Goal: Task Accomplishment & Management: Use online tool/utility

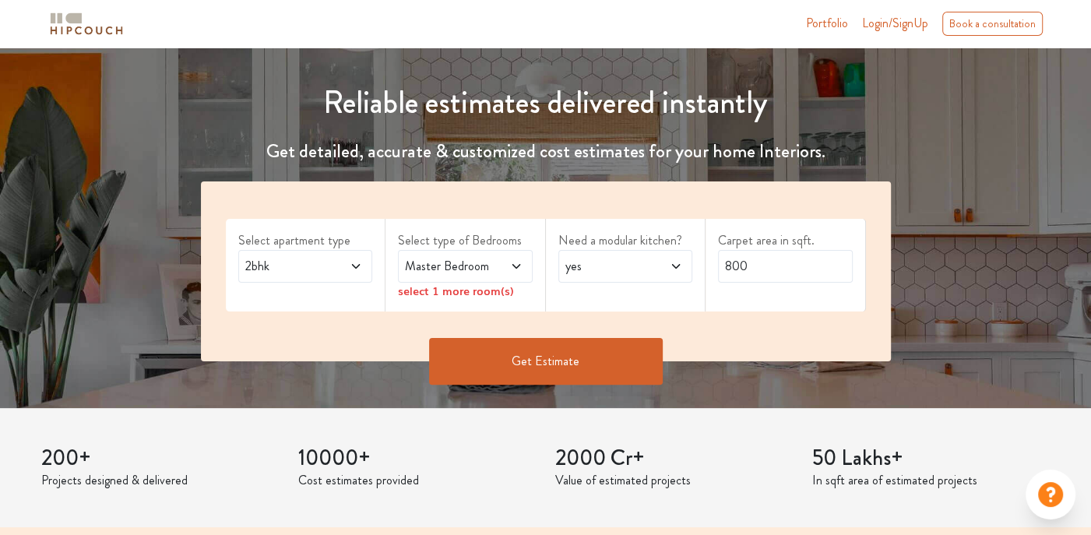
scroll to position [156, 0]
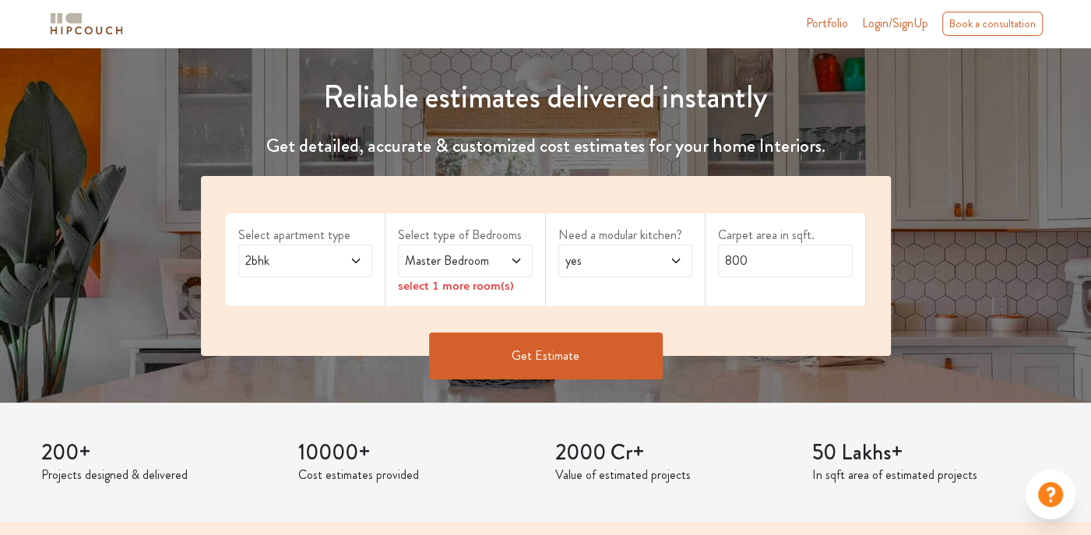
click at [353, 257] on icon at bounding box center [356, 261] width 12 height 12
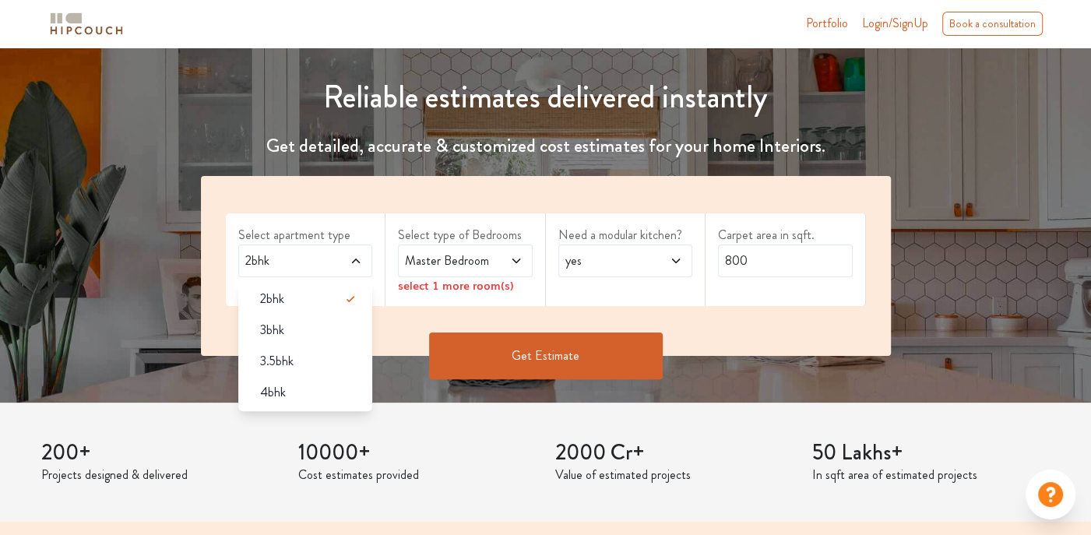
click at [293, 397] on div "4bhk" at bounding box center [310, 392] width 125 height 19
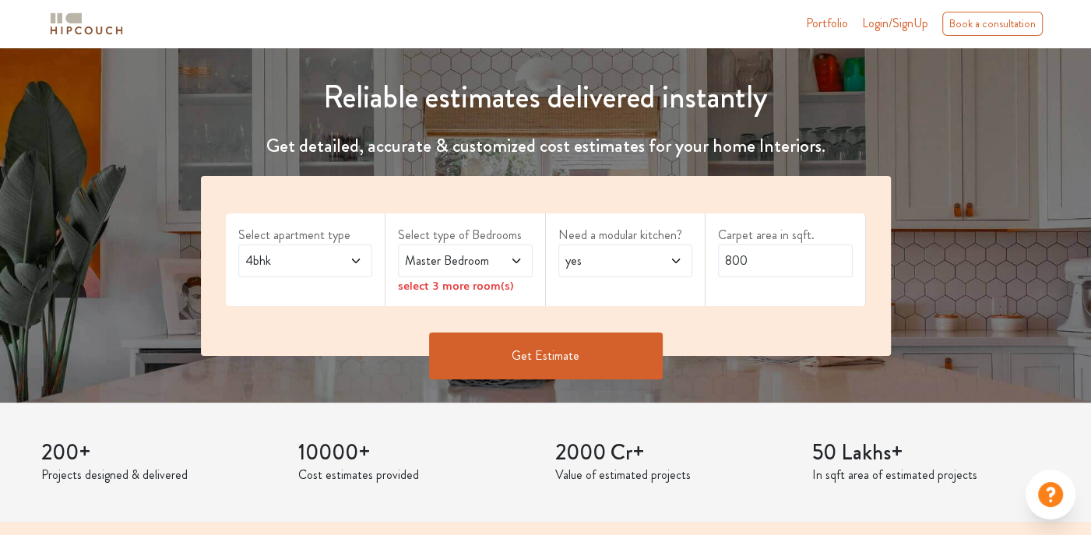
click at [493, 258] on span at bounding box center [507, 260] width 30 height 19
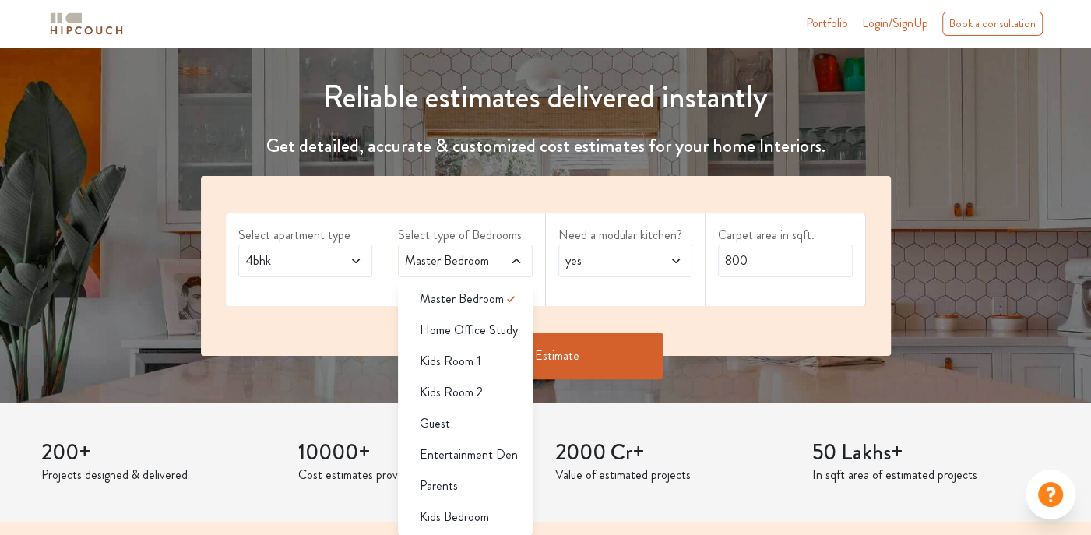
click at [495, 259] on span at bounding box center [507, 260] width 30 height 19
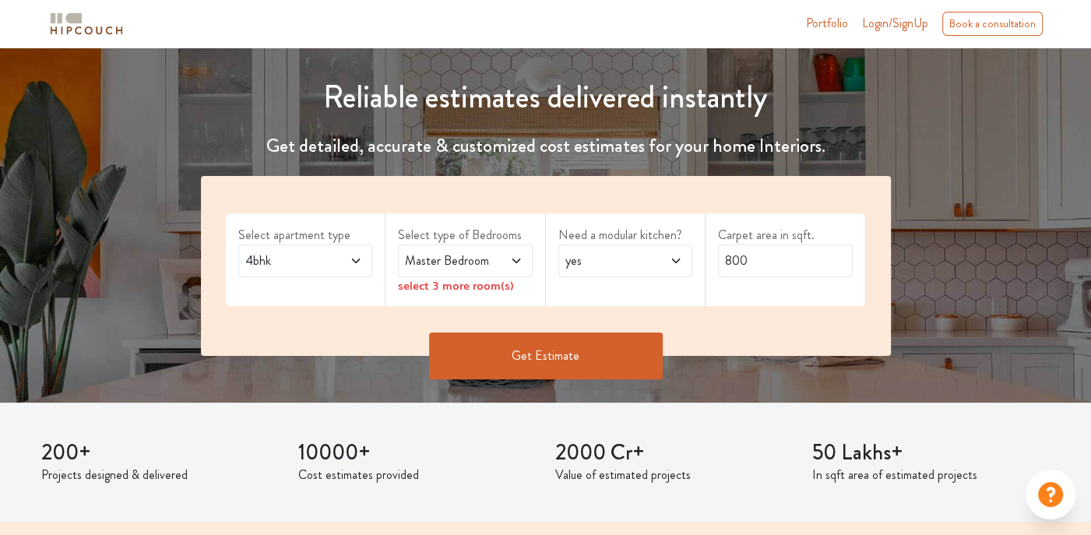
click at [495, 259] on span at bounding box center [507, 260] width 30 height 19
click at [613, 261] on span "yes" at bounding box center [607, 260] width 90 height 19
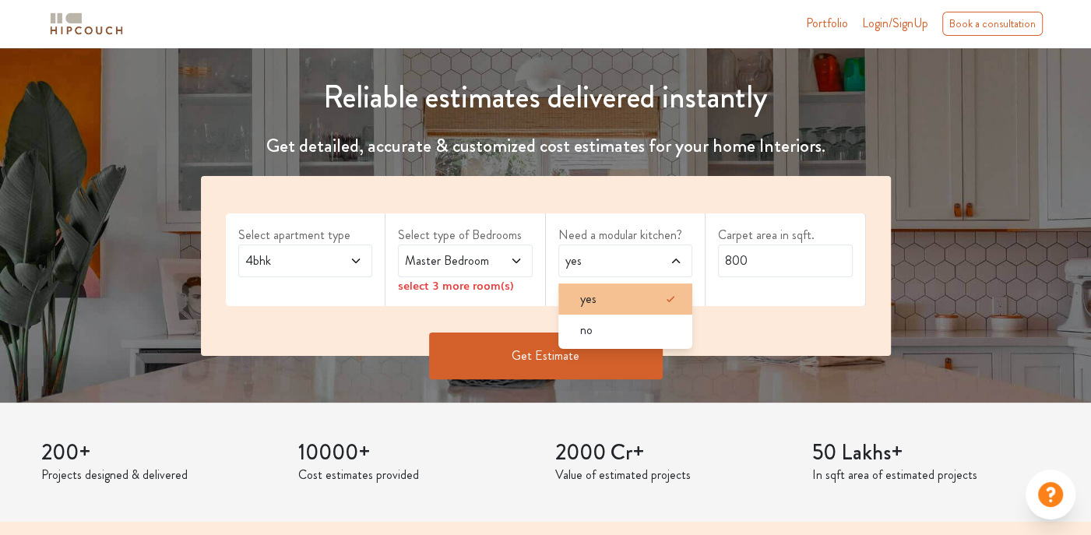
click at [668, 293] on icon at bounding box center [670, 299] width 19 height 19
click at [356, 255] on icon at bounding box center [356, 261] width 12 height 12
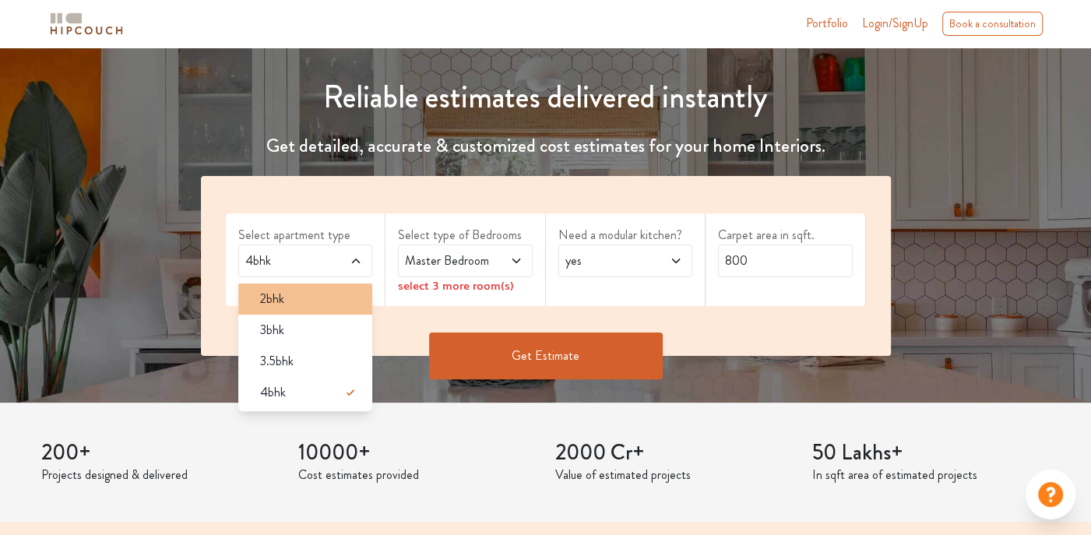
click at [294, 296] on div "2bhk" at bounding box center [310, 299] width 125 height 19
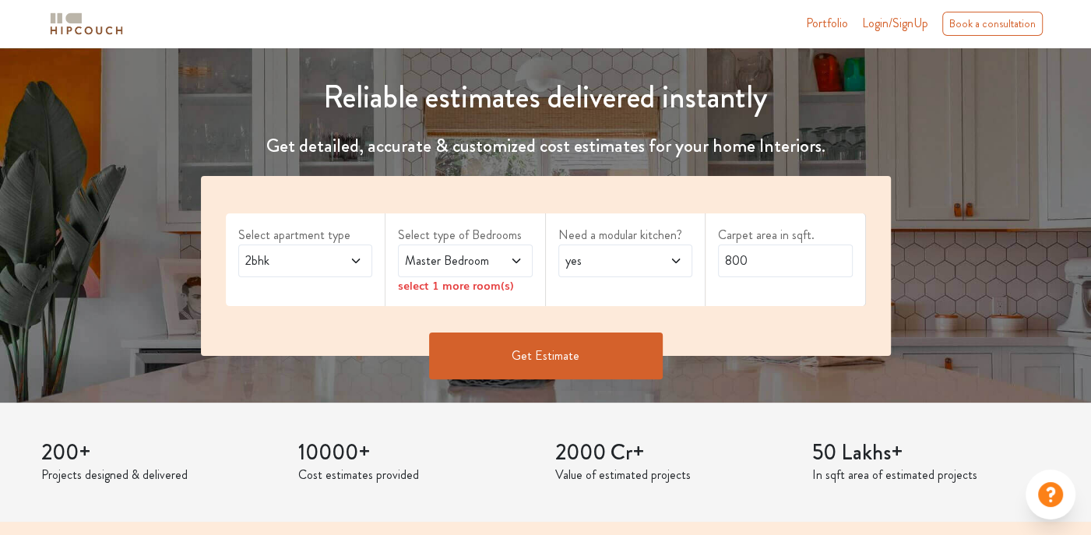
click at [360, 256] on icon at bounding box center [356, 261] width 12 height 12
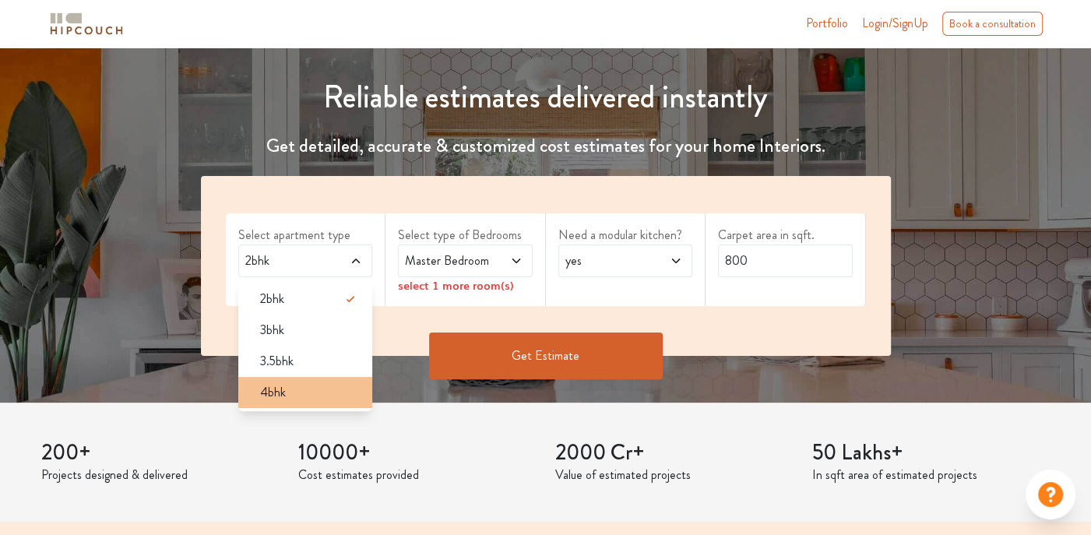
click at [290, 383] on div "4bhk" at bounding box center [310, 392] width 125 height 19
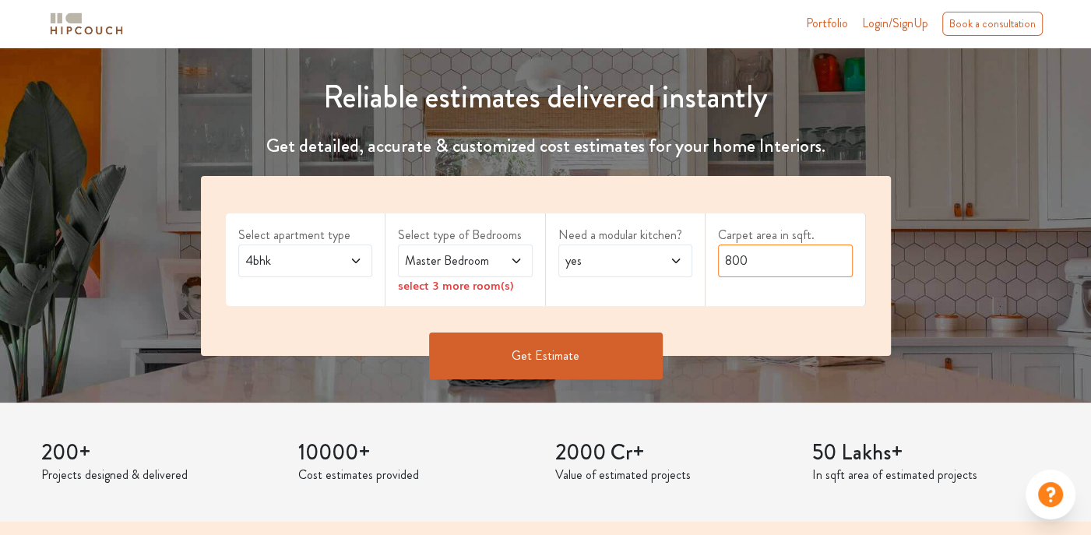
click at [779, 254] on input "800" at bounding box center [785, 260] width 135 height 33
type input "8"
type input "2100"
click at [515, 262] on icon at bounding box center [516, 261] width 12 height 12
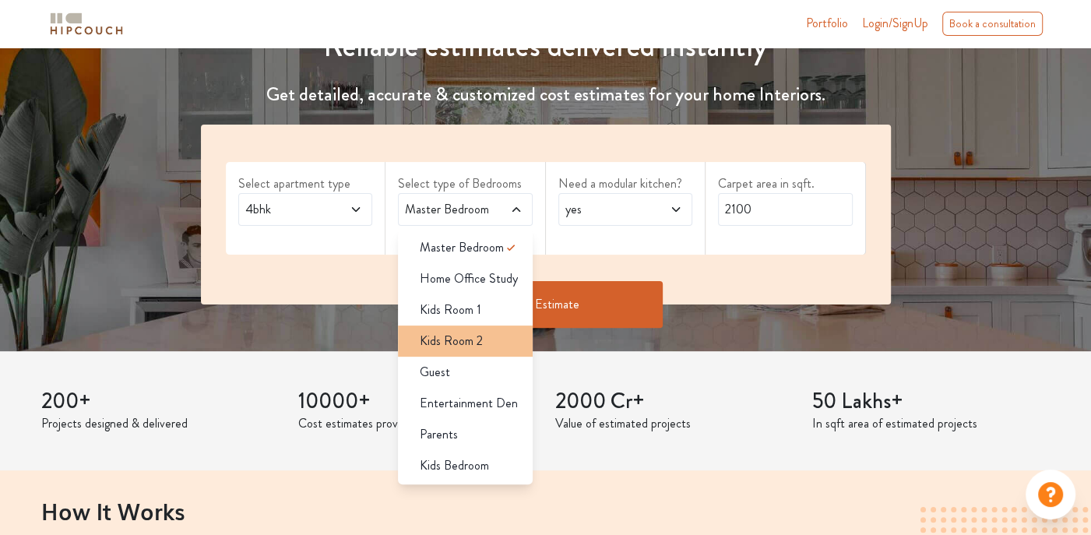
scroll to position [234, 0]
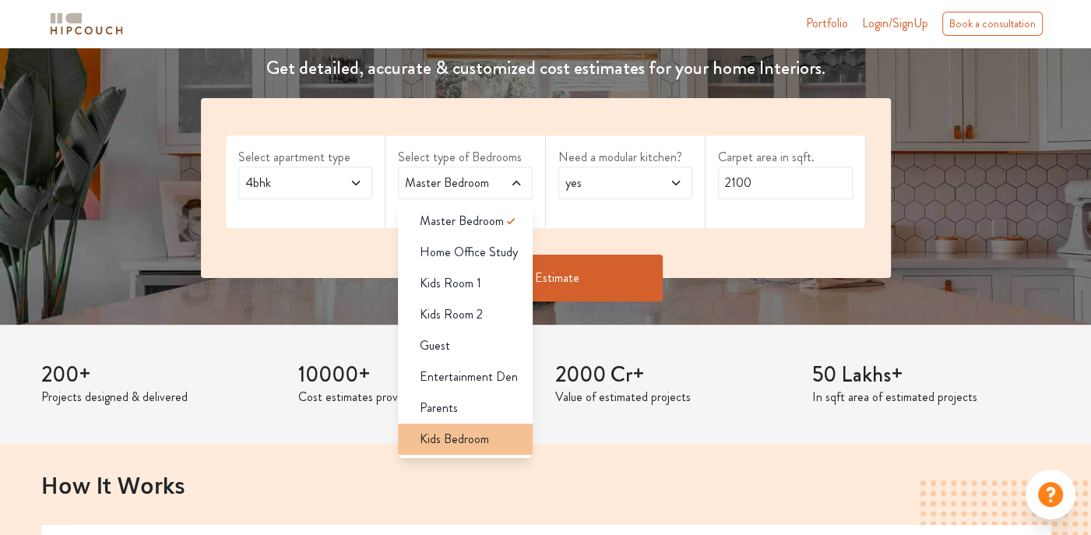
click at [481, 434] on span "Kids Bedroom" at bounding box center [454, 439] width 69 height 19
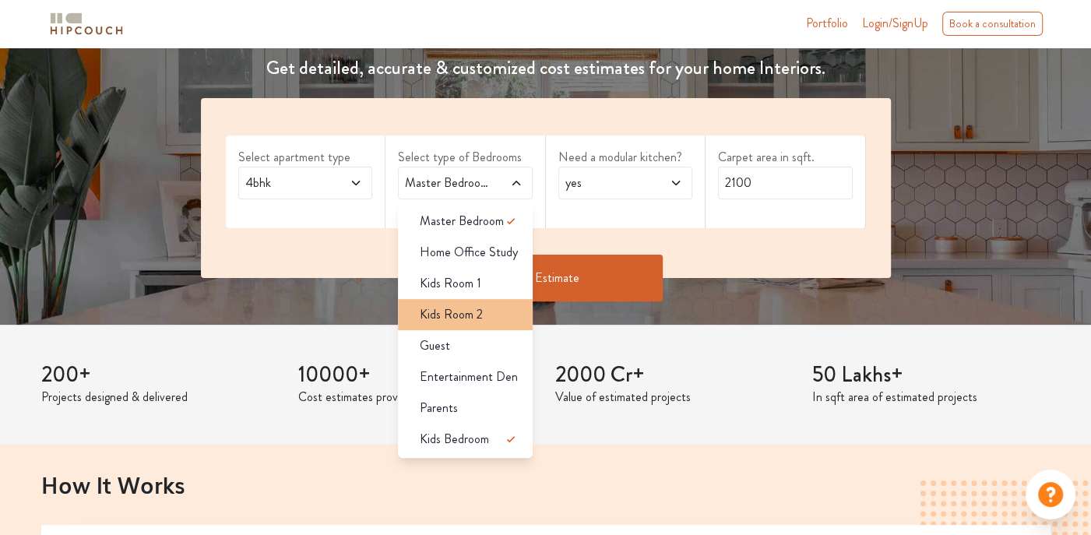
click at [494, 312] on div "Kids Room 2" at bounding box center [469, 314] width 125 height 19
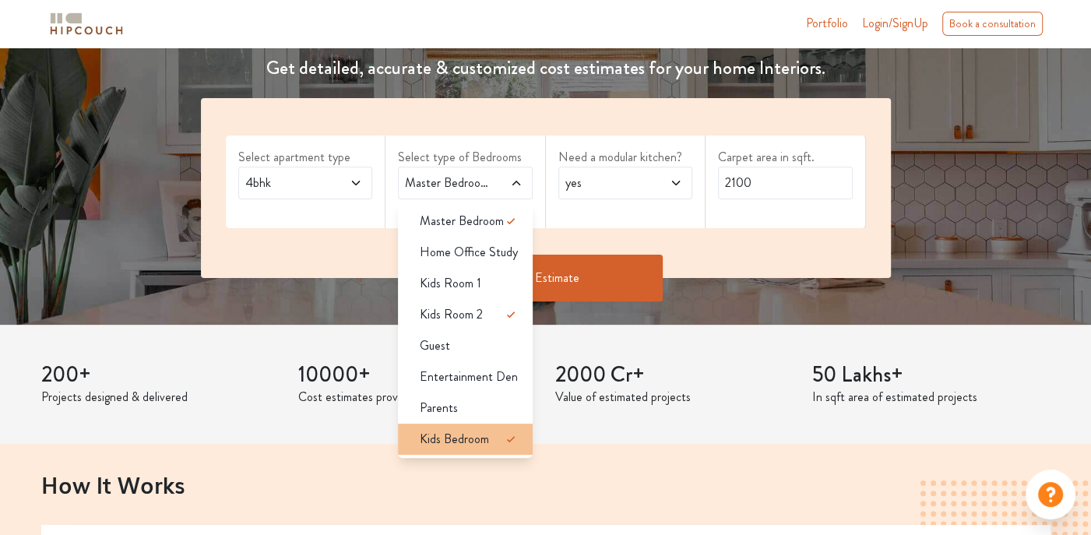
click at [511, 438] on icon at bounding box center [510, 439] width 8 height 6
click at [477, 405] on div "Parents" at bounding box center [469, 408] width 125 height 19
click at [515, 220] on icon at bounding box center [510, 221] width 19 height 19
click at [508, 407] on icon at bounding box center [510, 408] width 19 height 19
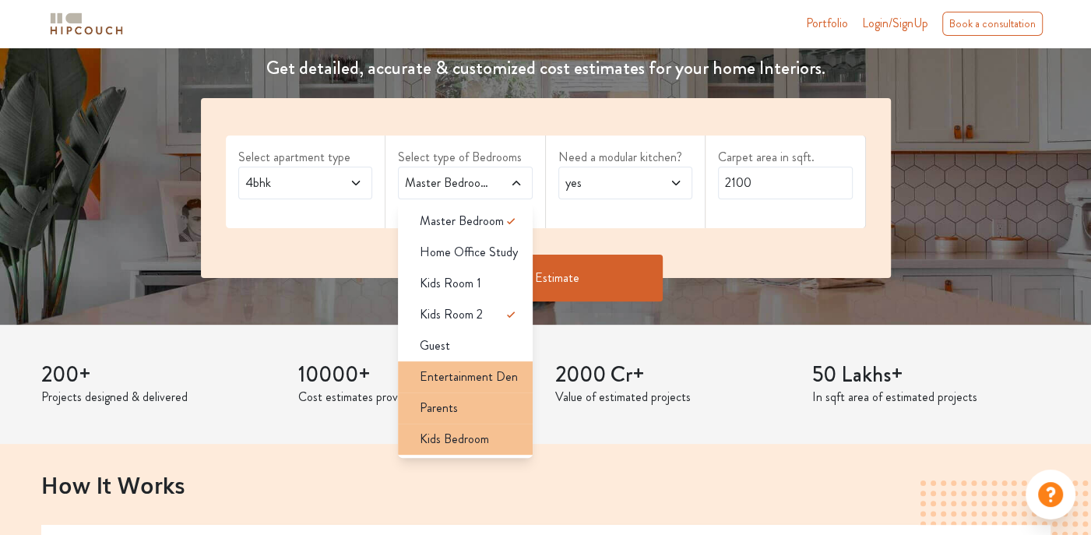
click at [493, 376] on span "Entertainment Den" at bounding box center [469, 376] width 98 height 19
click at [599, 282] on button "Get Estimate" at bounding box center [546, 278] width 234 height 47
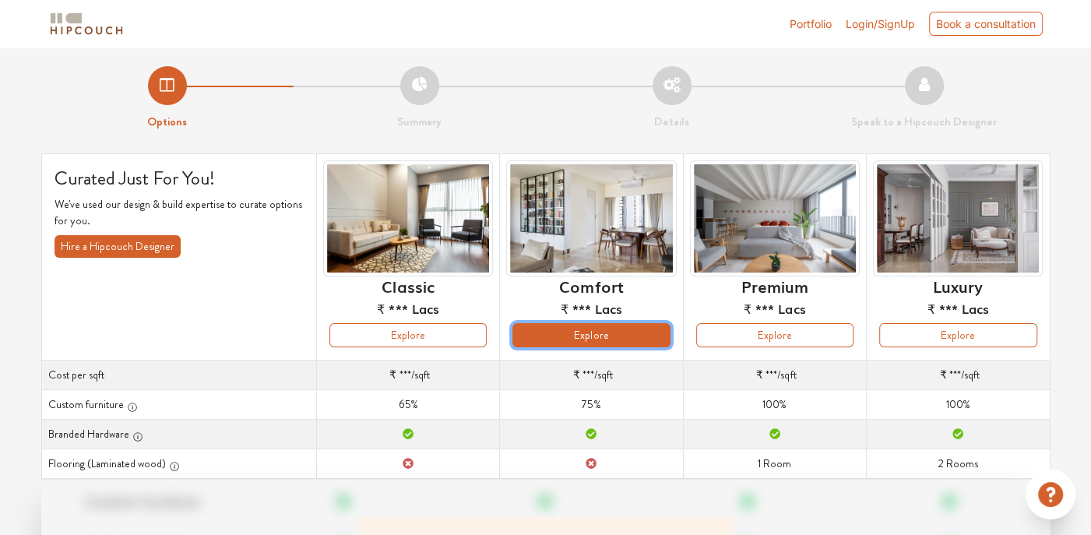
click at [583, 333] on button "Explore" at bounding box center [590, 335] width 157 height 24
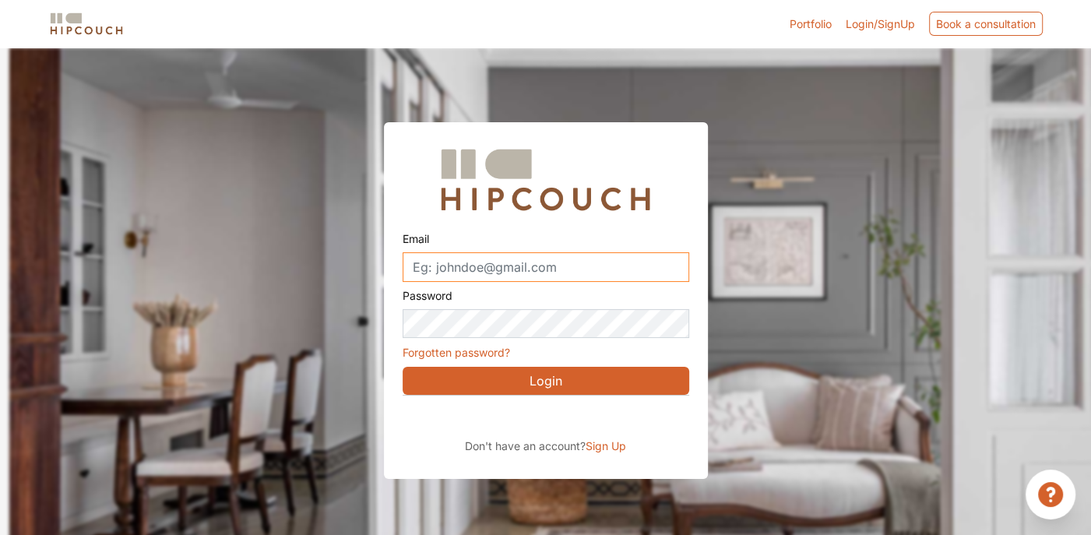
click at [444, 264] on input "Email" at bounding box center [545, 267] width 286 height 30
type input "K"
click at [450, 267] on input "K" at bounding box center [545, 267] width 286 height 30
click at [610, 447] on span "Sign Up" at bounding box center [605, 445] width 40 height 13
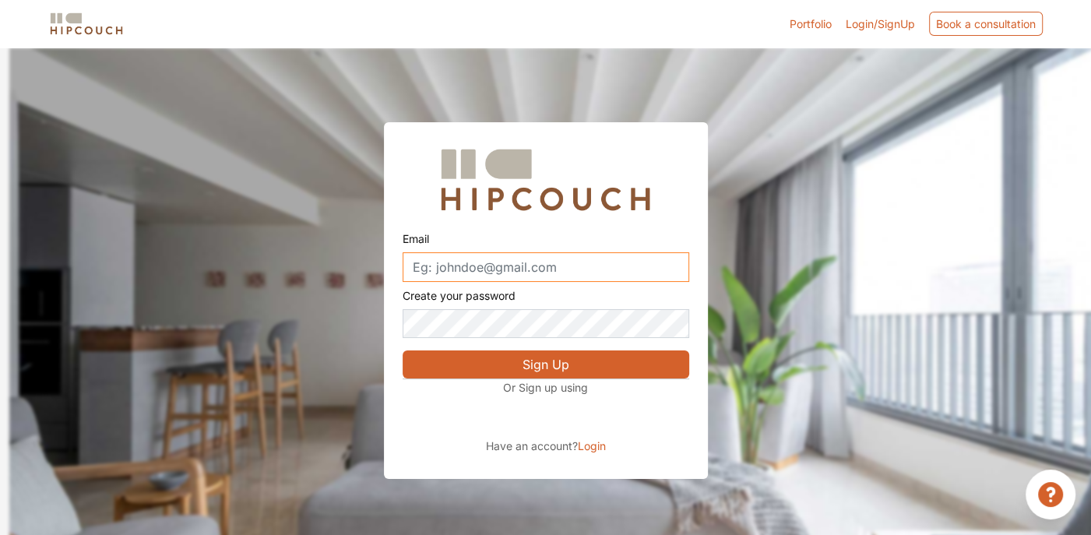
click at [445, 267] on input "Email" at bounding box center [545, 267] width 286 height 30
click at [446, 176] on img at bounding box center [545, 180] width 224 height 78
click at [891, 24] on span "Login/SignUp" at bounding box center [879, 23] width 69 height 13
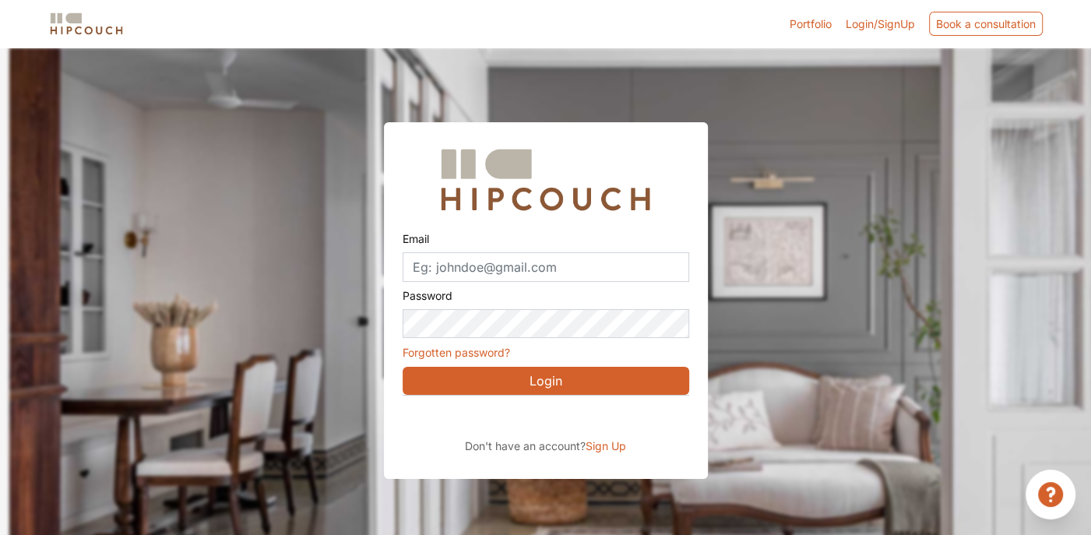
click at [599, 443] on span "Sign Up" at bounding box center [605, 445] width 40 height 13
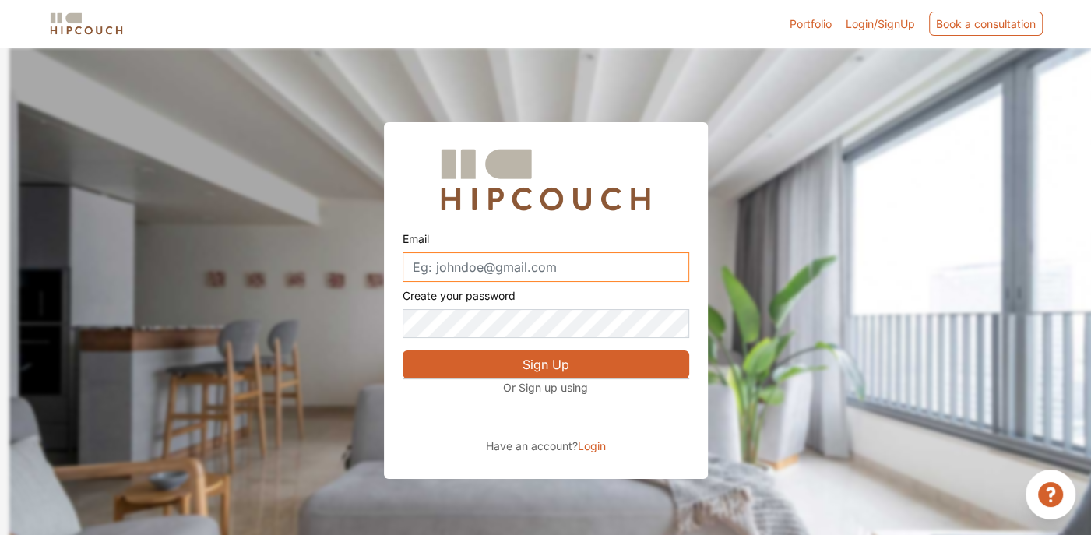
click at [527, 266] on input "Email" at bounding box center [545, 267] width 286 height 30
type input "K"
type input "[EMAIL_ADDRESS][DOMAIN_NAME]"
click at [501, 362] on button "Sign Up" at bounding box center [545, 364] width 286 height 28
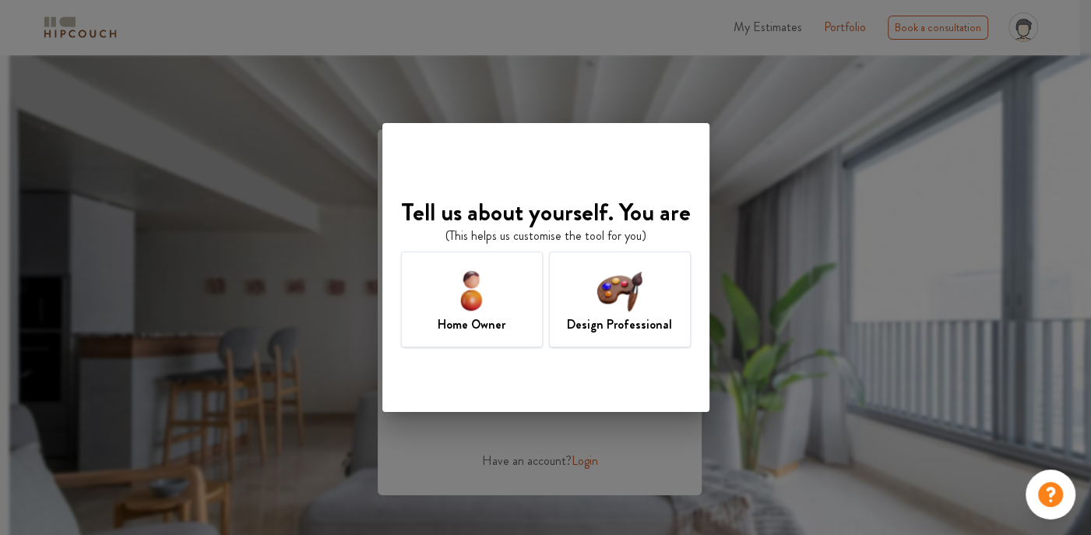
click at [637, 295] on img at bounding box center [619, 290] width 51 height 51
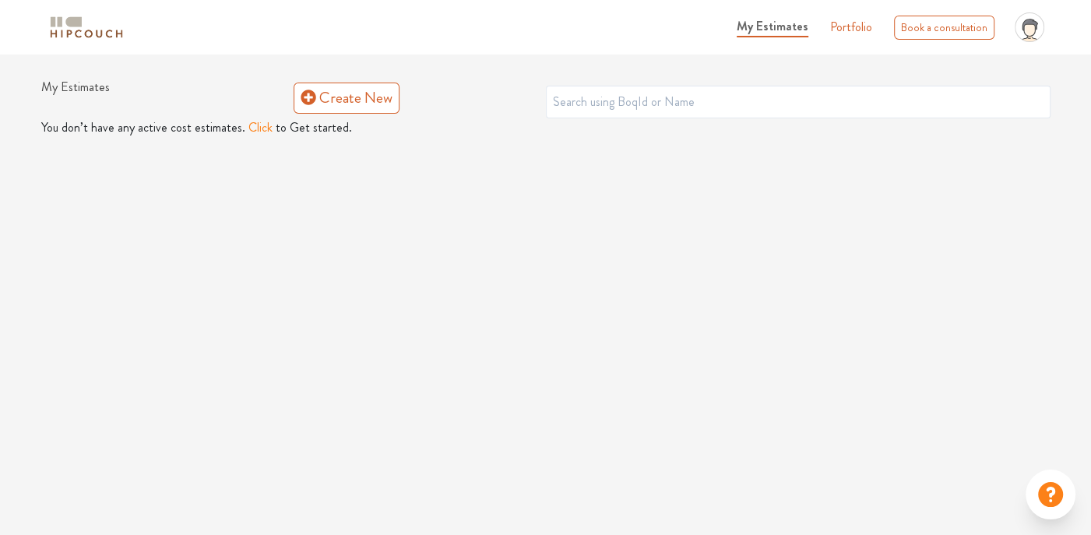
click at [249, 126] on button "Click" at bounding box center [260, 127] width 24 height 19
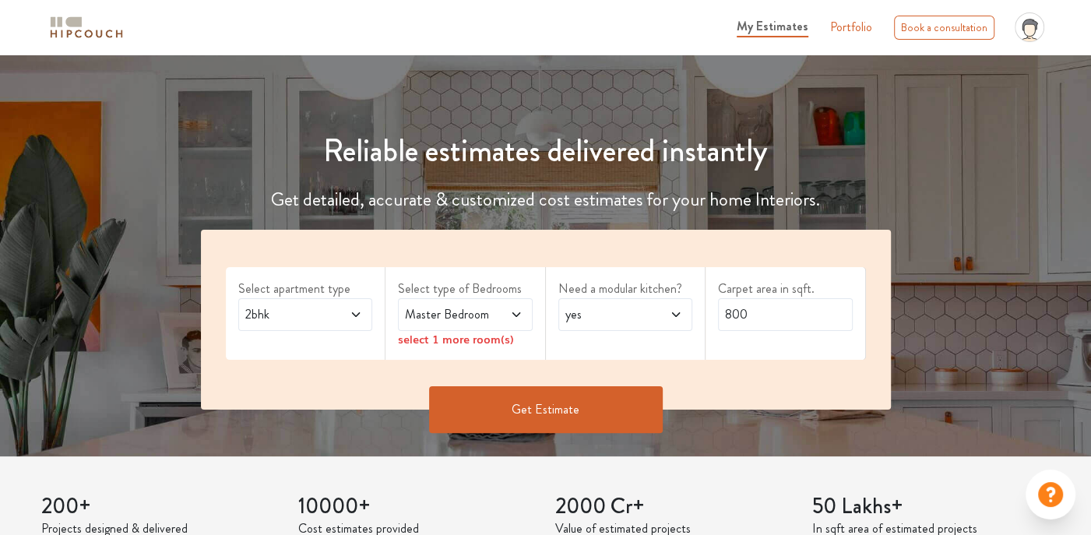
scroll to position [156, 0]
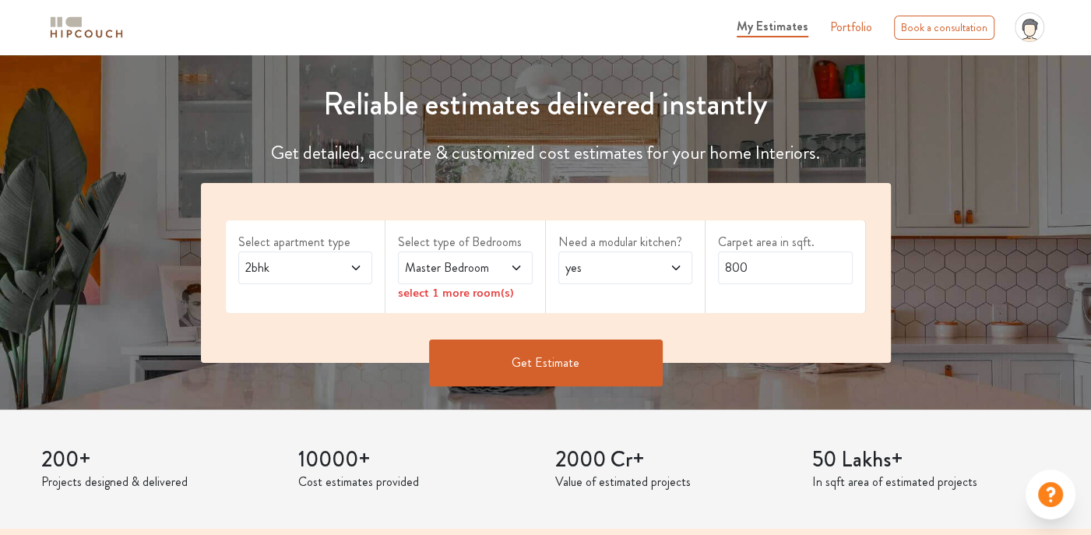
click at [355, 272] on icon at bounding box center [356, 268] width 12 height 12
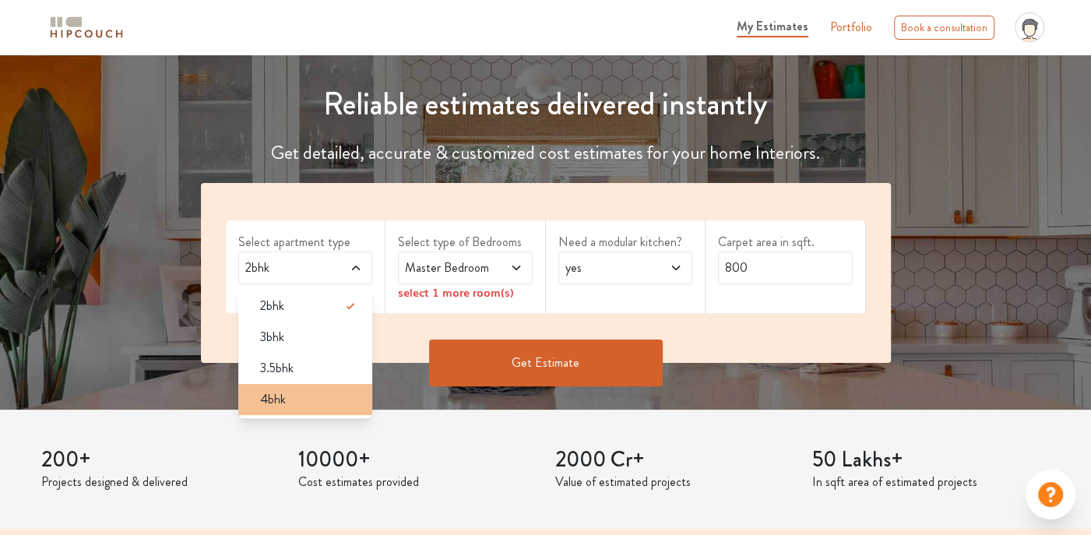
click at [307, 396] on div "4bhk" at bounding box center [310, 399] width 125 height 19
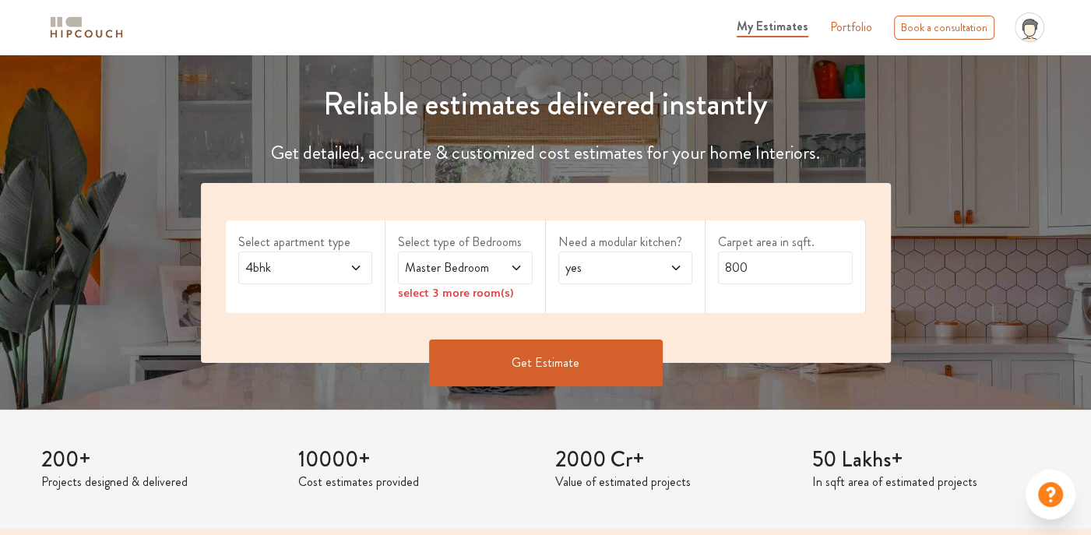
click at [522, 263] on icon at bounding box center [516, 268] width 12 height 12
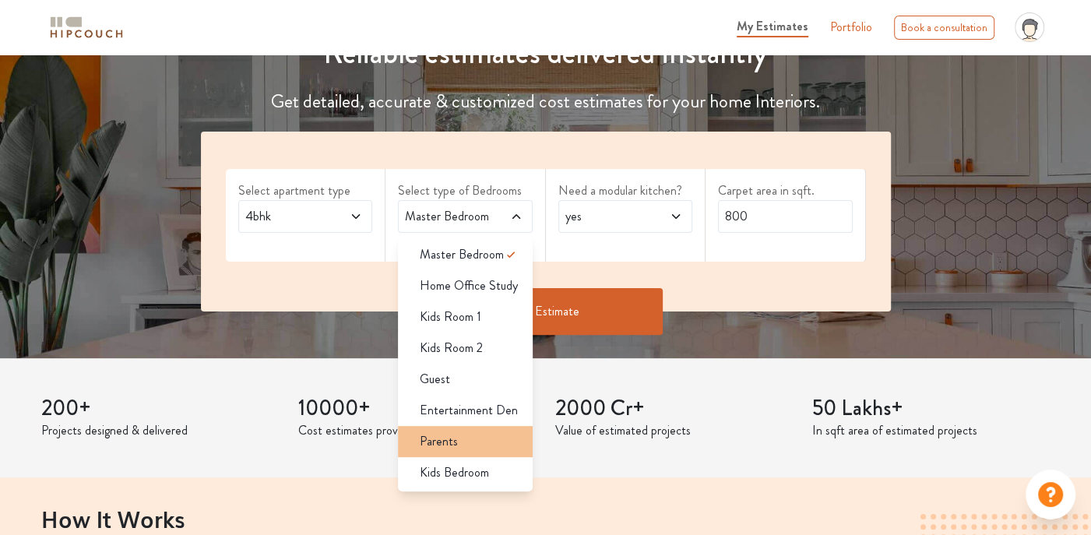
scroll to position [234, 0]
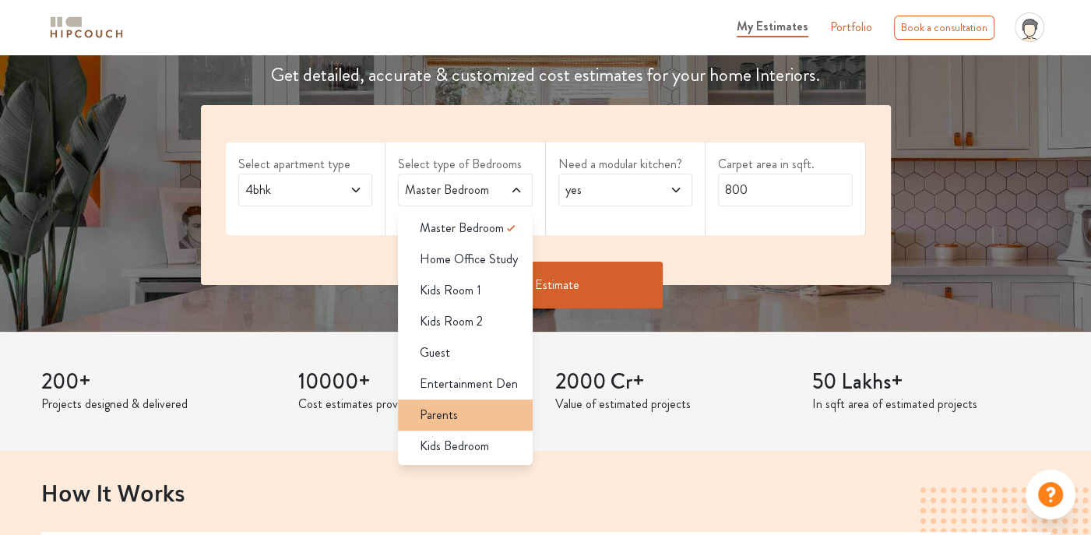
click at [459, 415] on div "Parents" at bounding box center [469, 415] width 125 height 19
click at [510, 422] on icon at bounding box center [510, 415] width 19 height 19
click at [497, 318] on div "Kids Room 2" at bounding box center [469, 321] width 125 height 19
click at [477, 382] on span "Entertainment Den" at bounding box center [469, 383] width 98 height 19
click at [648, 190] on span "yes" at bounding box center [607, 190] width 90 height 19
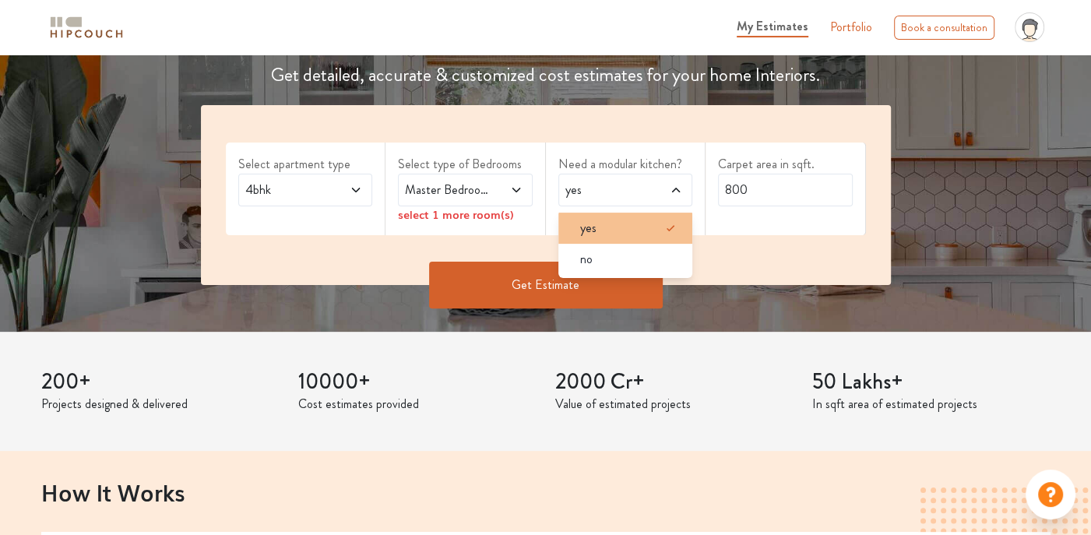
click at [636, 236] on div "yes" at bounding box center [629, 228] width 125 height 19
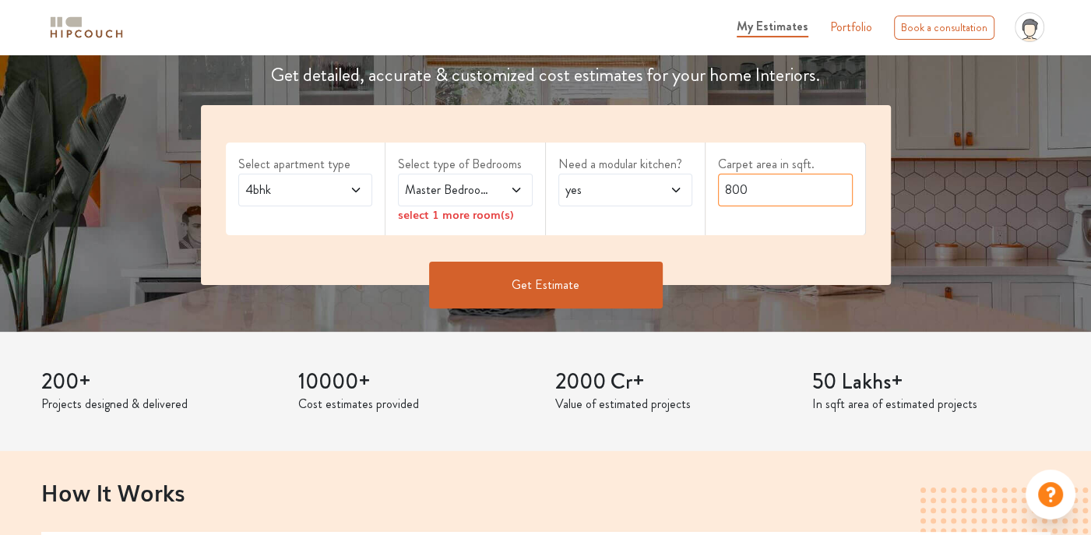
click at [794, 183] on input "800" at bounding box center [785, 190] width 135 height 33
type input "8"
type input "2100"
click at [552, 282] on button "Get Estimate" at bounding box center [546, 285] width 234 height 47
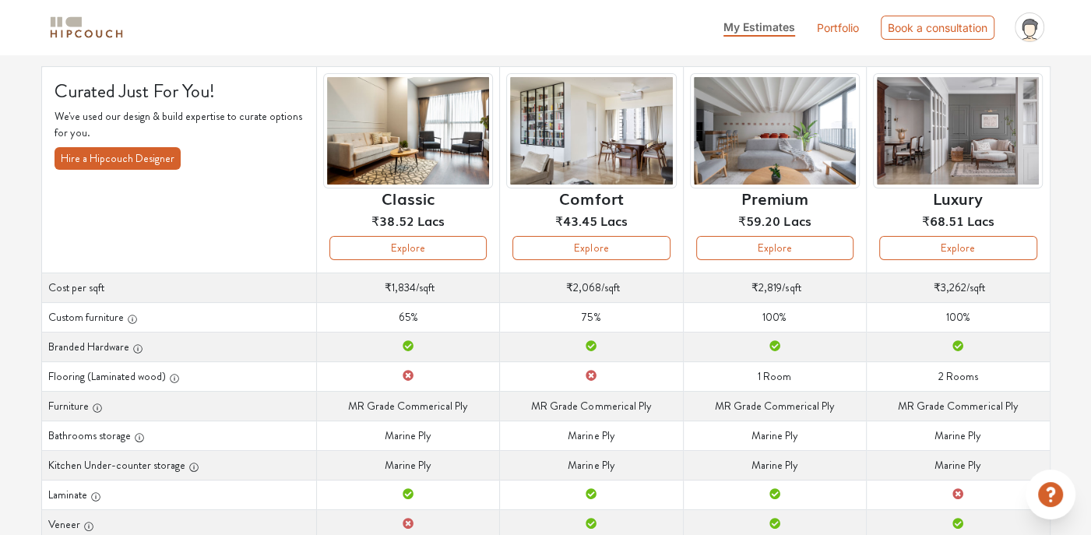
scroll to position [58, 0]
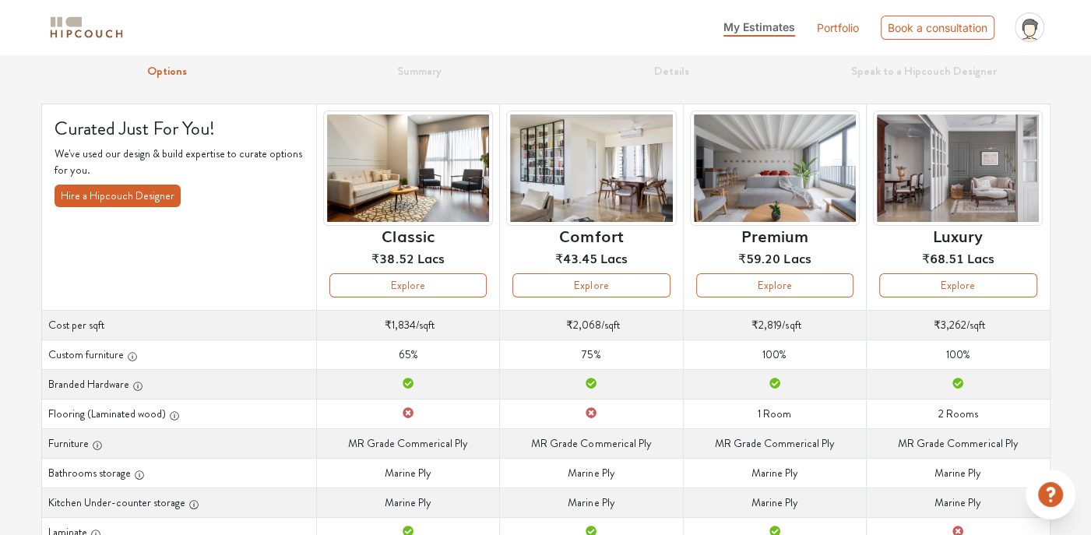
click at [591, 410] on icon at bounding box center [590, 412] width 11 height 11
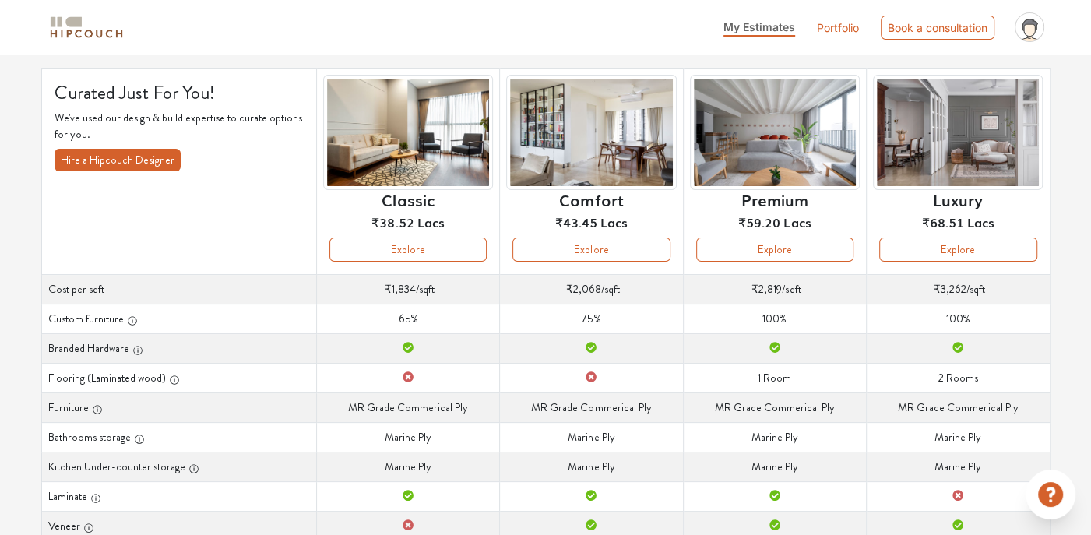
scroll to position [0, 0]
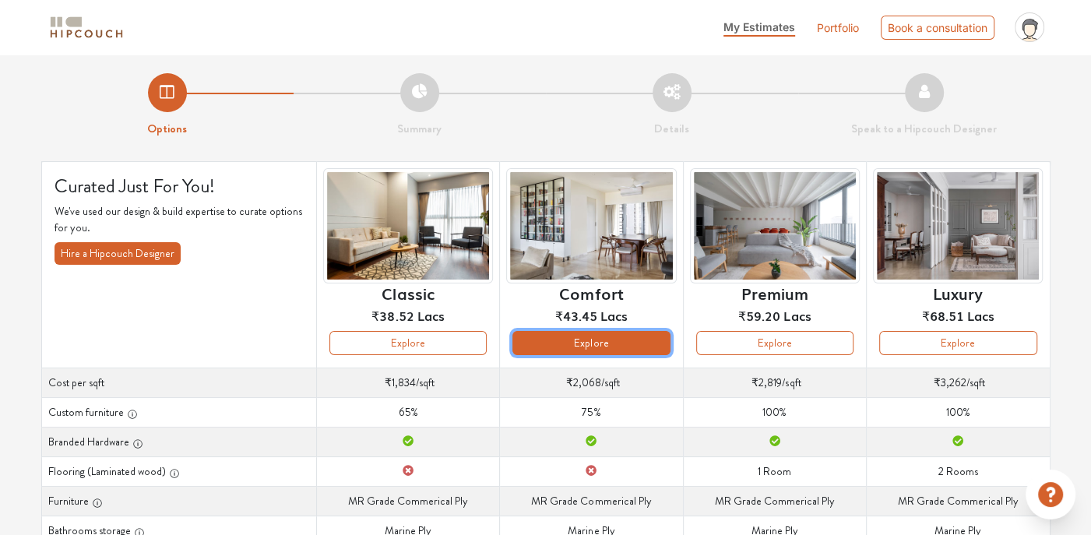
click at [616, 340] on button "Explore" at bounding box center [590, 343] width 157 height 24
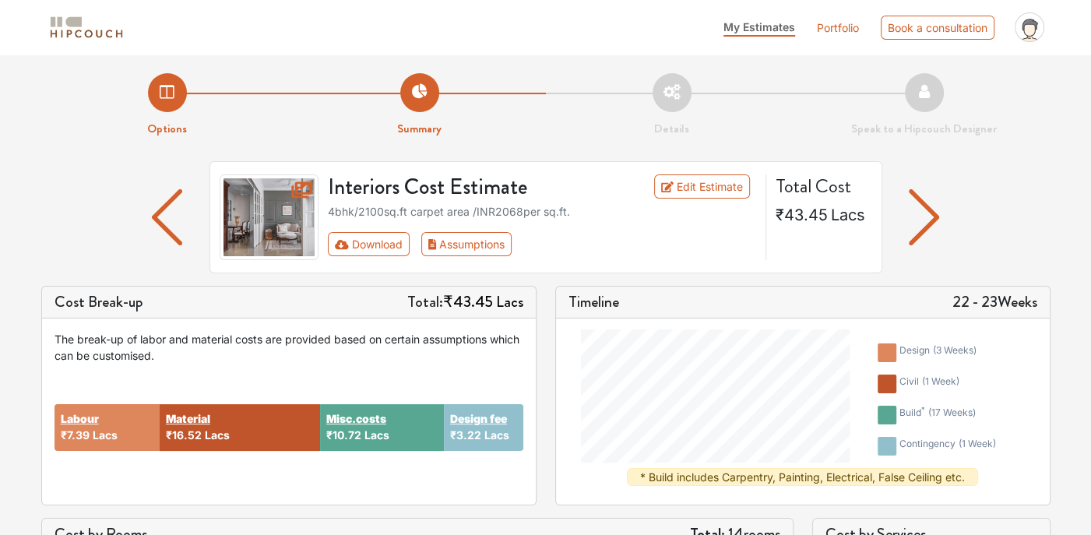
click at [934, 229] on img "button" at bounding box center [923, 217] width 30 height 56
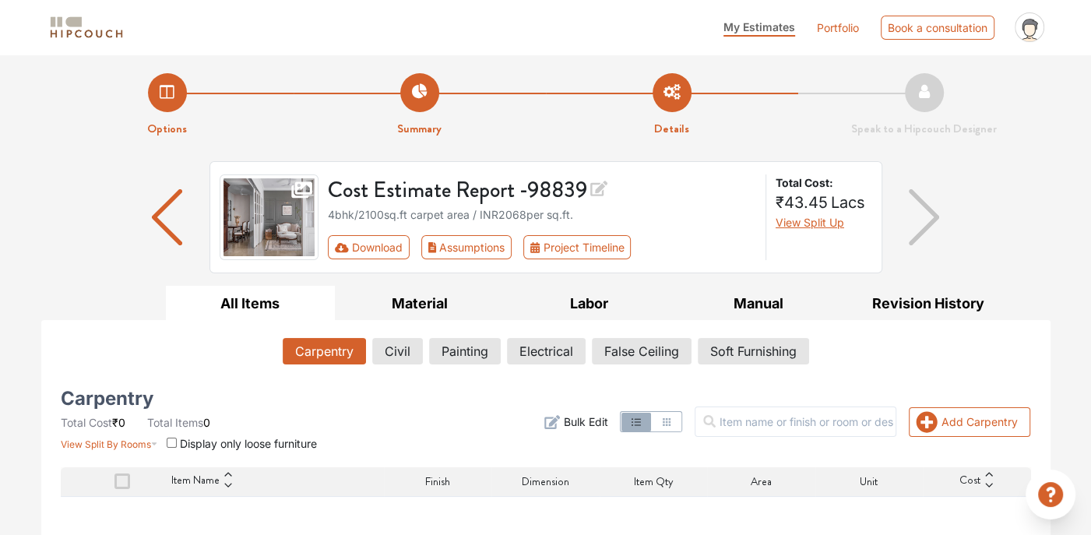
click at [160, 212] on img "button" at bounding box center [167, 217] width 30 height 56
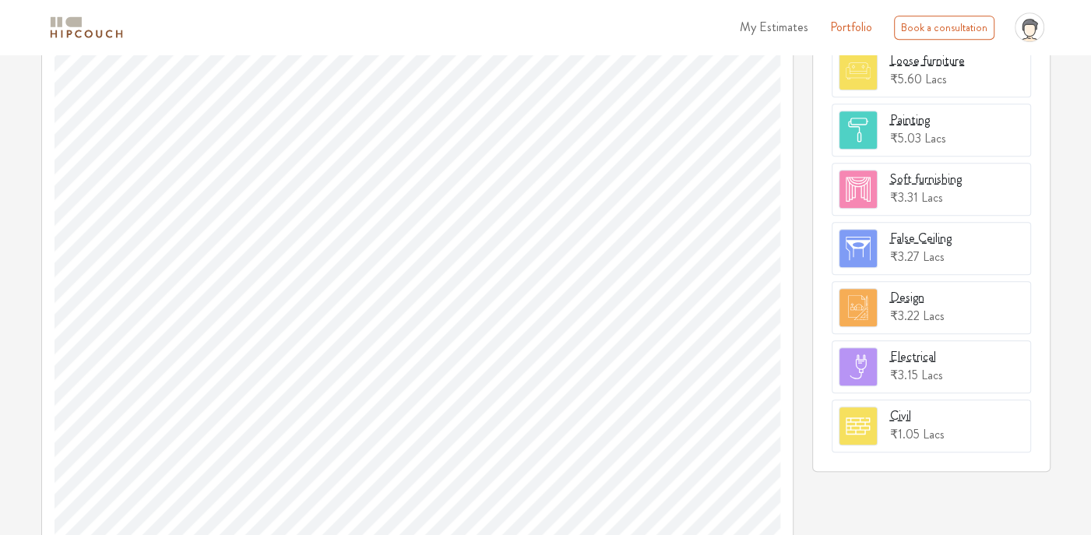
scroll to position [623, 0]
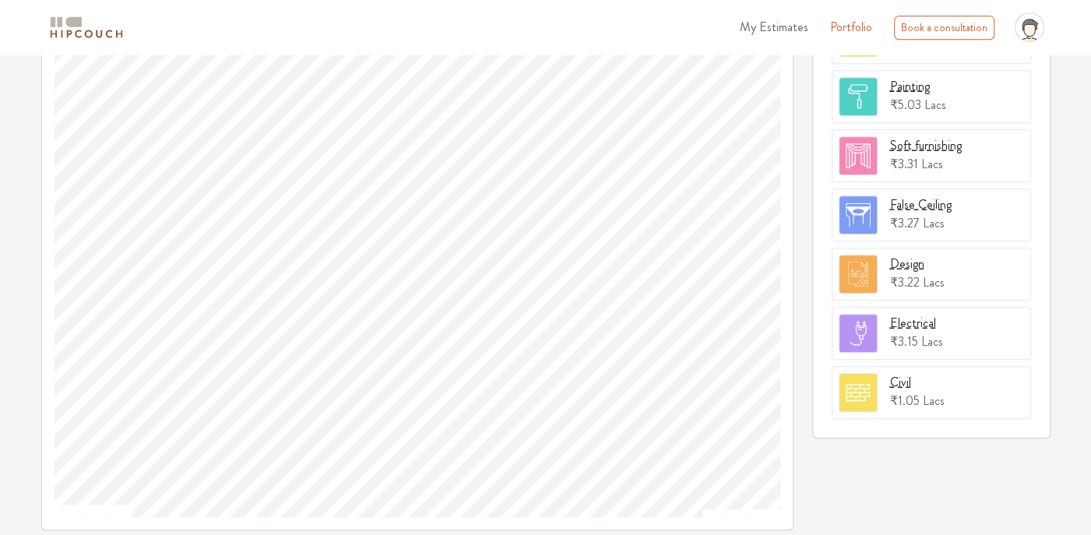
click at [915, 379] on section "Civil ₹1.05 Lacs" at bounding box center [917, 392] width 54 height 39
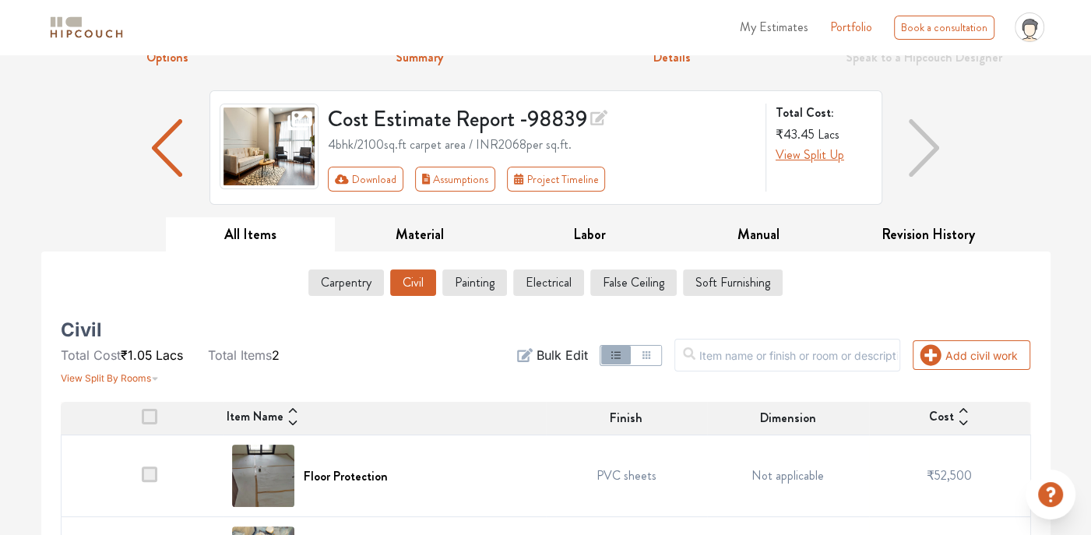
scroll to position [144, 0]
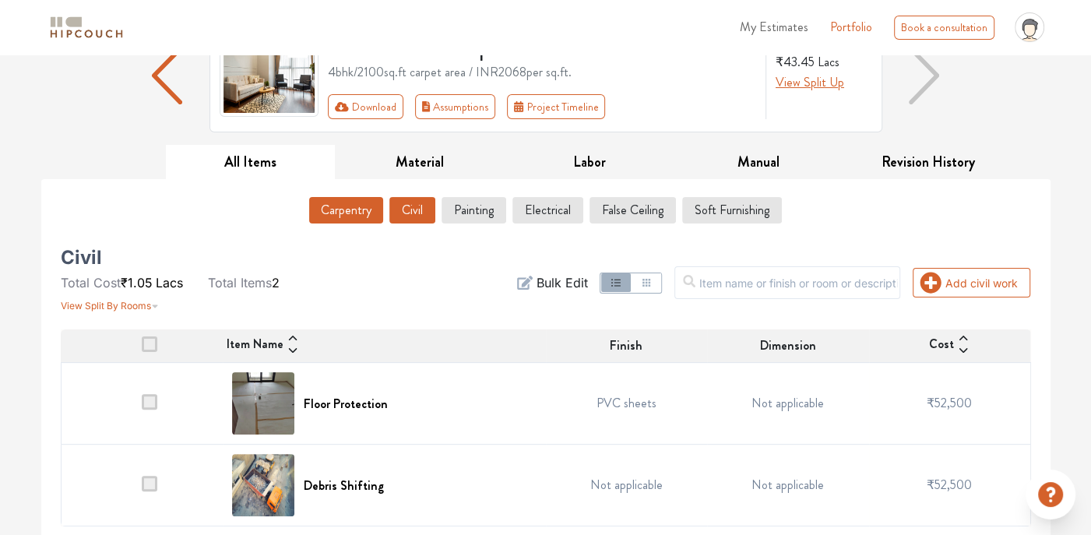
click at [335, 205] on button "Carpentry" at bounding box center [346, 210] width 74 height 26
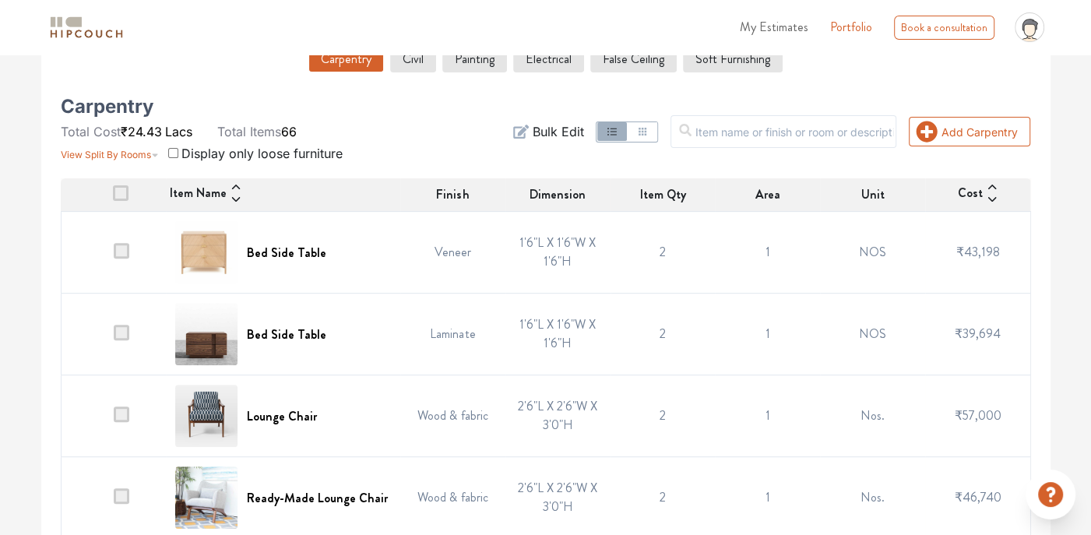
scroll to position [293, 0]
click at [125, 193] on span at bounding box center [121, 195] width 16 height 16
click at [113, 200] on input "checkbox" at bounding box center [113, 200] width 0 height 0
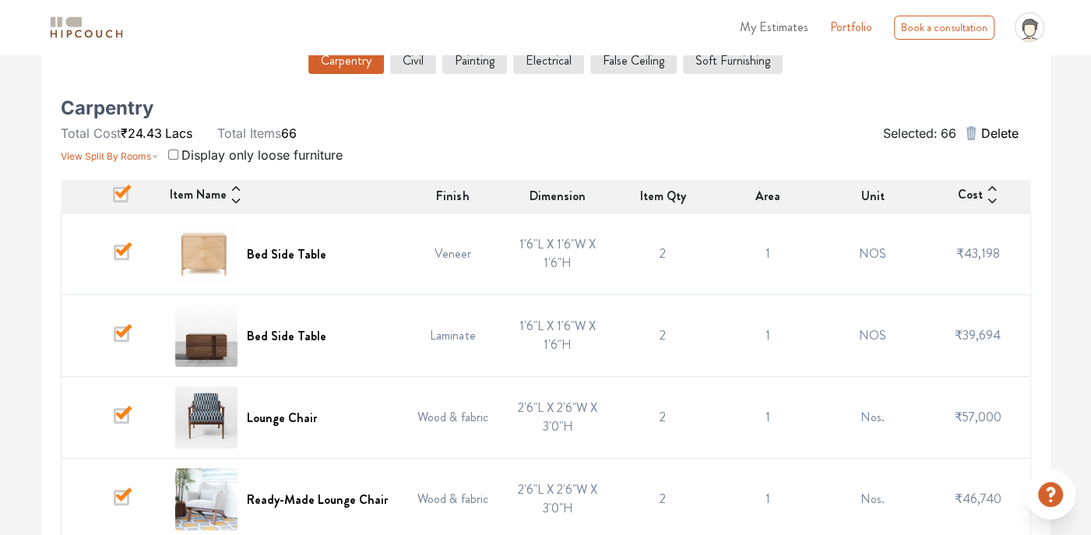
click at [974, 131] on icon "button" at bounding box center [971, 133] width 10 height 14
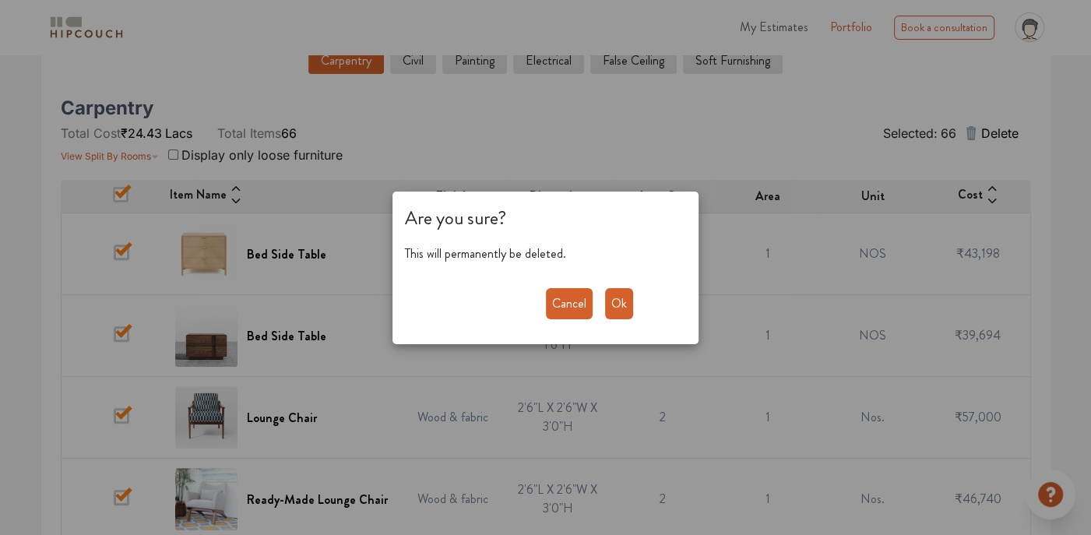
click at [609, 299] on button "Ok" at bounding box center [619, 303] width 28 height 31
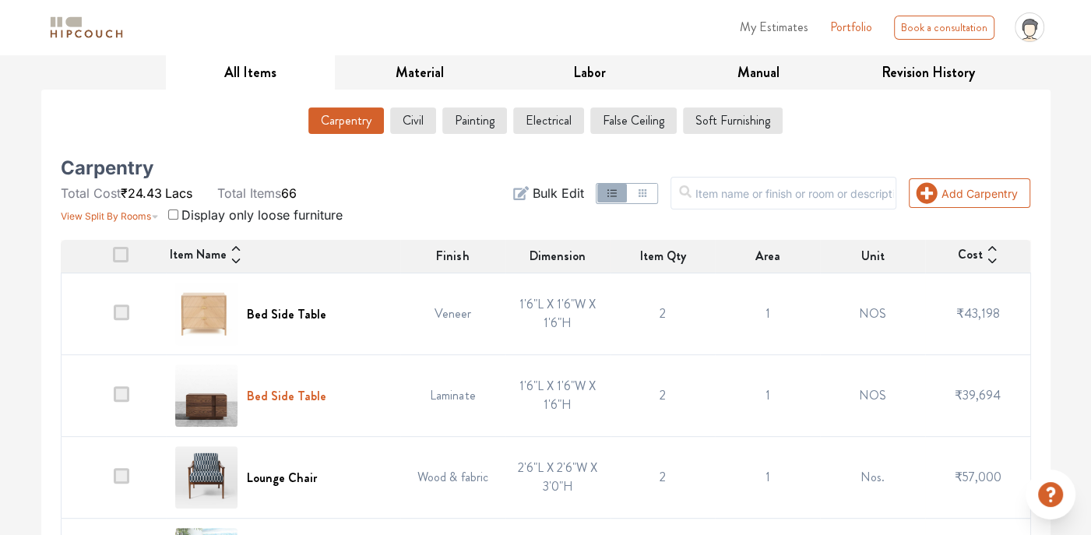
scroll to position [0, 0]
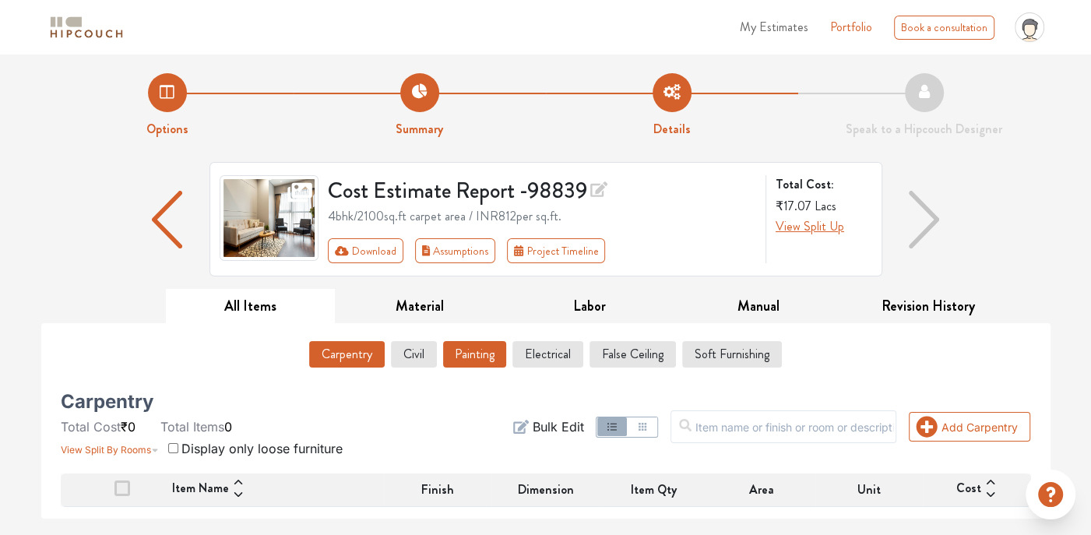
drag, startPoint x: 475, startPoint y: 344, endPoint x: 468, endPoint y: 355, distance: 13.0
click at [475, 345] on button "Painting" at bounding box center [474, 354] width 63 height 26
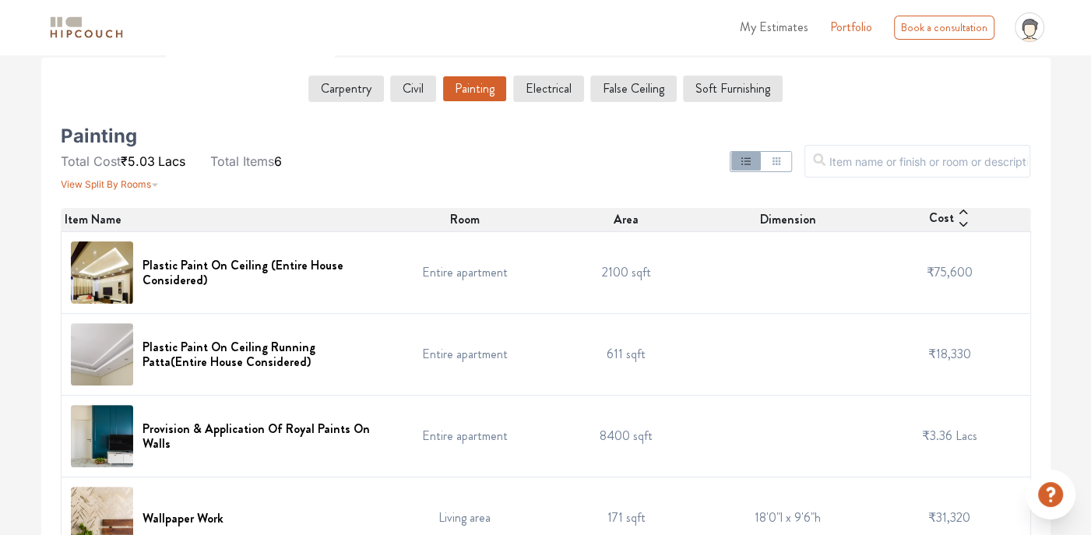
scroll to position [227, 0]
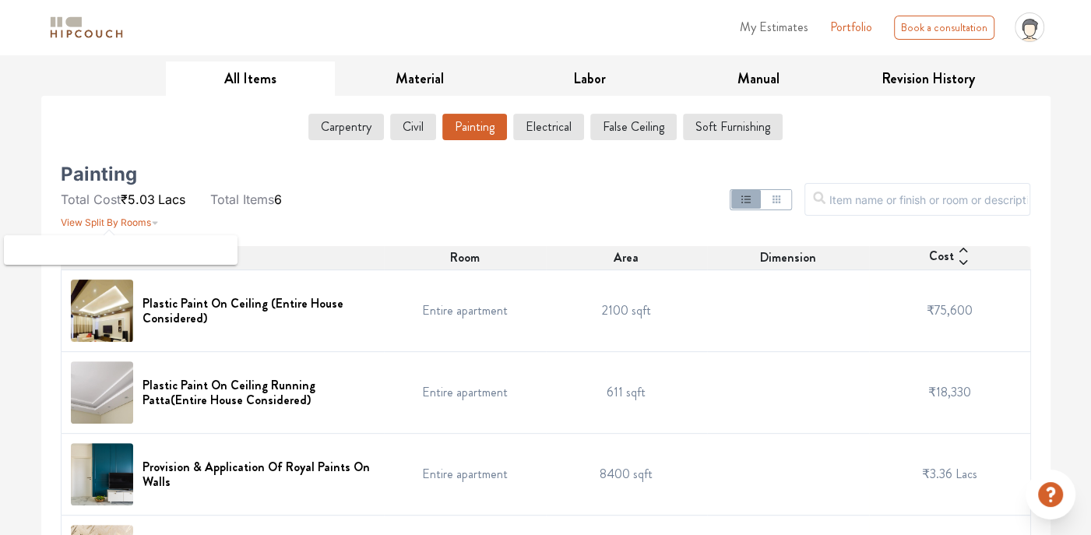
click at [146, 220] on span "View Split By Rooms" at bounding box center [106, 222] width 90 height 12
click at [149, 220] on span "View Split By Rooms" at bounding box center [106, 222] width 90 height 12
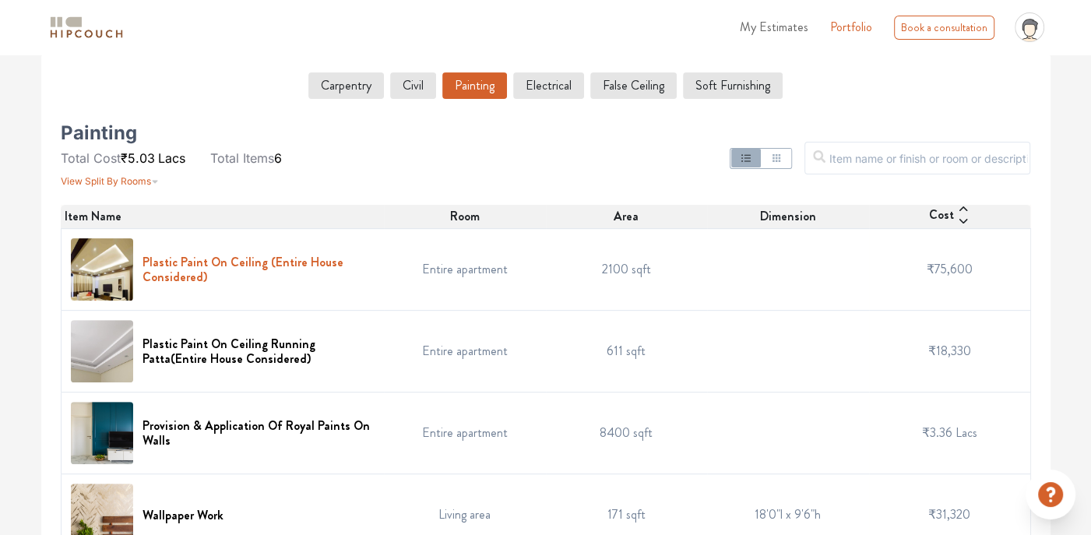
scroll to position [305, 0]
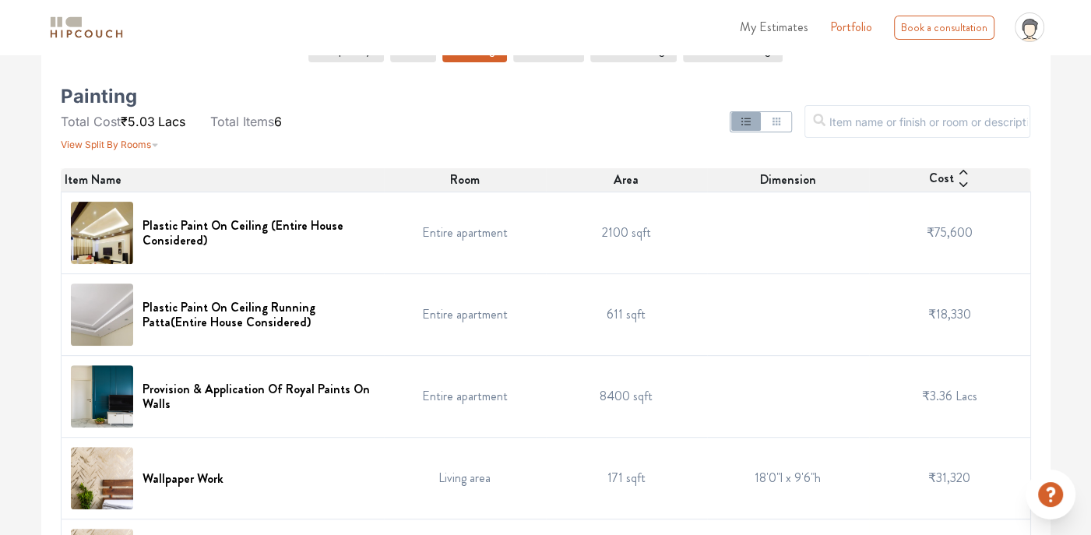
drag, startPoint x: 174, startPoint y: 254, endPoint x: 79, endPoint y: 259, distance: 95.1
drag, startPoint x: 79, startPoint y: 259, endPoint x: 90, endPoint y: 241, distance: 21.6
drag, startPoint x: 90, startPoint y: 241, endPoint x: 163, endPoint y: 193, distance: 87.9
click at [163, 193] on td "Plastic Paint On Ceiling (Entire House Considered)" at bounding box center [222, 233] width 323 height 82
click at [960, 227] on span "₹75,600" at bounding box center [949, 232] width 46 height 18
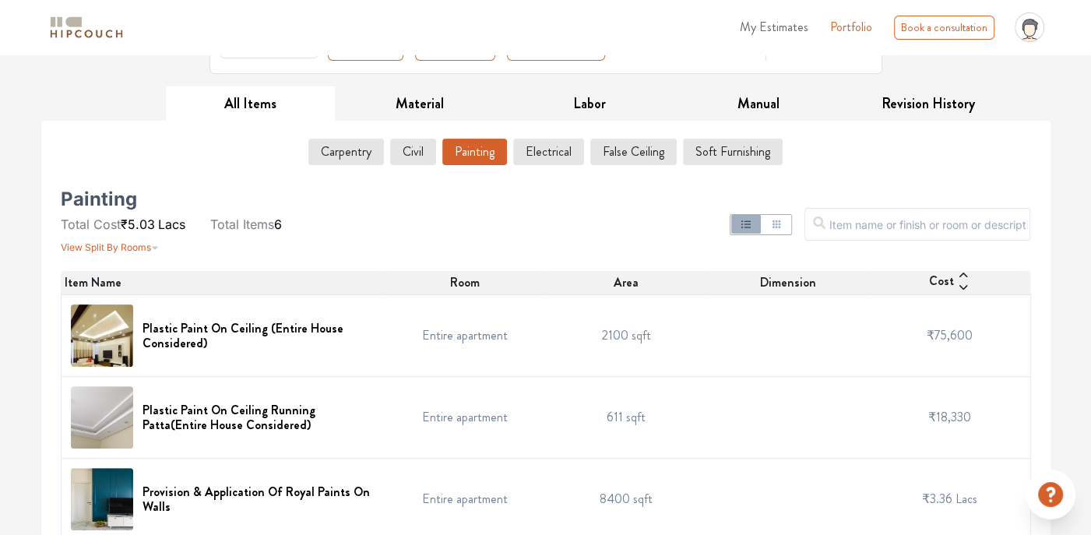
scroll to position [227, 0]
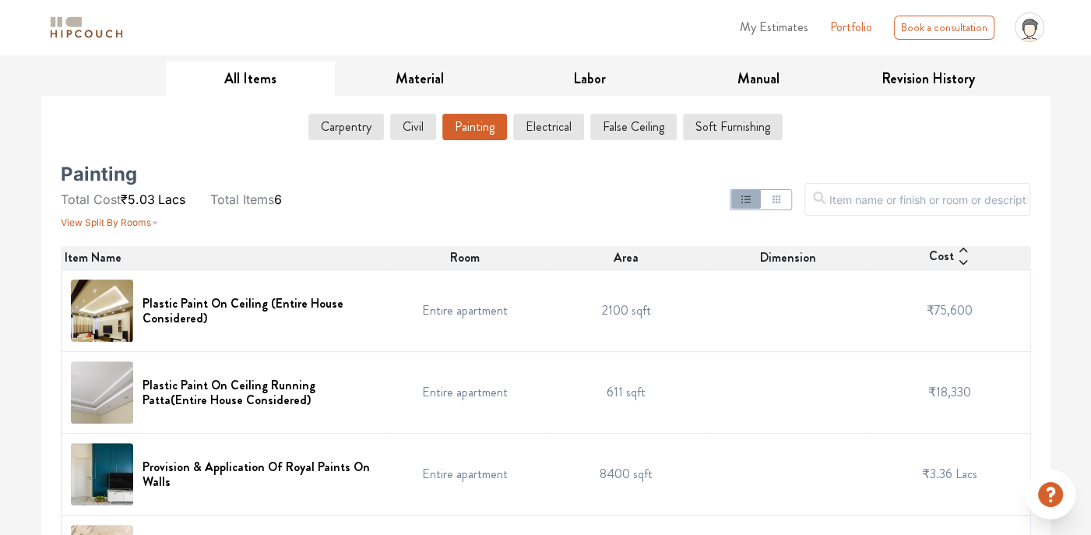
click at [790, 203] on button "button" at bounding box center [776, 199] width 30 height 19
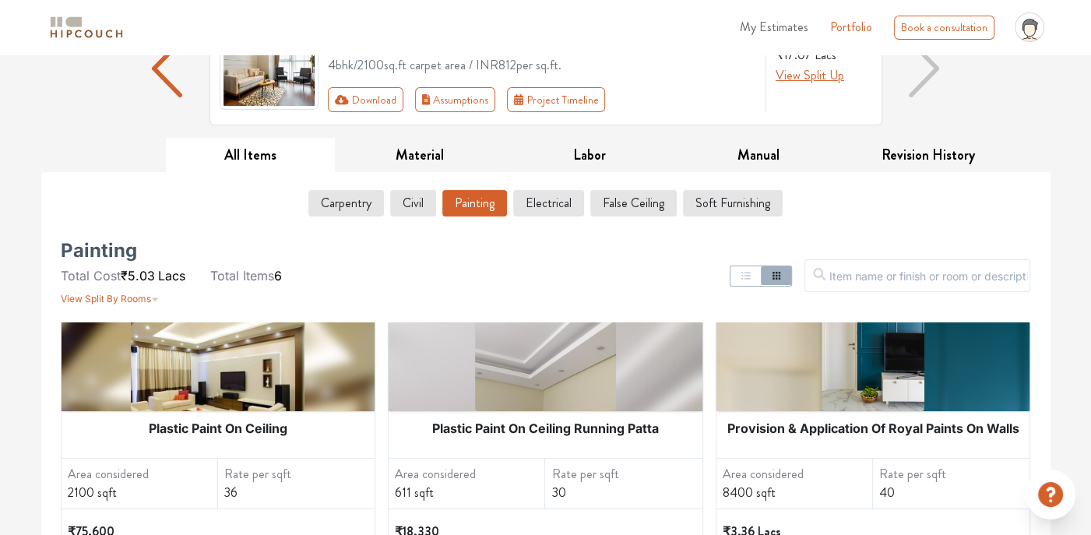
scroll to position [156, 0]
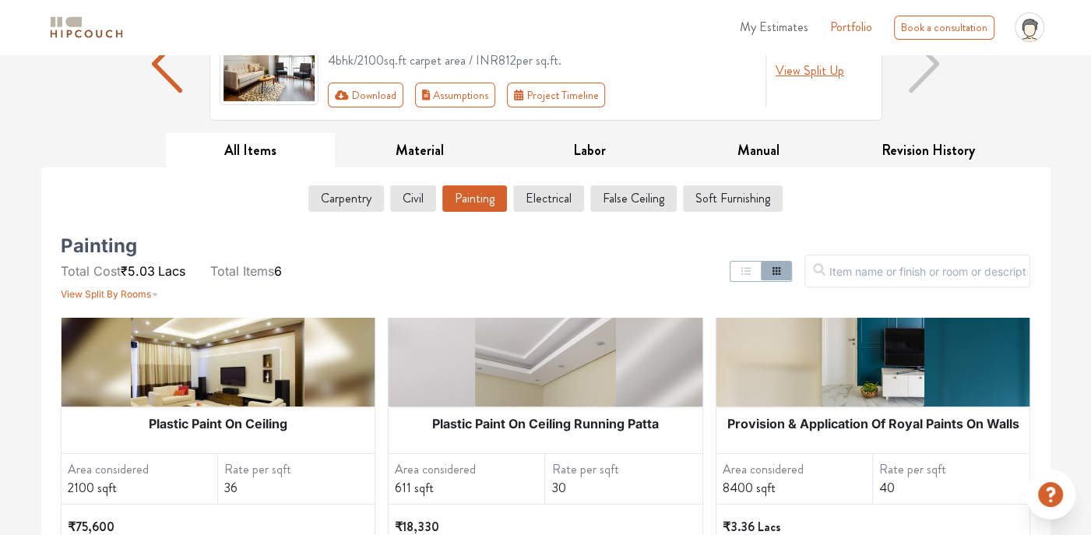
click at [752, 273] on icon "button" at bounding box center [746, 271] width 12 height 12
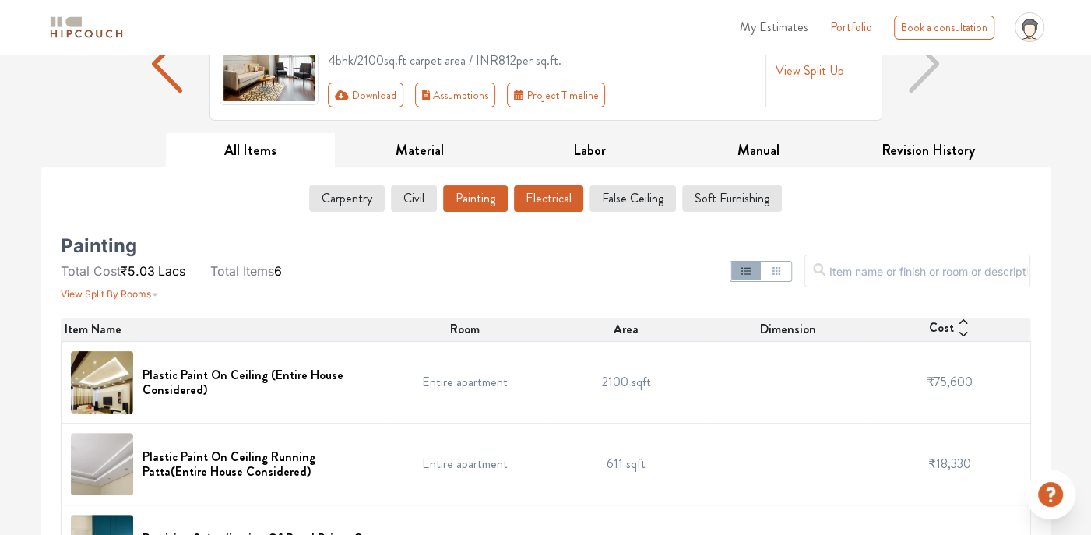
click at [559, 202] on button "Electrical" at bounding box center [548, 198] width 69 height 26
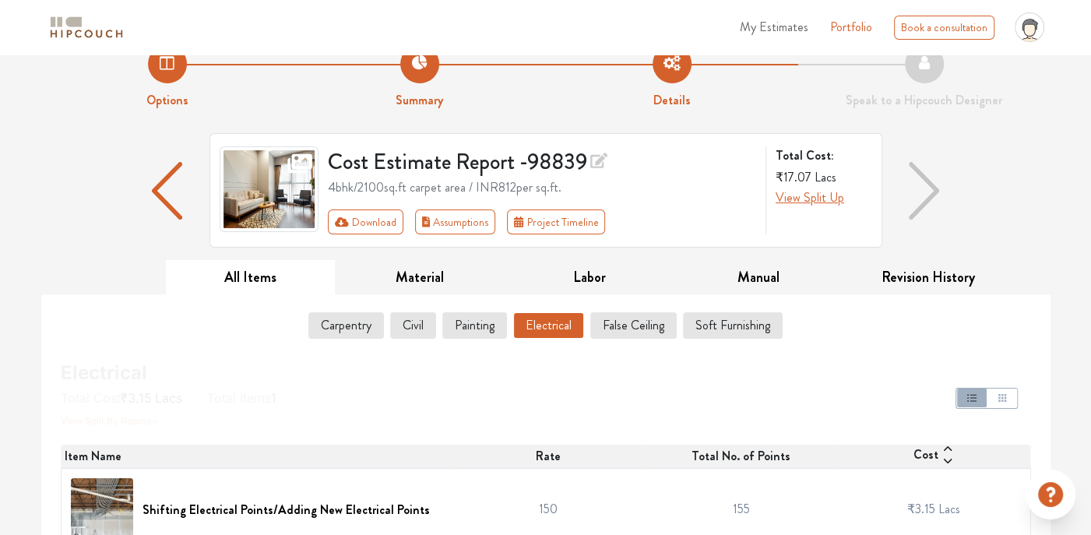
scroll to position [53, 0]
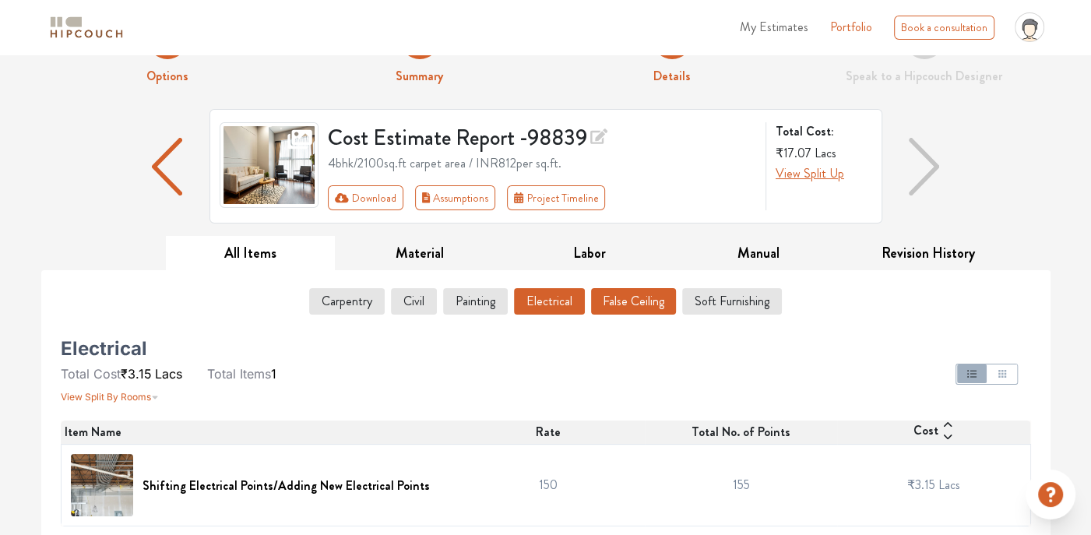
click at [620, 296] on button "False Ceiling" at bounding box center [633, 301] width 85 height 26
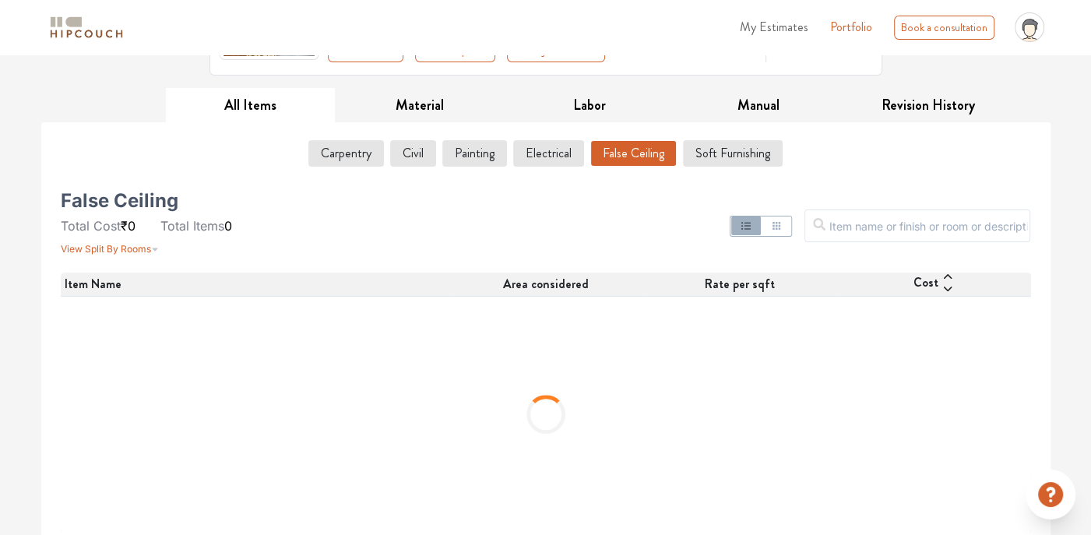
scroll to position [206, 0]
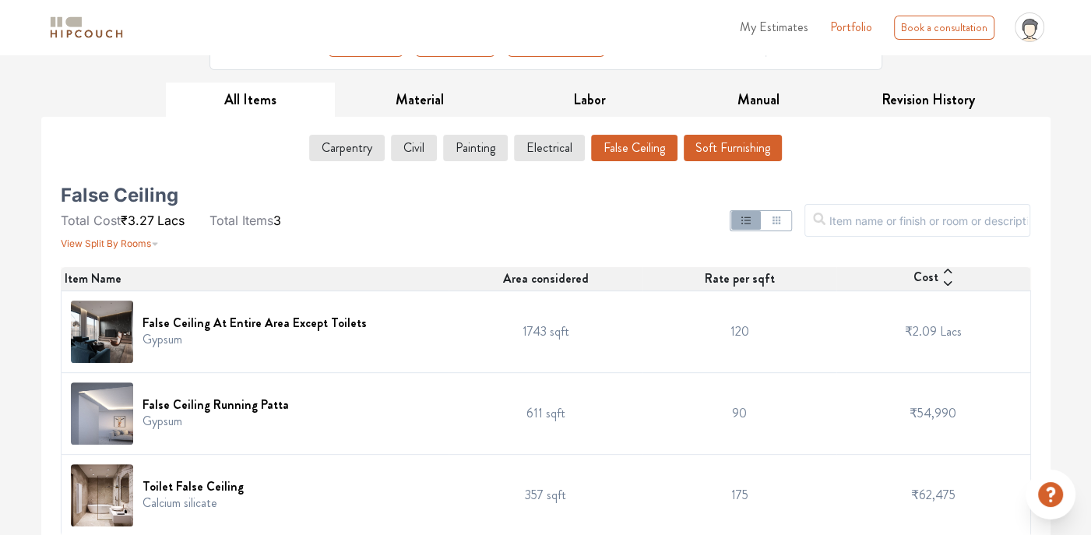
click at [706, 151] on button "Soft Furnishing" at bounding box center [732, 148] width 98 height 26
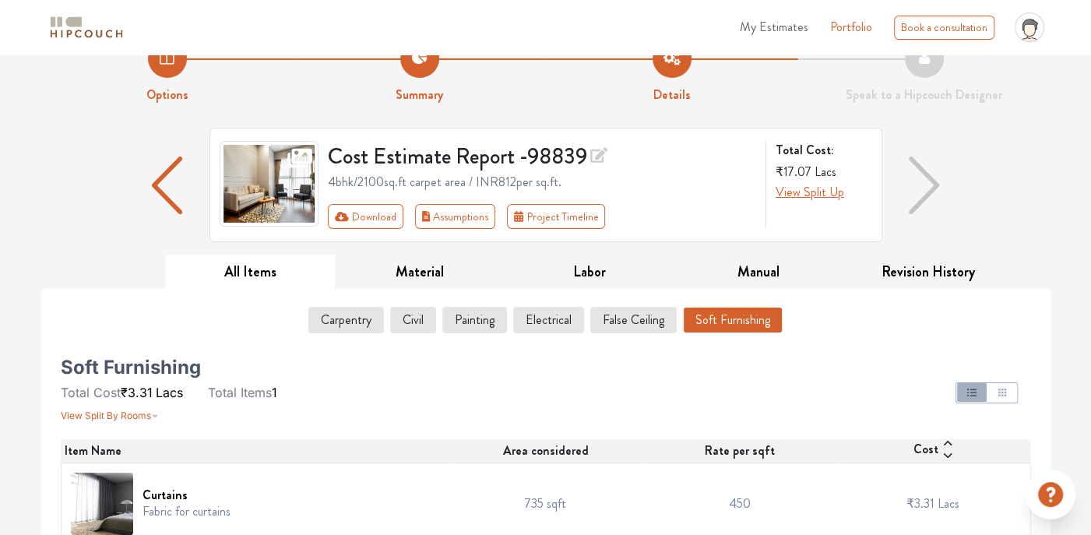
scroll to position [53, 0]
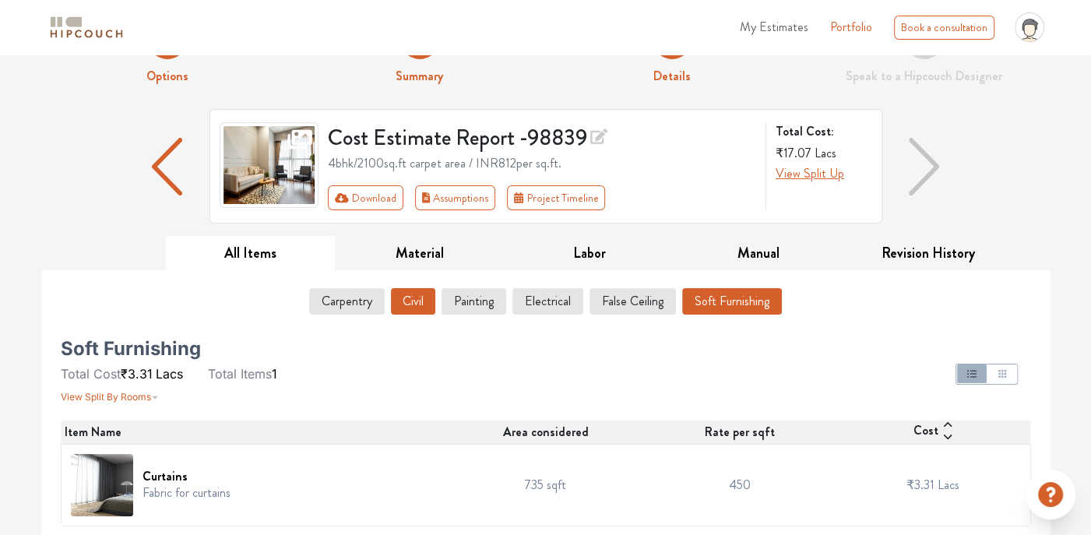
click at [407, 302] on button "Civil" at bounding box center [413, 301] width 44 height 26
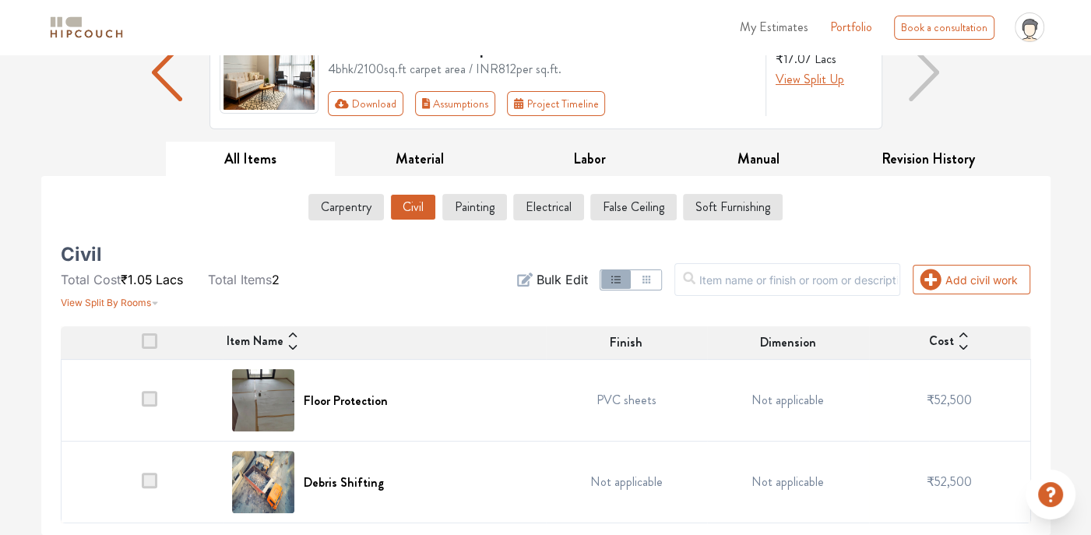
scroll to position [144, 0]
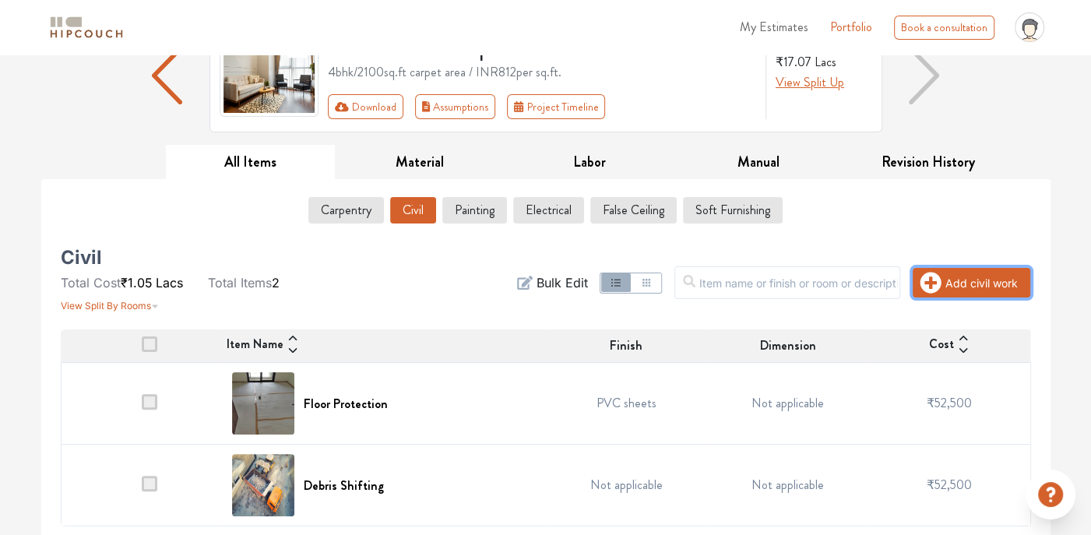
click at [933, 281] on icon "button" at bounding box center [930, 283] width 22 height 22
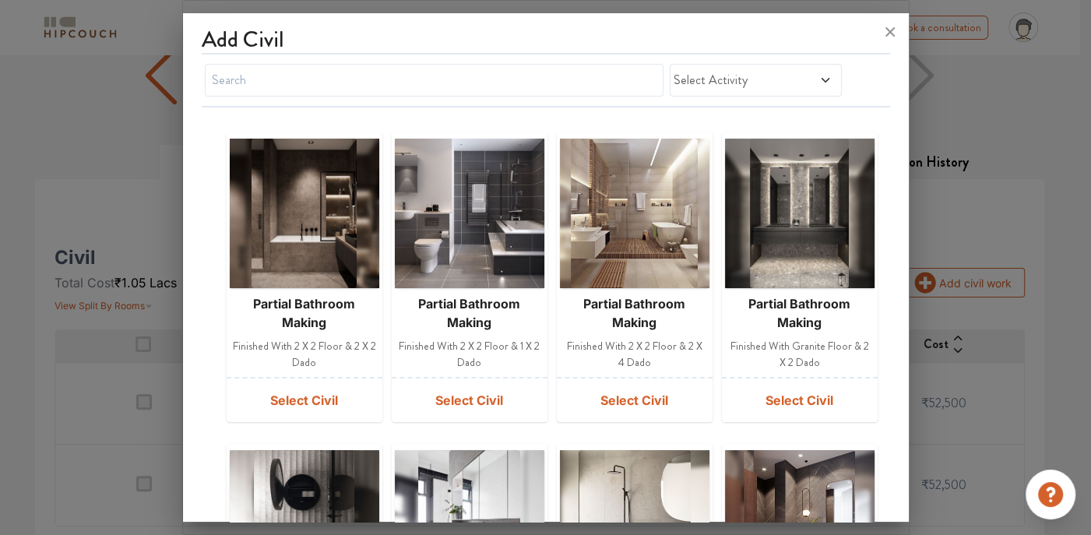
scroll to position [0, 0]
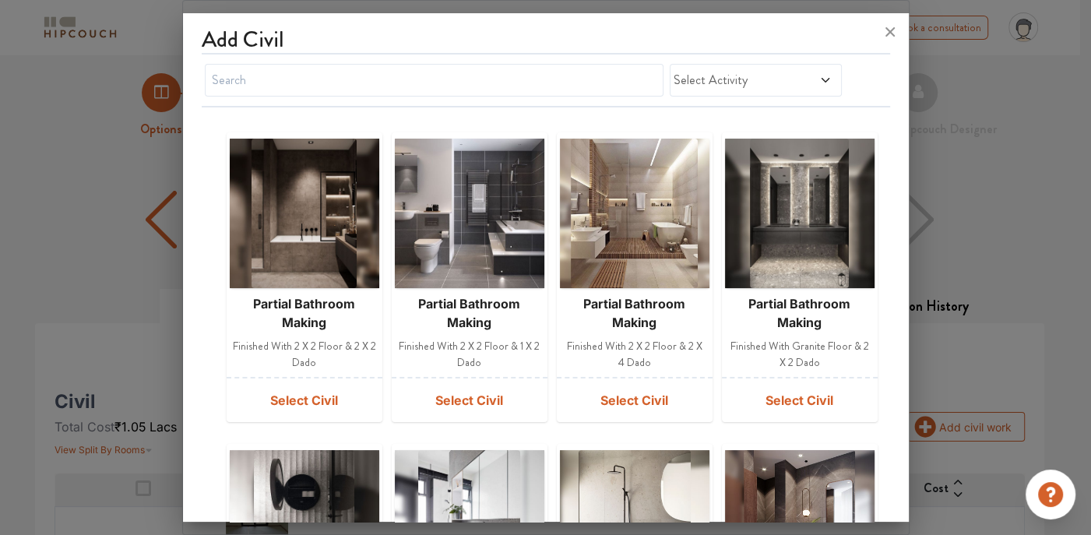
click at [778, 76] on span "Select Activity" at bounding box center [732, 80] width 118 height 19
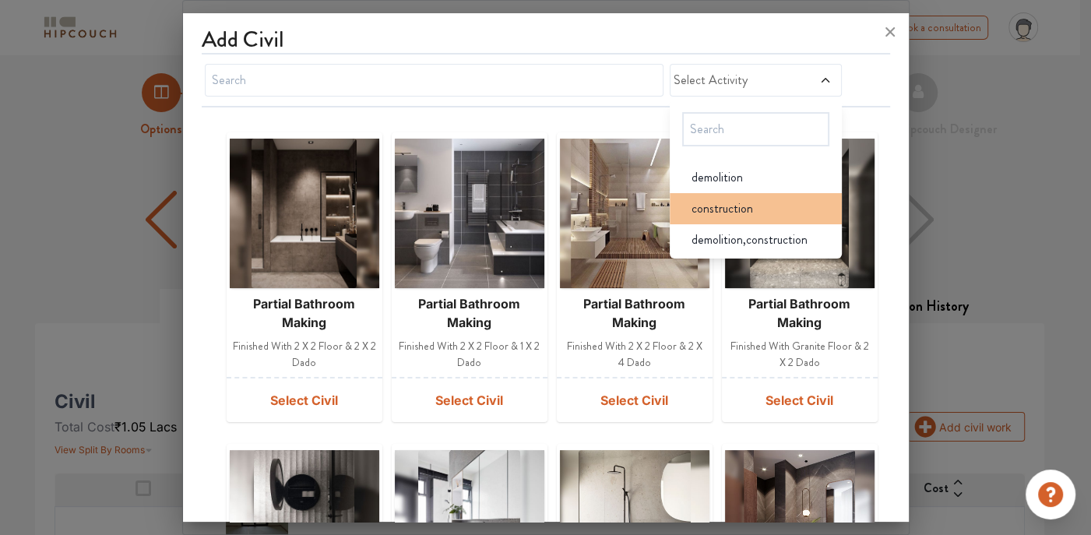
click at [726, 216] on li "construction" at bounding box center [755, 208] width 172 height 31
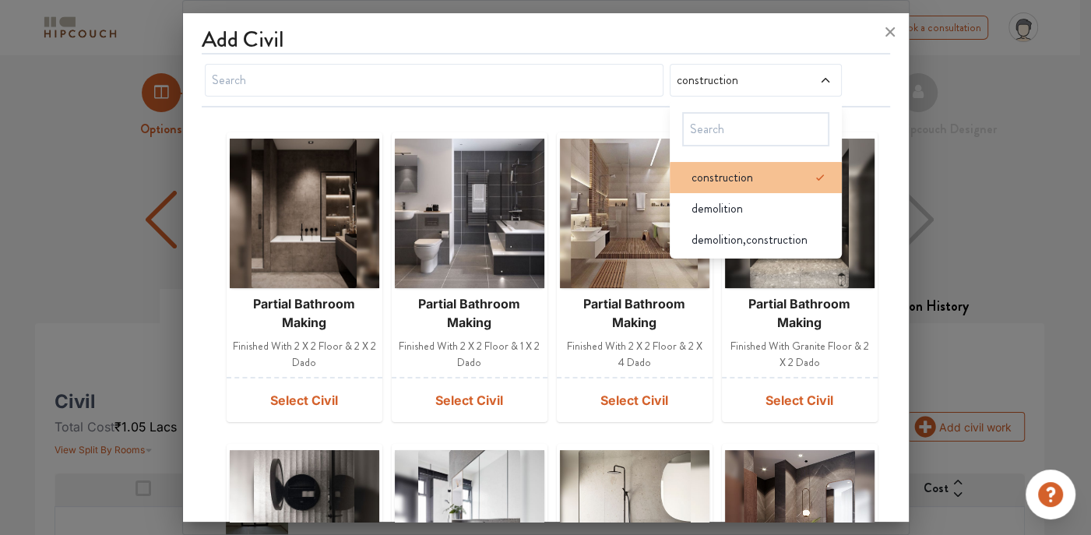
click at [810, 162] on span at bounding box center [825, 177] width 31 height 31
click at [743, 178] on div "demolition" at bounding box center [760, 177] width 163 height 19
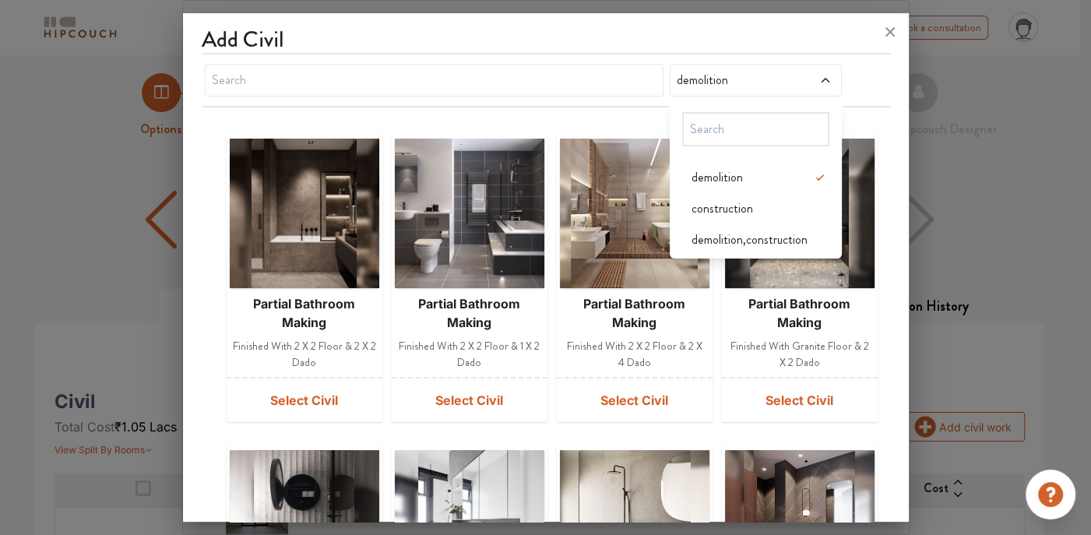
click at [748, 82] on span "demolition" at bounding box center [732, 80] width 118 height 19
click at [726, 130] on input "text" at bounding box center [755, 129] width 147 height 34
click at [761, 174] on div "demolition" at bounding box center [760, 177] width 163 height 19
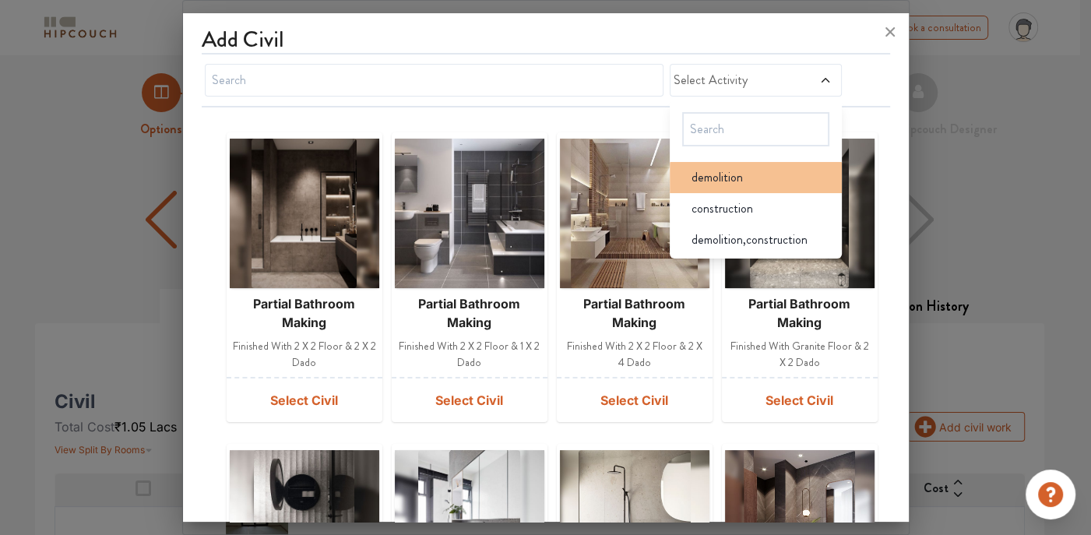
click at [757, 171] on div "demolition" at bounding box center [760, 177] width 163 height 19
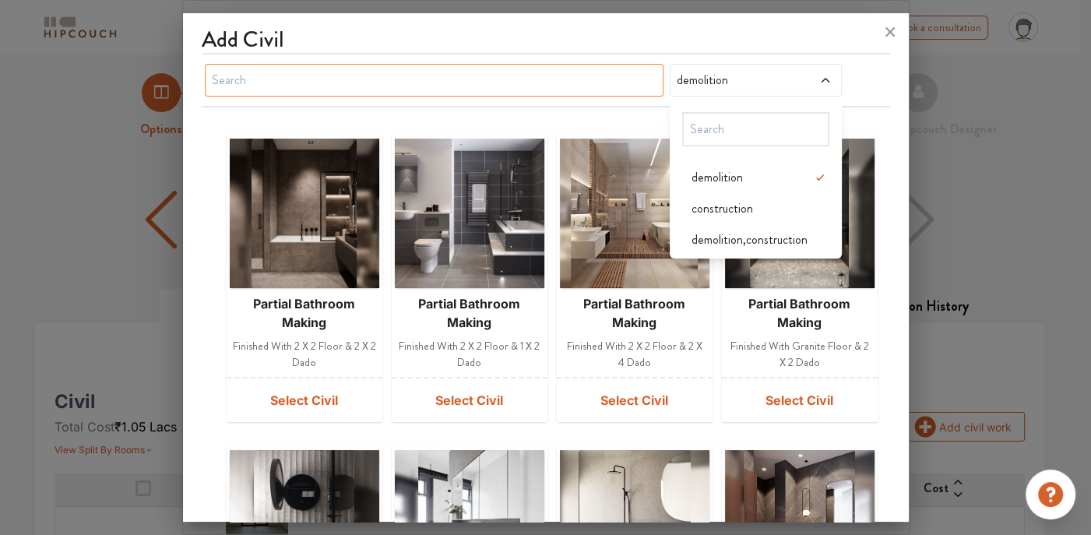
click at [550, 68] on input "text" at bounding box center [434, 80] width 459 height 33
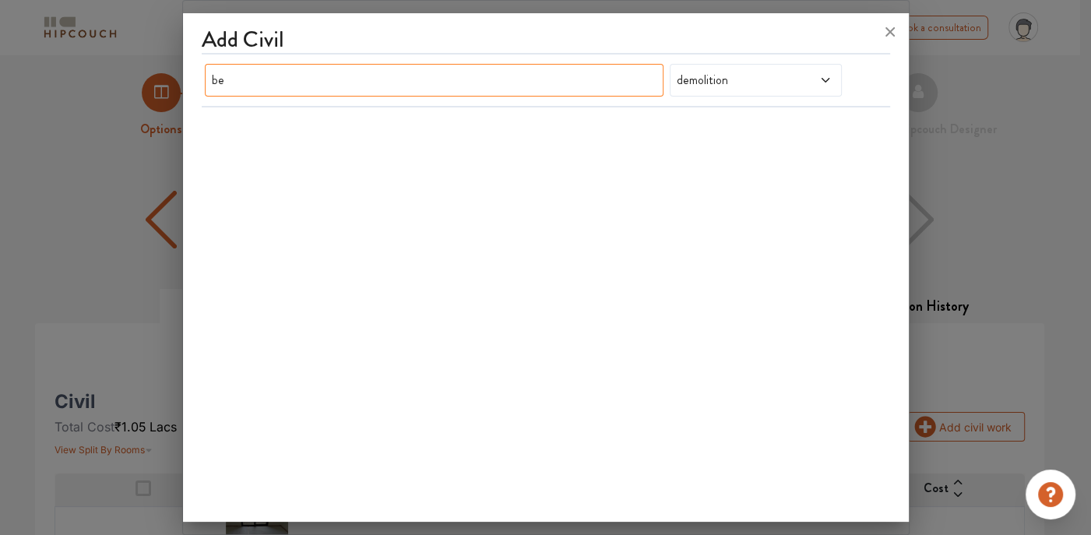
type input "b"
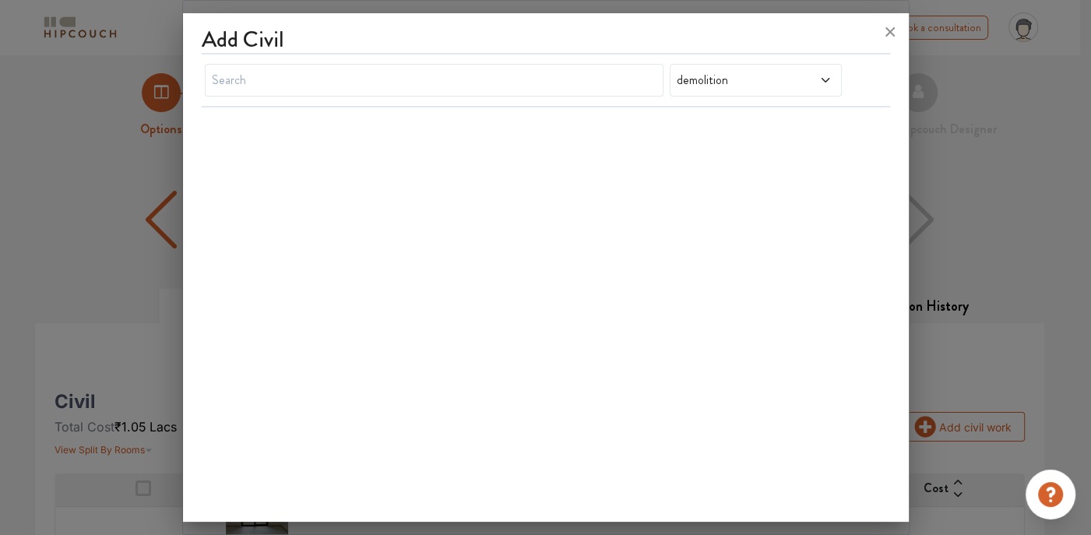
click at [775, 83] on span "demolition" at bounding box center [732, 80] width 118 height 19
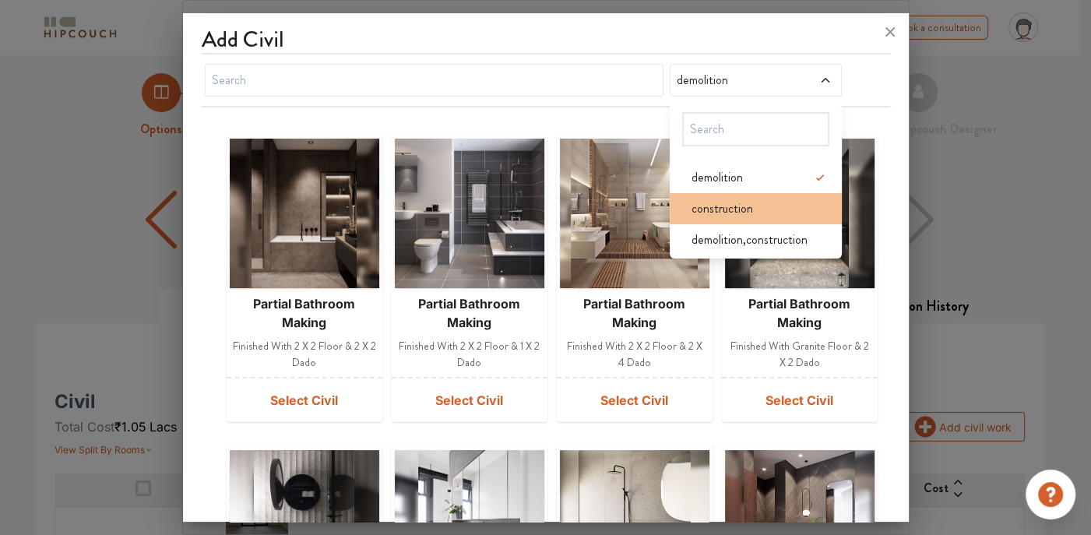
click at [741, 211] on span "construction" at bounding box center [721, 208] width 61 height 19
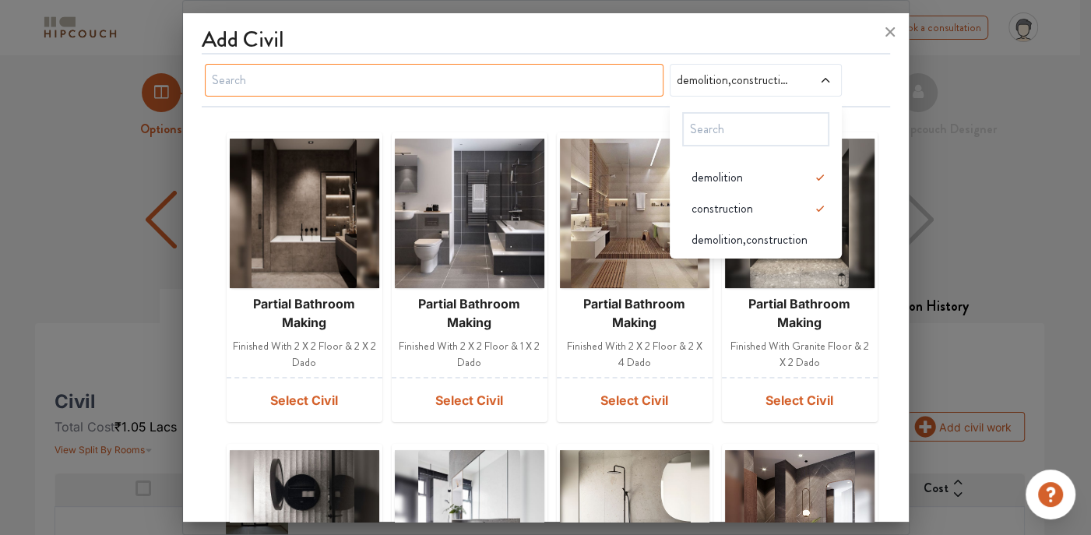
click at [510, 80] on input "text" at bounding box center [434, 80] width 459 height 33
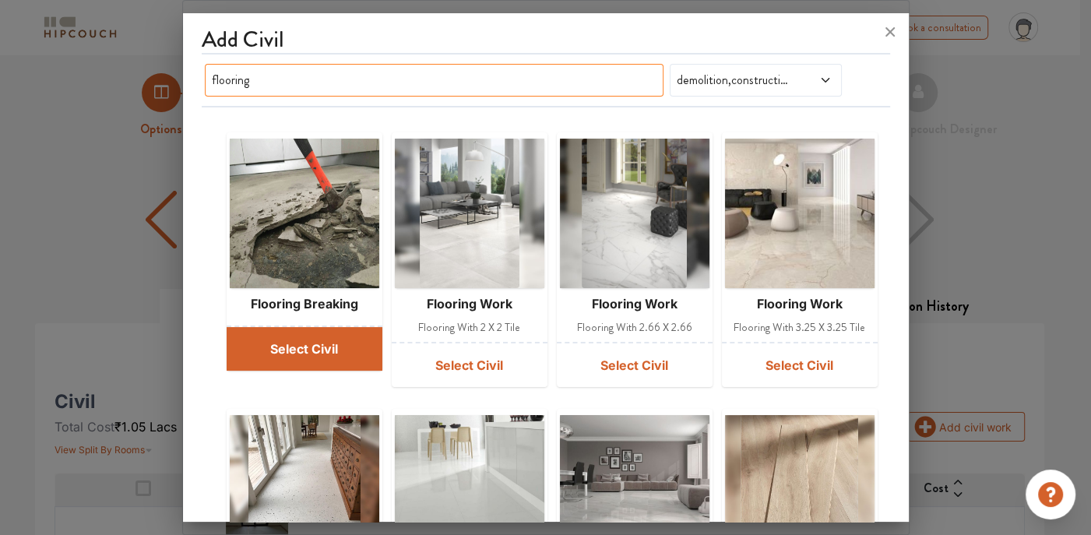
type input "flooring"
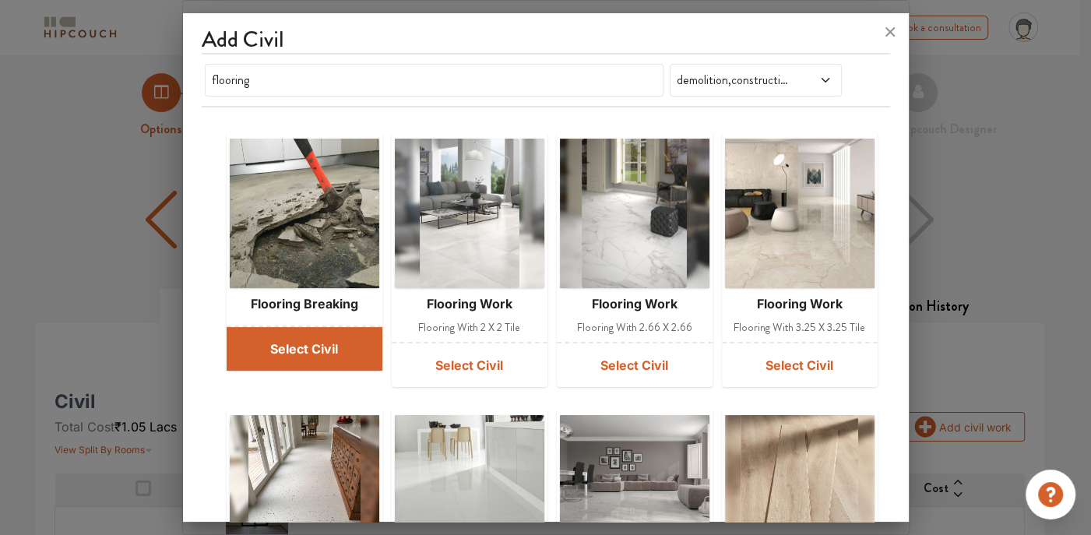
click at [303, 347] on button "Select Civil" at bounding box center [305, 349] width 156 height 44
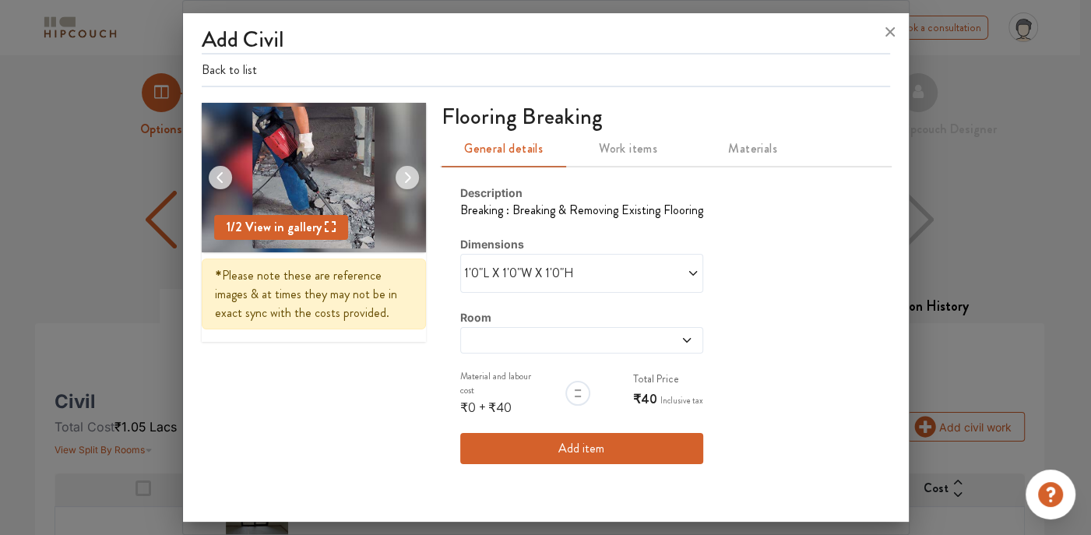
click at [546, 455] on button "Add item" at bounding box center [581, 448] width 243 height 31
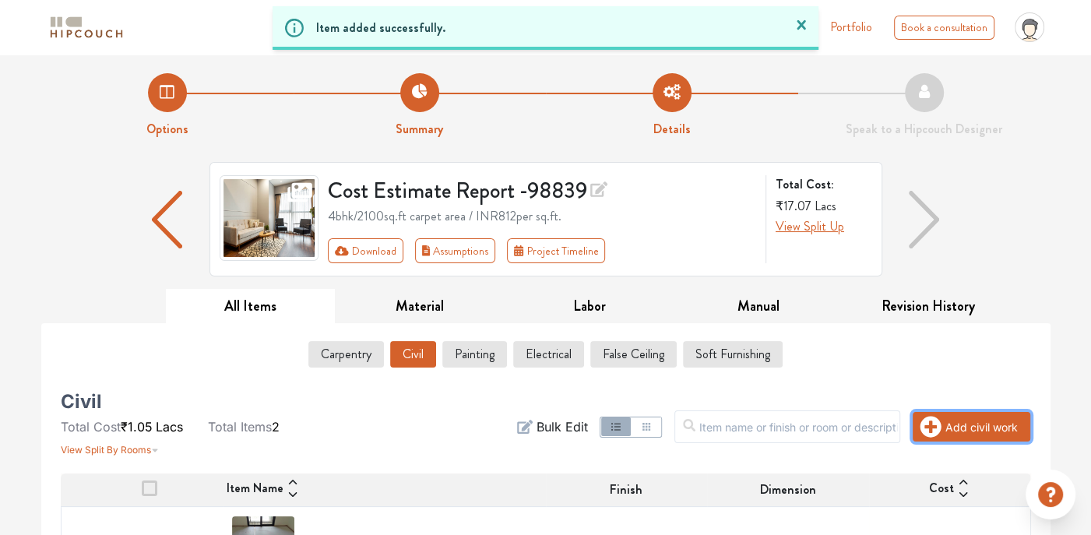
click at [947, 425] on button "Add civil work" at bounding box center [971, 427] width 118 height 30
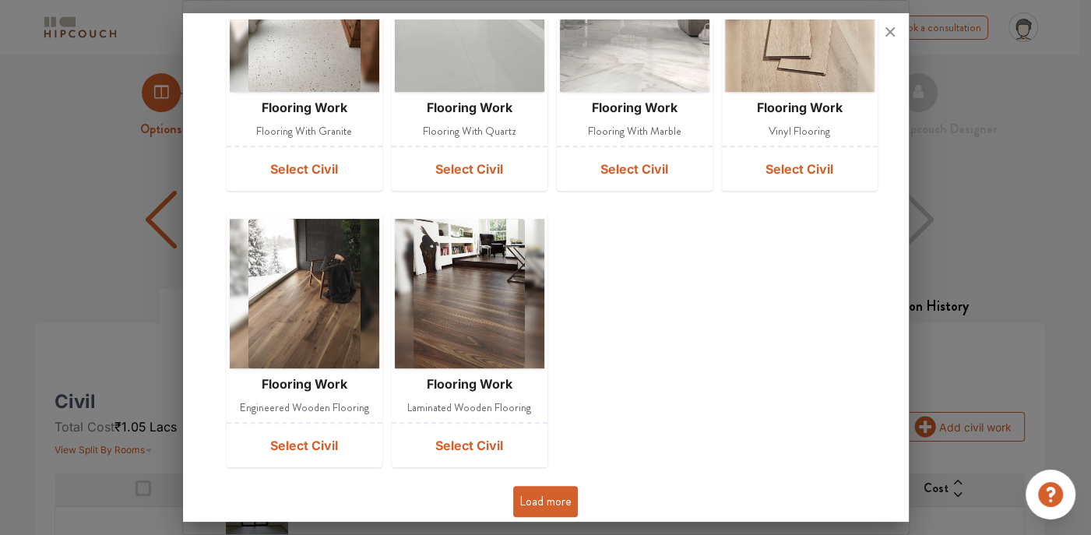
scroll to position [496, 0]
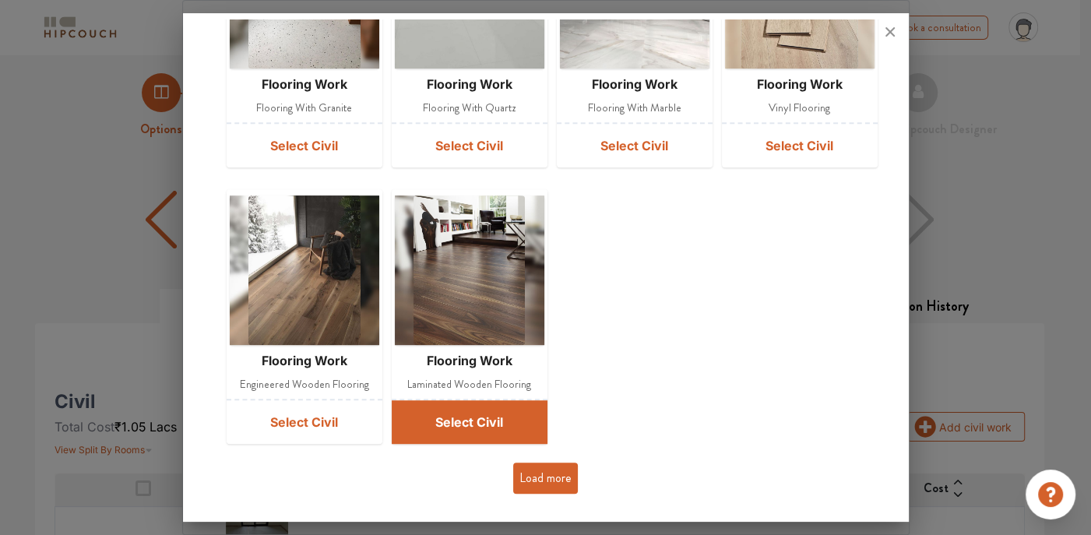
click at [481, 413] on button "Select Civil" at bounding box center [470, 422] width 156 height 44
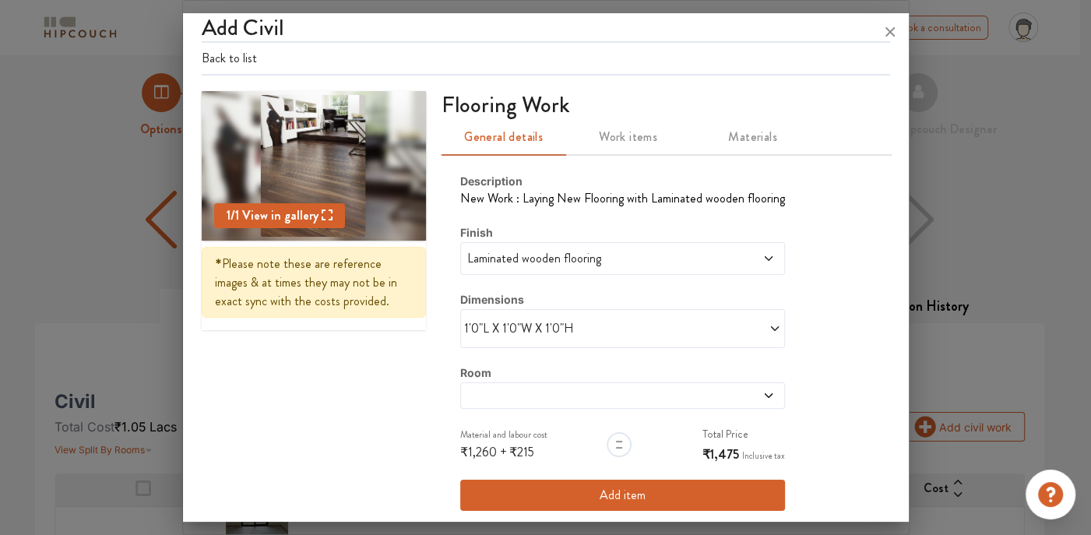
scroll to position [23, 0]
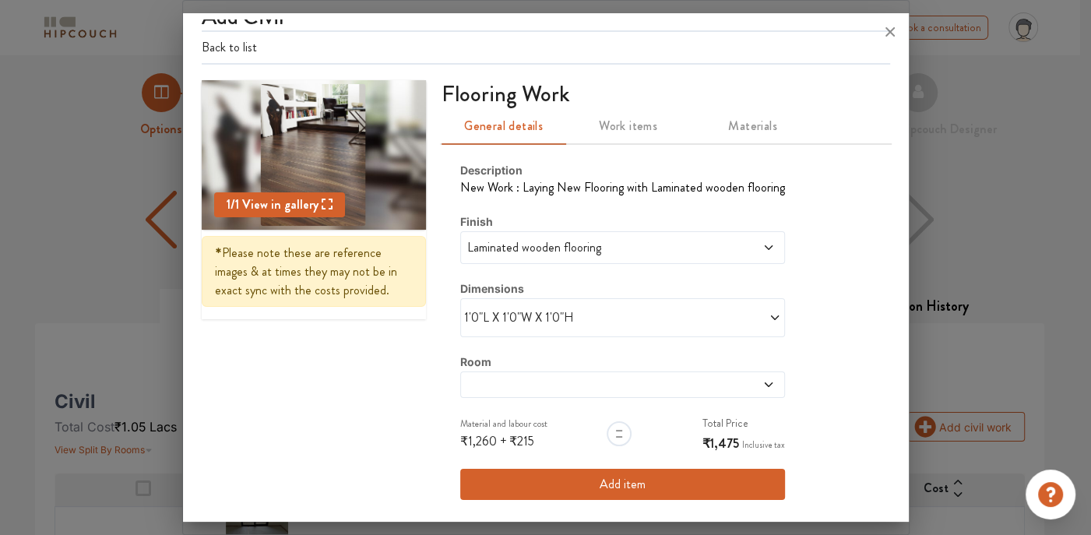
click at [770, 315] on icon at bounding box center [774, 317] width 8 height 5
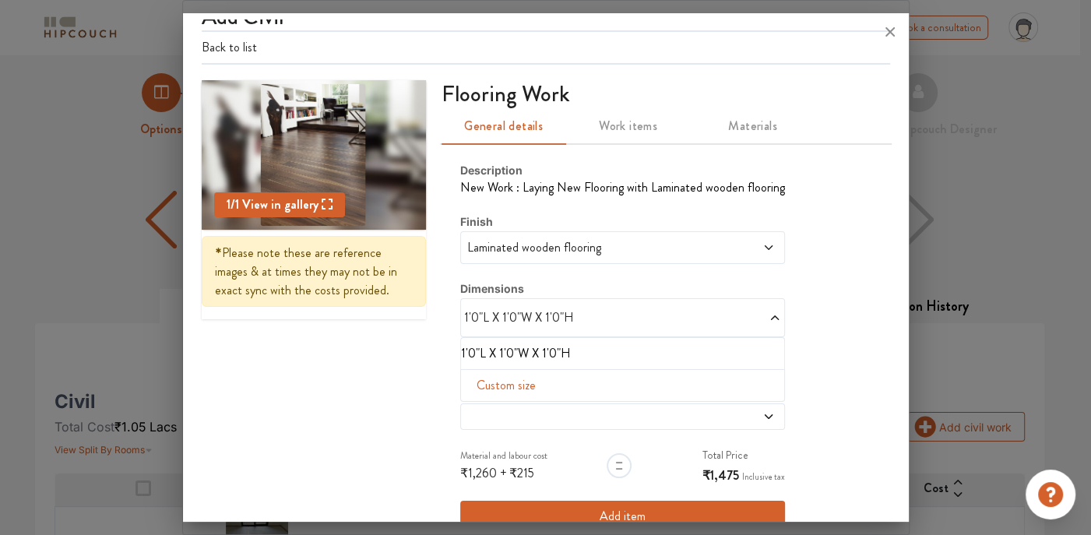
click at [513, 384] on span "Custom size" at bounding box center [506, 385] width 72 height 31
click at [483, 352] on li "1'0"L X 1'0"W X 1'0"H" at bounding box center [619, 353] width 317 height 19
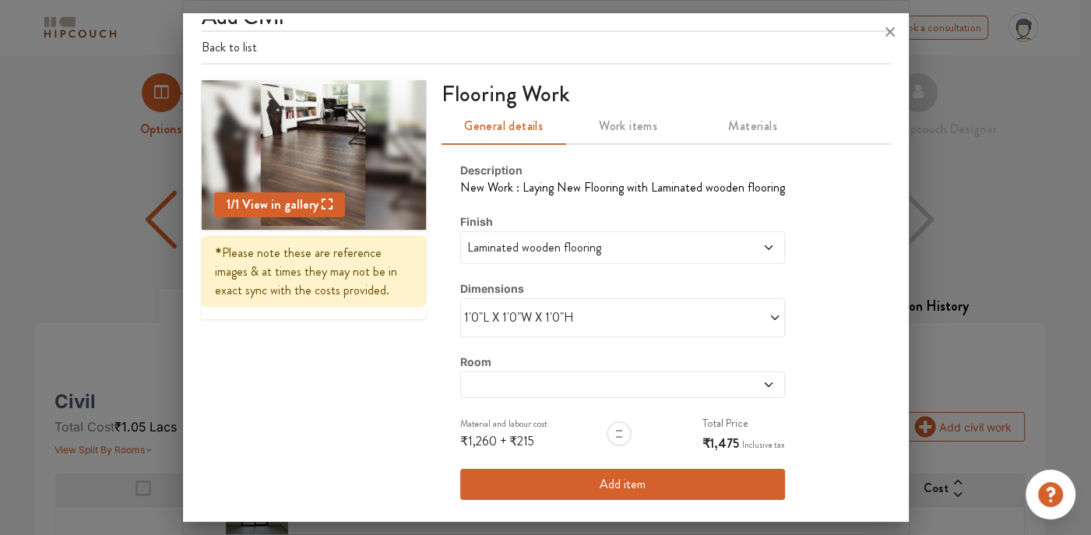
click at [473, 314] on span "1'0"L X 1'0"W X 1'0"H" at bounding box center [543, 317] width 159 height 19
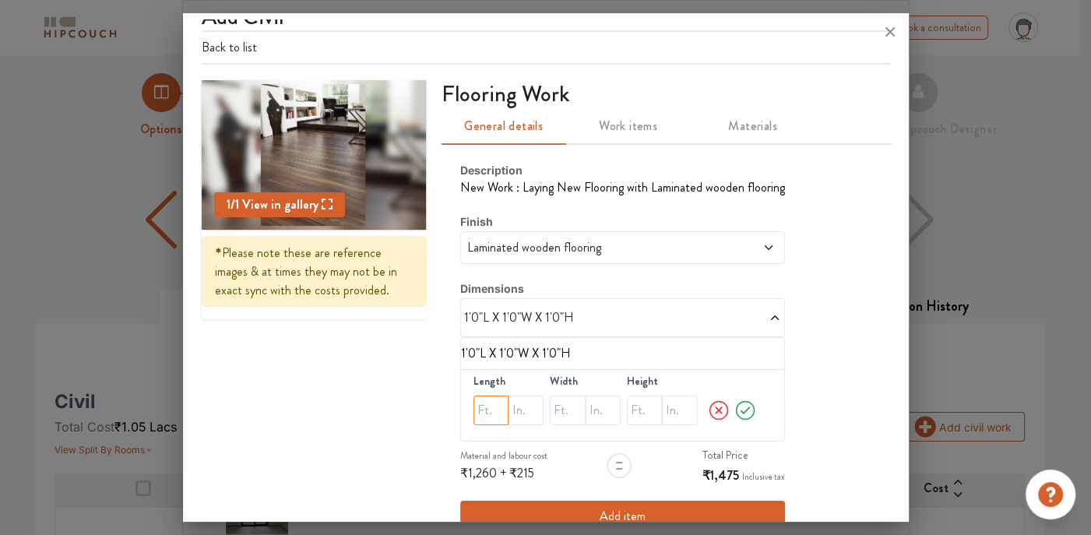
click at [488, 407] on input "text" at bounding box center [490, 410] width 35 height 30
type input "2"
click at [519, 405] on input "text" at bounding box center [525, 410] width 35 height 30
type input "0"
click at [550, 409] on input "text" at bounding box center [567, 410] width 35 height 30
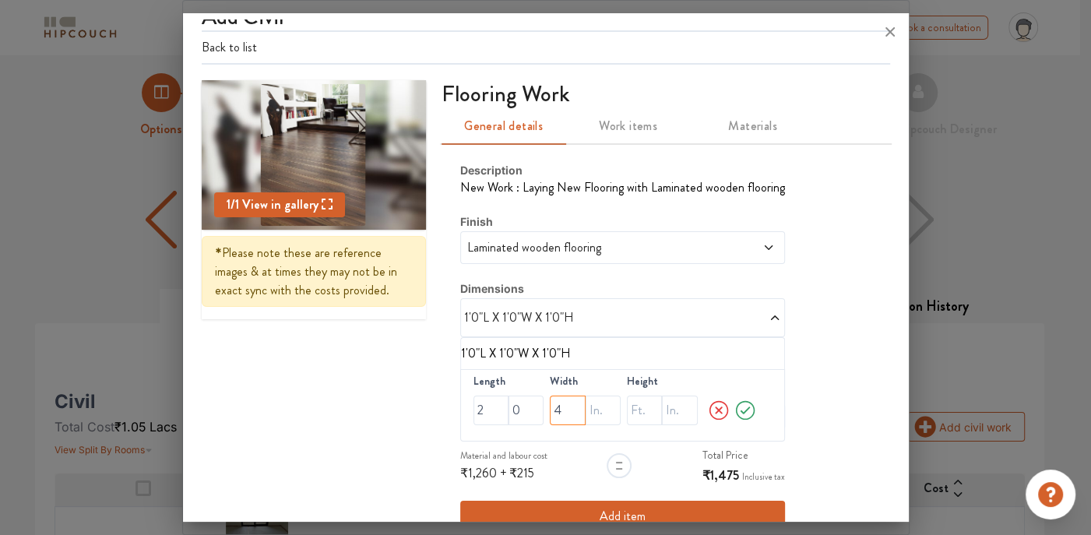
type input "4"
click at [591, 407] on input "text" at bounding box center [602, 410] width 35 height 30
type input "0"
click at [627, 415] on input "text" at bounding box center [644, 410] width 35 height 30
type input "0"
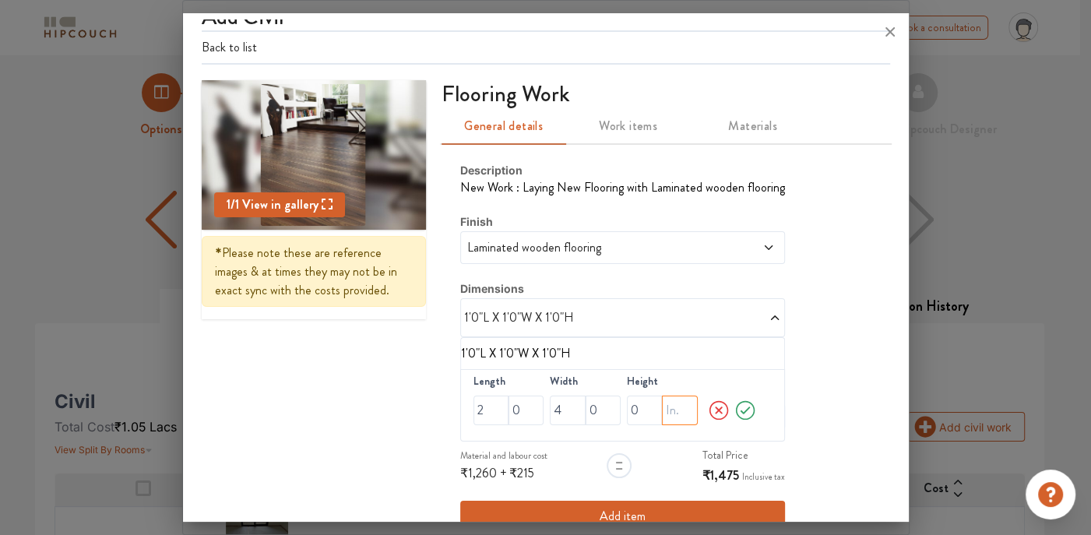
click at [662, 409] on input "text" at bounding box center [679, 410] width 35 height 30
type input "1"
click at [737, 407] on icon at bounding box center [744, 410] width 23 height 31
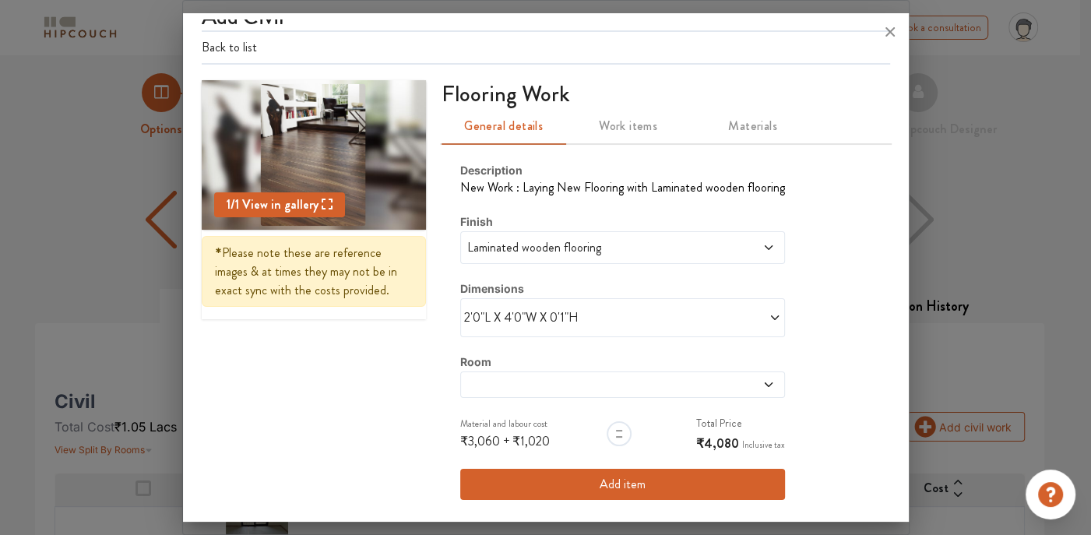
scroll to position [78, 0]
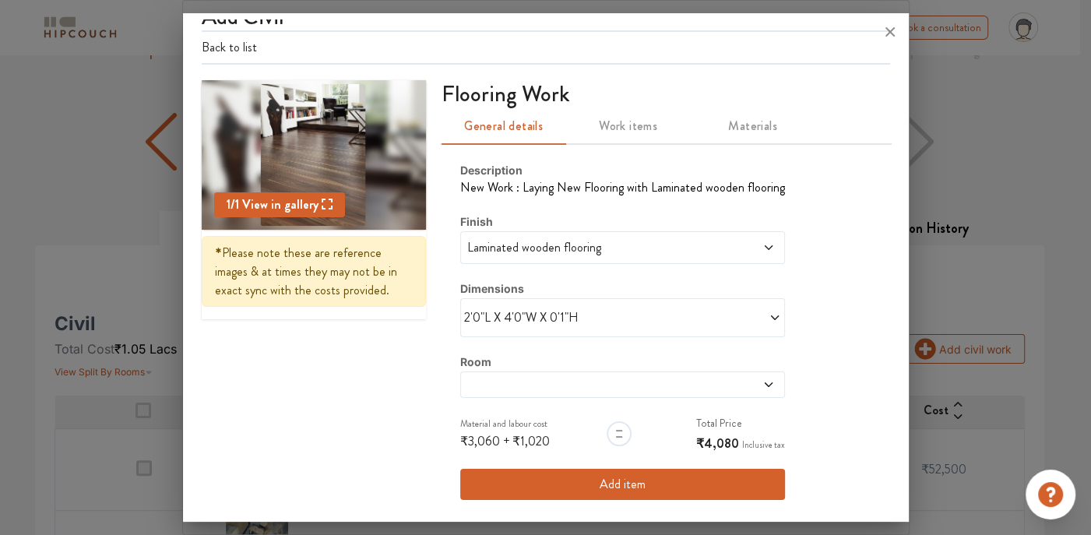
click at [762, 380] on icon at bounding box center [768, 384] width 12 height 12
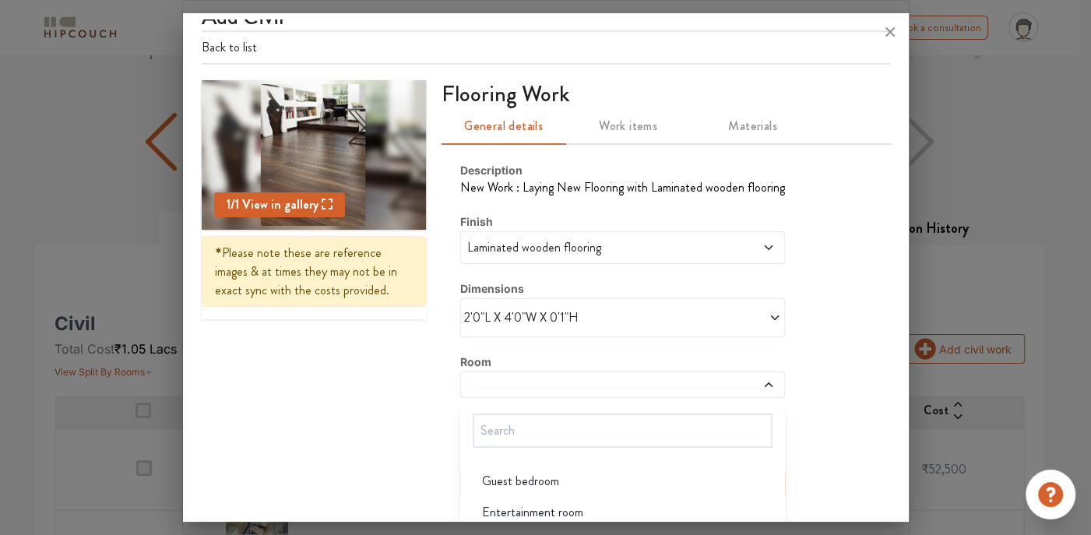
scroll to position [65, 0]
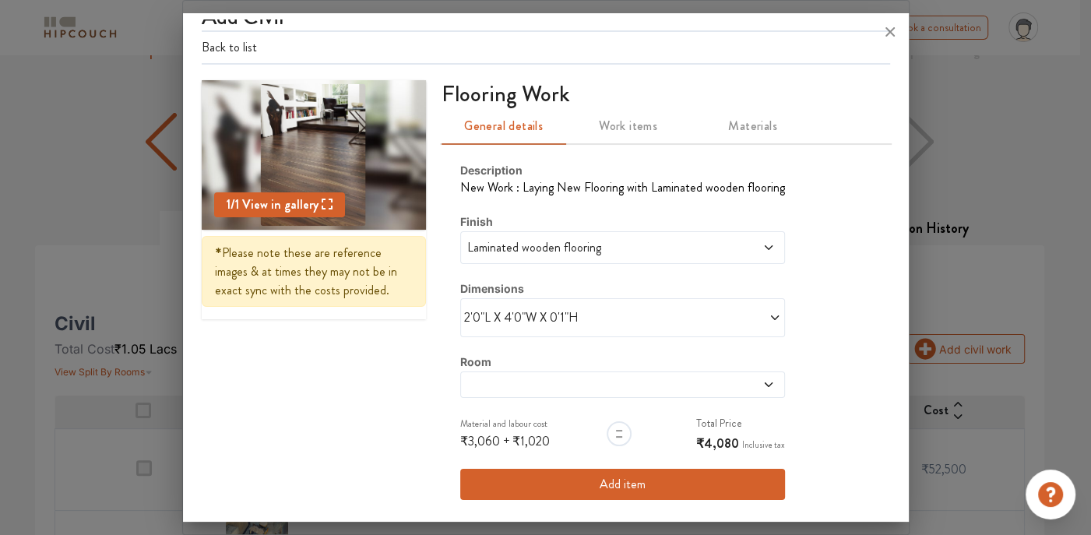
drag, startPoint x: 577, startPoint y: 386, endPoint x: 576, endPoint y: 378, distance: 7.8
click at [576, 378] on span at bounding box center [580, 384] width 233 height 12
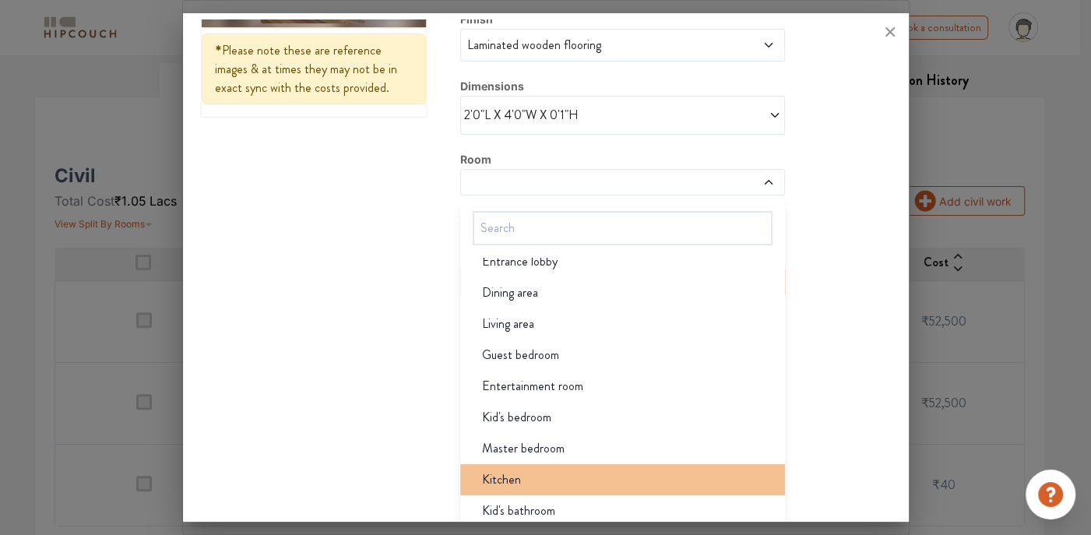
scroll to position [0, 0]
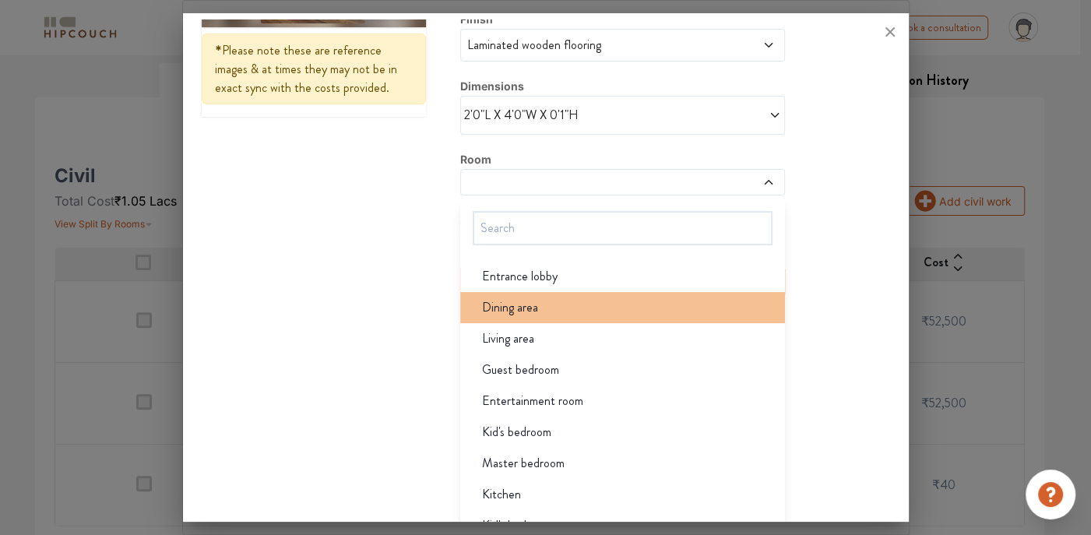
click at [543, 298] on div "Dining area" at bounding box center [626, 307] width 315 height 19
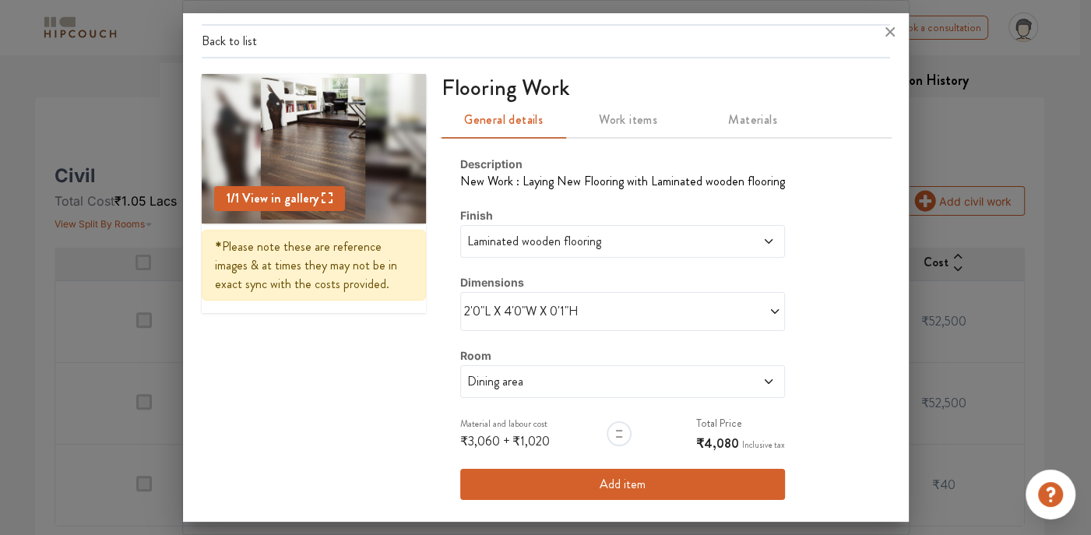
click at [606, 376] on span "Dining area" at bounding box center [580, 381] width 233 height 19
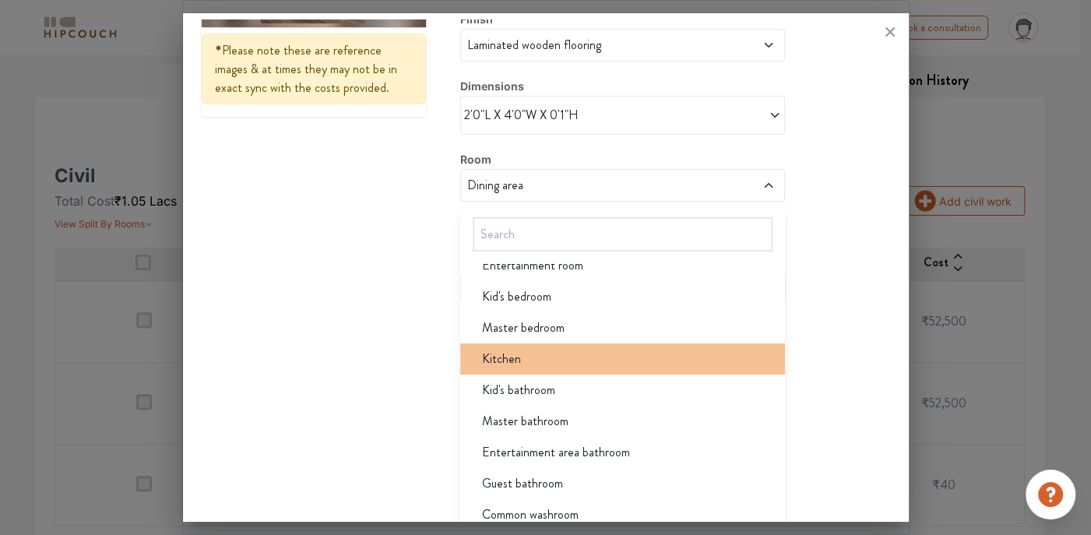
scroll to position [142, 0]
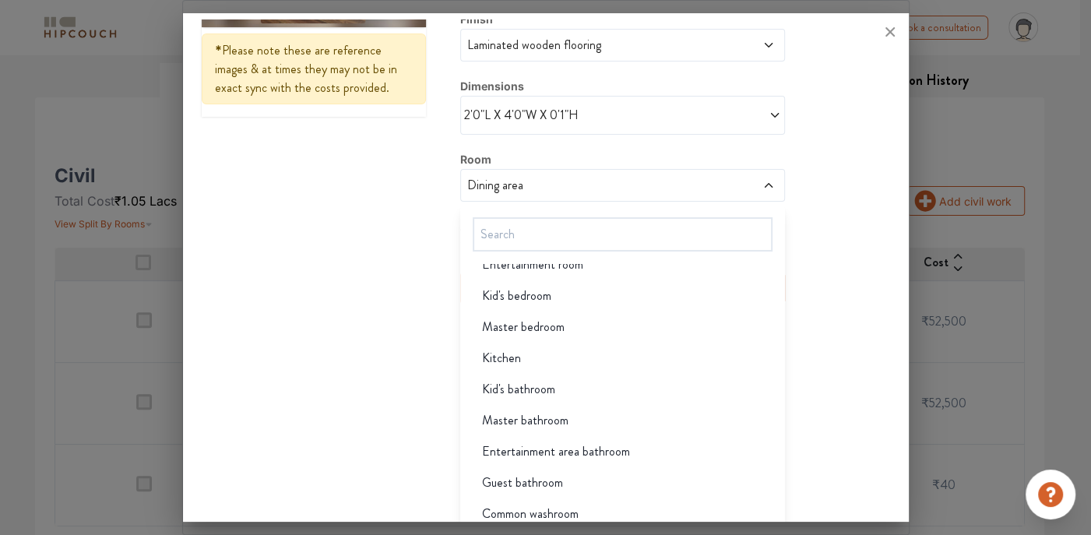
click at [550, 330] on span "Master bedroom" at bounding box center [523, 327] width 83 height 19
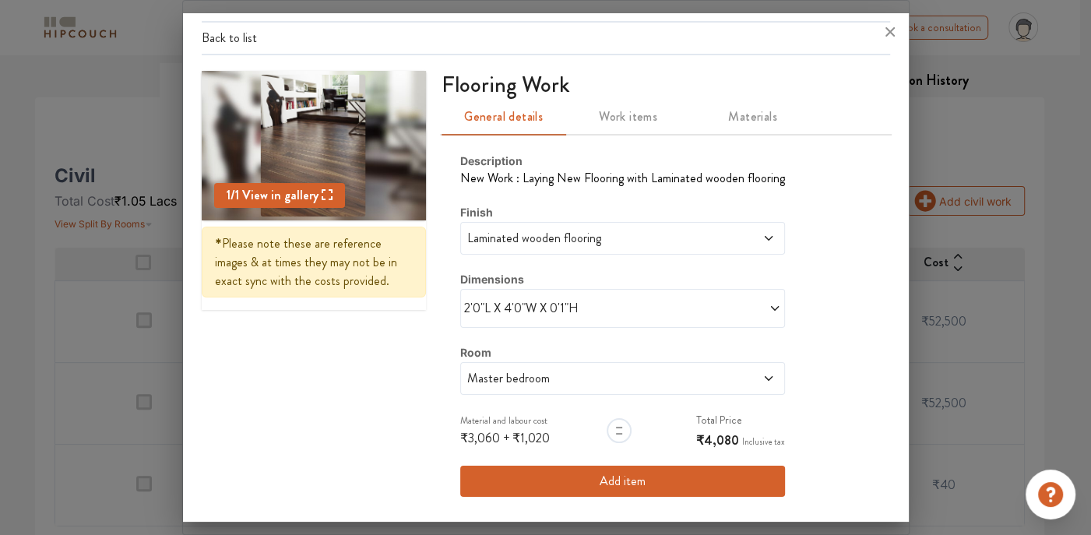
scroll to position [29, 0]
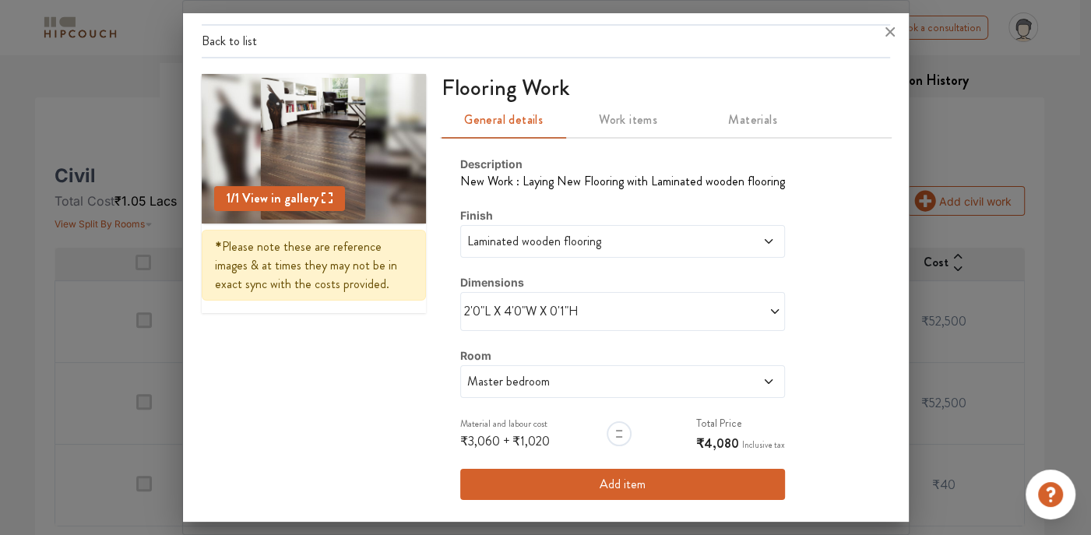
click at [595, 379] on span "Master bedroom" at bounding box center [580, 381] width 233 height 19
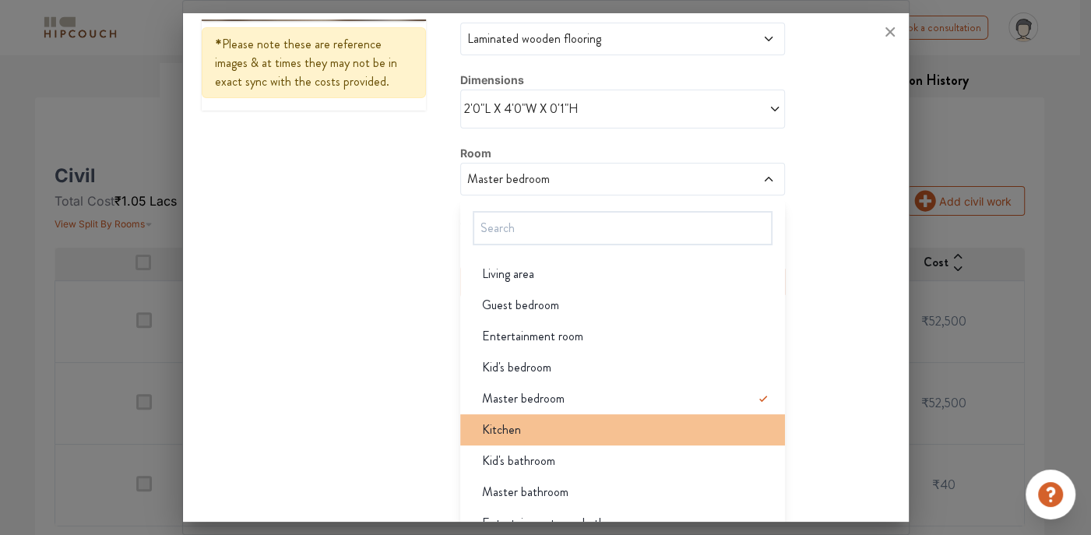
scroll to position [0, 0]
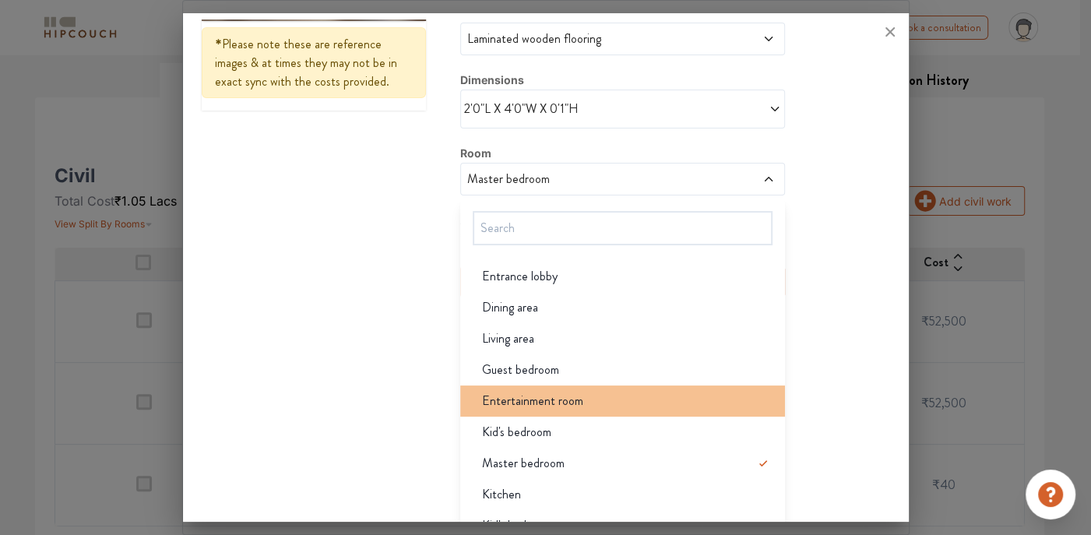
click at [589, 392] on div "Entertainment room" at bounding box center [626, 401] width 315 height 19
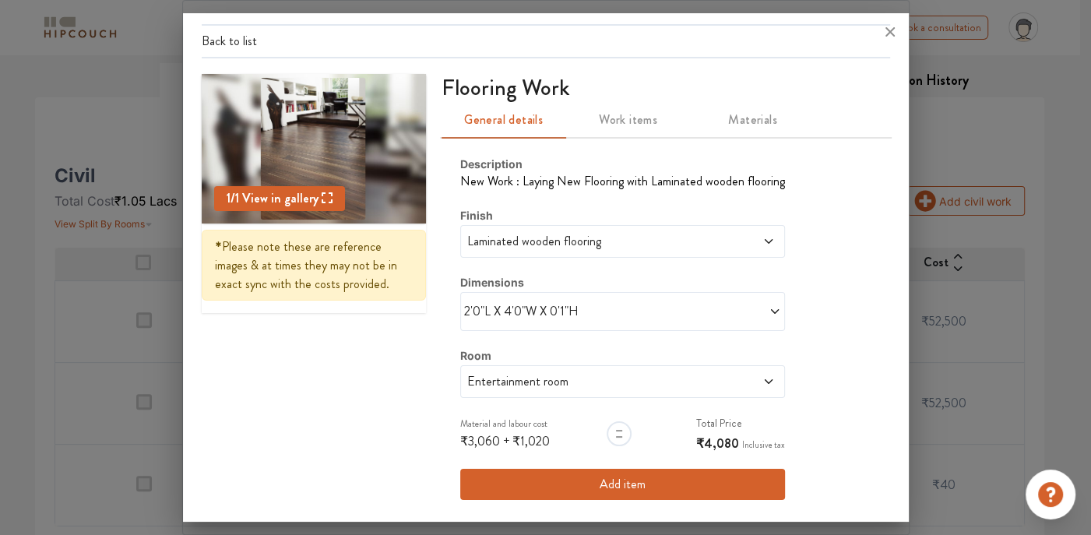
click at [597, 385] on span "Entertainment room" at bounding box center [580, 381] width 233 height 19
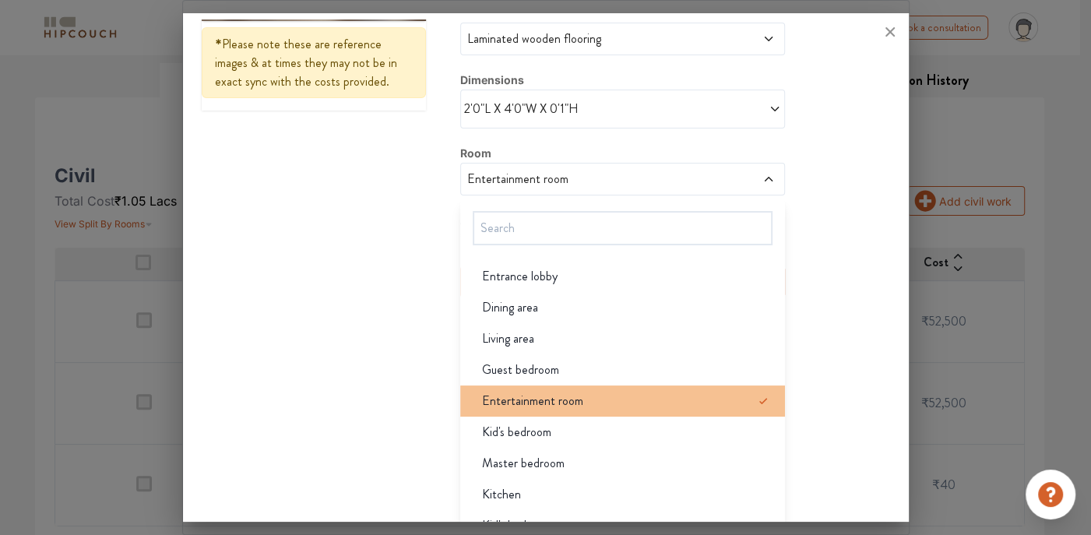
click at [598, 392] on div "Entertainment room" at bounding box center [626, 401] width 315 height 19
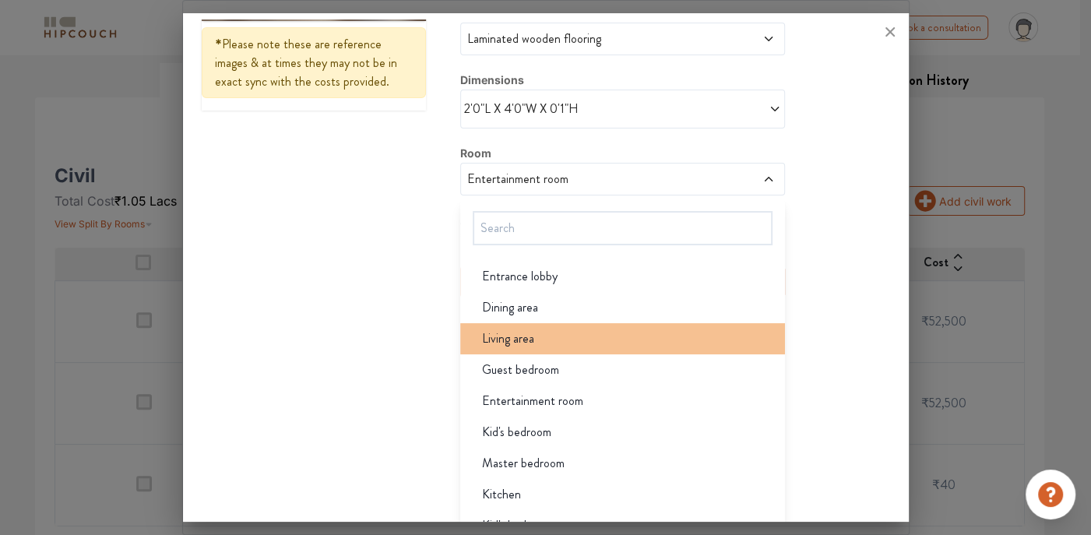
click at [532, 336] on div "Living area" at bounding box center [626, 338] width 315 height 19
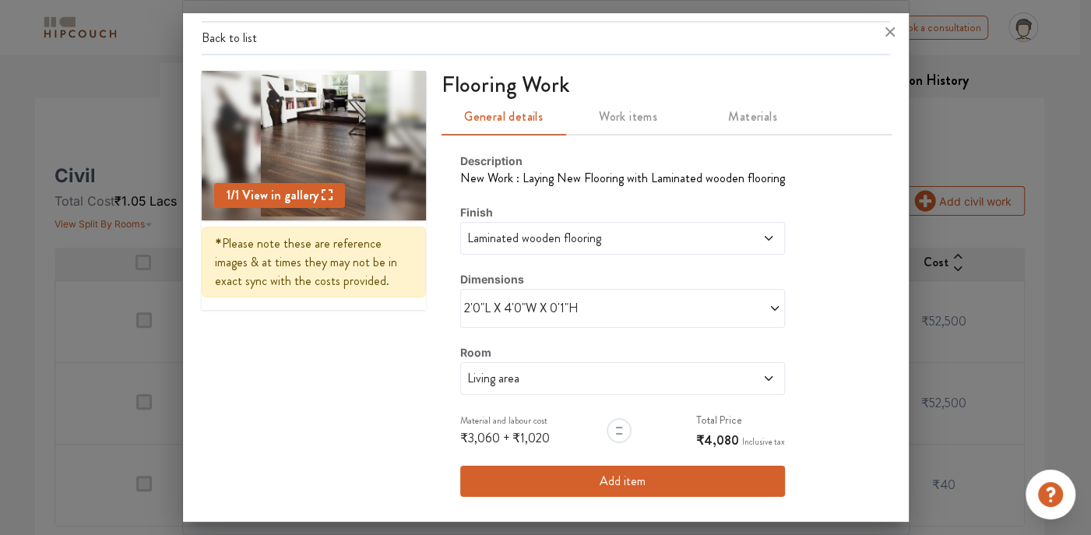
scroll to position [29, 0]
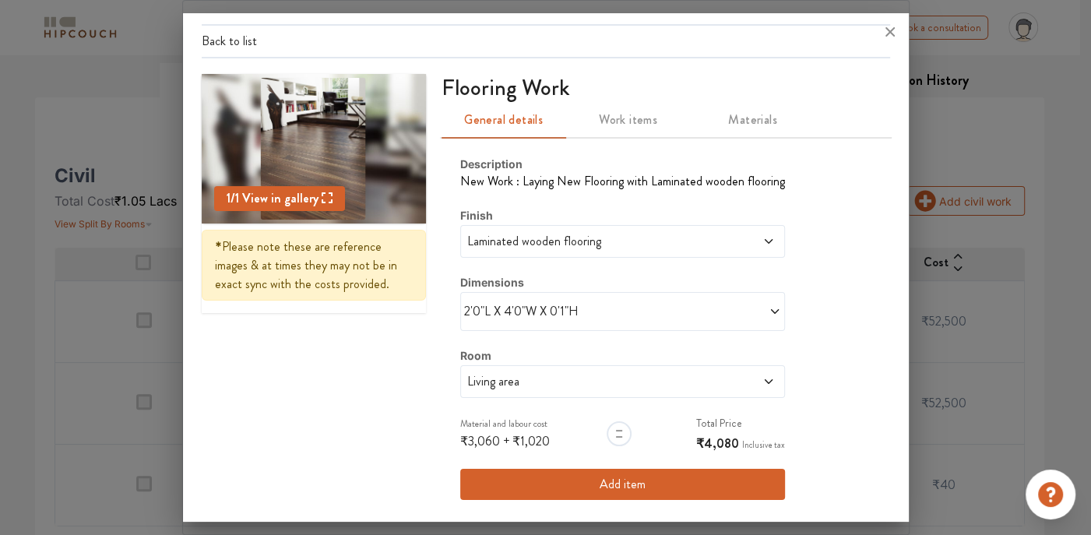
click at [637, 482] on button "Add item" at bounding box center [622, 484] width 325 height 31
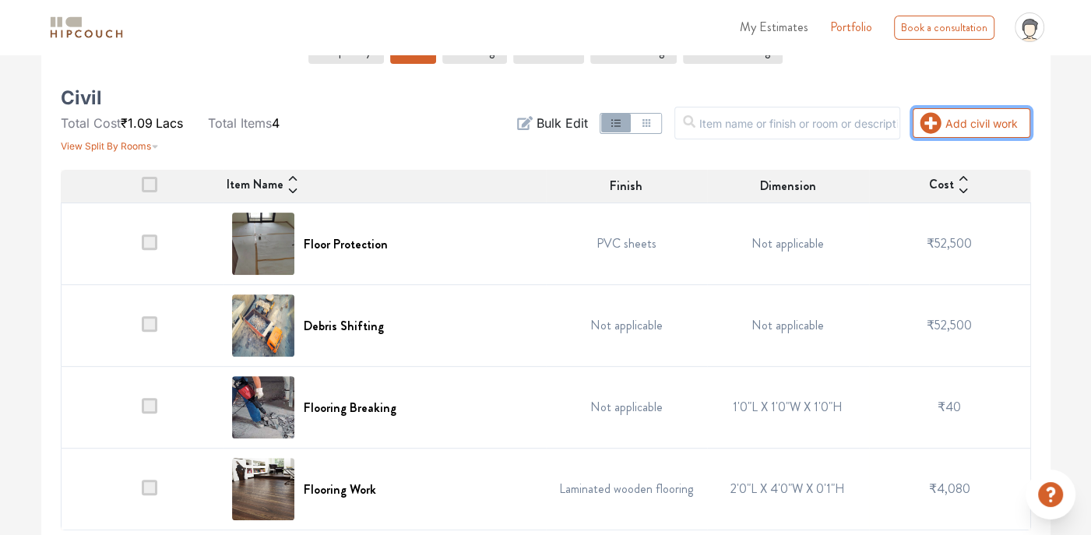
scroll to position [307, 0]
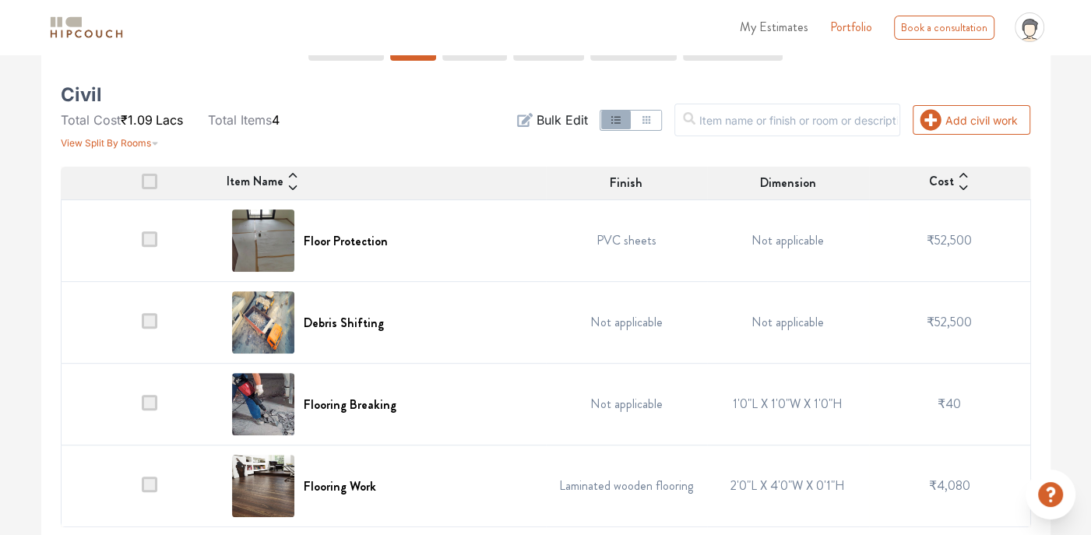
click at [819, 402] on td "1'0"L X 1'0"W X 1'0"H" at bounding box center [788, 405] width 162 height 82
click at [697, 391] on td "Not applicable" at bounding box center [627, 405] width 162 height 82
click at [148, 404] on span at bounding box center [150, 403] width 16 height 16
click at [142, 408] on input "checkbox" at bounding box center [142, 408] width 0 height 0
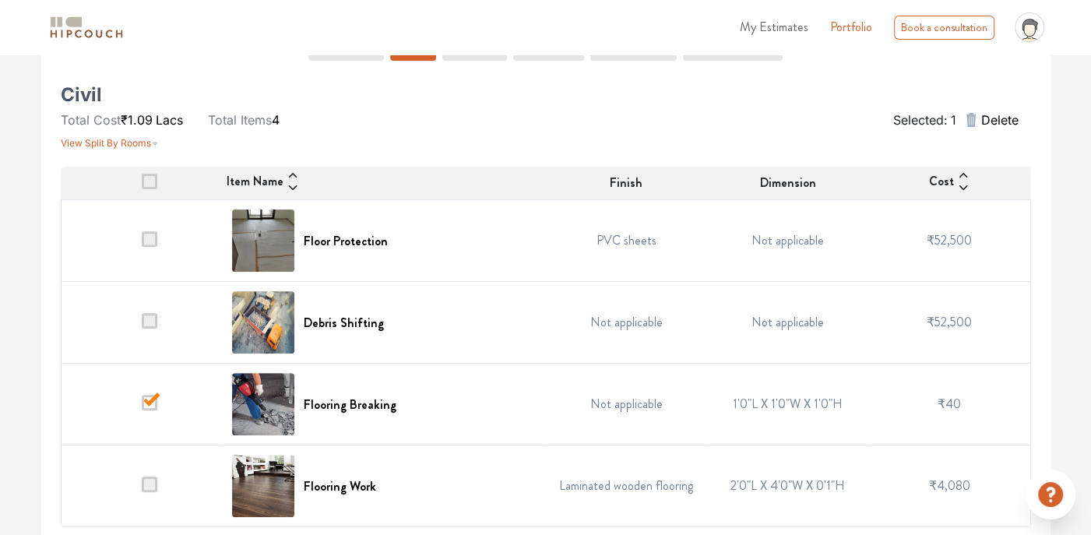
click at [951, 402] on span "₹40" at bounding box center [948, 404] width 23 height 18
click at [232, 411] on img at bounding box center [263, 404] width 62 height 62
click at [246, 407] on img at bounding box center [263, 404] width 62 height 62
click at [986, 117] on span "Delete" at bounding box center [998, 120] width 37 height 19
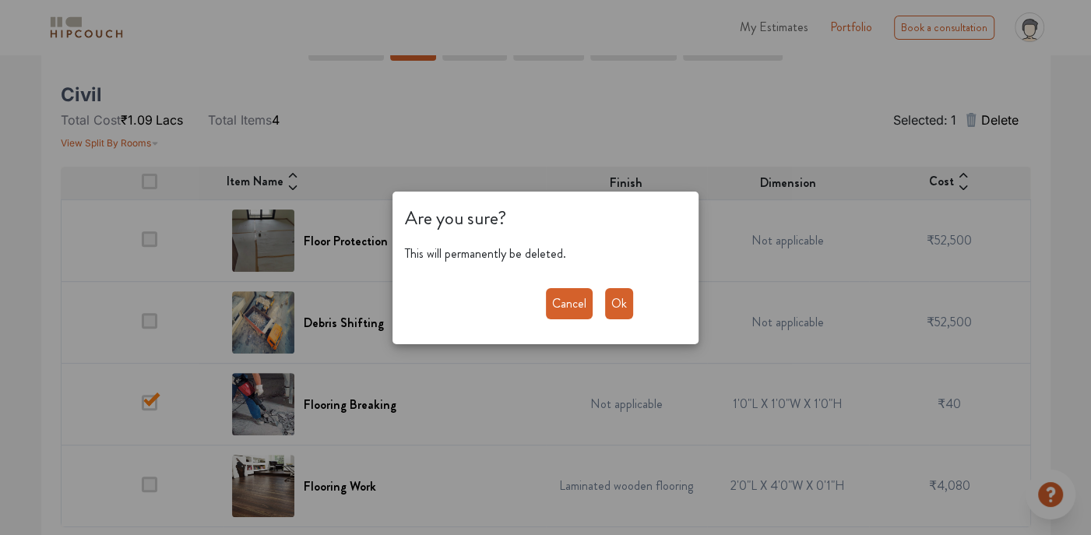
click at [627, 283] on div "Cancel Ok" at bounding box center [545, 304] width 280 height 56
click at [610, 306] on button "Ok" at bounding box center [619, 303] width 28 height 31
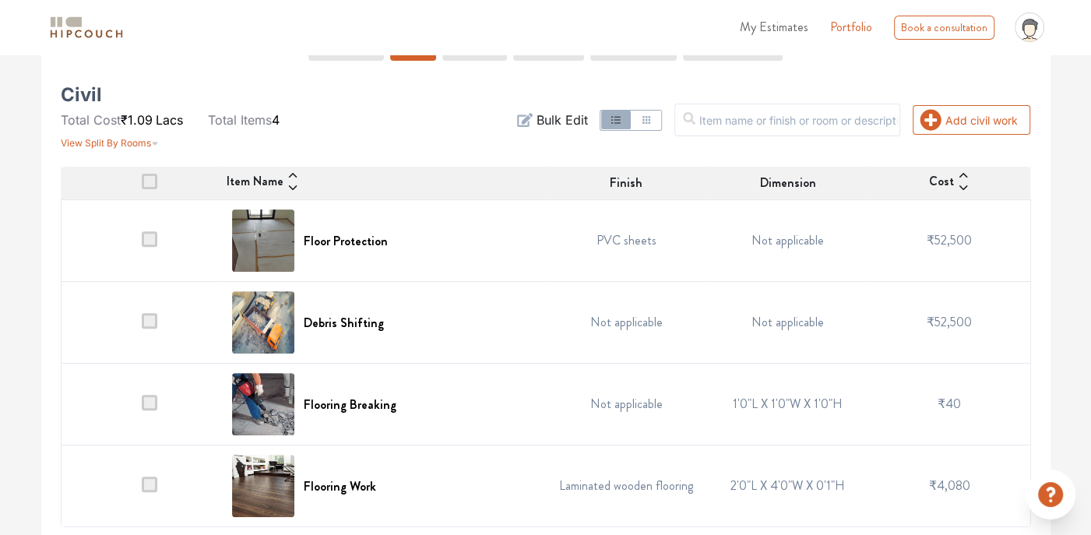
scroll to position [226, 0]
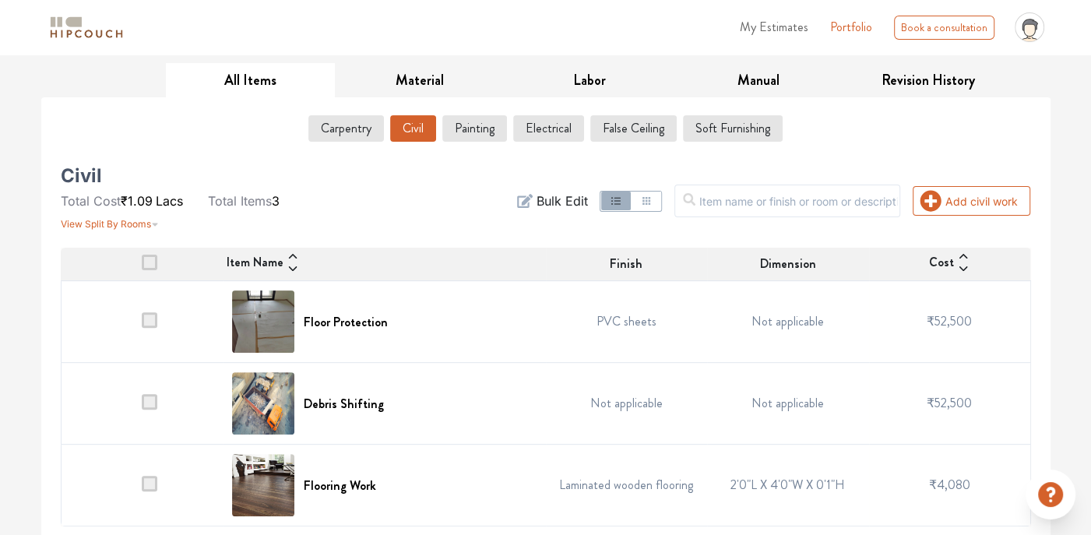
click at [771, 402] on td "Not applicable" at bounding box center [788, 404] width 162 height 82
click at [778, 317] on td "Not applicable" at bounding box center [788, 322] width 162 height 82
click at [785, 265] on span "Dimension" at bounding box center [788, 264] width 56 height 19
click at [785, 332] on td "Not applicable" at bounding box center [788, 322] width 162 height 82
click at [584, 201] on span "Bulk Edit" at bounding box center [561, 200] width 51 height 19
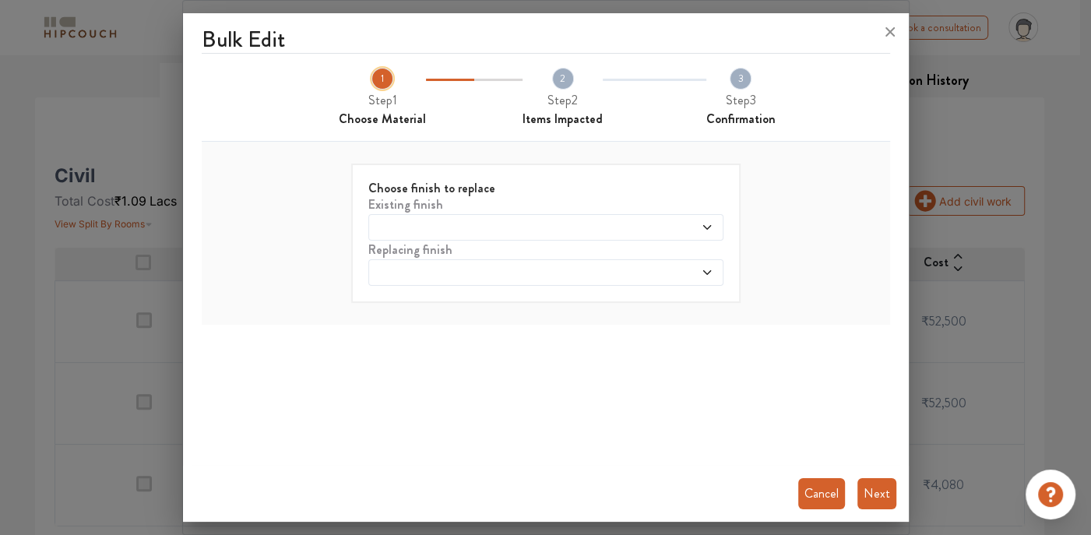
click at [703, 225] on icon at bounding box center [706, 227] width 8 height 5
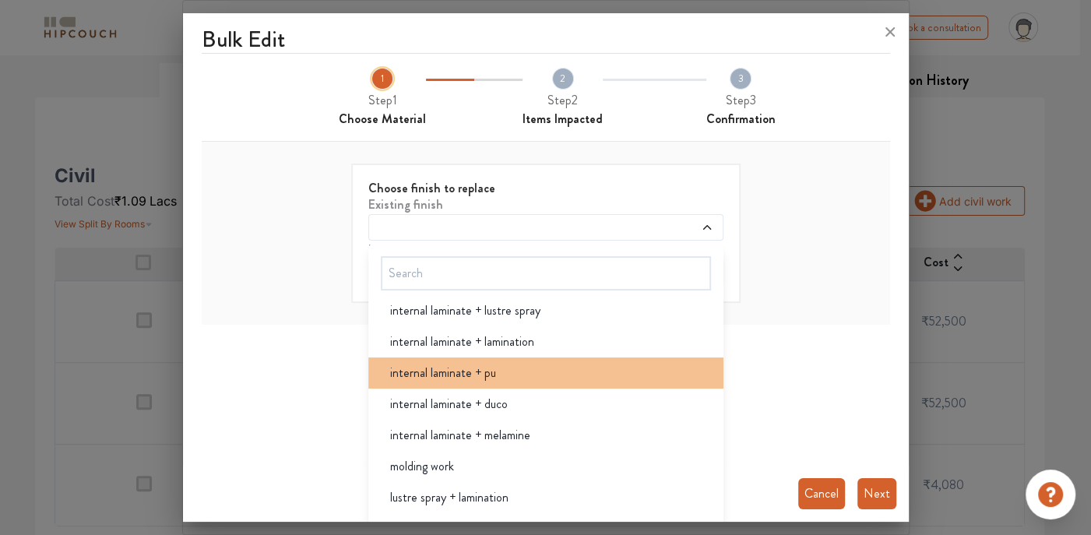
scroll to position [0, 0]
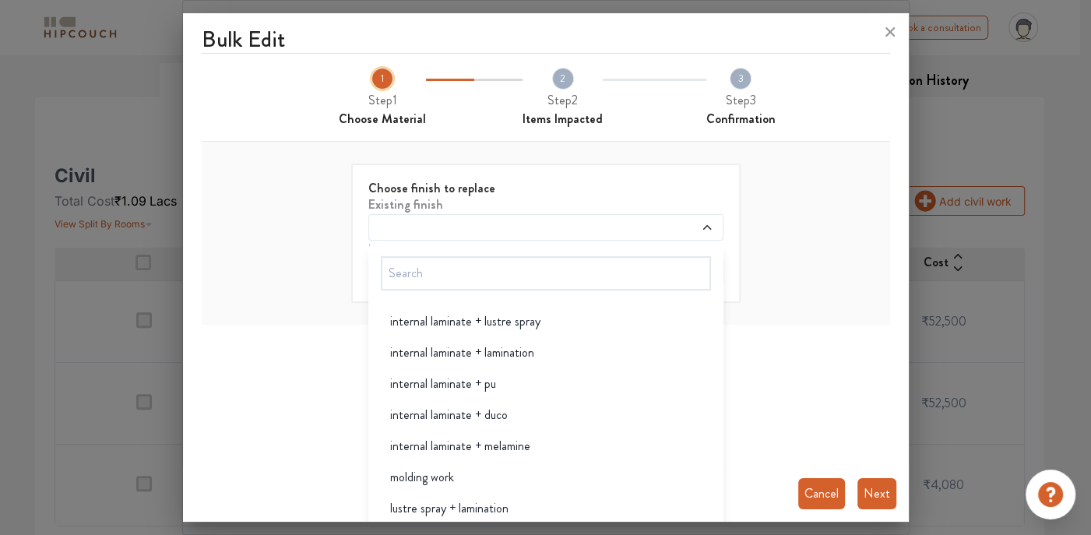
click at [727, 242] on form "Choose finish to replace Existing finish internal laminate + lustre spray inter…" at bounding box center [545, 232] width 389 height 139
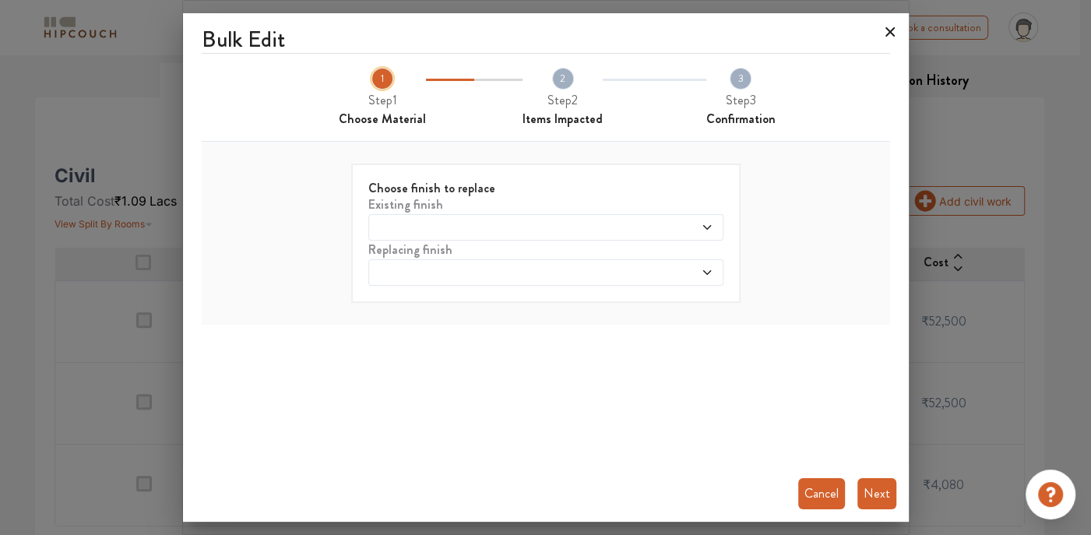
click at [898, 20] on icon at bounding box center [889, 31] width 25 height 25
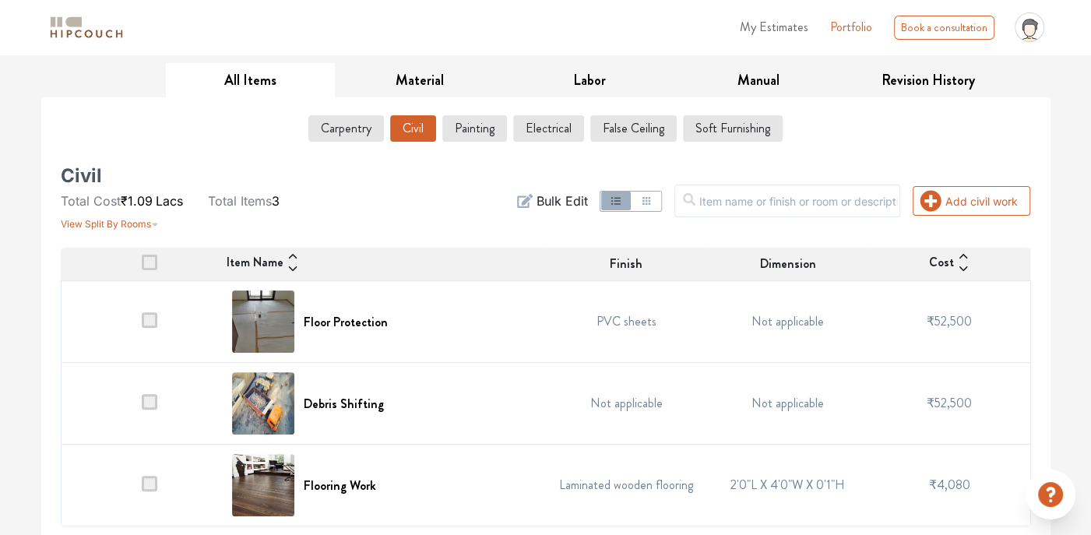
click at [148, 321] on span at bounding box center [150, 320] width 16 height 16
click at [142, 325] on input "checkbox" at bounding box center [142, 325] width 0 height 0
click at [143, 315] on span at bounding box center [150, 320] width 16 height 16
click at [142, 325] on input "checkbox" at bounding box center [142, 325] width 0 height 0
click at [148, 315] on span at bounding box center [150, 320] width 16 height 16
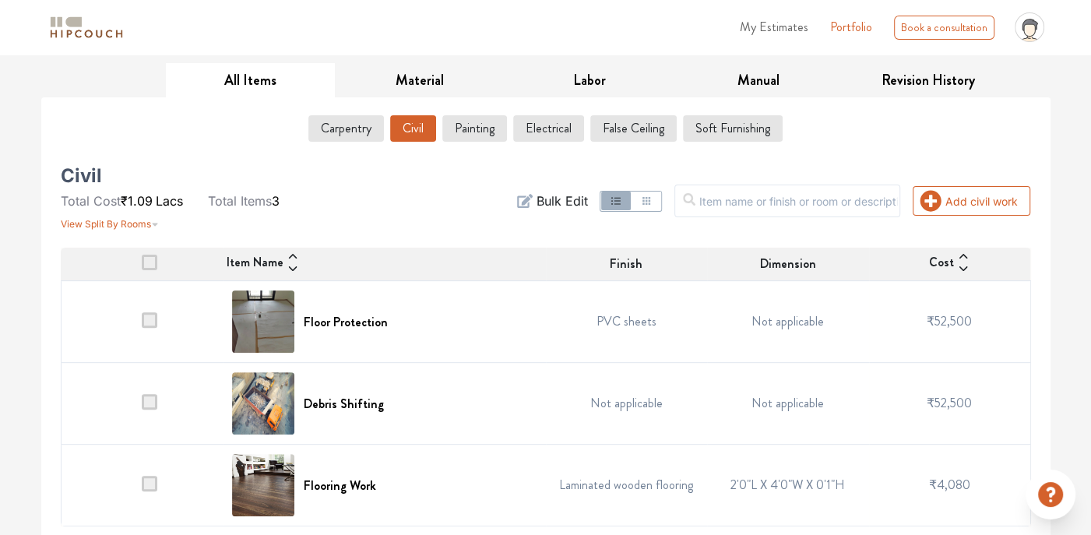
click at [142, 325] on input "checkbox" at bounding box center [142, 325] width 0 height 0
click at [149, 398] on span at bounding box center [150, 402] width 16 height 16
click at [142, 407] on input "checkbox" at bounding box center [142, 407] width 0 height 0
click at [152, 255] on span at bounding box center [150, 263] width 16 height 16
click at [142, 268] on input "checkbox" at bounding box center [142, 268] width 0 height 0
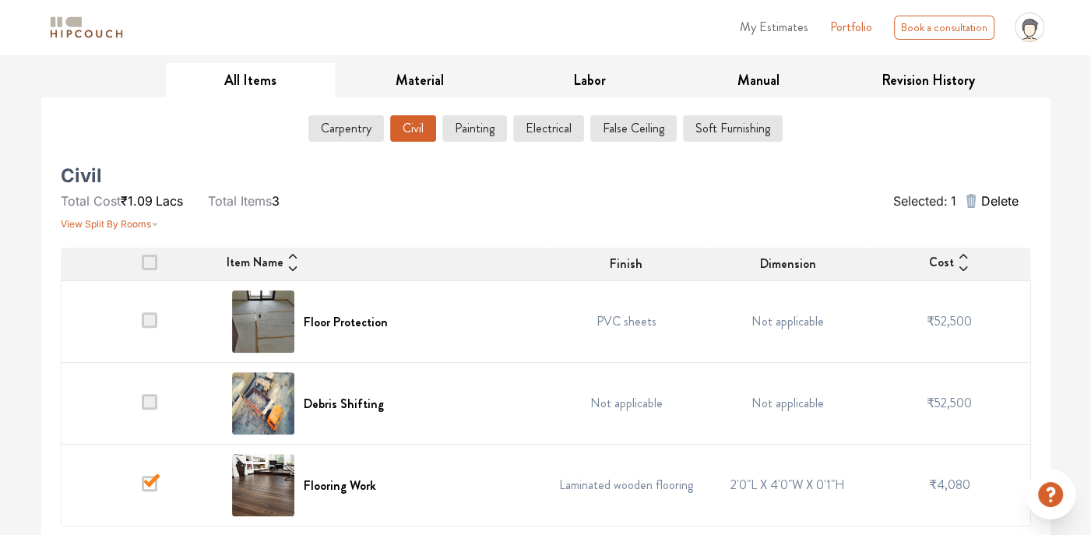
click at [153, 479] on span at bounding box center [150, 484] width 16 height 16
click at [142, 489] on input "checkbox" at bounding box center [142, 489] width 0 height 0
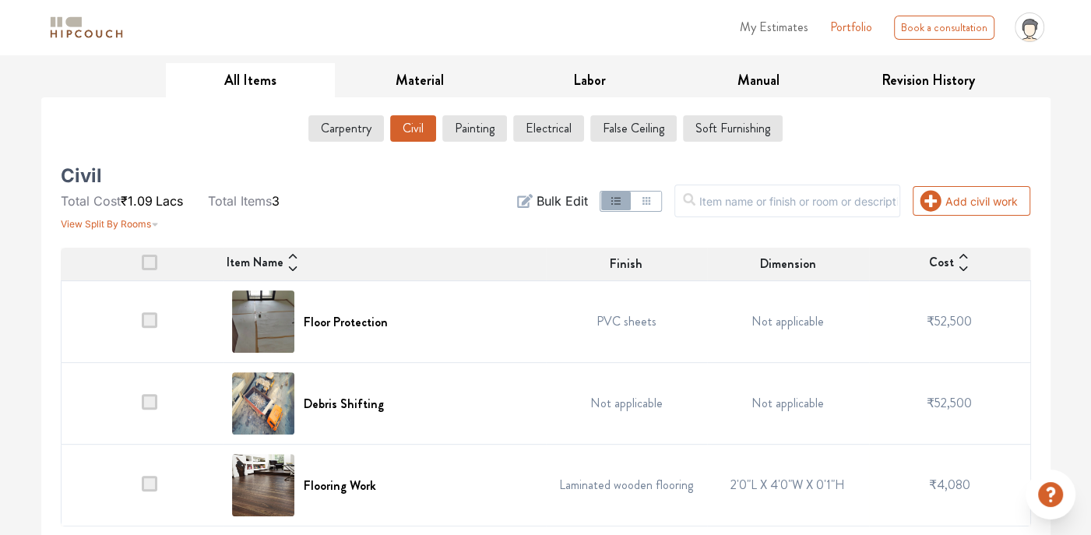
click at [150, 398] on span at bounding box center [150, 402] width 16 height 16
click at [142, 407] on input "checkbox" at bounding box center [142, 407] width 0 height 0
click at [150, 398] on span at bounding box center [150, 402] width 16 height 16
click at [142, 407] on input "checkbox" at bounding box center [142, 407] width 0 height 0
click at [150, 398] on span at bounding box center [150, 402] width 16 height 16
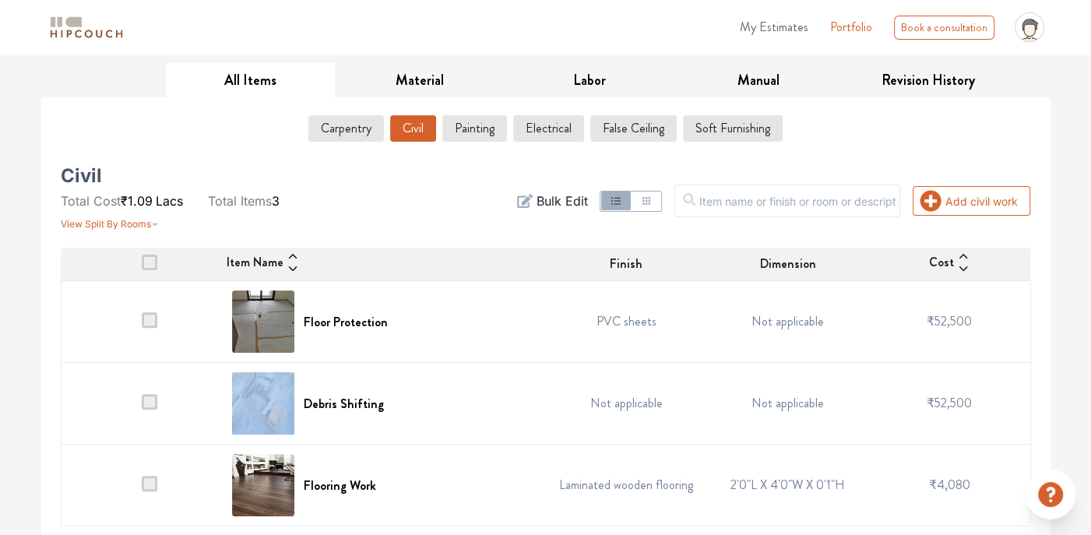
click at [142, 407] on input "checkbox" at bounding box center [142, 407] width 0 height 0
click at [150, 398] on span at bounding box center [150, 402] width 16 height 16
click at [142, 407] on input "checkbox" at bounding box center [142, 407] width 0 height 0
click at [150, 398] on span at bounding box center [150, 402] width 16 height 16
click at [142, 407] on input "checkbox" at bounding box center [142, 407] width 0 height 0
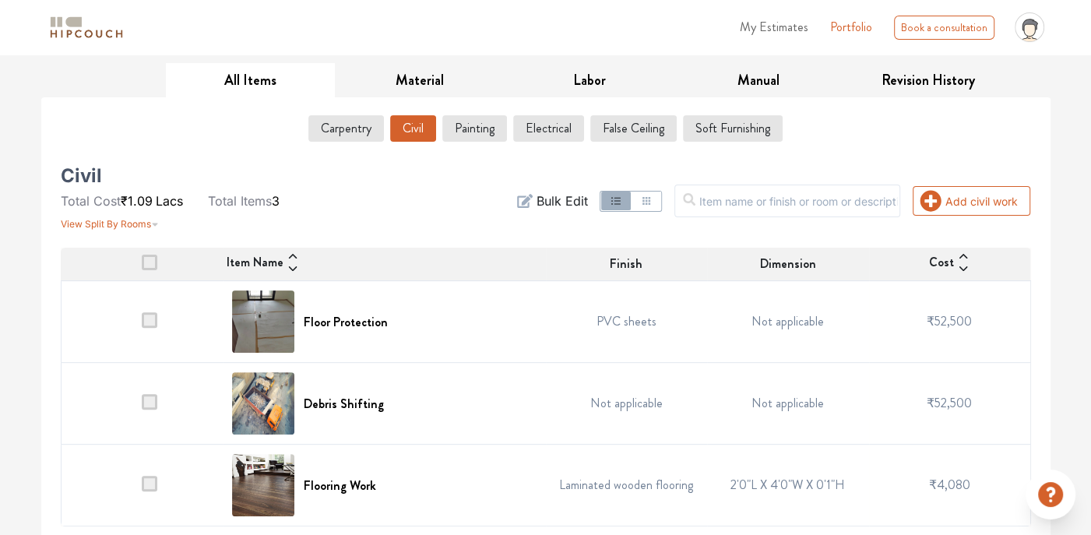
click at [806, 392] on td "Not applicable" at bounding box center [788, 404] width 162 height 82
click at [805, 392] on td "Not applicable" at bounding box center [788, 404] width 162 height 82
click at [802, 398] on td "Not applicable" at bounding box center [788, 404] width 162 height 82
click at [986, 401] on td "₹52,500" at bounding box center [950, 404] width 162 height 82
click at [968, 385] on td "₹52,500" at bounding box center [950, 404] width 162 height 82
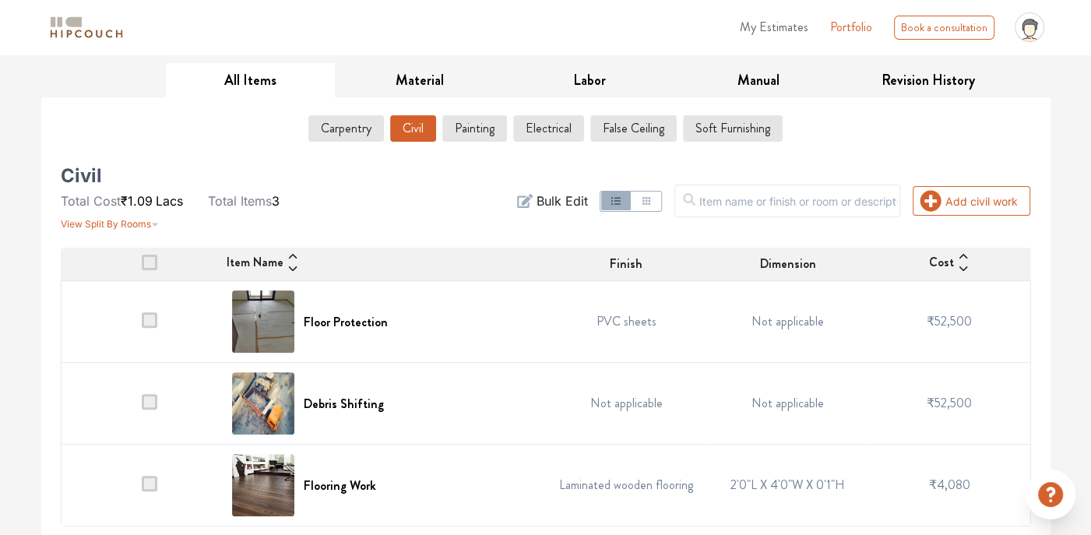
click at [806, 487] on td "2'0"L X 4'0"W X 0'1"H" at bounding box center [788, 485] width 162 height 82
click at [156, 476] on span at bounding box center [150, 484] width 16 height 16
click at [142, 489] on input "checkbox" at bounding box center [142, 489] width 0 height 0
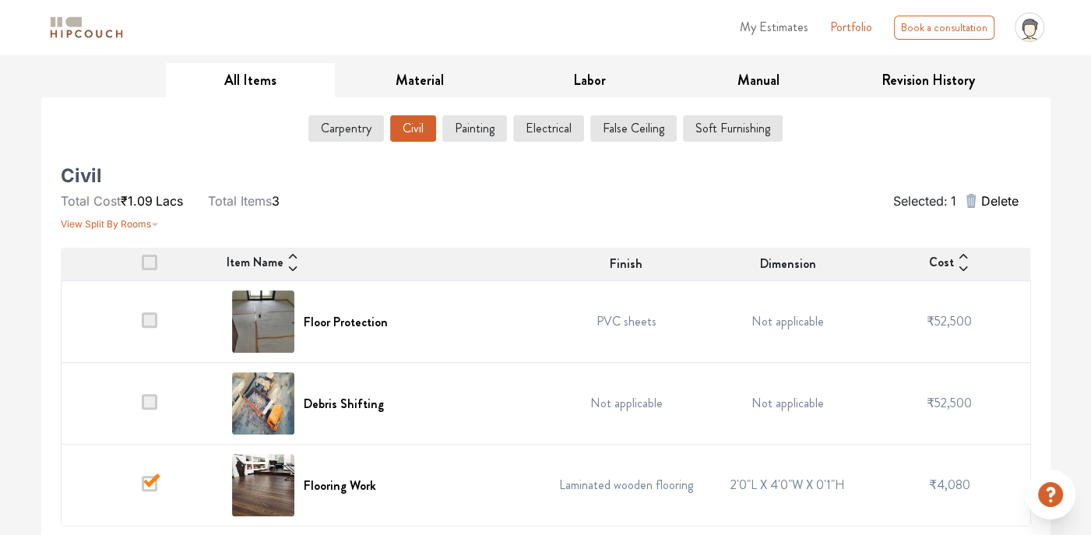
click at [145, 487] on span at bounding box center [150, 484] width 16 height 16
click at [142, 489] on input "checkbox" at bounding box center [142, 489] width 0 height 0
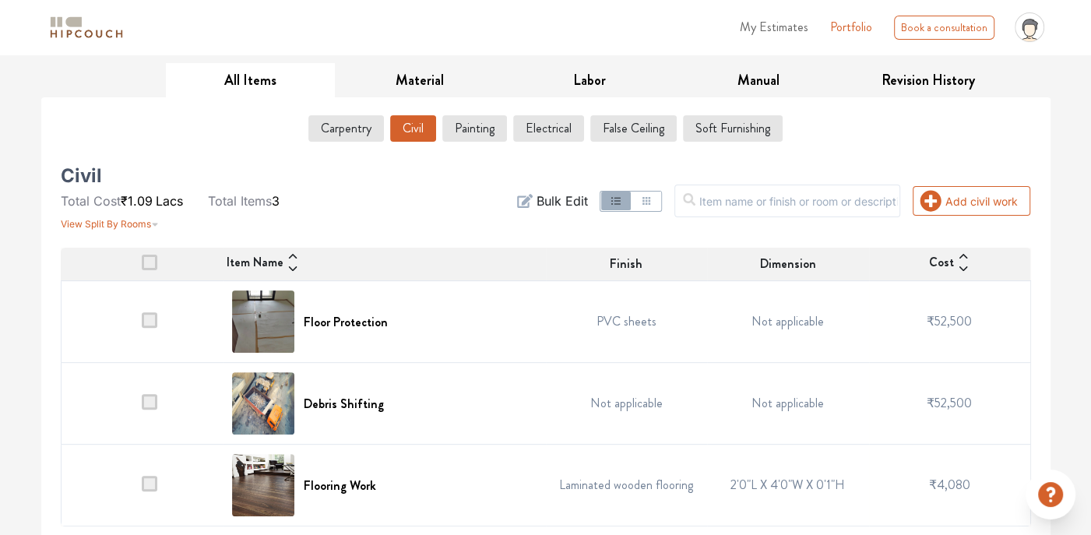
click at [153, 480] on span at bounding box center [150, 484] width 16 height 16
click at [142, 489] on input "checkbox" at bounding box center [142, 489] width 0 height 0
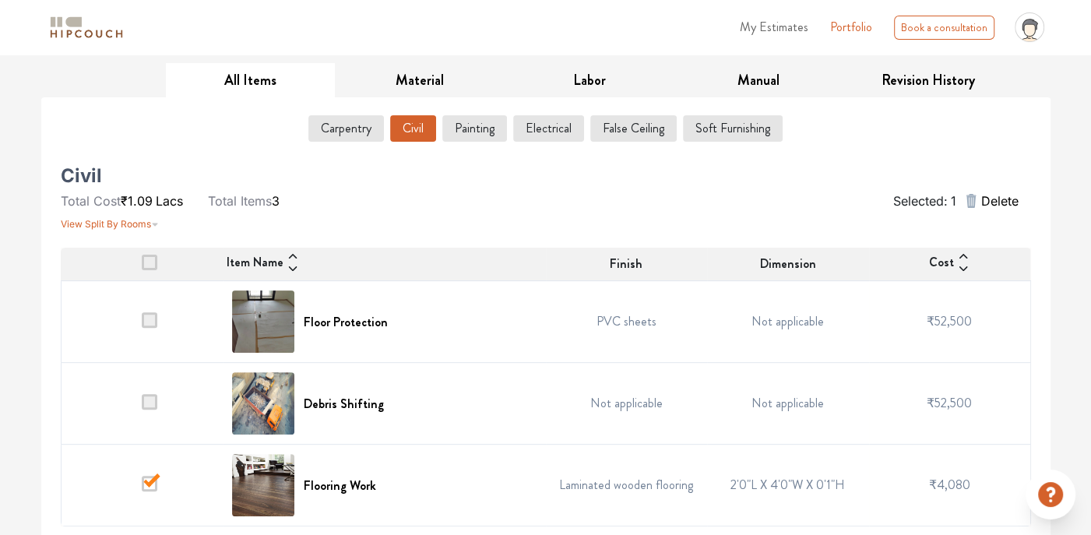
click at [153, 480] on span at bounding box center [150, 484] width 16 height 16
click at [142, 489] on input "checkbox" at bounding box center [142, 489] width 0 height 0
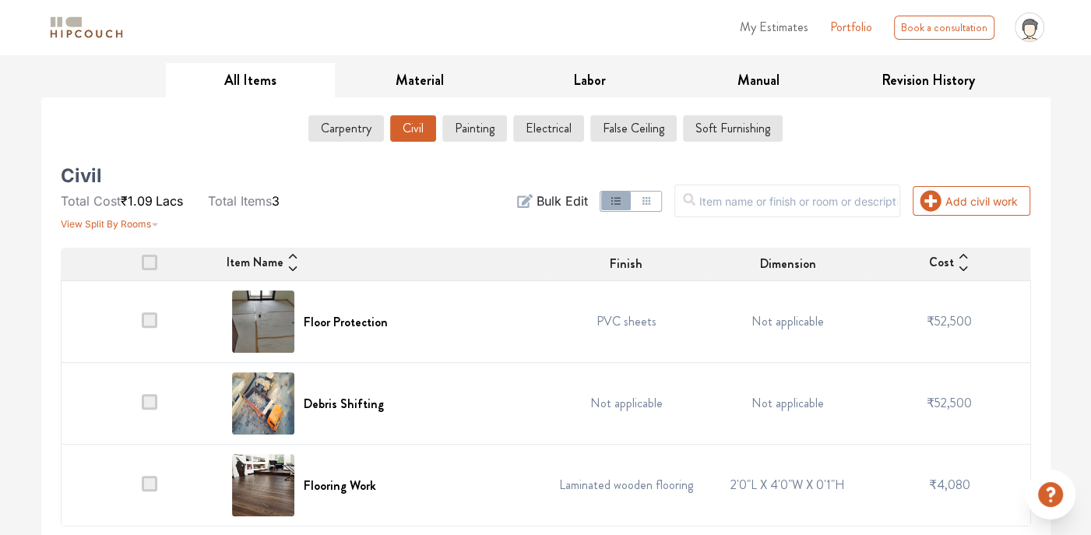
click at [150, 388] on td at bounding box center [142, 404] width 162 height 82
click at [146, 398] on span at bounding box center [150, 402] width 16 height 16
click at [142, 407] on input "checkbox" at bounding box center [142, 407] width 0 height 0
drag, startPoint x: 146, startPoint y: 398, endPoint x: 515, endPoint y: 320, distance: 377.1
click at [515, 320] on div "Floor Protection" at bounding box center [384, 321] width 304 height 62
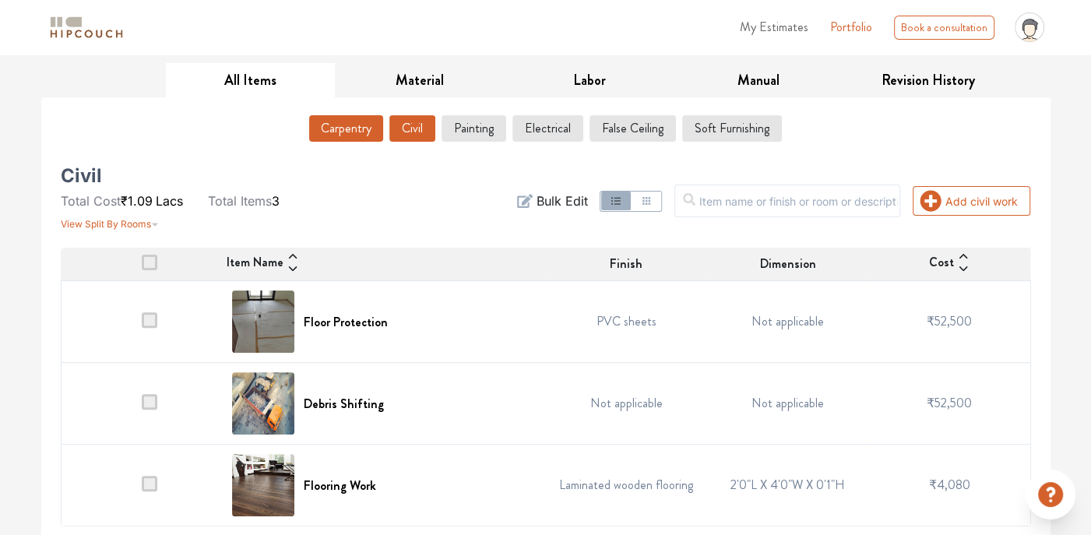
click at [339, 115] on button "Carpentry" at bounding box center [346, 128] width 74 height 26
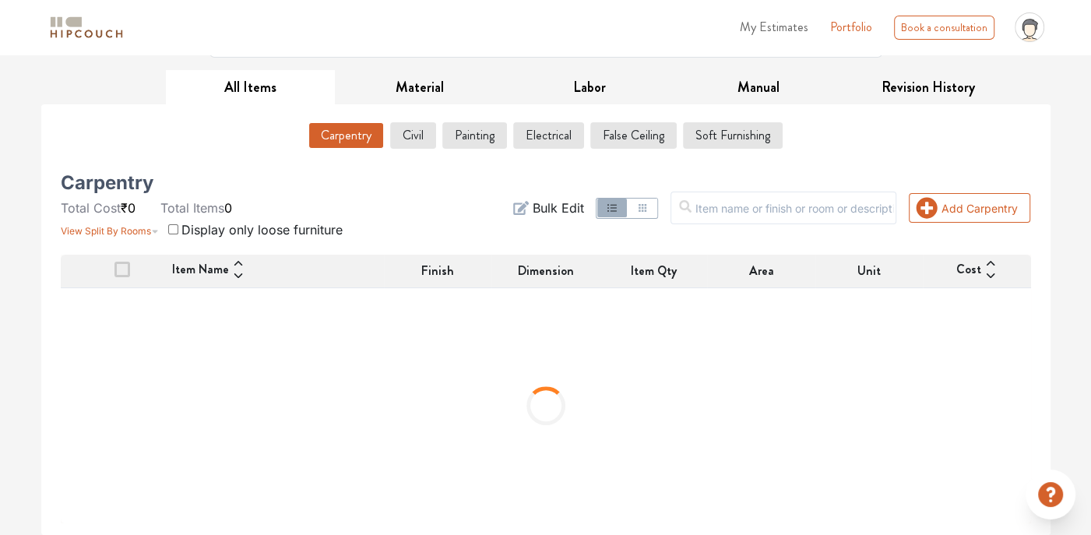
scroll to position [216, 0]
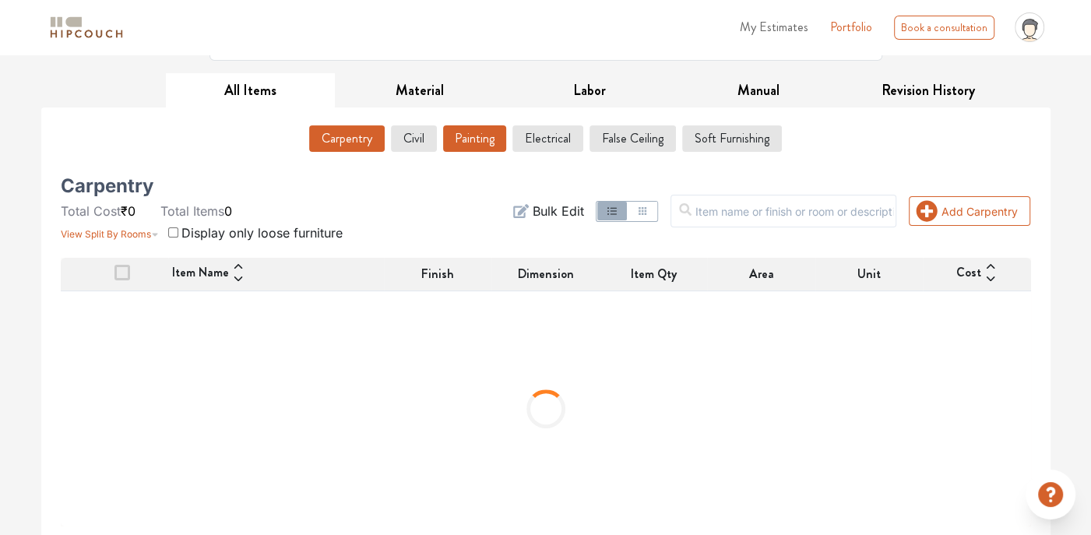
click at [488, 137] on button "Painting" at bounding box center [474, 138] width 63 height 26
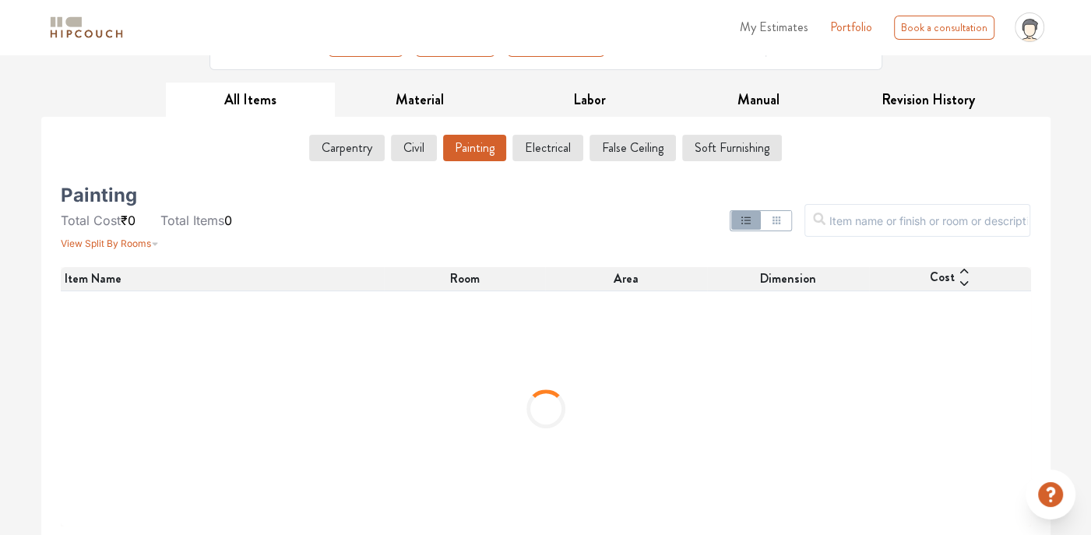
click at [490, 139] on button "Painting" at bounding box center [474, 148] width 63 height 26
click at [410, 151] on button "Civil" at bounding box center [413, 148] width 44 height 26
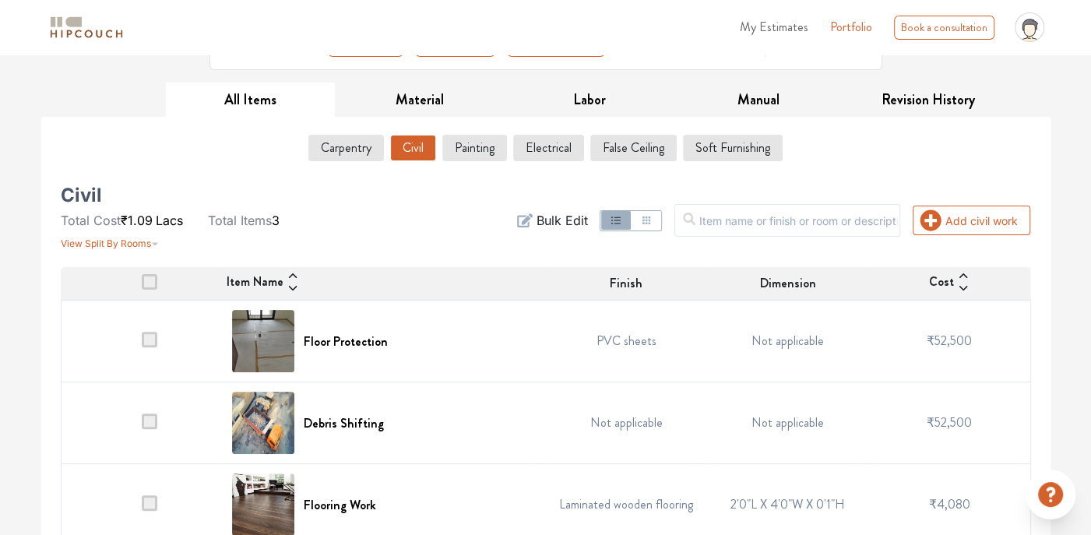
scroll to position [226, 0]
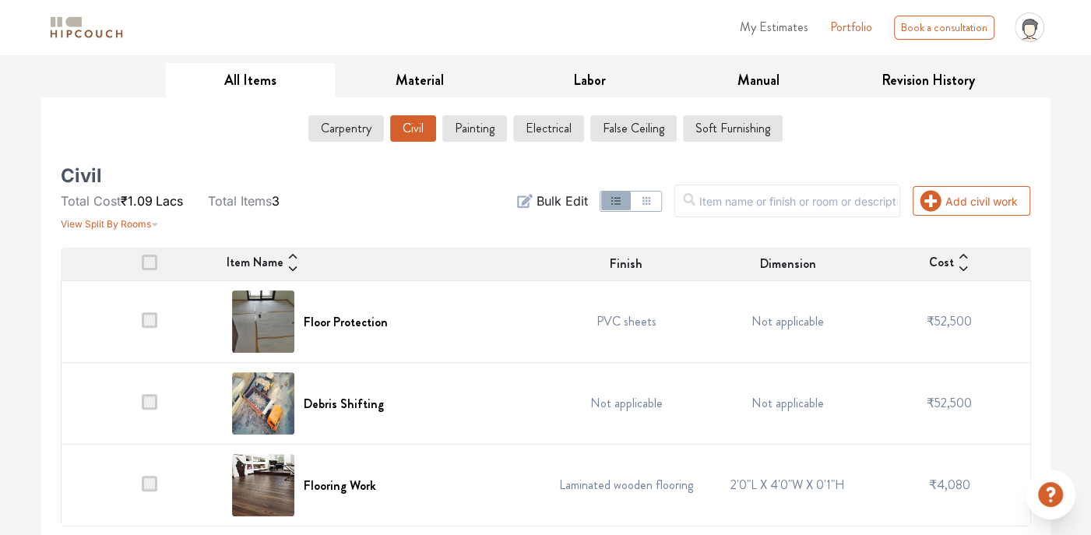
click at [151, 319] on span at bounding box center [150, 320] width 16 height 16
click at [142, 325] on input "checkbox" at bounding box center [142, 325] width 0 height 0
click at [146, 395] on span at bounding box center [150, 402] width 16 height 16
click at [142, 407] on input "checkbox" at bounding box center [142, 407] width 0 height 0
click at [149, 265] on span at bounding box center [150, 263] width 16 height 16
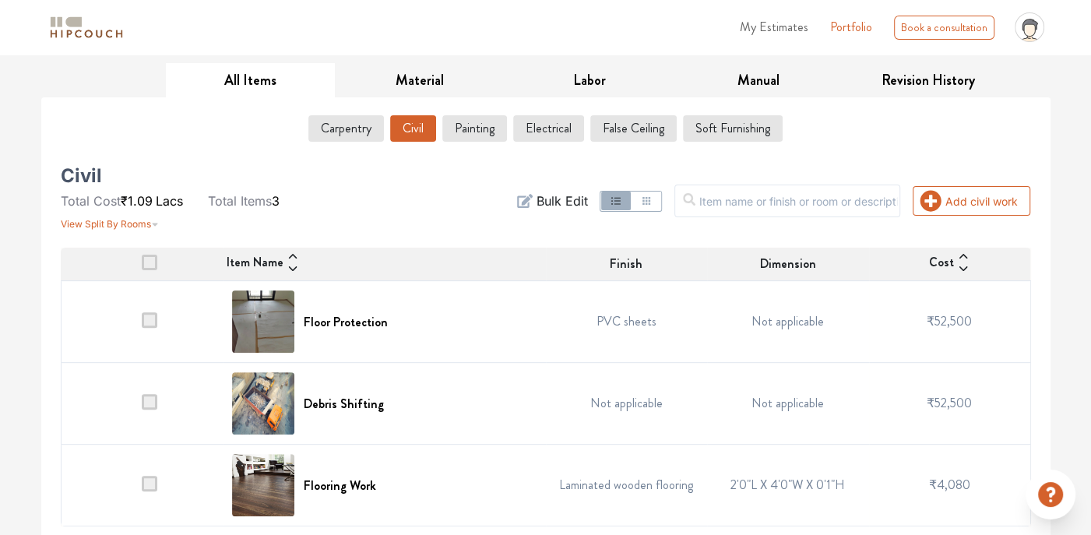
click at [142, 268] on input "checkbox" at bounding box center [142, 268] width 0 height 0
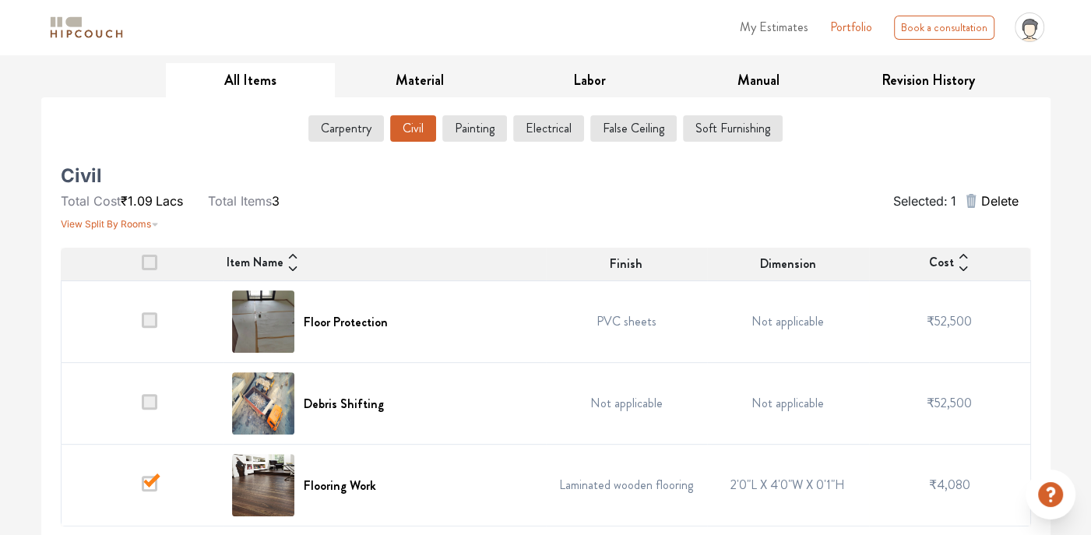
click at [181, 469] on td at bounding box center [142, 485] width 162 height 82
click at [150, 476] on span at bounding box center [150, 484] width 16 height 16
click at [142, 489] on input "checkbox" at bounding box center [142, 489] width 0 height 0
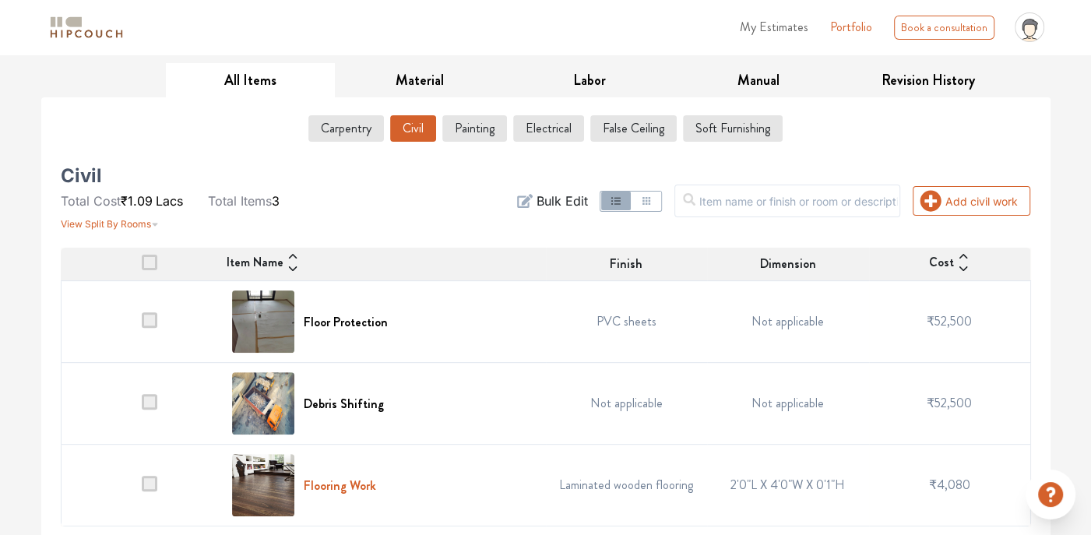
click at [329, 481] on h6 "Flooring Work" at bounding box center [340, 485] width 72 height 15
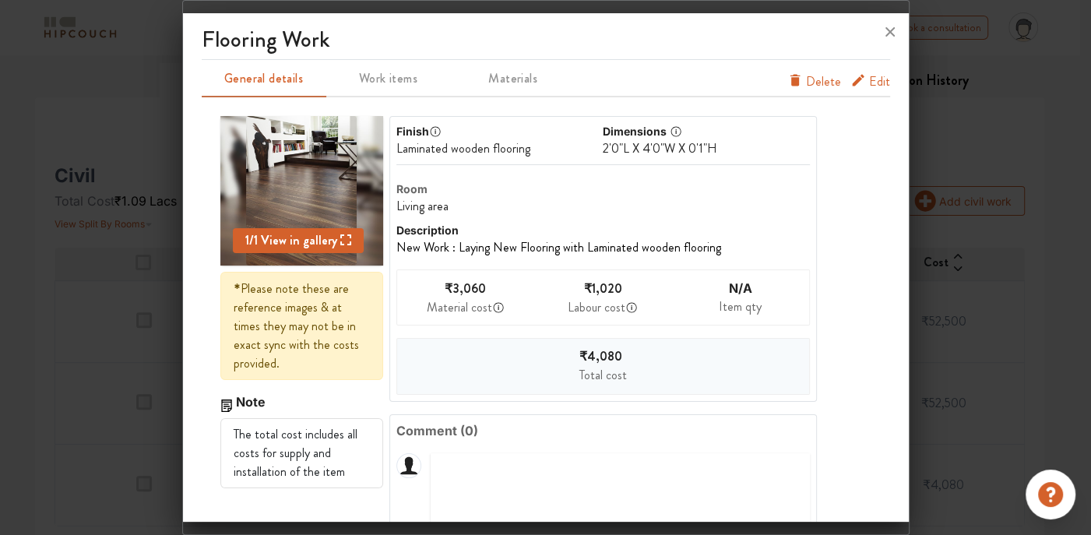
scroll to position [82, 0]
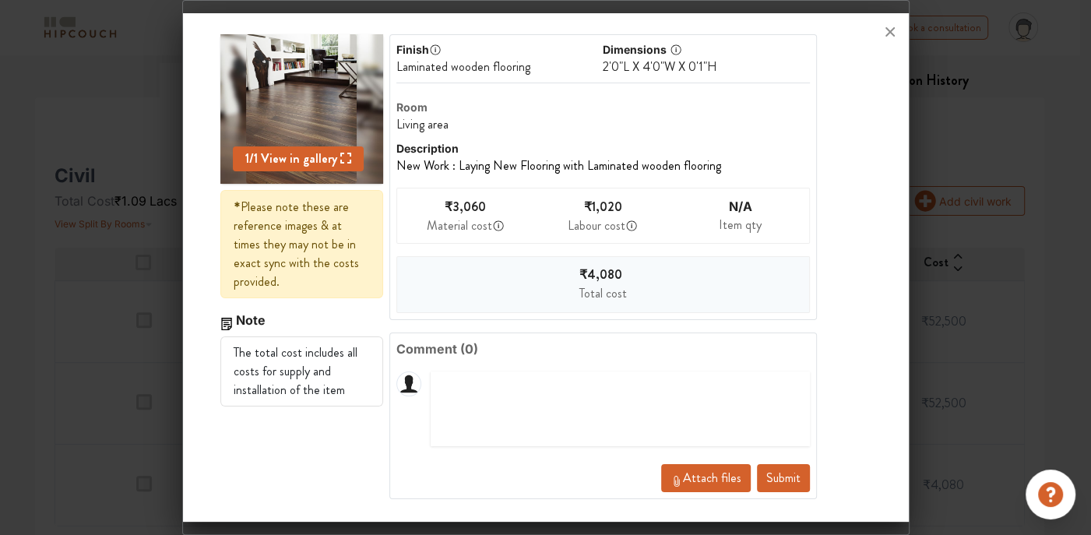
click at [705, 483] on span "Attach files" at bounding box center [712, 478] width 58 height 18
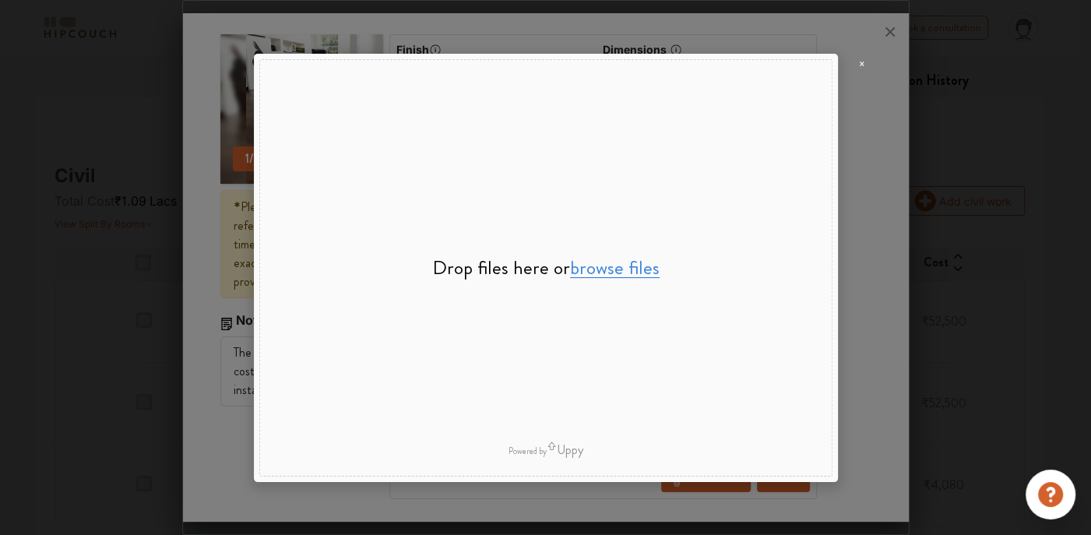
click at [600, 263] on button "browse files" at bounding box center [615, 268] width 90 height 20
click at [862, 65] on span "×" at bounding box center [862, 64] width 6 height 18
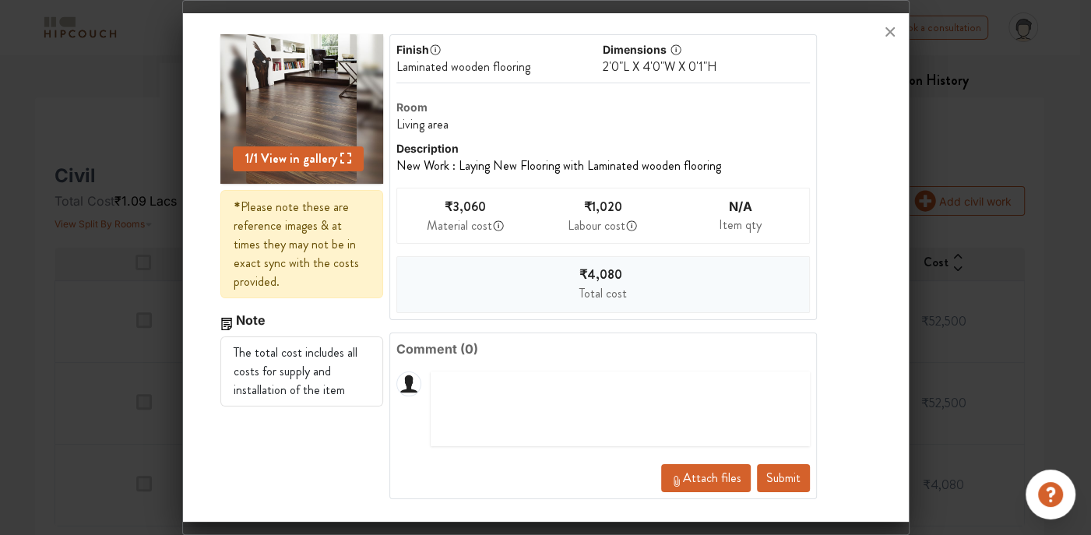
click at [690, 473] on span "Attach files" at bounding box center [712, 478] width 58 height 18
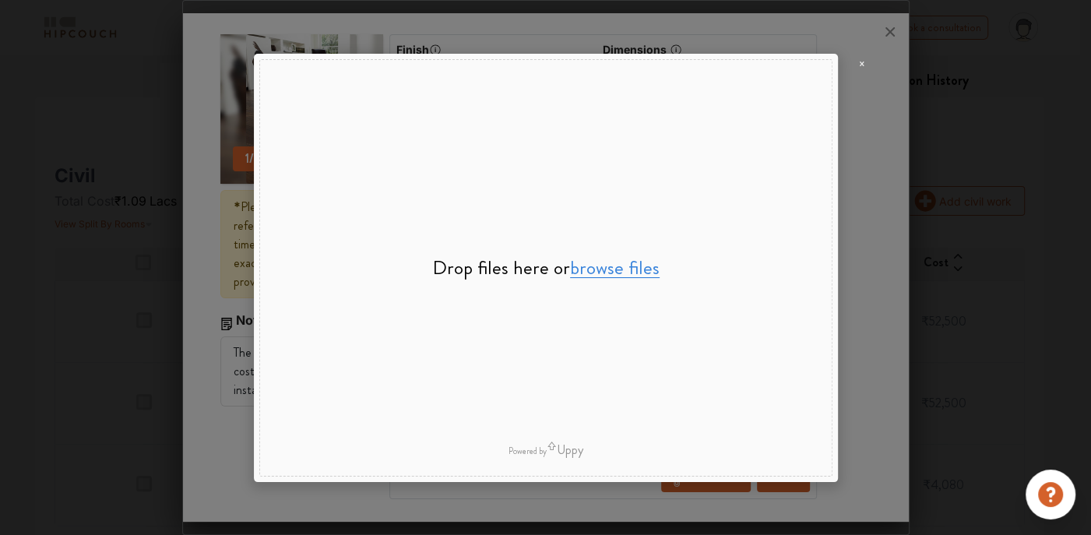
click at [627, 273] on button "browse files" at bounding box center [615, 268] width 90 height 20
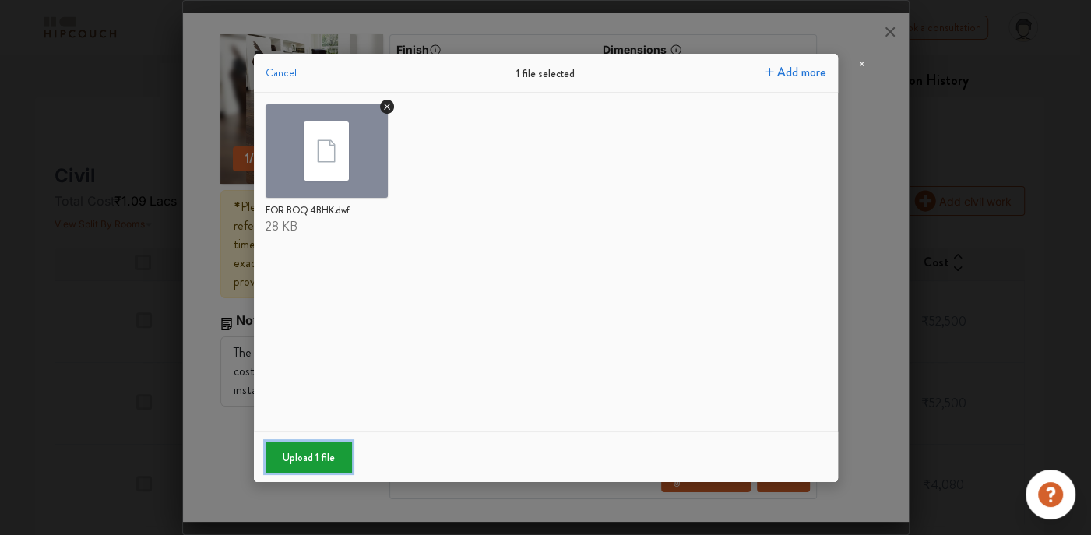
click at [294, 464] on button "Upload 1 file" at bounding box center [308, 456] width 86 height 31
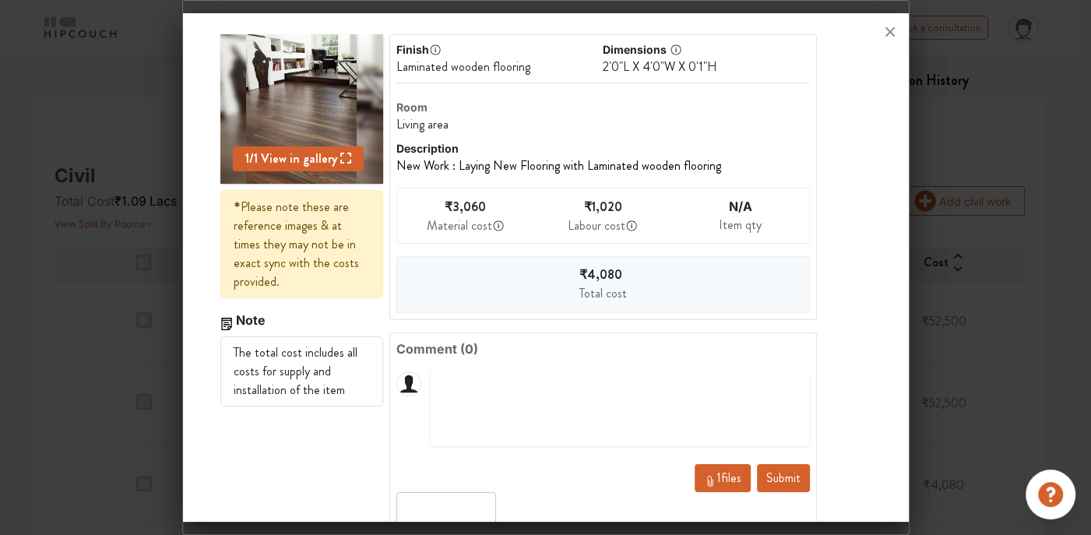
scroll to position [134, 0]
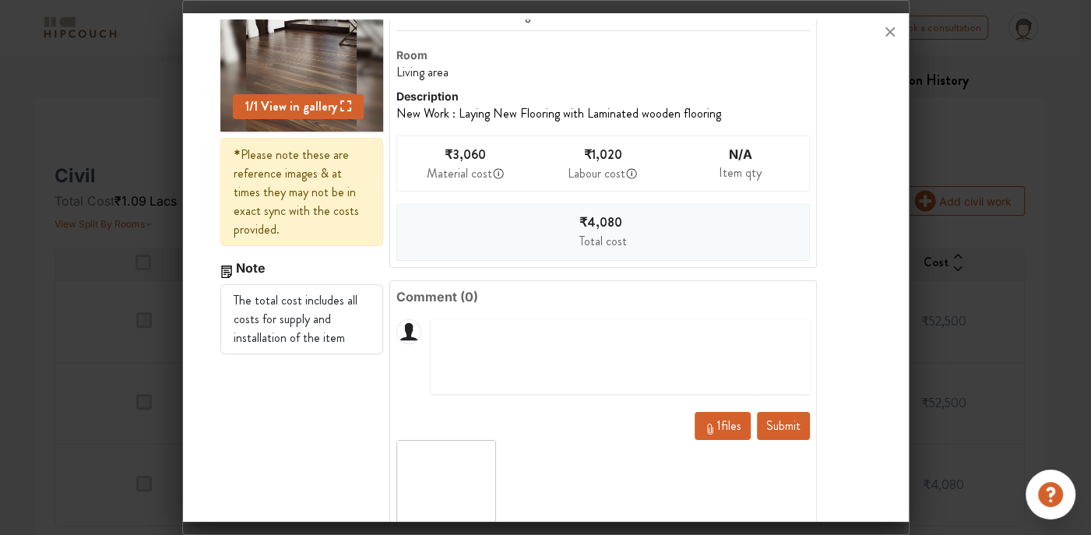
click at [785, 421] on button "Submit" at bounding box center [783, 426] width 53 height 28
click at [763, 420] on button "Submit" at bounding box center [783, 426] width 53 height 28
click at [775, 425] on button "Submit" at bounding box center [783, 426] width 53 height 28
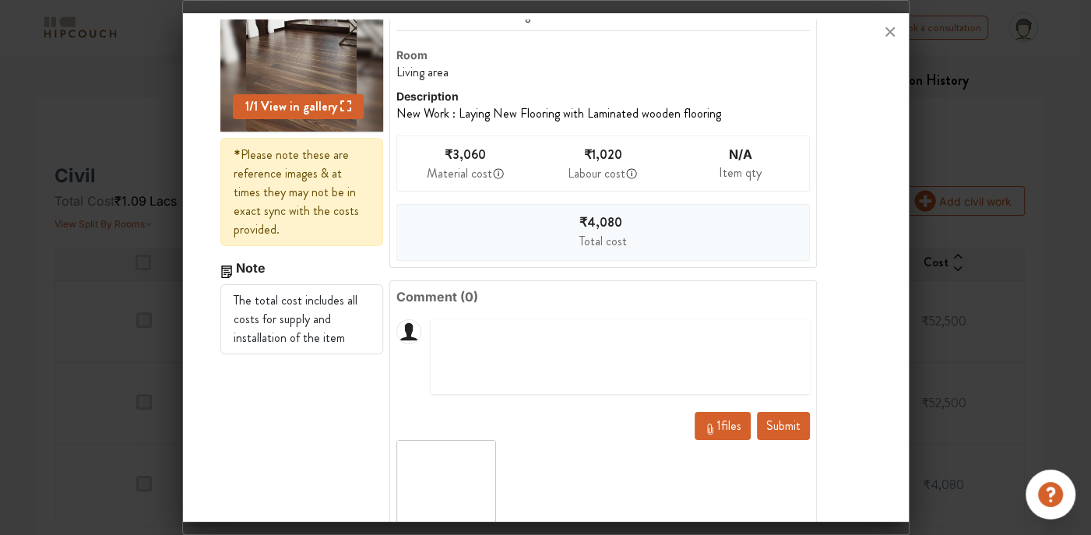
click at [775, 425] on button "Submit" at bounding box center [783, 426] width 53 height 28
click at [694, 415] on button "1 files" at bounding box center [722, 426] width 56 height 28
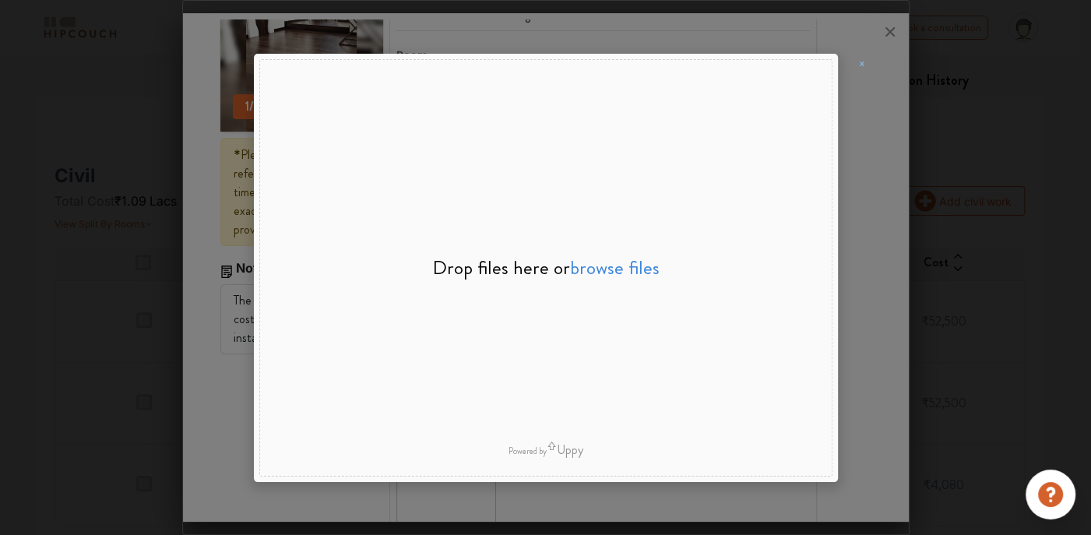
click at [860, 63] on span "×" at bounding box center [862, 64] width 6 height 18
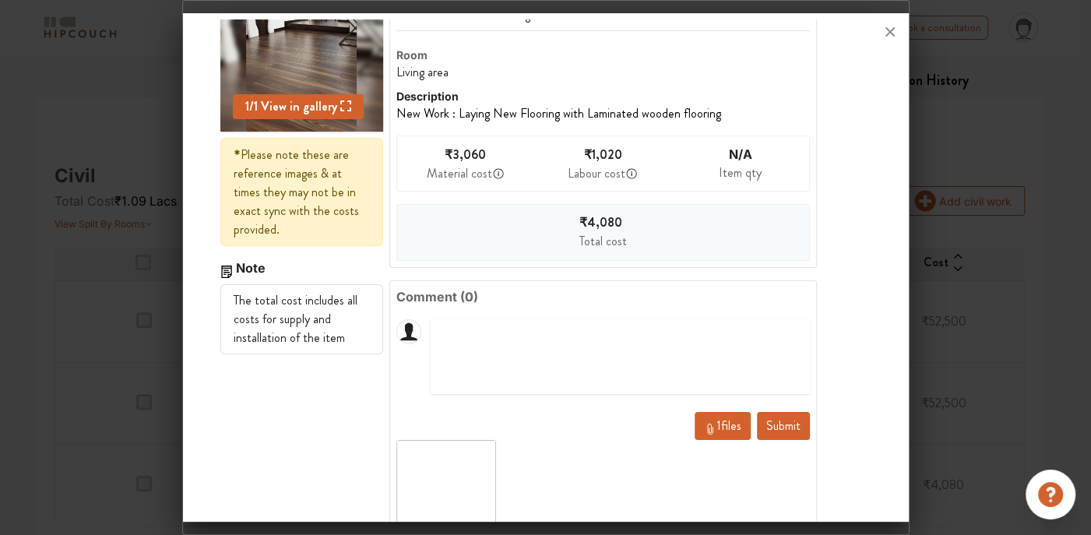
click at [764, 418] on button "Submit" at bounding box center [783, 426] width 53 height 28
click at [496, 446] on img at bounding box center [446, 490] width 100 height 100
drag, startPoint x: 460, startPoint y: 260, endPoint x: 452, endPoint y: 279, distance: 21.0
click at [453, 278] on div "Finish Laminated wooden flooring Dimensions 2'0"L X 4'0"W X 0'1"H Room Living a…" at bounding box center [600, 280] width 434 height 596
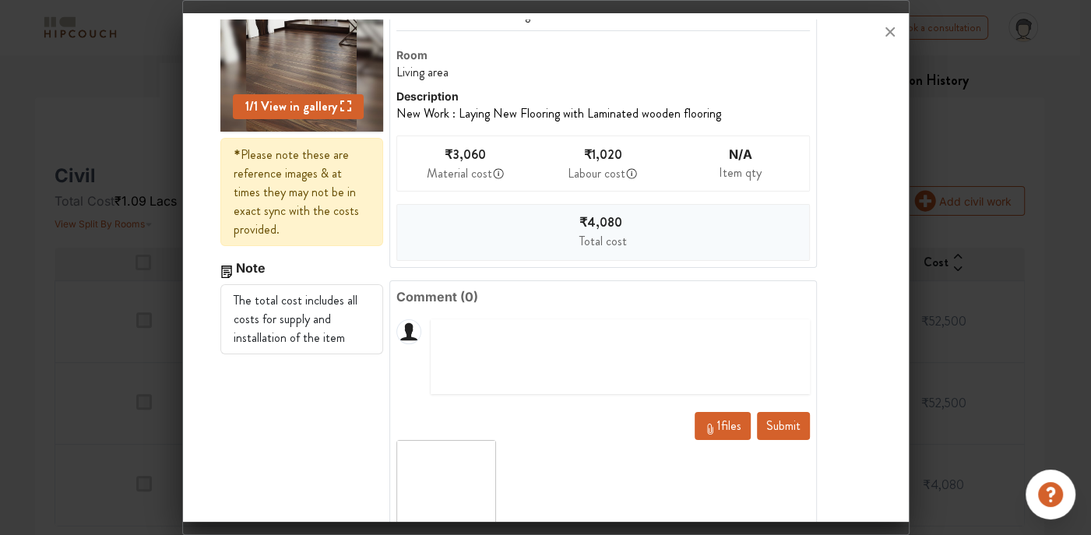
drag, startPoint x: 452, startPoint y: 279, endPoint x: 490, endPoint y: 353, distance: 82.5
click at [490, 353] on textarea at bounding box center [619, 356] width 379 height 75
click at [775, 429] on button "Submit" at bounding box center [783, 426] width 53 height 28
click at [773, 427] on button "Submit" at bounding box center [783, 426] width 53 height 28
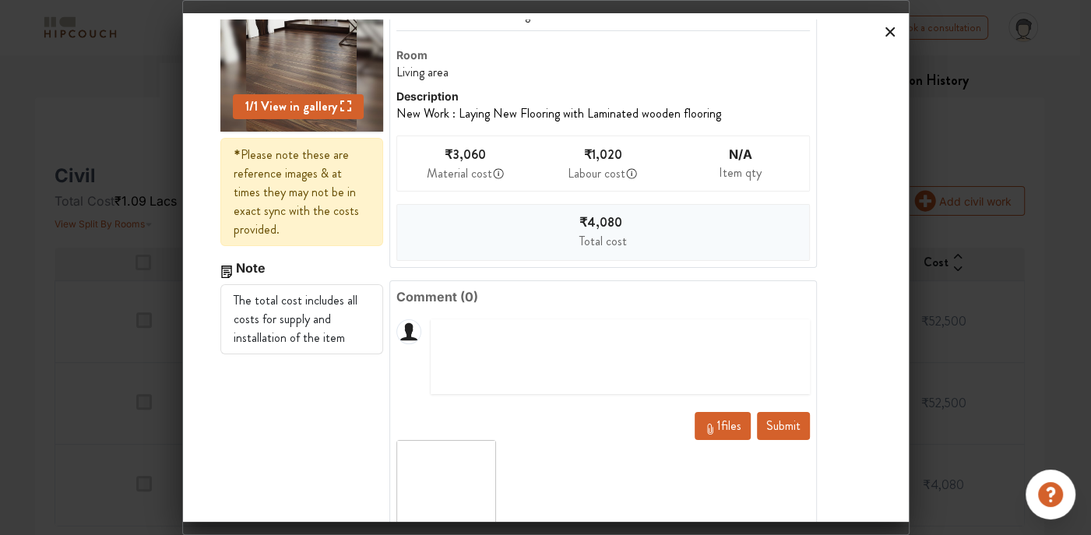
click at [884, 32] on icon at bounding box center [889, 31] width 25 height 25
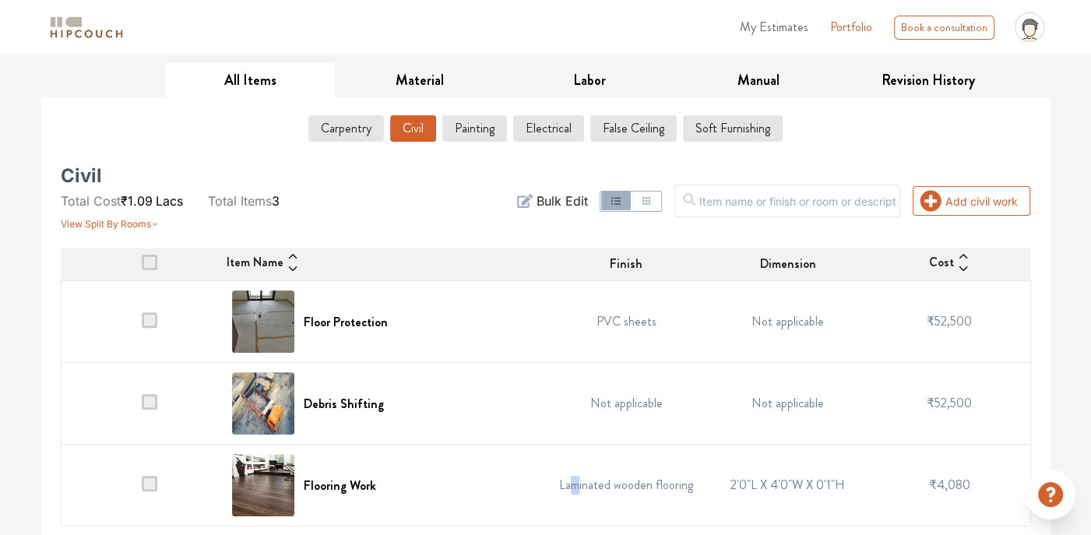
click at [579, 469] on td "Laminated wooden flooring" at bounding box center [627, 485] width 162 height 82
drag, startPoint x: 579, startPoint y: 469, endPoint x: 471, endPoint y: 468, distance: 108.2
click at [469, 467] on div "Flooring Work" at bounding box center [384, 485] width 304 height 62
click at [462, 488] on div "Flooring Work" at bounding box center [384, 485] width 304 height 62
click at [282, 494] on img at bounding box center [263, 485] width 62 height 62
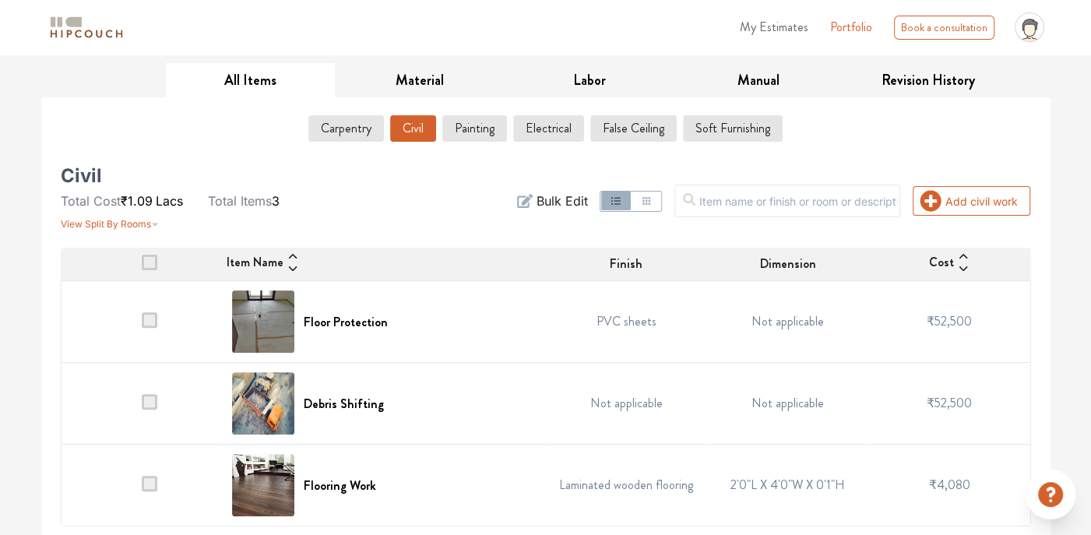
click at [339, 469] on div "Flooring Work" at bounding box center [384, 485] width 304 height 62
click at [338, 478] on h6 "Flooring Work" at bounding box center [340, 485] width 72 height 15
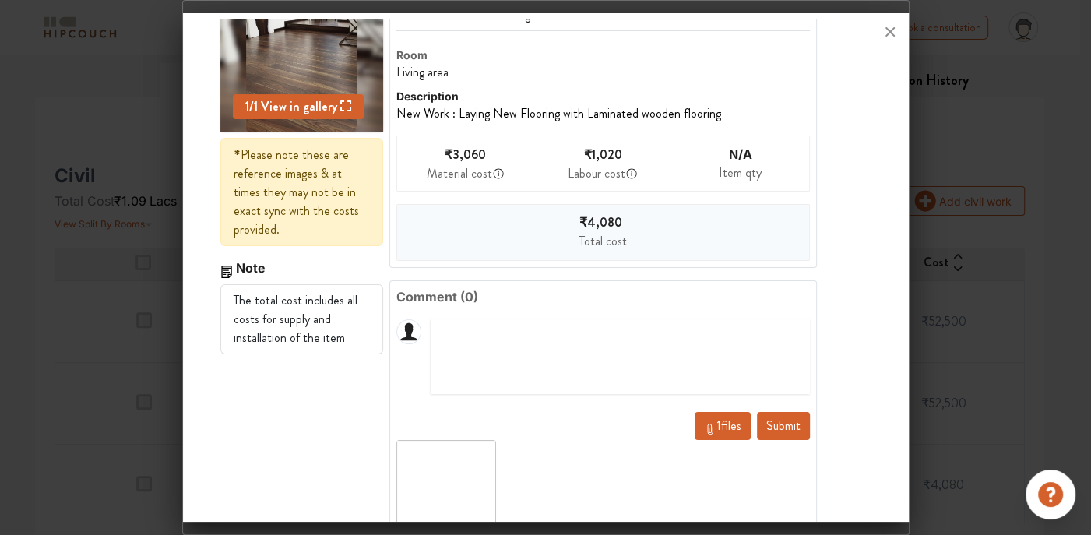
click at [770, 425] on button "Submit" at bounding box center [783, 426] width 53 height 28
click at [55, 255] on div at bounding box center [545, 267] width 1091 height 535
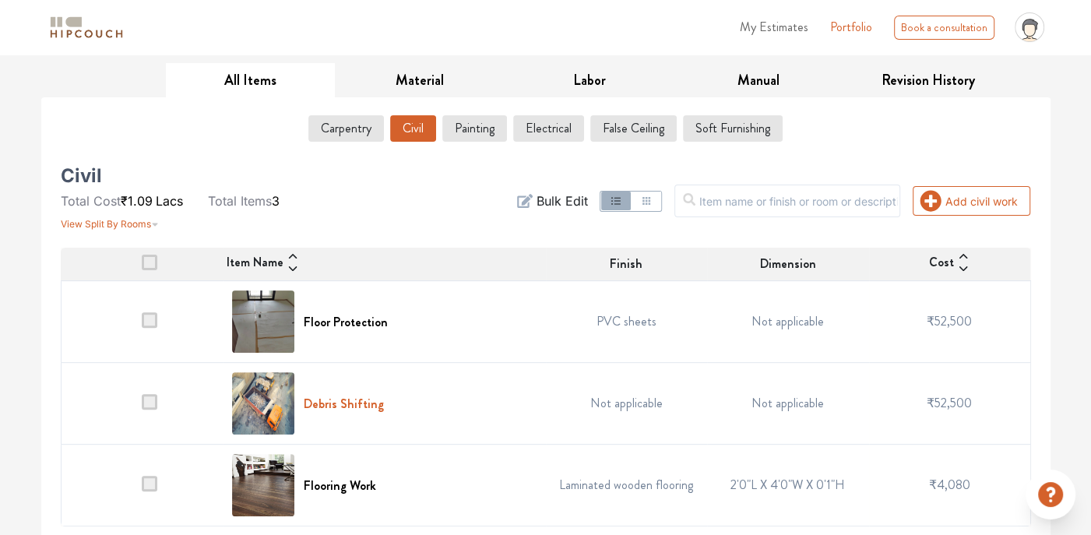
click at [316, 399] on h6 "Debris Shifting" at bounding box center [344, 403] width 80 height 15
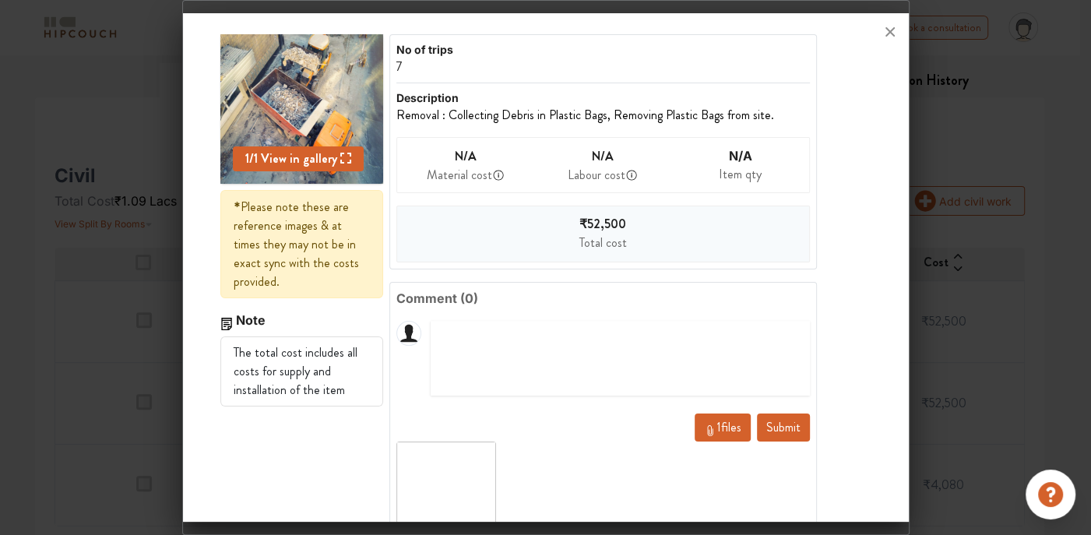
scroll to position [83, 0]
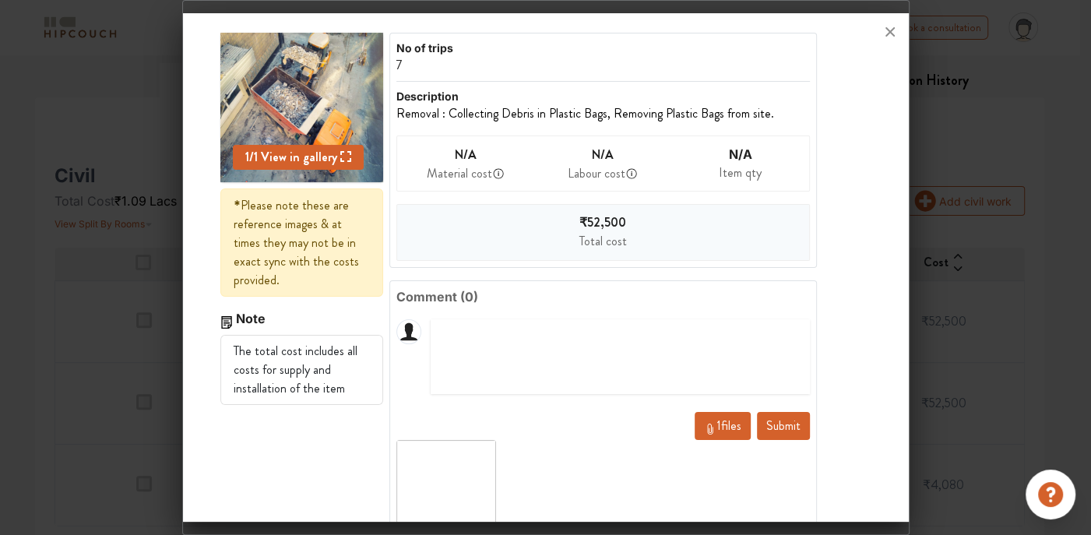
click at [463, 154] on span "N/A" at bounding box center [466, 155] width 22 height 18
click at [468, 176] on div "Material cost" at bounding box center [459, 173] width 65 height 19
click at [599, 174] on div "Labour cost" at bounding box center [596, 173] width 58 height 19
click at [734, 171] on div "Item qty" at bounding box center [740, 172] width 43 height 19
click at [466, 149] on span "N/A" at bounding box center [466, 155] width 22 height 18
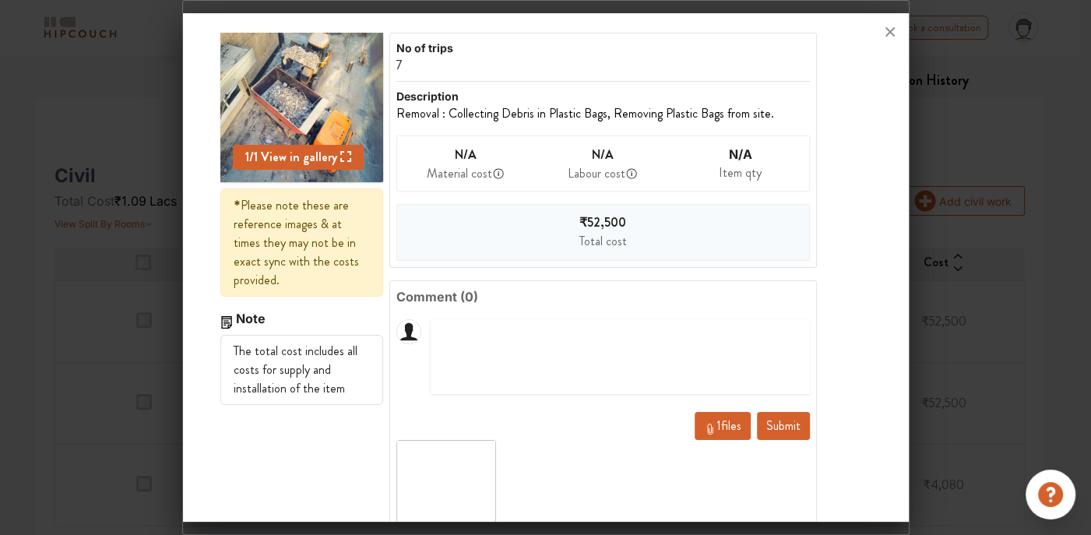
click at [579, 247] on div "Total cost" at bounding box center [602, 241] width 47 height 19
click at [468, 160] on span "N/A" at bounding box center [466, 155] width 22 height 18
click at [435, 48] on div at bounding box center [546, 31] width 726 height 37
click at [398, 62] on div "7" at bounding box center [499, 65] width 207 height 19
click at [648, 115] on li "Removal : Collecting Debris in Plastic Bags, Removing Plastic Bags from site." at bounding box center [585, 113] width 378 height 19
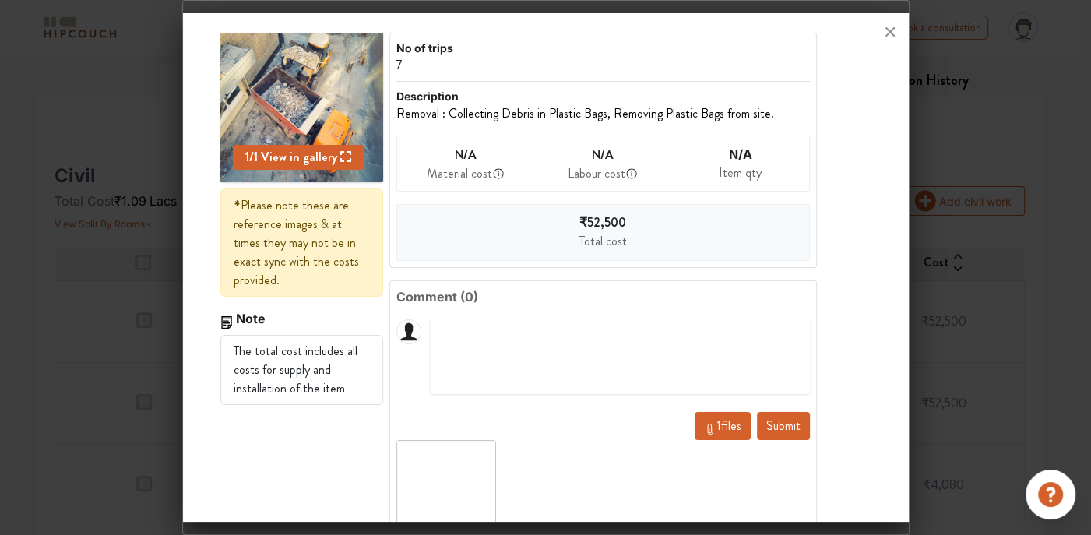
click at [594, 219] on span "₹52,500" at bounding box center [602, 222] width 47 height 18
click at [881, 35] on icon at bounding box center [889, 31] width 25 height 25
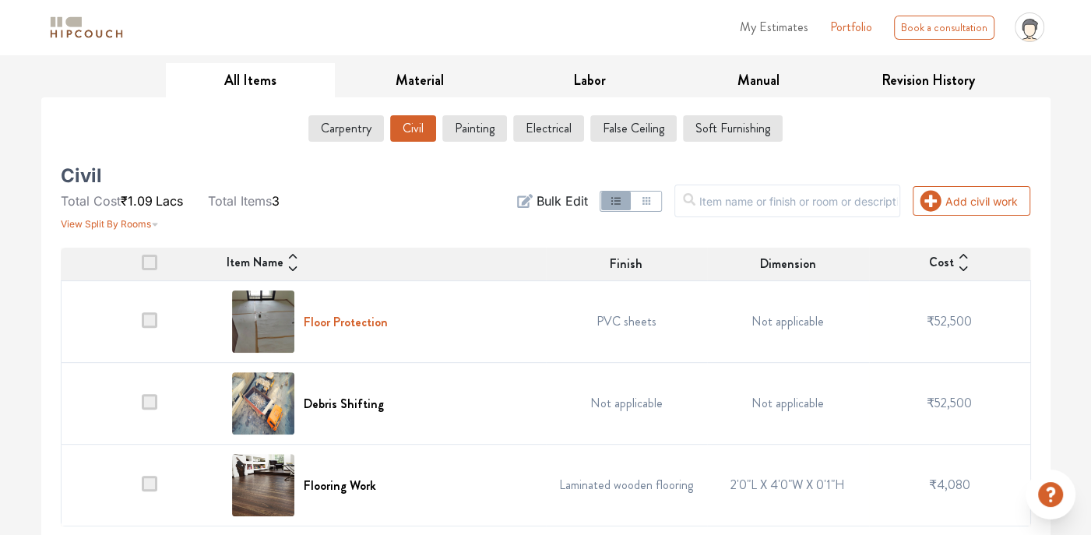
click at [335, 318] on h6 "Floor Protection" at bounding box center [346, 321] width 84 height 15
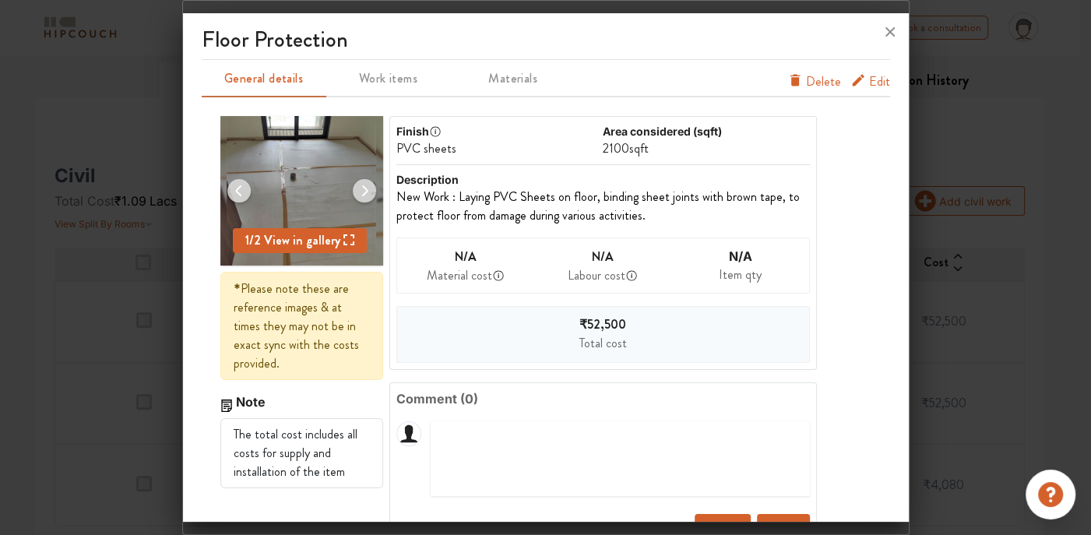
scroll to position [148, 0]
click at [884, 30] on icon at bounding box center [889, 31] width 25 height 25
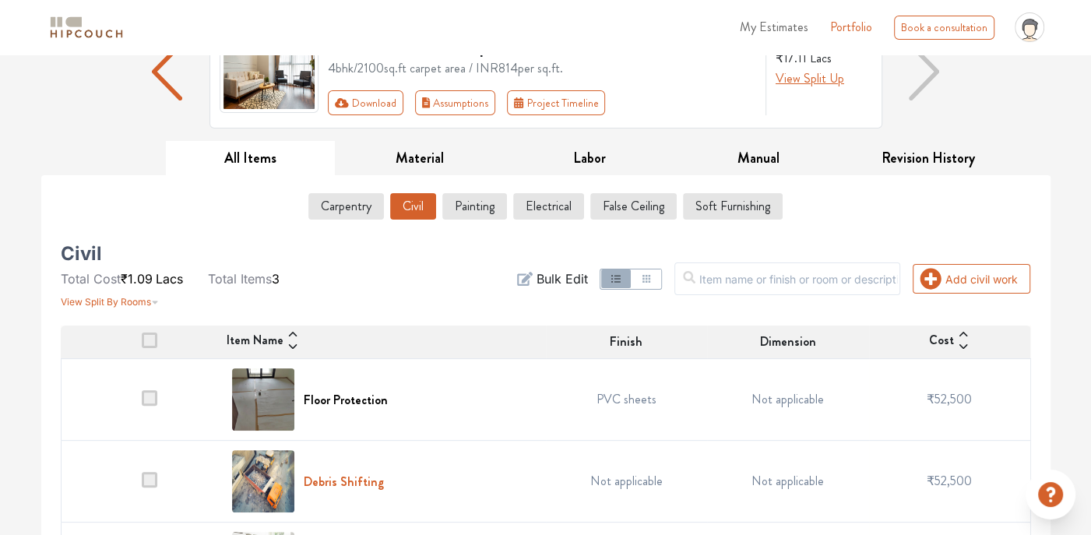
click at [325, 480] on h6 "Debris Shifting" at bounding box center [344, 481] width 80 height 15
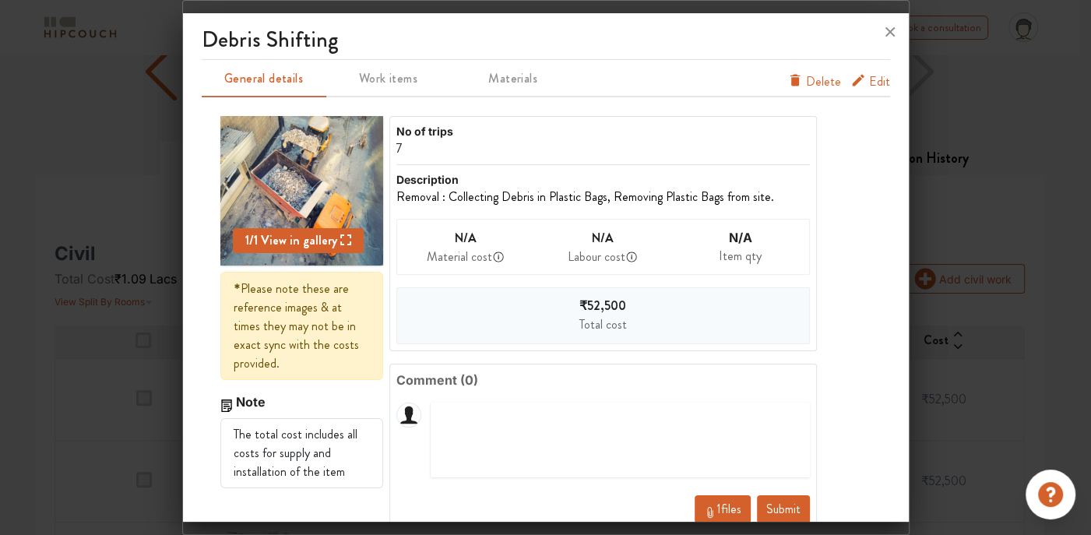
click at [869, 78] on span "Edit" at bounding box center [879, 84] width 21 height 25
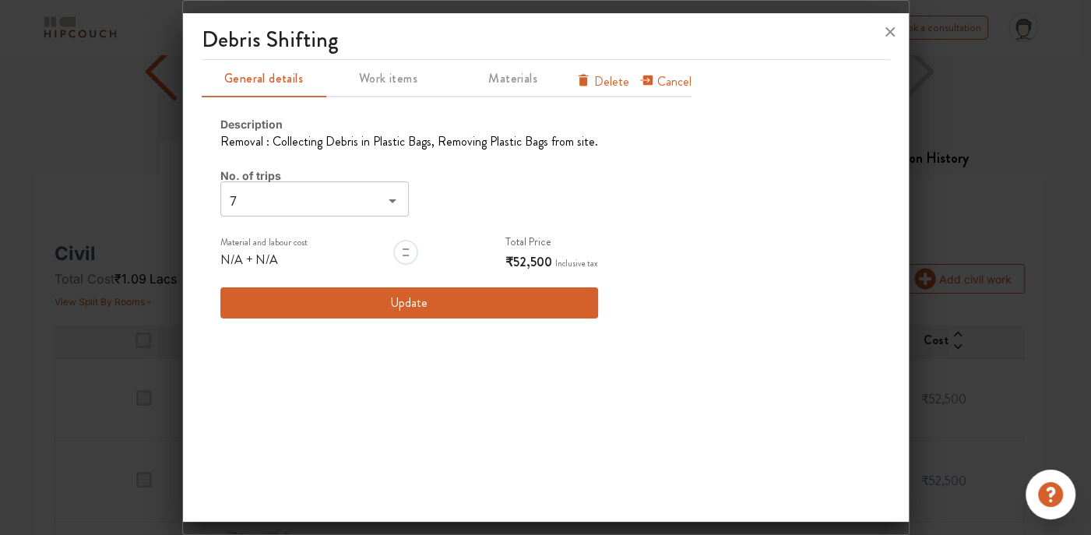
click at [406, 246] on div at bounding box center [405, 252] width 25 height 25
click at [398, 250] on div at bounding box center [405, 252] width 25 height 25
click at [262, 261] on span "N/A" at bounding box center [266, 260] width 23 height 18
click at [275, 254] on span "N/A" at bounding box center [266, 260] width 23 height 18
click at [237, 258] on span "N/A" at bounding box center [231, 260] width 23 height 18
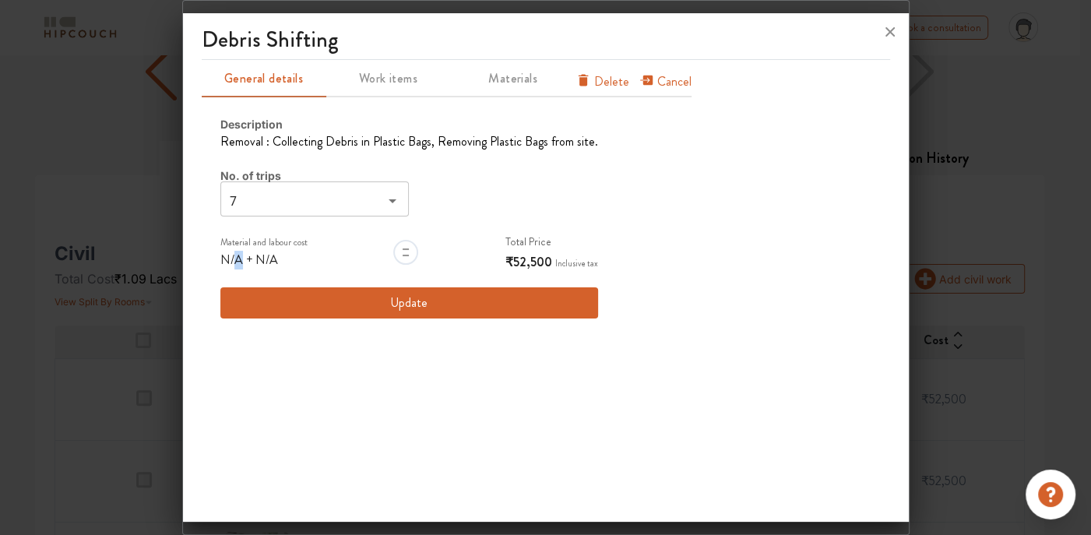
click at [237, 258] on span "N/A" at bounding box center [231, 260] width 23 height 18
drag, startPoint x: 237, startPoint y: 258, endPoint x: 305, endPoint y: 261, distance: 68.6
click at [305, 261] on div "N/A + N/A" at bounding box center [263, 260] width 87 height 19
click at [271, 256] on span "N/A" at bounding box center [266, 260] width 23 height 18
click at [279, 193] on input "7" at bounding box center [302, 201] width 154 height 22
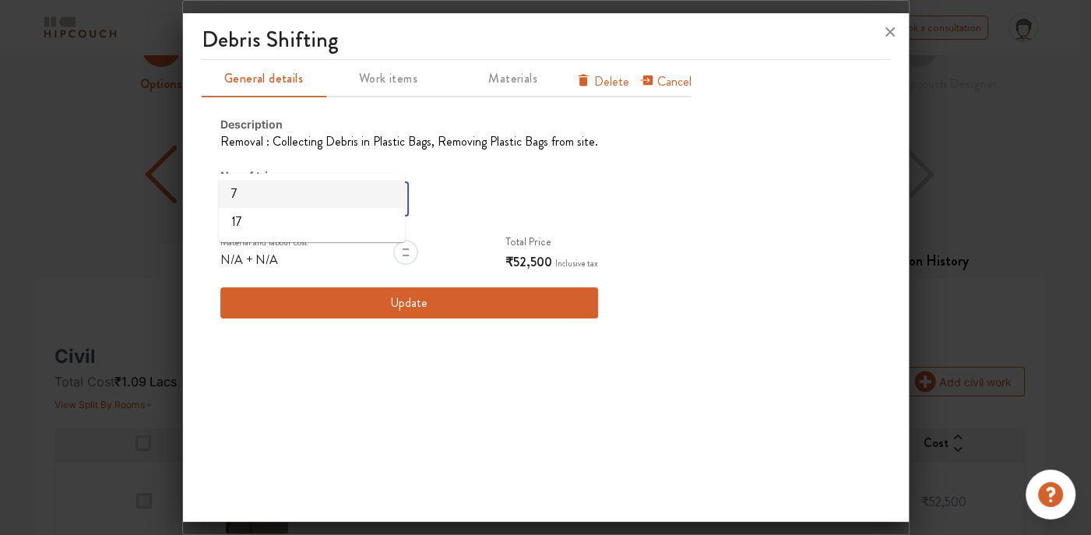
scroll to position [0, 0]
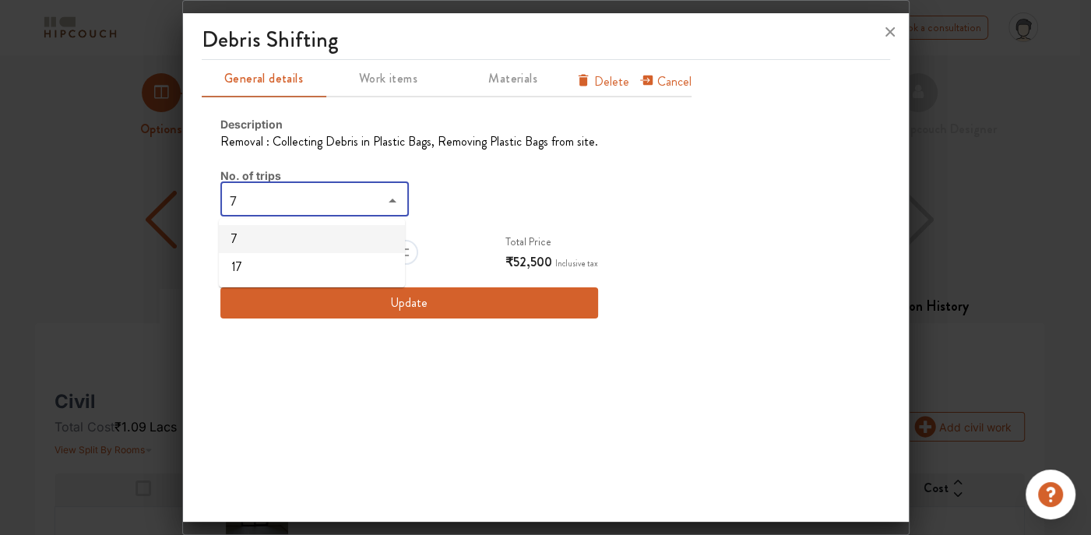
click at [361, 208] on input "7" at bounding box center [302, 201] width 154 height 22
click at [361, 202] on input "7" at bounding box center [302, 201] width 154 height 22
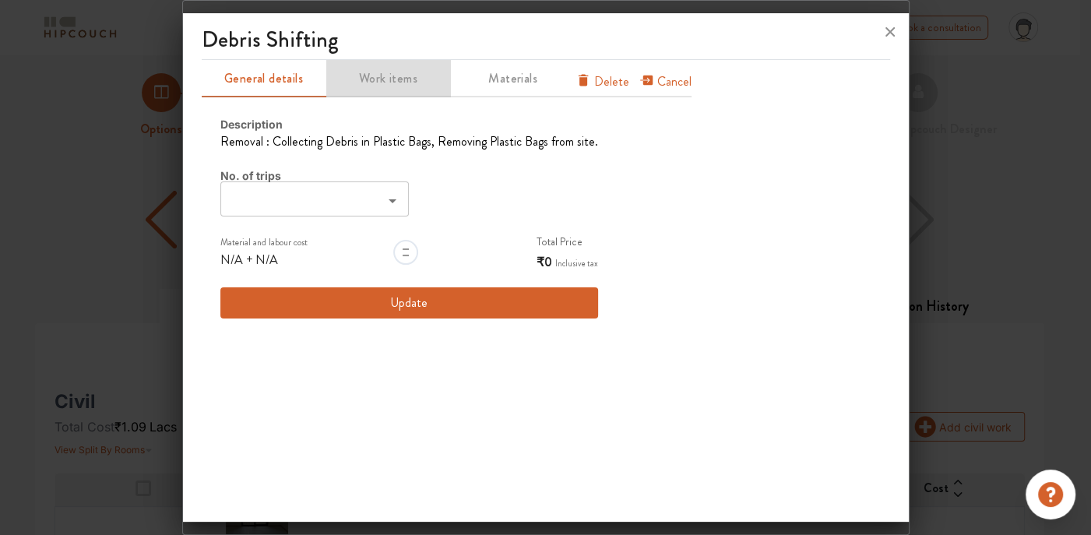
click at [378, 83] on span "Work items" at bounding box center [388, 79] width 121 height 22
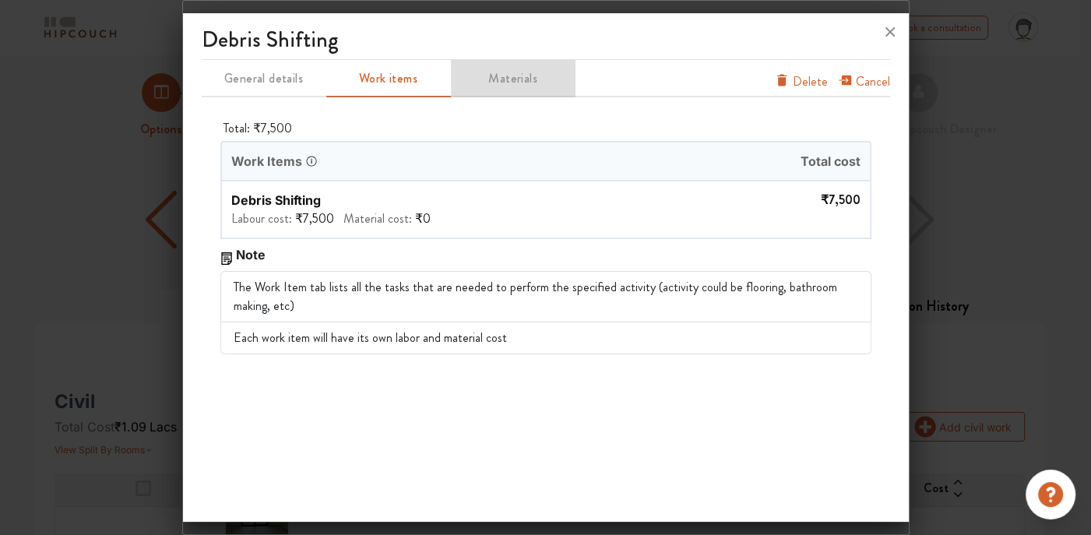
click at [489, 79] on span "Materials" at bounding box center [512, 79] width 121 height 22
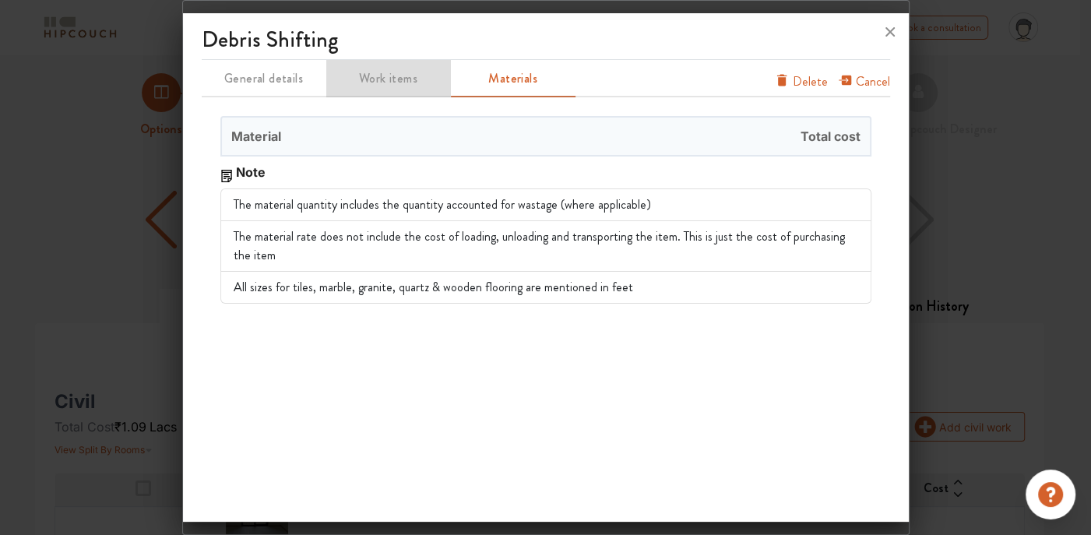
click at [404, 73] on span "Work items" at bounding box center [388, 79] width 121 height 22
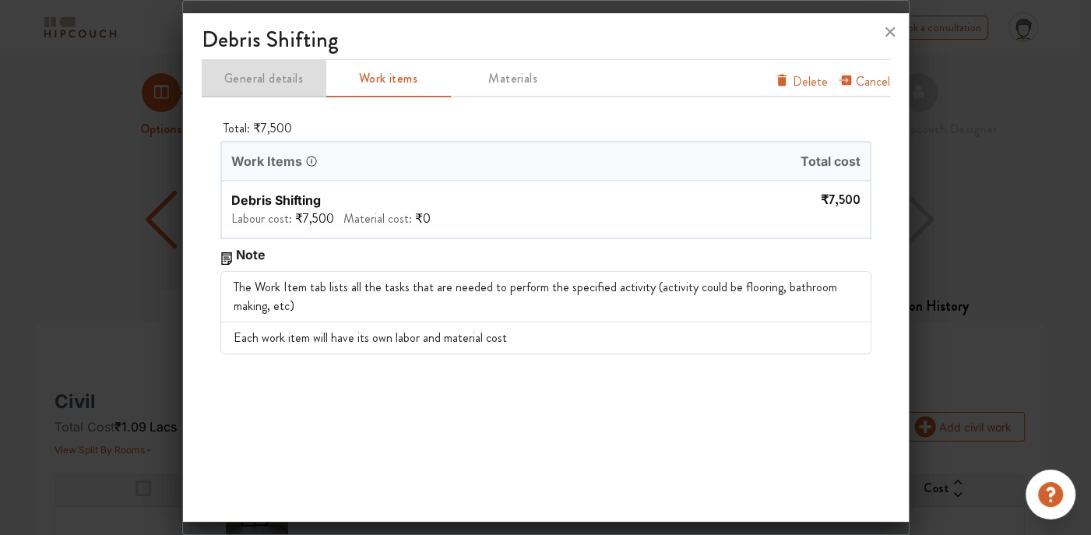
click at [279, 90] on button "General details" at bounding box center [264, 78] width 125 height 37
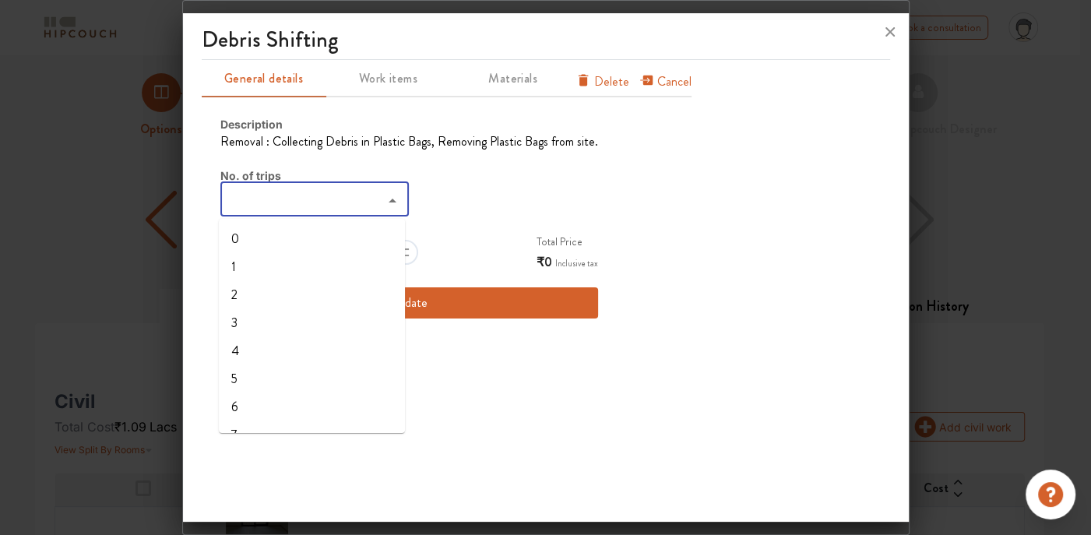
click at [279, 209] on input "search" at bounding box center [302, 201] width 154 height 22
click at [248, 359] on li "10" at bounding box center [312, 364] width 186 height 28
type input "10"
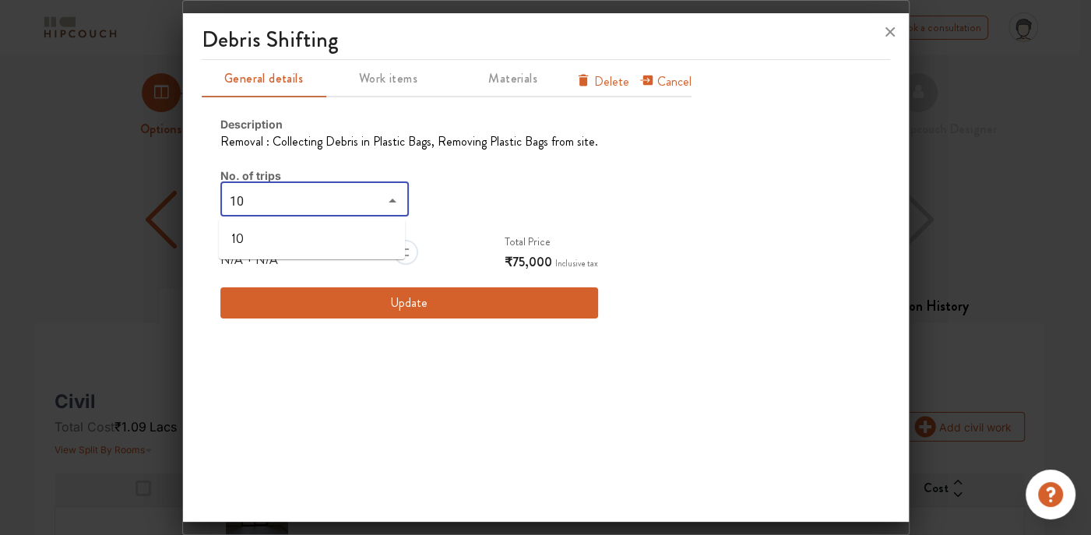
click at [272, 199] on input "10" at bounding box center [302, 201] width 154 height 22
type input "1"
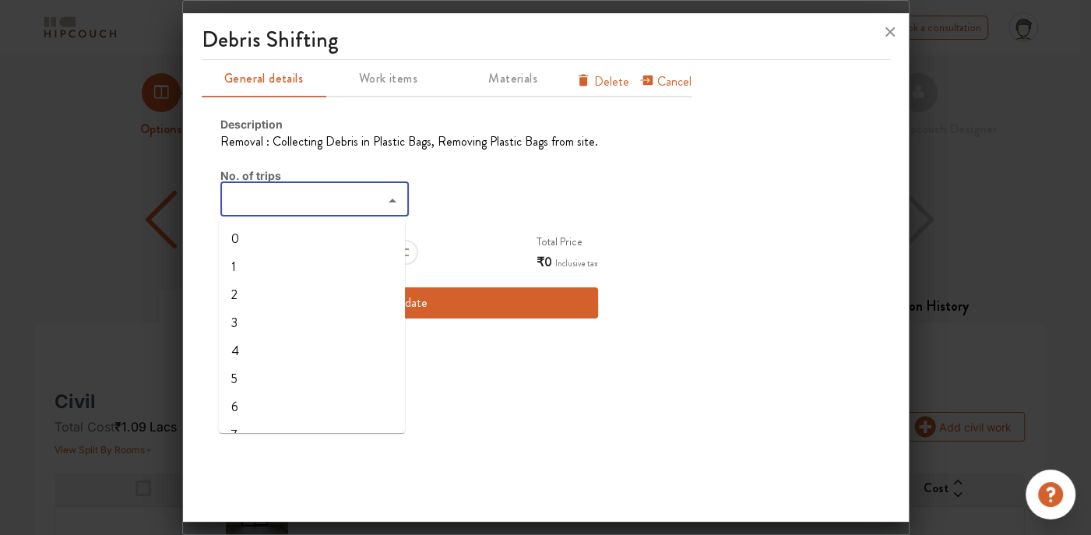
type input "8"
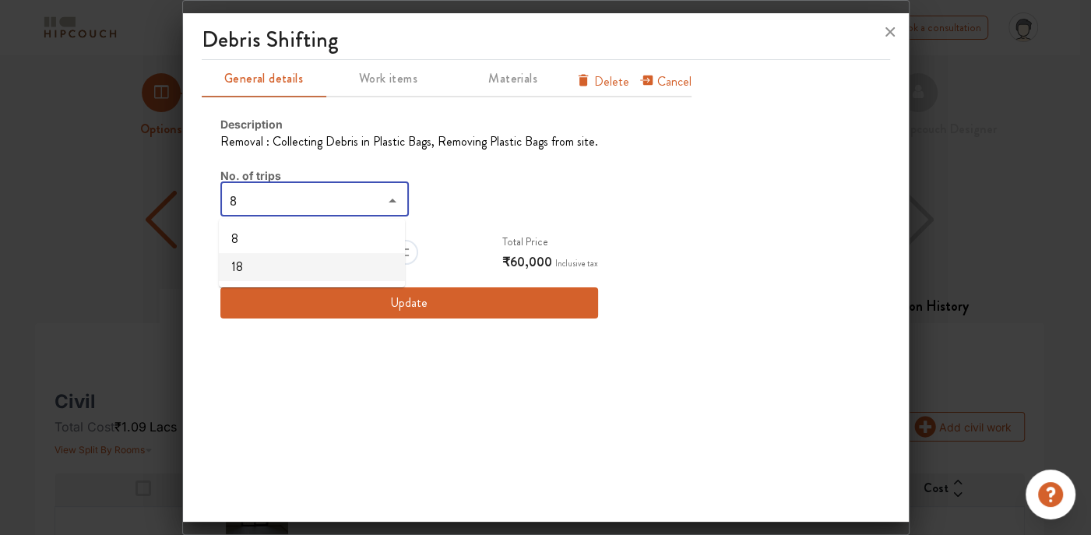
type input "8"
click at [378, 290] on button "Update" at bounding box center [409, 302] width 378 height 31
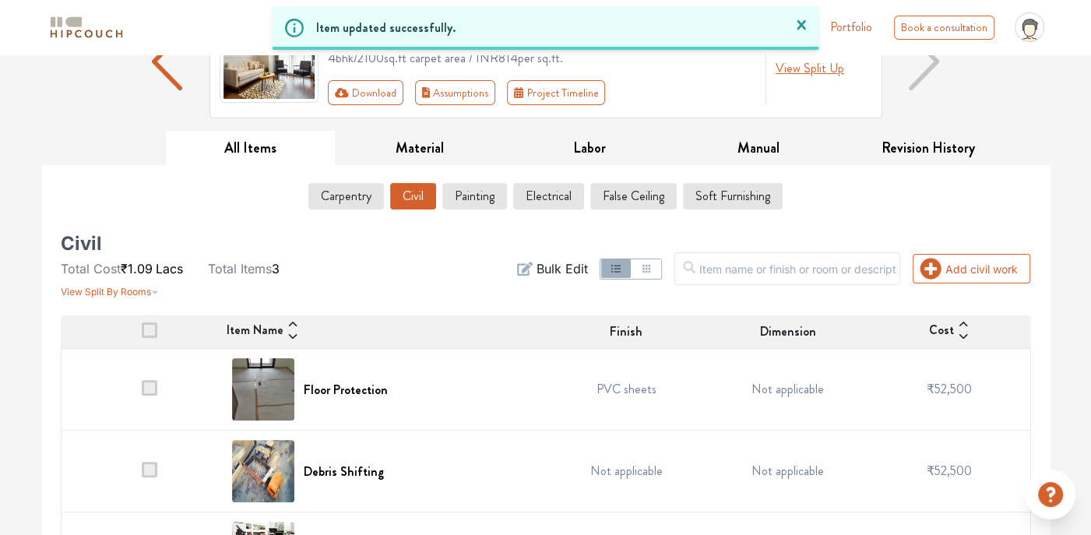
scroll to position [226, 0]
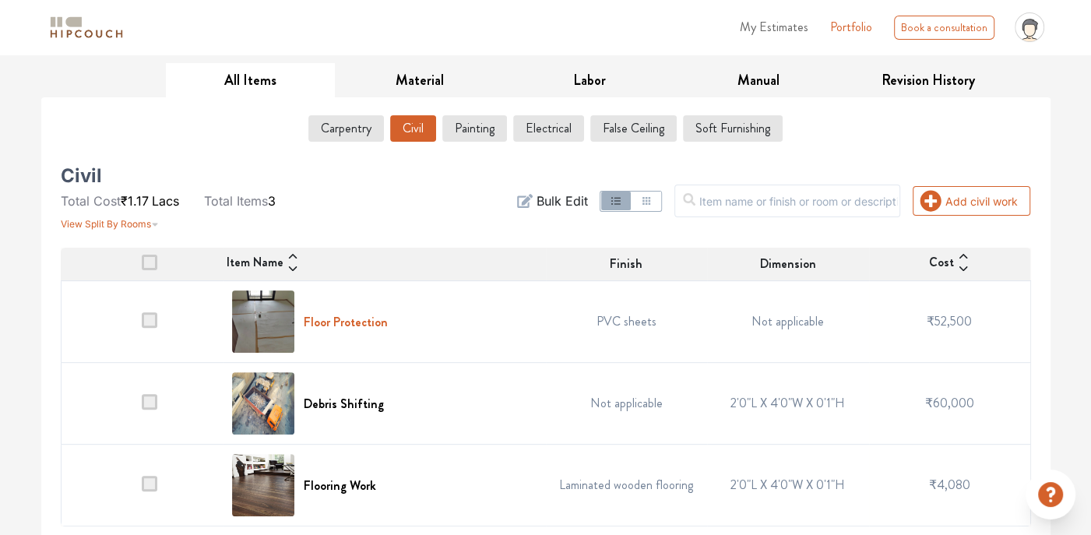
click at [334, 319] on h6 "Floor Protection" at bounding box center [346, 321] width 84 height 15
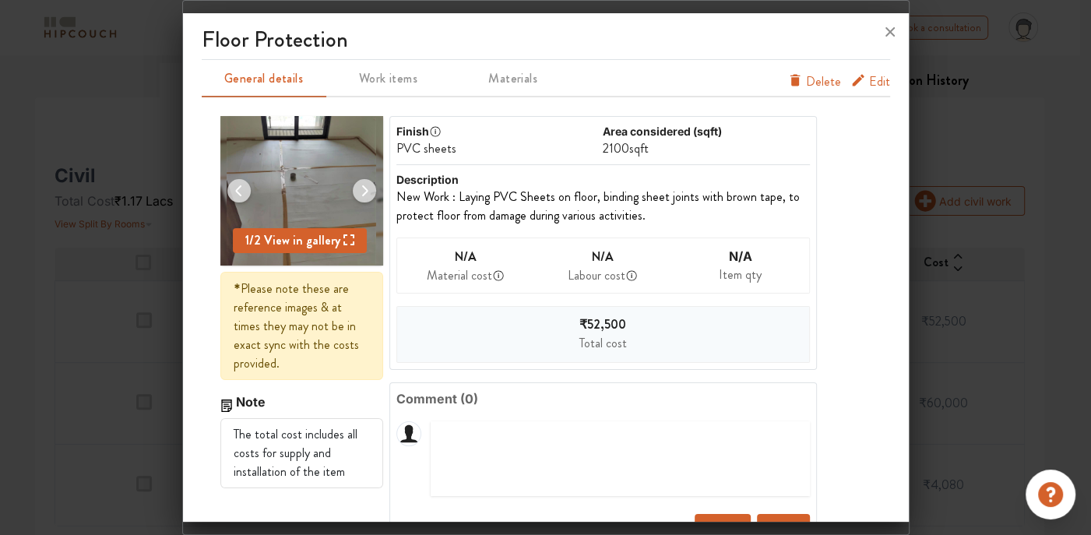
click at [789, 83] on icon "furniture info tabs" at bounding box center [794, 81] width 10 height 12
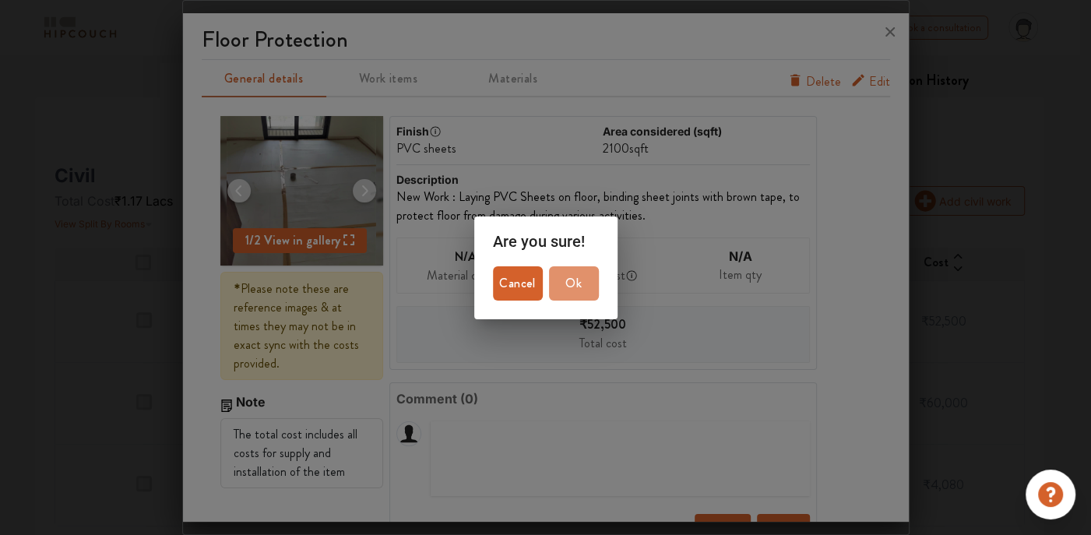
click at [582, 273] on span "Ok" at bounding box center [573, 283] width 37 height 22
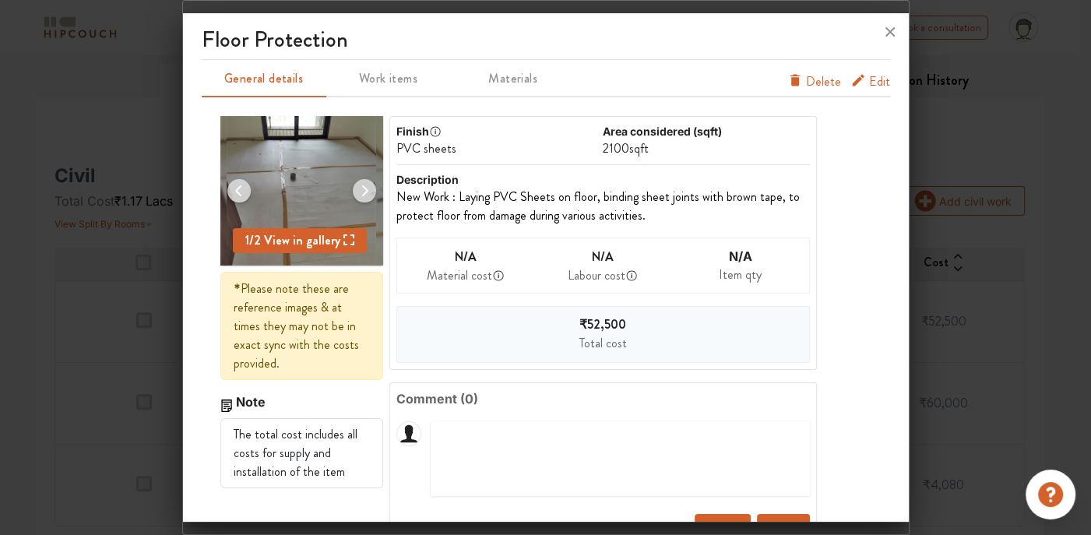
click at [808, 80] on span "Delete" at bounding box center [823, 81] width 35 height 19
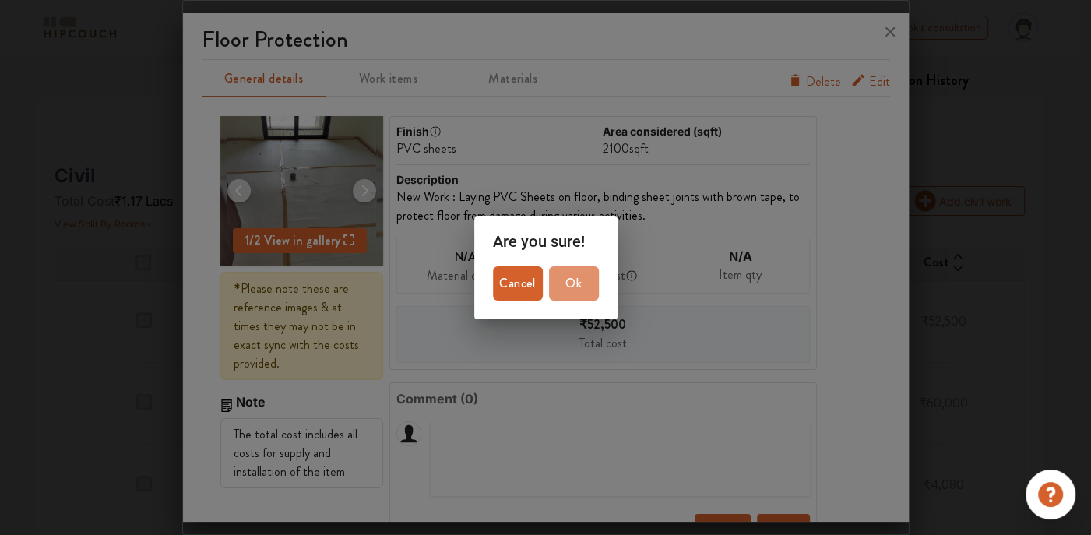
click at [563, 288] on span "Ok" at bounding box center [573, 283] width 37 height 22
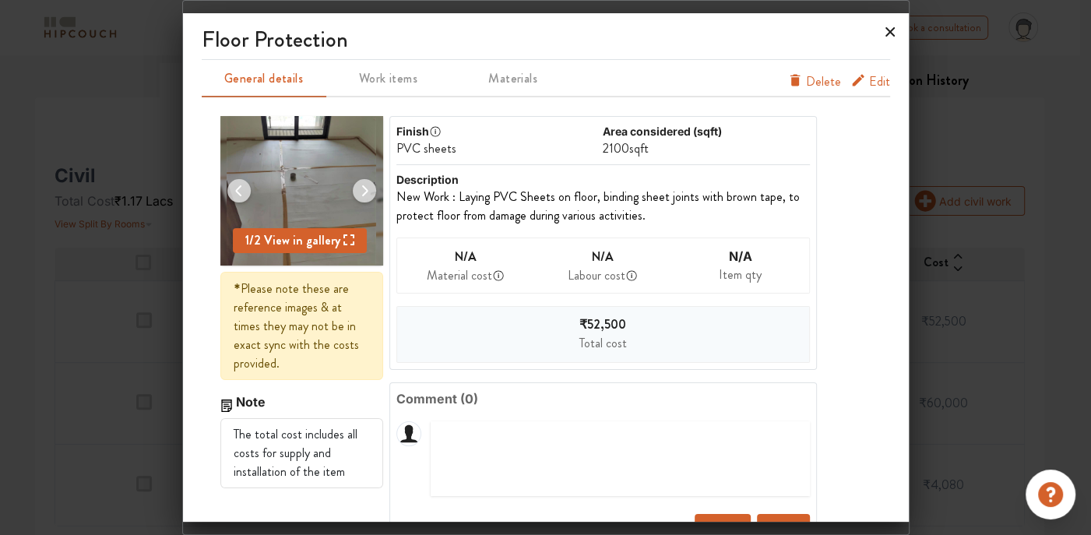
click at [892, 31] on icon at bounding box center [889, 31] width 25 height 25
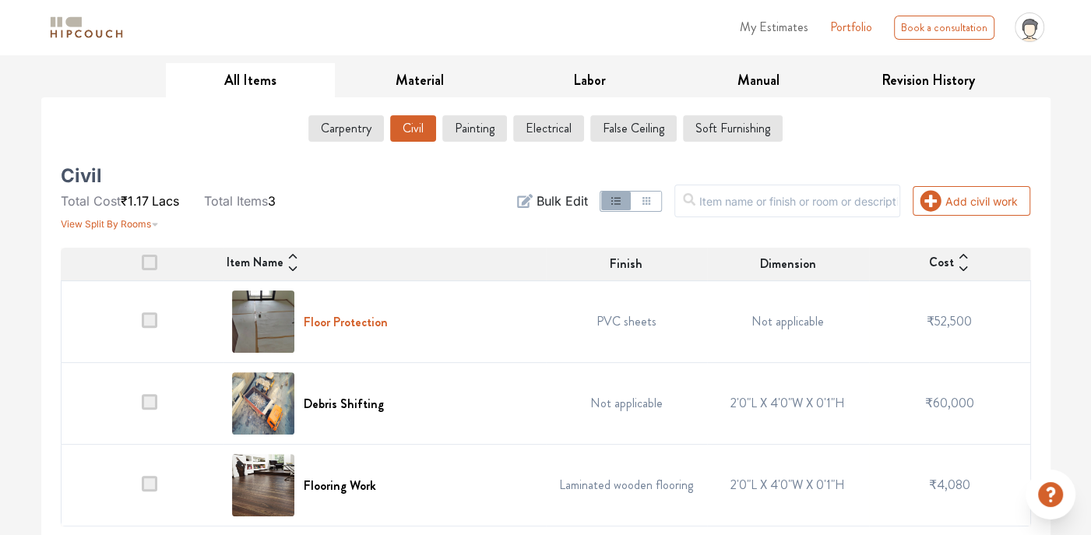
click at [320, 320] on h6 "Floor Protection" at bounding box center [346, 321] width 84 height 15
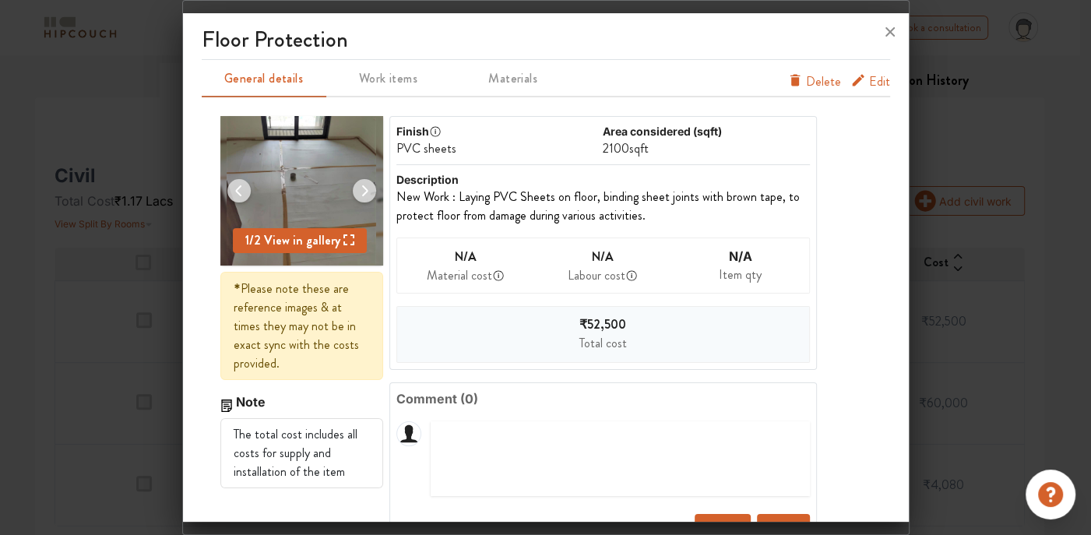
click at [792, 79] on icon "furniture info tabs" at bounding box center [795, 80] width 16 height 16
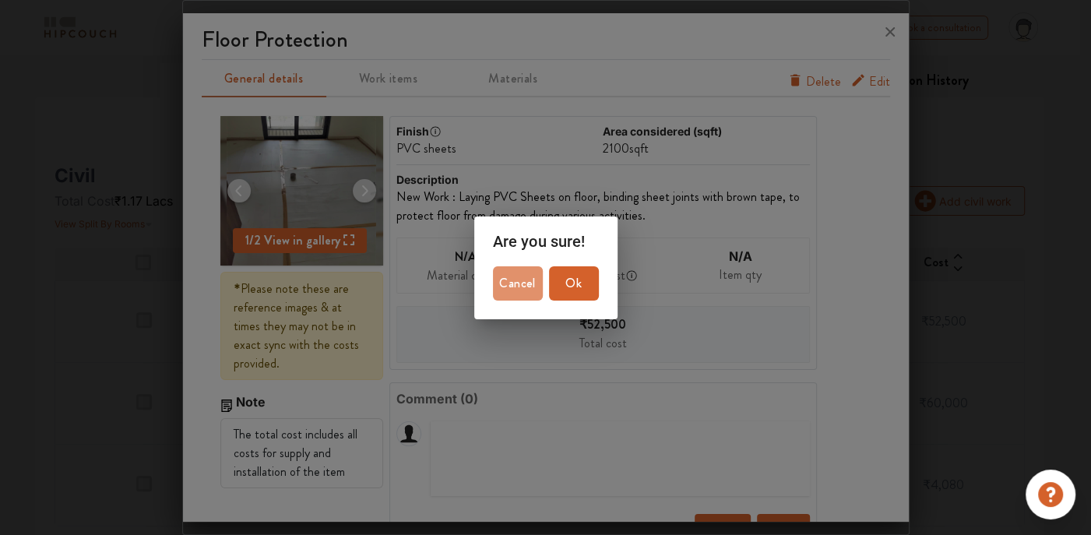
click at [515, 283] on span "Cancel" at bounding box center [517, 283] width 37 height 22
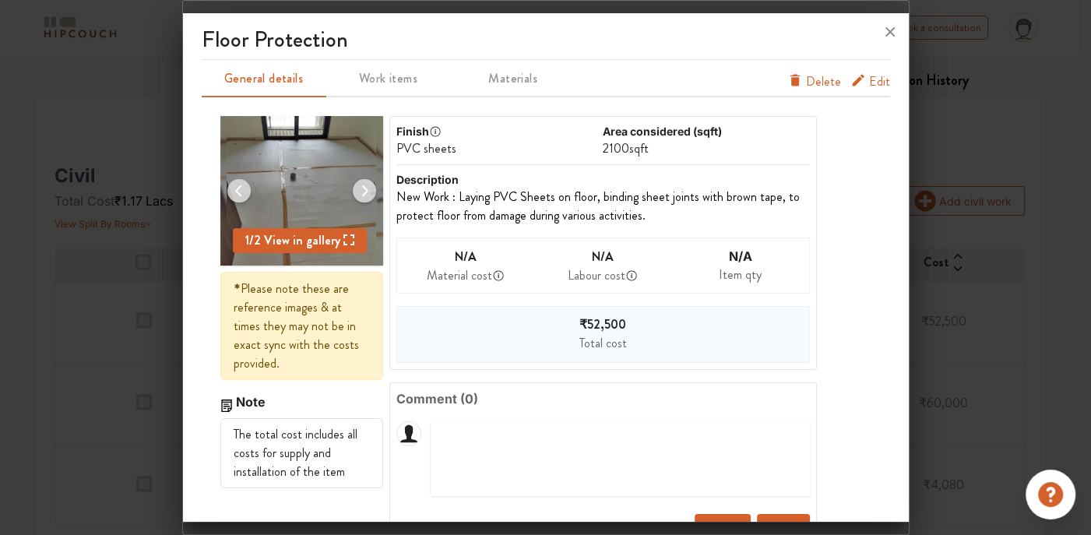
click at [806, 80] on span "Delete" at bounding box center [823, 81] width 35 height 19
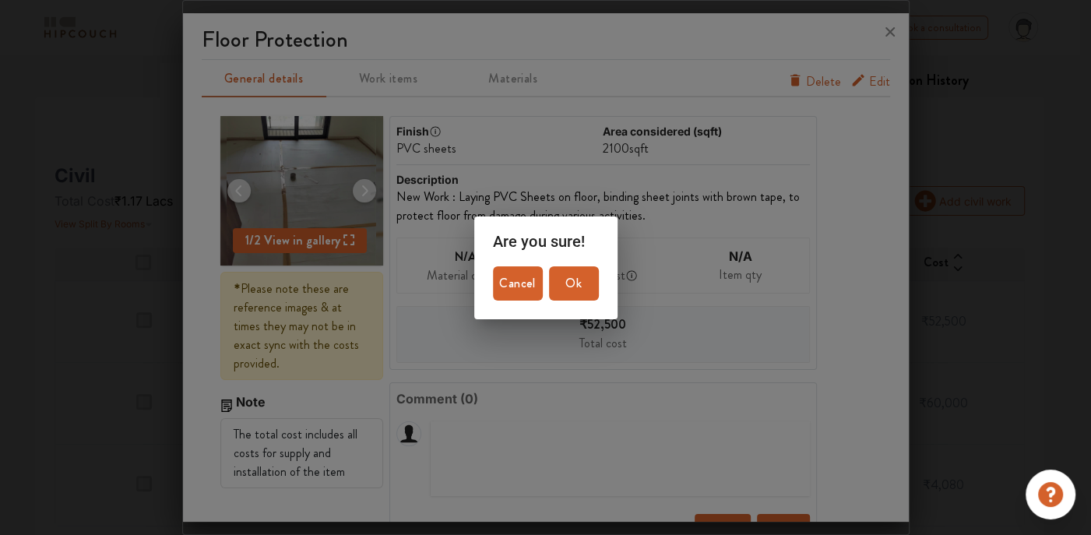
click at [582, 276] on span "Ok" at bounding box center [573, 283] width 37 height 22
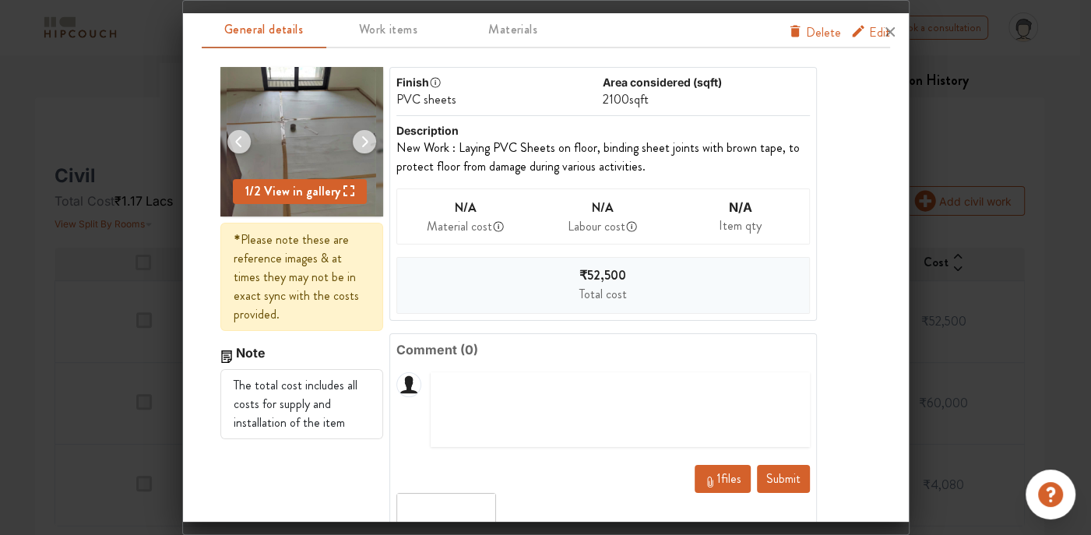
scroll to position [102, 0]
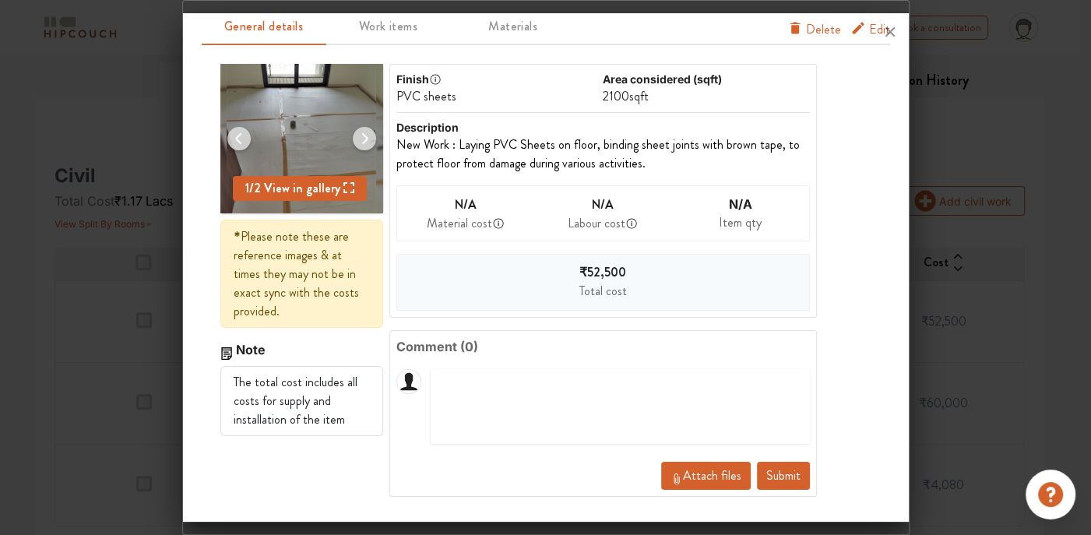
scroll to position [49, 0]
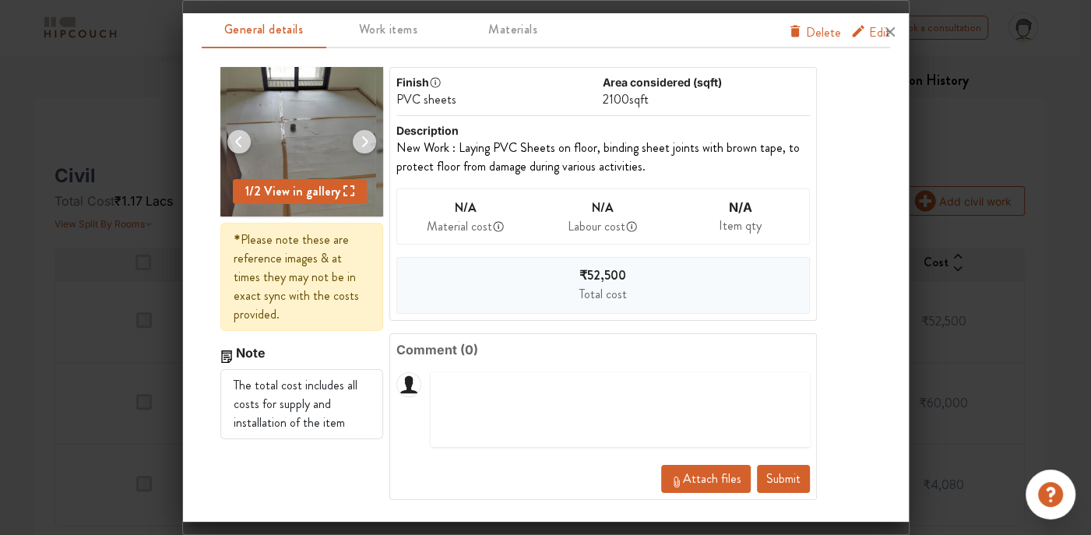
click at [800, 39] on div at bounding box center [546, 31] width 726 height 37
click at [806, 29] on div at bounding box center [546, 31] width 726 height 37
click at [779, 33] on div at bounding box center [546, 31] width 726 height 37
click at [886, 30] on icon at bounding box center [889, 31] width 25 height 25
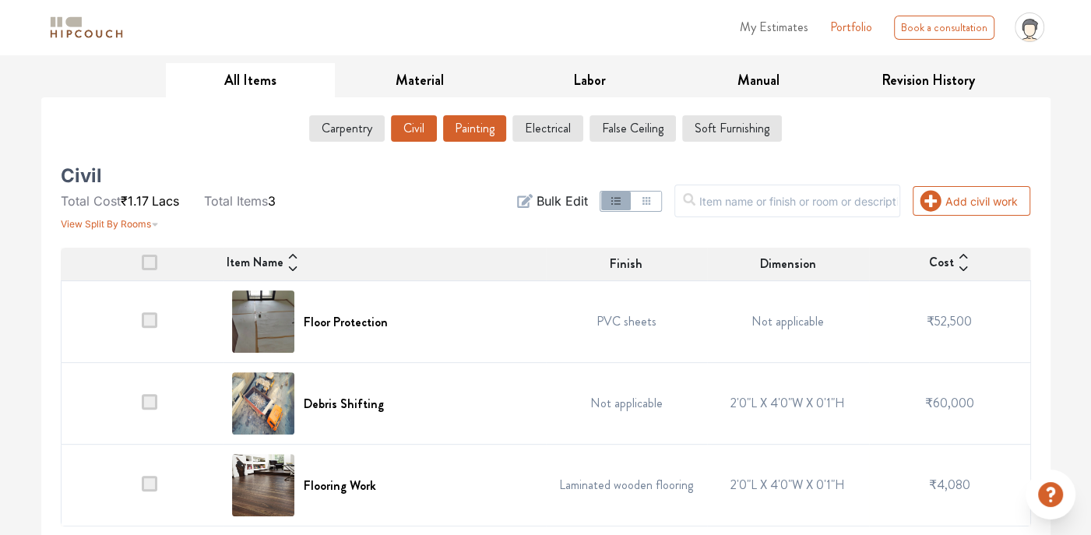
click at [469, 126] on button "Painting" at bounding box center [474, 128] width 63 height 26
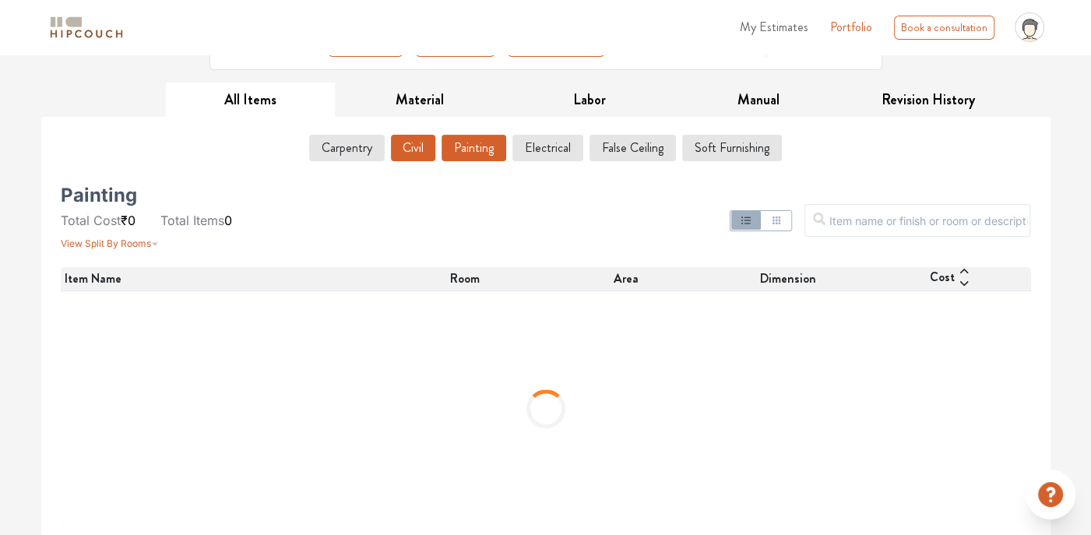
click at [420, 145] on button "Civil" at bounding box center [413, 148] width 44 height 26
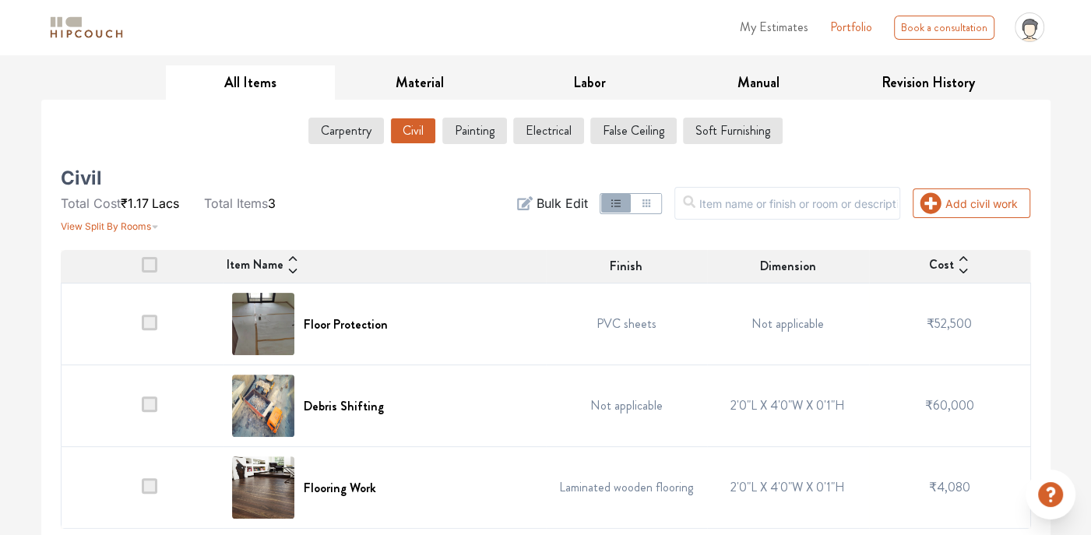
scroll to position [226, 0]
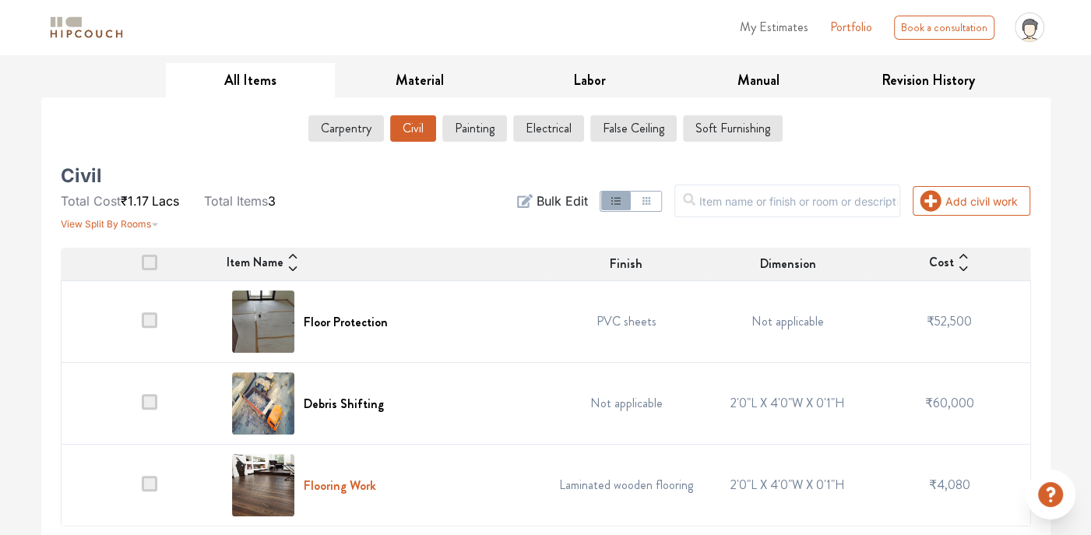
click at [343, 482] on h6 "Flooring Work" at bounding box center [340, 485] width 72 height 15
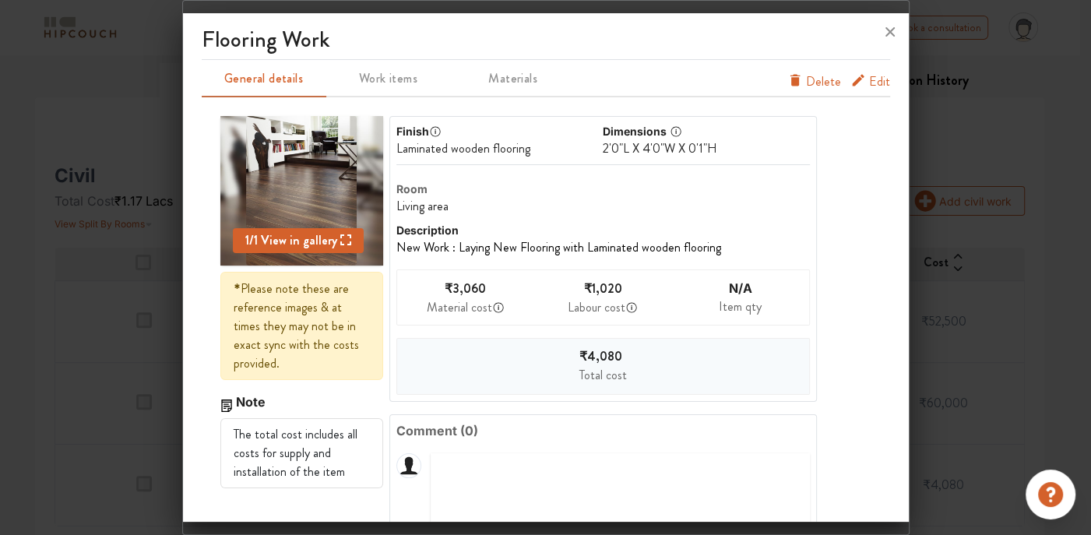
click at [852, 80] on icon "furniture info tabs" at bounding box center [858, 80] width 16 height 16
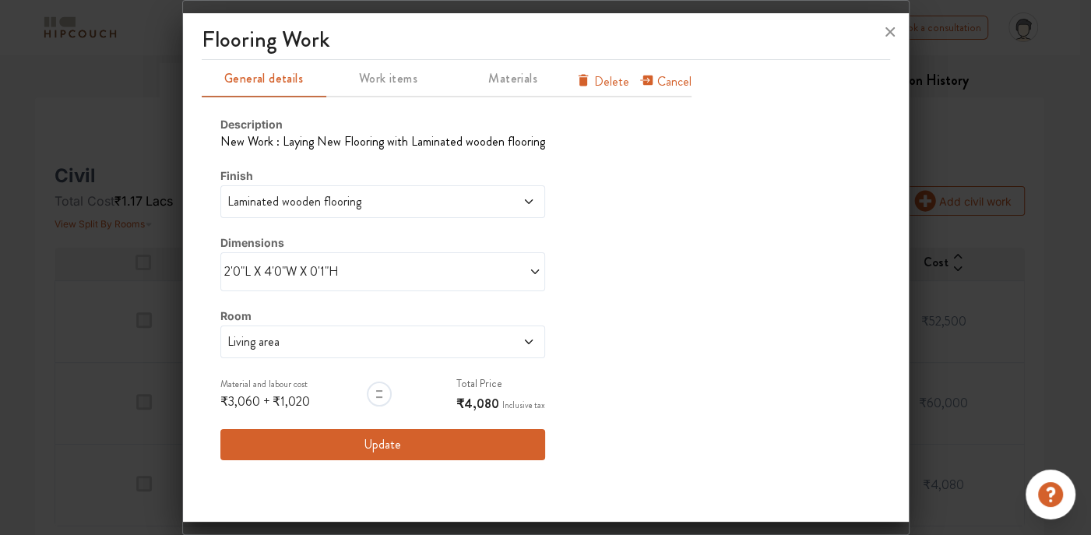
click at [401, 82] on span "Work items" at bounding box center [388, 79] width 121 height 22
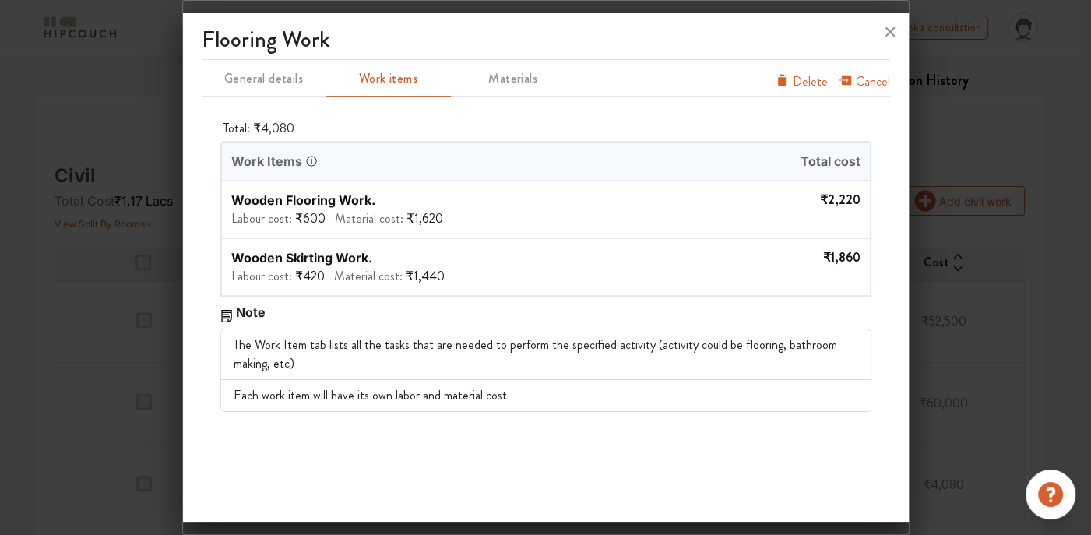
click at [504, 69] on span "Materials" at bounding box center [512, 79] width 121 height 22
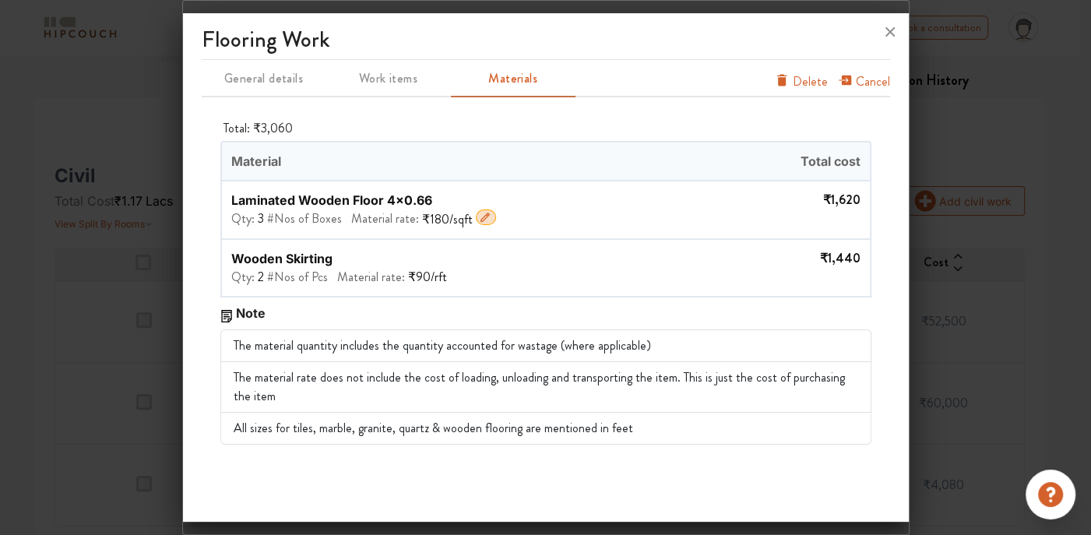
click at [479, 216] on icon "button" at bounding box center [485, 217] width 12 height 12
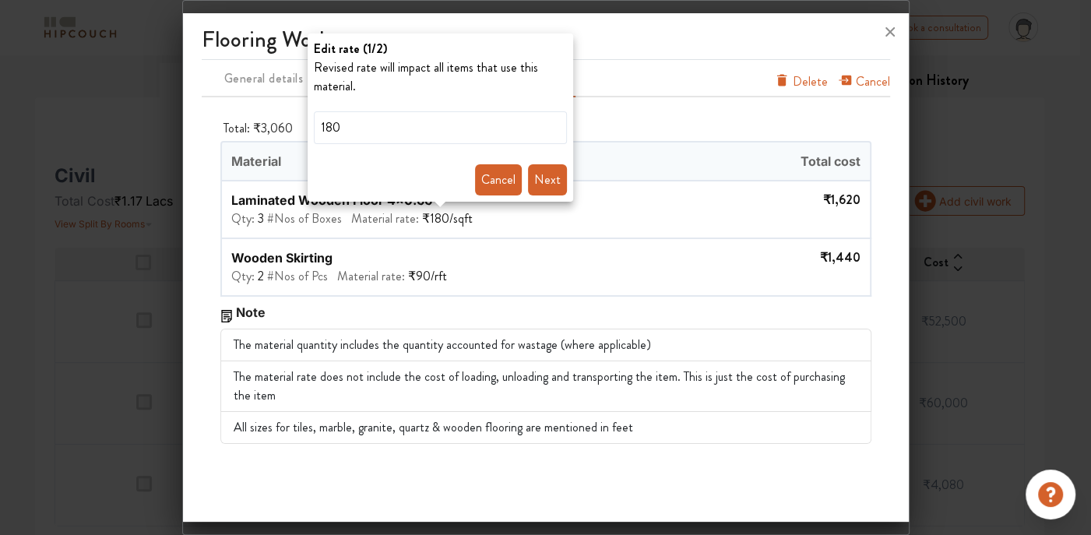
click at [390, 277] on div at bounding box center [545, 267] width 1091 height 535
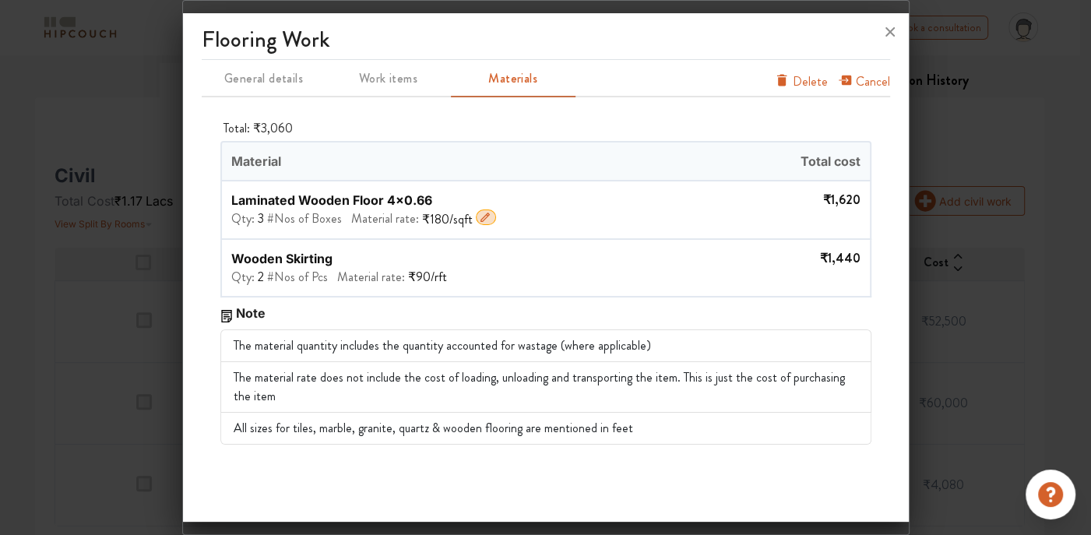
click at [483, 209] on div "₹180 / sqft" at bounding box center [459, 218] width 75 height 19
click at [483, 213] on button "button" at bounding box center [486, 217] width 20 height 16
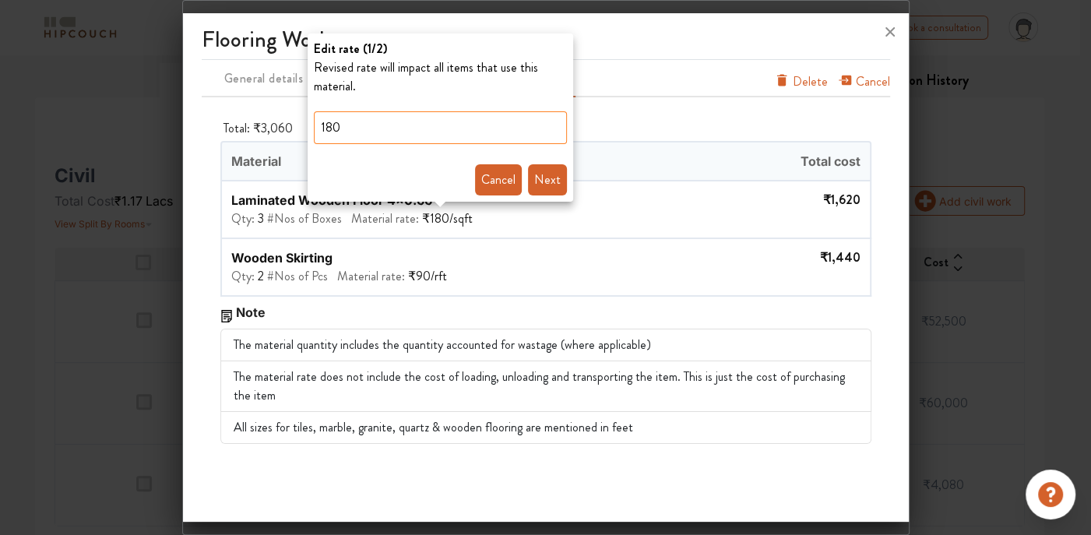
click at [398, 120] on input "180" at bounding box center [440, 127] width 253 height 33
type input "254"
click at [557, 177] on button "Next" at bounding box center [547, 179] width 39 height 31
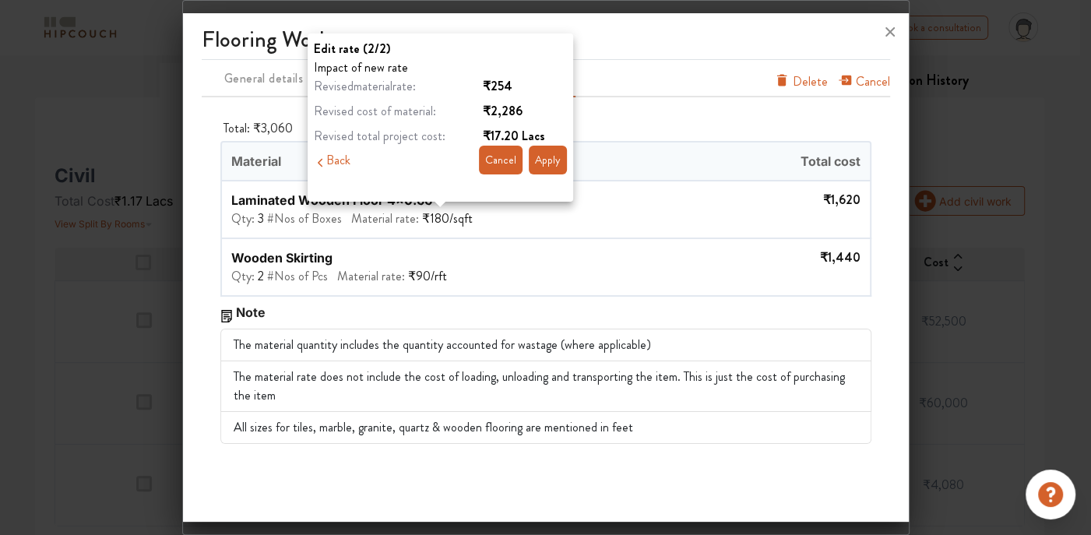
click at [544, 166] on button "Apply" at bounding box center [548, 160] width 38 height 29
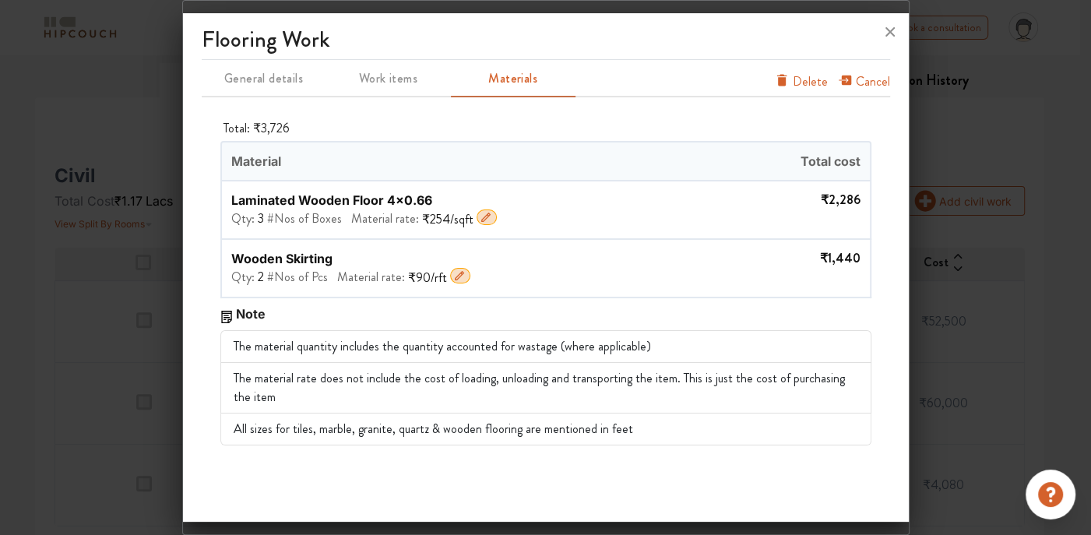
click at [453, 273] on icon "button" at bounding box center [459, 275] width 12 height 12
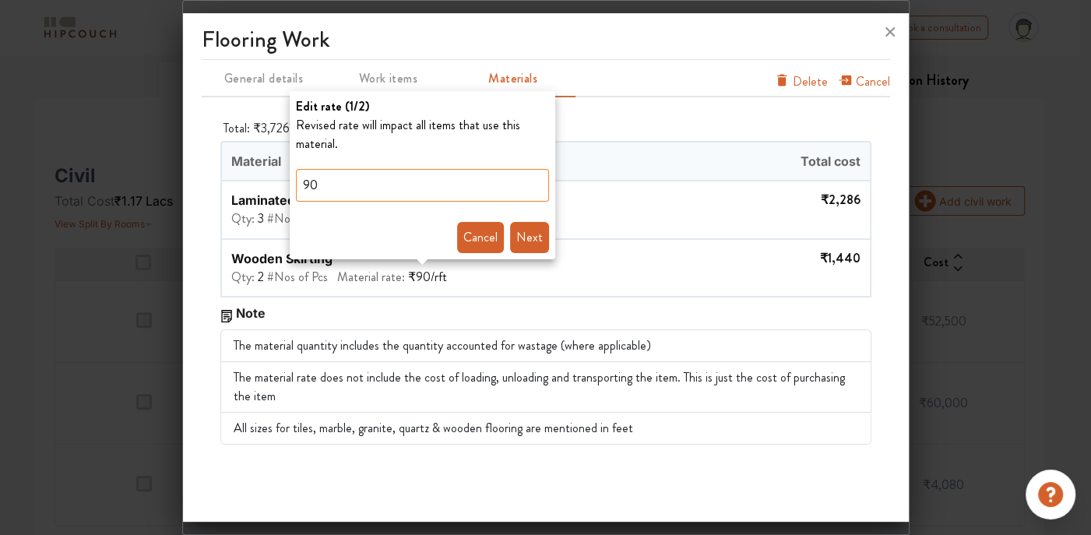
click at [471, 198] on input "90" at bounding box center [422, 185] width 253 height 33
type input "126"
click at [528, 238] on button "Next" at bounding box center [529, 237] width 39 height 31
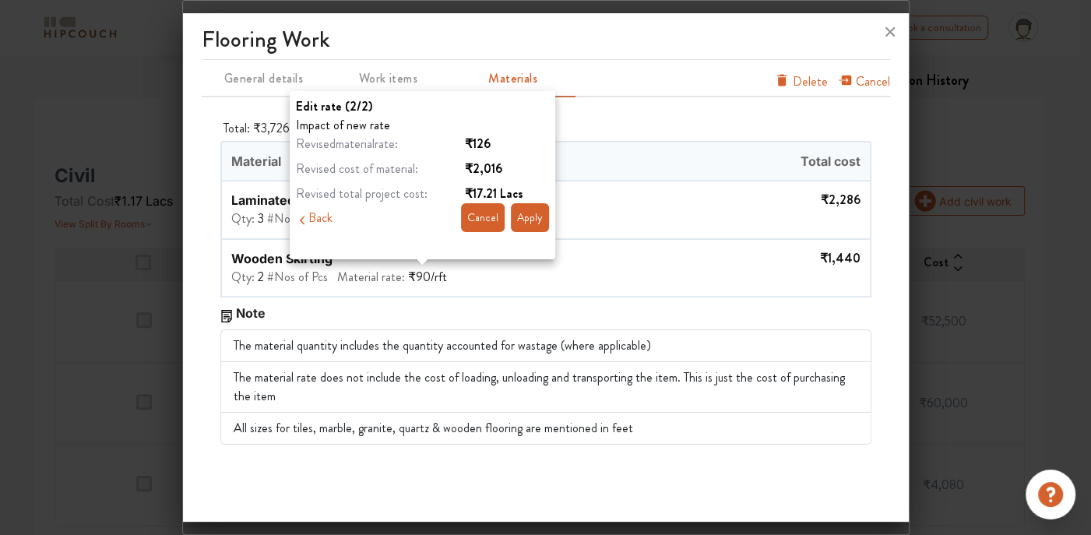
click at [526, 218] on button "Apply" at bounding box center [530, 217] width 38 height 29
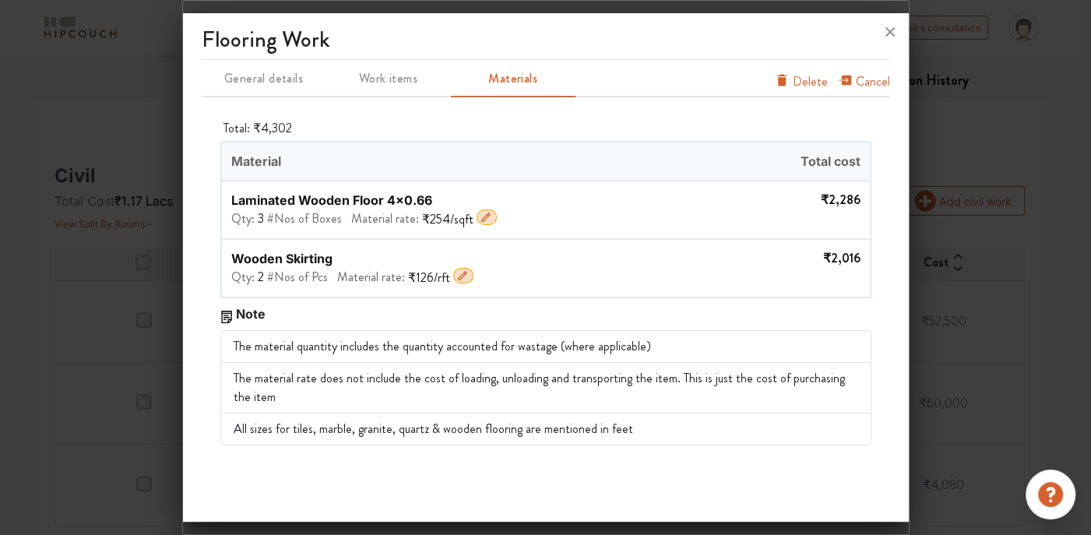
click at [270, 69] on span "General details" at bounding box center [263, 79] width 121 height 22
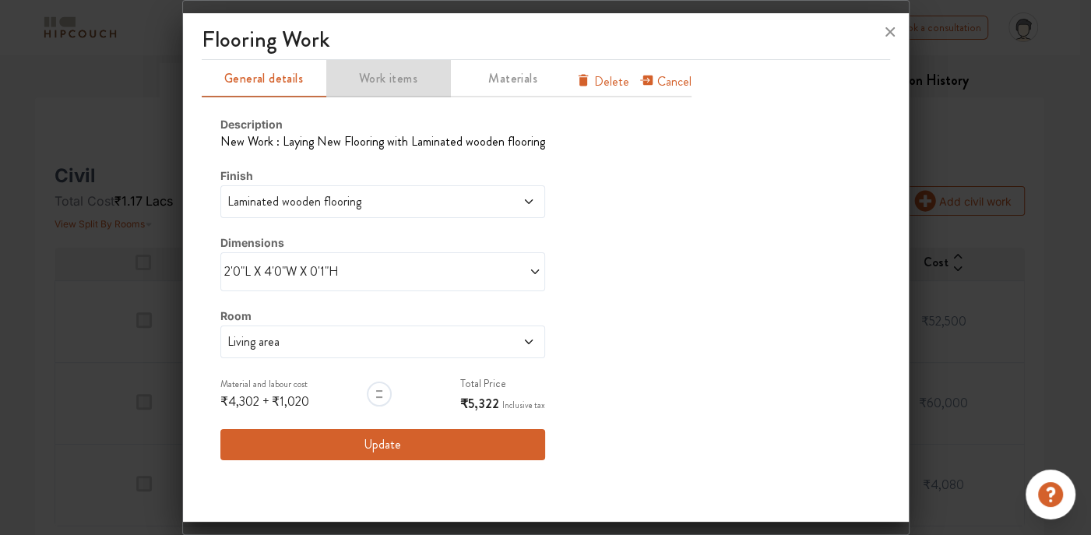
click at [385, 79] on span "Work items" at bounding box center [388, 79] width 121 height 22
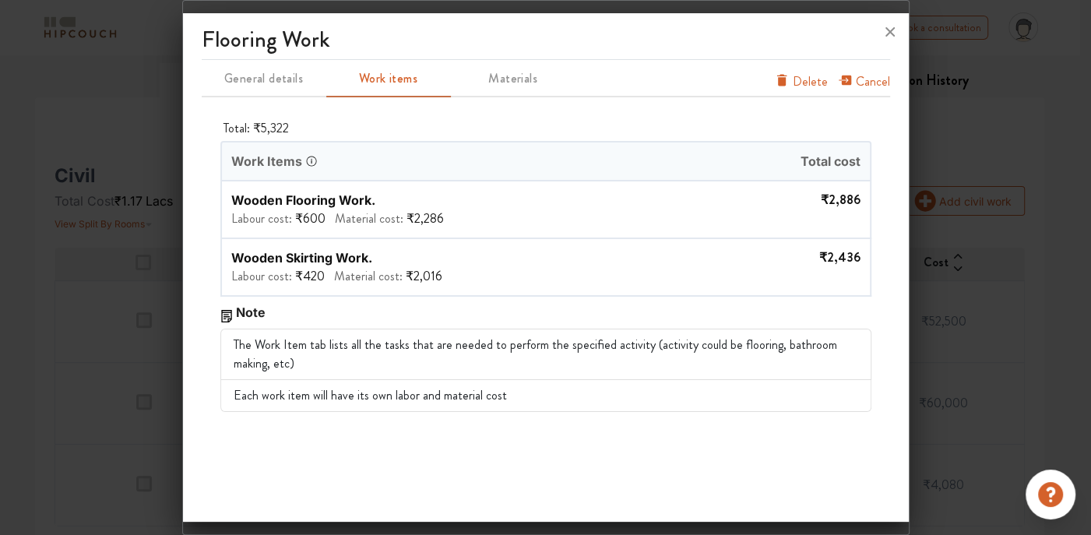
click at [493, 76] on span "Materials" at bounding box center [512, 79] width 121 height 22
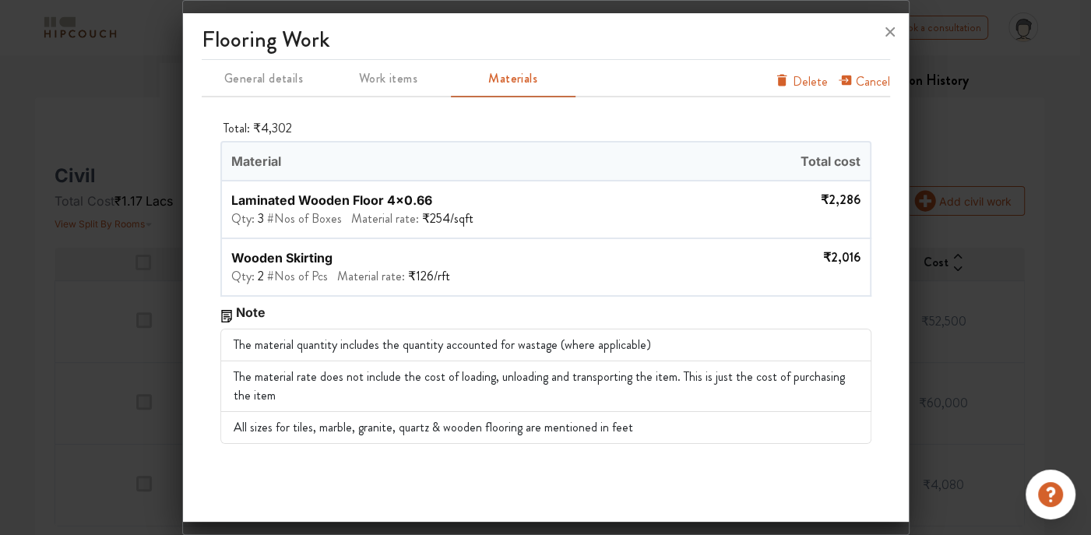
click at [367, 86] on span "Work items" at bounding box center [388, 79] width 121 height 22
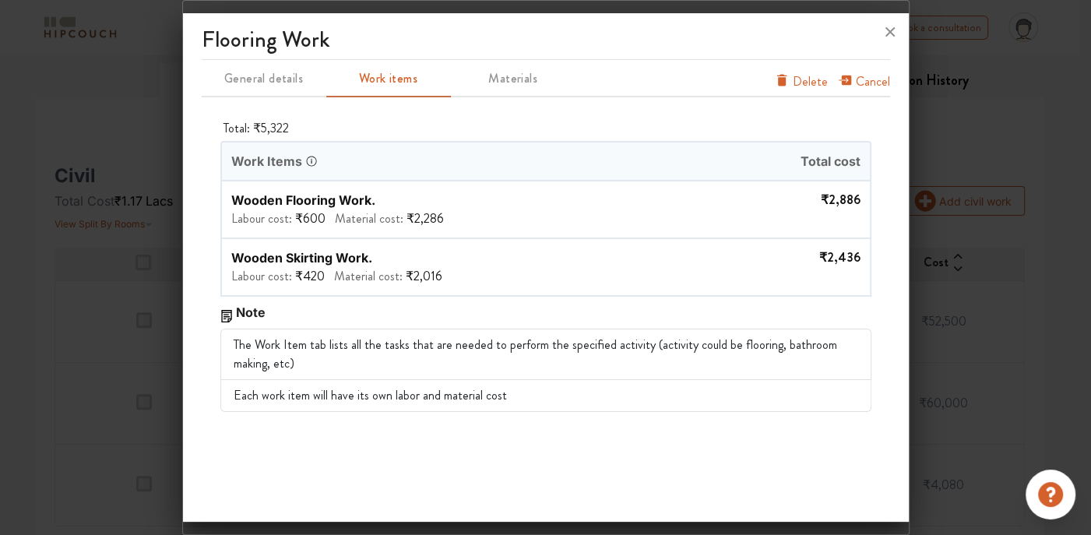
click at [277, 73] on span "General details" at bounding box center [263, 79] width 121 height 22
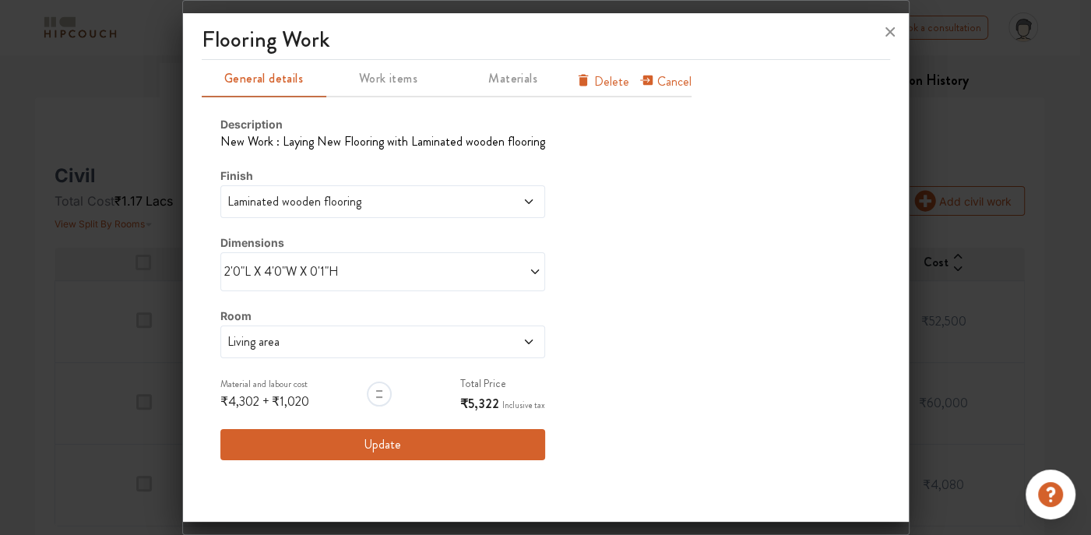
click at [444, 447] on button "Update" at bounding box center [382, 444] width 325 height 31
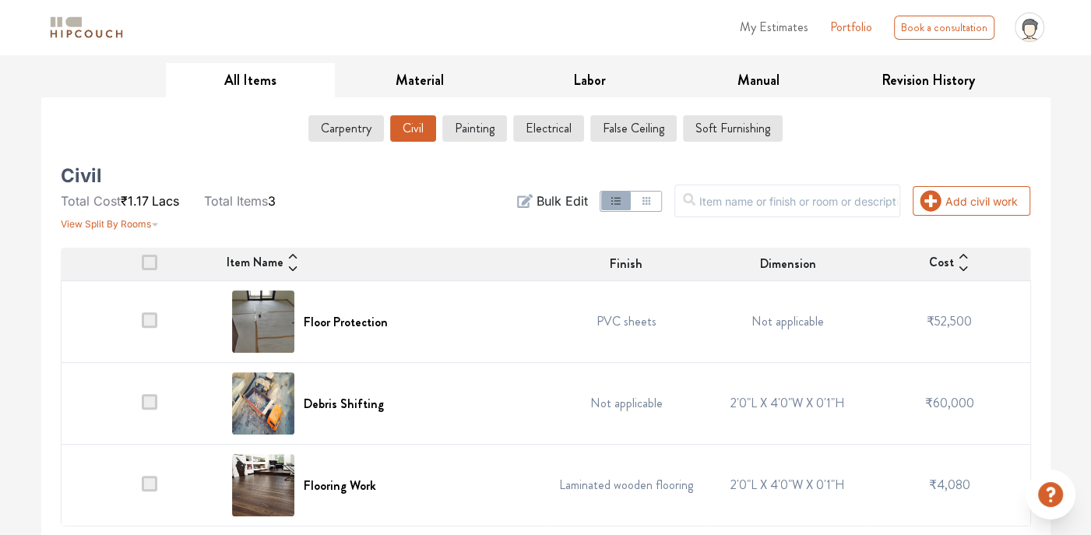
click at [148, 318] on span at bounding box center [150, 320] width 16 height 16
click at [142, 325] on input "checkbox" at bounding box center [142, 325] width 0 height 0
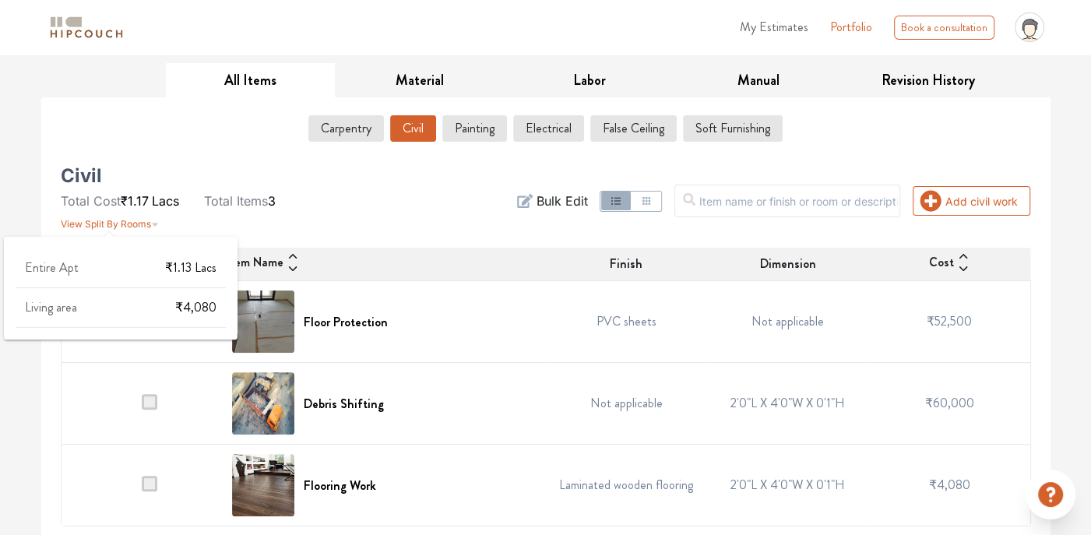
click at [126, 220] on span "View Split By Rooms" at bounding box center [106, 224] width 90 height 12
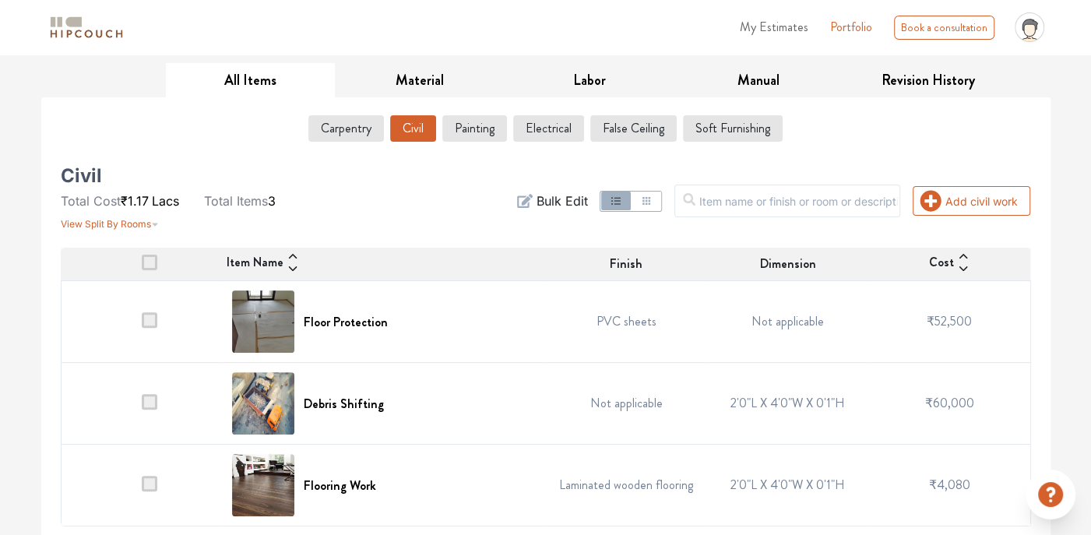
click at [135, 322] on div "Entire Apt ₹1.13 Lacs Living area ₹4,080" at bounding box center [121, 290] width 234 height 120
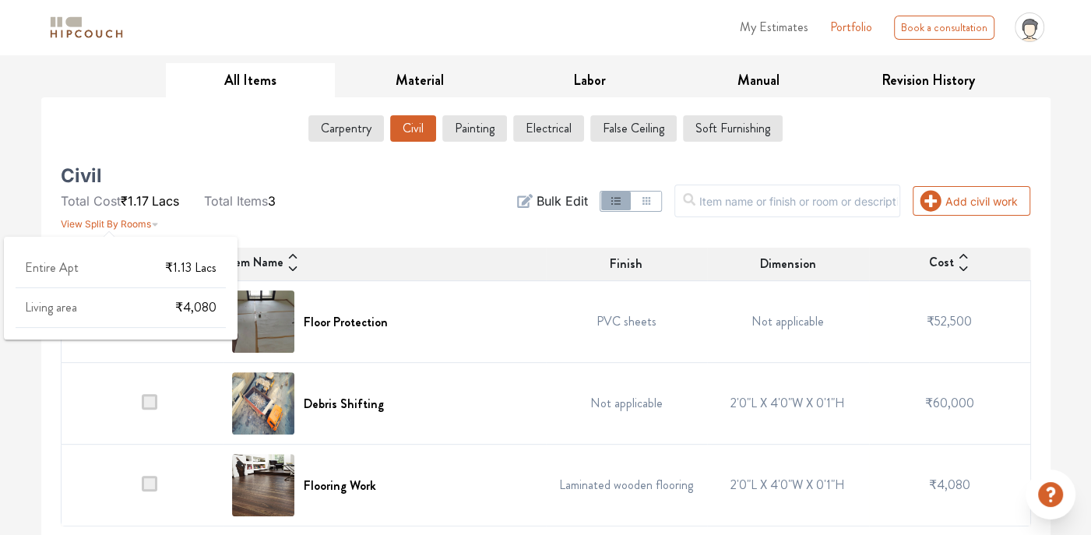
click at [159, 296] on div "Entire Apt ₹1.13 Lacs Living area ₹4,080" at bounding box center [121, 294] width 210 height 67
click at [199, 303] on div "Entire Apt ₹1.13 Lacs Living area ₹4,080" at bounding box center [121, 294] width 210 height 67
drag, startPoint x: 199, startPoint y: 303, endPoint x: 151, endPoint y: 323, distance: 52.3
click at [151, 323] on div "Living area ₹4,080" at bounding box center [121, 313] width 210 height 27
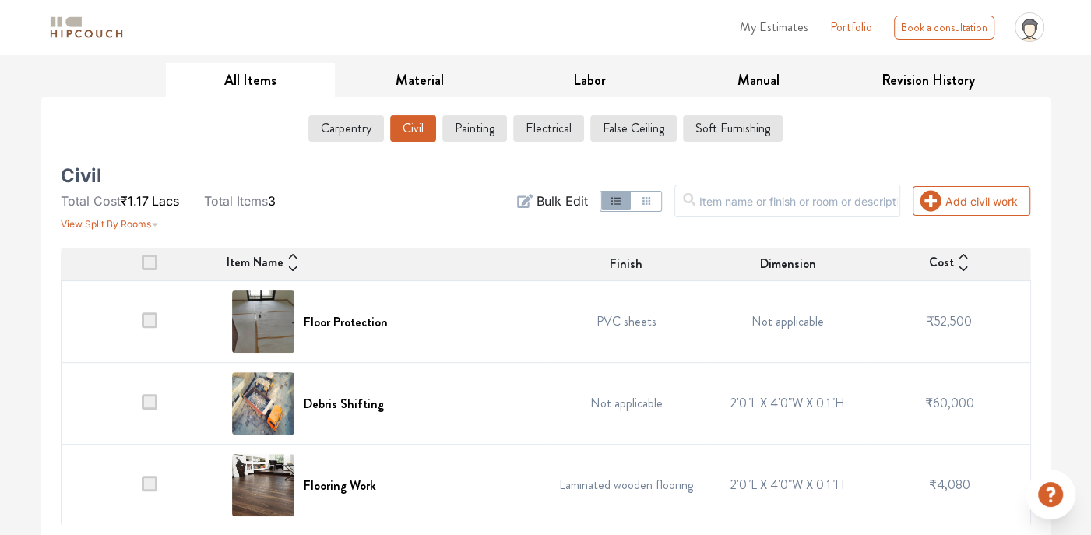
click at [117, 374] on td at bounding box center [142, 404] width 162 height 82
click at [148, 395] on span at bounding box center [150, 402] width 16 height 16
click at [142, 407] on input "checkbox" at bounding box center [142, 407] width 0 height 0
click at [146, 471] on td at bounding box center [142, 485] width 162 height 82
click at [149, 480] on span at bounding box center [150, 484] width 16 height 16
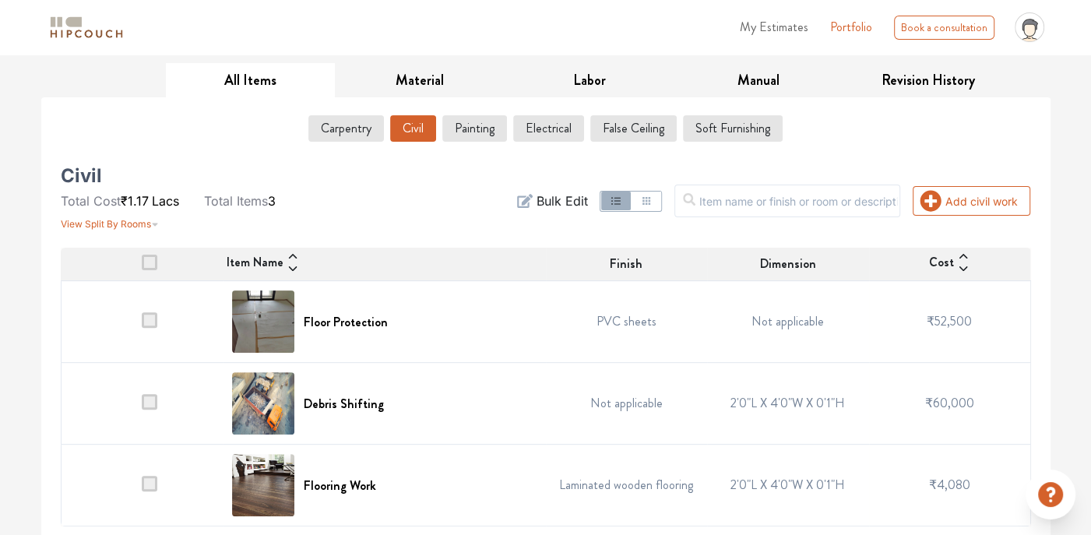
click at [142, 489] on input "checkbox" at bounding box center [142, 489] width 0 height 0
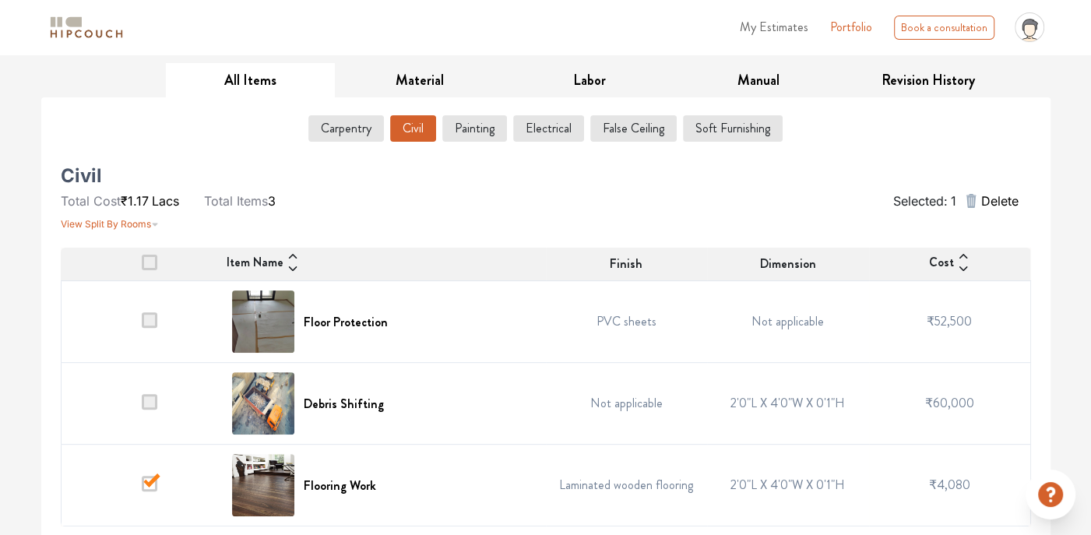
click at [149, 480] on span at bounding box center [150, 484] width 16 height 16
click at [142, 489] on input "checkbox" at bounding box center [142, 489] width 0 height 0
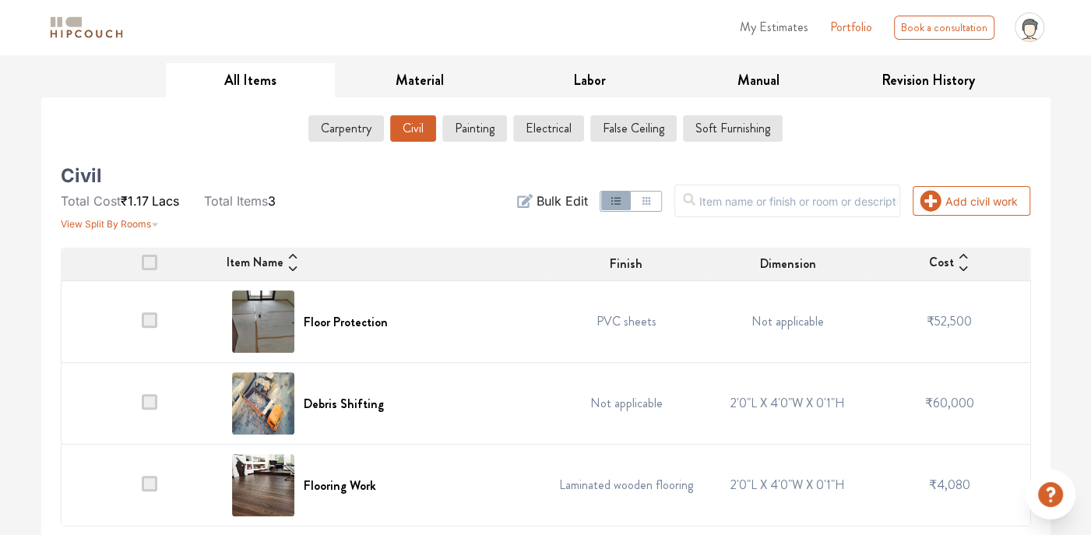
click at [150, 314] on span at bounding box center [150, 320] width 16 height 16
click at [142, 325] on input "checkbox" at bounding box center [142, 325] width 0 height 0
click at [660, 206] on button "button" at bounding box center [646, 200] width 30 height 19
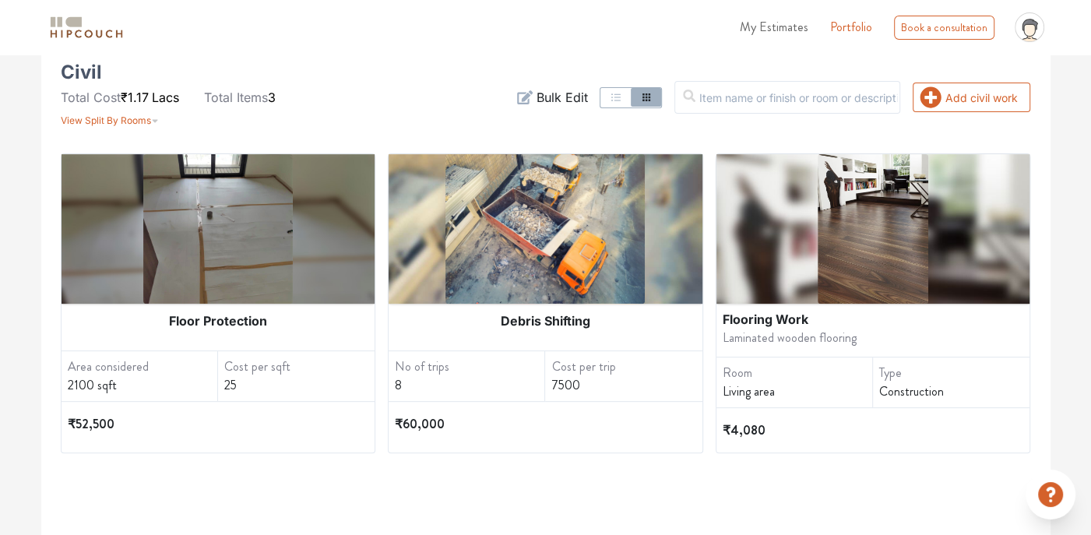
scroll to position [327, 0]
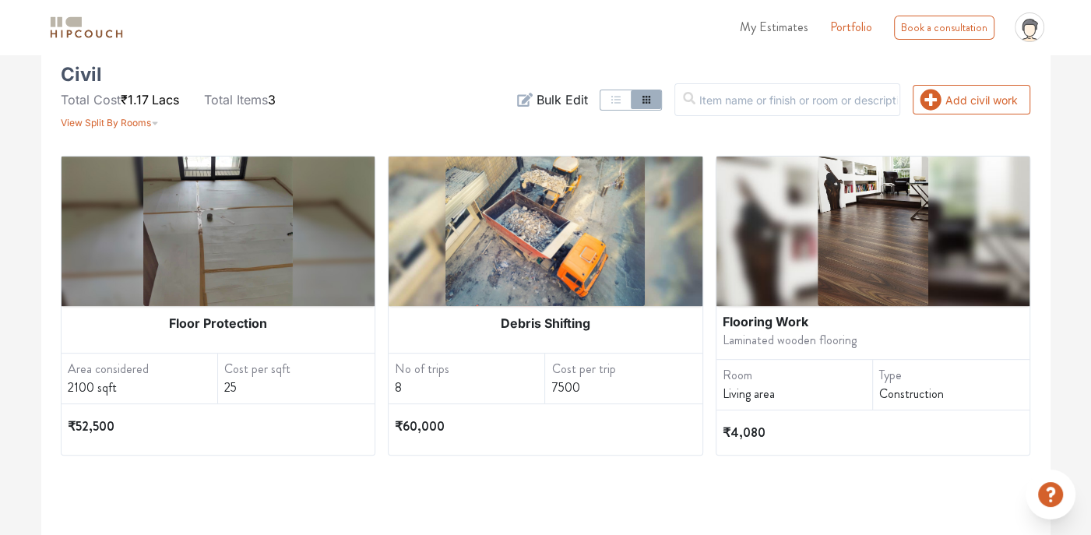
click at [909, 395] on div "Construction" at bounding box center [954, 394] width 150 height 19
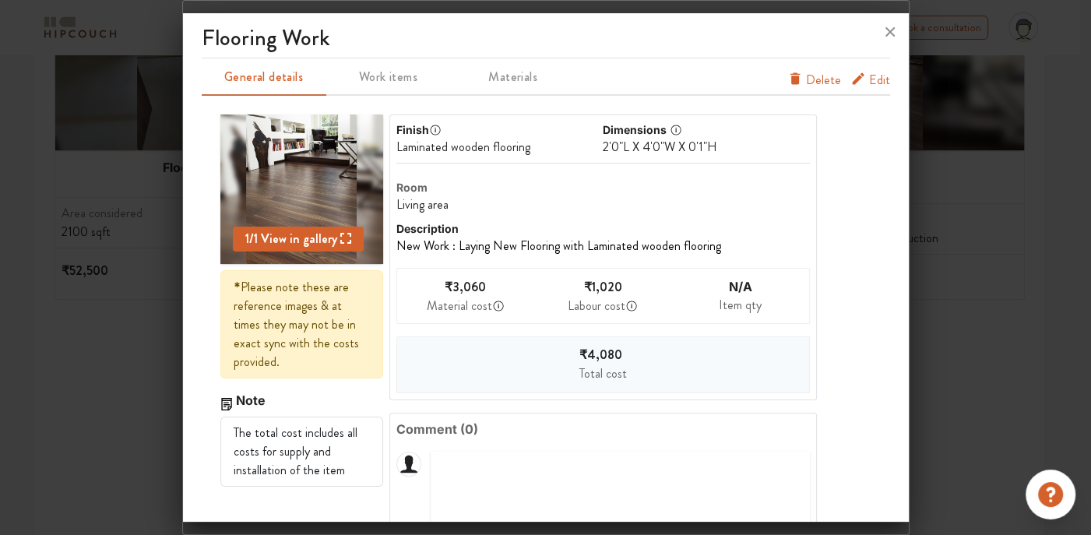
scroll to position [0, 0]
click at [869, 77] on span "Edit" at bounding box center [879, 84] width 21 height 25
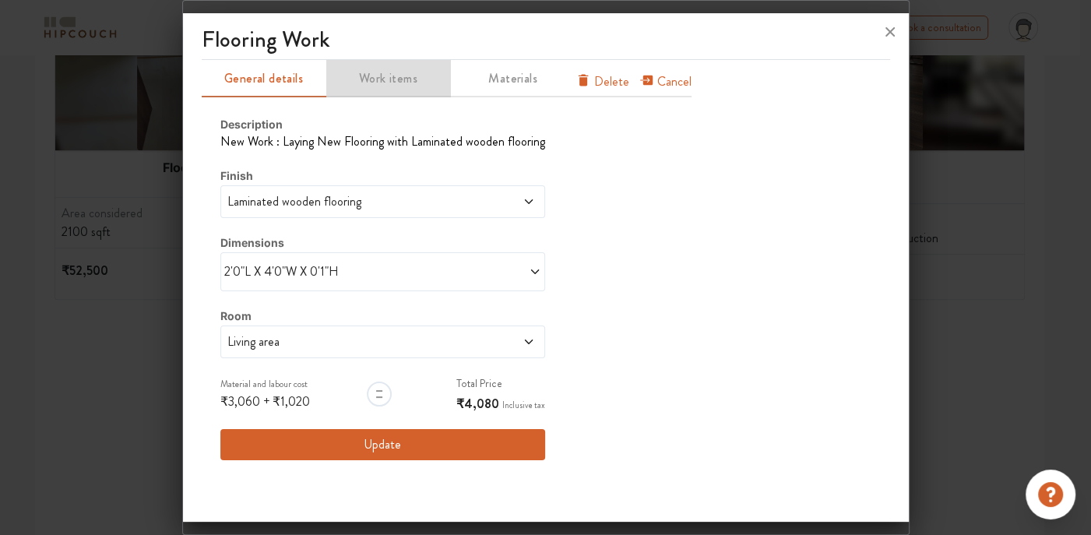
click at [363, 79] on span "Work items" at bounding box center [388, 79] width 121 height 22
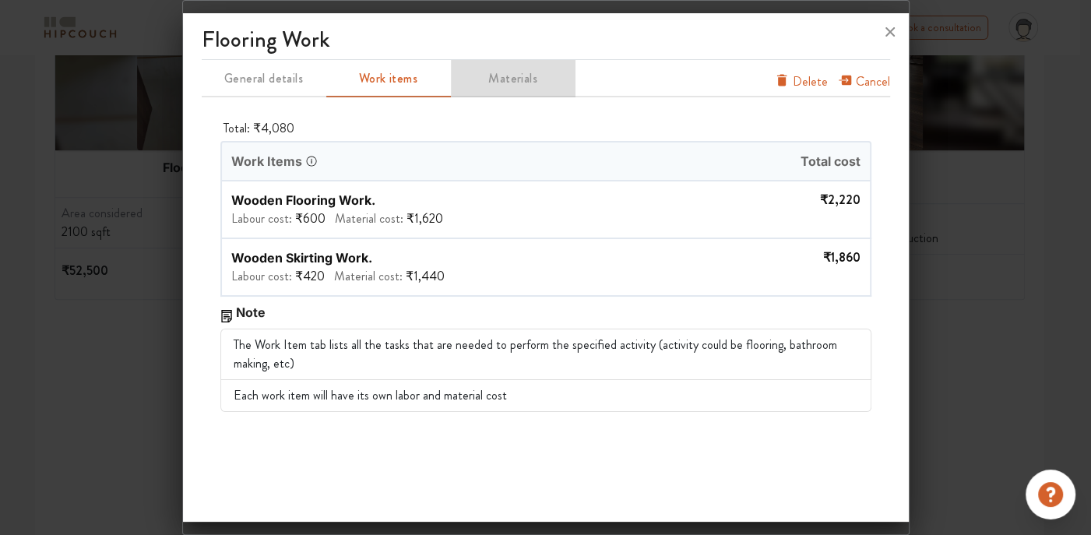
click at [511, 72] on span "Materials" at bounding box center [512, 79] width 121 height 22
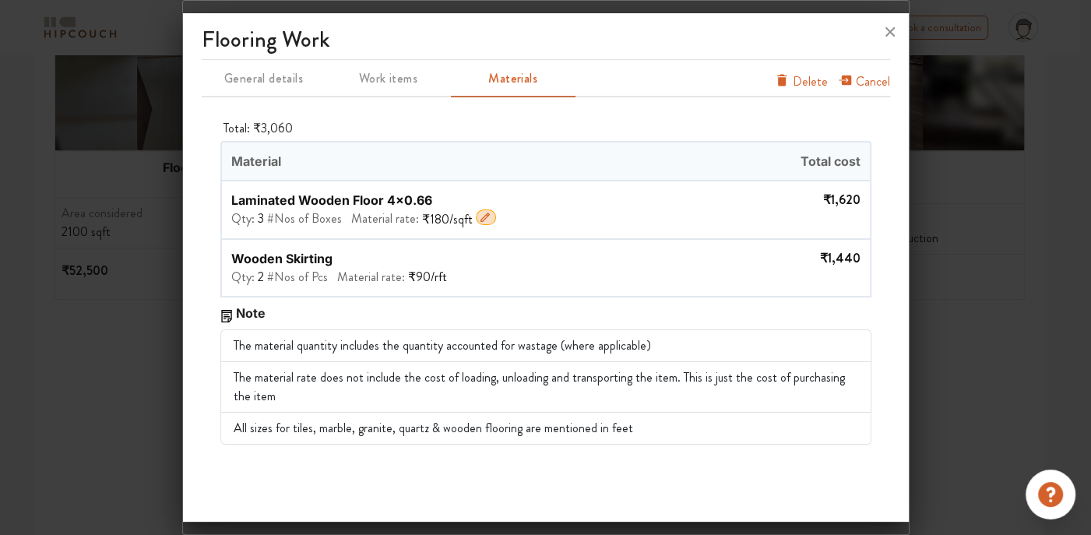
click at [479, 218] on icon "button" at bounding box center [485, 217] width 12 height 12
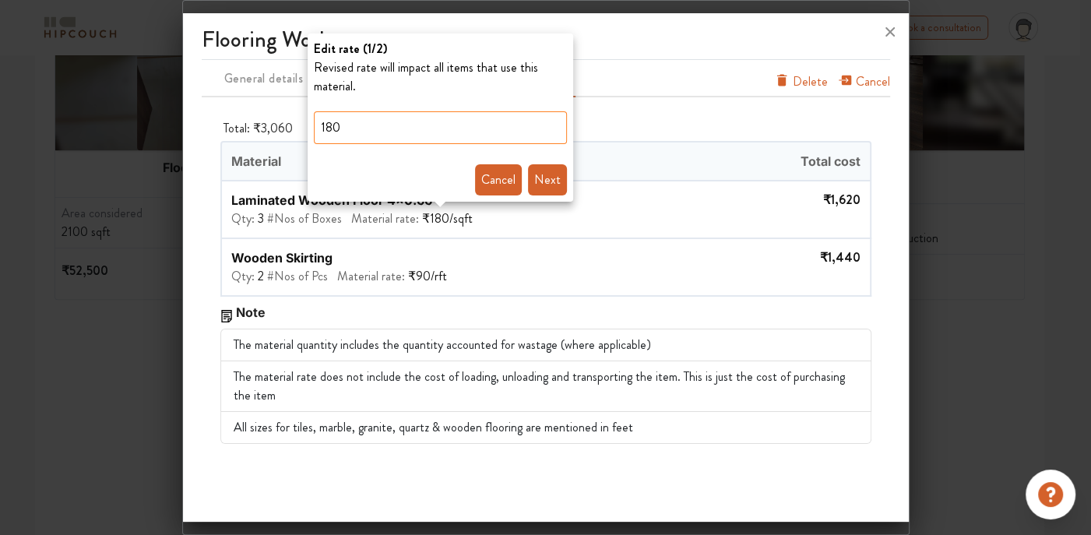
click at [441, 131] on input "180" at bounding box center [440, 127] width 253 height 33
type input "255"
click at [539, 179] on button "Next" at bounding box center [547, 179] width 39 height 31
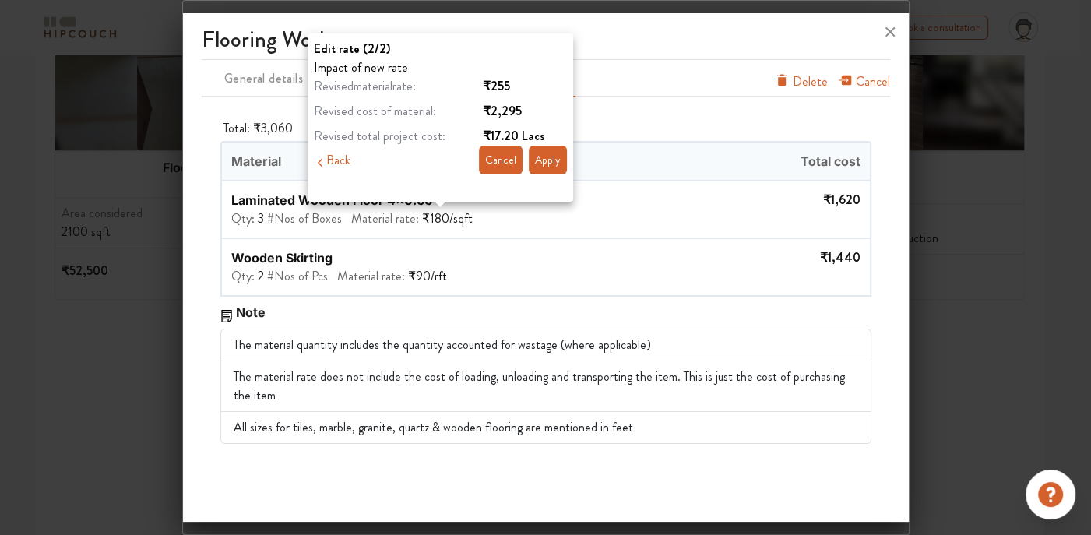
click at [550, 162] on button "Apply" at bounding box center [548, 160] width 38 height 29
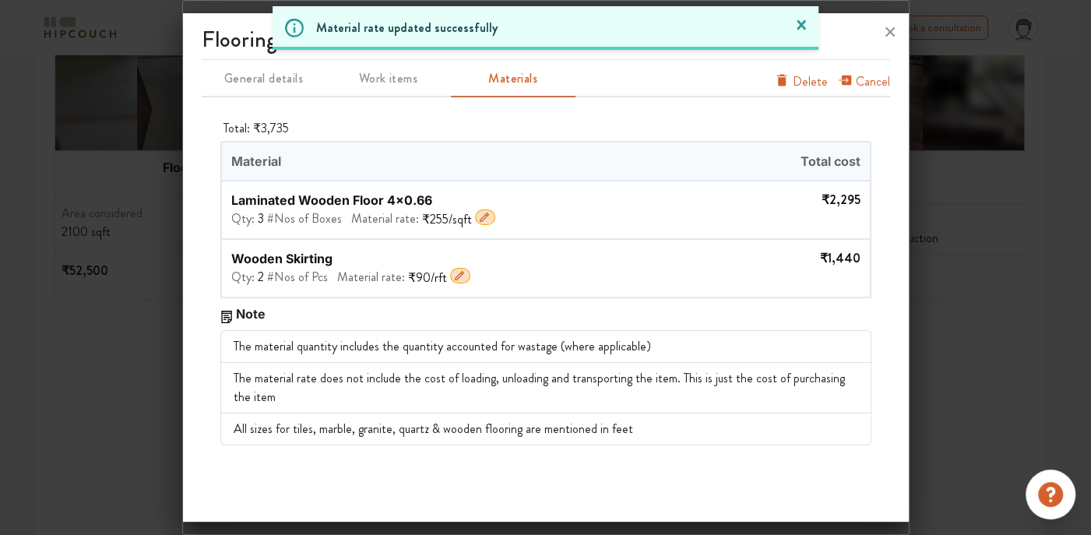
click at [453, 274] on icon "button" at bounding box center [459, 275] width 12 height 12
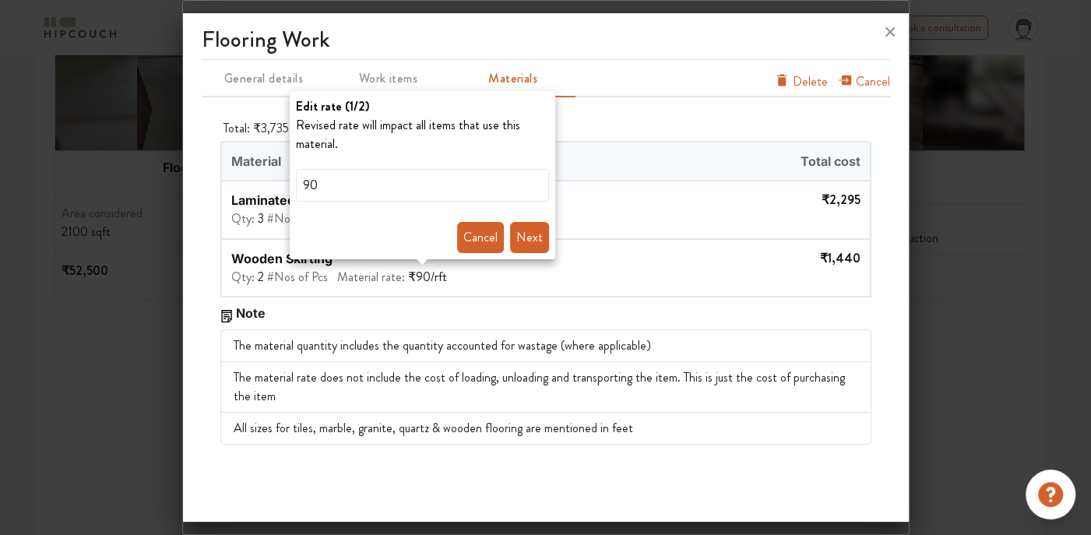
click at [453, 167] on div "Revised rate will impact all items that use this material. 90 Next Cancel" at bounding box center [422, 184] width 253 height 137
click at [450, 177] on input "90" at bounding box center [422, 185] width 253 height 33
type input "126"
click at [533, 232] on button "Next" at bounding box center [529, 237] width 39 height 31
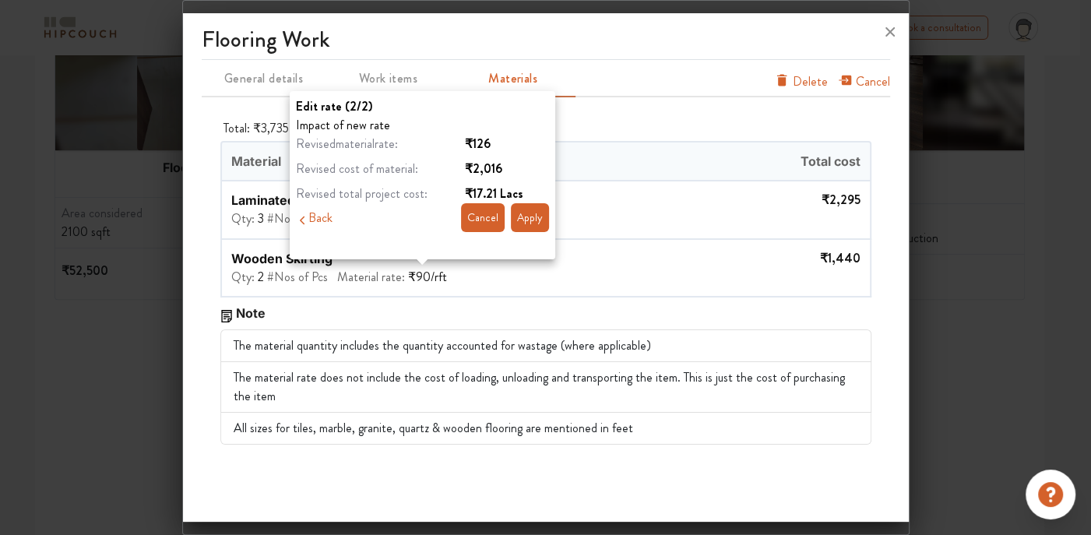
click at [528, 220] on button "Apply" at bounding box center [530, 217] width 38 height 29
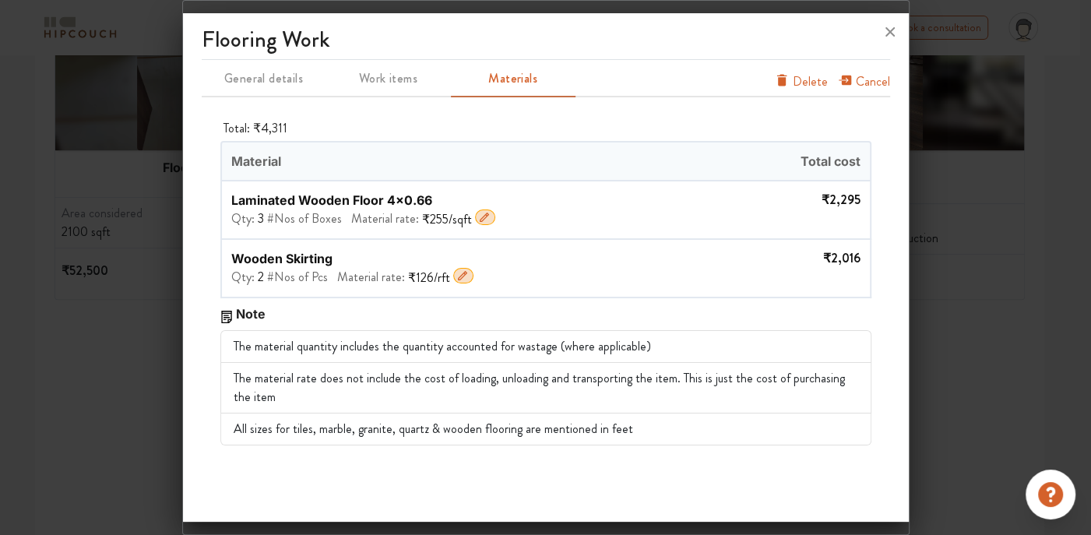
click at [413, 78] on span "Work items" at bounding box center [388, 79] width 121 height 22
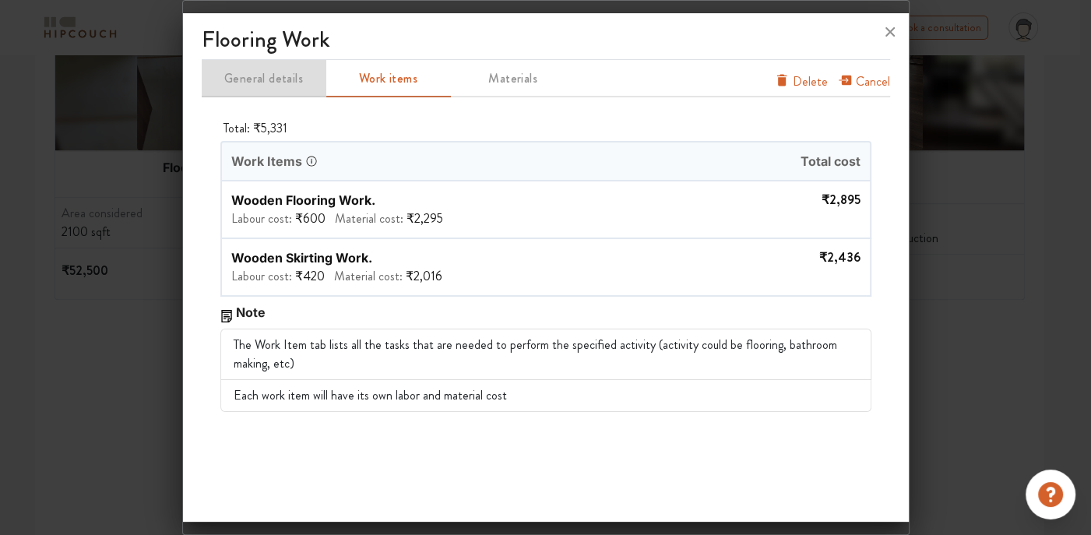
click at [283, 84] on span "General details" at bounding box center [263, 79] width 121 height 22
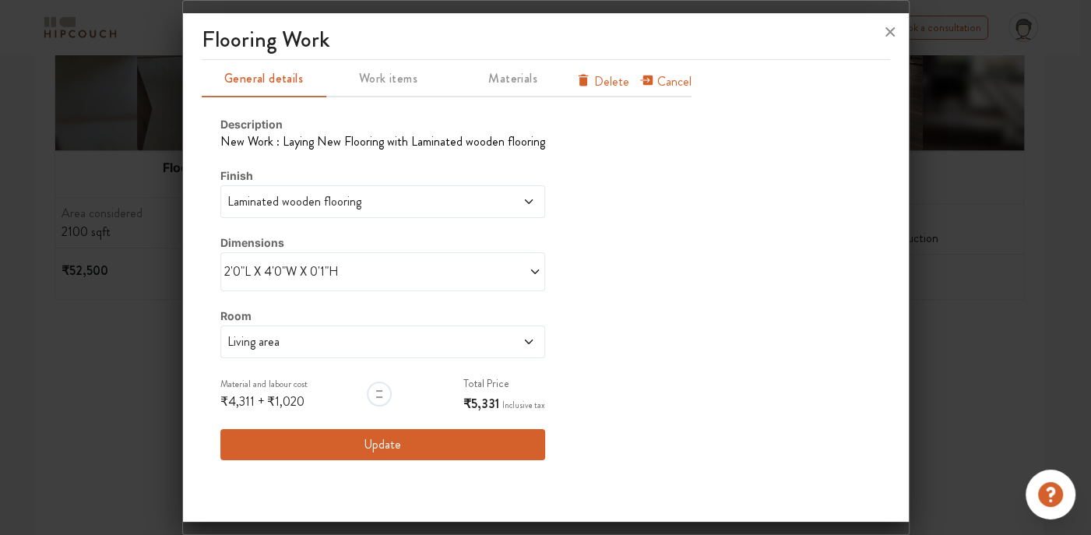
click at [443, 441] on button "Update" at bounding box center [382, 444] width 325 height 31
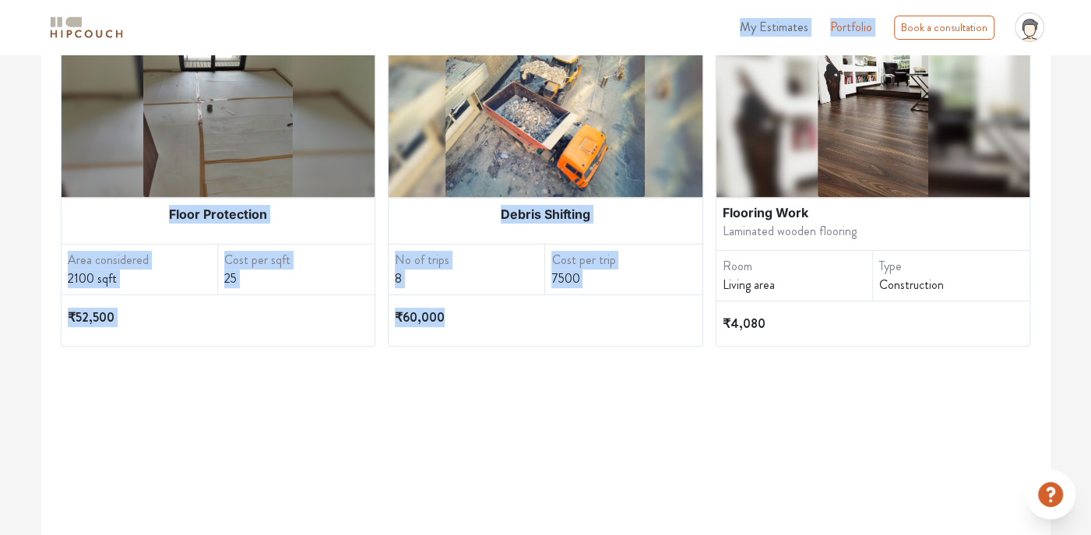
drag, startPoint x: 501, startPoint y: 100, endPoint x: 582, endPoint y: 543, distance: 450.3
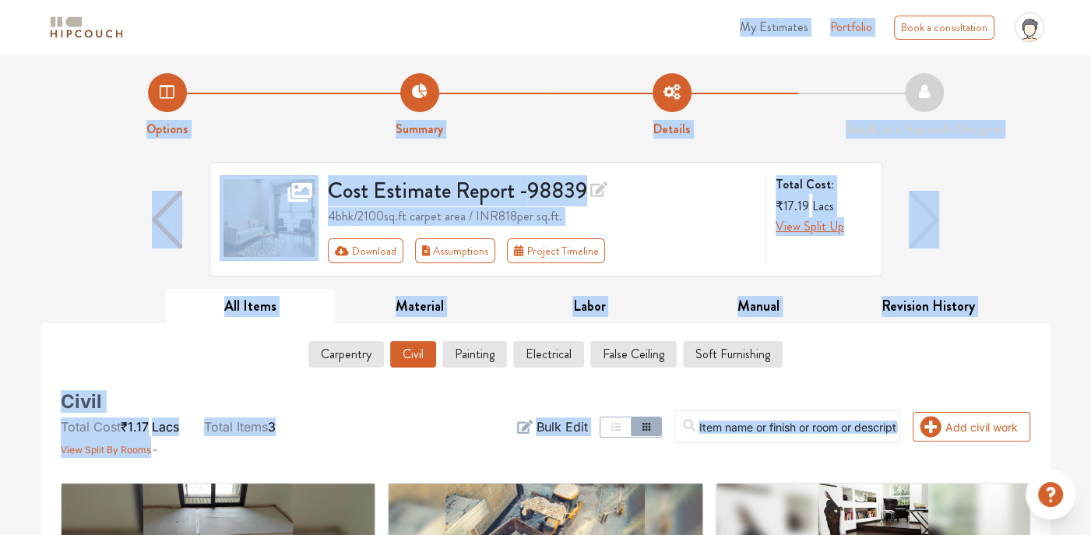
click at [8, 273] on div "Options Summary Details Speak to a Hipcouch Designer Cost Estimate Report - 988…" at bounding box center [545, 536] width 1091 height 965
click at [89, 260] on div "Cost Estimate Report - 98839 4bhk / 2100 sq.ft carpet area / INR 818 per sq.ft.…" at bounding box center [545, 225] width 1009 height 127
click at [94, 276] on div "Cost Estimate Report - 98839 4bhk / 2100 sq.ft carpet area / INR 818 per sq.ft.…" at bounding box center [545, 225] width 1009 height 127
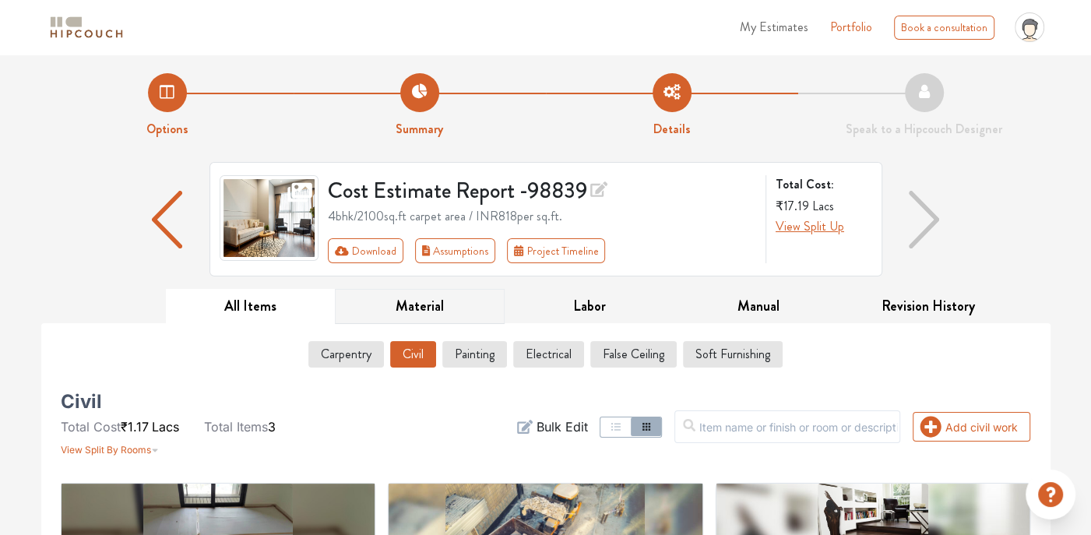
scroll to position [78, 0]
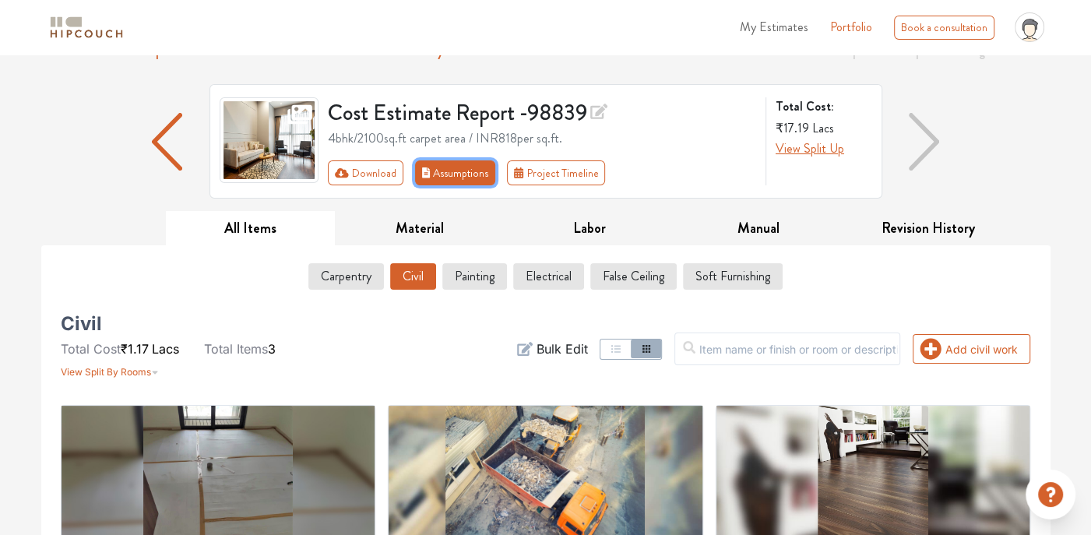
click at [459, 177] on button "Assumptions" at bounding box center [455, 172] width 81 height 25
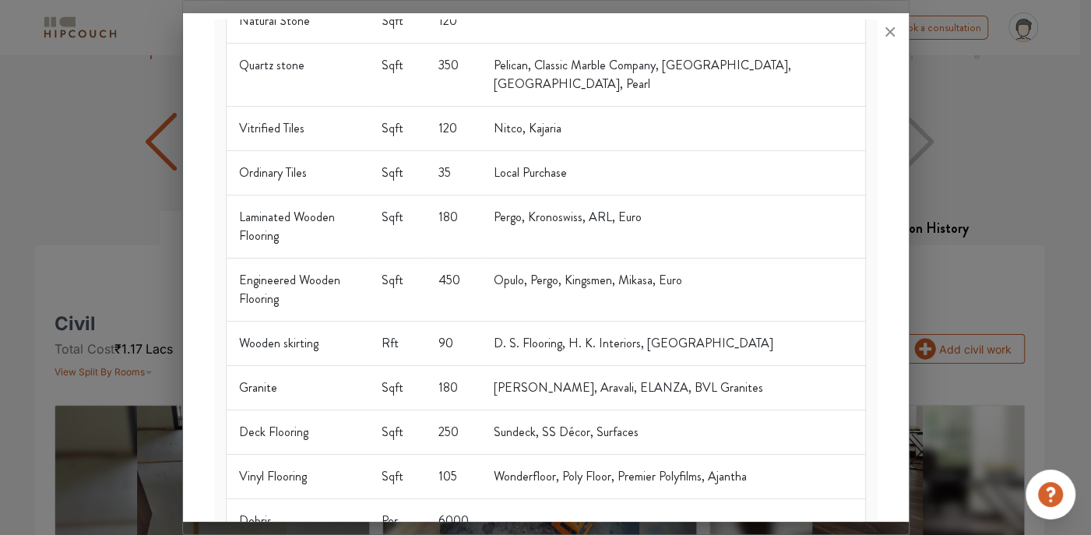
scroll to position [0, 0]
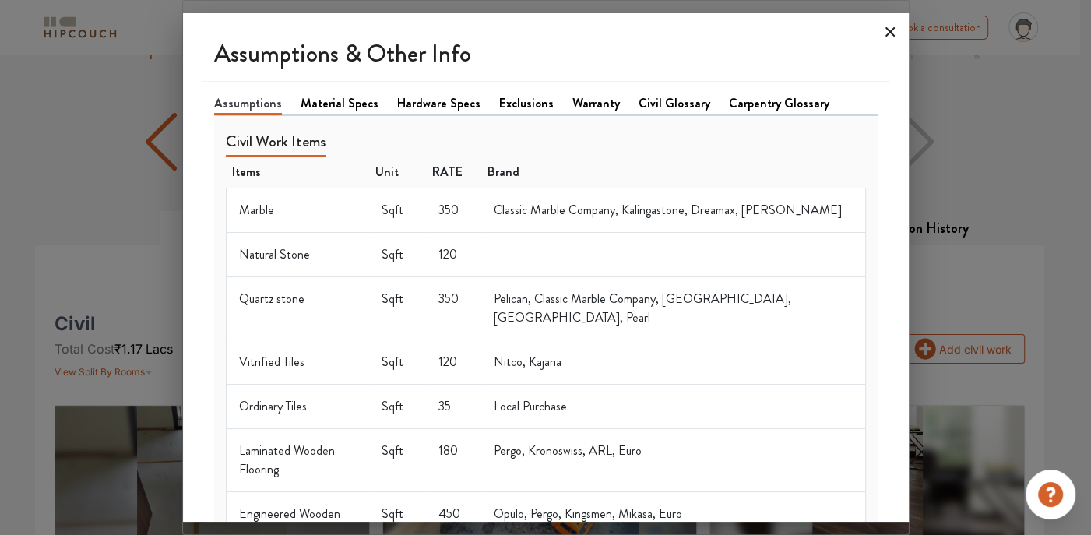
click at [888, 27] on icon at bounding box center [889, 31] width 25 height 25
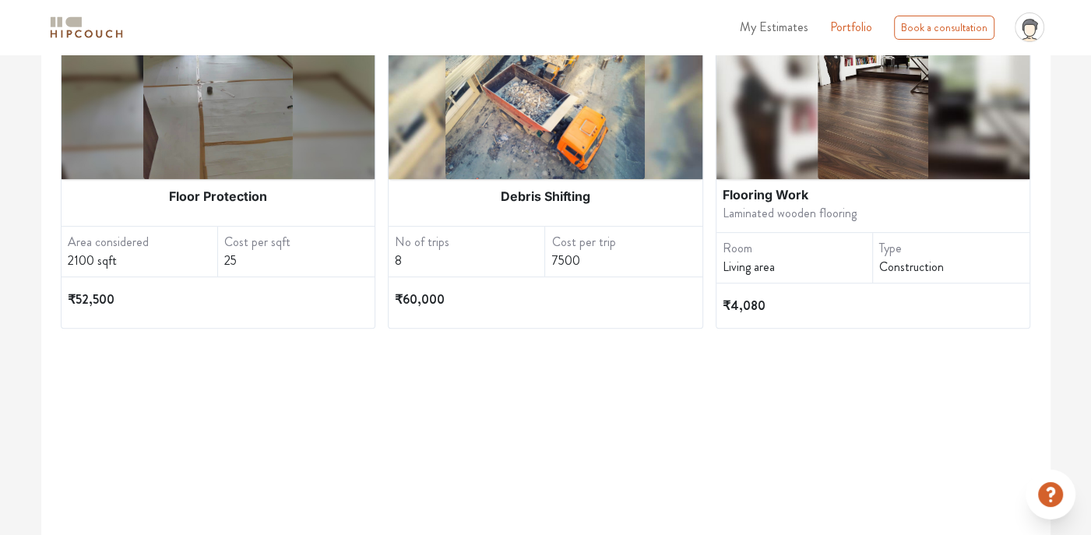
scroll to position [234, 0]
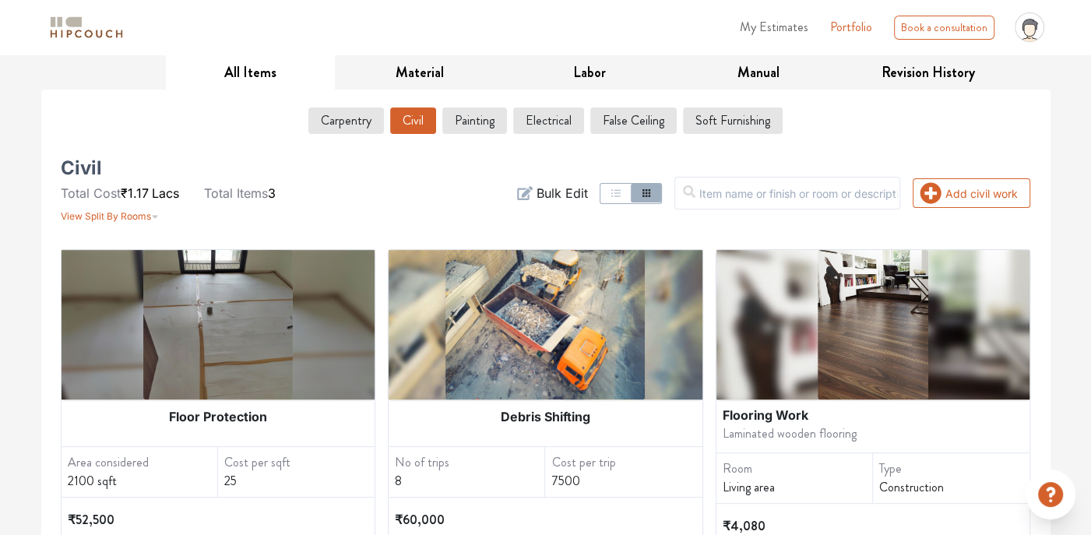
click at [587, 188] on span "Bulk Edit" at bounding box center [561, 193] width 51 height 19
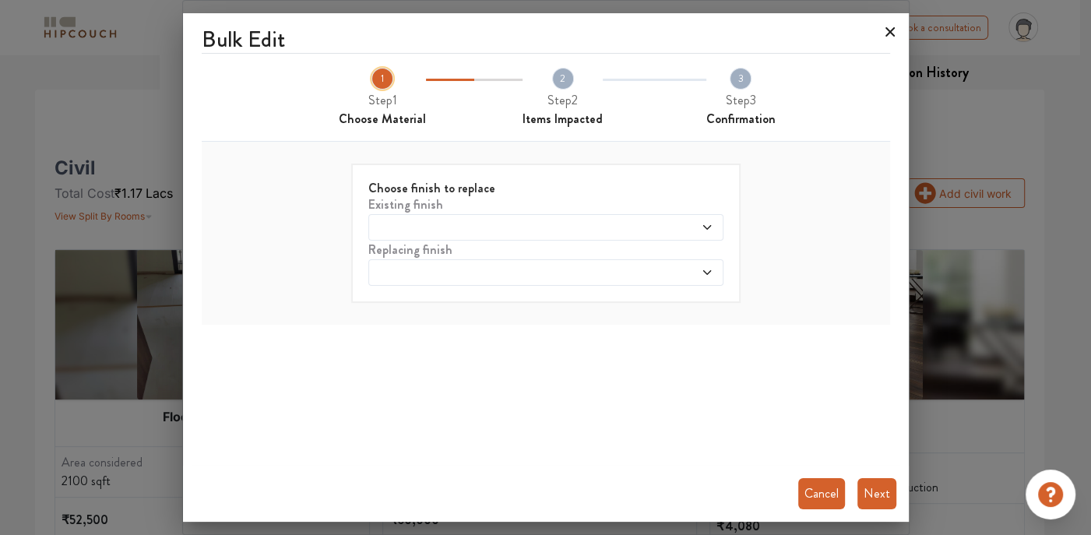
click at [884, 28] on icon at bounding box center [889, 31] width 25 height 25
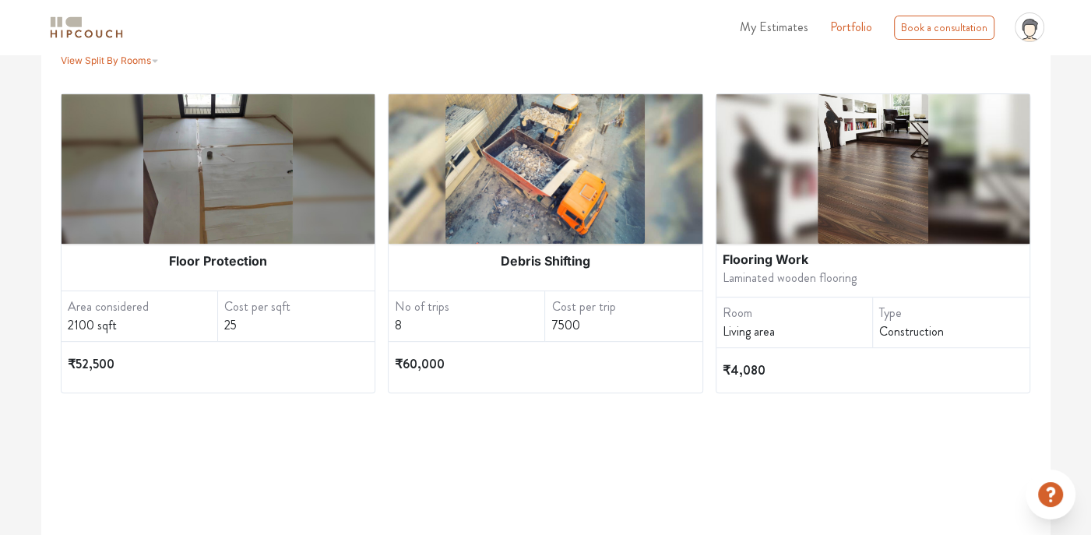
scroll to position [311, 0]
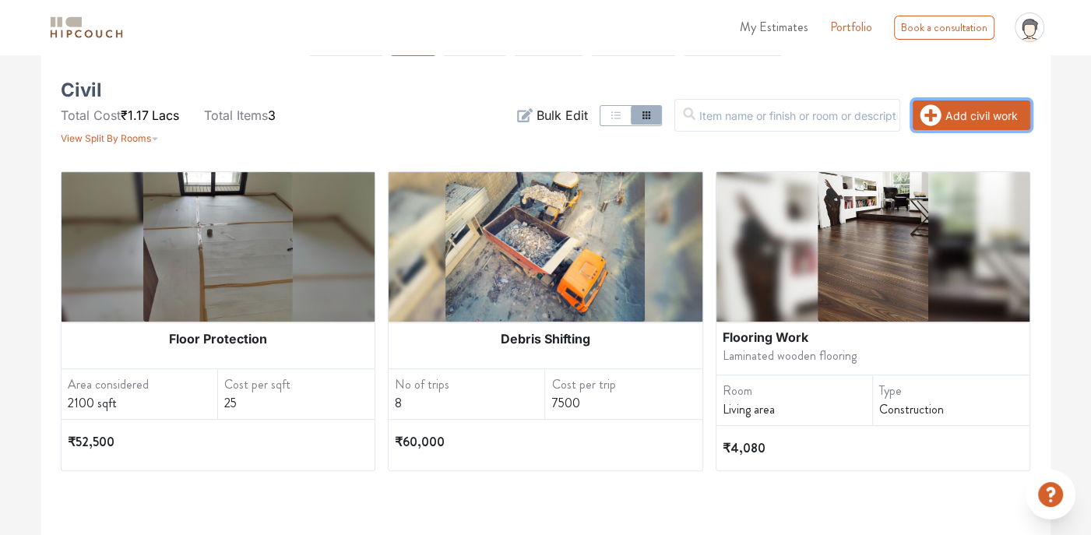
click at [973, 102] on button "Add civil work" at bounding box center [971, 115] width 118 height 30
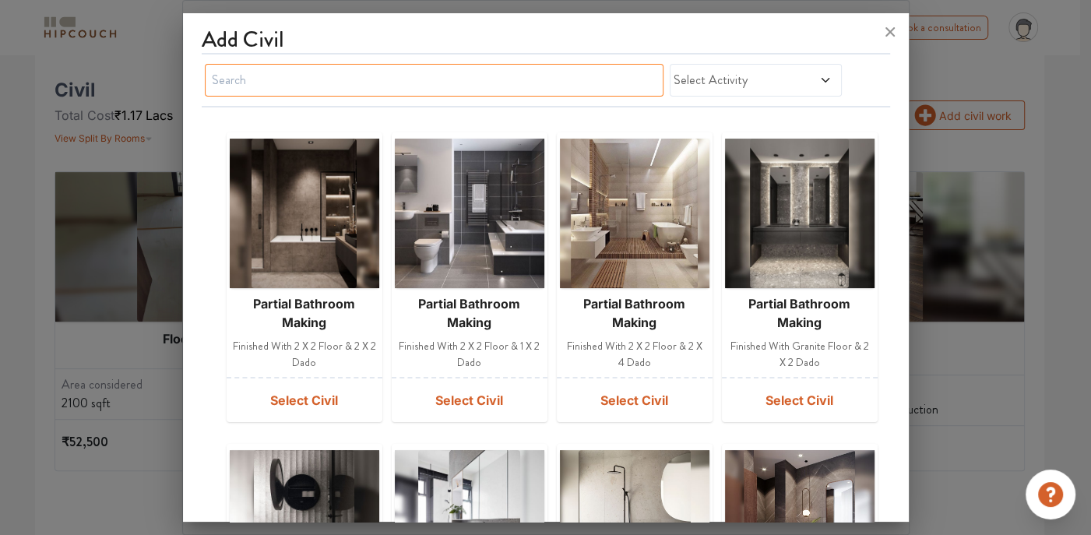
click at [517, 88] on input "text" at bounding box center [434, 80] width 459 height 33
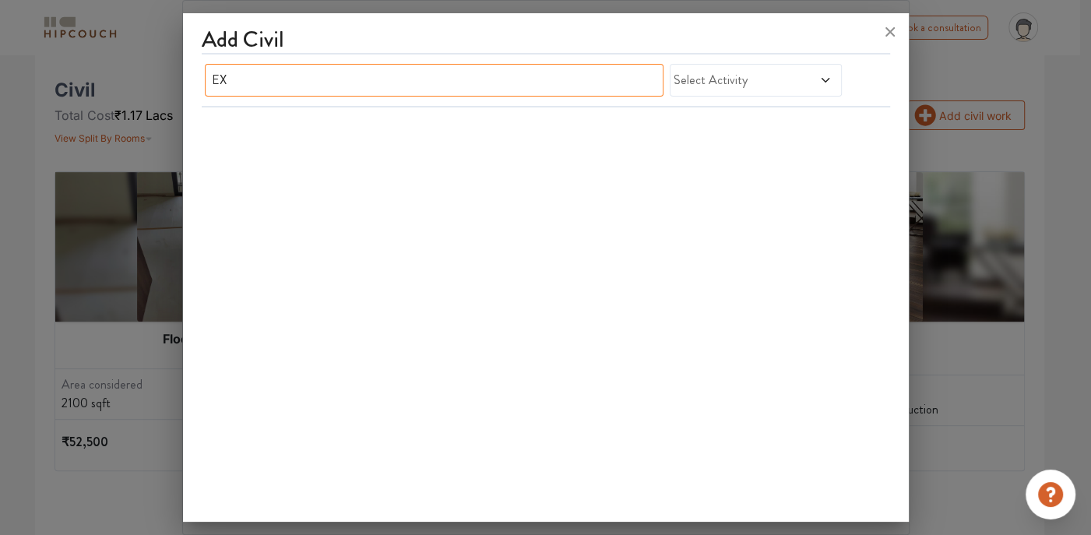
type input "E"
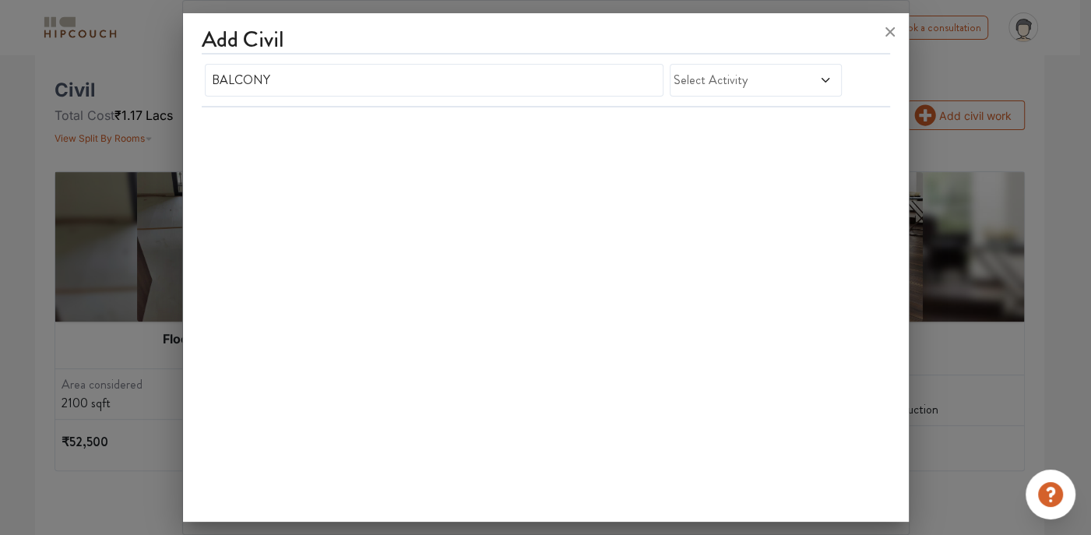
click at [757, 87] on span "Select Activity" at bounding box center [732, 80] width 118 height 19
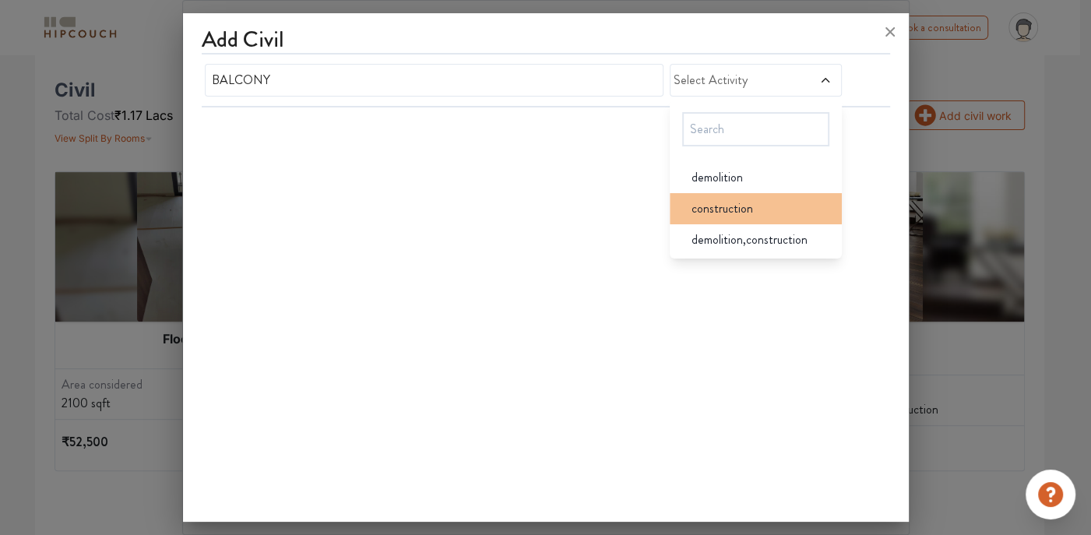
click at [733, 215] on span "construction" at bounding box center [721, 208] width 61 height 19
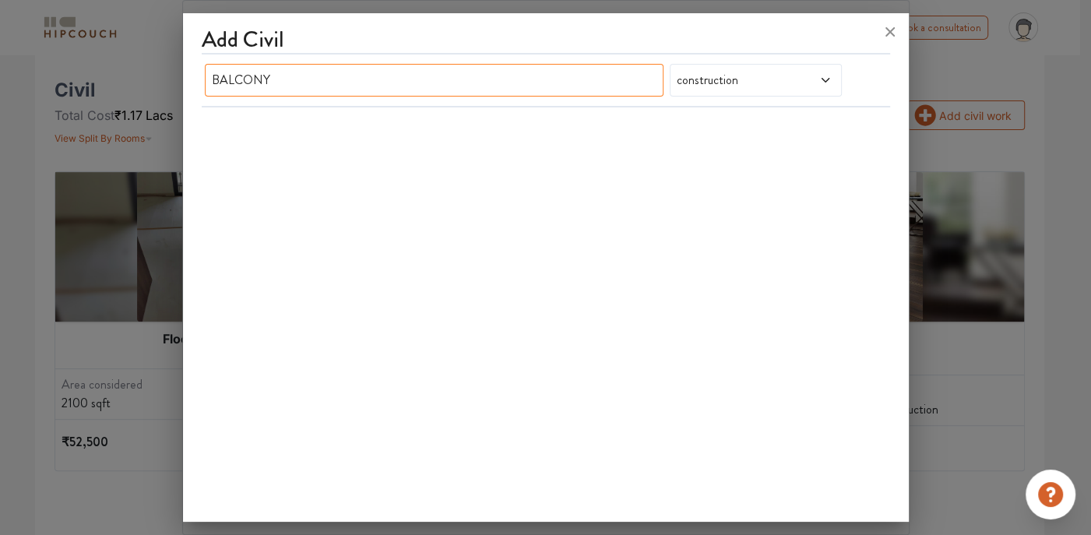
click at [578, 79] on input "BALCONY" at bounding box center [434, 80] width 459 height 33
type input "B"
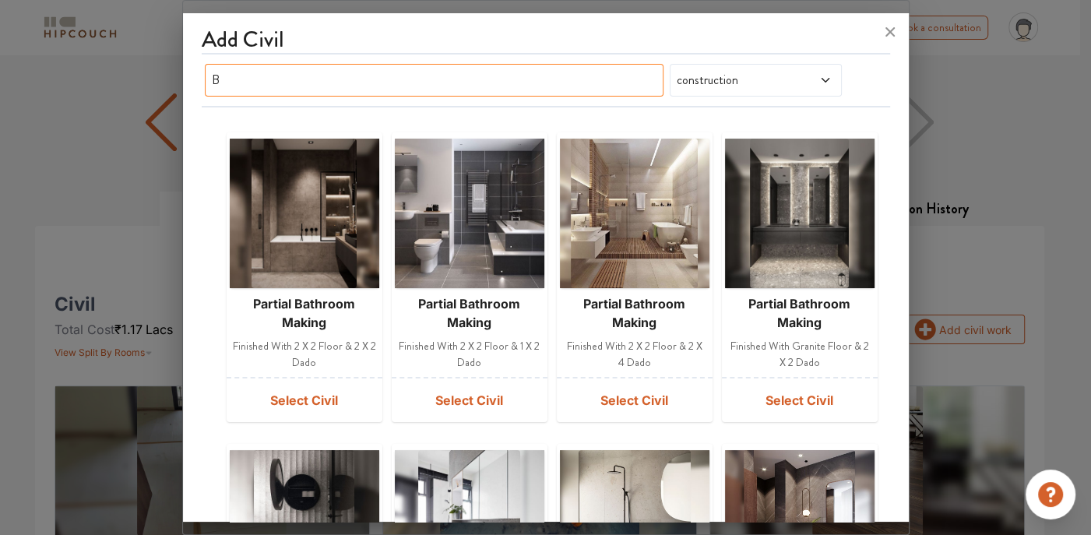
scroll to position [93, 0]
type input "B"
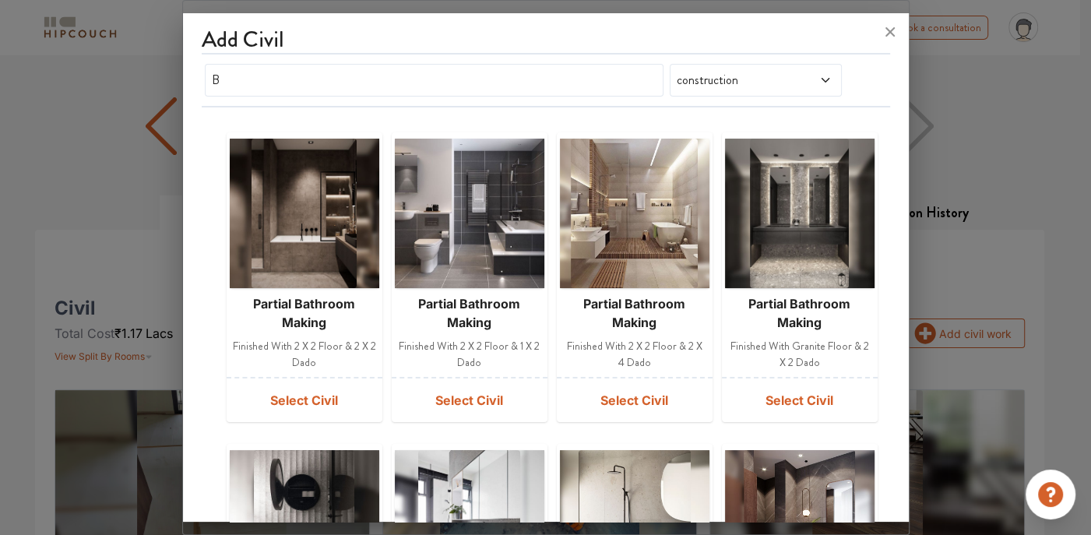
click at [724, 72] on span "construction" at bounding box center [732, 80] width 118 height 19
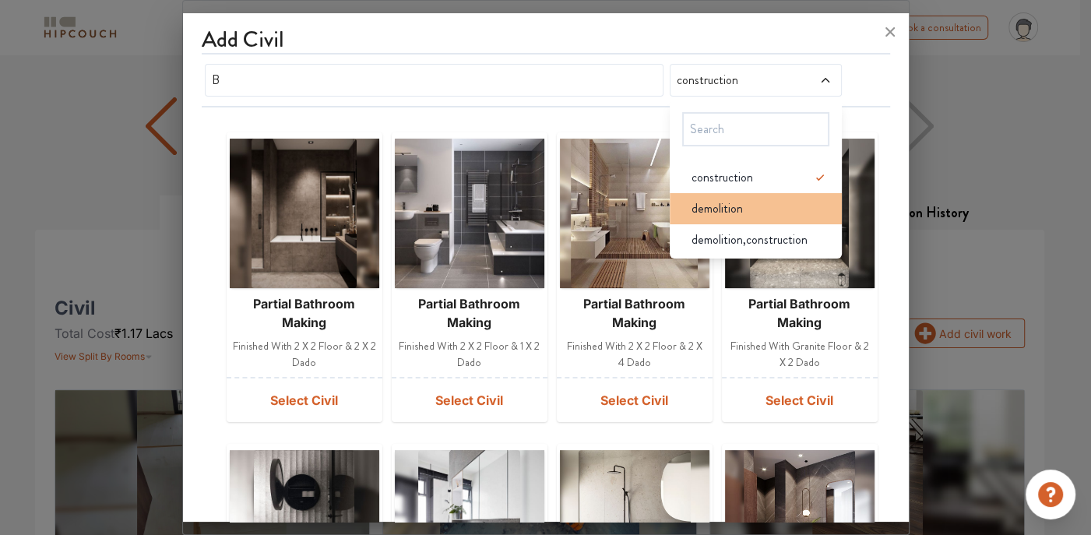
click at [759, 202] on div "demolition" at bounding box center [760, 208] width 163 height 19
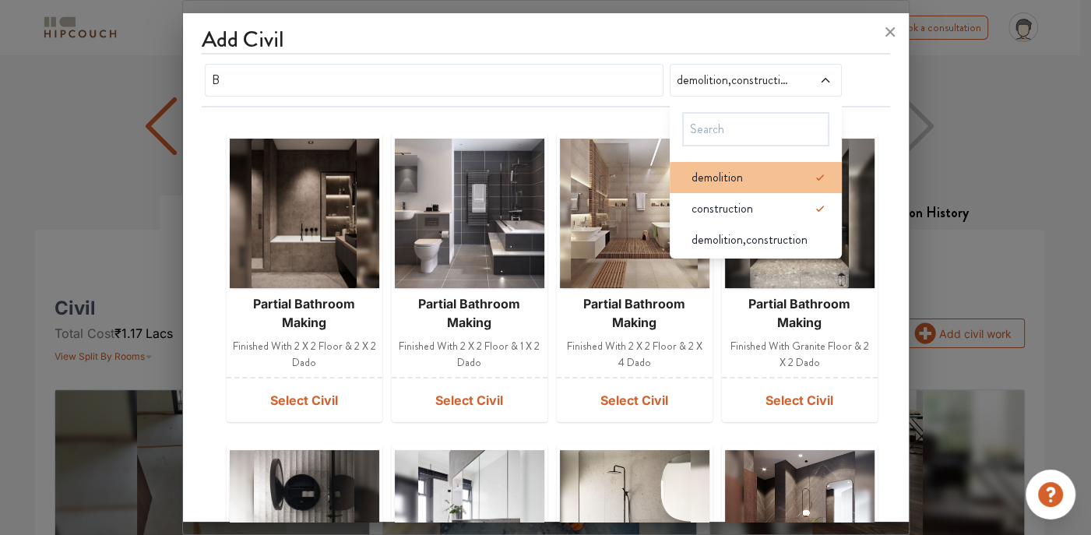
click at [810, 171] on icon at bounding box center [819, 177] width 19 height 19
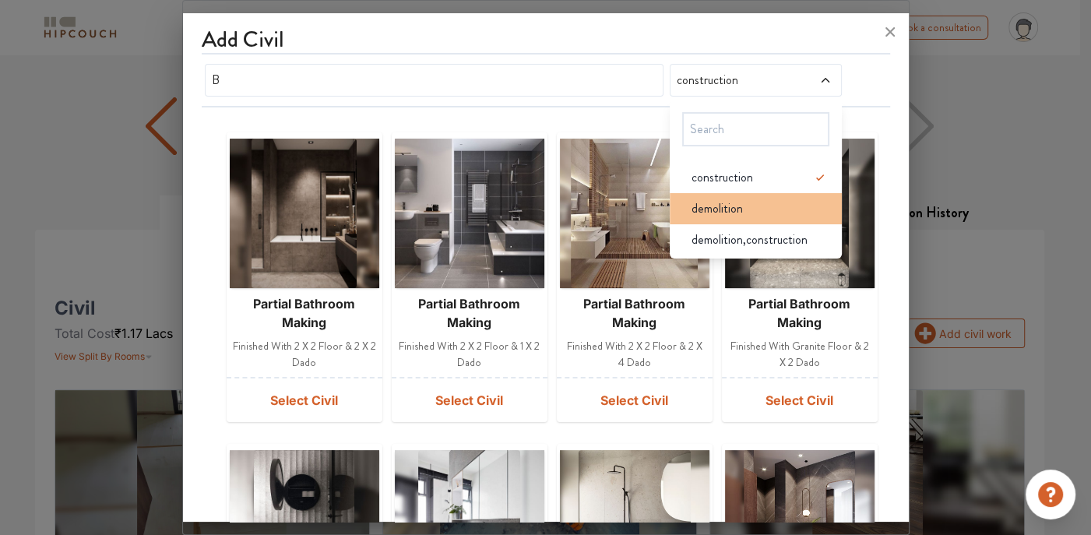
click at [763, 202] on div "demolition" at bounding box center [760, 208] width 163 height 19
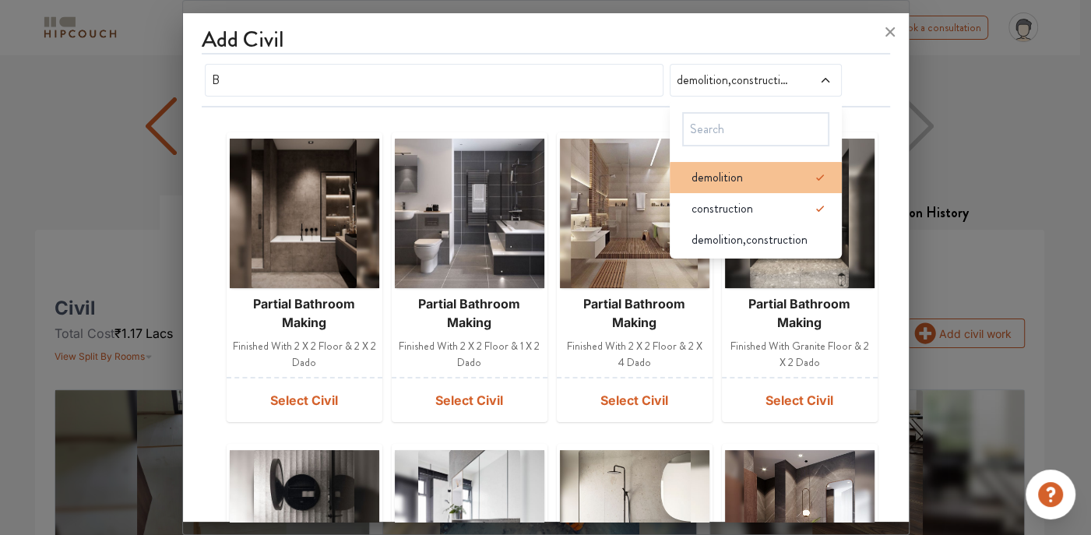
click at [812, 177] on icon at bounding box center [819, 177] width 19 height 19
click at [775, 177] on div "demolition" at bounding box center [760, 177] width 163 height 19
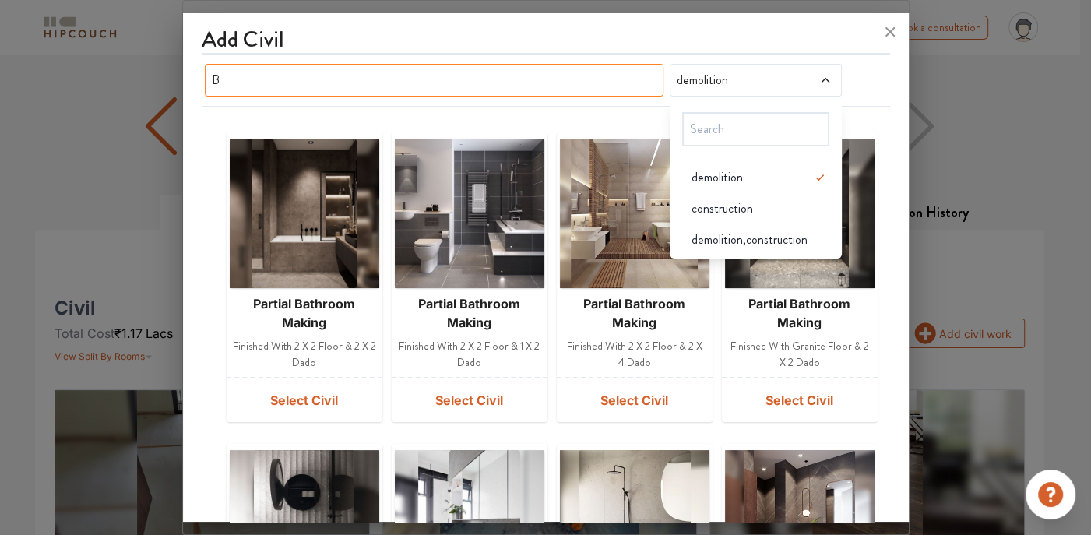
click at [650, 88] on input "B" at bounding box center [434, 80] width 459 height 33
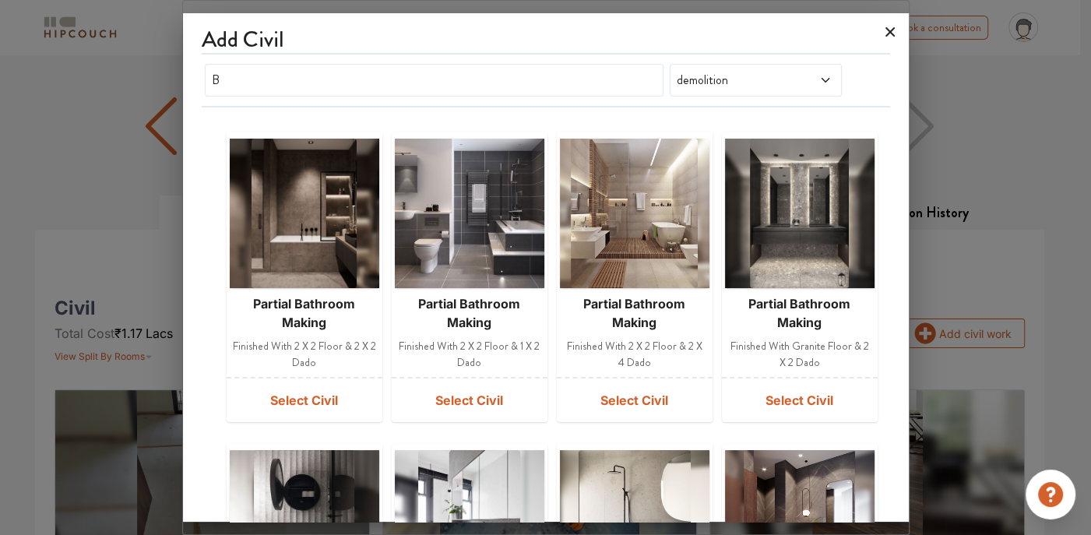
click at [893, 29] on icon at bounding box center [889, 31] width 9 height 9
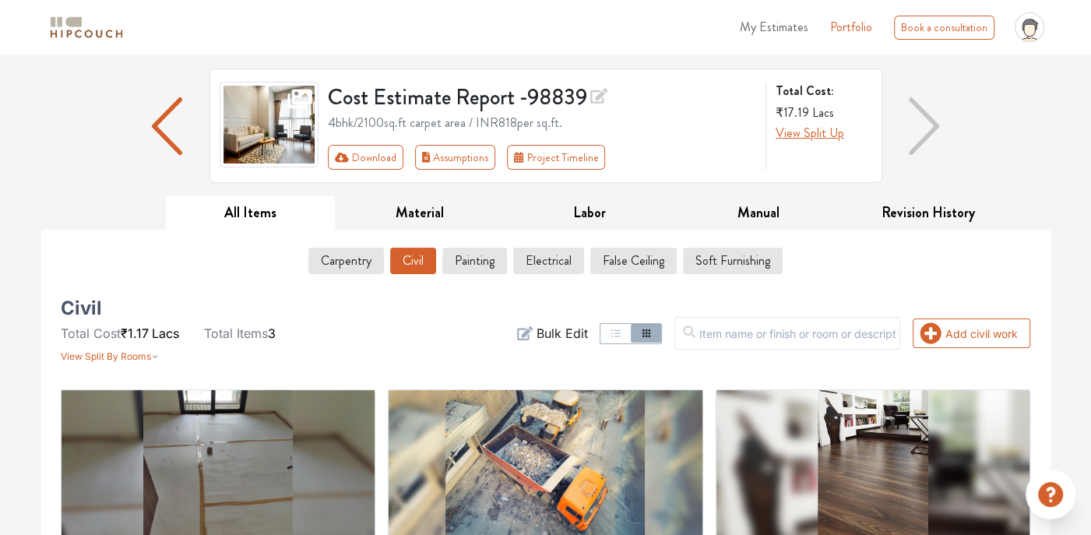
click at [941, 314] on div "Add civil work Filter Bulk Edit" at bounding box center [710, 333] width 659 height 62
click at [940, 326] on icon "button" at bounding box center [930, 333] width 22 height 22
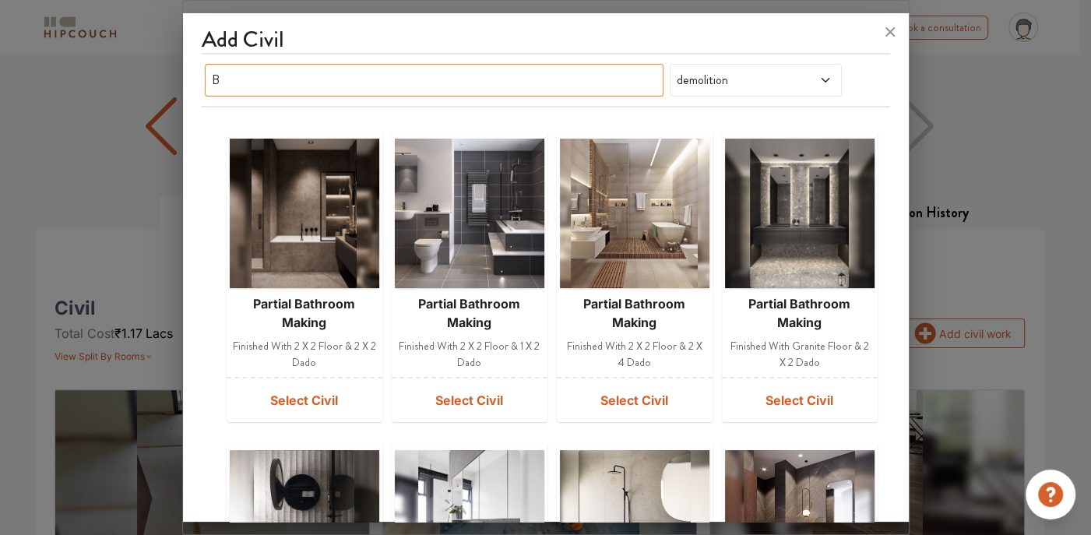
click at [596, 79] on input "B" at bounding box center [434, 80] width 459 height 33
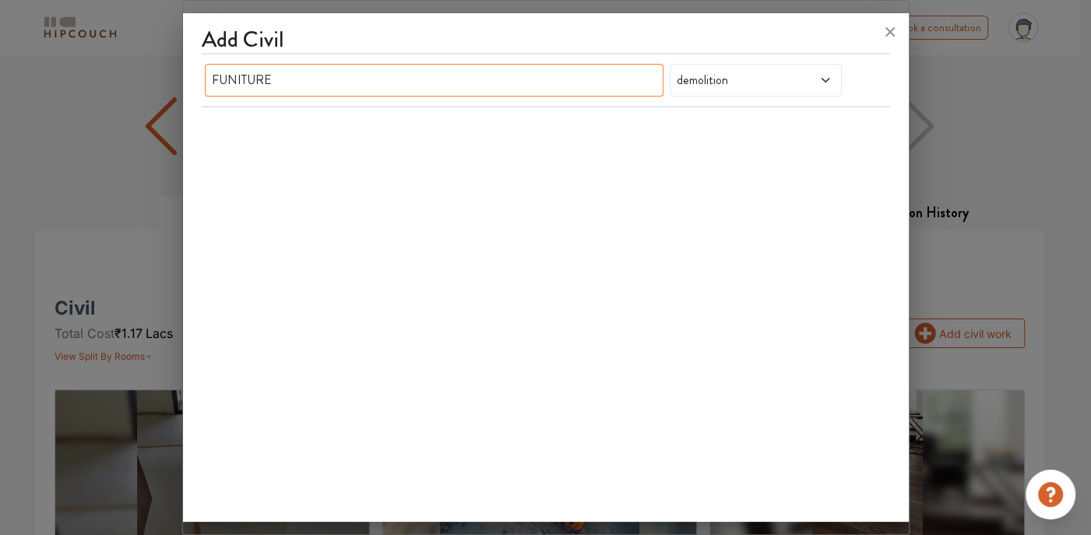
type input "FUNITURE"
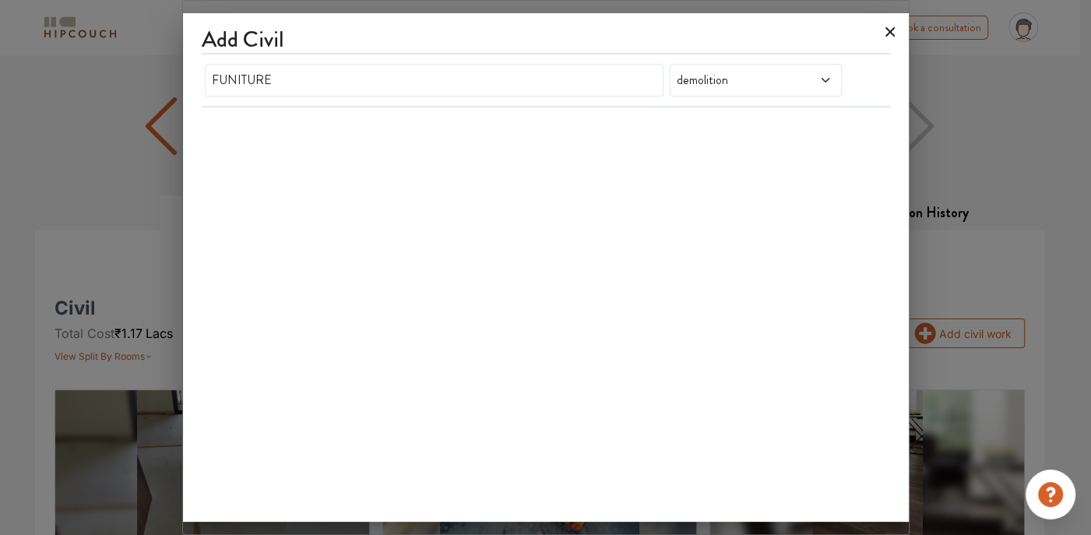
click at [893, 30] on icon at bounding box center [889, 31] width 25 height 25
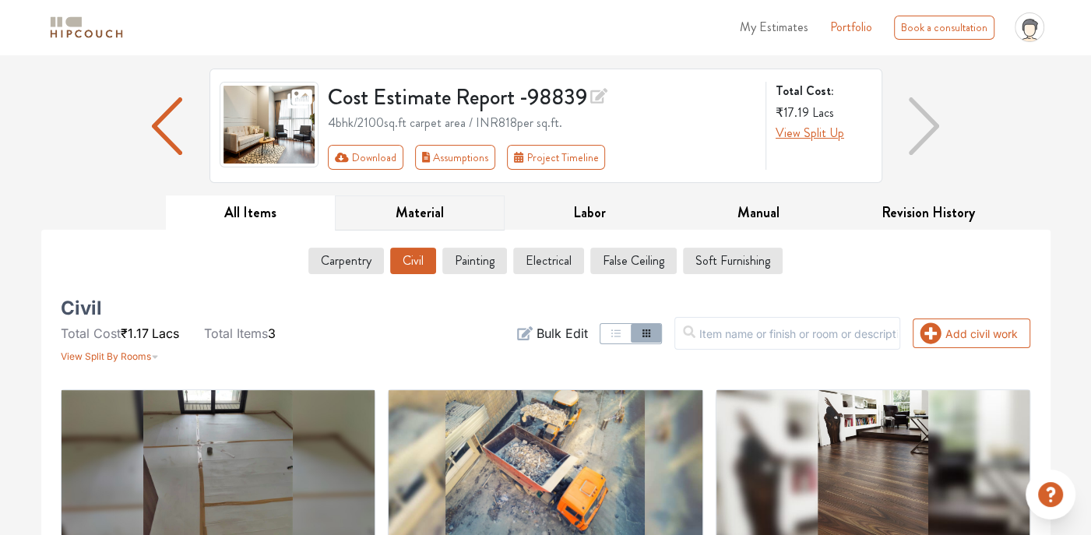
click at [446, 209] on button "Material" at bounding box center [420, 212] width 170 height 35
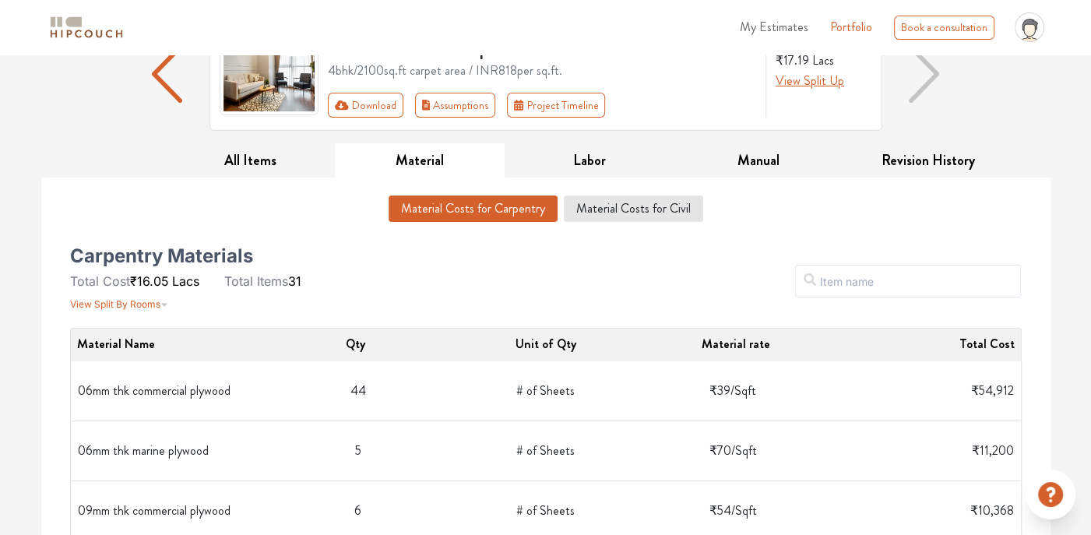
scroll to position [171, 0]
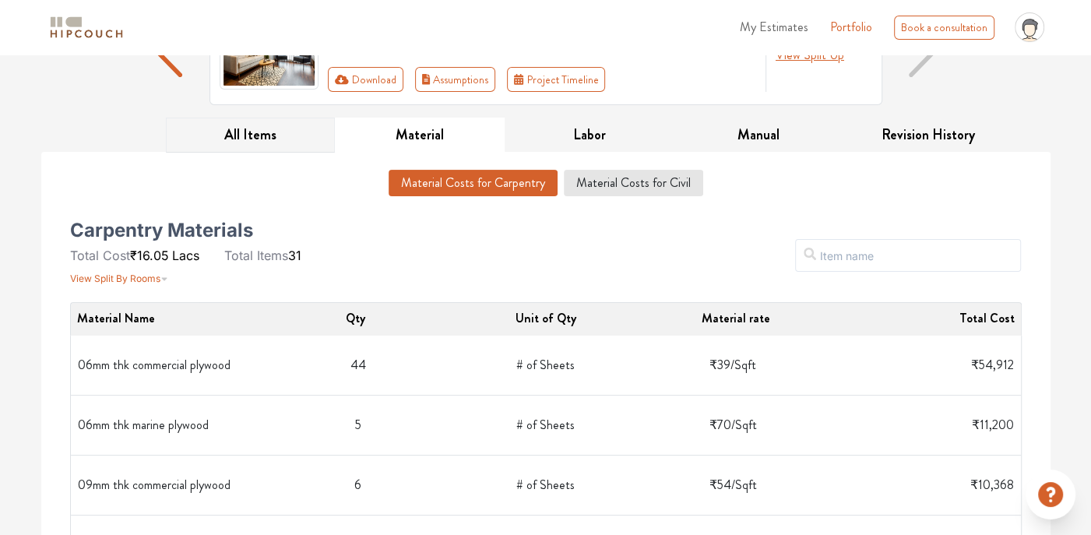
click at [251, 132] on button "All Items" at bounding box center [251, 135] width 170 height 35
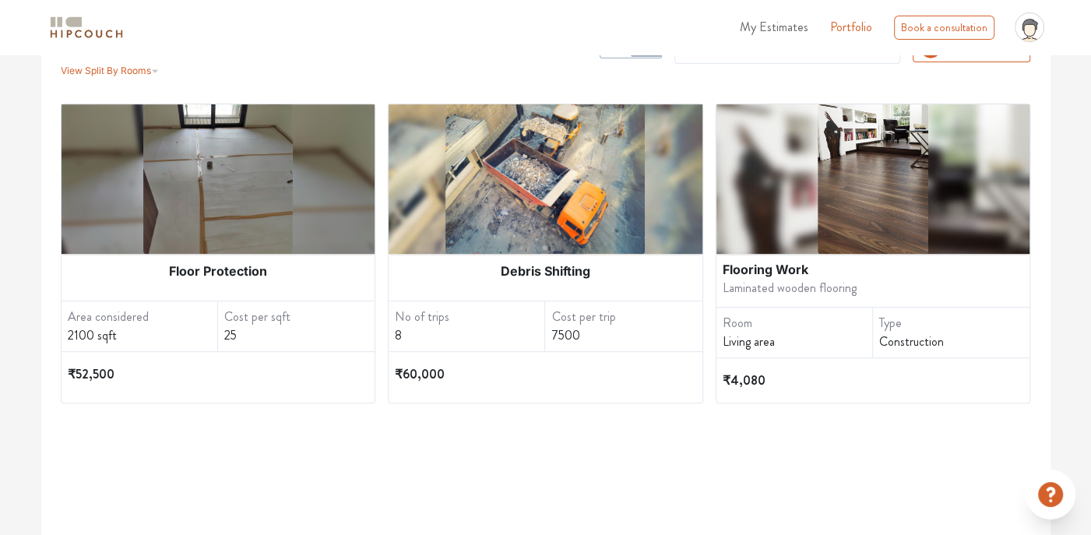
scroll to position [405, 0]
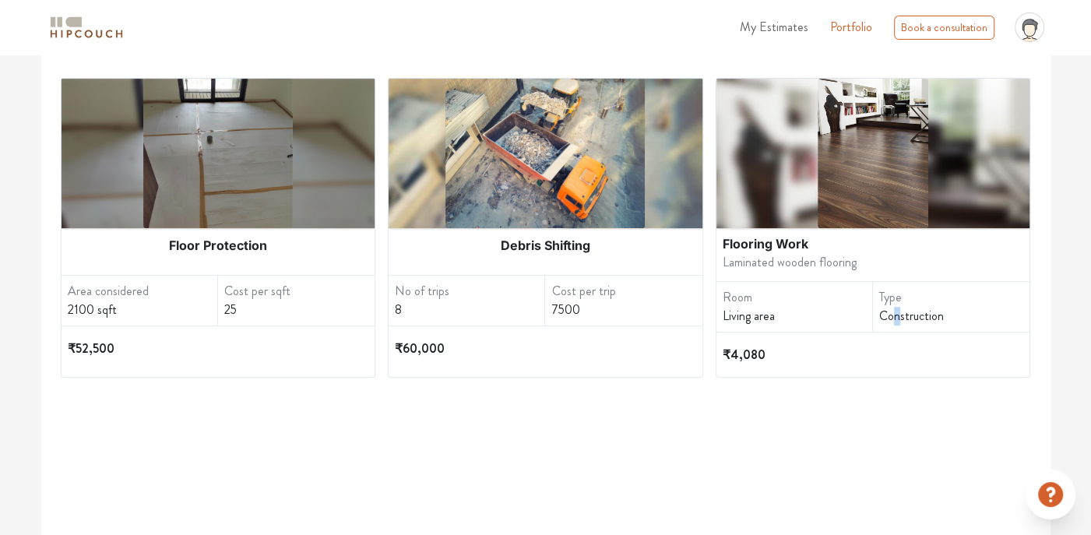
click at [898, 320] on div "Construction" at bounding box center [954, 316] width 150 height 19
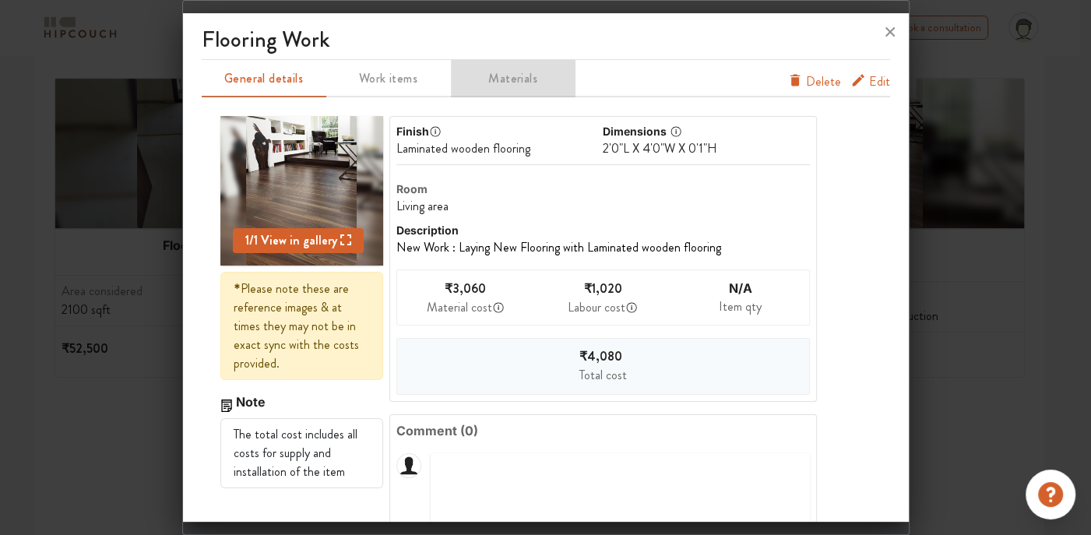
click at [478, 80] on span "Materials" at bounding box center [512, 79] width 121 height 22
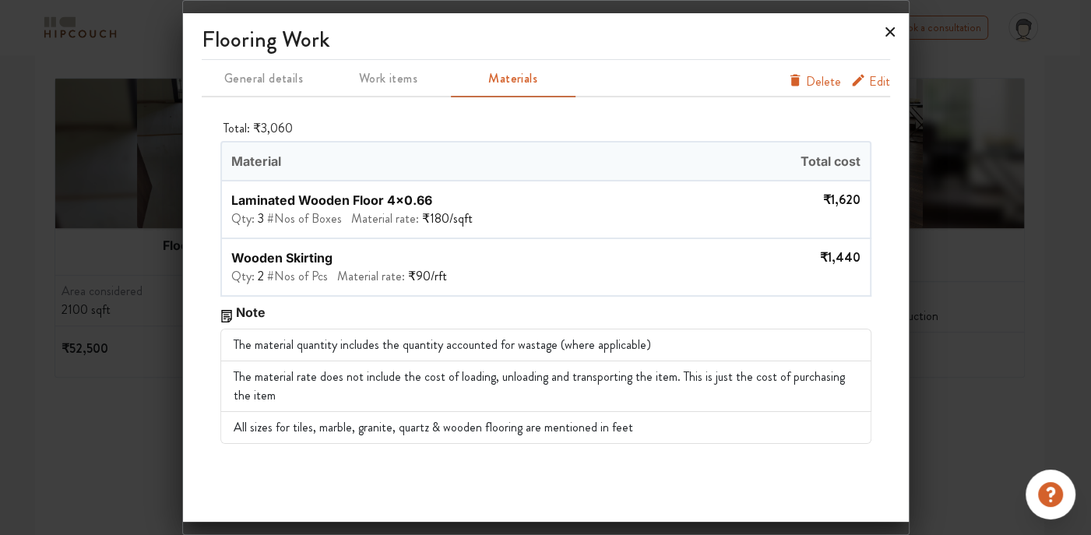
click at [891, 25] on icon at bounding box center [889, 31] width 25 height 25
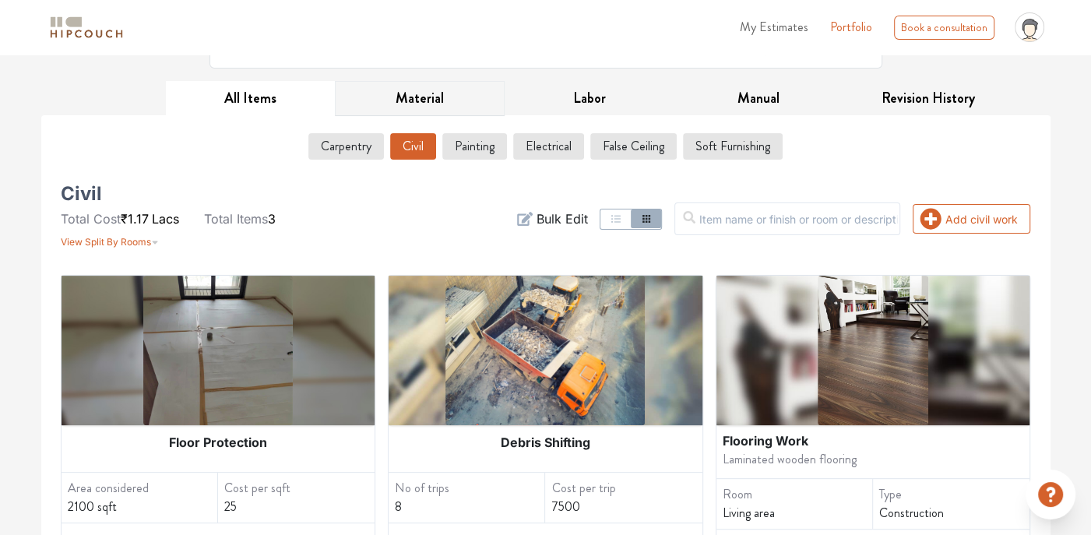
scroll to position [234, 0]
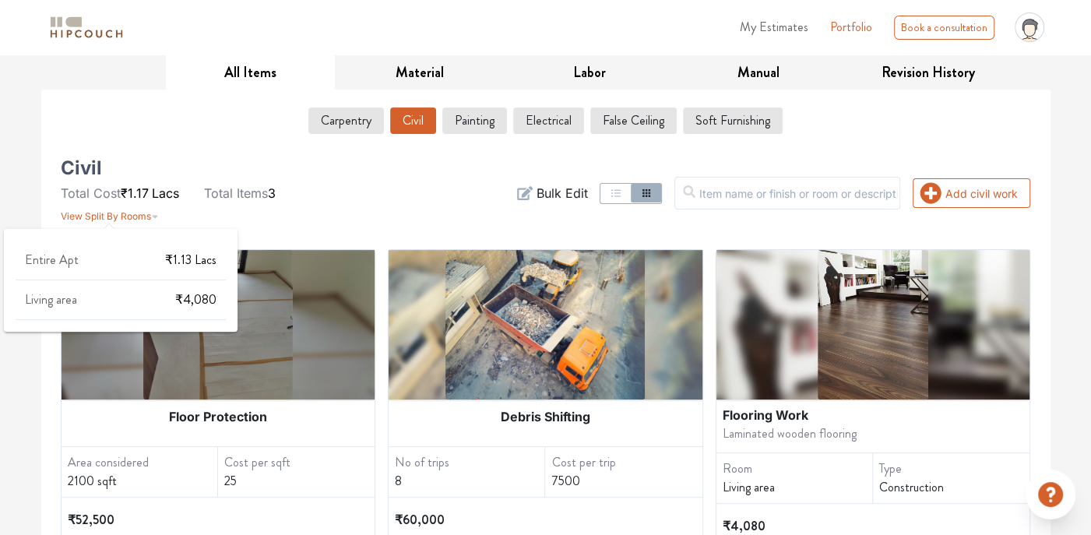
click at [149, 212] on span "View Split By Rooms" at bounding box center [106, 216] width 90 height 12
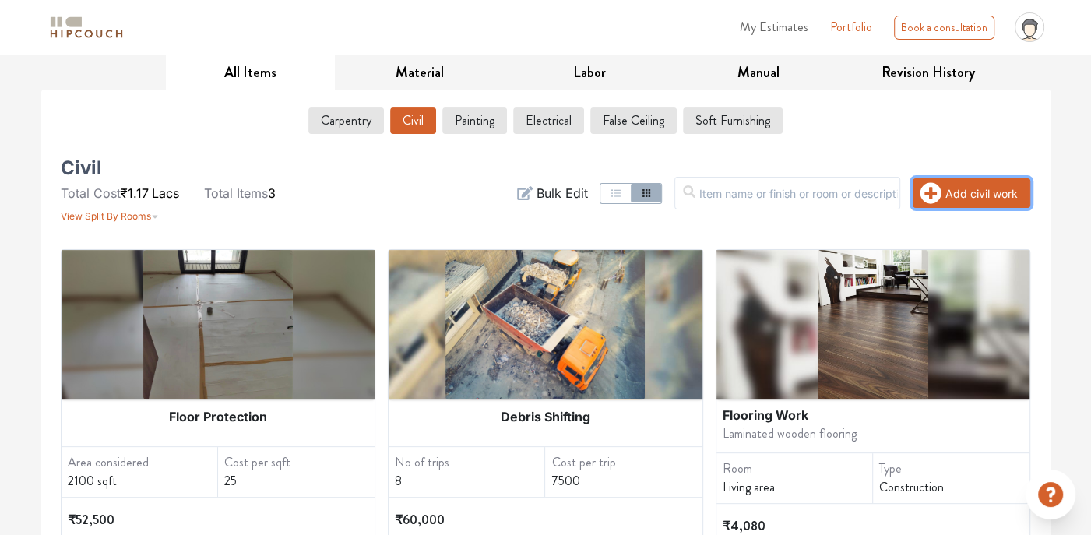
click at [933, 191] on icon "button" at bounding box center [930, 193] width 22 height 22
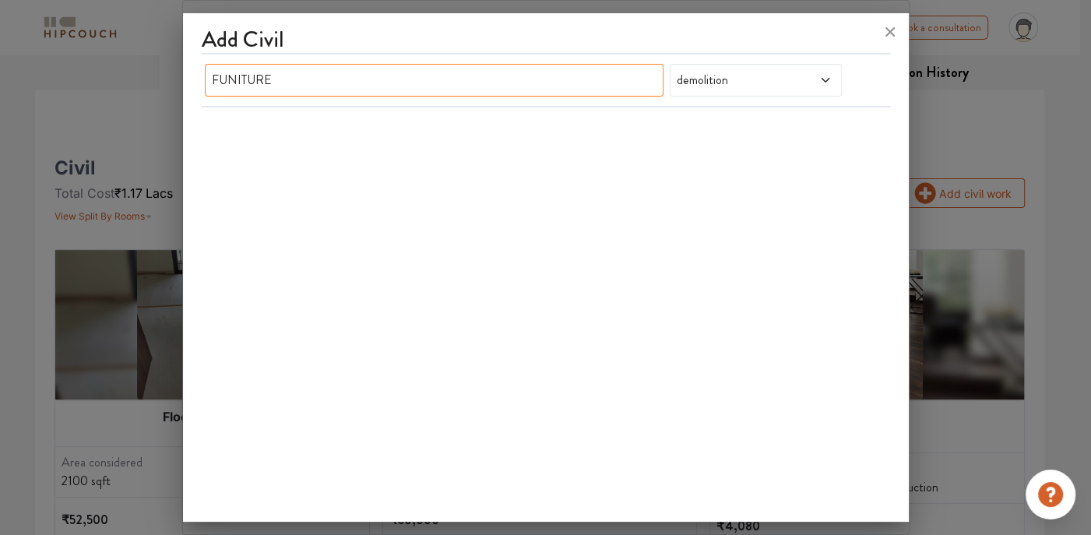
click at [506, 76] on input "FUNITURE" at bounding box center [434, 80] width 459 height 33
type input "F"
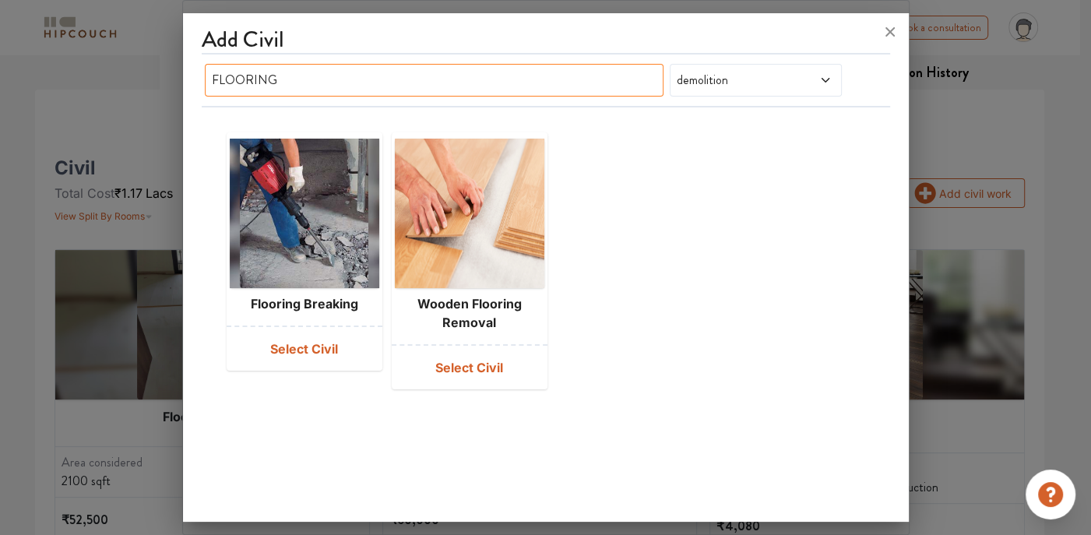
type input "FLOORING"
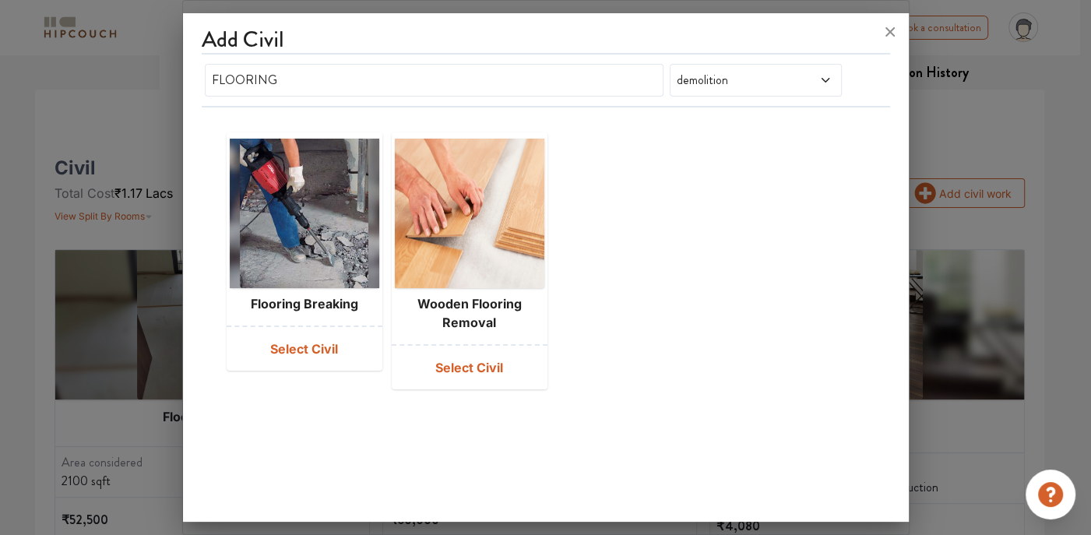
click at [799, 84] on span at bounding box center [812, 80] width 40 height 19
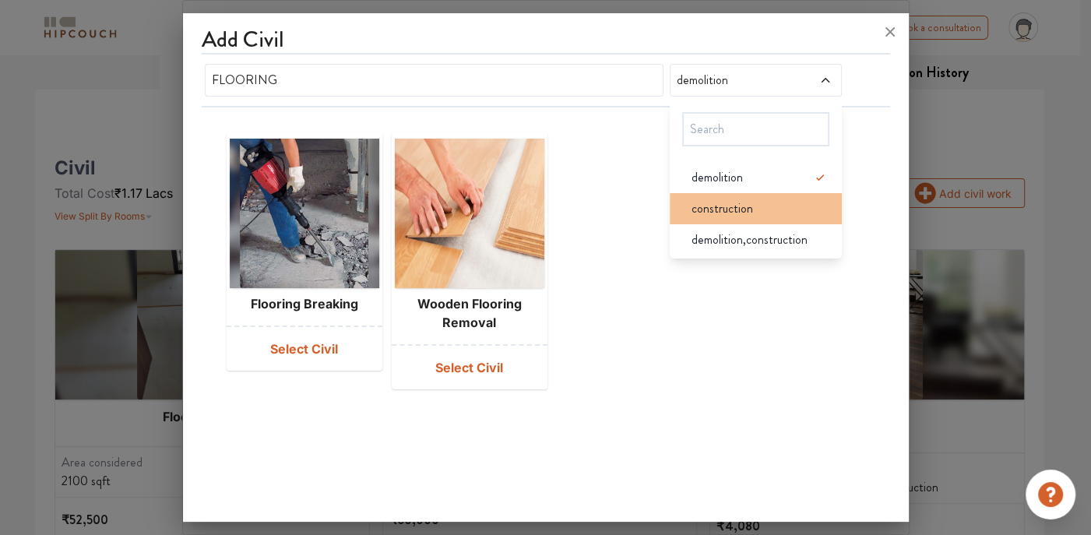
click at [743, 207] on span "construction" at bounding box center [721, 208] width 61 height 19
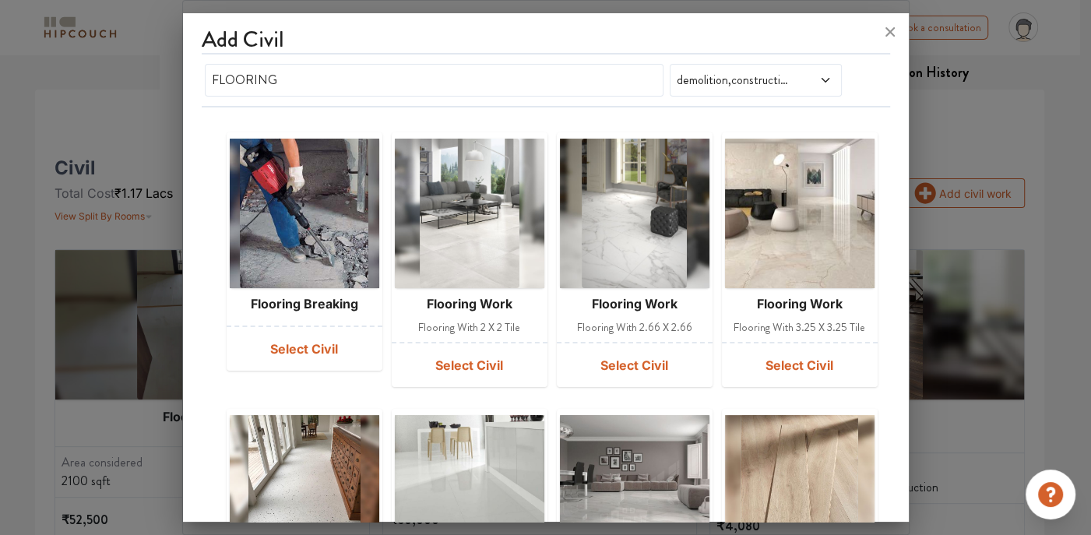
drag, startPoint x: 894, startPoint y: 31, endPoint x: 892, endPoint y: 39, distance: 7.9
click at [894, 31] on icon at bounding box center [889, 31] width 25 height 25
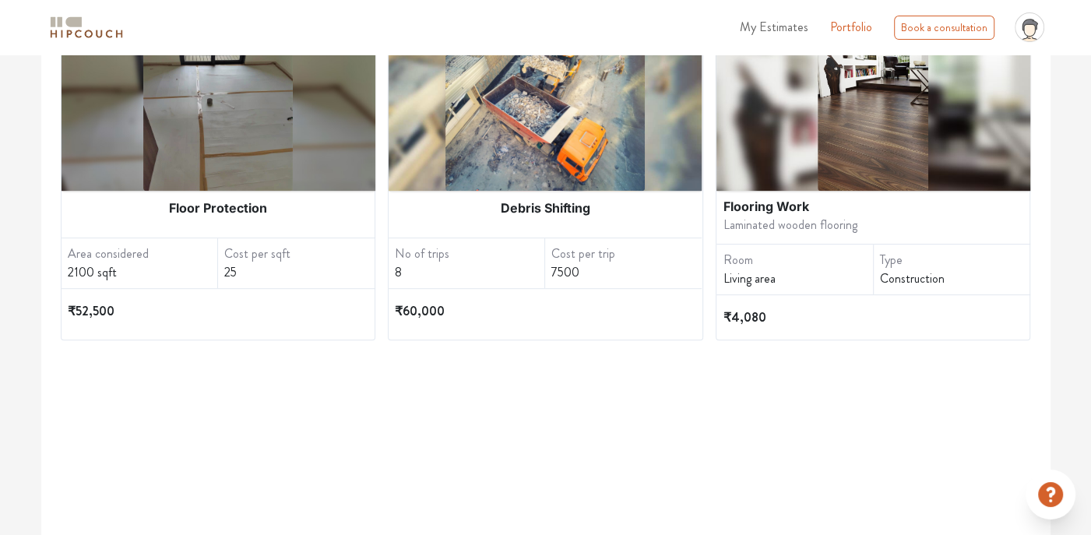
scroll to position [467, 0]
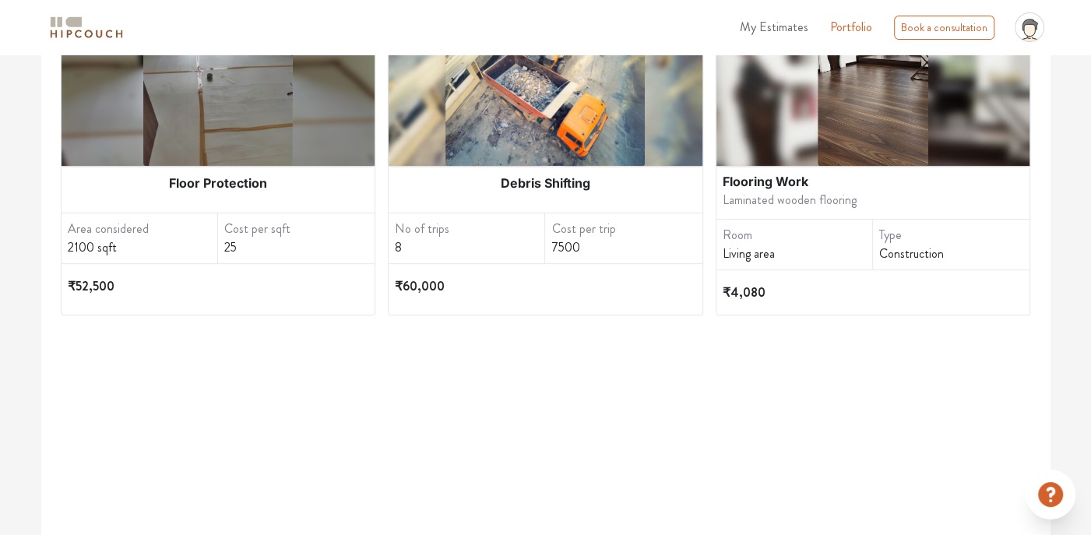
drag, startPoint x: 831, startPoint y: 260, endPoint x: 827, endPoint y: 191, distance: 68.6
click at [827, 191] on div "Laminated wooden flooring" at bounding box center [872, 199] width 301 height 16
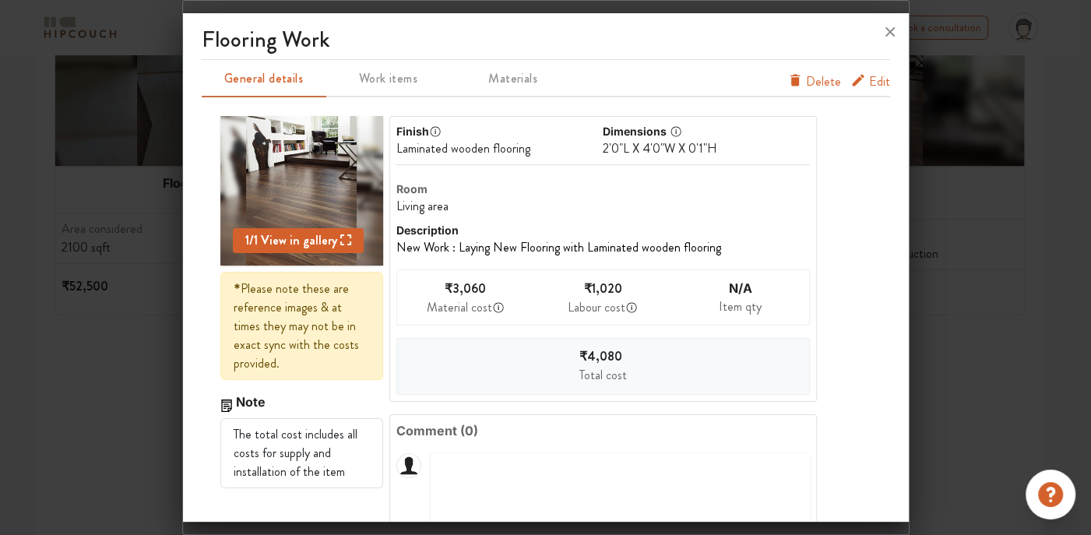
click at [806, 76] on span "Delete" at bounding box center [823, 81] width 35 height 19
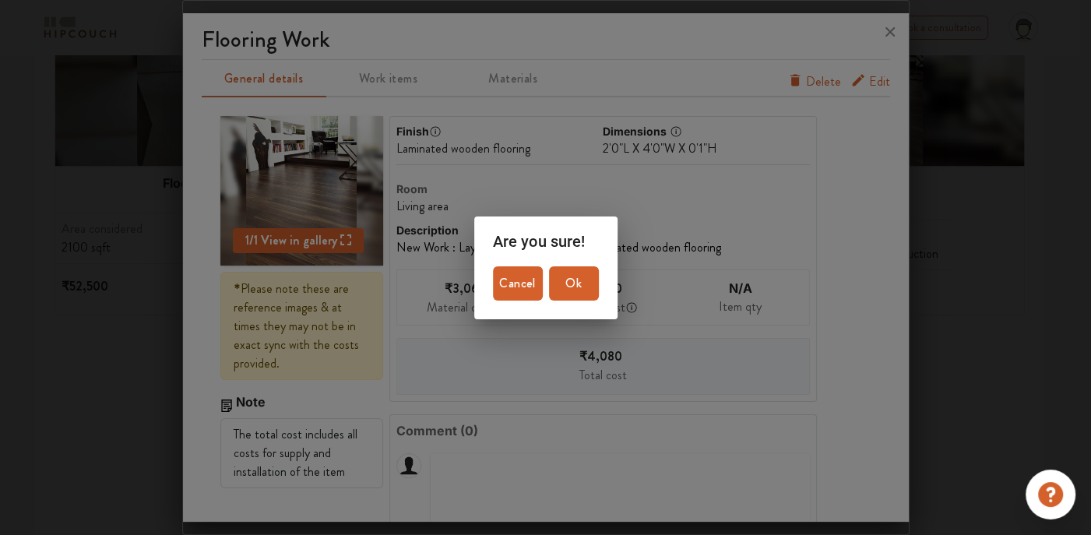
click at [590, 290] on span "Ok" at bounding box center [573, 283] width 37 height 22
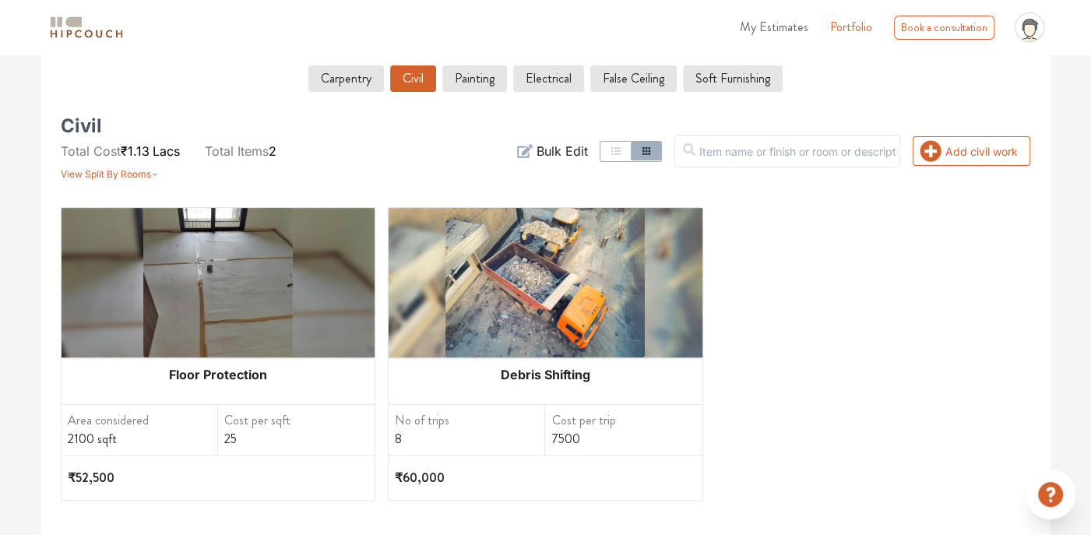
scroll to position [311, 0]
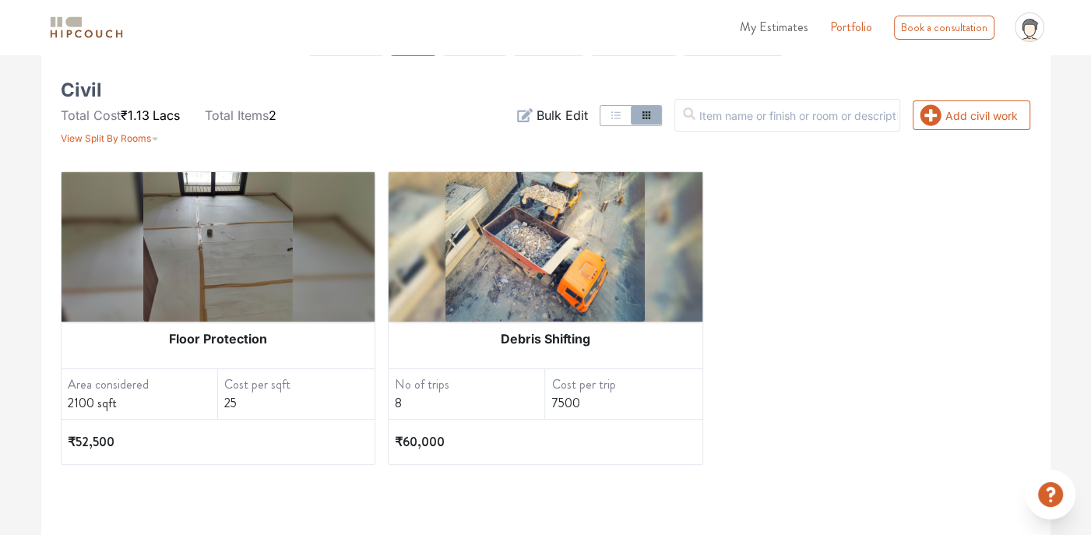
click at [170, 286] on img at bounding box center [217, 246] width 149 height 149
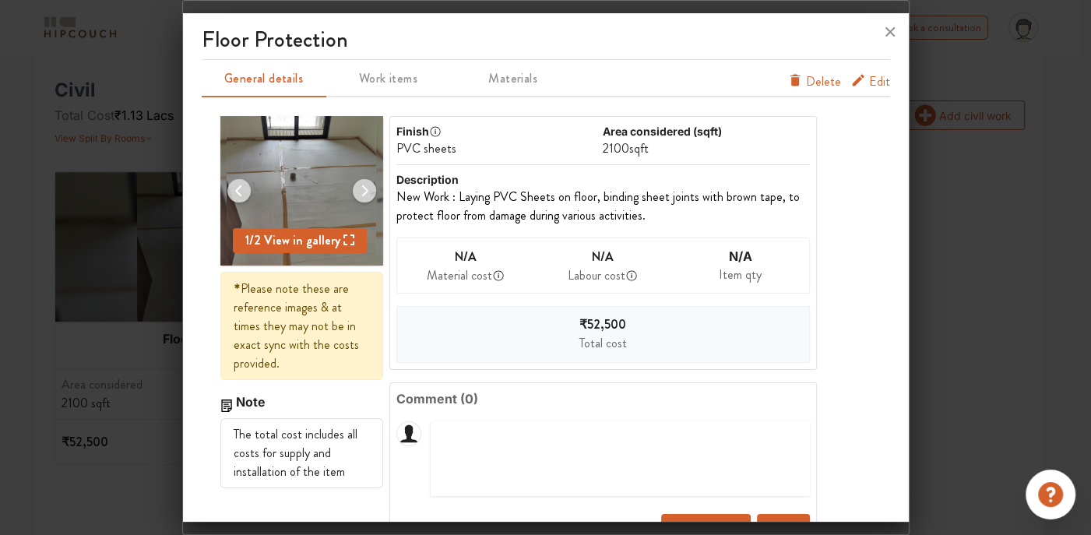
click at [813, 77] on span "Delete" at bounding box center [823, 81] width 35 height 19
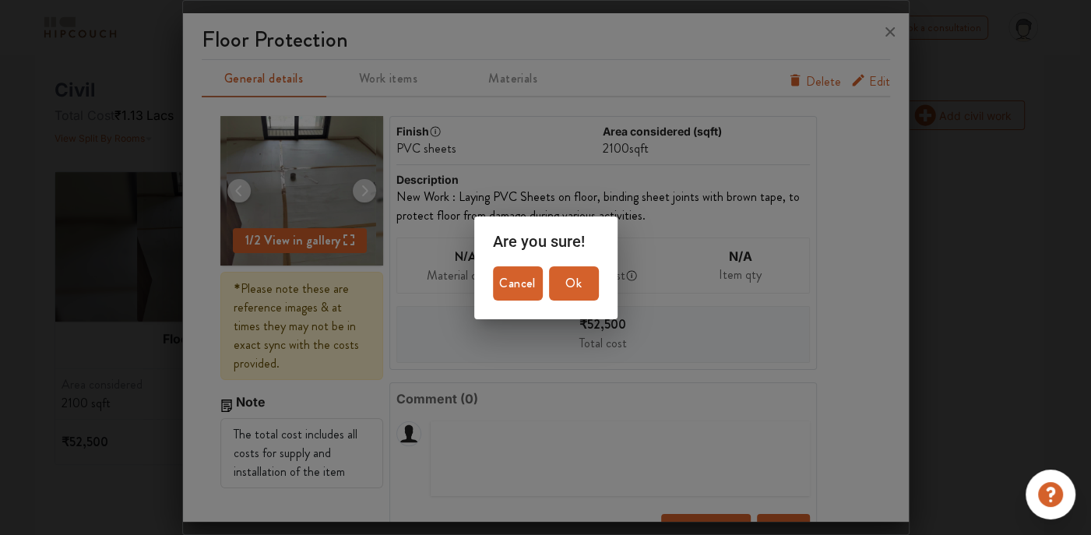
click at [573, 272] on span "Ok" at bounding box center [573, 283] width 37 height 22
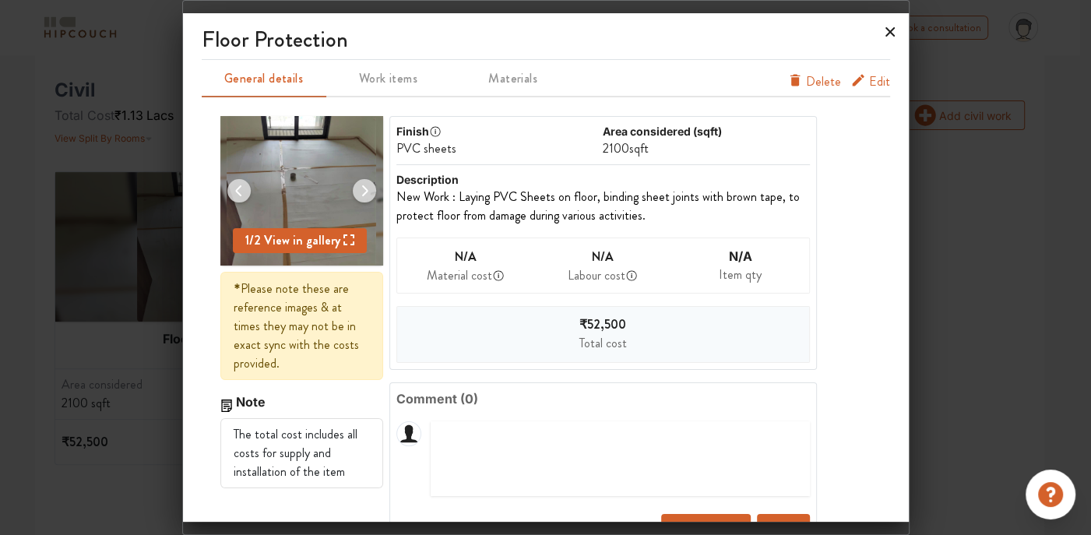
click at [887, 38] on icon at bounding box center [889, 31] width 25 height 25
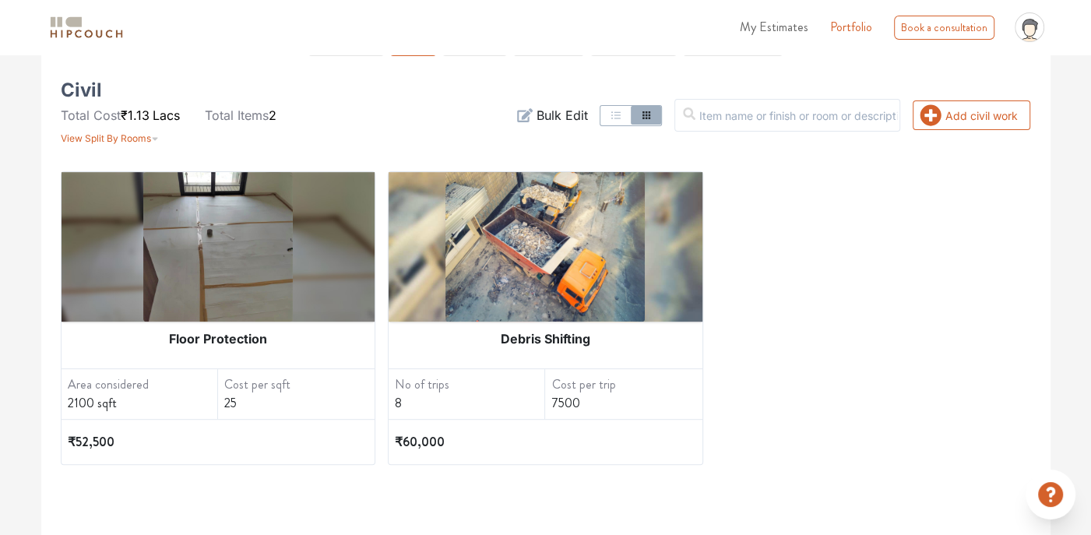
drag, startPoint x: 182, startPoint y: 322, endPoint x: 338, endPoint y: 374, distance: 163.9
click at [338, 375] on div "Cost per sqft" at bounding box center [299, 384] width 150 height 19
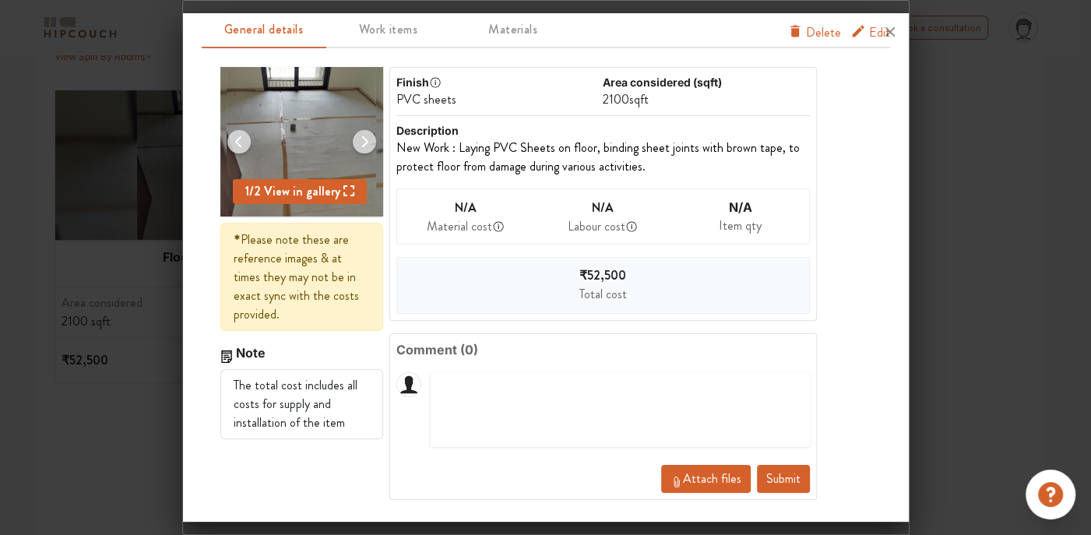
scroll to position [467, 0]
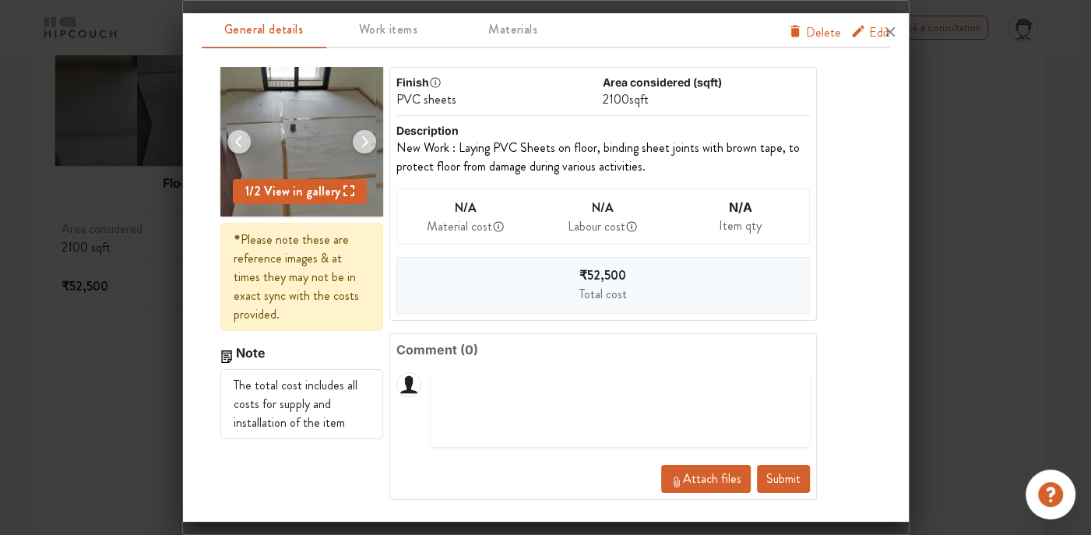
click at [813, 29] on div at bounding box center [546, 31] width 726 height 37
click at [806, 27] on div at bounding box center [546, 31] width 726 height 37
click at [804, 26] on div at bounding box center [546, 31] width 726 height 37
click at [852, 26] on div at bounding box center [546, 31] width 726 height 37
click at [799, 35] on div at bounding box center [546, 31] width 726 height 37
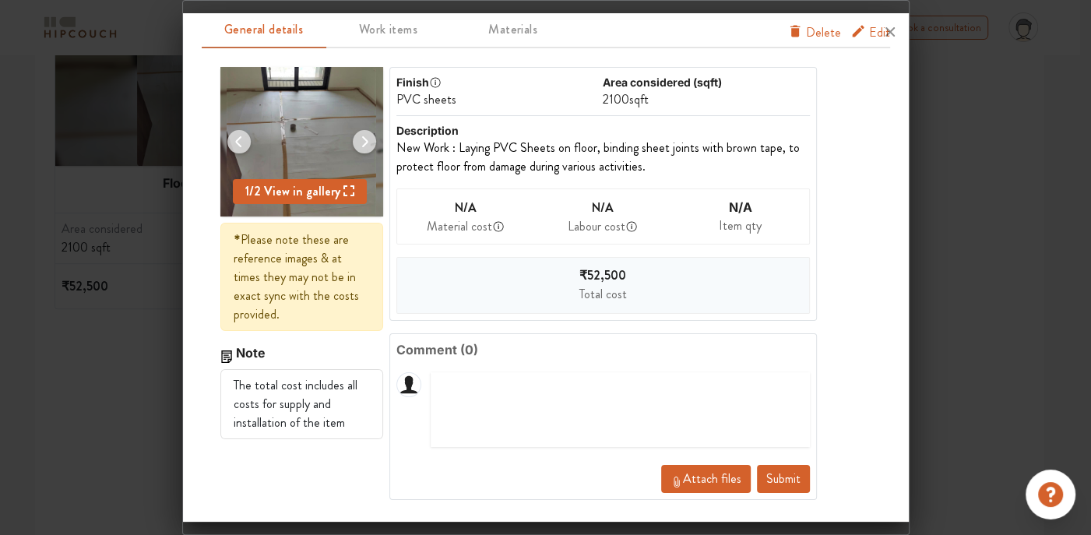
click at [799, 29] on div at bounding box center [546, 31] width 726 height 37
drag, startPoint x: 799, startPoint y: 29, endPoint x: 940, endPoint y: 139, distance: 178.6
click at [940, 139] on div at bounding box center [545, 267] width 1091 height 535
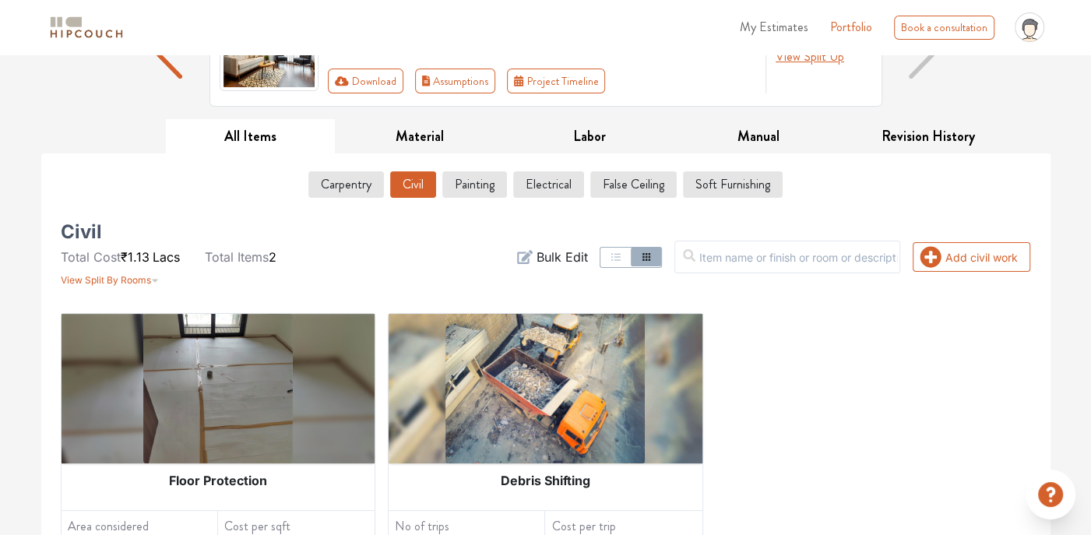
scroll to position [234, 0]
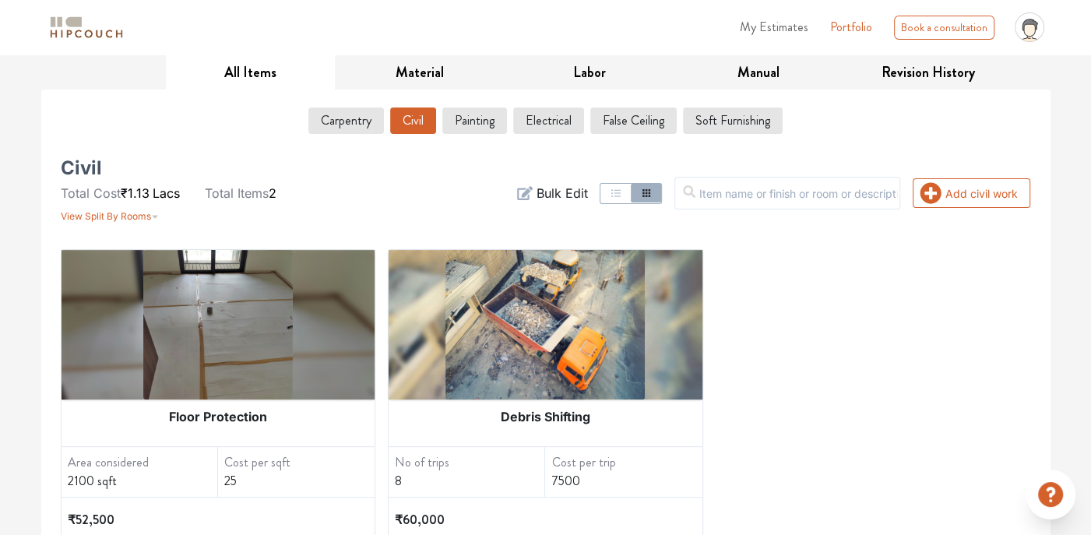
drag, startPoint x: 163, startPoint y: 379, endPoint x: 109, endPoint y: 406, distance: 60.6
click at [109, 406] on div "Floor Protection" at bounding box center [218, 416] width 314 height 34
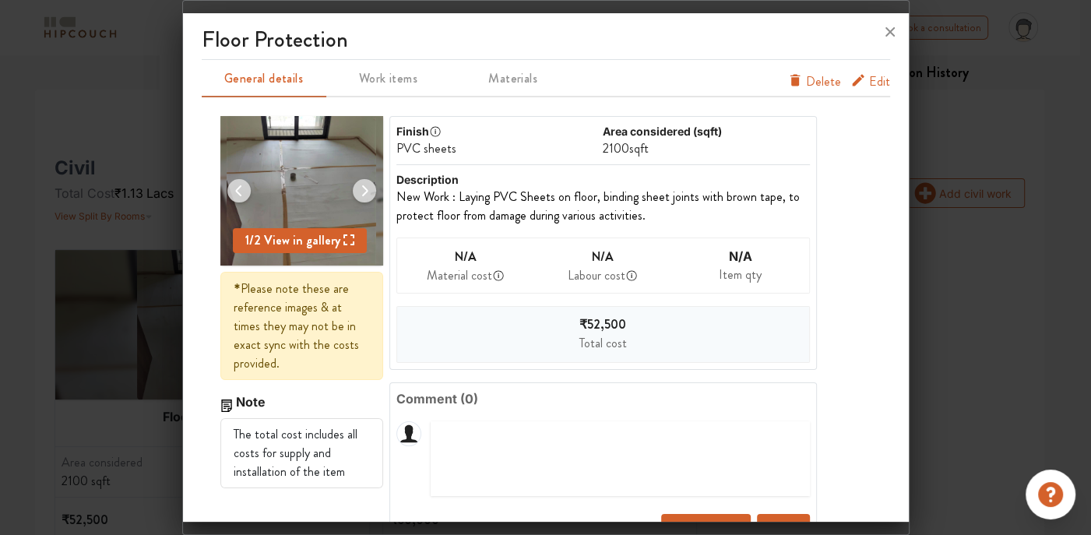
click at [806, 84] on span "Delete" at bounding box center [823, 81] width 35 height 19
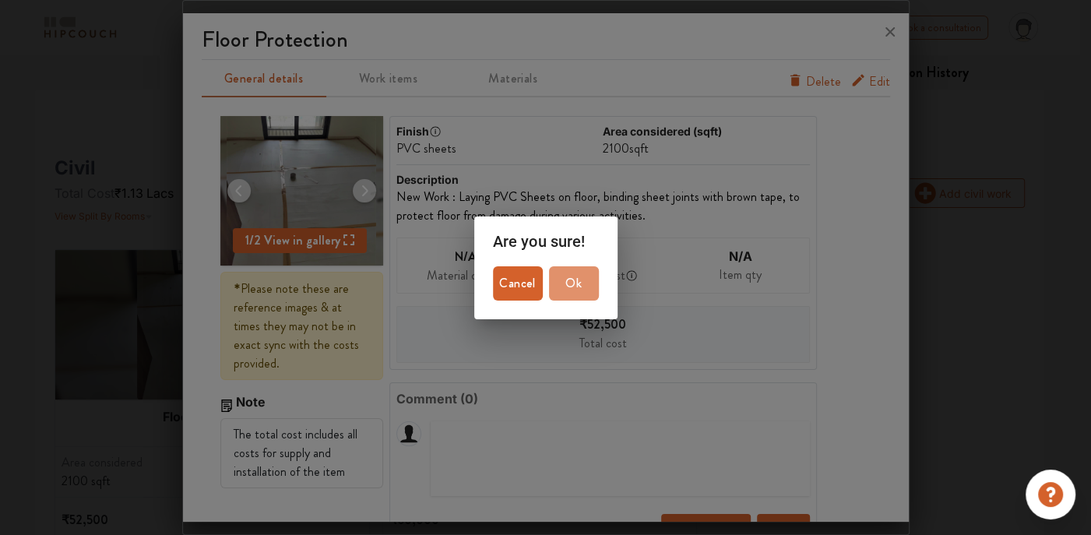
click at [557, 279] on span "Ok" at bounding box center [573, 283] width 37 height 22
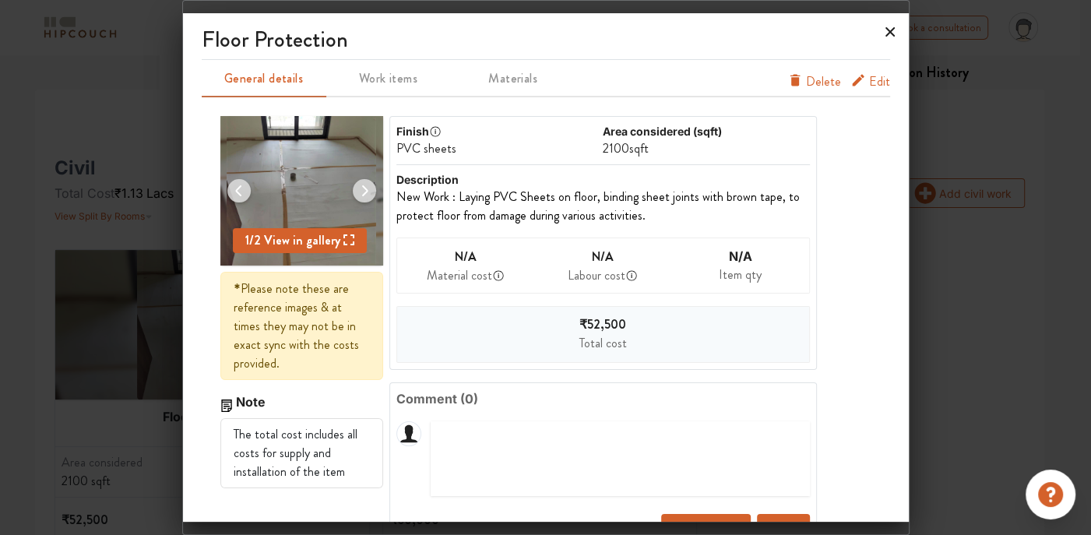
click at [891, 29] on icon at bounding box center [889, 31] width 25 height 25
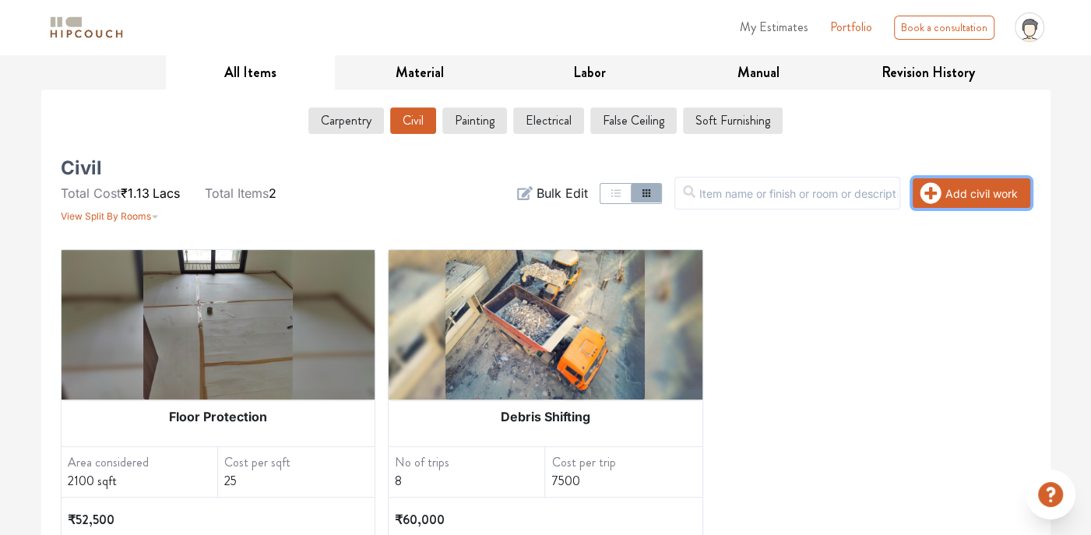
click at [926, 189] on icon "button" at bounding box center [930, 193] width 22 height 22
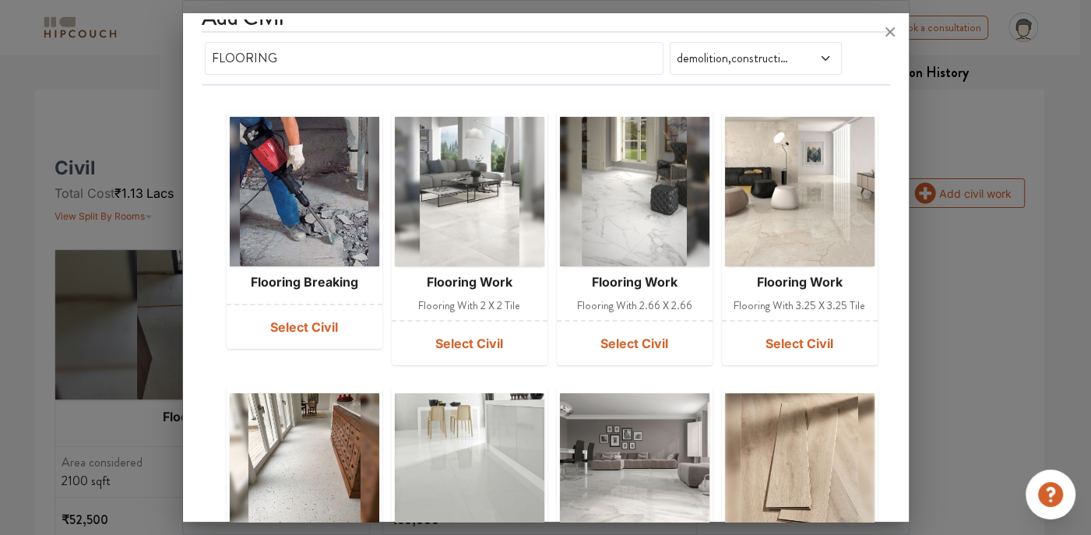
scroll to position [0, 0]
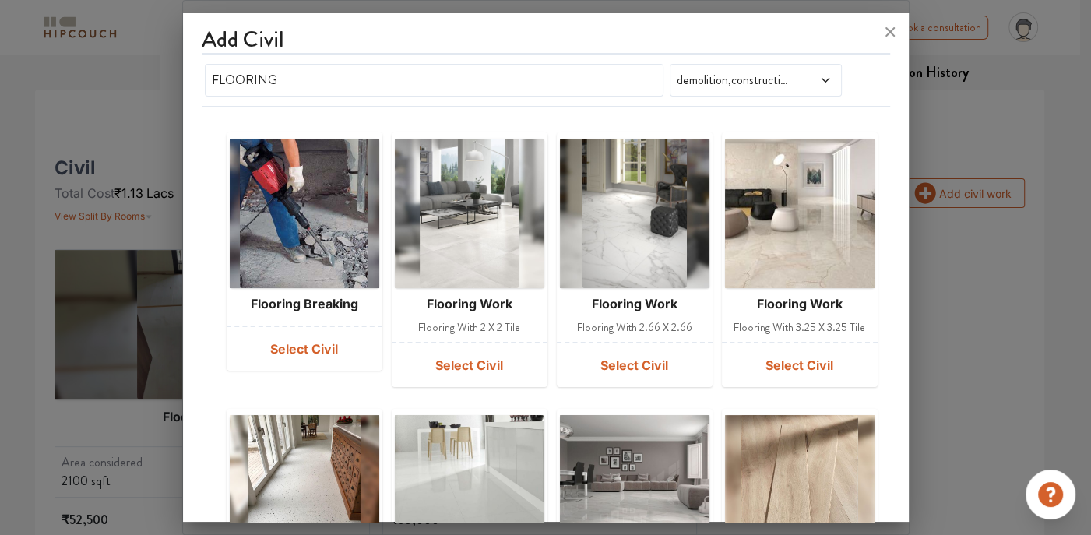
click at [795, 83] on span at bounding box center [812, 80] width 40 height 19
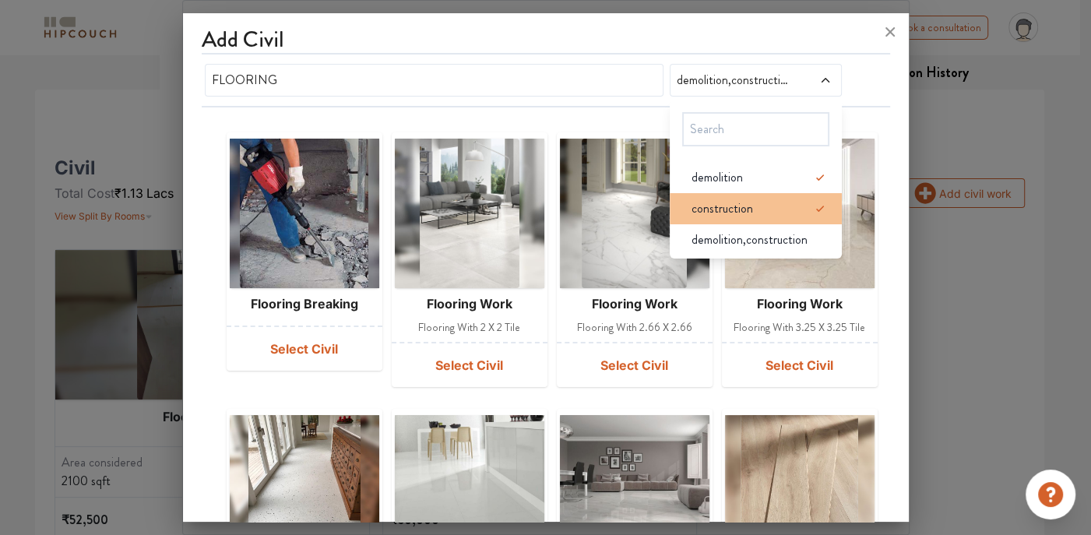
click at [810, 202] on icon at bounding box center [819, 208] width 19 height 19
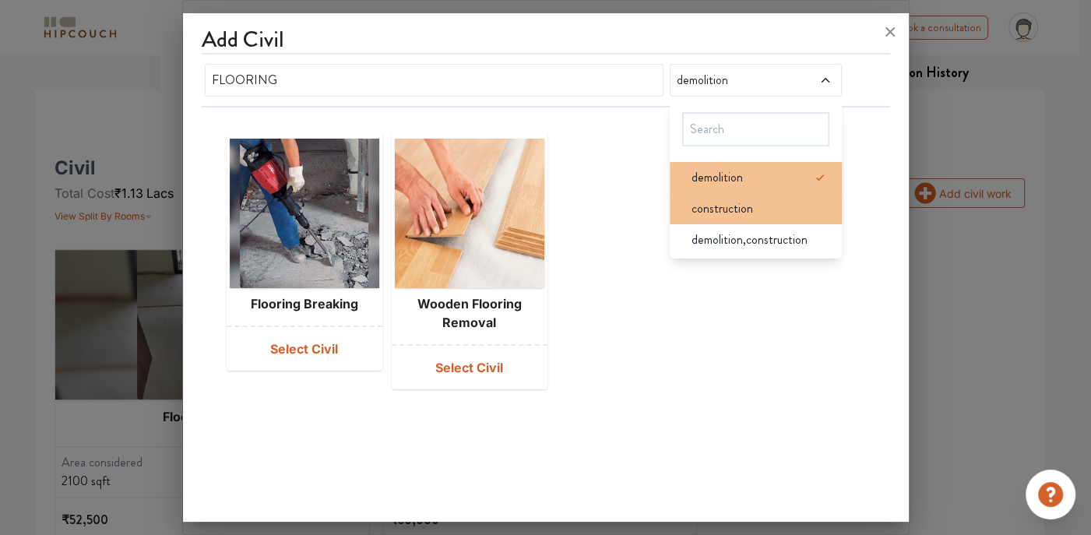
click at [746, 168] on div "demolition" at bounding box center [760, 177] width 163 height 19
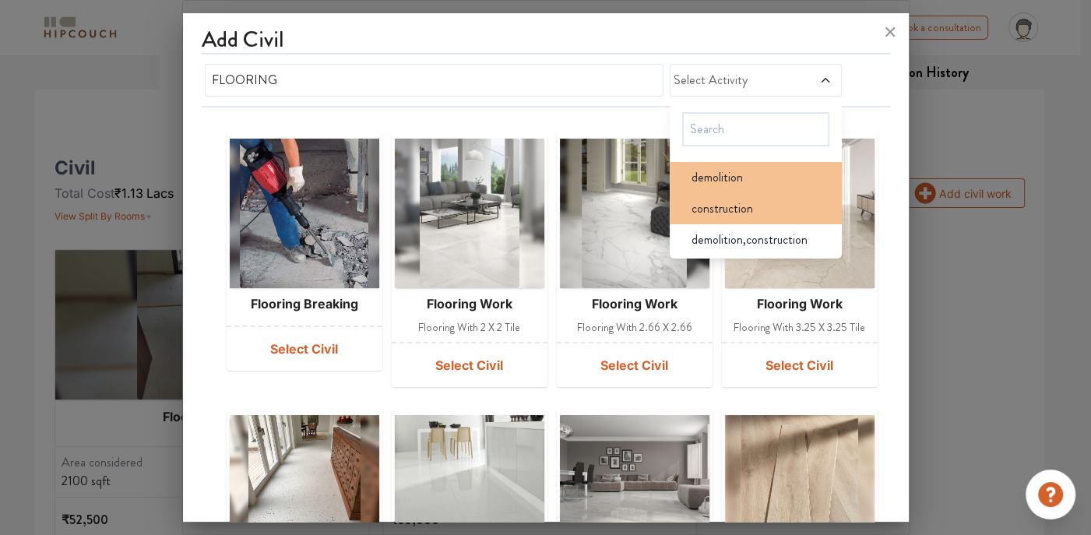
click at [731, 177] on span "demolition" at bounding box center [716, 177] width 51 height 19
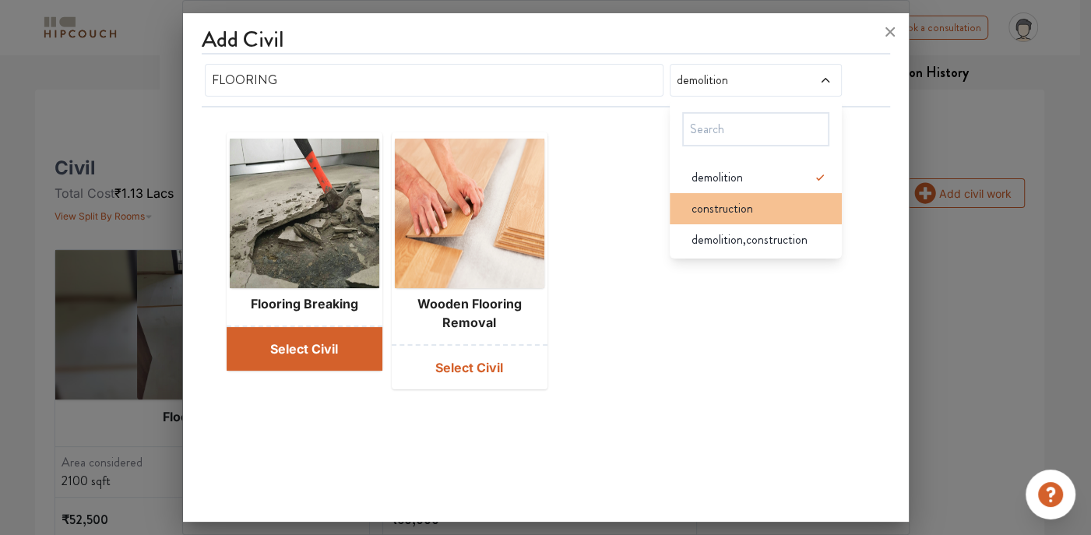
click at [316, 341] on button "Select Civil" at bounding box center [305, 349] width 156 height 44
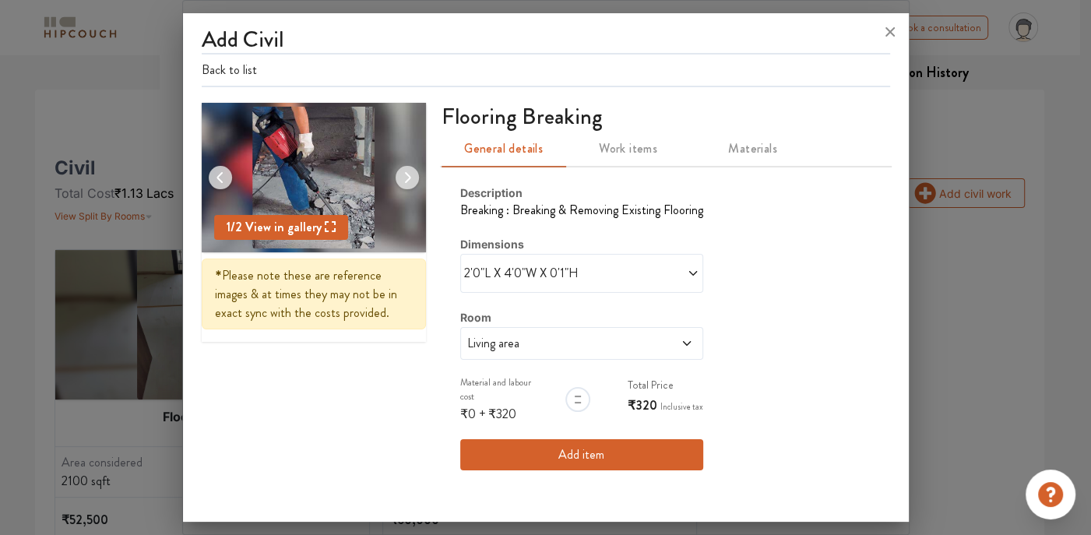
click at [568, 339] on span "Living area" at bounding box center [550, 343] width 172 height 19
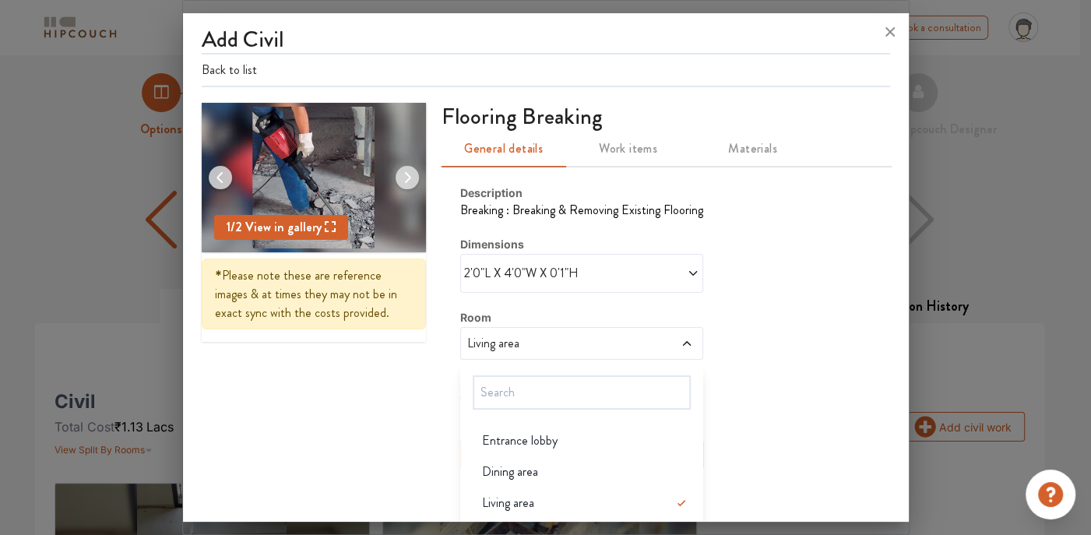
click at [740, 138] on span "Materials" at bounding box center [753, 149] width 106 height 22
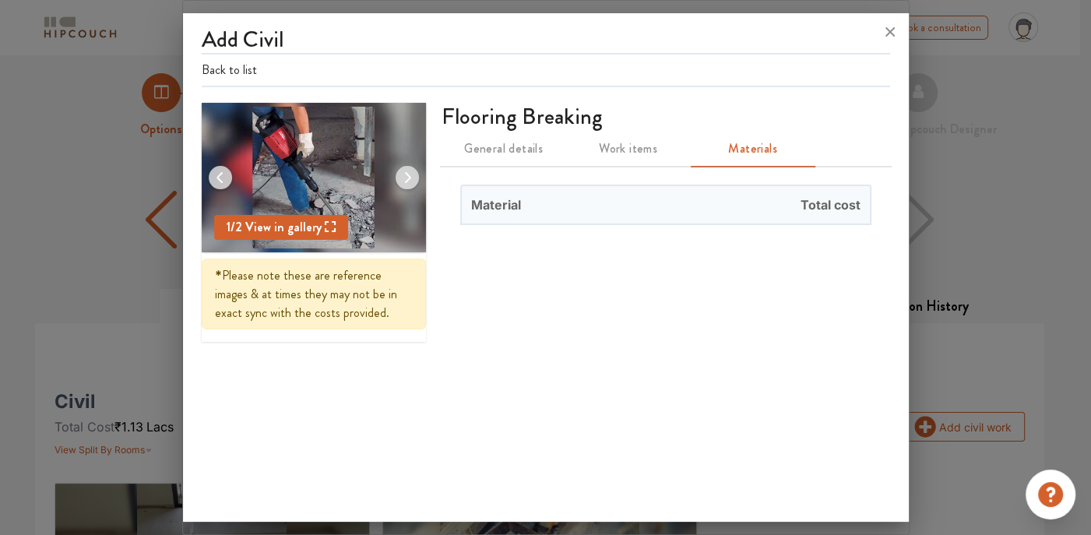
click at [649, 141] on span "Work items" at bounding box center [628, 149] width 106 height 22
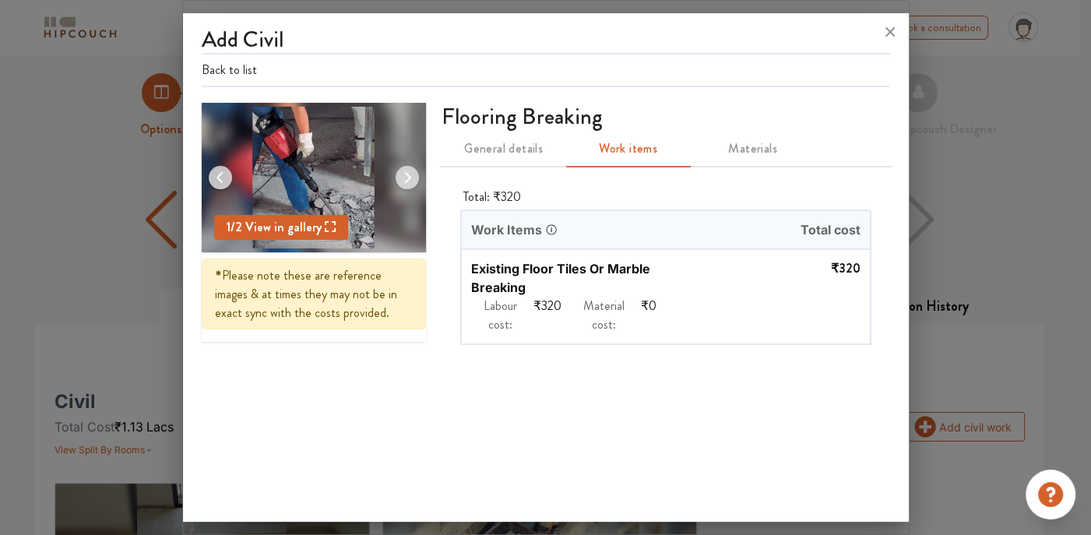
click at [507, 153] on span "General details" at bounding box center [504, 149] width 106 height 22
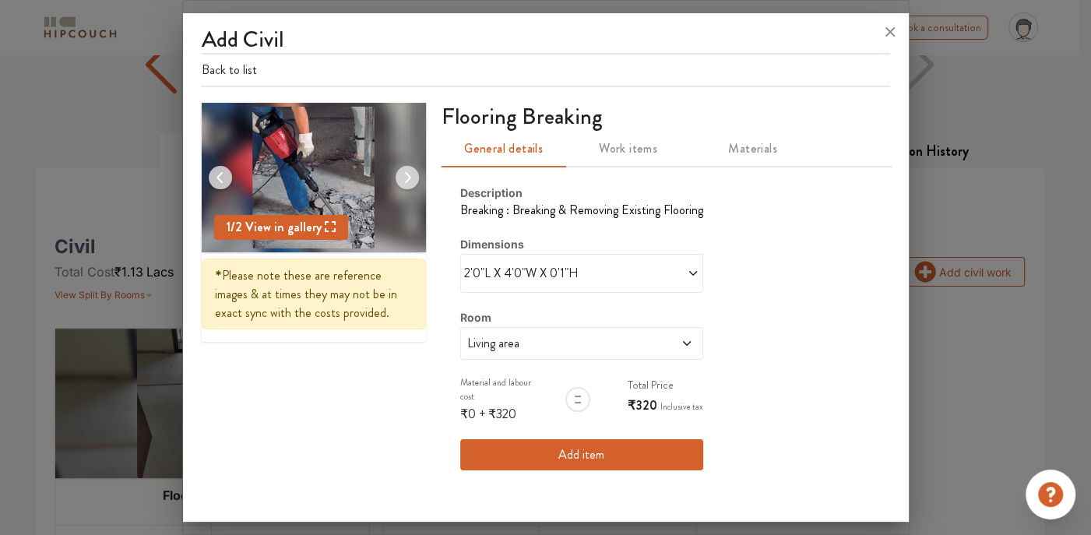
scroll to position [156, 0]
click at [574, 395] on div at bounding box center [577, 399] width 25 height 25
click at [606, 343] on span "Living area" at bounding box center [550, 343] width 172 height 19
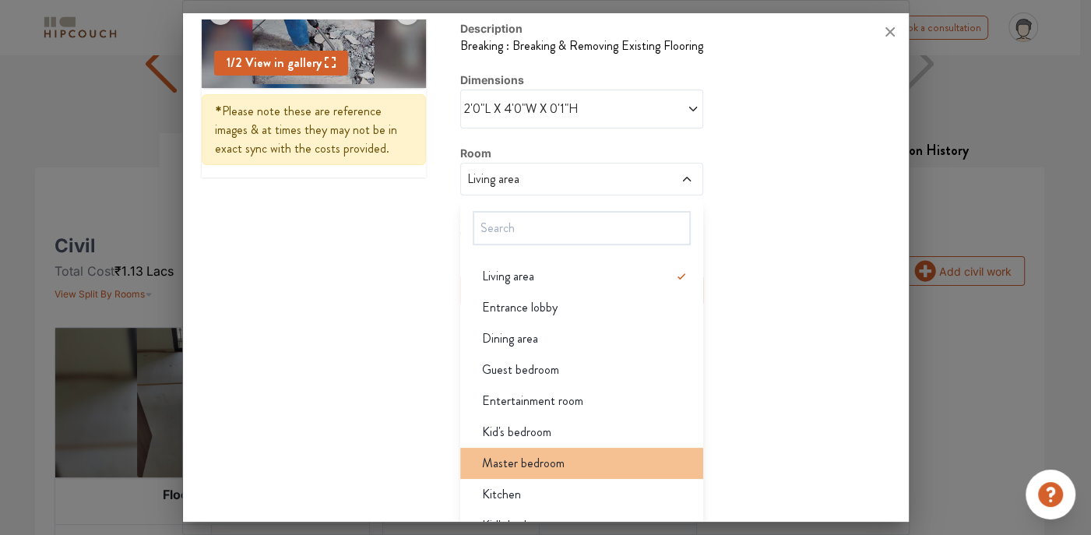
scroll to position [0, 0]
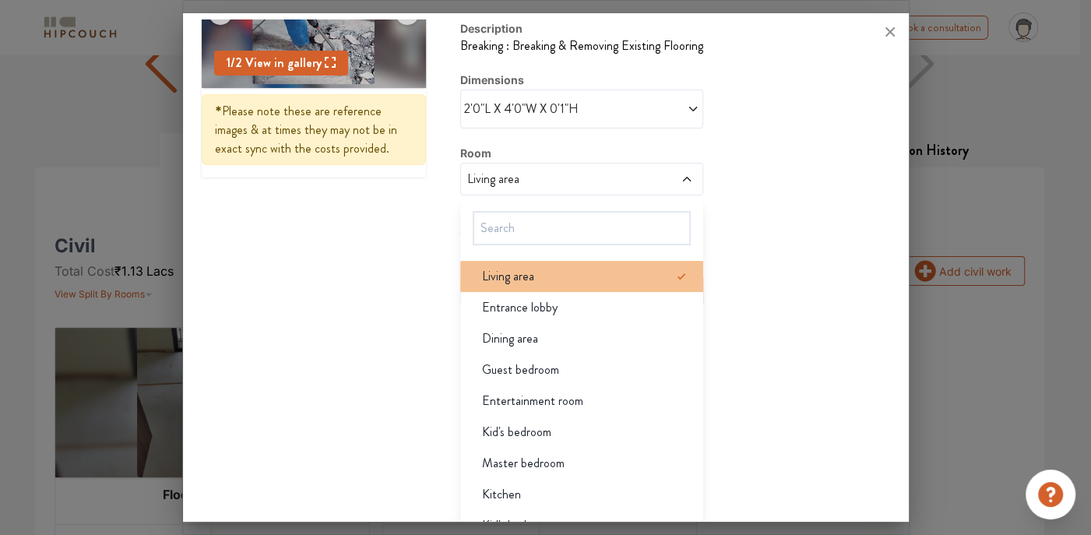
click at [585, 282] on div "Living area" at bounding box center [586, 276] width 234 height 19
click at [603, 279] on div "Living area" at bounding box center [586, 276] width 234 height 19
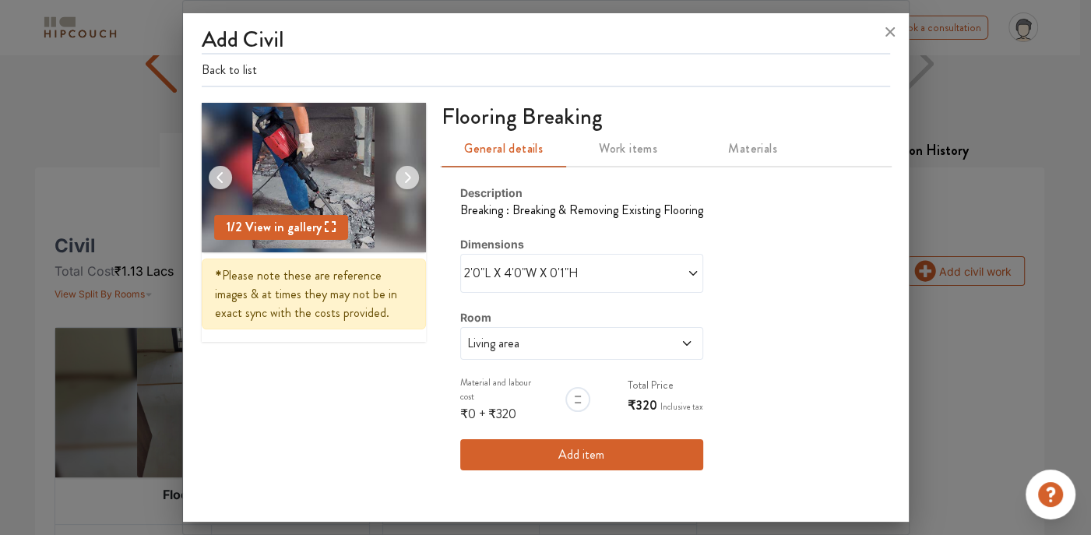
click at [597, 266] on span at bounding box center [641, 273] width 118 height 19
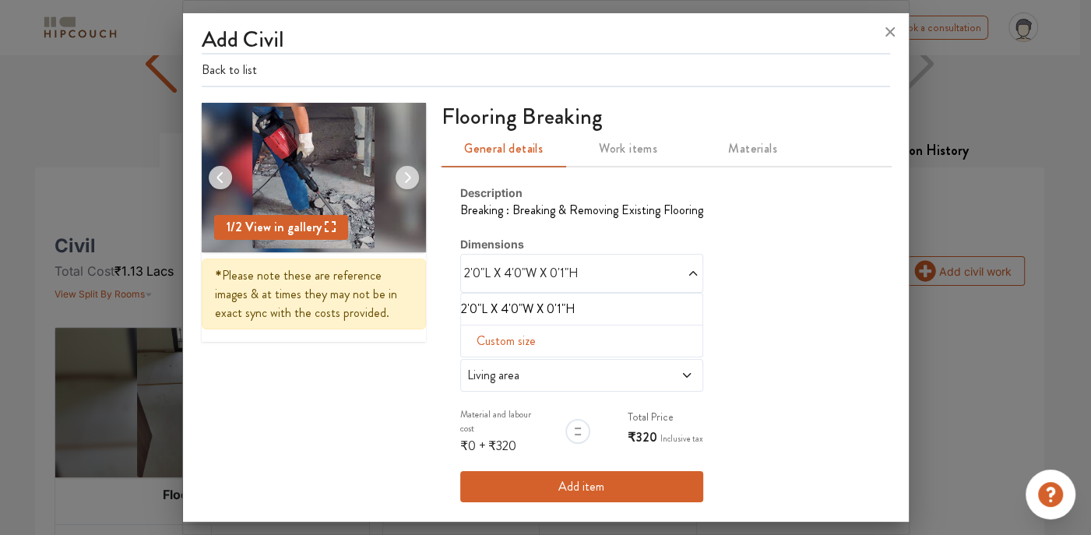
click at [495, 343] on span "Custom size" at bounding box center [506, 340] width 72 height 31
click at [480, 360] on input "text" at bounding box center [485, 366] width 25 height 30
type input "50"
click at [511, 364] on input "text" at bounding box center [510, 366] width 25 height 30
type input "0"
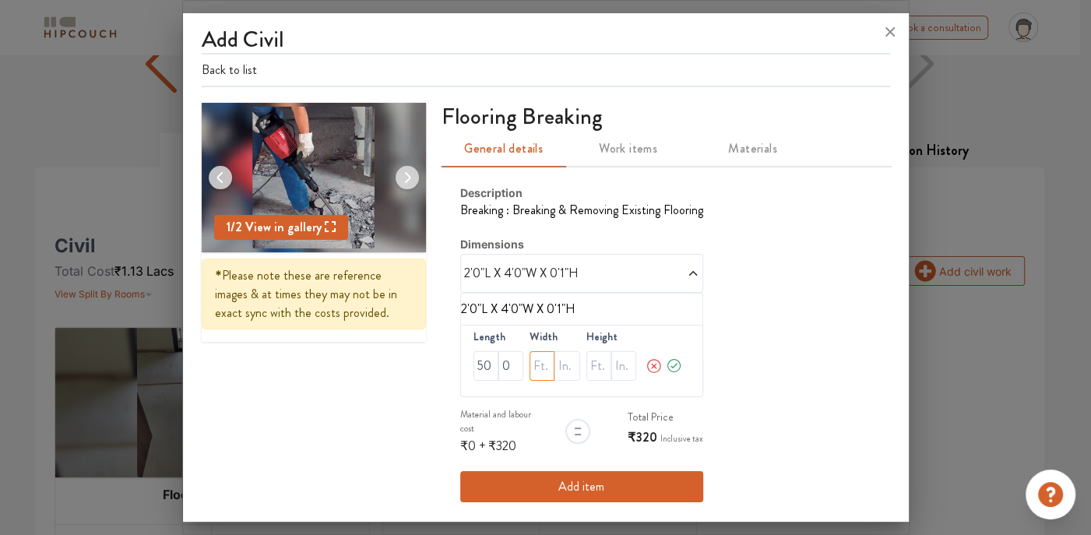
click at [532, 364] on input "text" at bounding box center [541, 366] width 25 height 30
type input "42"
click at [554, 369] on input "text" at bounding box center [566, 366] width 25 height 30
type input "0"
click at [599, 365] on input "text" at bounding box center [598, 366] width 25 height 30
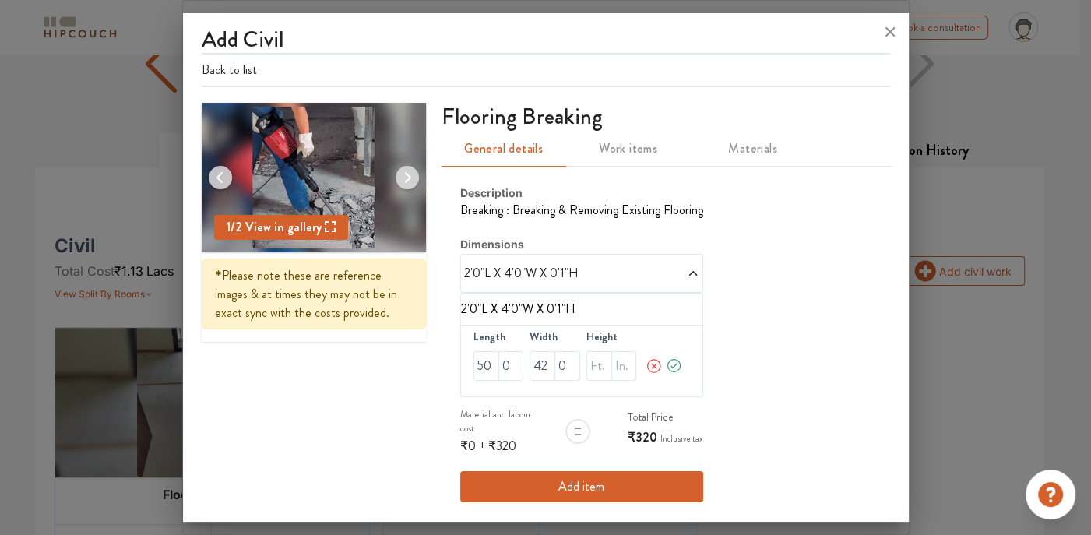
click at [626, 343] on div "Height" at bounding box center [611, 355] width 51 height 52
click at [666, 362] on icon at bounding box center [674, 365] width 17 height 31
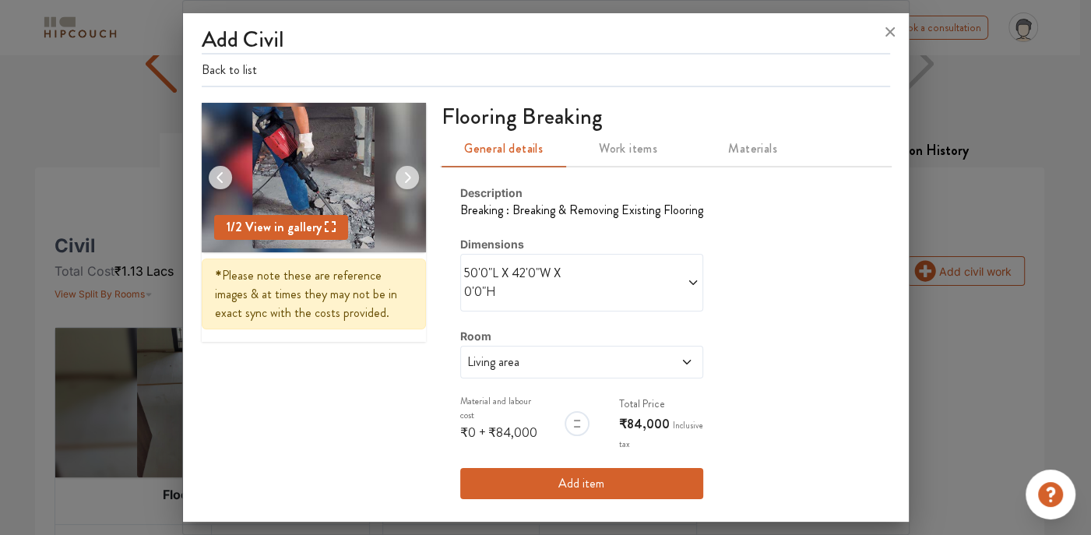
click at [573, 485] on button "Add item" at bounding box center [581, 483] width 243 height 31
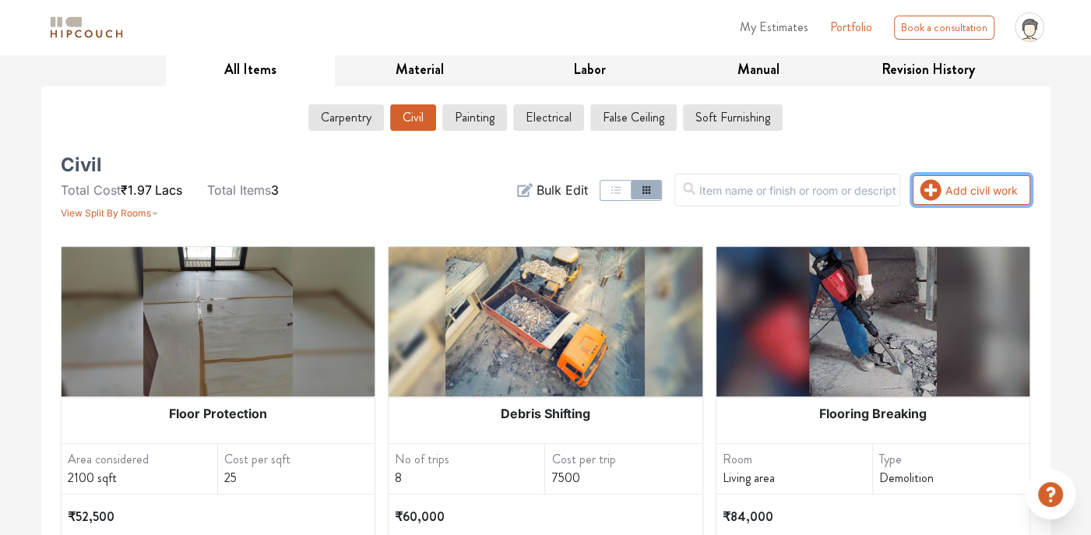
scroll to position [234, 0]
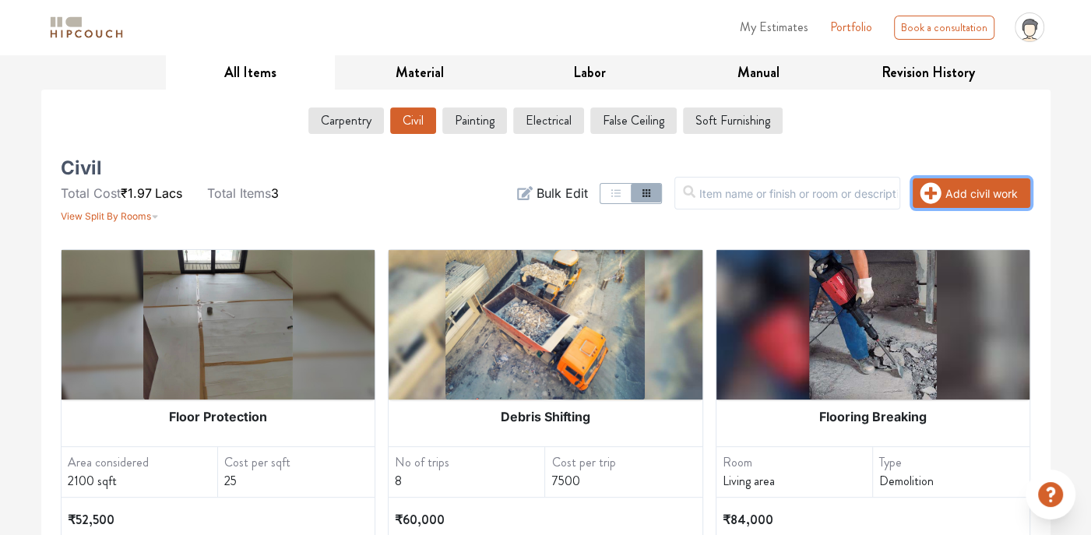
click at [964, 187] on button "Add civil work" at bounding box center [971, 193] width 118 height 30
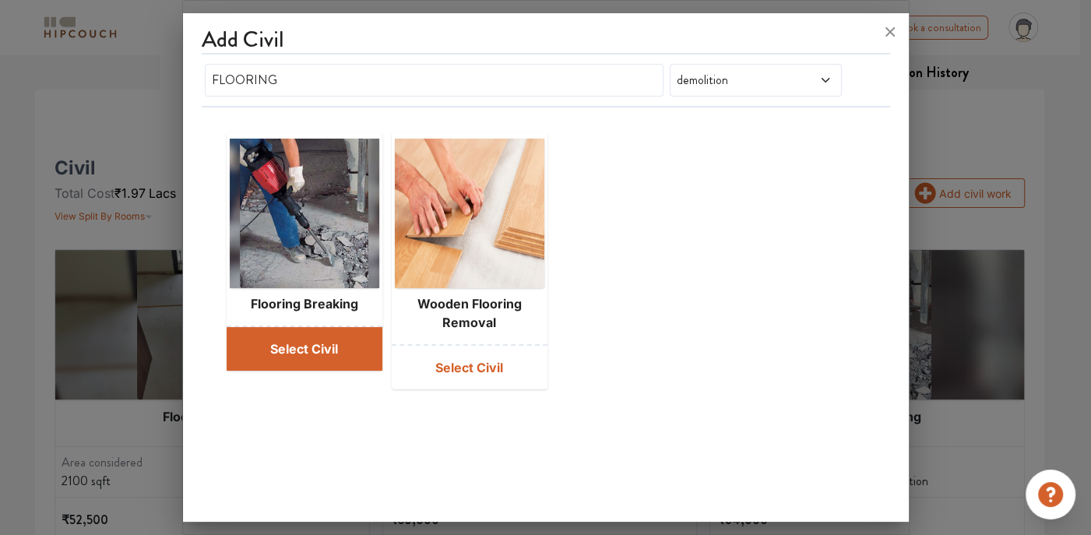
click at [267, 357] on button "Select Civil" at bounding box center [305, 349] width 156 height 44
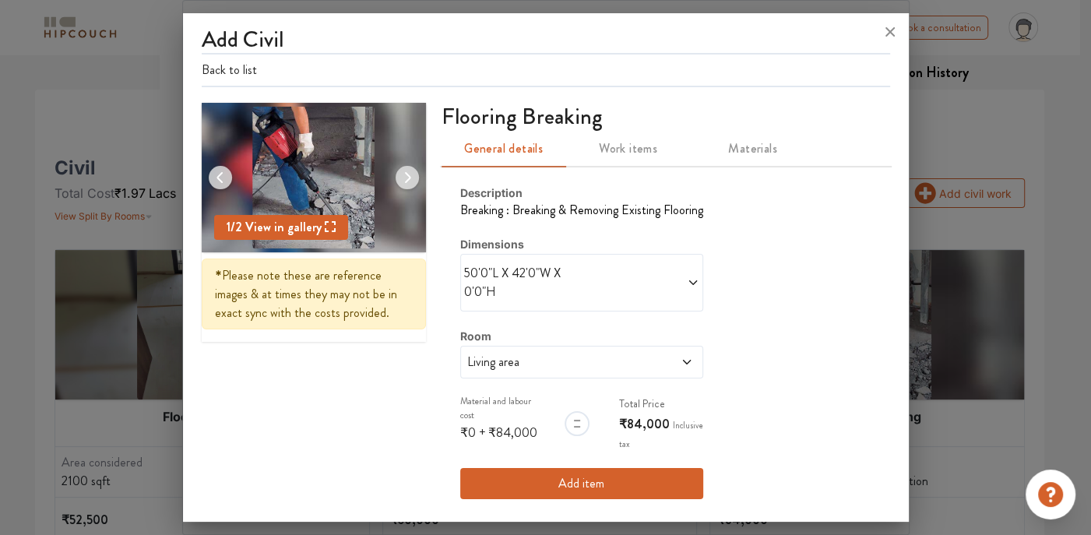
click at [546, 358] on span "Living area" at bounding box center [550, 362] width 172 height 19
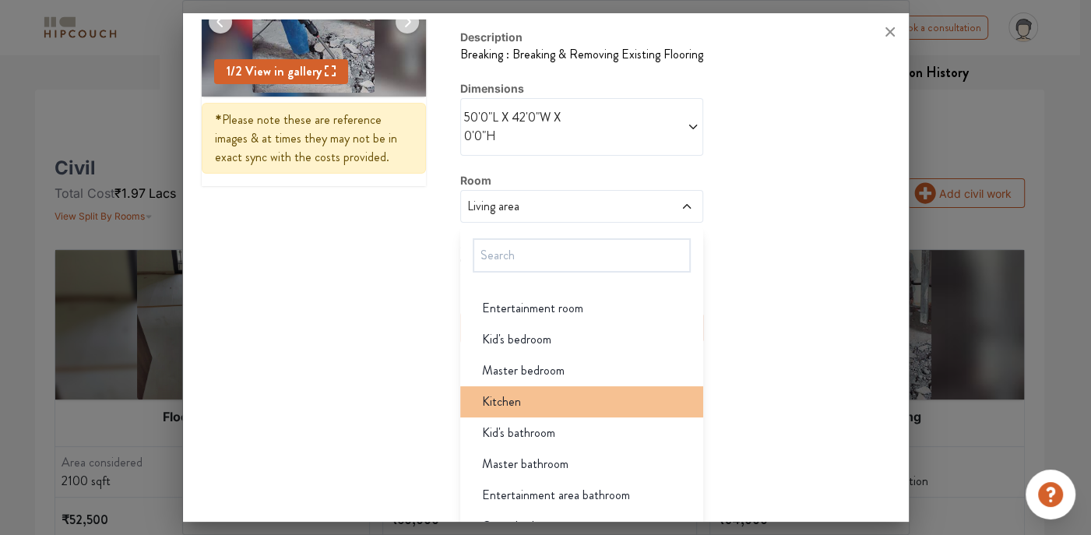
scroll to position [142, 0]
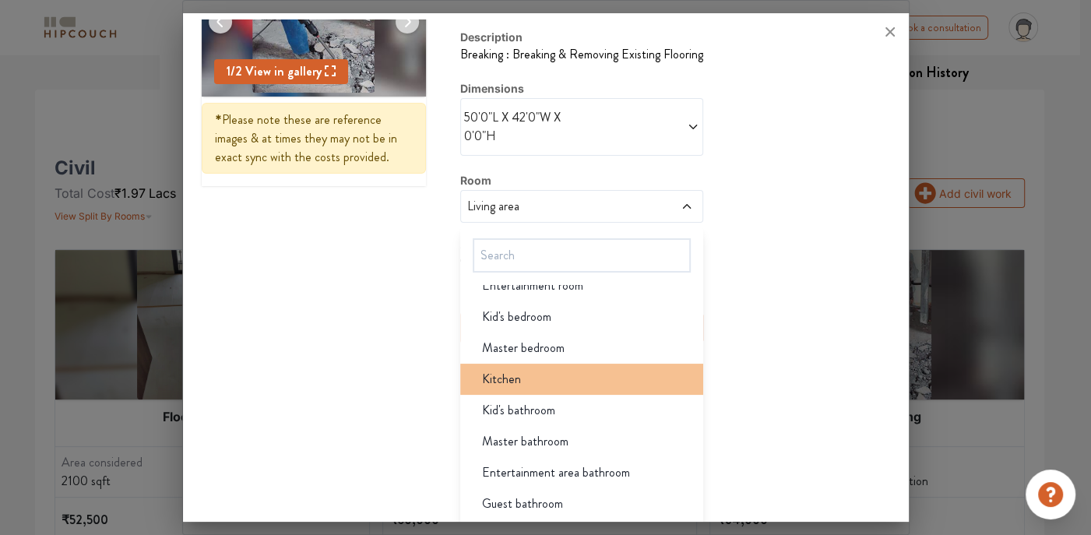
click at [539, 382] on div "Kitchen" at bounding box center [586, 379] width 234 height 19
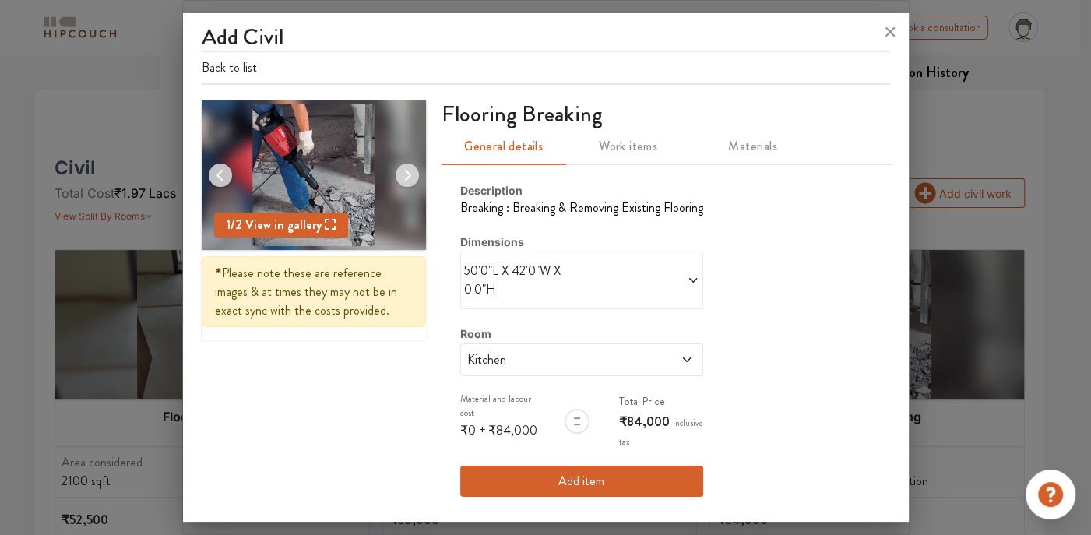
scroll to position [0, 0]
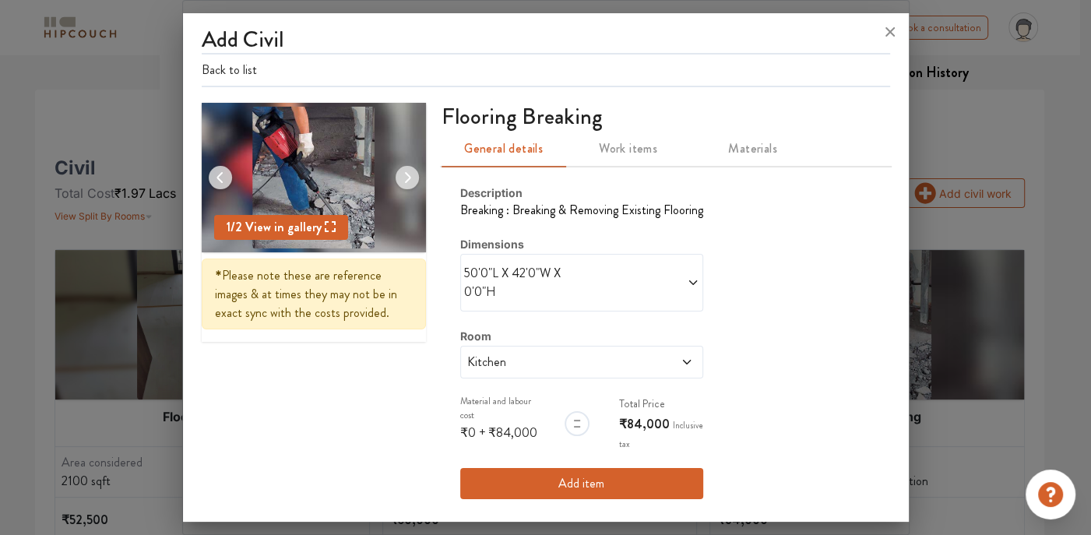
click at [617, 267] on span at bounding box center [641, 282] width 118 height 37
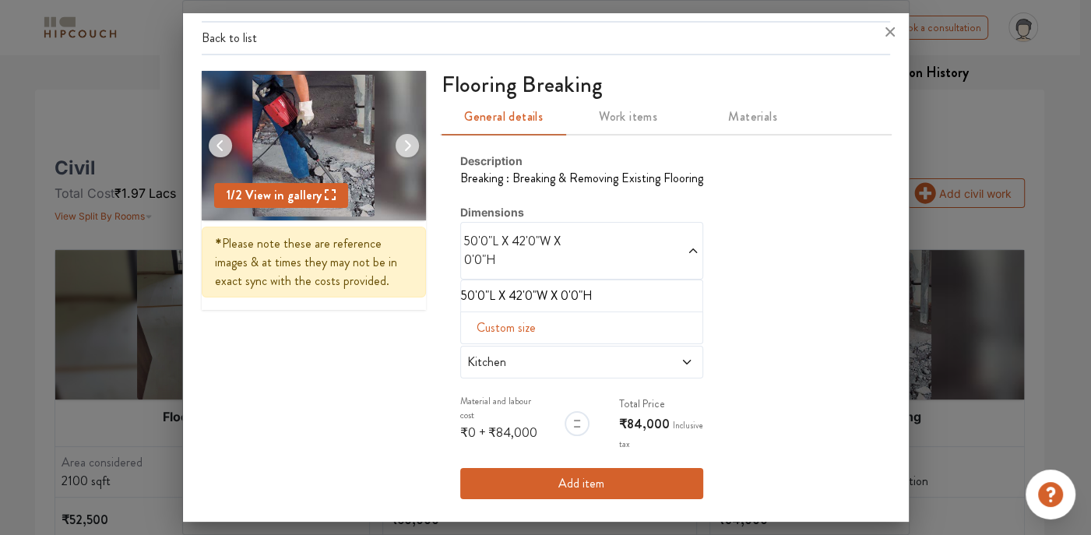
click at [582, 239] on span at bounding box center [641, 250] width 118 height 37
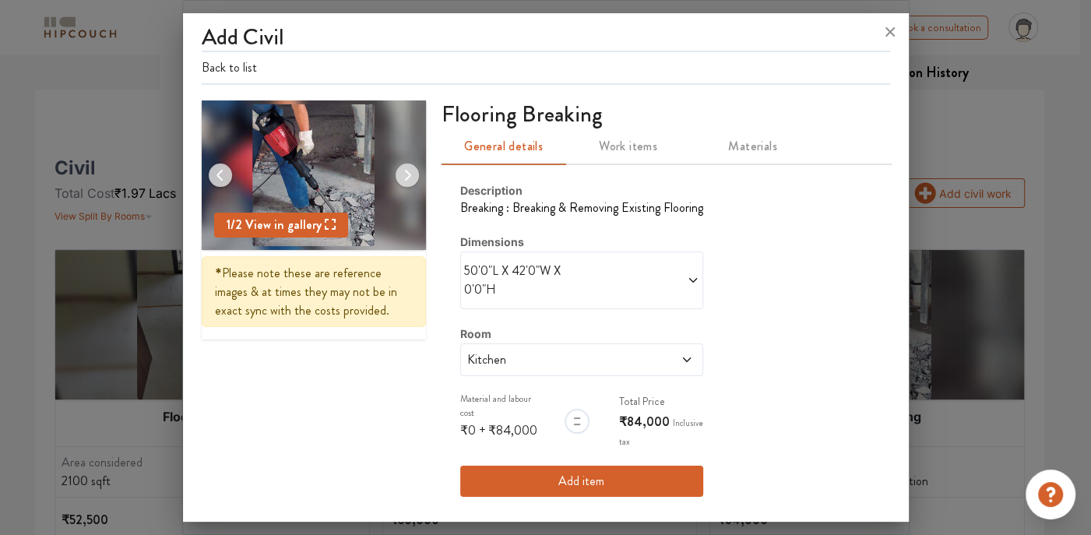
scroll to position [0, 0]
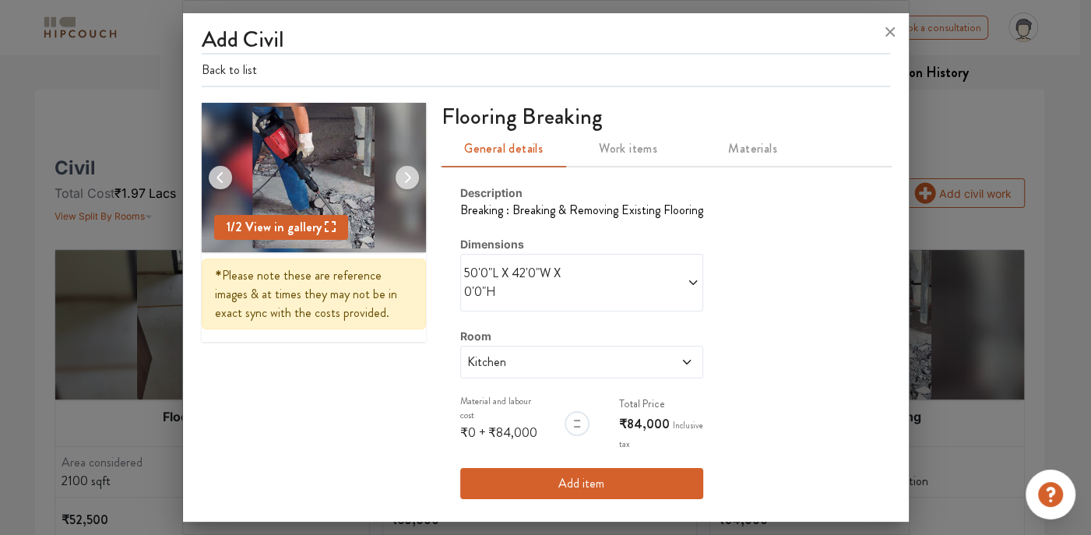
click at [541, 283] on span "50'0"L X 42'0"W X 0'0"H" at bounding box center [523, 282] width 118 height 37
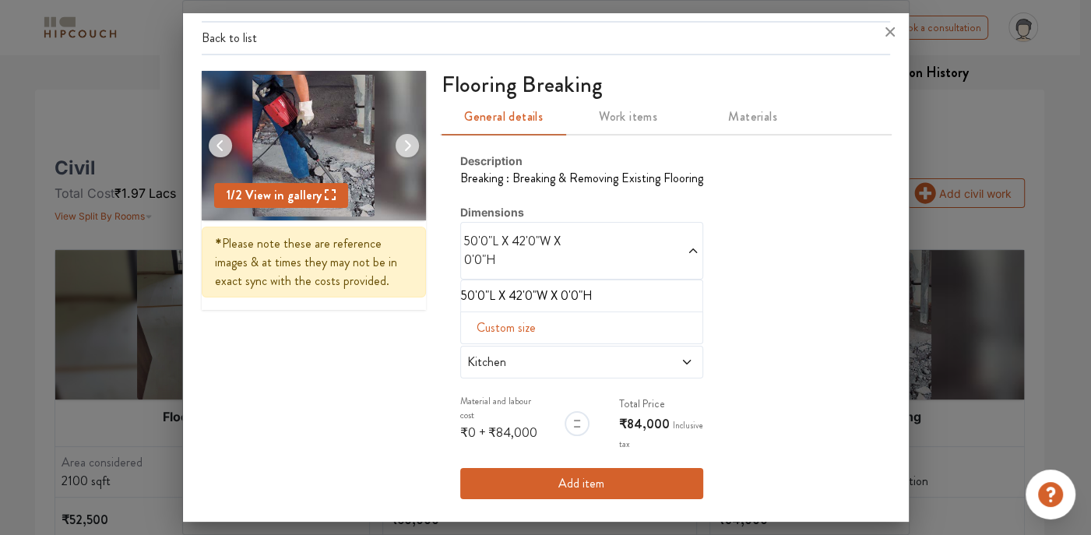
click at [508, 322] on span "Custom size" at bounding box center [506, 327] width 72 height 31
click at [483, 350] on input "text" at bounding box center [485, 353] width 25 height 30
type input "14"
click at [508, 349] on input "text" at bounding box center [510, 353] width 25 height 30
type input "6"
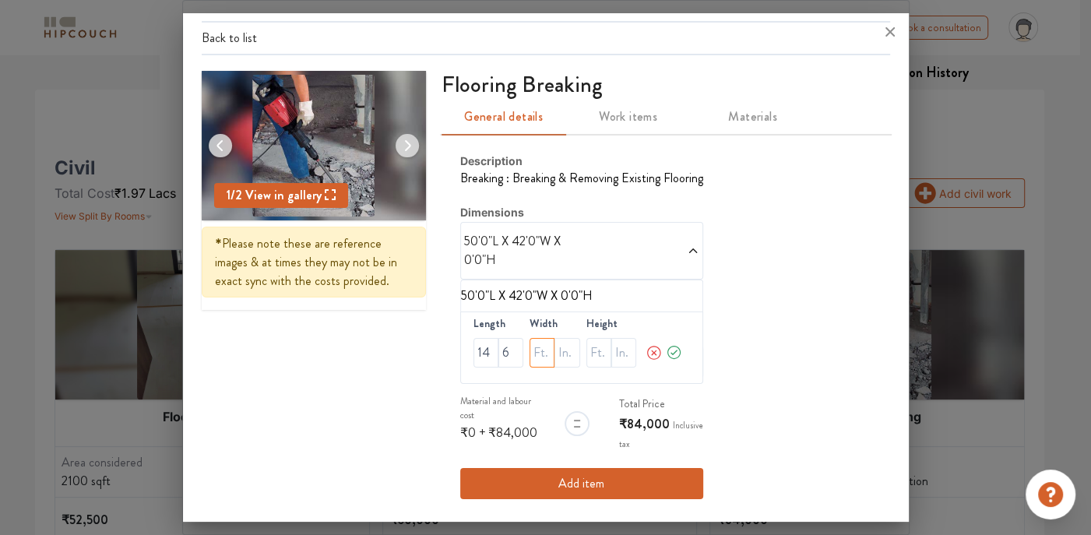
click at [539, 347] on input "text" at bounding box center [541, 353] width 25 height 30
type input "8"
click at [559, 346] on input "text" at bounding box center [566, 353] width 25 height 30
type input "6"
click at [669, 351] on icon at bounding box center [674, 352] width 17 height 31
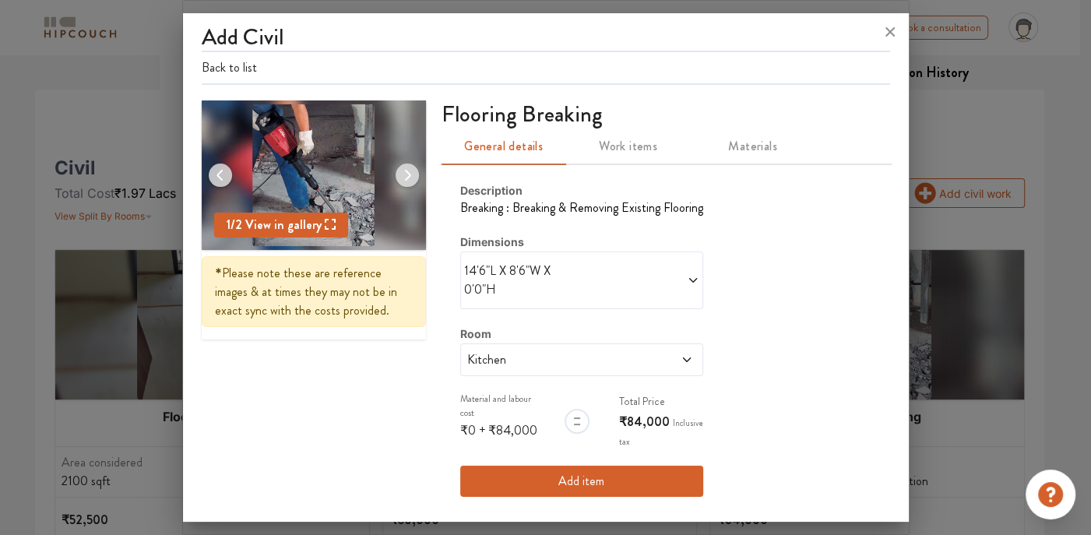
scroll to position [0, 0]
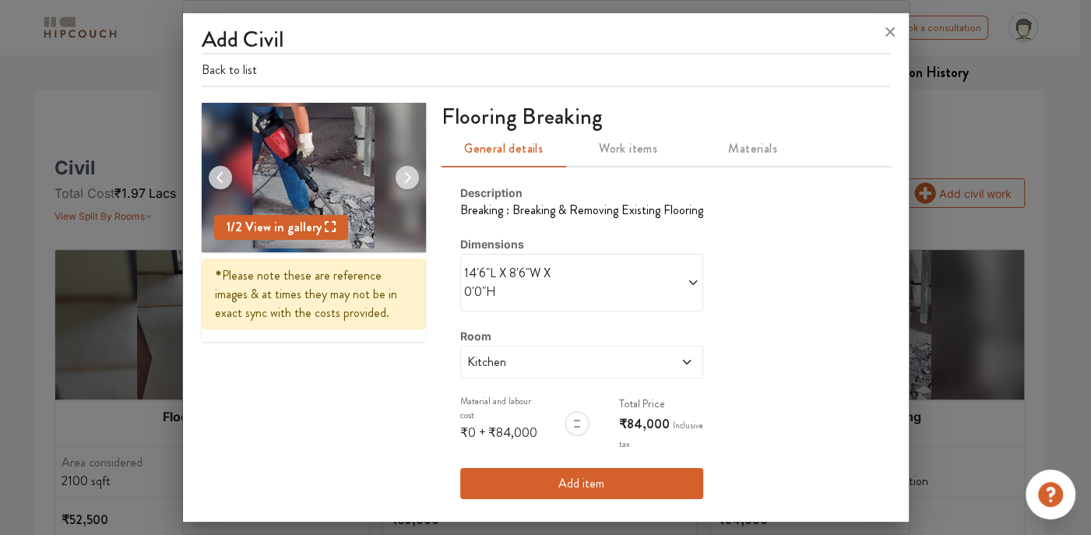
click at [553, 468] on button "Add item" at bounding box center [581, 483] width 243 height 31
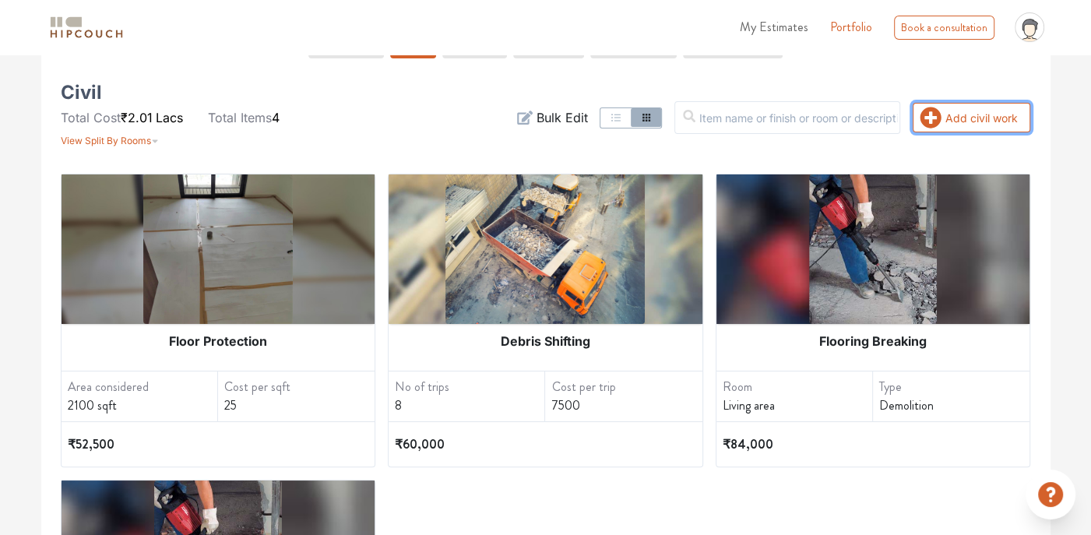
scroll to position [311, 0]
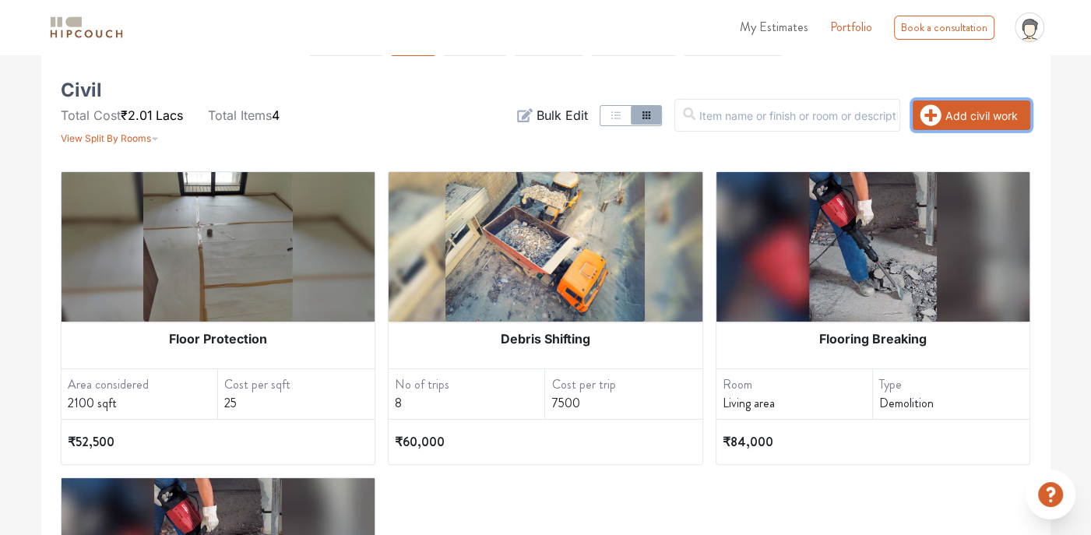
click at [935, 117] on icon "button" at bounding box center [930, 115] width 21 height 21
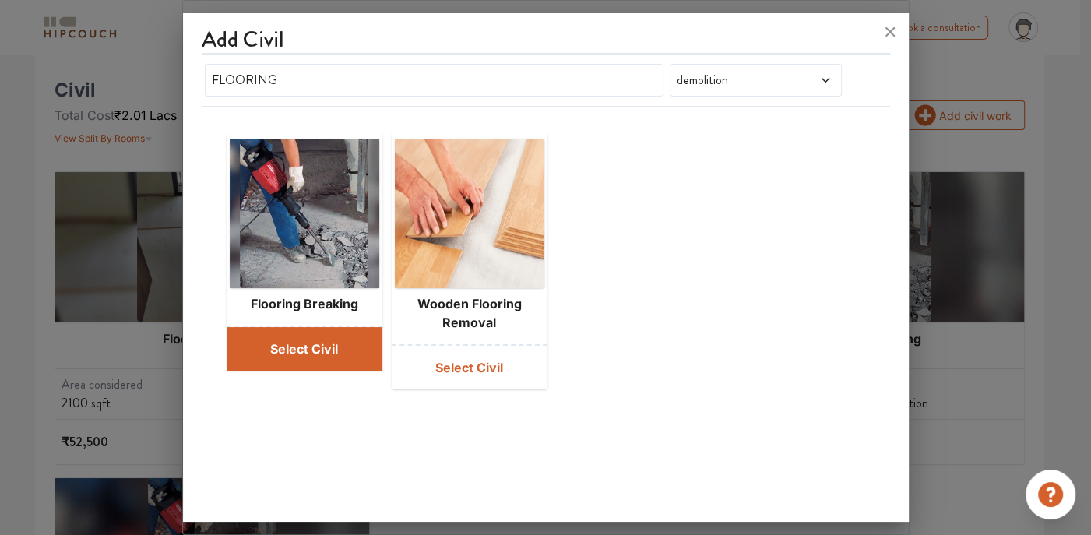
click at [335, 343] on button "Select Civil" at bounding box center [305, 349] width 156 height 44
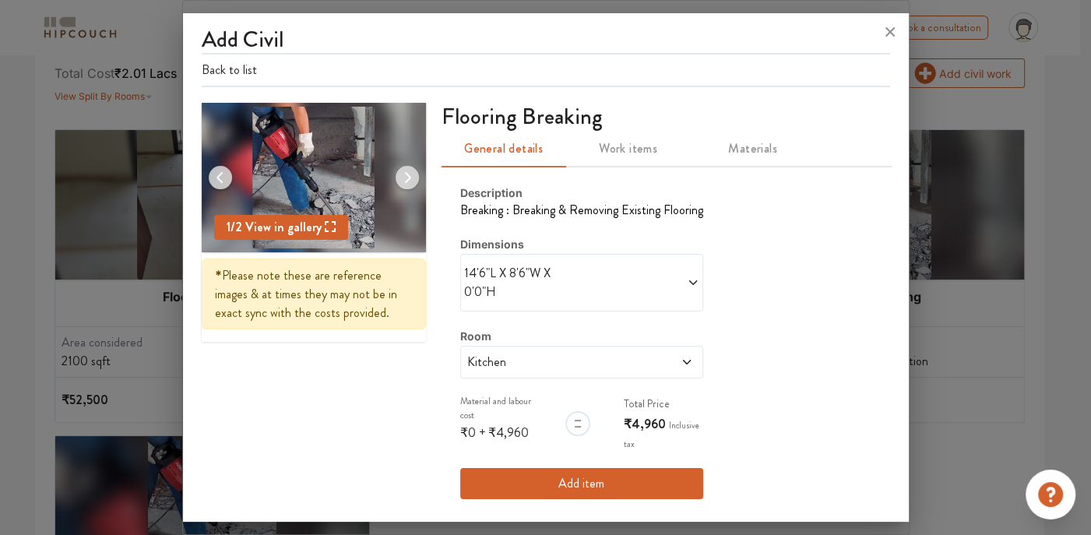
scroll to position [389, 0]
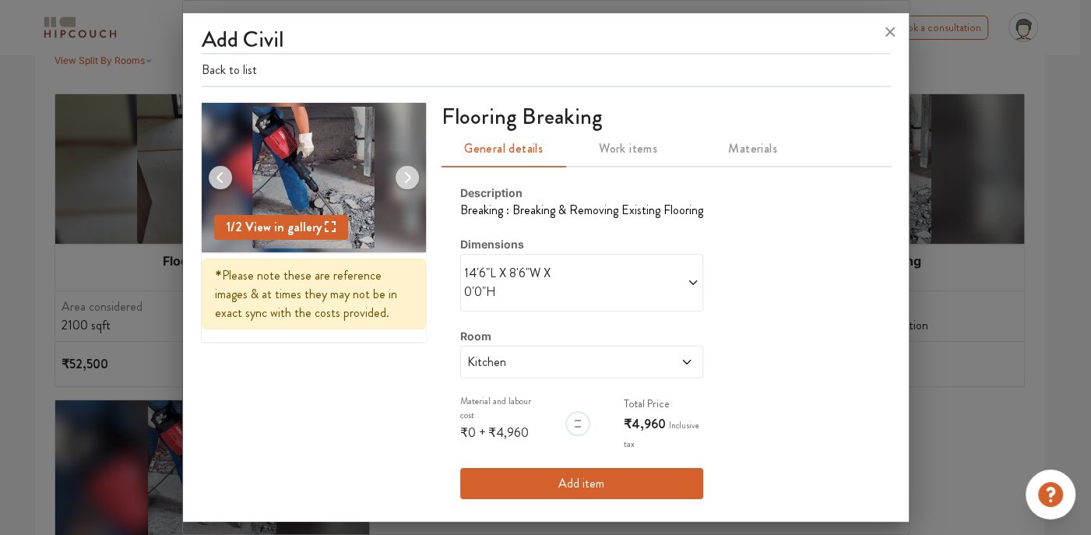
click at [599, 271] on span at bounding box center [641, 282] width 118 height 37
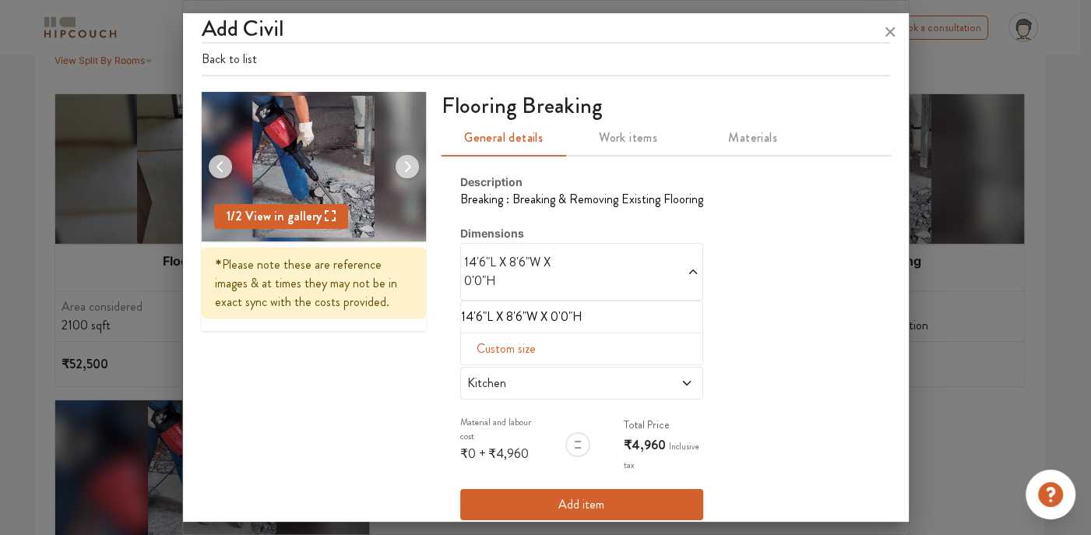
scroll to position [13, 0]
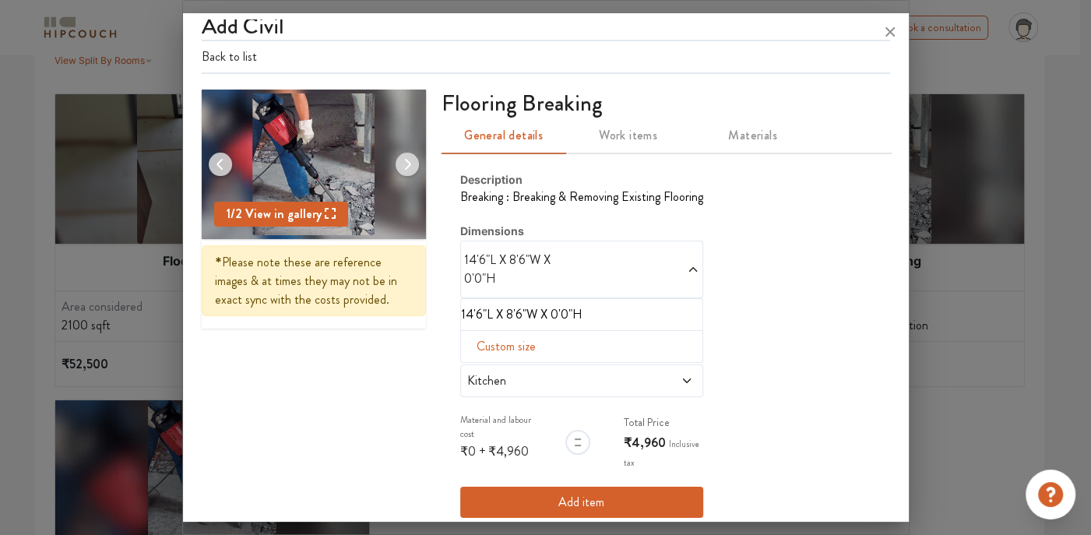
click at [599, 271] on div "14'6"L X 8'6"W X 0'0"H" at bounding box center [581, 270] width 243 height 58
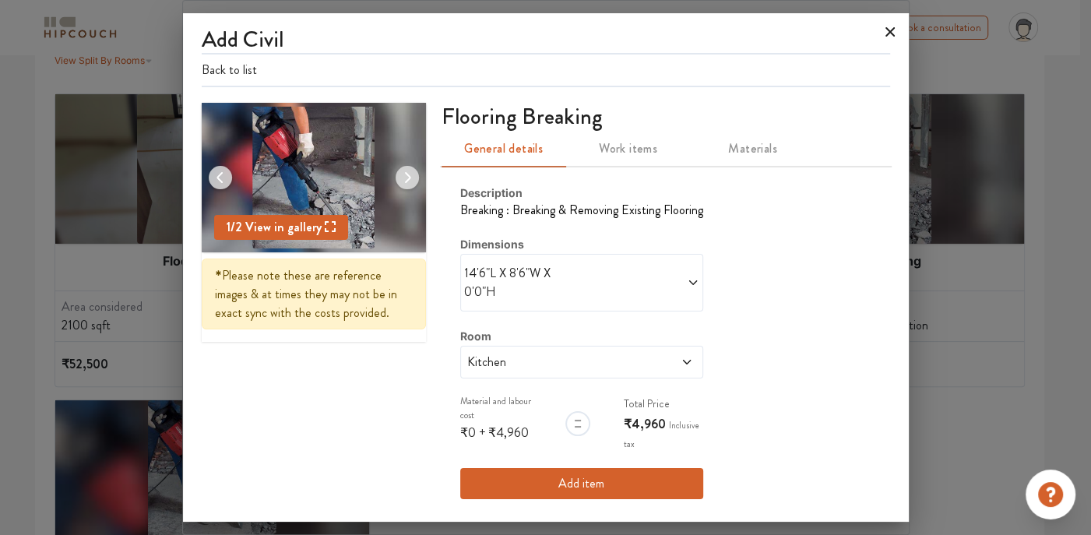
click at [888, 33] on icon at bounding box center [889, 31] width 9 height 9
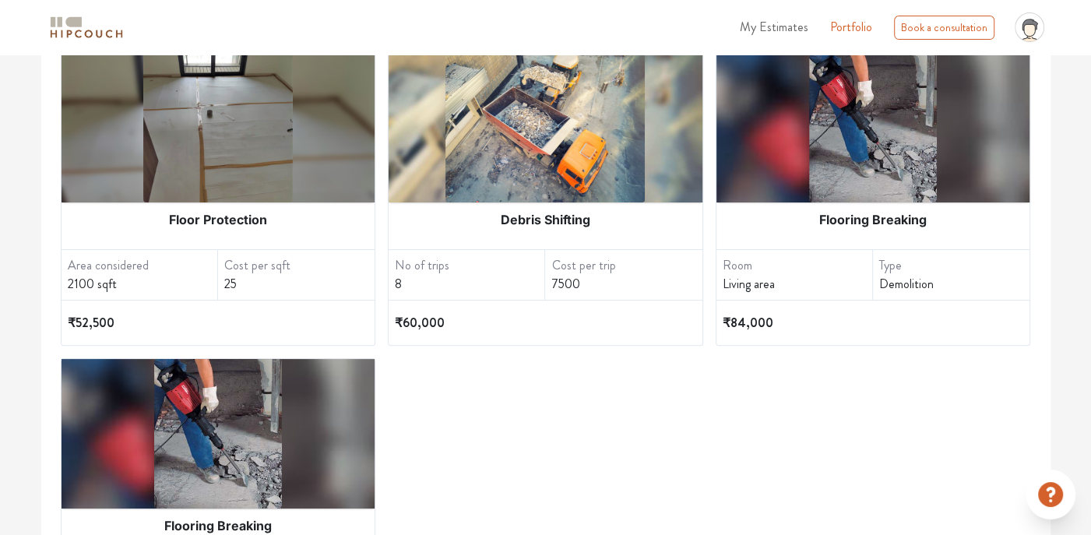
scroll to position [249, 0]
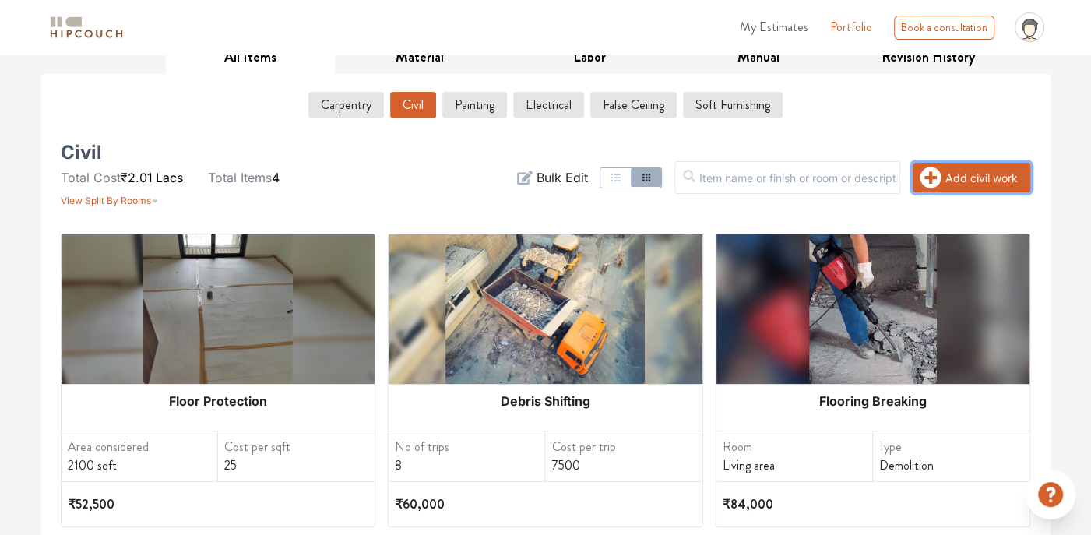
click at [933, 176] on icon "button" at bounding box center [930, 178] width 22 height 22
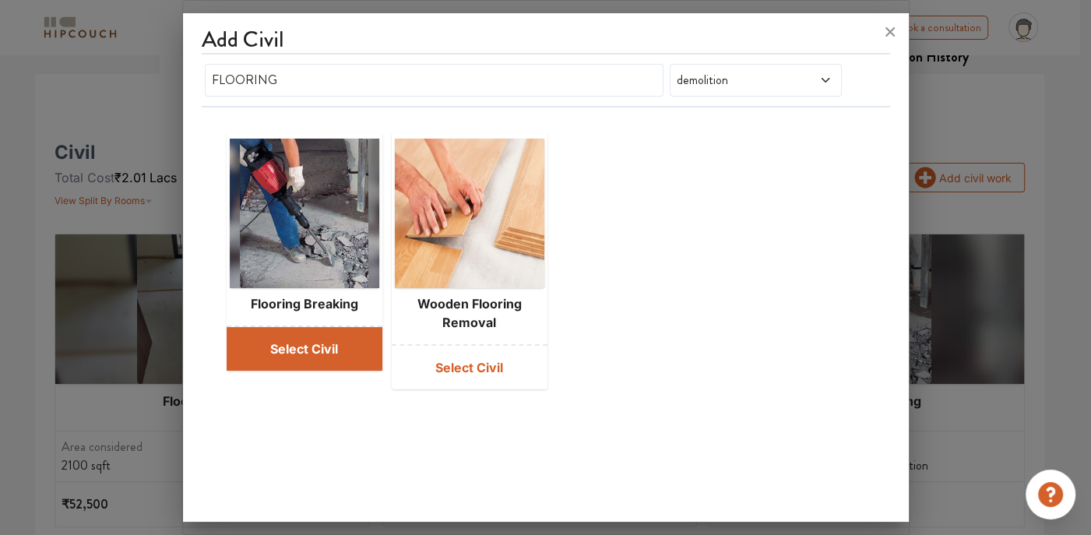
click at [367, 346] on button "Select Civil" at bounding box center [305, 349] width 156 height 44
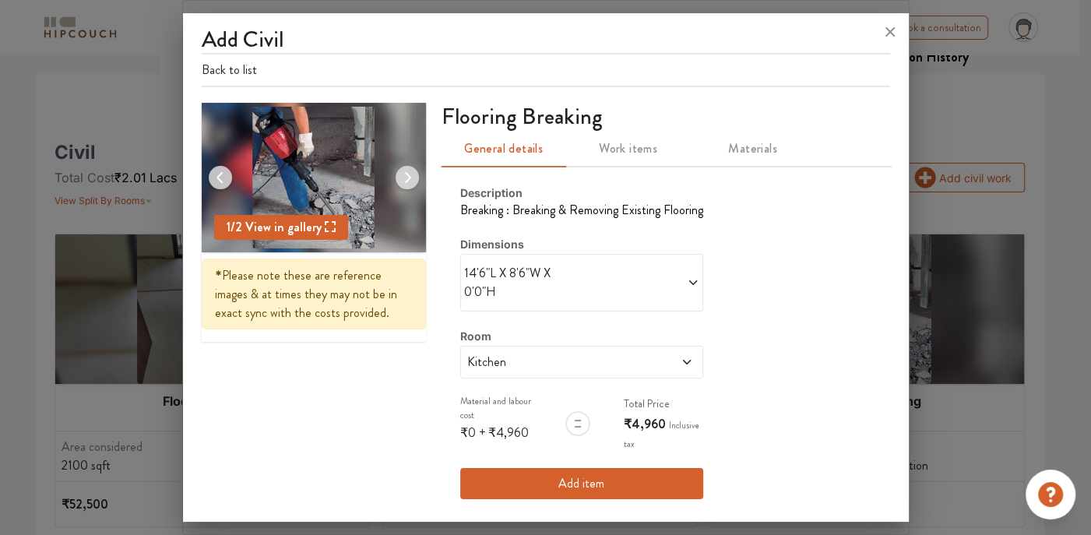
click at [606, 264] on span at bounding box center [641, 282] width 118 height 37
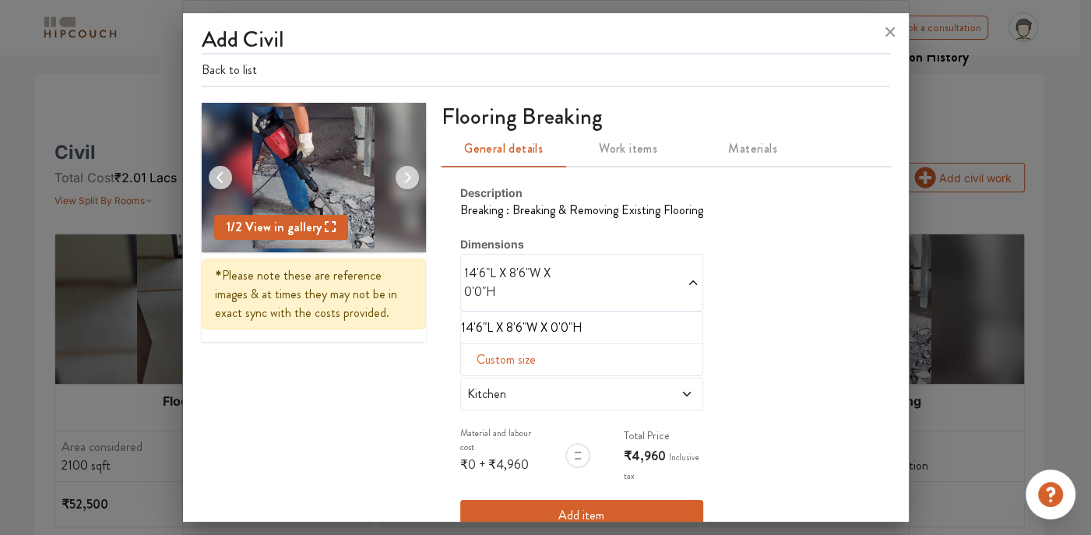
click at [497, 344] on span "Custom size" at bounding box center [506, 359] width 72 height 31
click at [484, 370] on input "text" at bounding box center [485, 385] width 25 height 30
type input "10"
click at [504, 370] on input "text" at bounding box center [510, 385] width 25 height 30
type input "8"
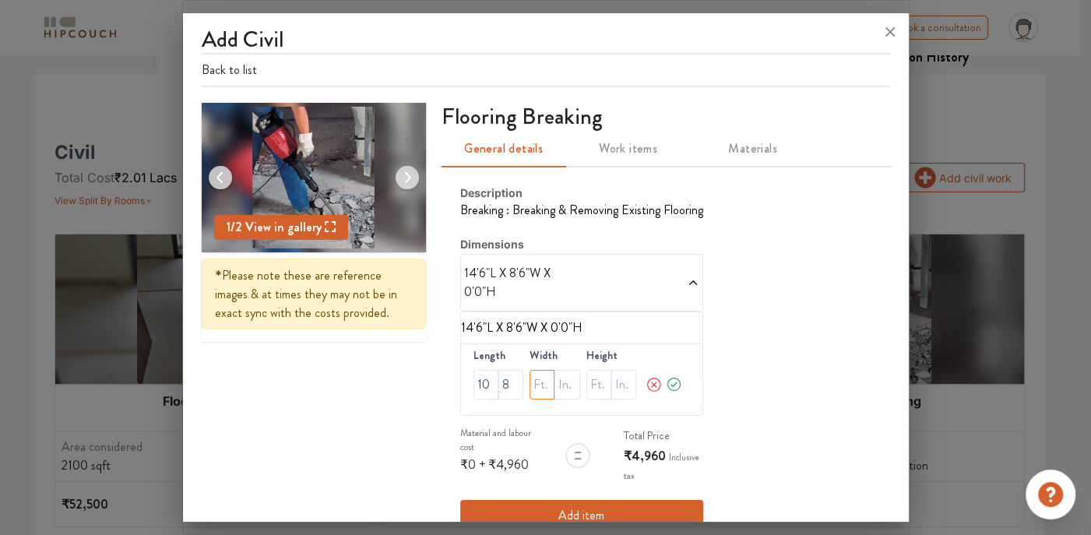
click at [543, 370] on input "text" at bounding box center [541, 385] width 25 height 30
type input "10"
click at [554, 370] on input "text" at bounding box center [566, 385] width 25 height 30
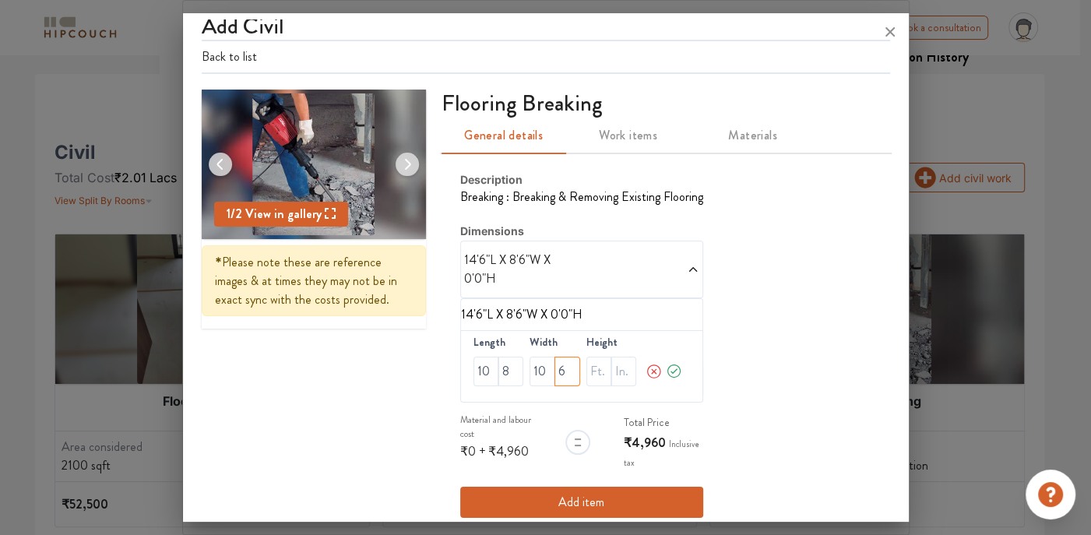
type input "6"
click at [667, 356] on icon at bounding box center [674, 371] width 17 height 31
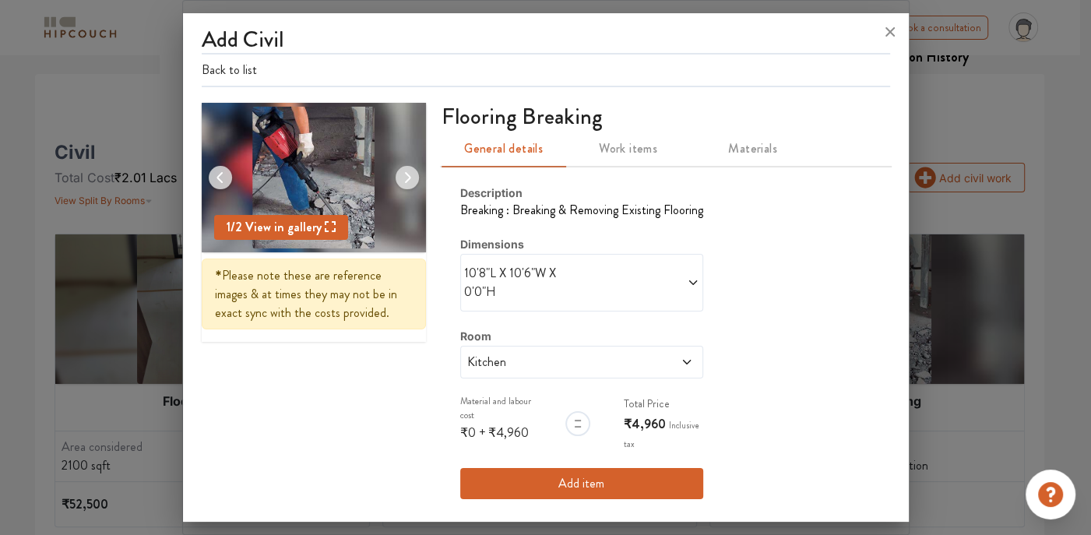
click at [603, 369] on span "Kitchen" at bounding box center [550, 362] width 172 height 19
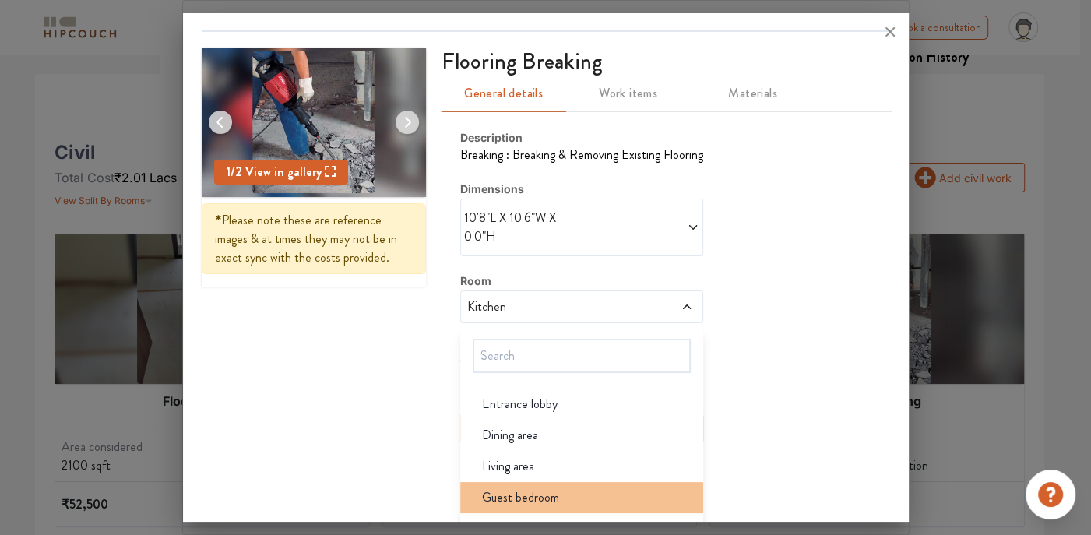
scroll to position [169, 0]
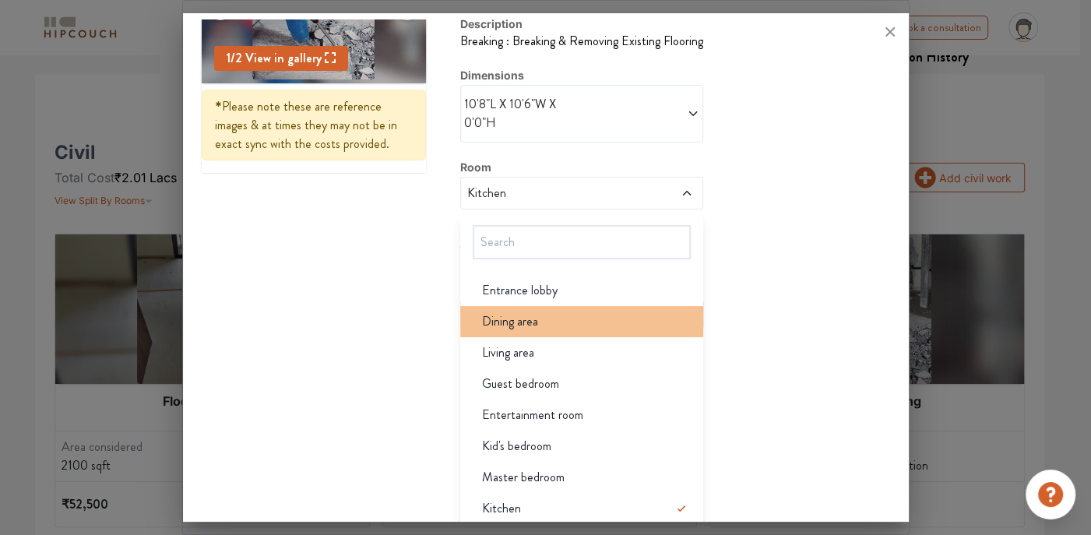
click at [540, 312] on div "Dining area" at bounding box center [586, 321] width 234 height 19
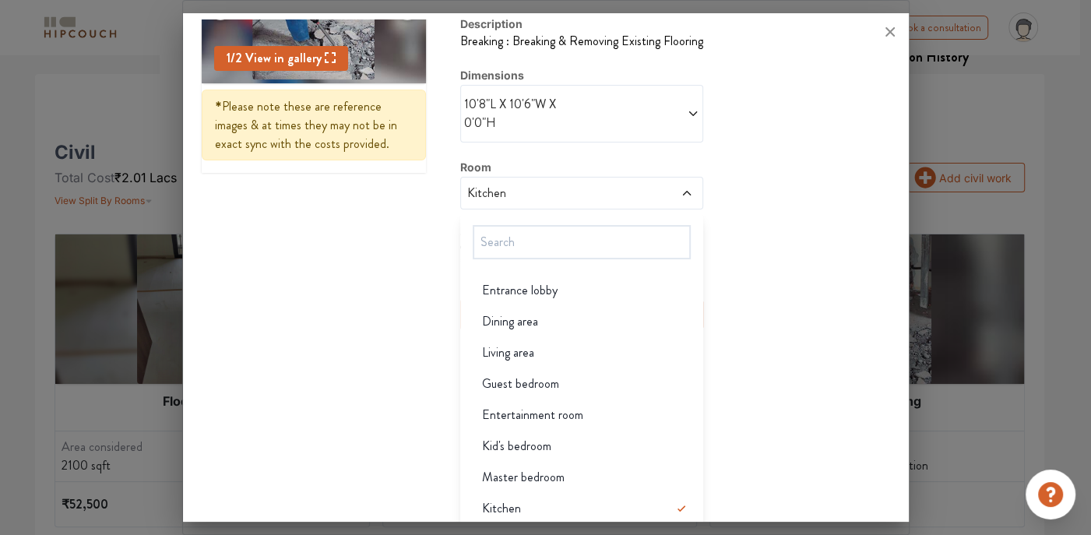
scroll to position [0, 0]
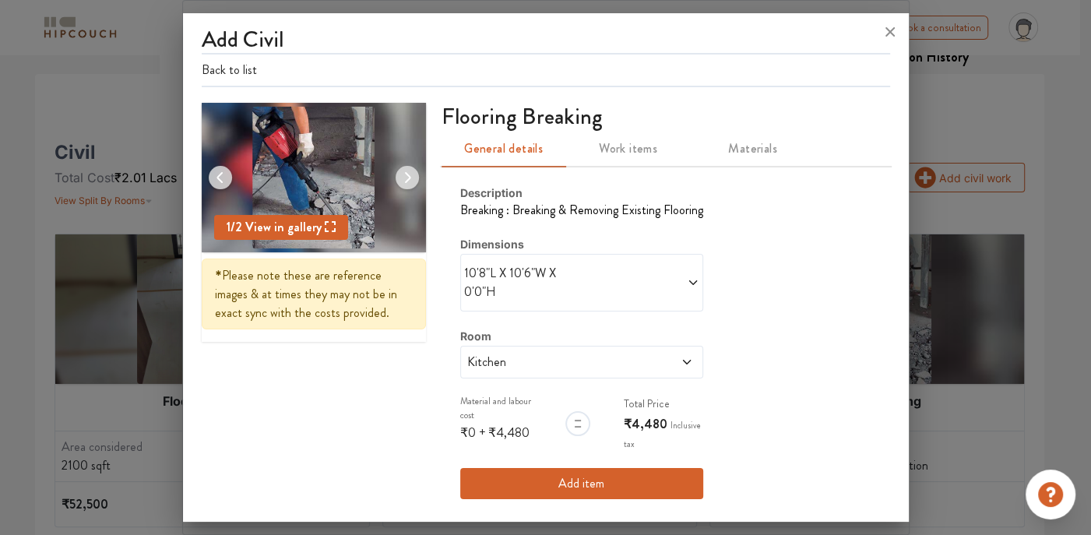
click at [635, 353] on span at bounding box center [663, 362] width 57 height 19
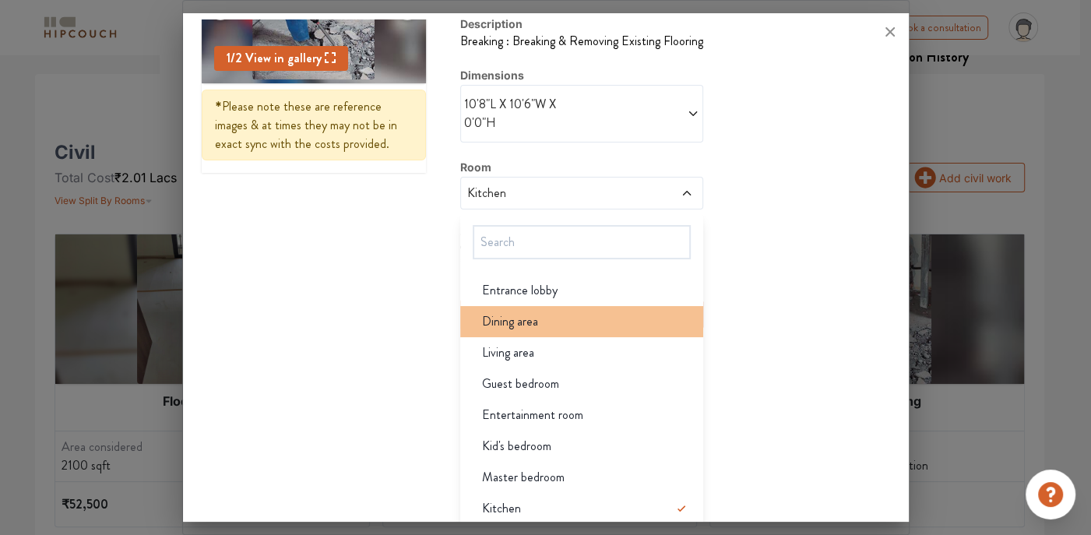
click at [571, 325] on div "Dining area" at bounding box center [586, 321] width 234 height 19
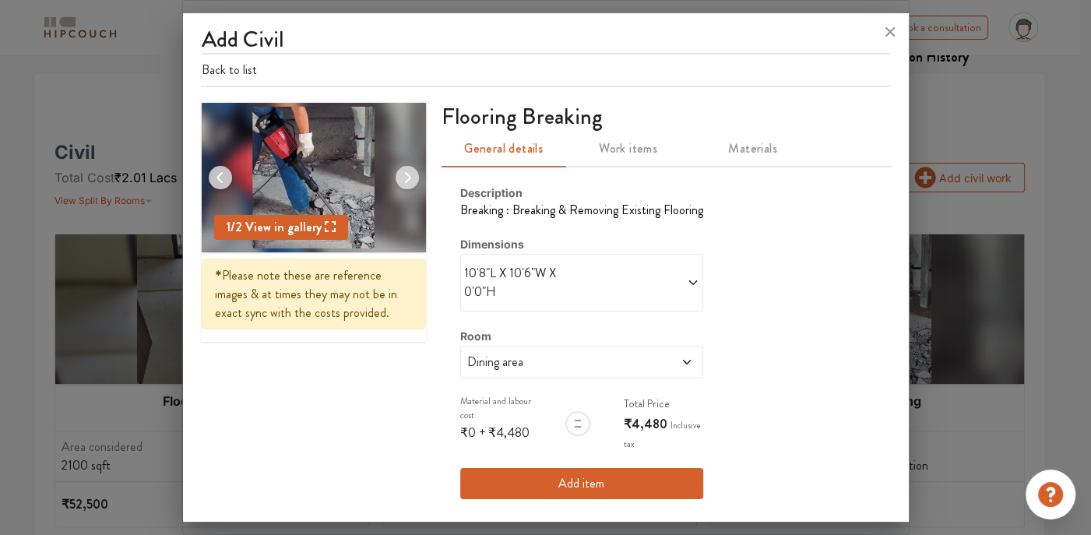
click at [586, 279] on span at bounding box center [641, 282] width 118 height 37
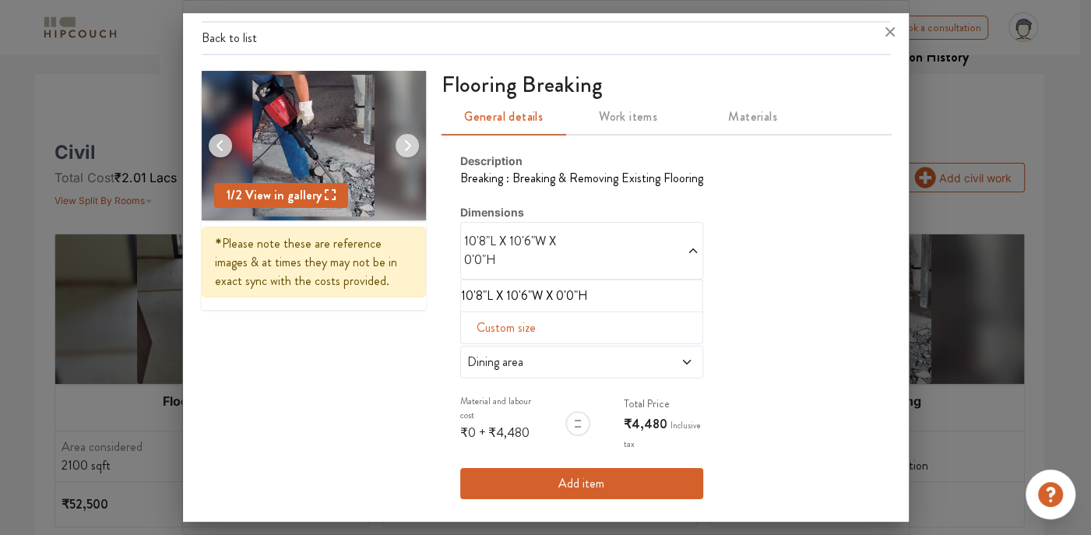
click at [532, 319] on span "Custom size" at bounding box center [506, 327] width 72 height 31
click at [559, 351] on input "6" at bounding box center [566, 353] width 25 height 30
type input "8"
click at [578, 485] on button "Add item" at bounding box center [581, 483] width 243 height 31
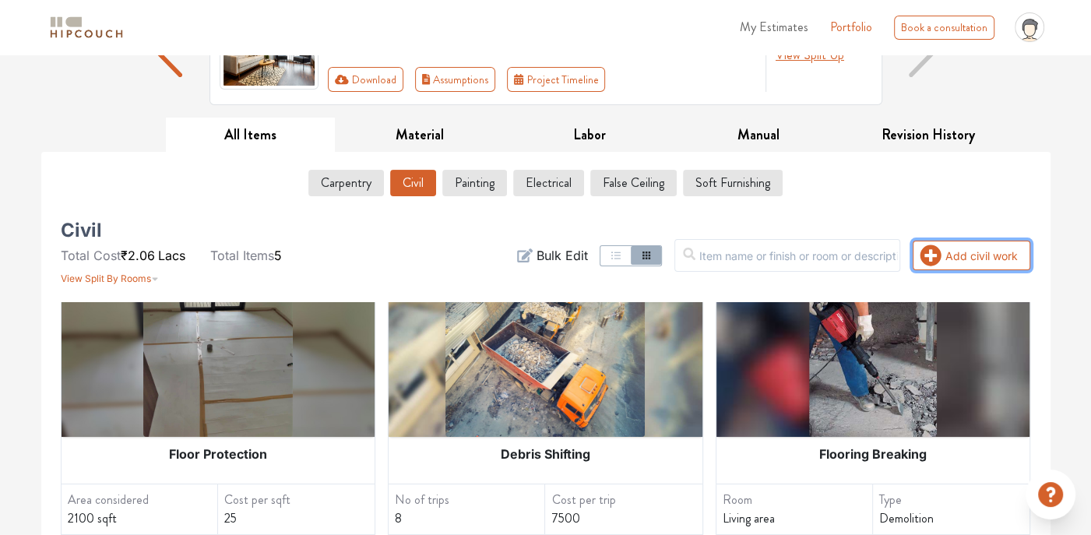
scroll to position [0, 0]
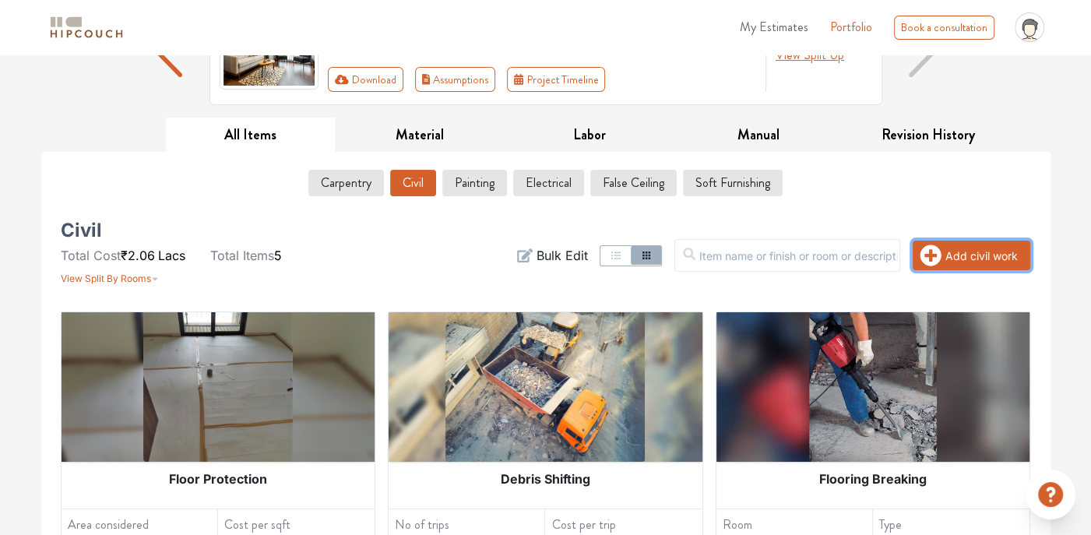
click at [943, 241] on button "Add civil work" at bounding box center [971, 256] width 118 height 30
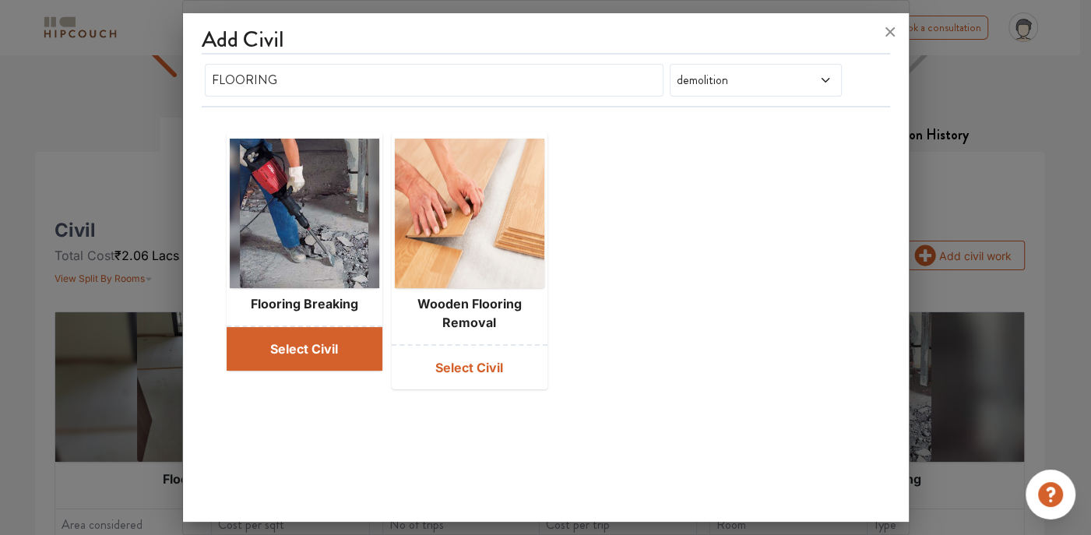
click at [326, 357] on button "Select Civil" at bounding box center [305, 349] width 156 height 44
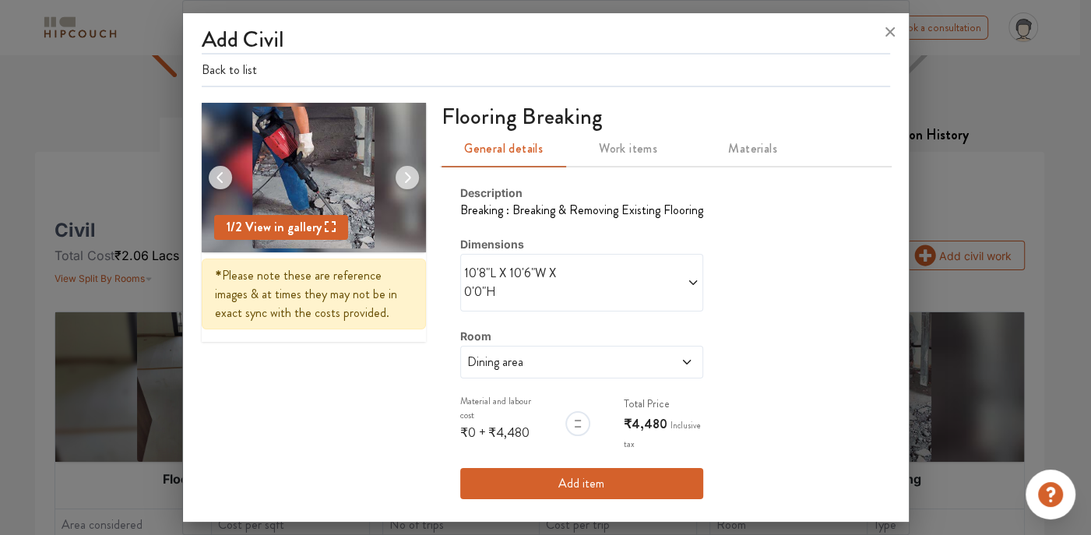
click at [593, 358] on span "Dining area" at bounding box center [550, 362] width 172 height 19
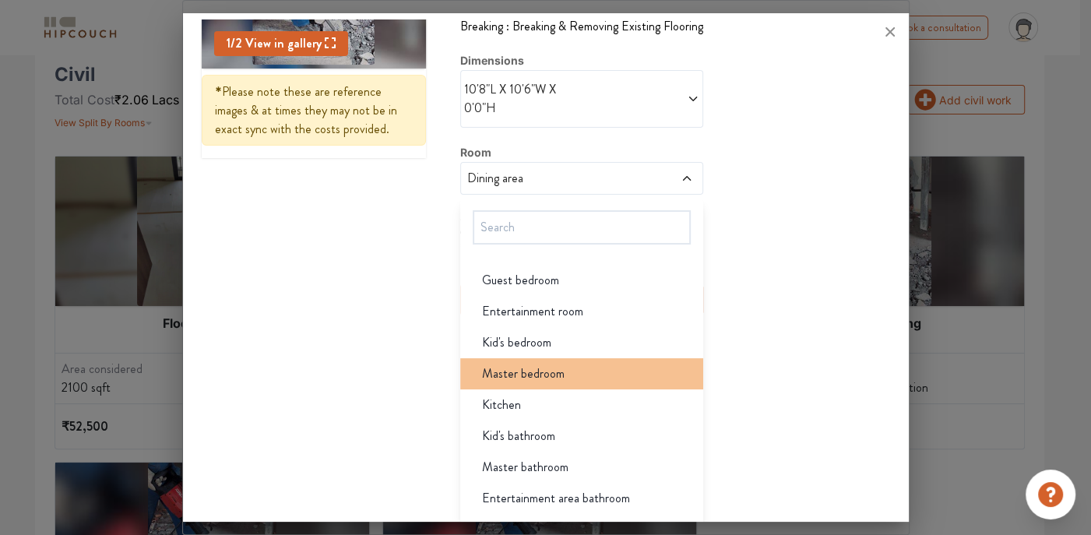
scroll to position [65, 0]
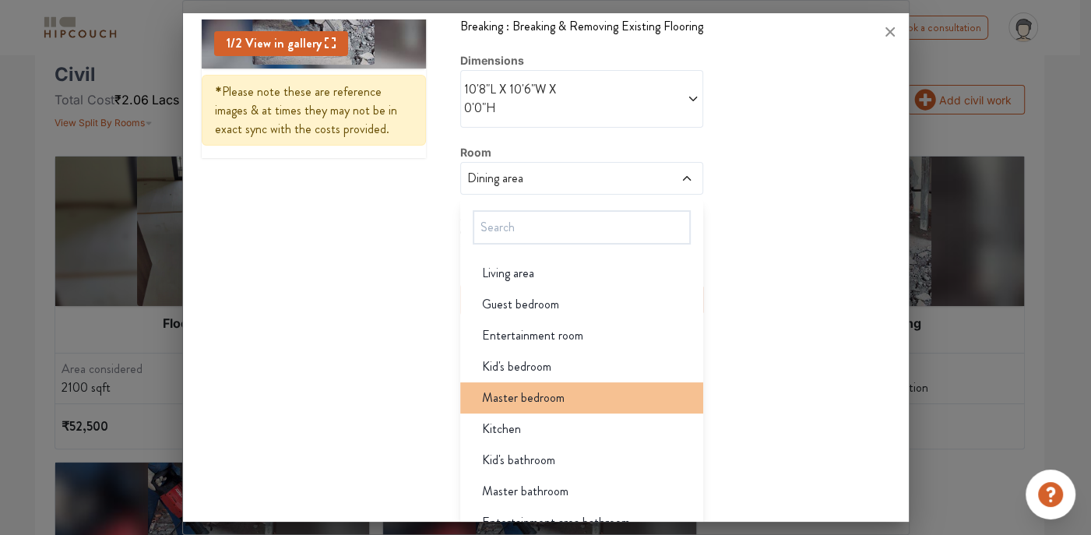
click at [561, 389] on div "Master bedroom" at bounding box center [586, 397] width 234 height 19
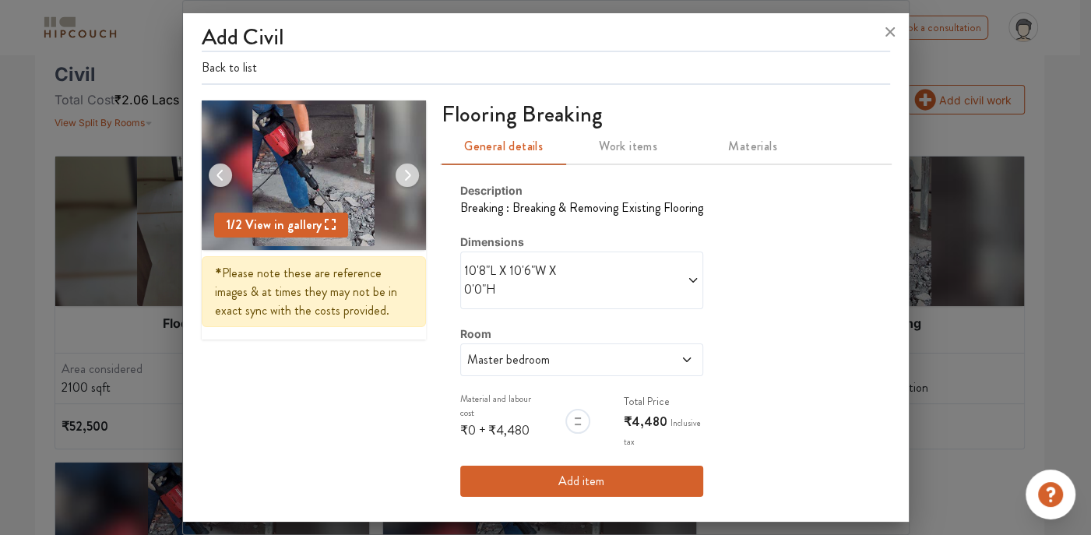
scroll to position [0, 0]
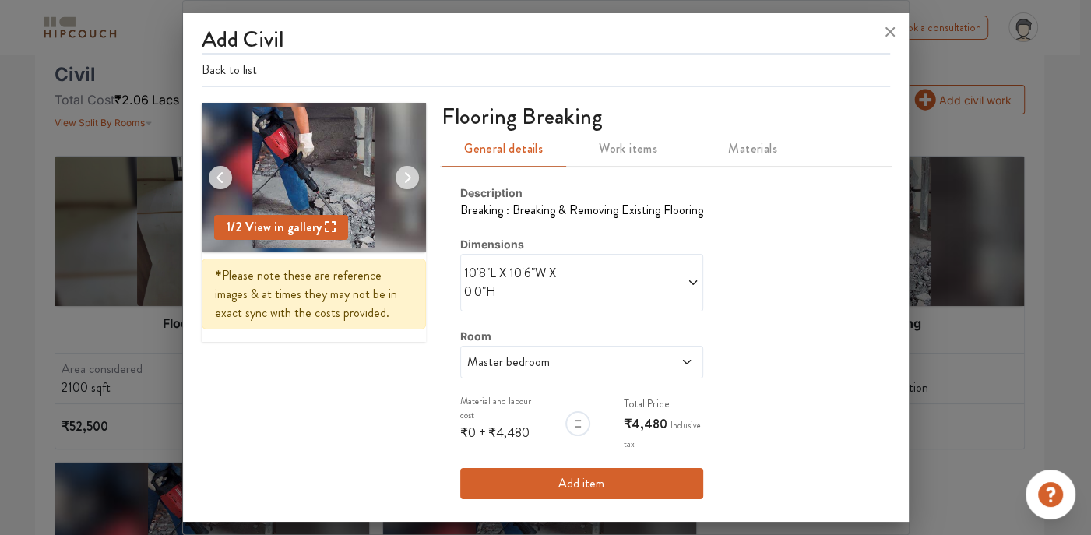
click at [617, 269] on span at bounding box center [641, 282] width 118 height 37
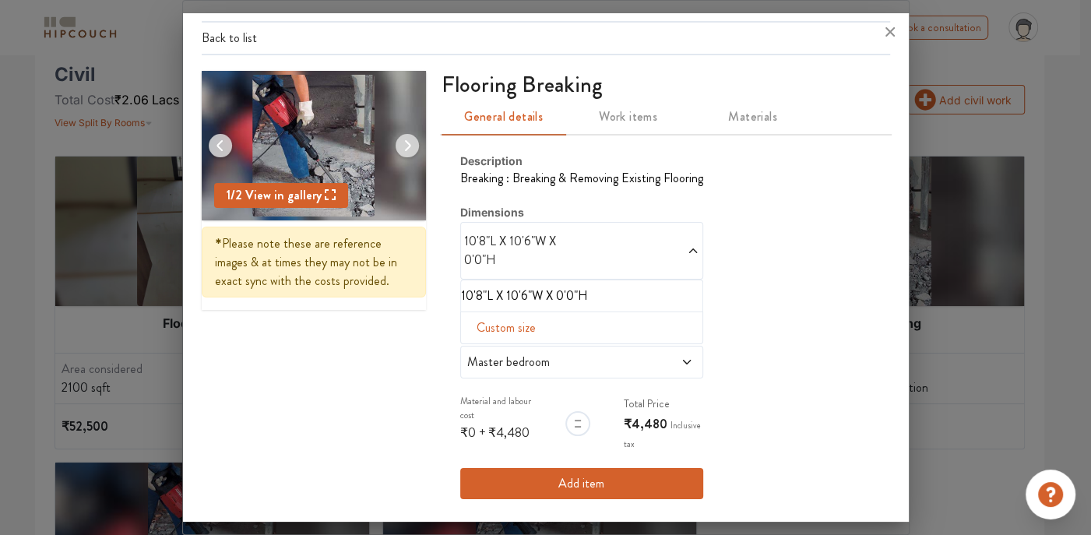
click at [487, 324] on span "Custom size" at bounding box center [506, 327] width 72 height 31
click at [487, 362] on input "text" at bounding box center [485, 353] width 25 height 30
type input "10"
click at [506, 350] on input "text" at bounding box center [510, 353] width 25 height 30
type input "2"
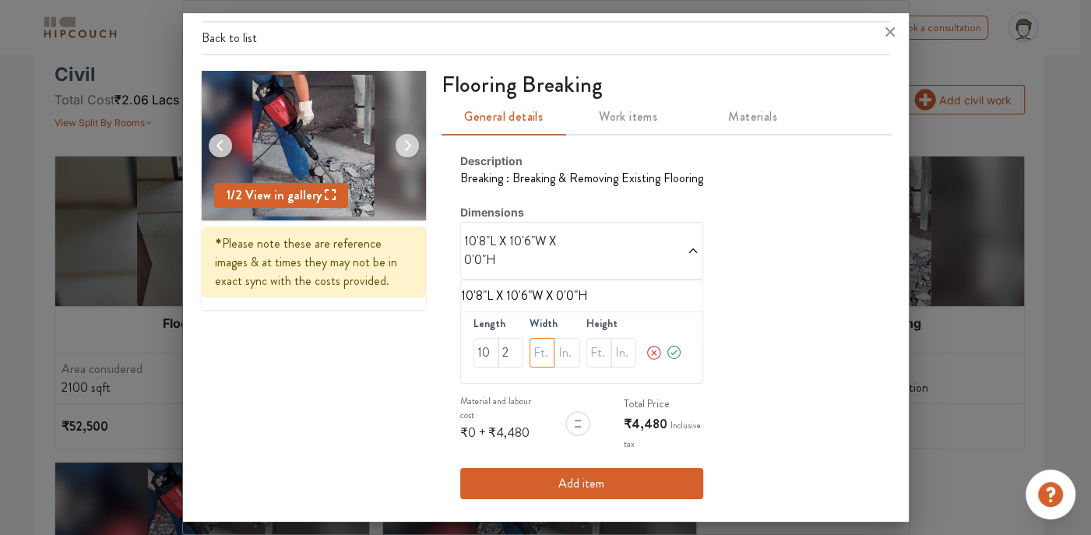
click at [543, 352] on input "text" at bounding box center [541, 353] width 25 height 30
type input "15"
click at [559, 352] on input "text" at bounding box center [566, 353] width 25 height 30
type input "2"
click at [668, 349] on icon at bounding box center [674, 352] width 17 height 31
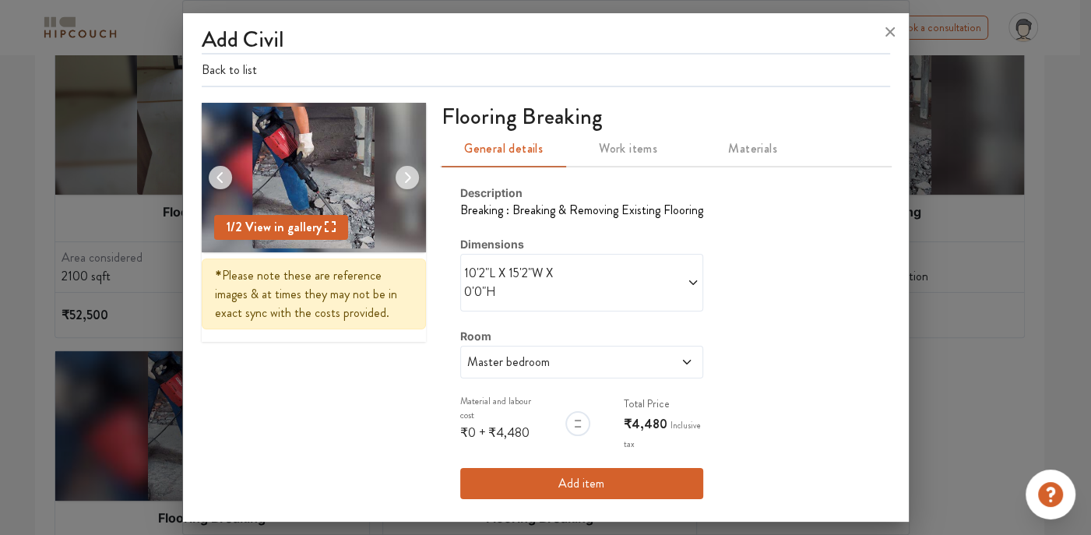
scroll to position [483, 0]
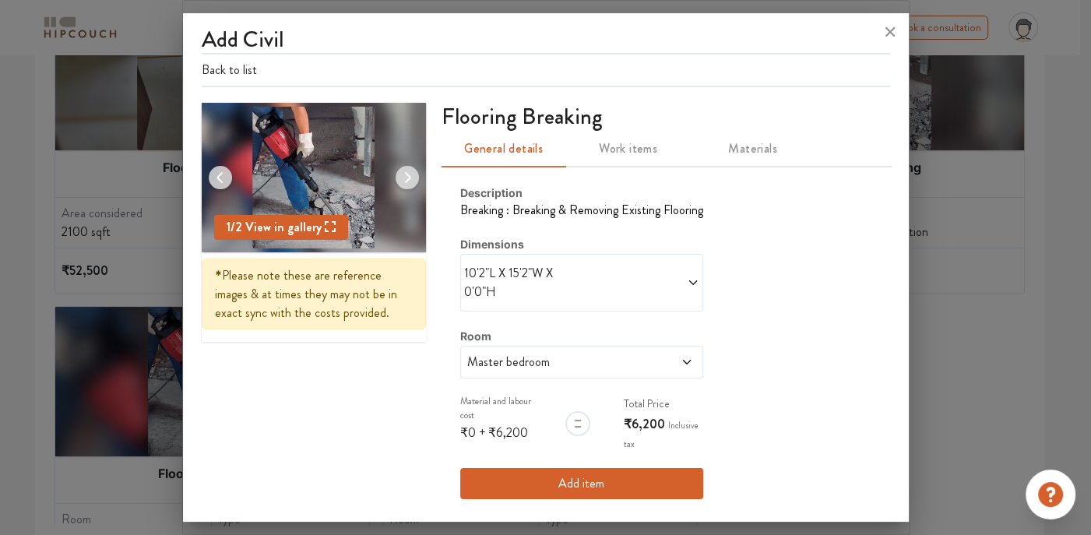
click at [622, 478] on button "Add item" at bounding box center [581, 483] width 243 height 31
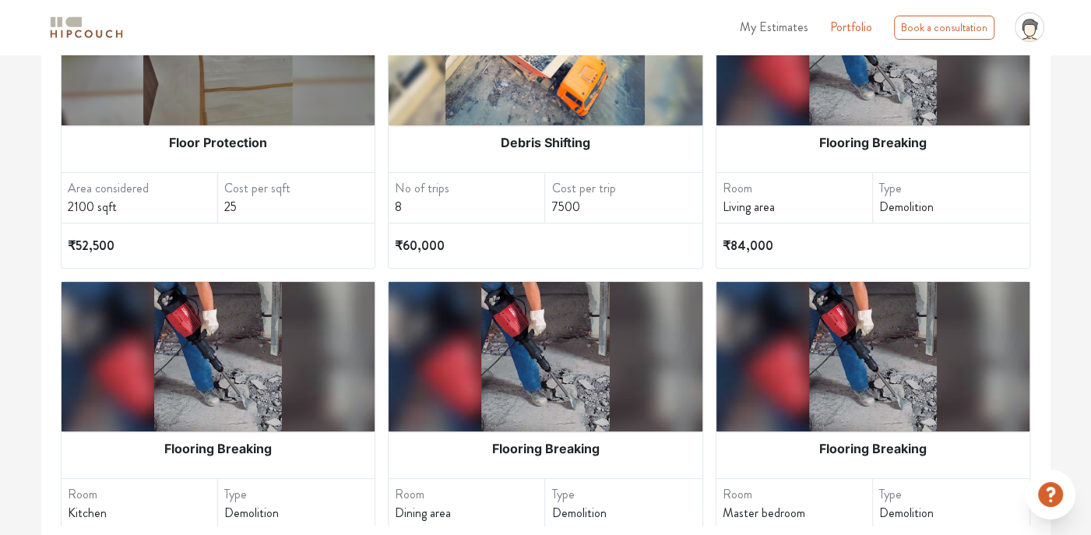
scroll to position [0, 0]
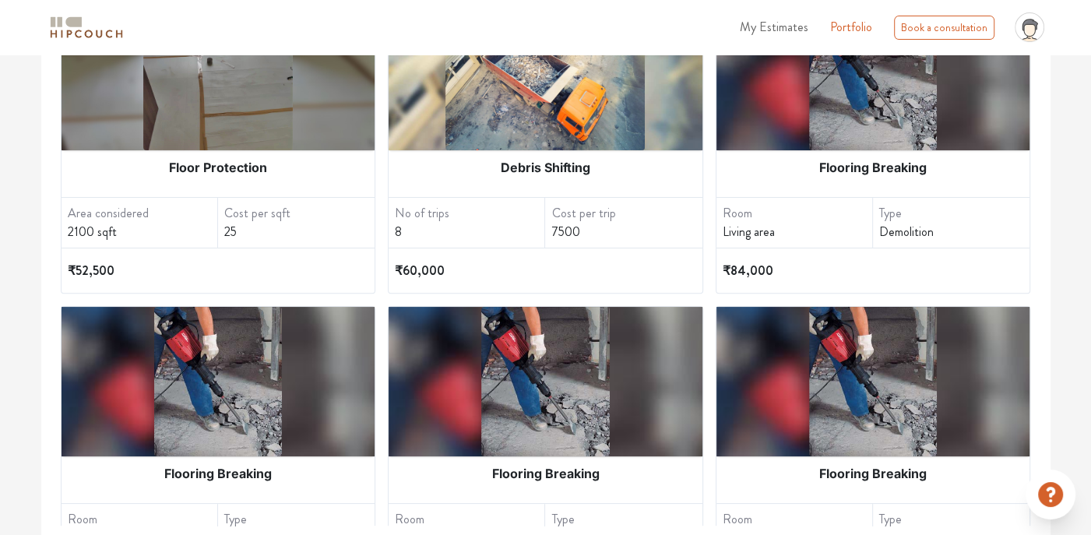
drag, startPoint x: 485, startPoint y: 132, endPoint x: 425, endPoint y: 244, distance: 127.8
click at [425, 244] on div "No of trips 8" at bounding box center [466, 223] width 156 height 50
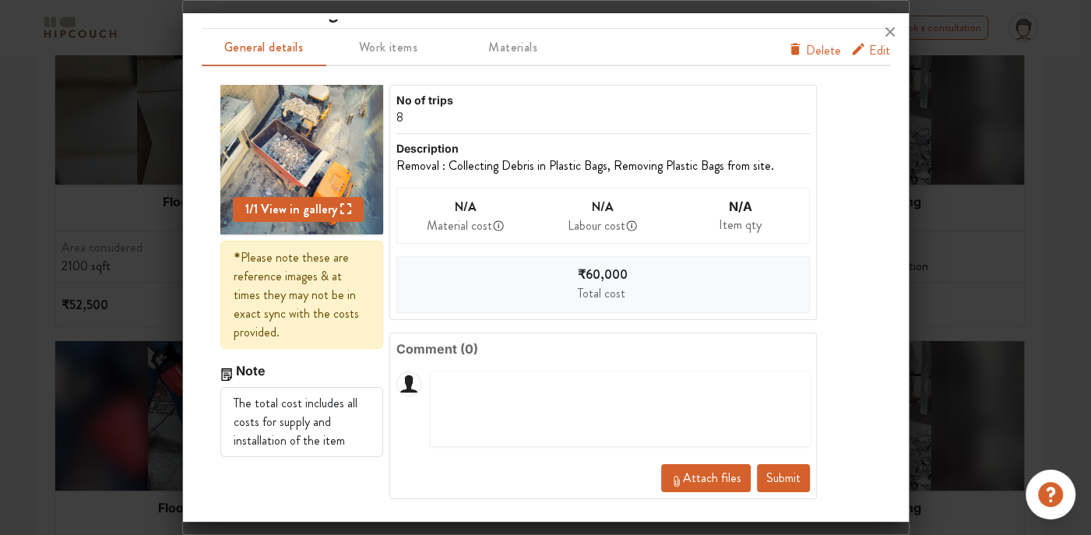
scroll to position [483, 0]
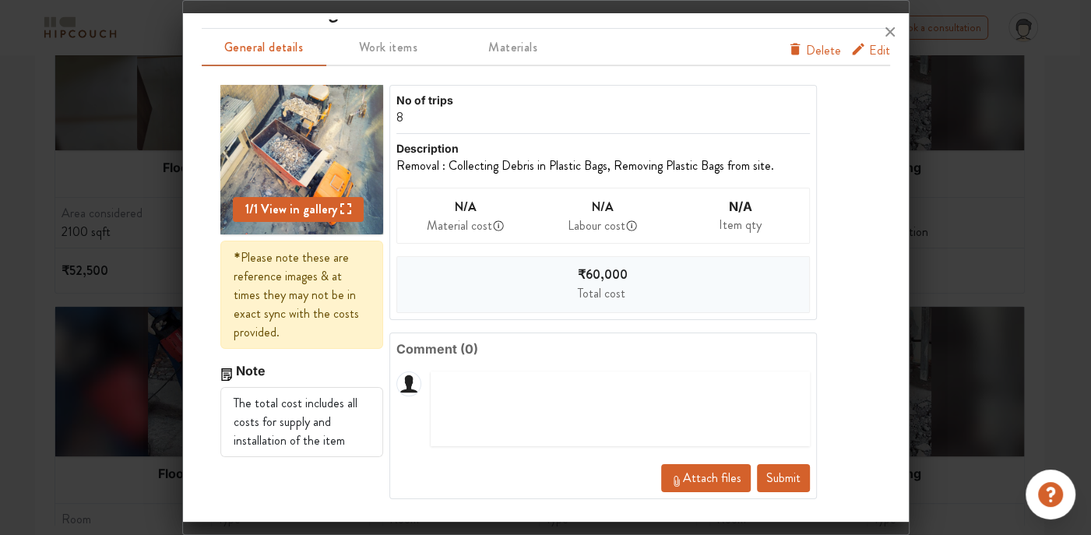
click at [859, 47] on div at bounding box center [546, 31] width 726 height 37
click at [869, 54] on span "Edit" at bounding box center [879, 53] width 21 height 25
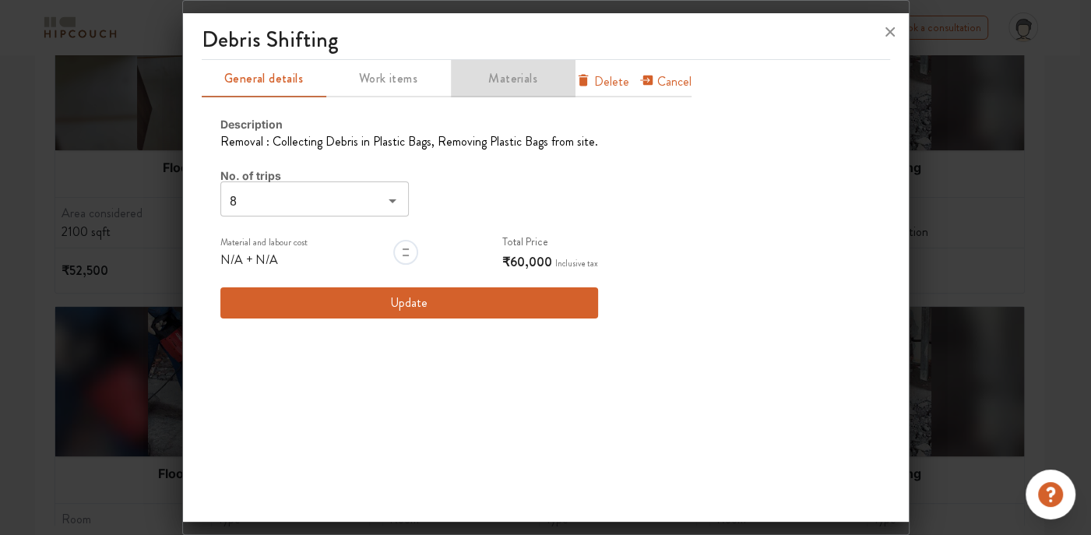
click at [512, 70] on span "Materials" at bounding box center [512, 79] width 121 height 22
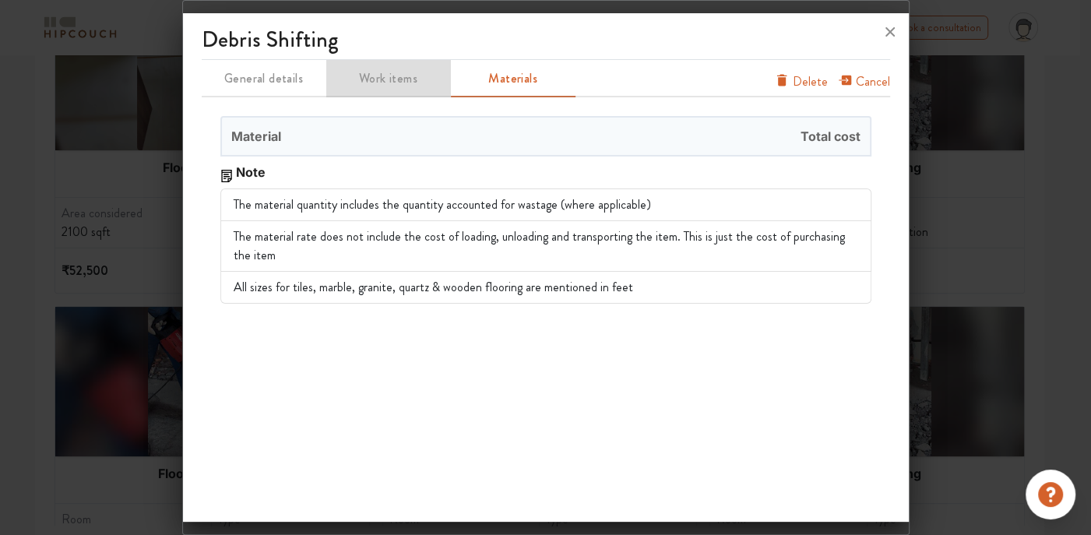
click at [410, 76] on span "Work items" at bounding box center [388, 79] width 121 height 22
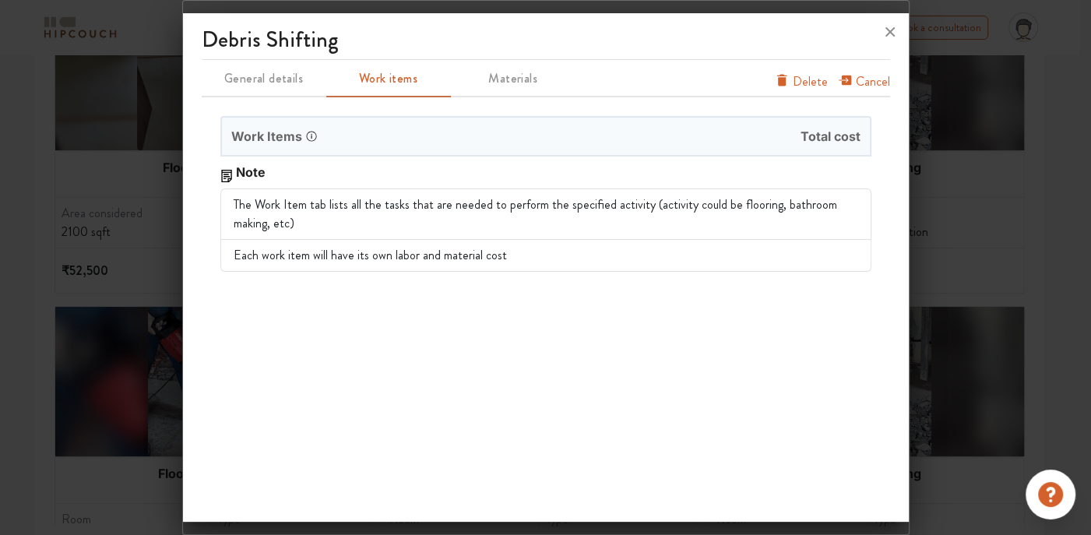
click at [282, 80] on span "General details" at bounding box center [263, 79] width 121 height 22
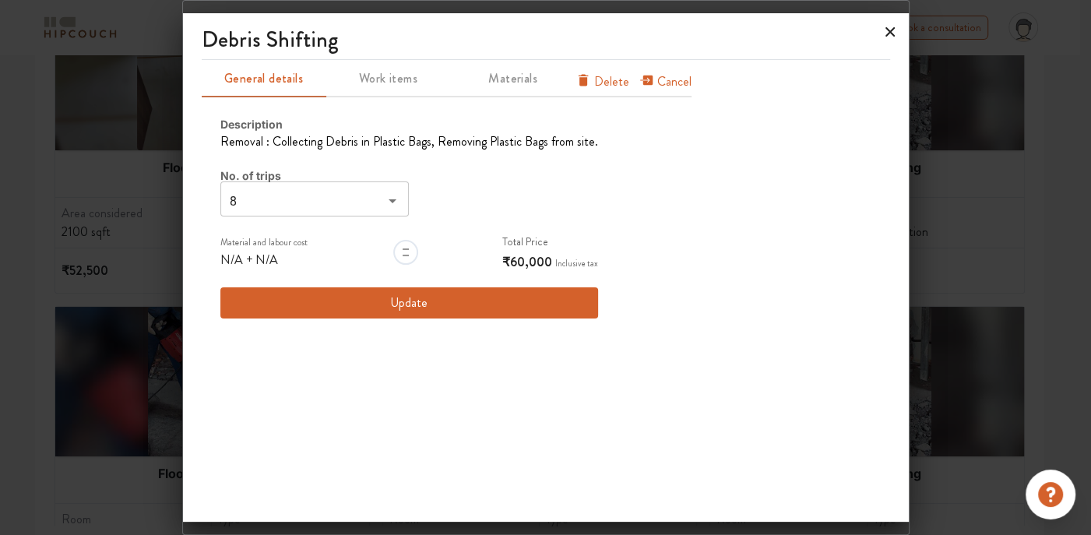
click at [890, 30] on icon at bounding box center [889, 31] width 9 height 9
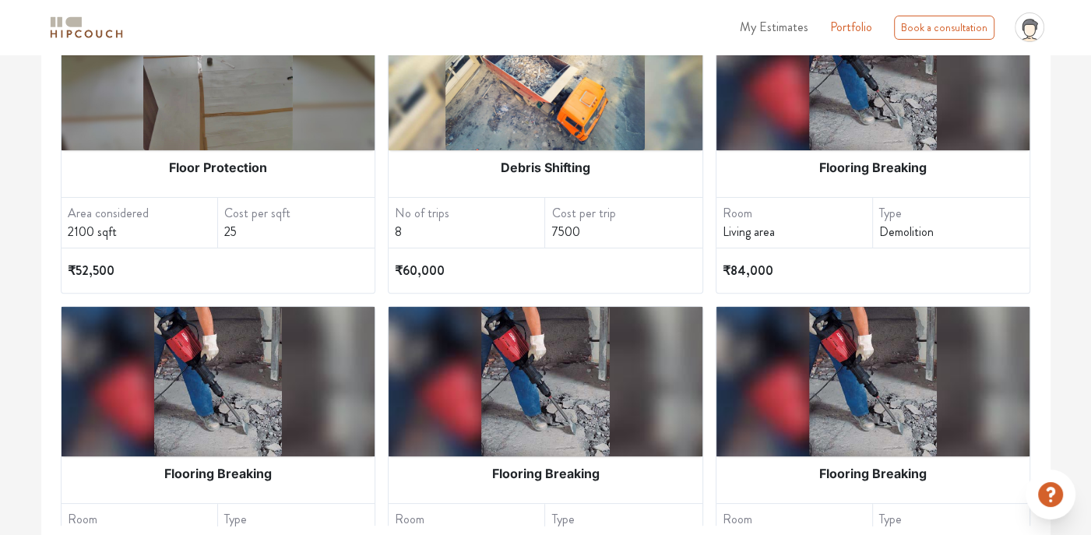
scroll to position [93, 0]
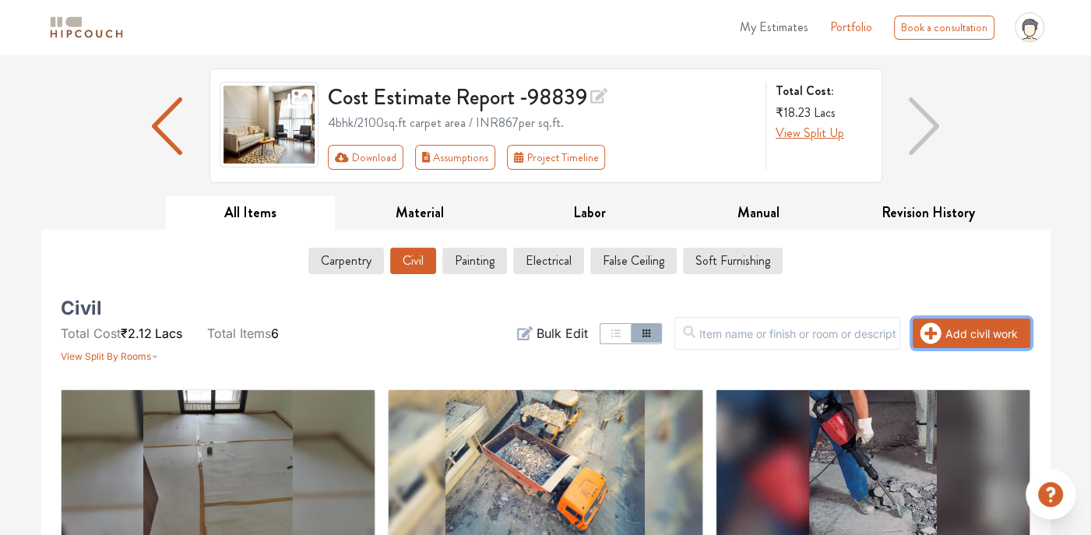
click at [943, 340] on button "Add civil work" at bounding box center [971, 333] width 118 height 30
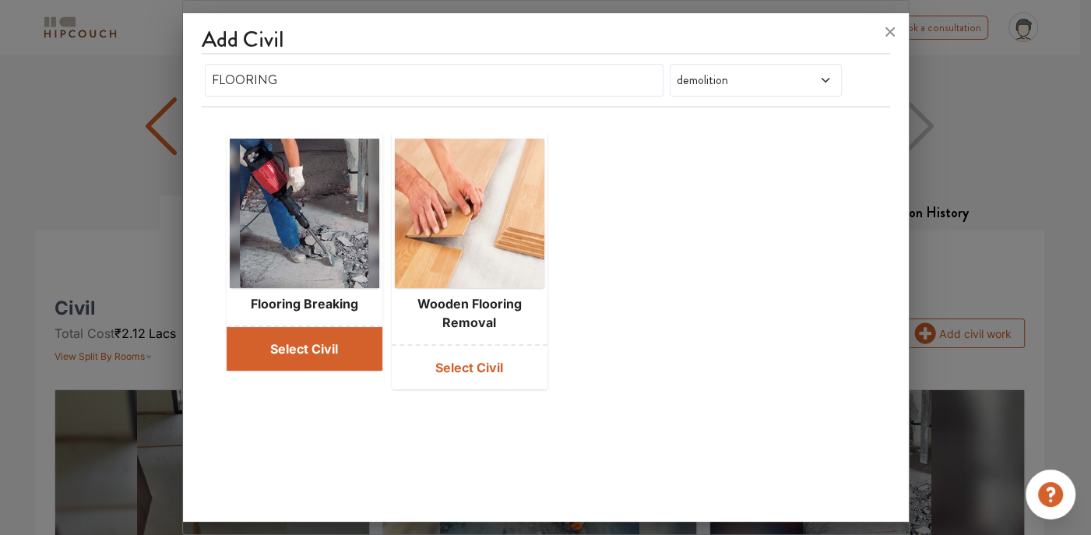
click at [285, 360] on button "Select Civil" at bounding box center [305, 349] width 156 height 44
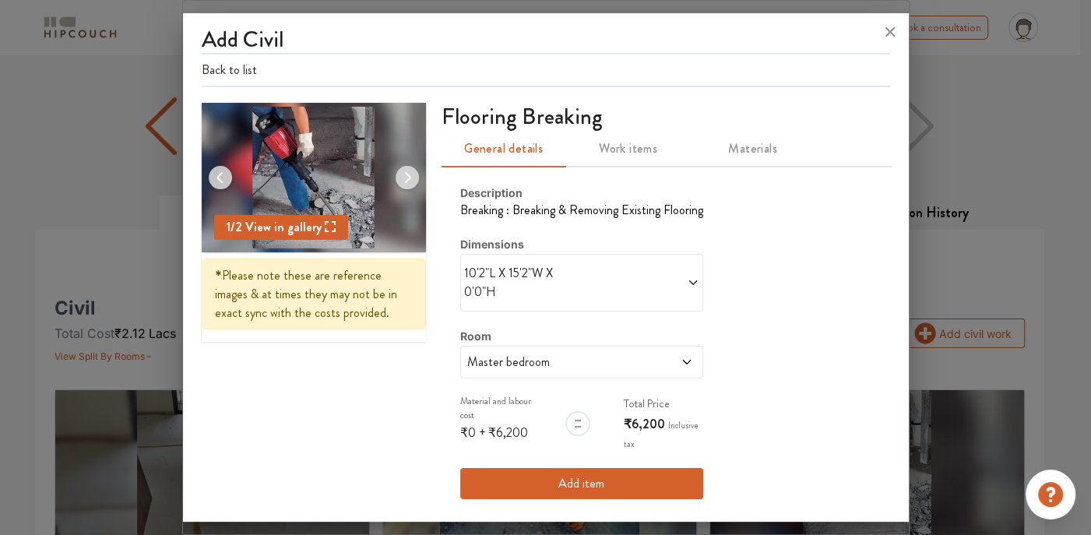
scroll to position [0, 0]
click at [558, 363] on span "Master bedroom" at bounding box center [550, 362] width 172 height 19
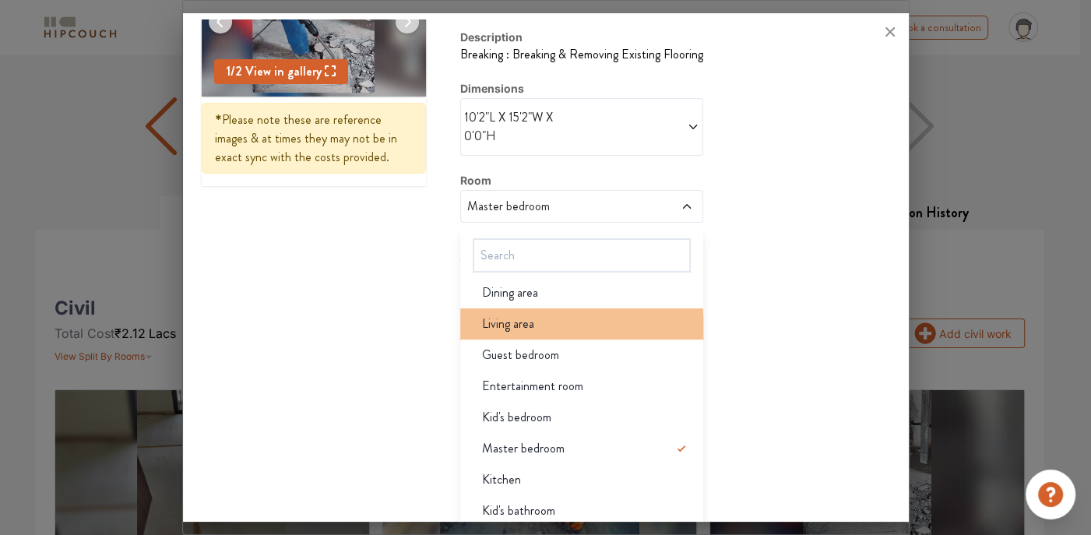
scroll to position [78, 0]
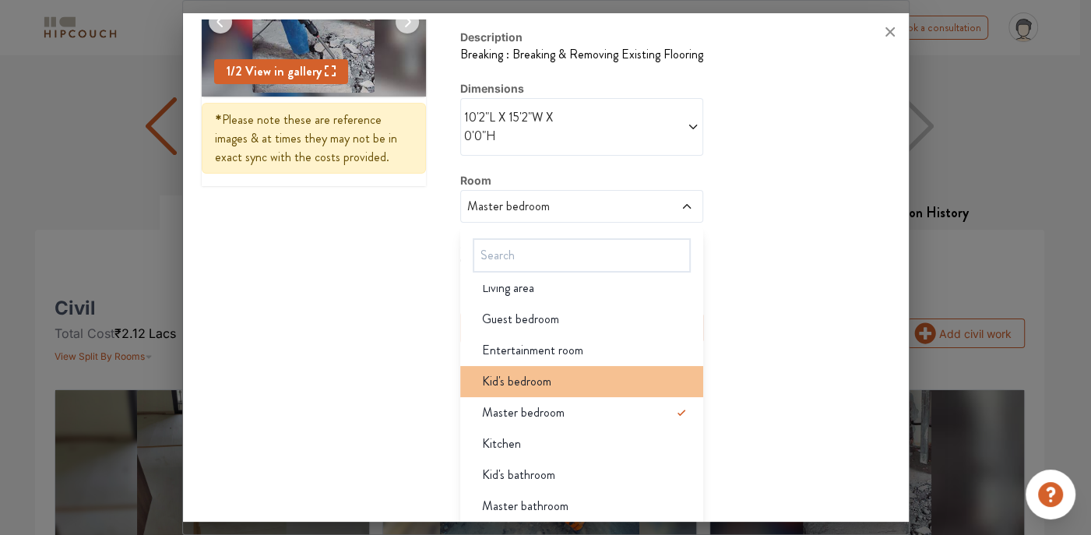
click at [532, 382] on span "Kid's bedroom" at bounding box center [516, 381] width 69 height 19
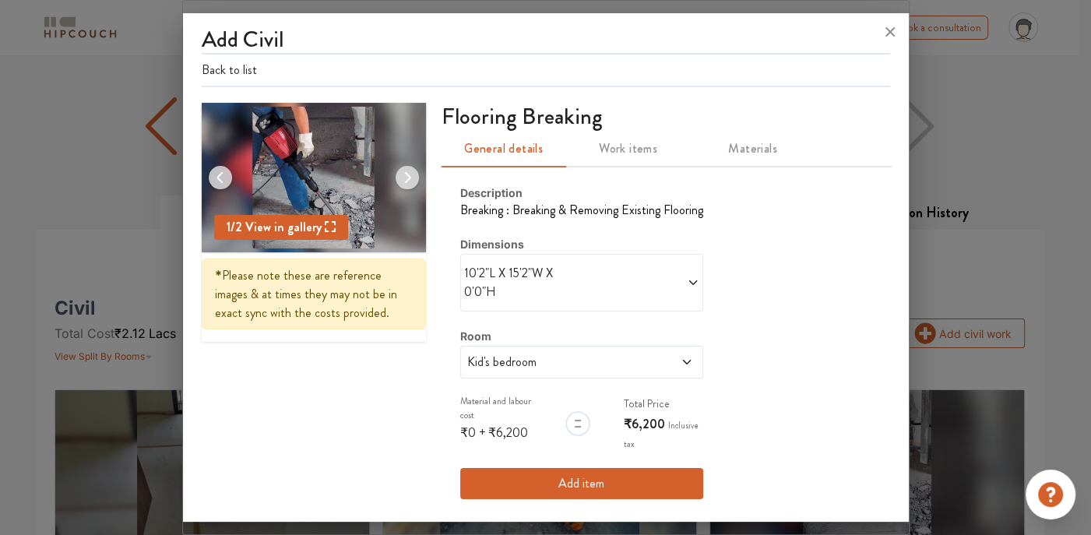
click at [569, 476] on button "Add item" at bounding box center [581, 483] width 243 height 31
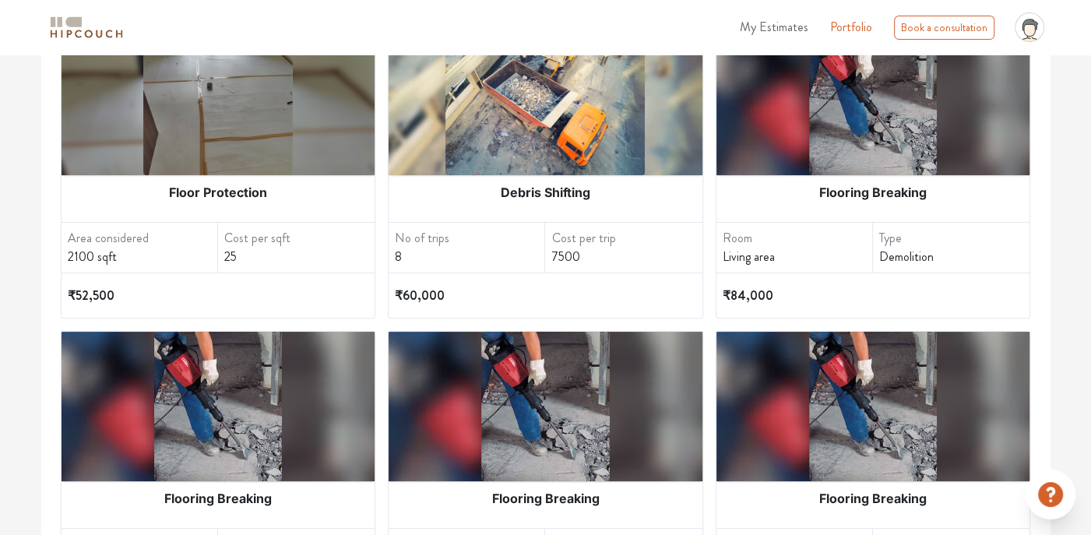
scroll to position [171, 0]
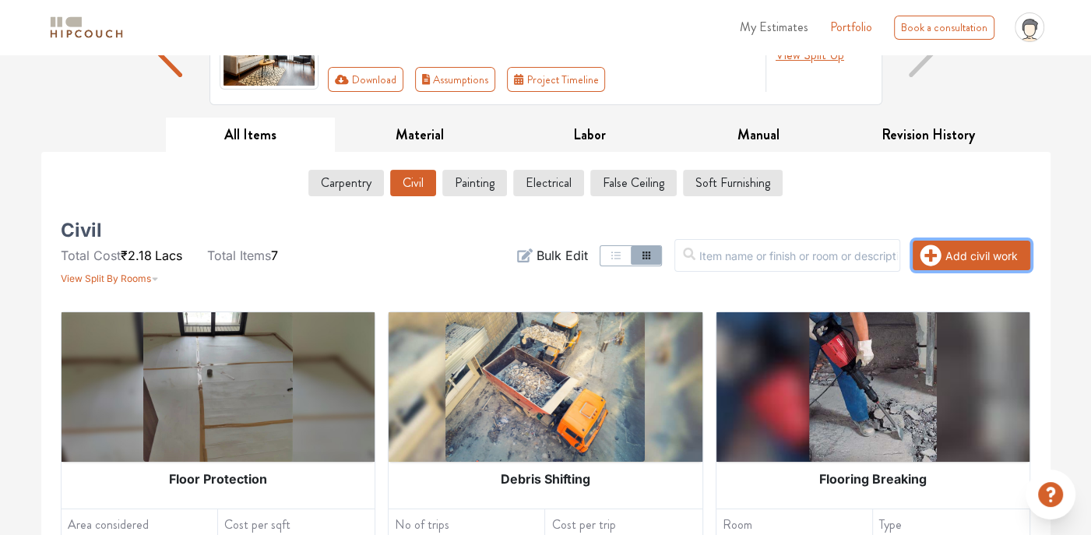
click at [947, 256] on button "Add civil work" at bounding box center [971, 256] width 118 height 30
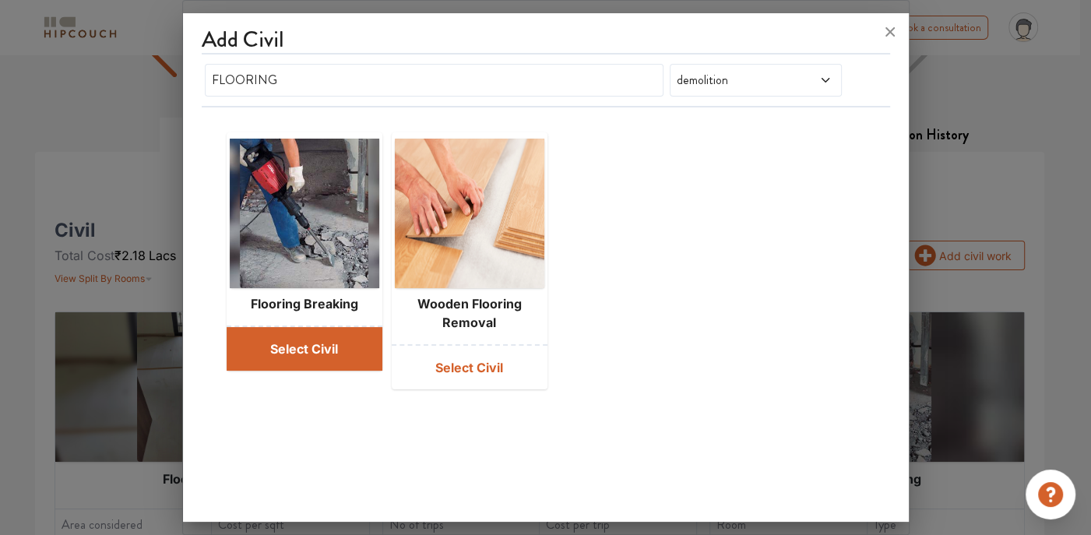
click at [339, 366] on button "Select Civil" at bounding box center [305, 349] width 156 height 44
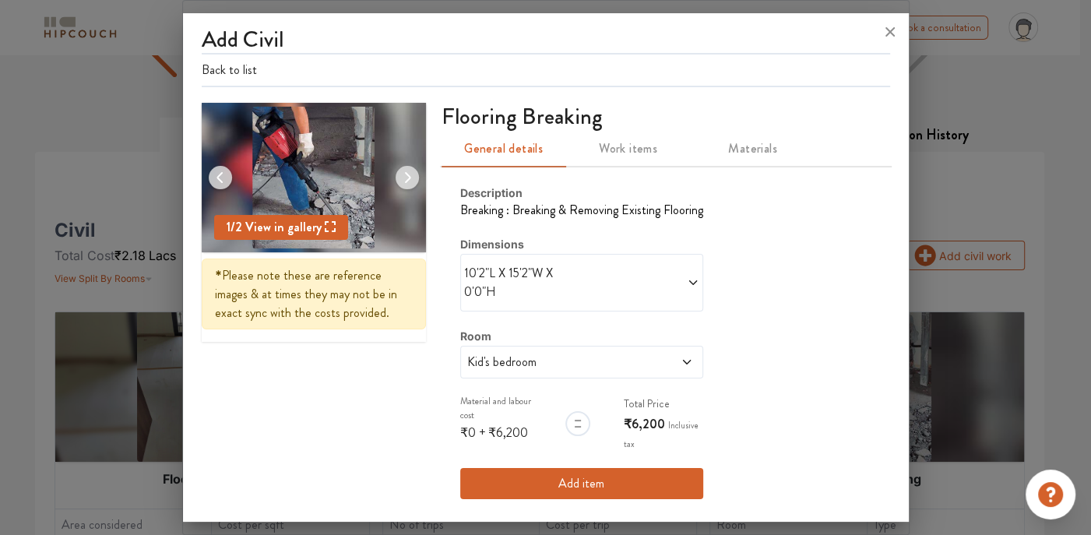
click at [614, 365] on span "Kid's bedroom" at bounding box center [550, 362] width 172 height 19
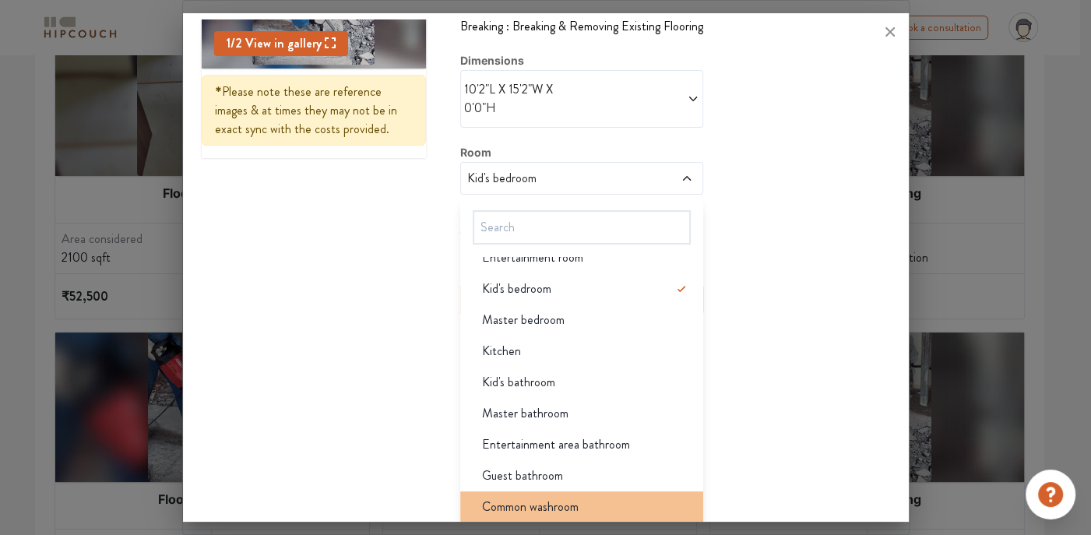
scroll to position [483, 0]
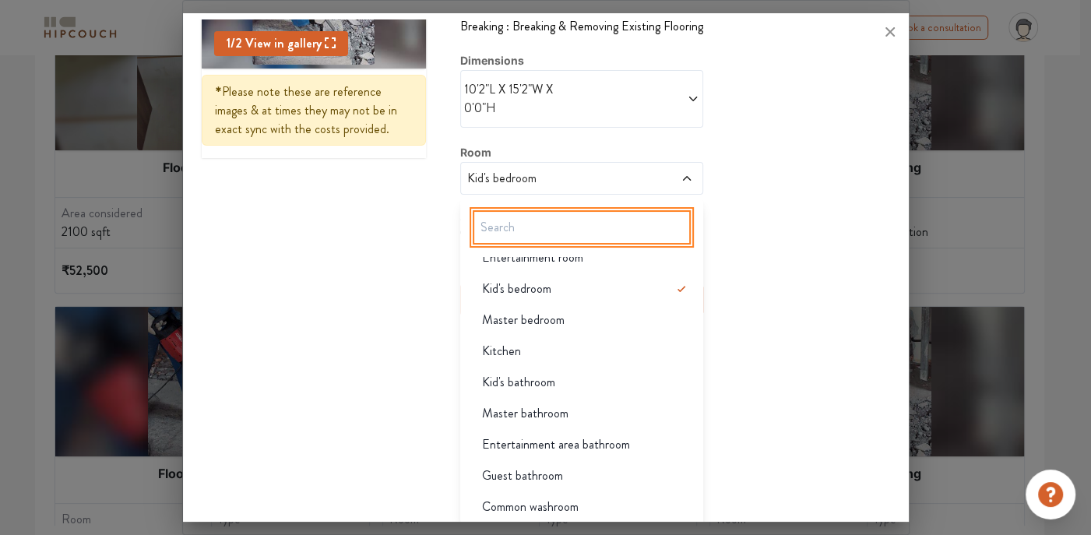
click at [519, 237] on input "text" at bounding box center [582, 227] width 218 height 34
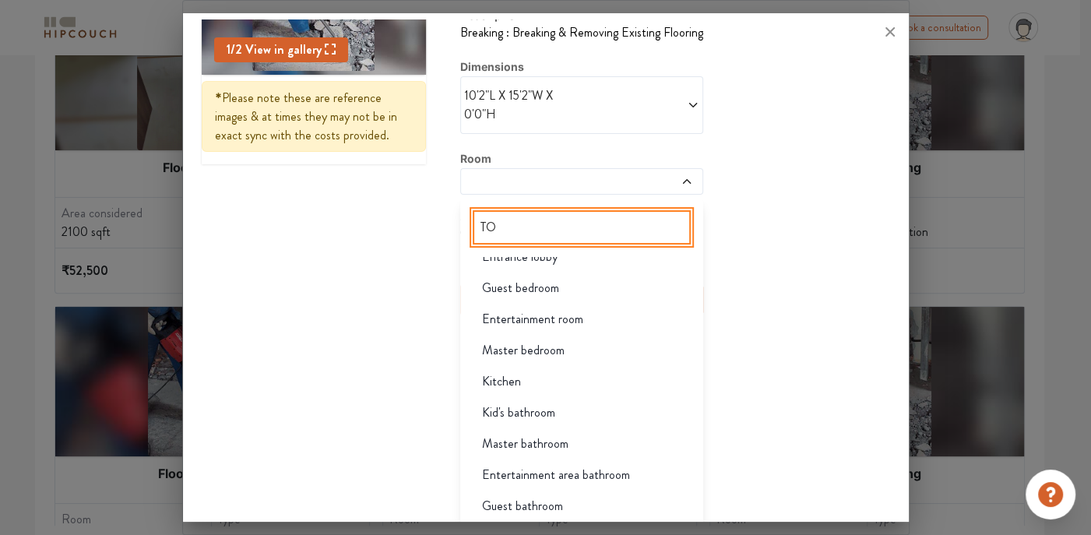
scroll to position [0, 0]
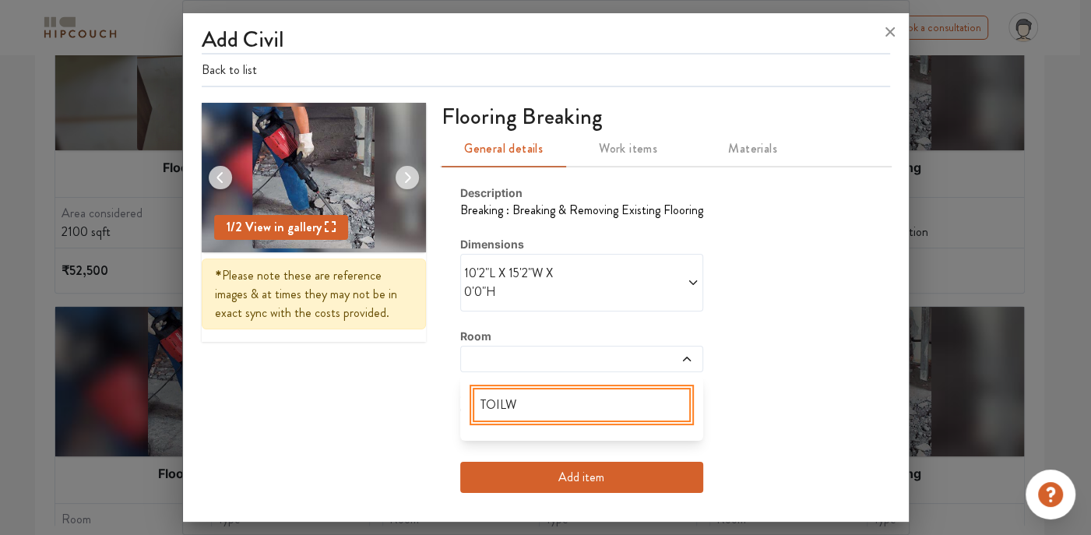
type input "TOILWT"
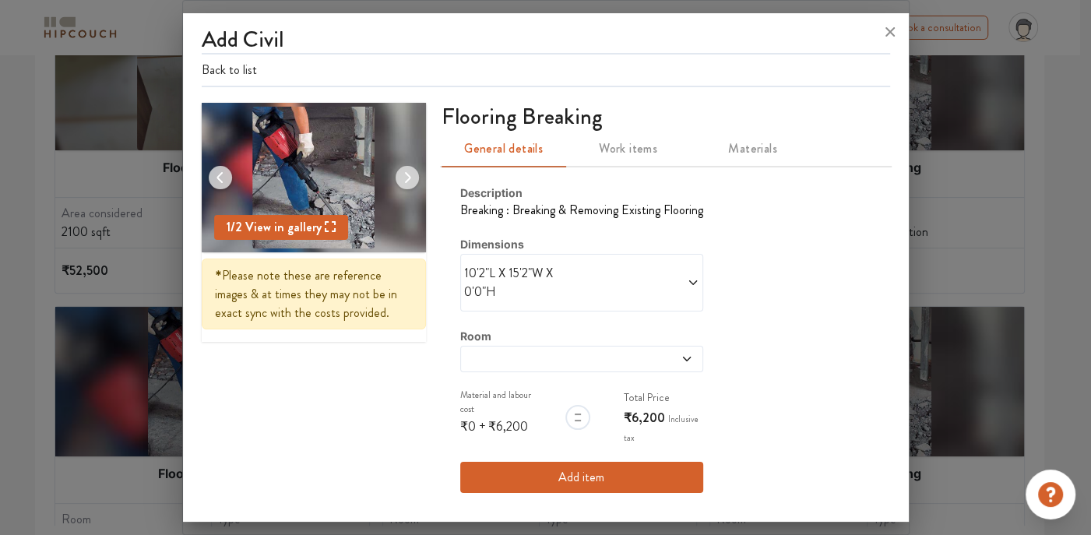
click at [596, 482] on button "Add item" at bounding box center [581, 477] width 243 height 31
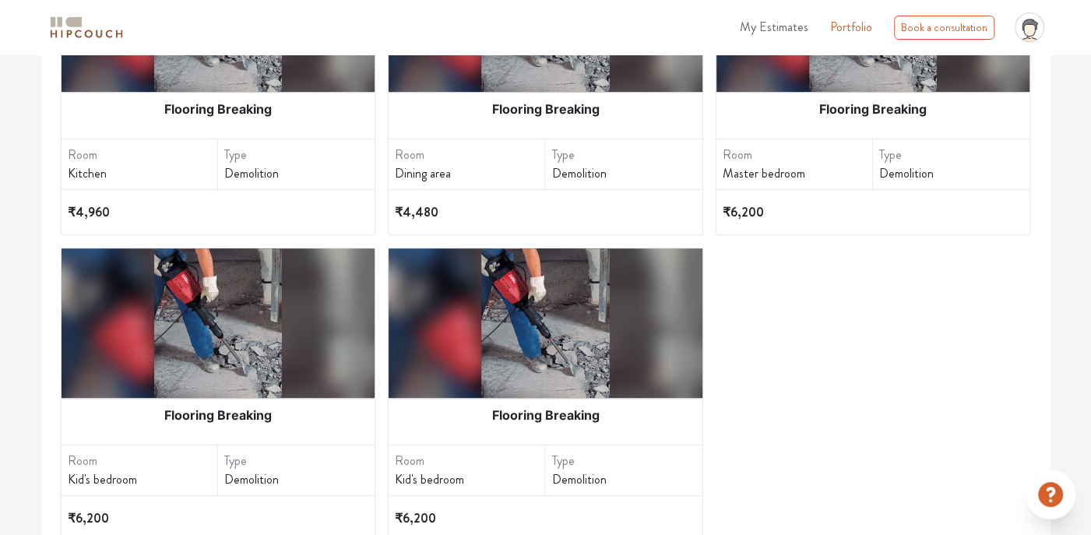
scroll to position [483, 0]
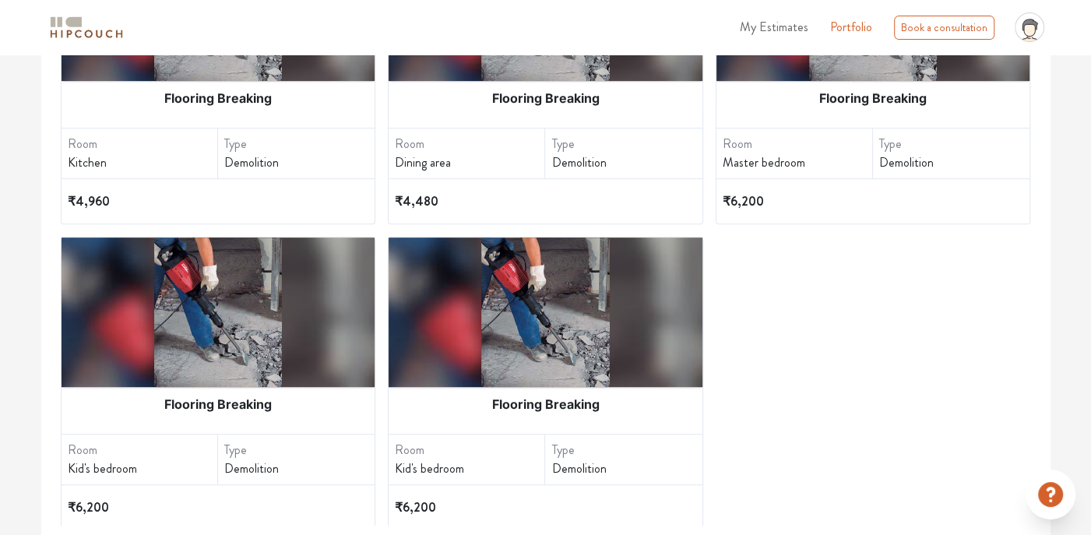
drag, startPoint x: 542, startPoint y: 357, endPoint x: 504, endPoint y: 381, distance: 44.5
click at [504, 381] on div at bounding box center [545, 311] width 314 height 149
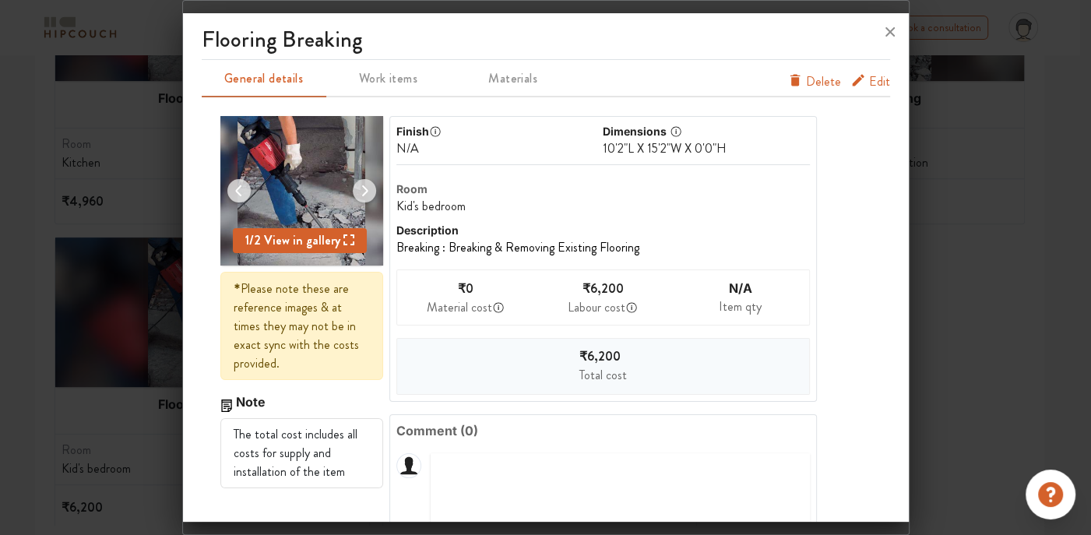
click at [850, 80] on icon "furniture info tabs" at bounding box center [858, 80] width 16 height 16
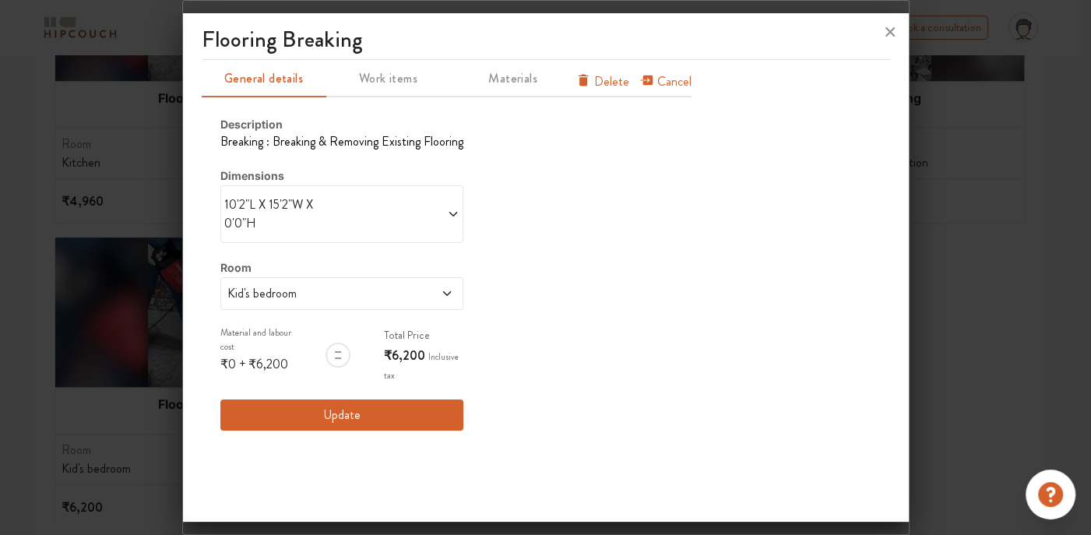
click at [312, 297] on span "Kid's bedroom" at bounding box center [310, 293] width 172 height 19
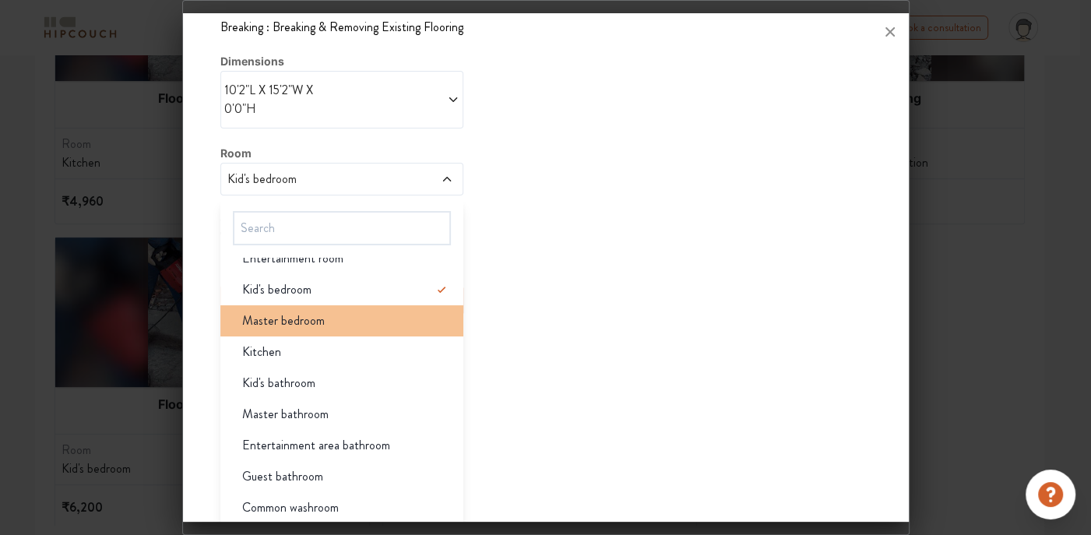
scroll to position [115, 0]
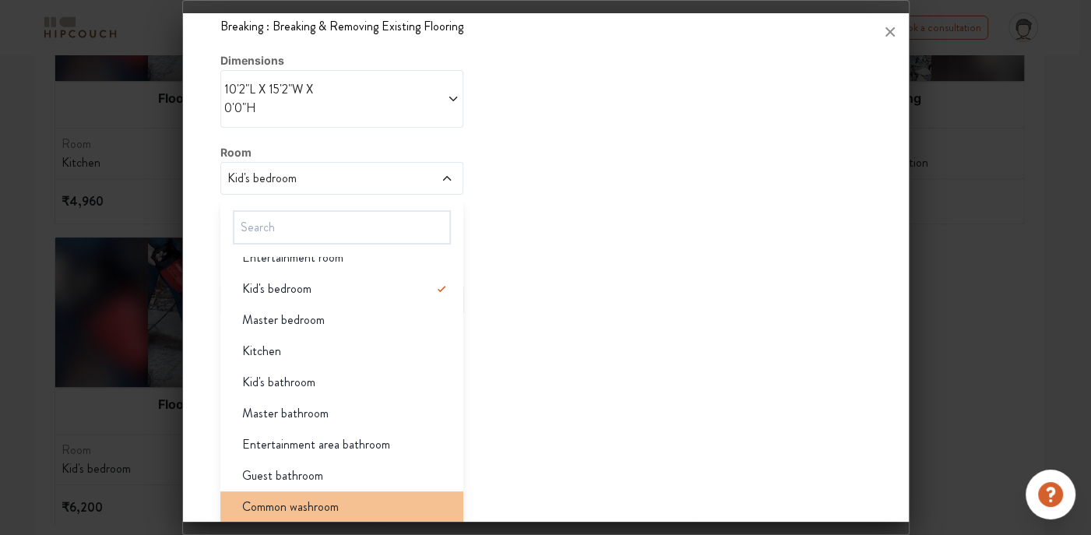
click at [300, 502] on span "Common washroom" at bounding box center [290, 506] width 97 height 19
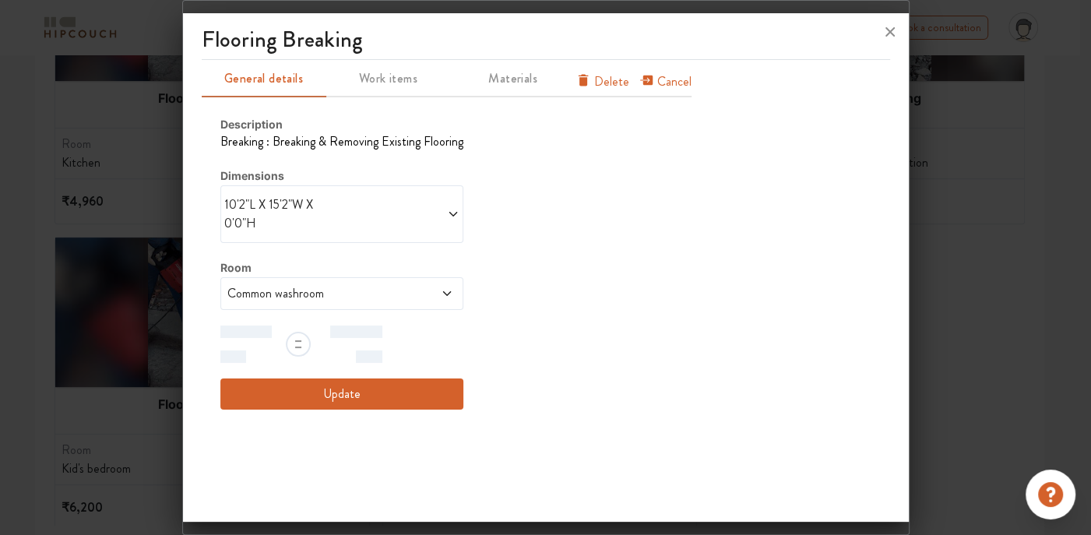
scroll to position [0, 0]
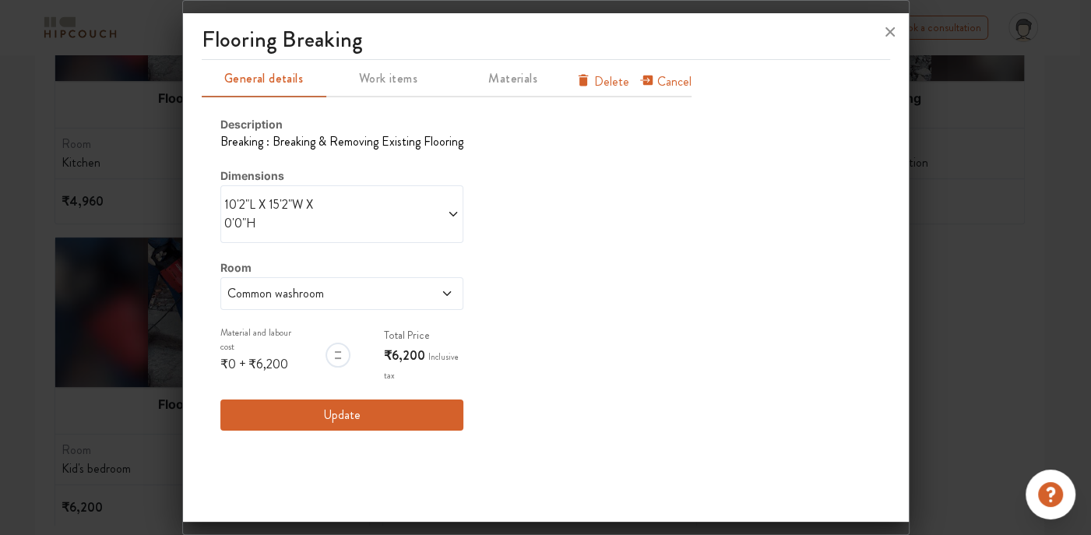
click at [414, 205] on span at bounding box center [401, 213] width 118 height 37
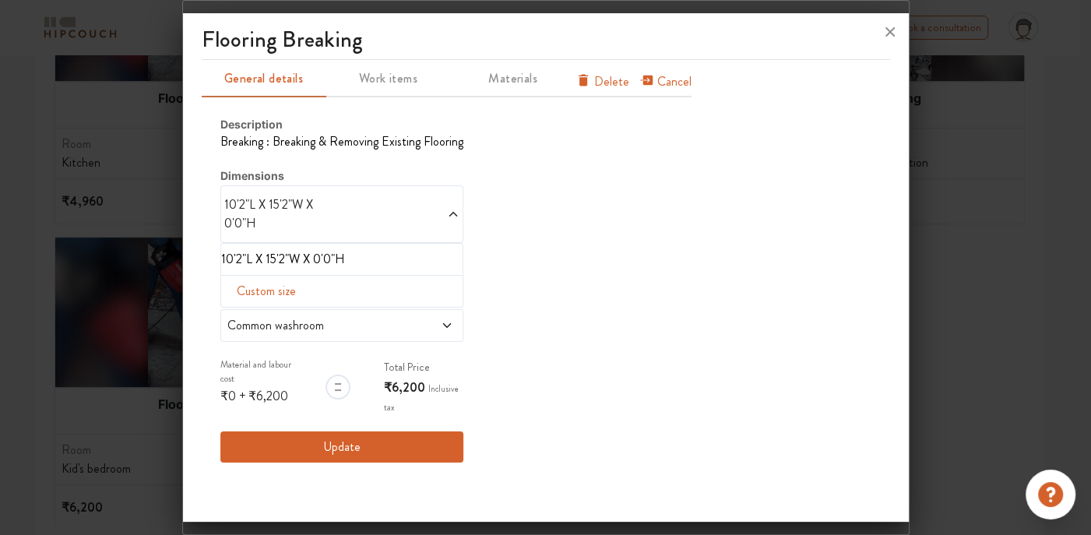
click at [255, 290] on span "Custom size" at bounding box center [266, 291] width 72 height 31
click at [250, 316] on input "text" at bounding box center [246, 316] width 25 height 30
type input "4"
click at [279, 317] on input "text" at bounding box center [270, 316] width 25 height 30
type input "10"
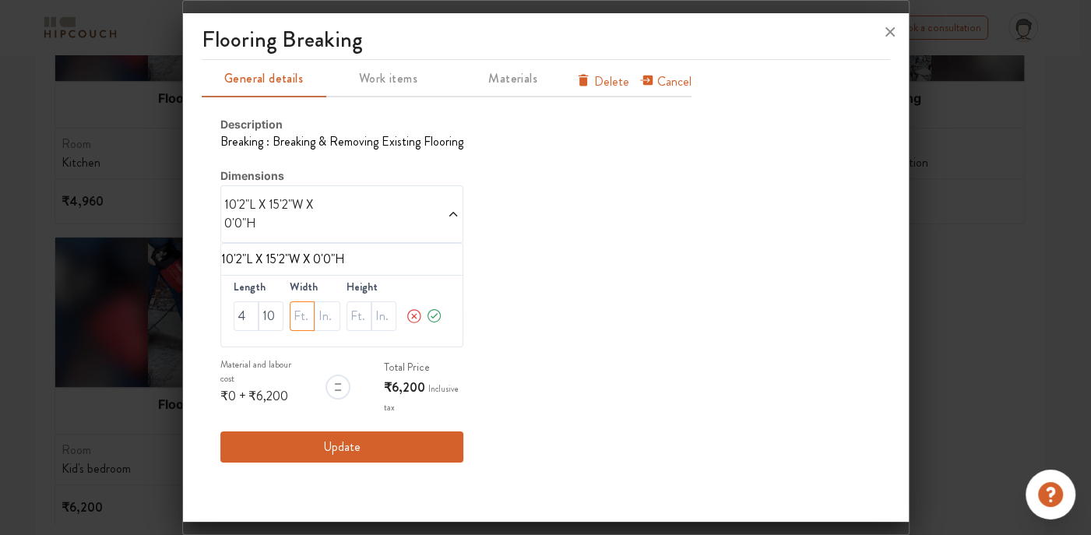
click at [295, 318] on input "text" at bounding box center [302, 316] width 25 height 30
type input "8"
click at [327, 318] on input "text" at bounding box center [326, 316] width 25 height 30
type input "3"
click at [434, 315] on icon at bounding box center [434, 315] width 17 height 31
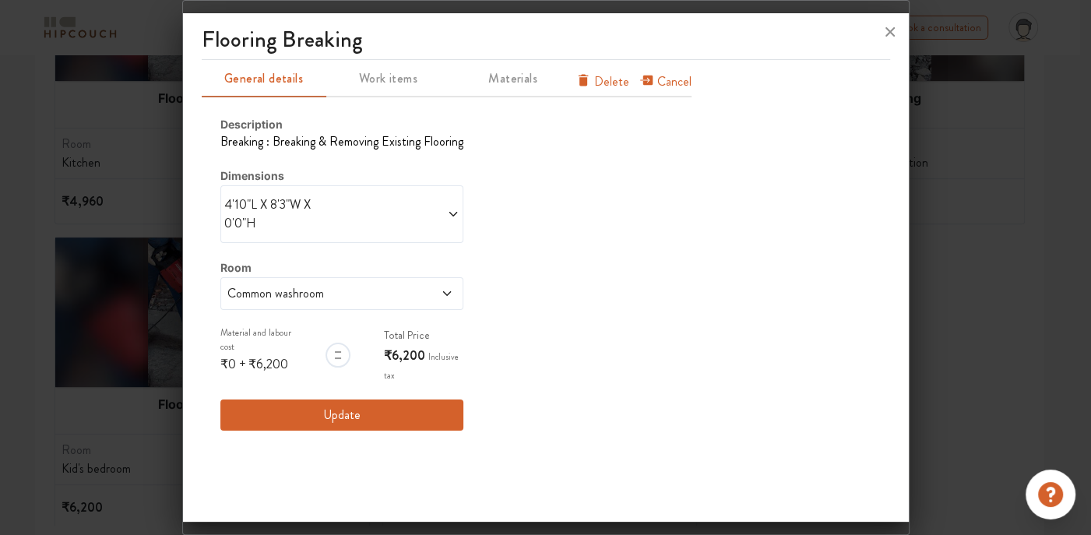
click at [402, 413] on button "Update" at bounding box center [341, 414] width 243 height 31
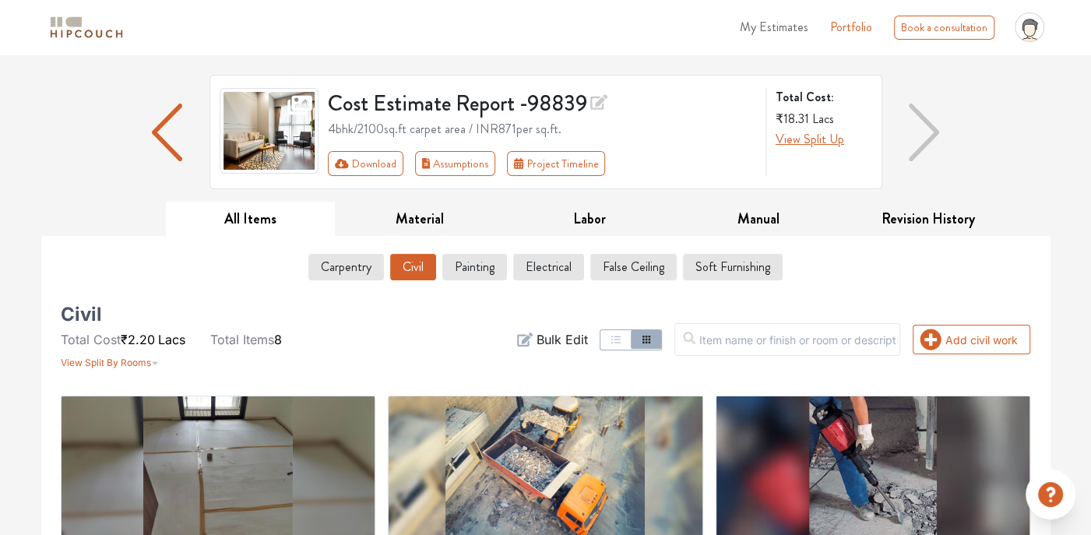
scroll to position [16, 0]
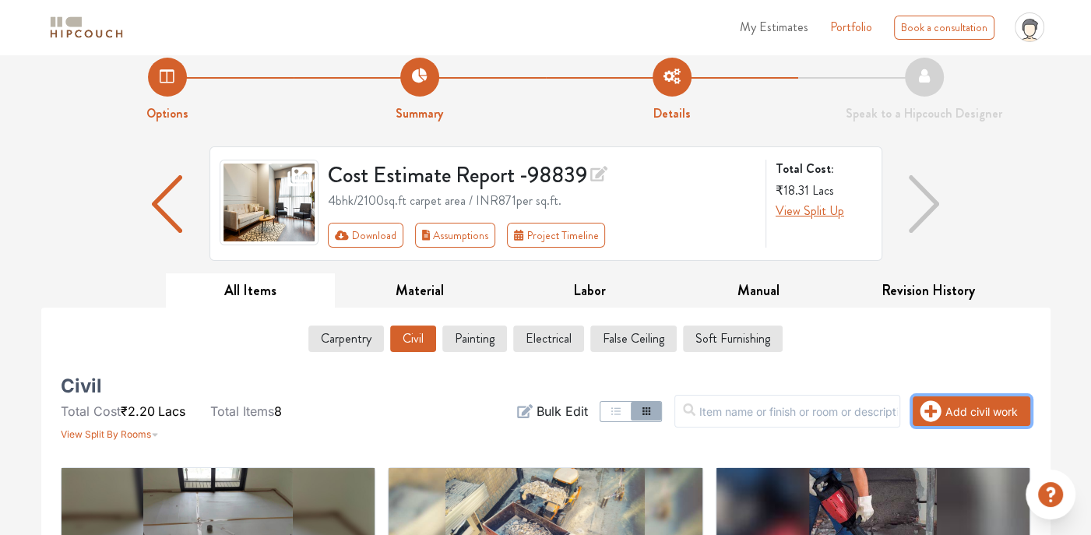
click at [958, 413] on button "Add civil work" at bounding box center [971, 411] width 118 height 30
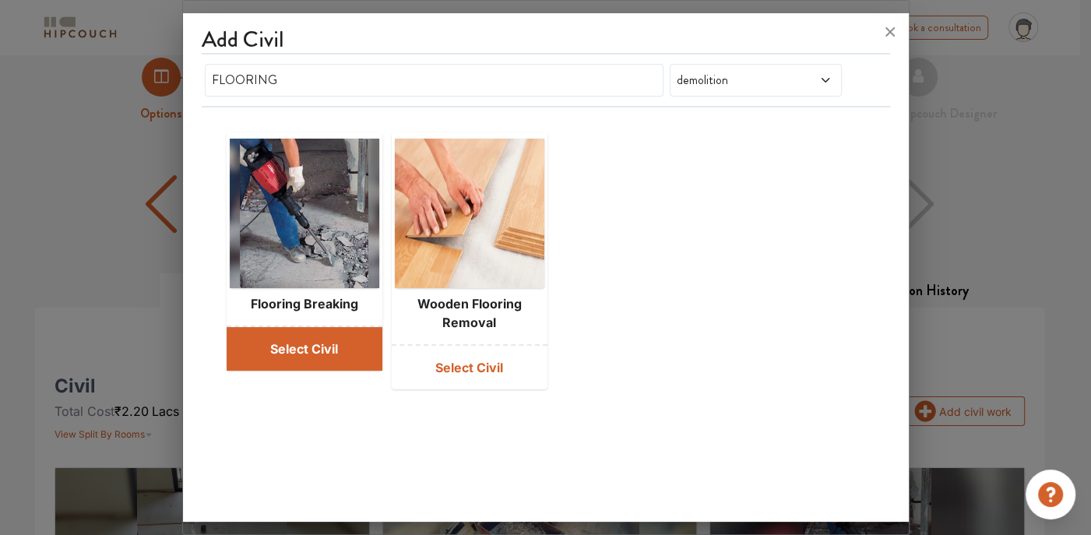
click at [314, 338] on button "Select Civil" at bounding box center [305, 349] width 156 height 44
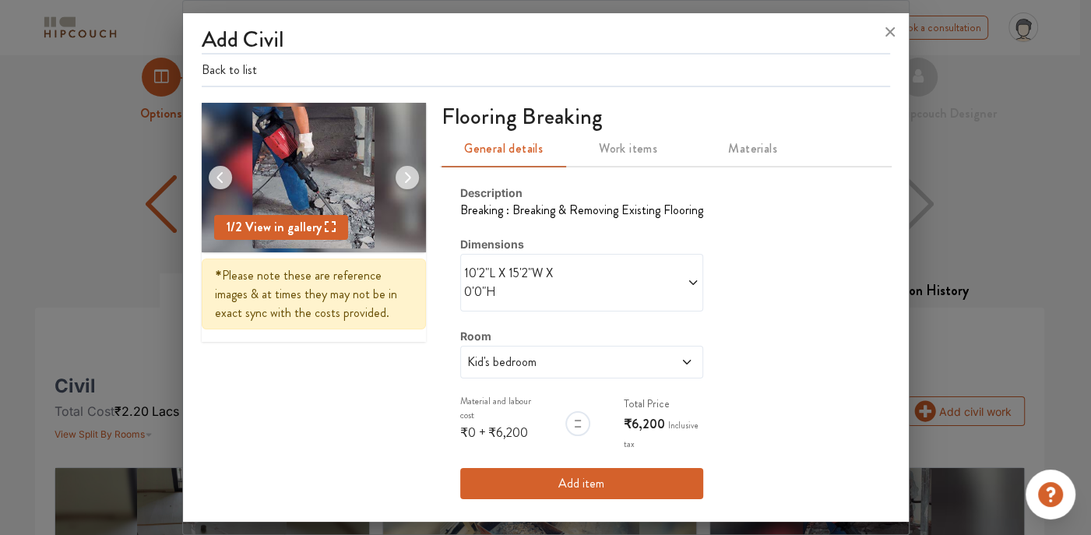
scroll to position [0, 0]
click at [890, 31] on icon at bounding box center [889, 31] width 9 height 9
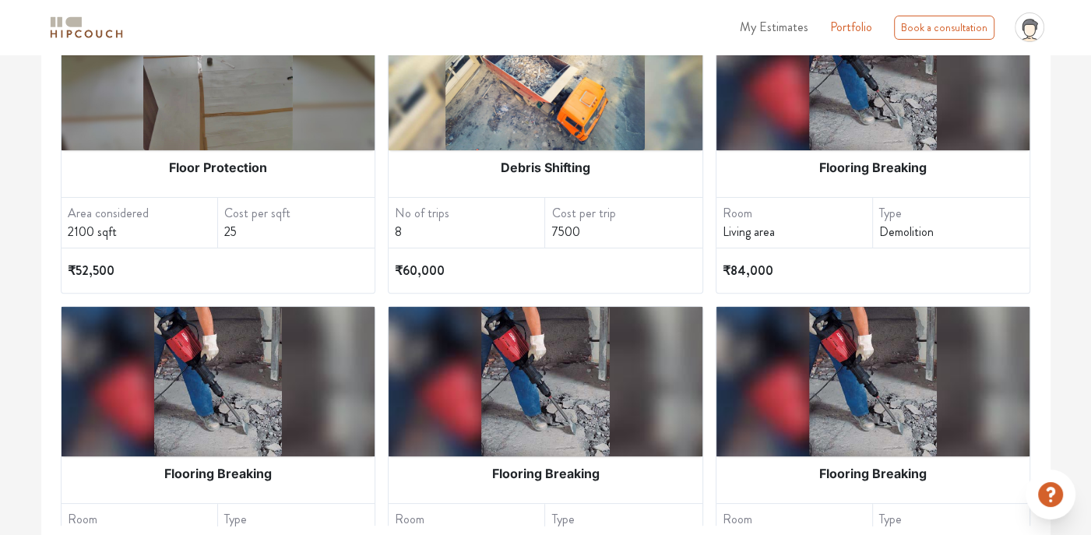
scroll to position [171, 0]
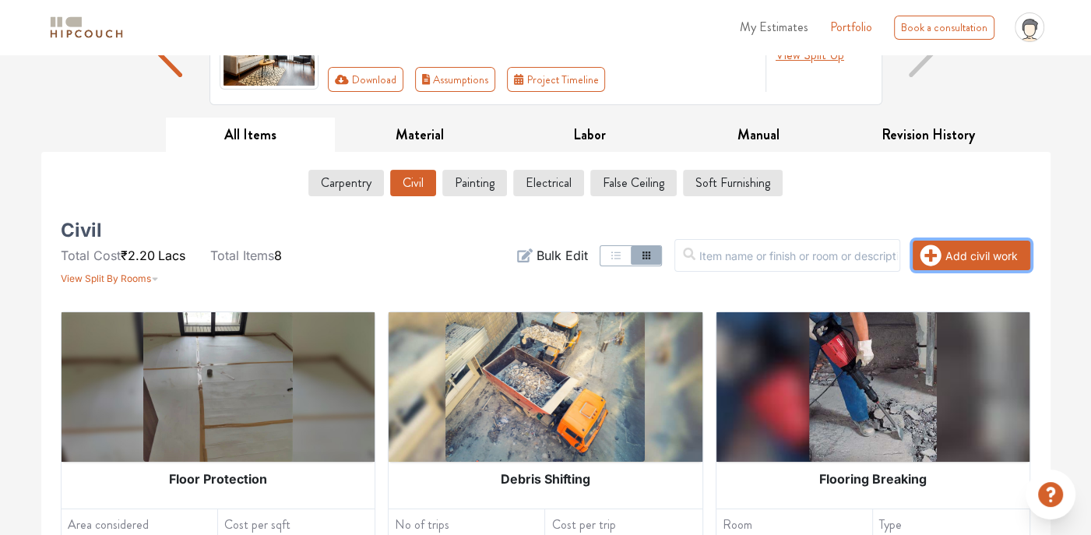
click at [936, 257] on icon "button" at bounding box center [930, 255] width 21 height 21
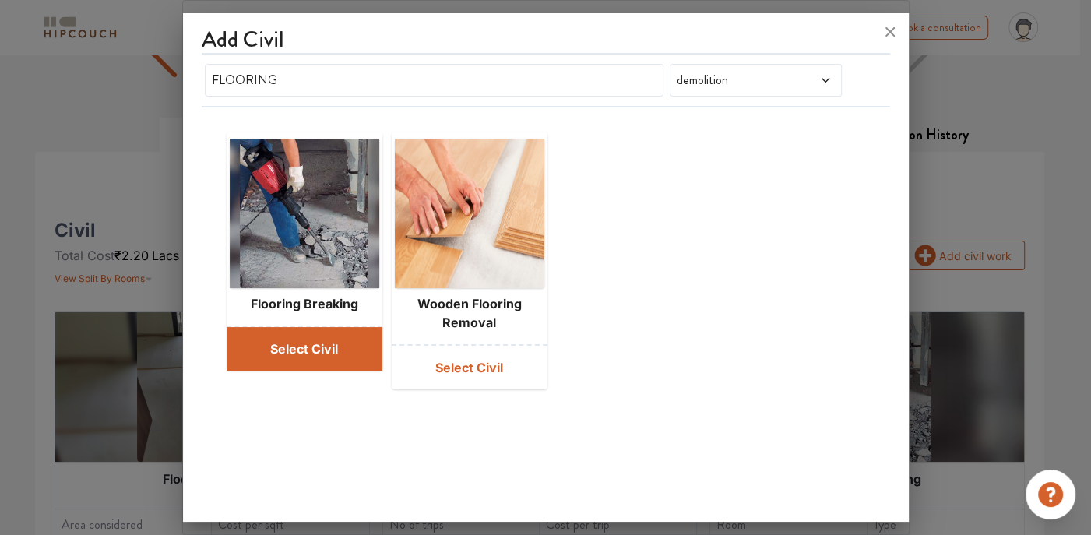
click at [354, 346] on button "Select Civil" at bounding box center [305, 349] width 156 height 44
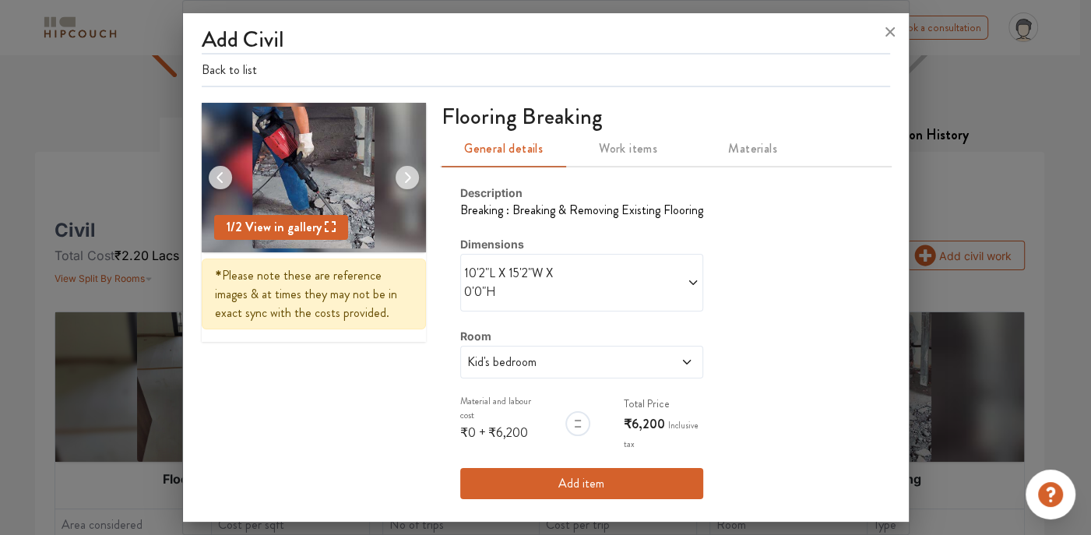
scroll to position [0, 0]
click at [573, 345] on div "Room Kid's bedroom" at bounding box center [581, 352] width 243 height 51
drag, startPoint x: 572, startPoint y: 345, endPoint x: 597, endPoint y: 364, distance: 31.6
click at [590, 364] on span "Kid's bedroom" at bounding box center [550, 362] width 172 height 19
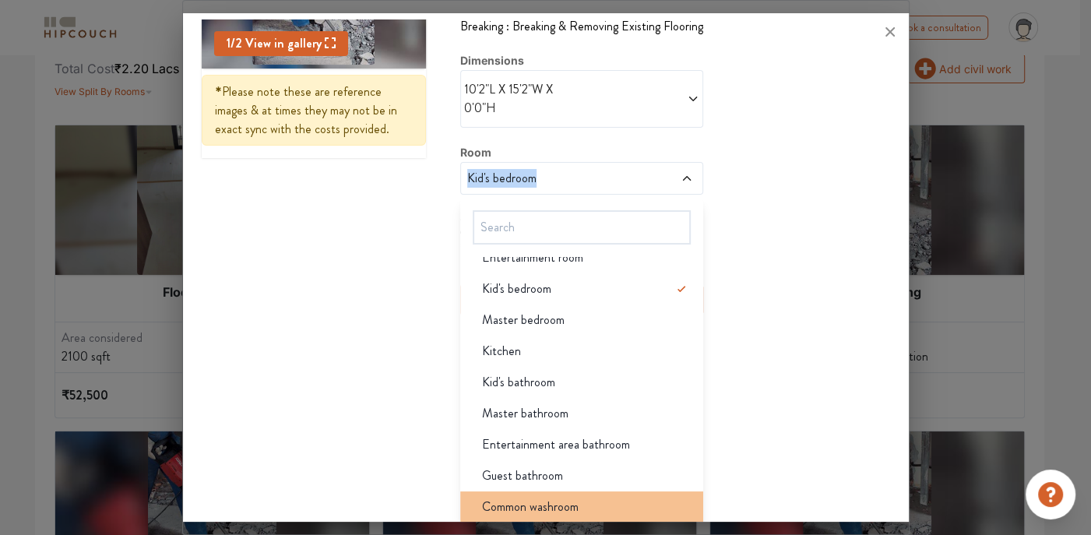
scroll to position [405, 0]
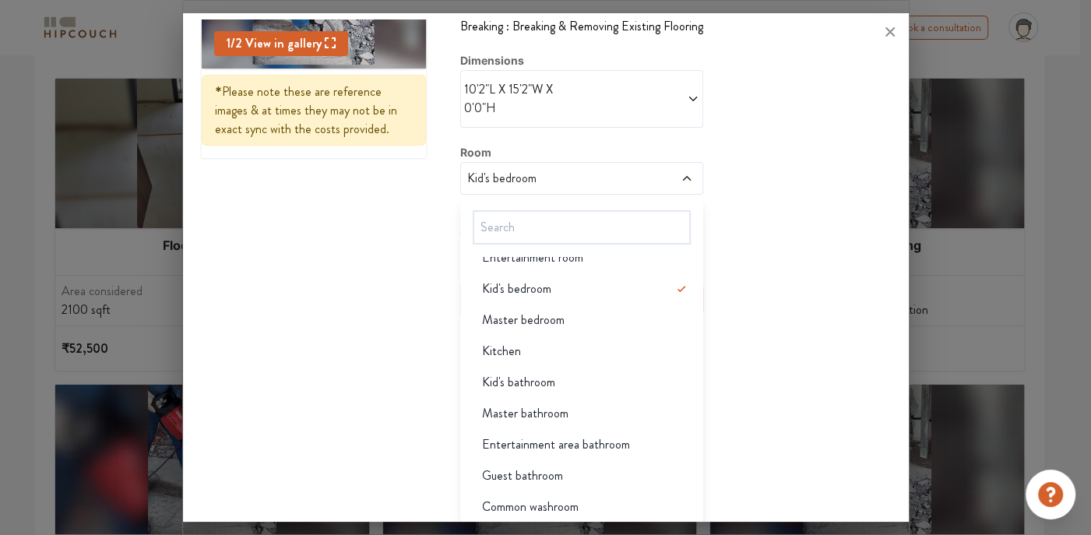
click at [530, 504] on span "Common washroom" at bounding box center [530, 506] width 97 height 19
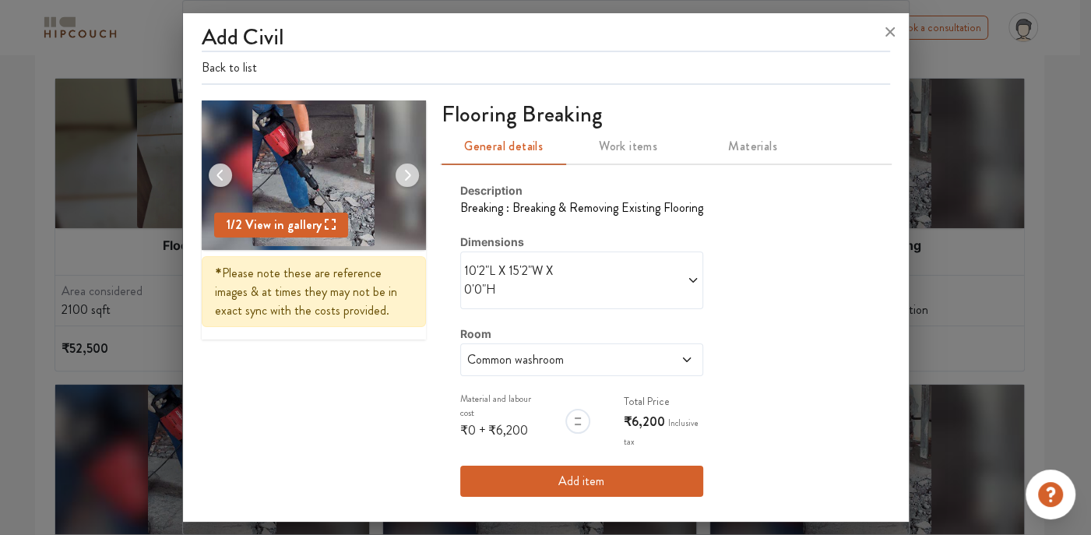
scroll to position [0, 0]
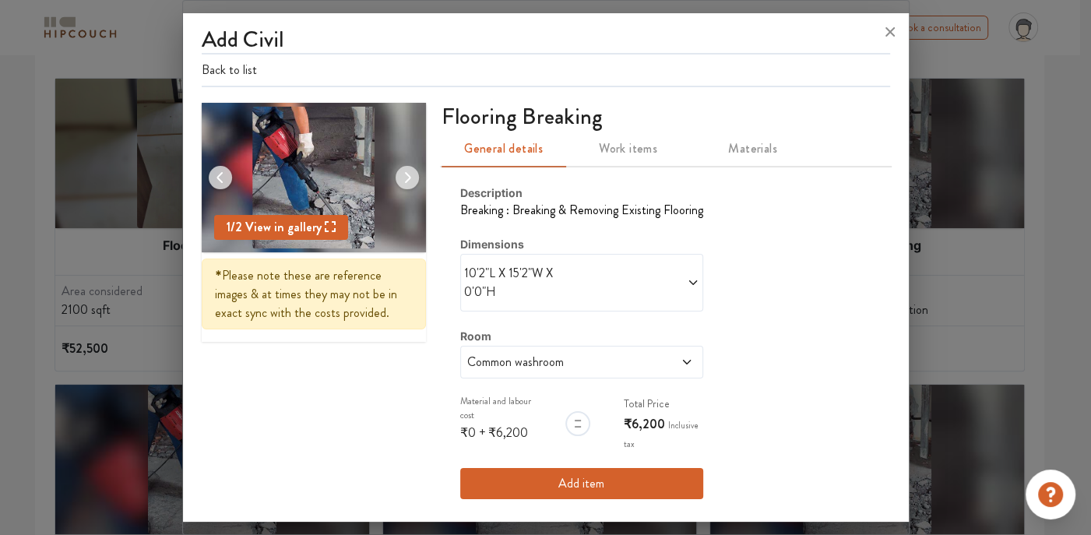
click at [687, 285] on icon at bounding box center [693, 282] width 12 height 12
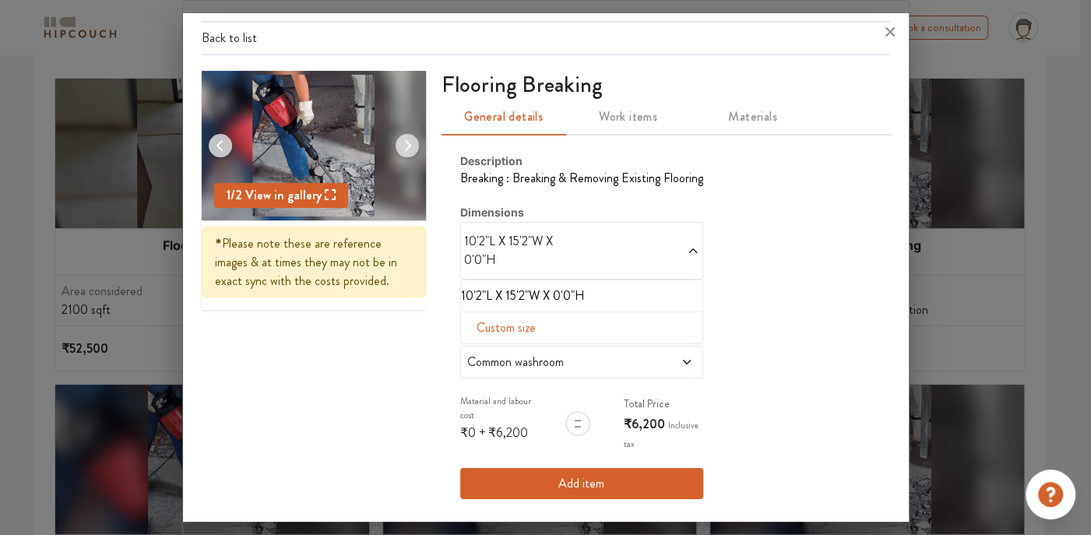
click at [499, 328] on span "Custom size" at bounding box center [506, 327] width 72 height 31
click at [480, 356] on input "text" at bounding box center [485, 353] width 25 height 30
type input "5"
click at [515, 353] on input "text" at bounding box center [510, 353] width 25 height 30
type input "8"
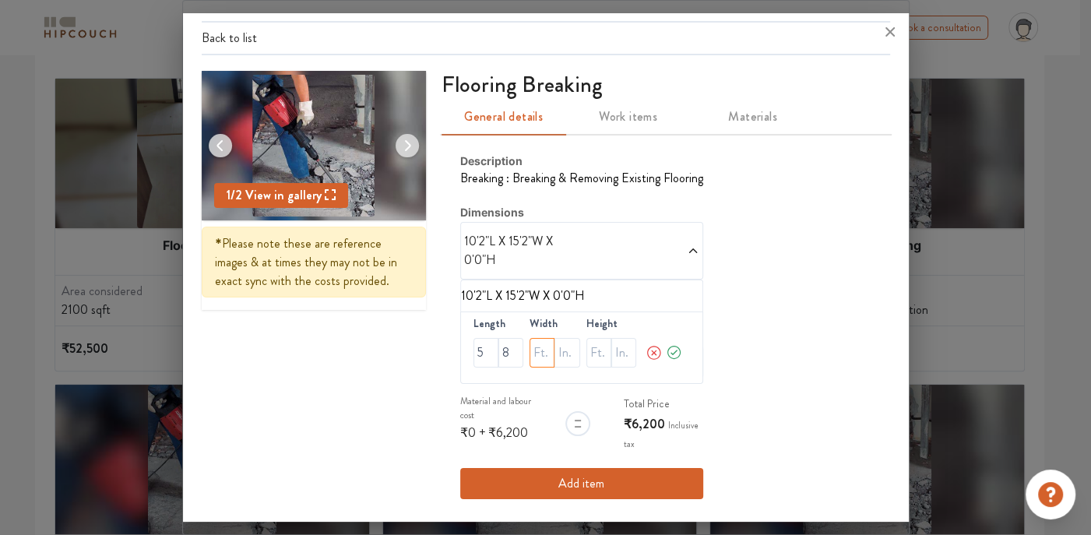
click at [537, 354] on input "text" at bounding box center [541, 353] width 25 height 30
type input "8"
click at [559, 355] on input "text" at bounding box center [566, 353] width 25 height 30
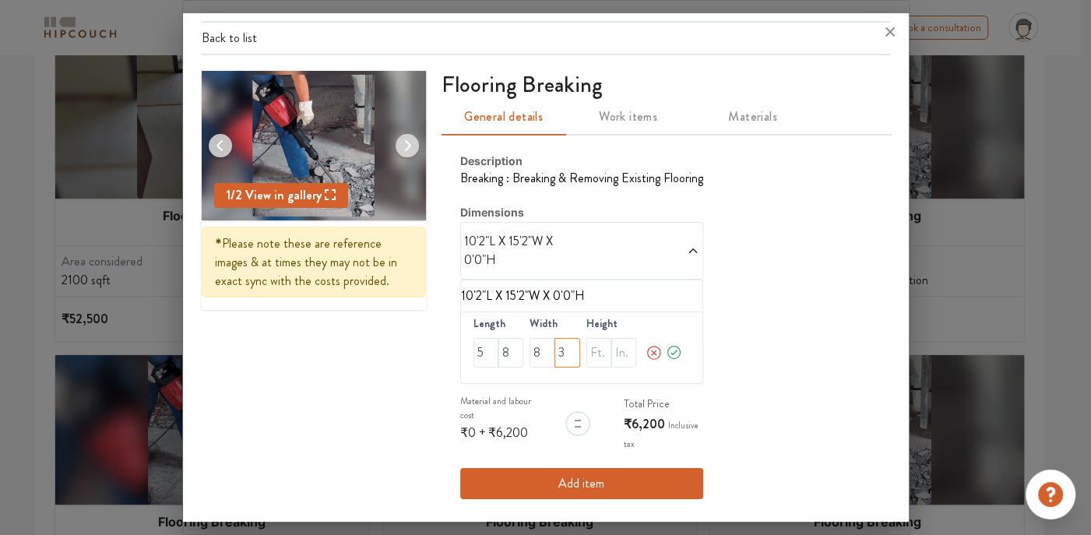
scroll to position [483, 0]
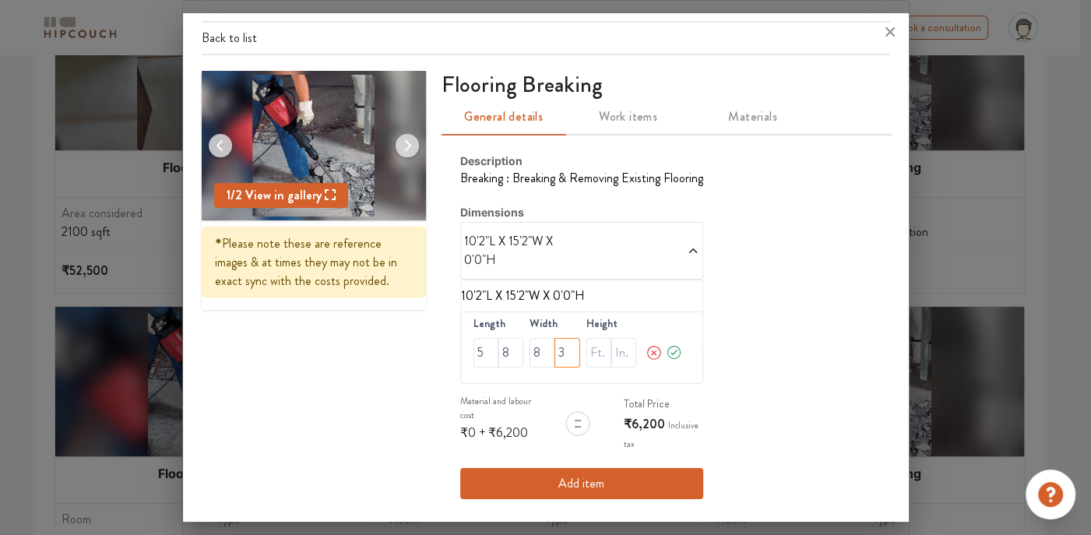
type input "3"
click at [673, 349] on icon at bounding box center [674, 352] width 17 height 31
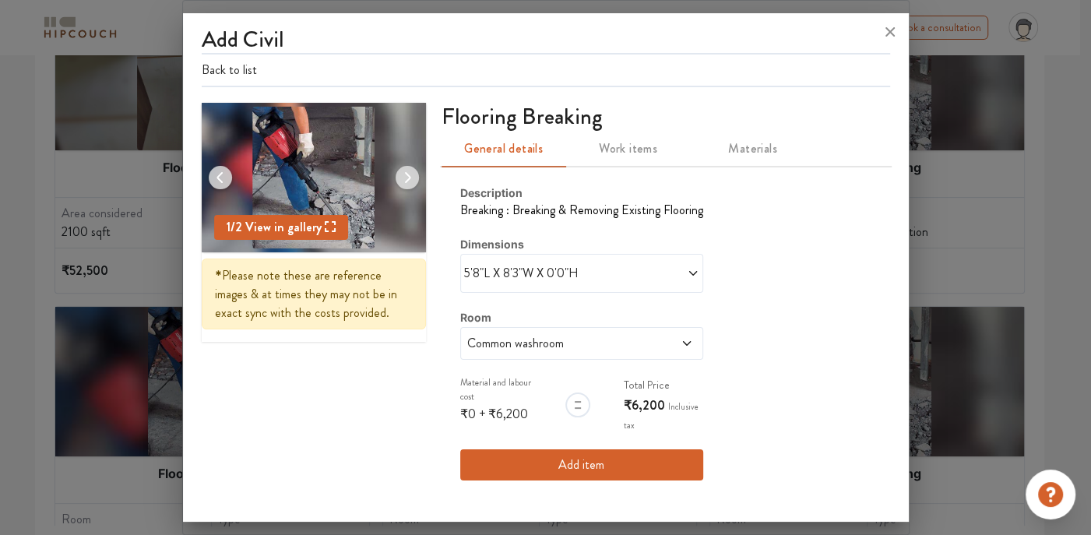
click at [589, 459] on button "Add item" at bounding box center [581, 464] width 243 height 31
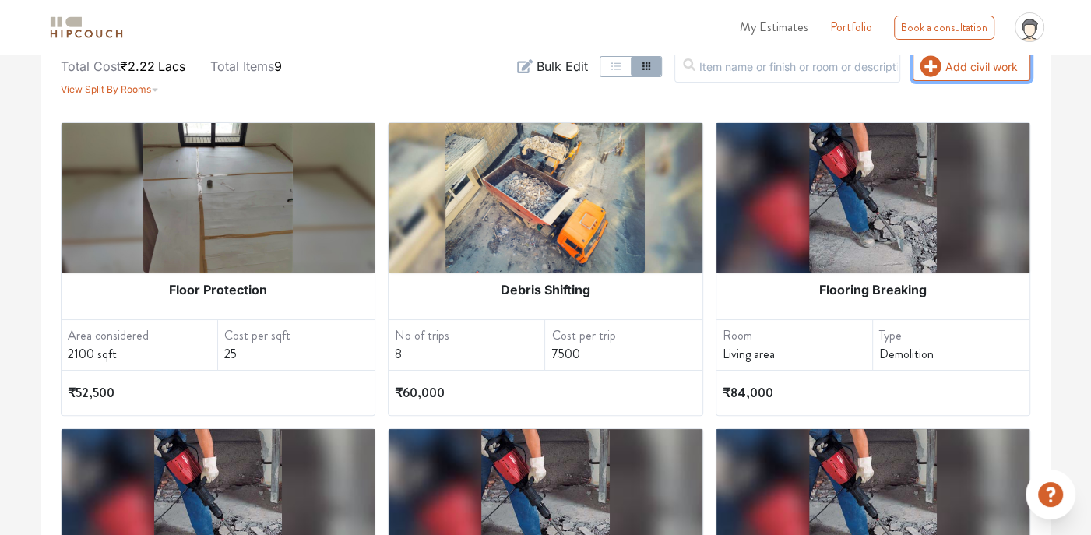
scroll to position [93, 0]
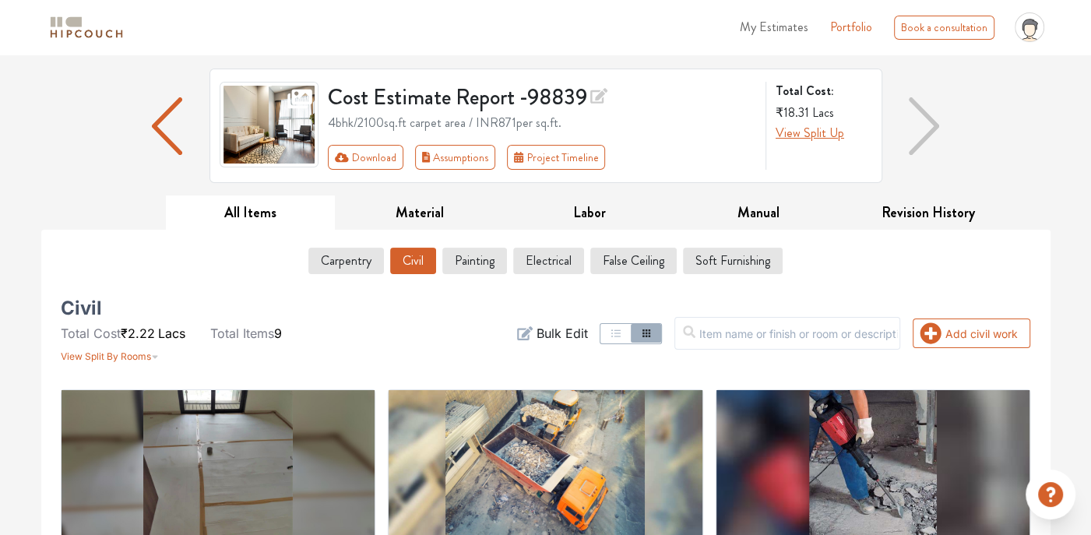
click at [622, 329] on icon "button" at bounding box center [616, 333] width 12 height 12
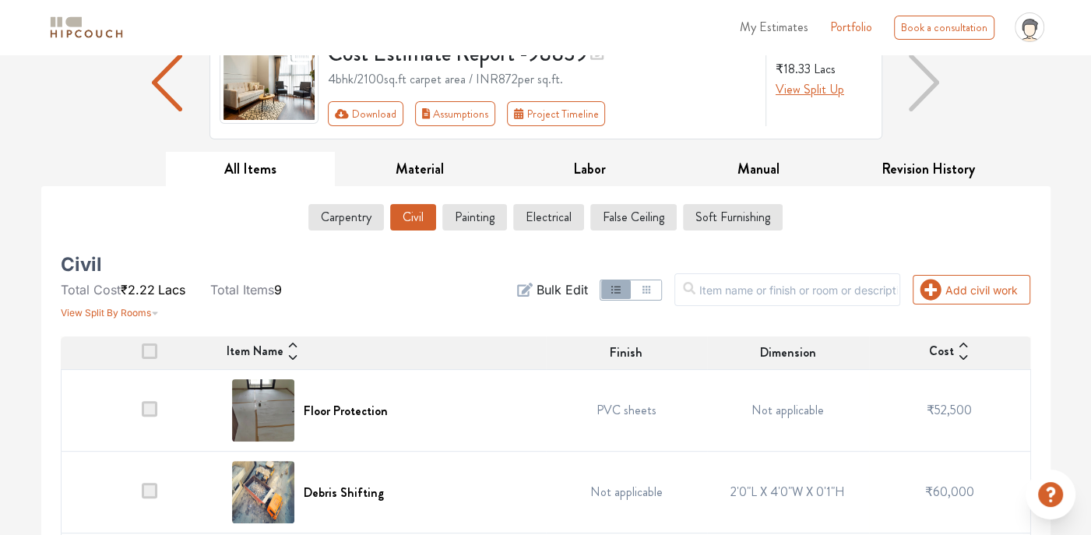
scroll to position [14, 0]
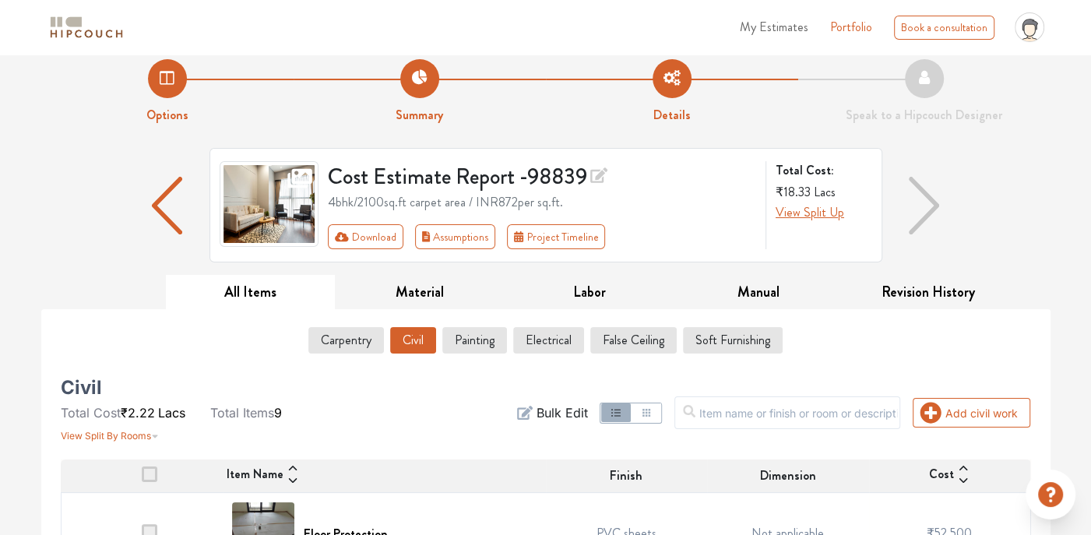
click at [652, 408] on icon "button" at bounding box center [646, 412] width 12 height 12
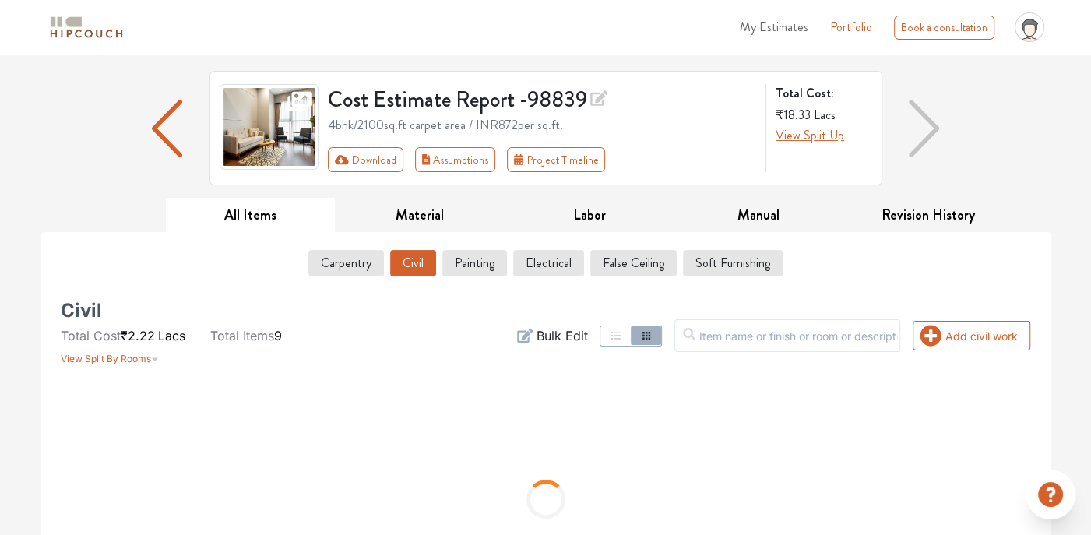
scroll to position [181, 0]
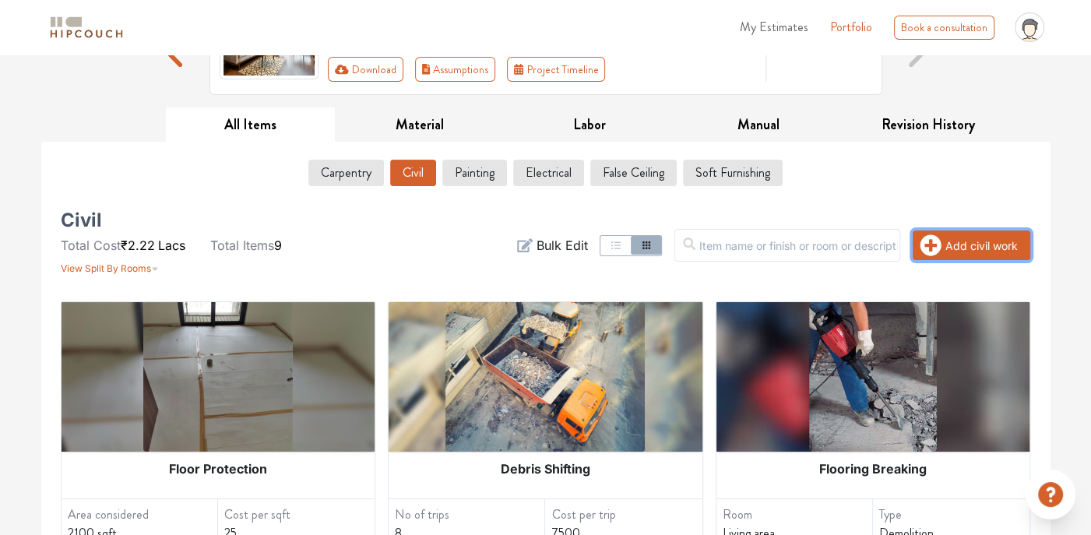
click at [933, 248] on icon "button" at bounding box center [930, 245] width 21 height 21
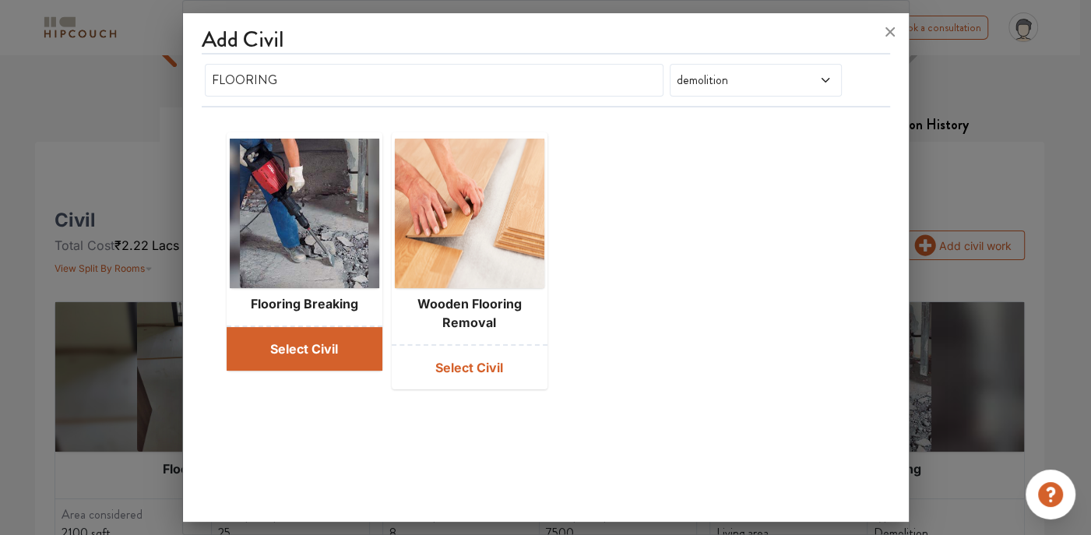
click at [277, 338] on button "Select Civil" at bounding box center [305, 349] width 156 height 44
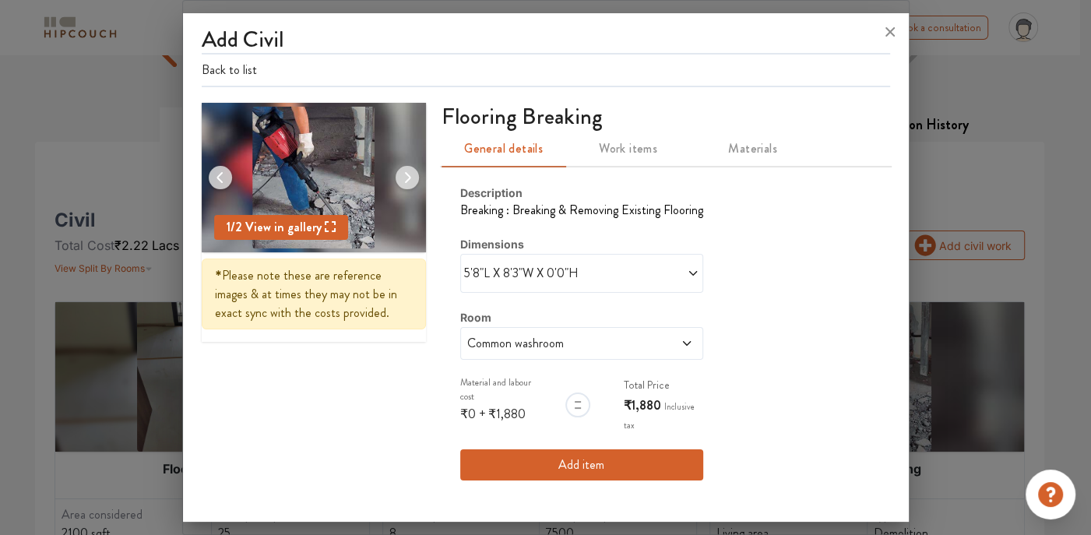
click at [560, 344] on span "Common washroom" at bounding box center [550, 343] width 172 height 19
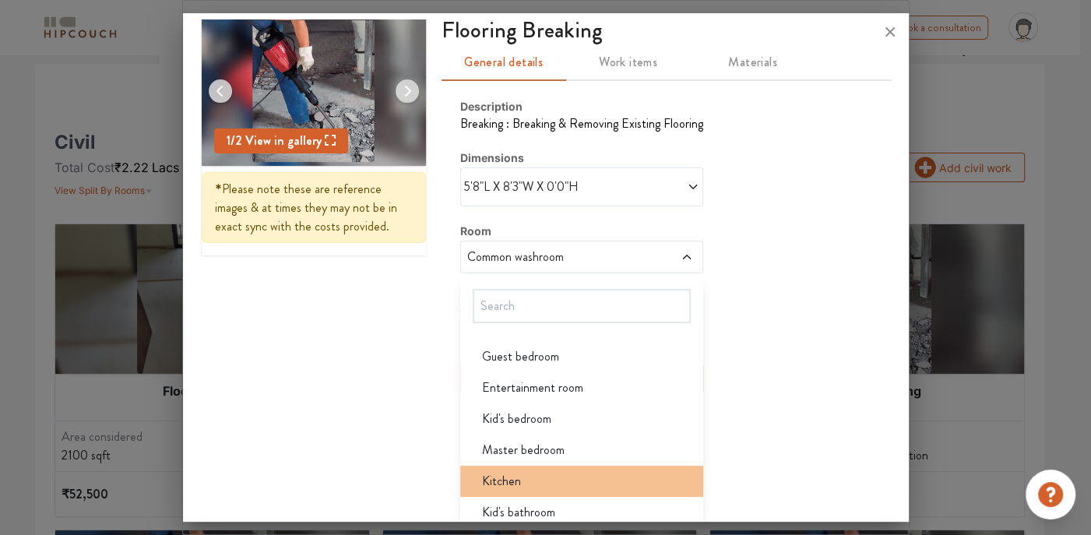
scroll to position [65, 0]
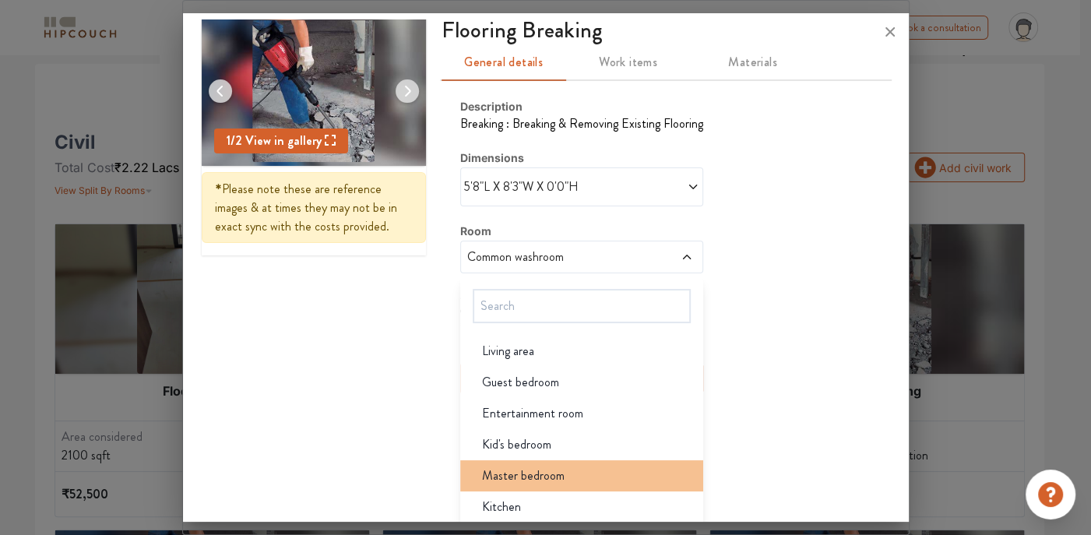
click at [512, 482] on li "Master bedroom" at bounding box center [581, 475] width 243 height 31
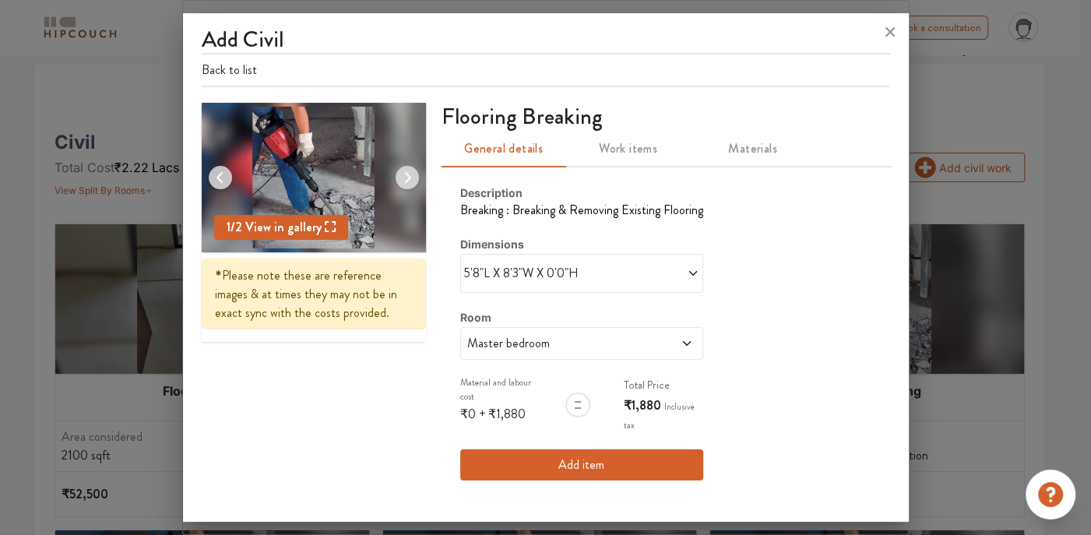
click at [576, 276] on span "5'8"L X 8'3"W X 0'0"H" at bounding box center [523, 273] width 118 height 19
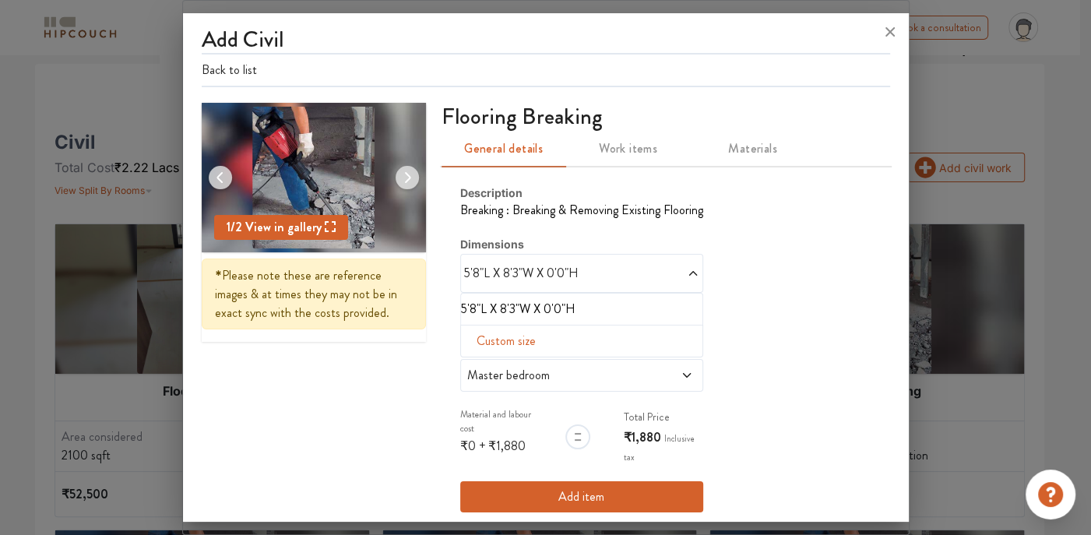
click at [504, 343] on span "Custom size" at bounding box center [506, 340] width 72 height 31
click at [481, 364] on input "text" at bounding box center [485, 366] width 25 height 30
type input "16"
click at [539, 367] on input "text" at bounding box center [541, 366] width 25 height 30
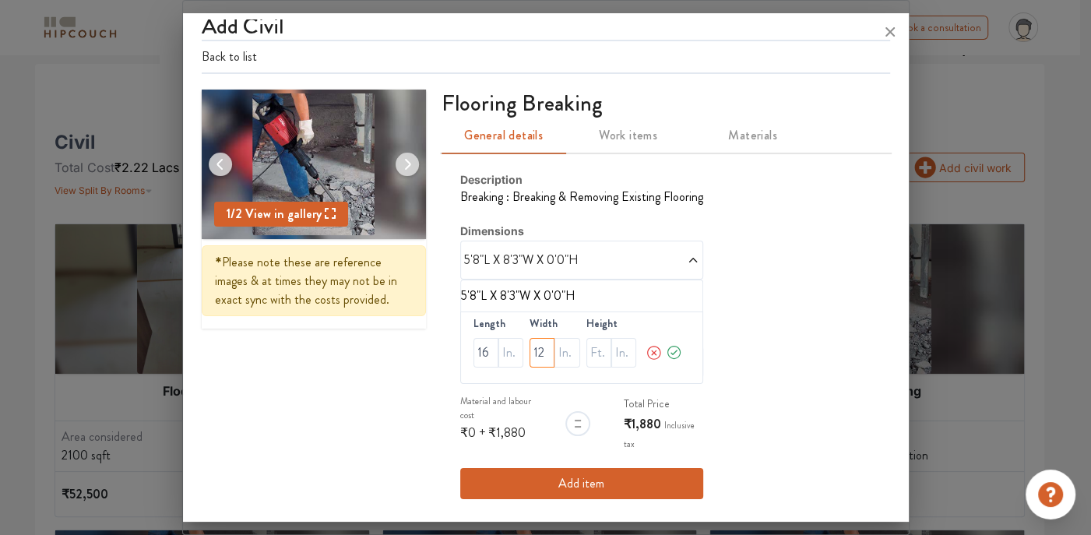
type input "12"
click at [679, 261] on span at bounding box center [641, 260] width 118 height 19
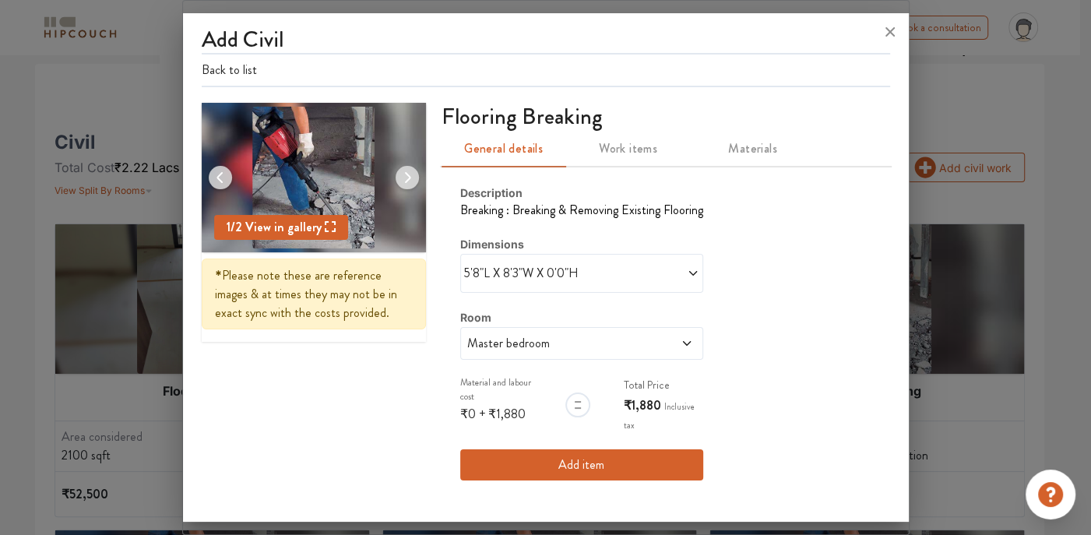
click at [688, 273] on icon at bounding box center [693, 273] width 12 height 12
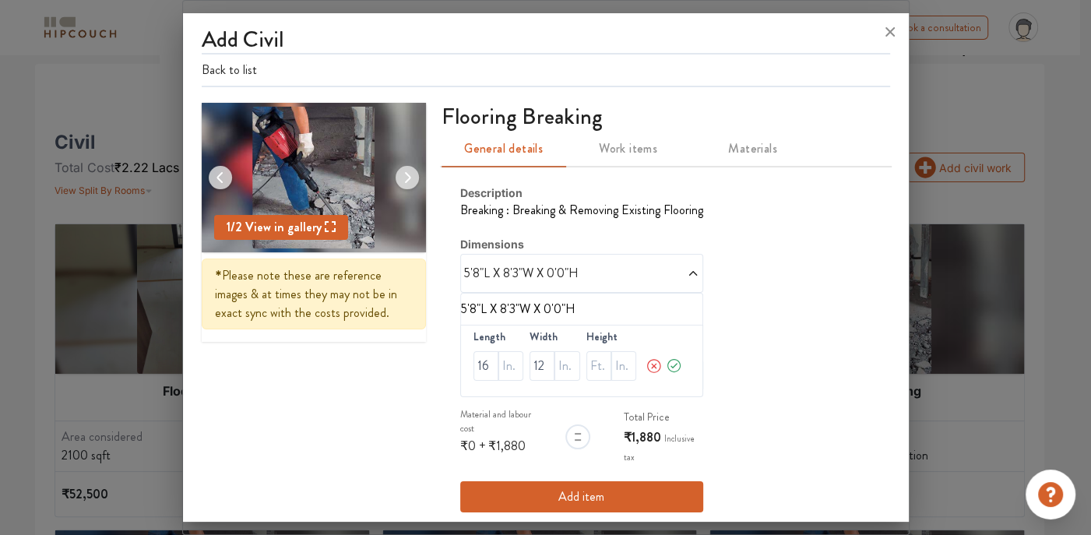
click at [670, 365] on icon at bounding box center [673, 365] width 7 height 5
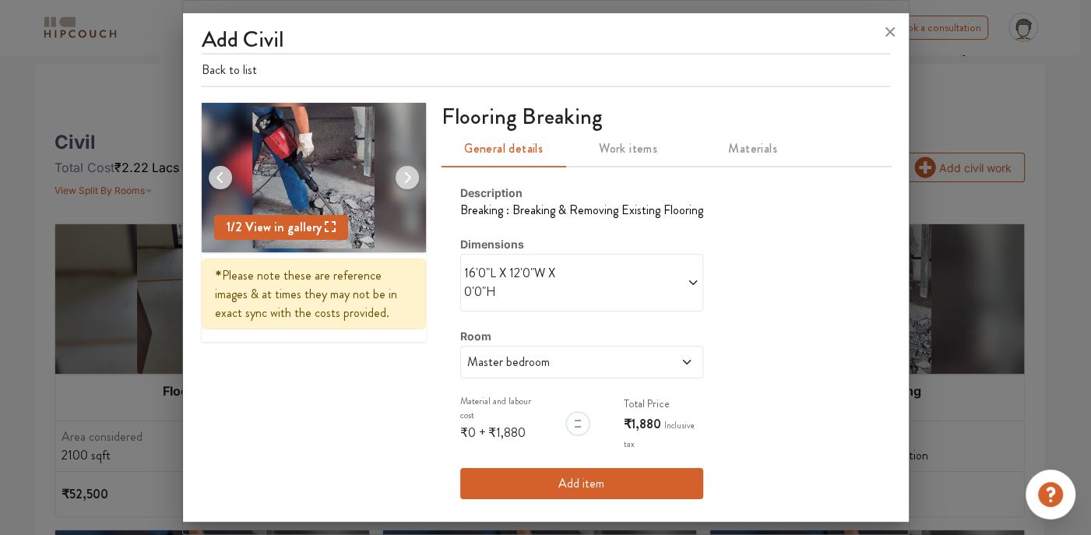
click at [600, 490] on button "Add item" at bounding box center [581, 483] width 243 height 31
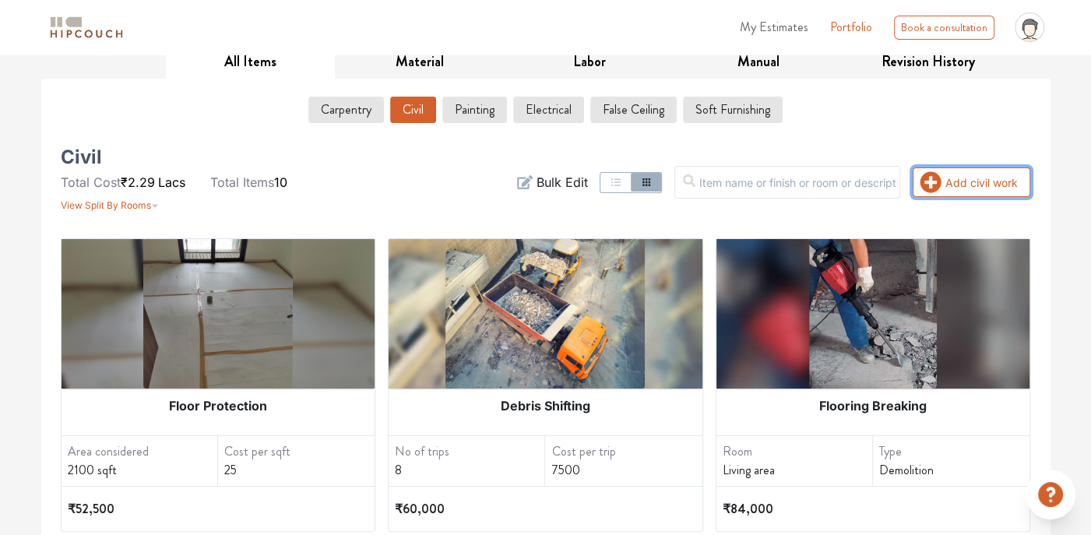
scroll to position [93, 0]
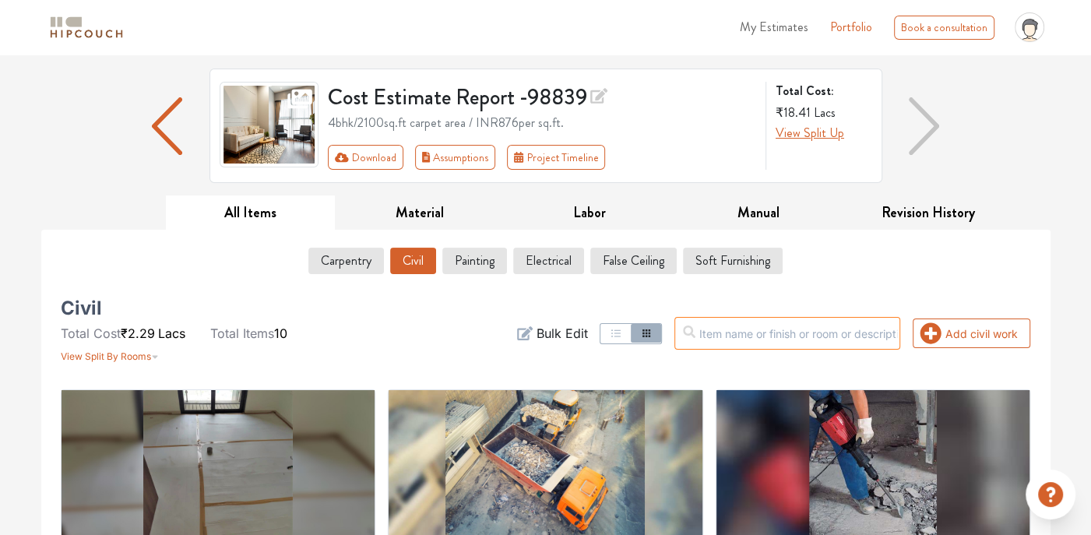
click at [780, 334] on input "text" at bounding box center [787, 333] width 226 height 33
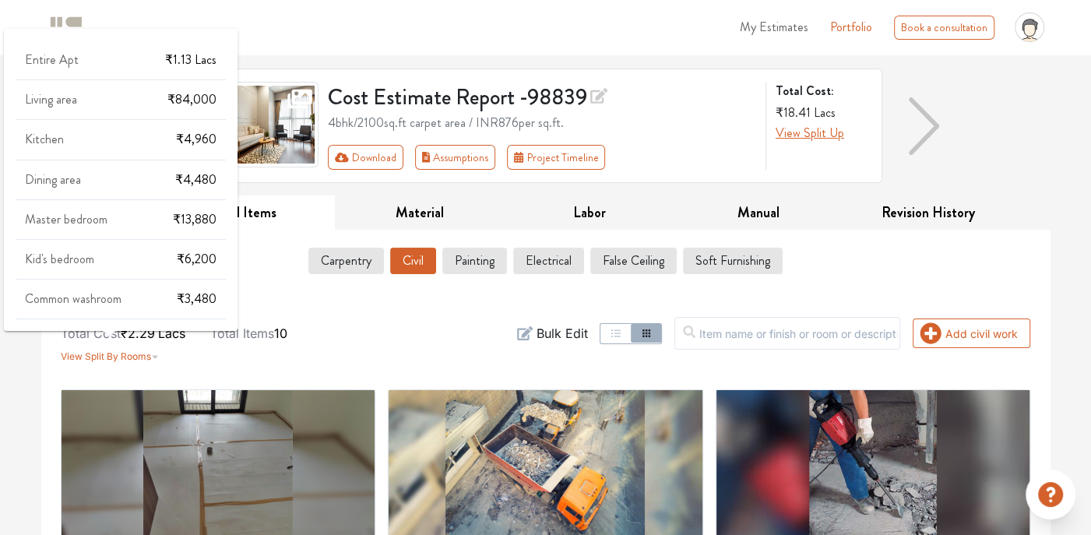
click at [146, 356] on span "View Split By Rooms" at bounding box center [106, 356] width 90 height 12
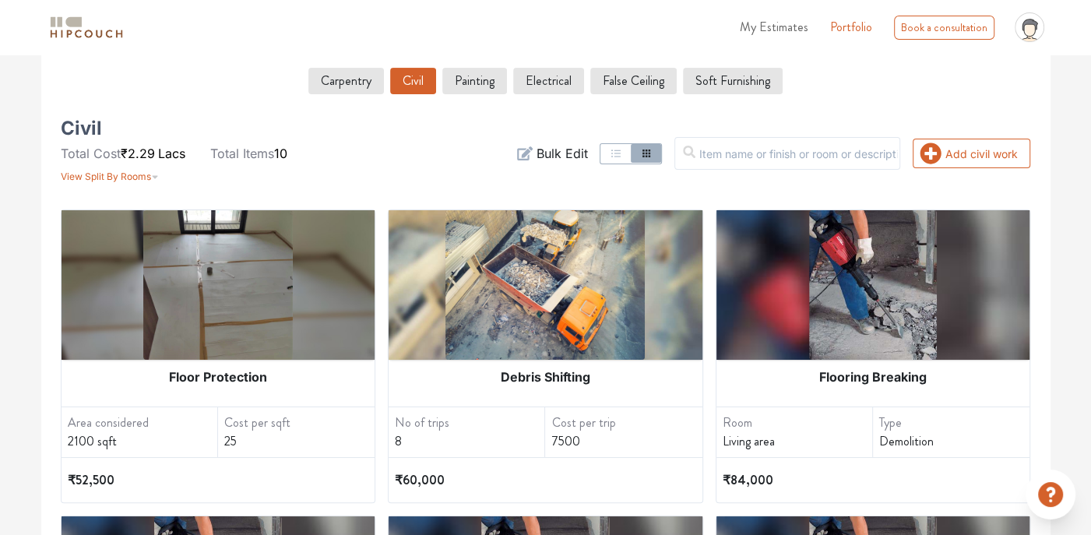
scroll to position [311, 0]
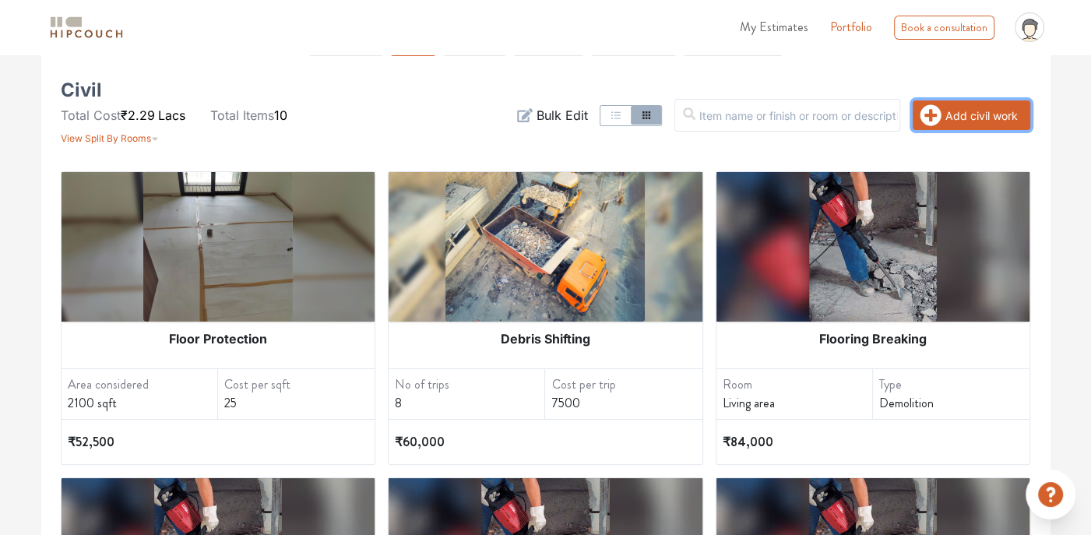
click at [997, 121] on button "Add civil work" at bounding box center [971, 115] width 118 height 30
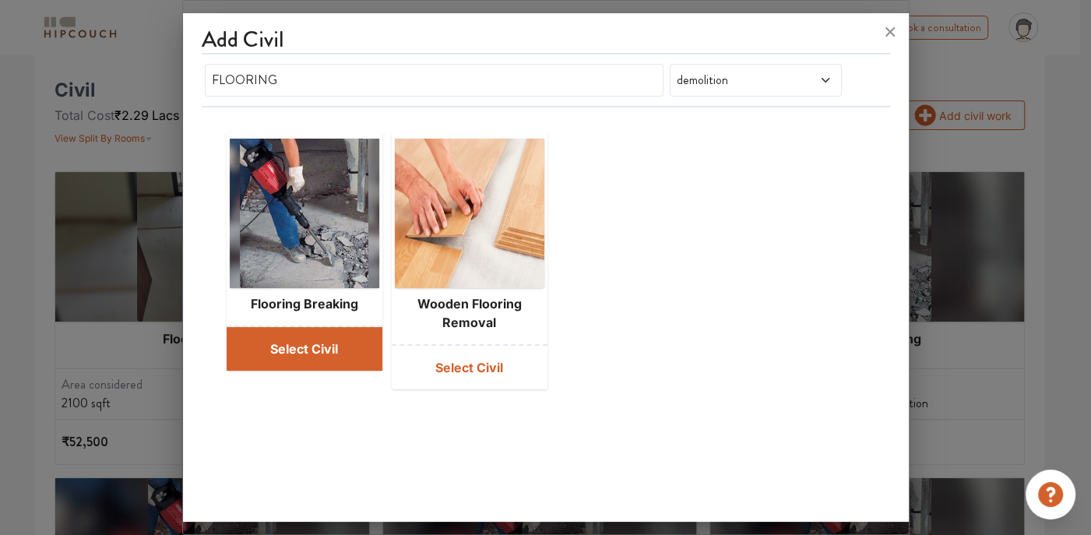
click at [360, 340] on button "Select Civil" at bounding box center [305, 349] width 156 height 44
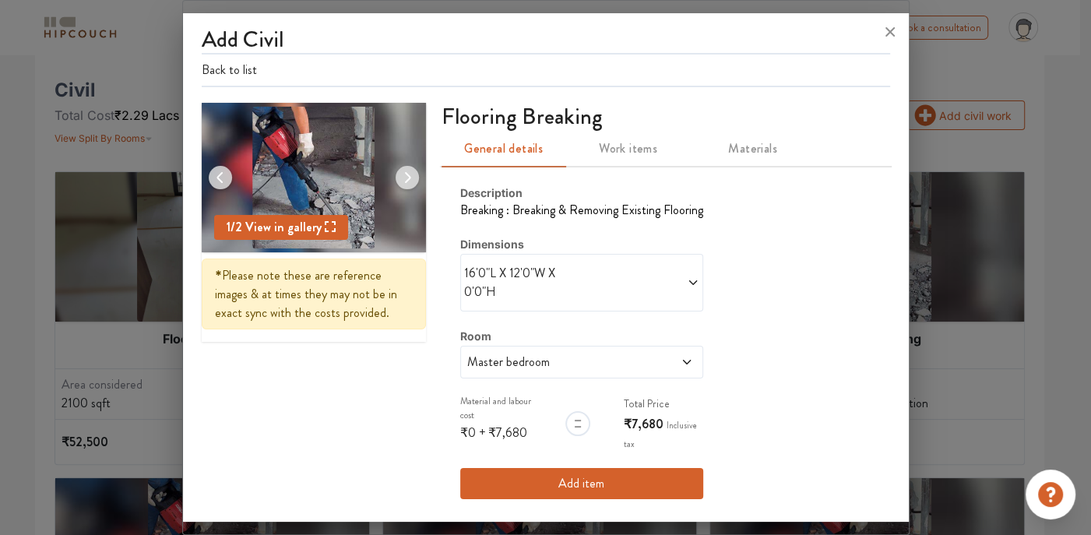
click at [687, 278] on icon at bounding box center [693, 282] width 12 height 12
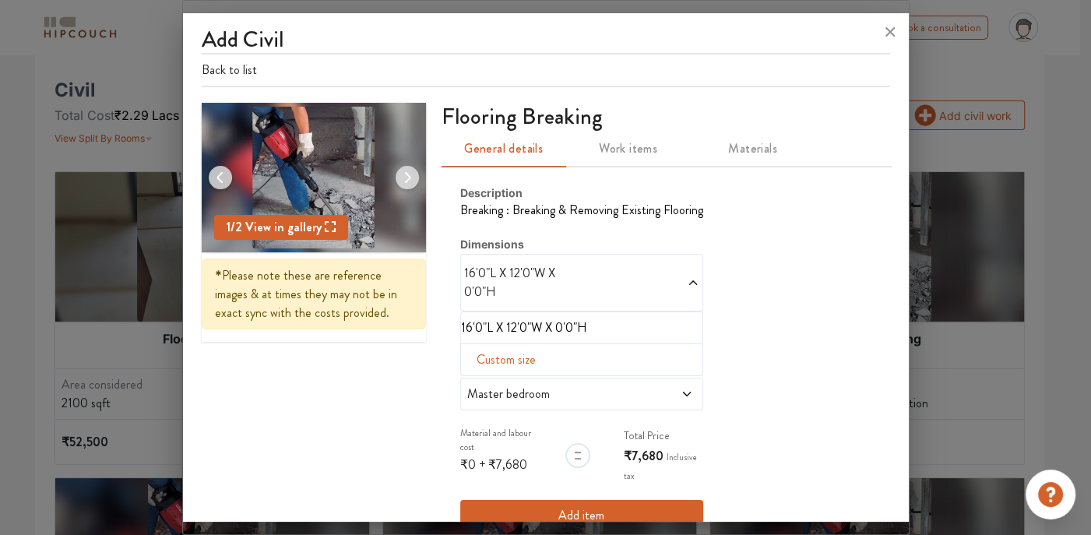
click at [500, 357] on span "Custom size" at bounding box center [506, 359] width 72 height 31
click at [475, 385] on input "text" at bounding box center [485, 385] width 25 height 30
click at [783, 234] on div "Description Breaking : Breaking & Removing Existing Flooring Dimensions 16'0"L …" at bounding box center [665, 358] width 448 height 384
click at [482, 384] on input "text" at bounding box center [485, 385] width 25 height 30
type input "16"
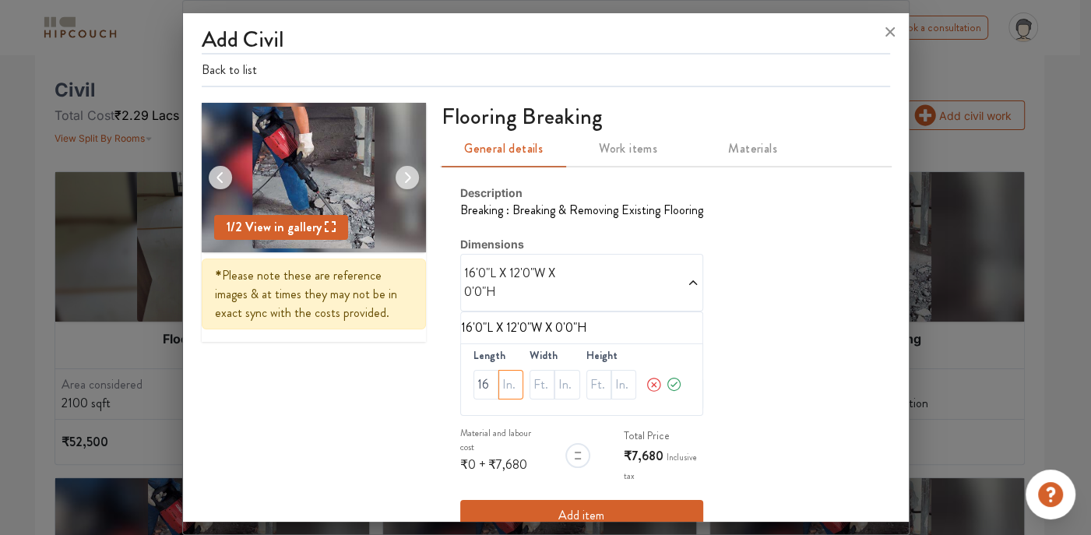
click at [503, 382] on input "text" at bounding box center [510, 385] width 25 height 30
type input "3"
click at [535, 380] on input "text" at bounding box center [541, 385] width 25 height 30
type input "12"
click at [554, 378] on input "text" at bounding box center [566, 385] width 25 height 30
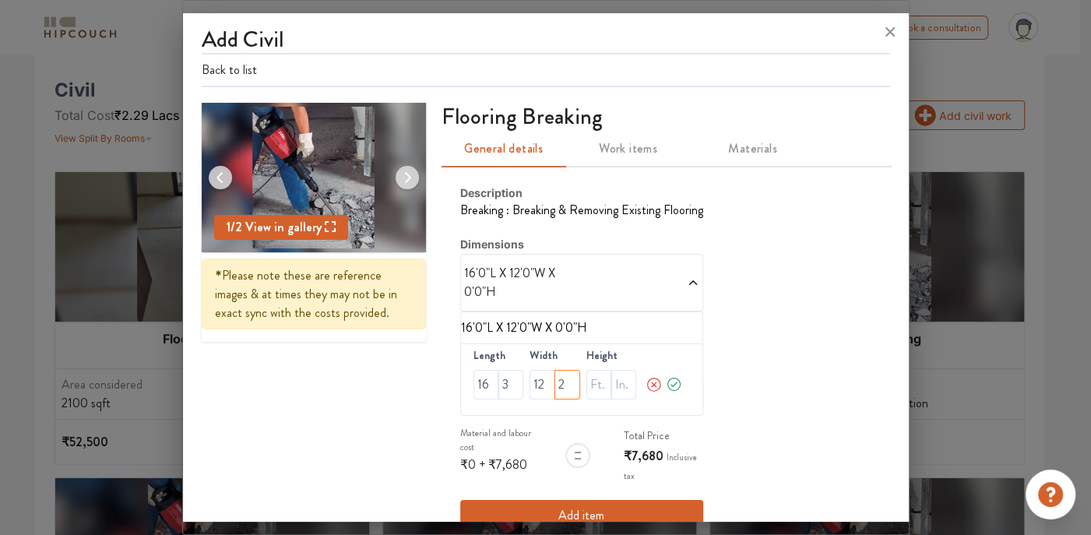
scroll to position [32, 0]
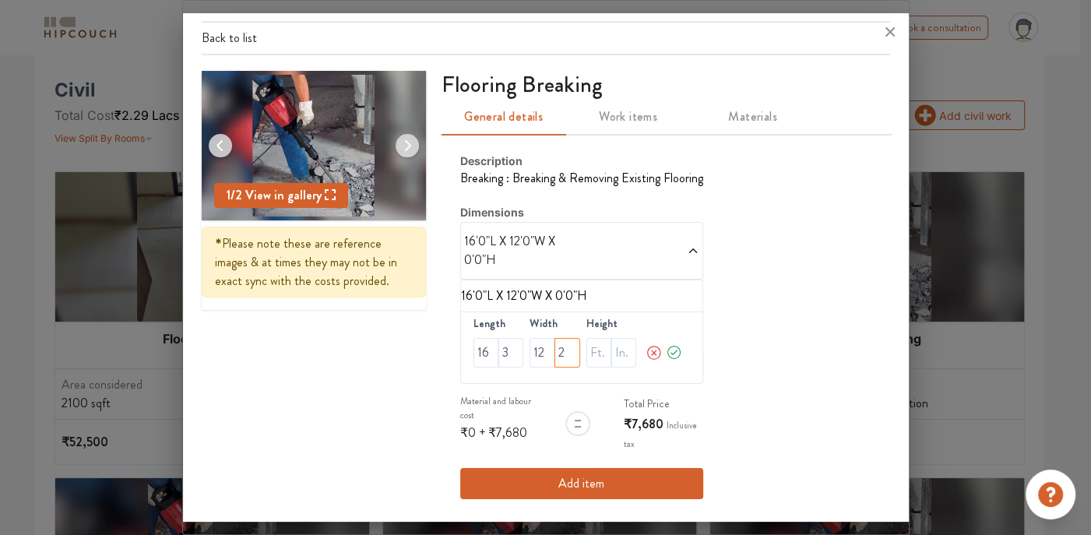
type input "2"
click at [668, 346] on icon at bounding box center [674, 352] width 17 height 31
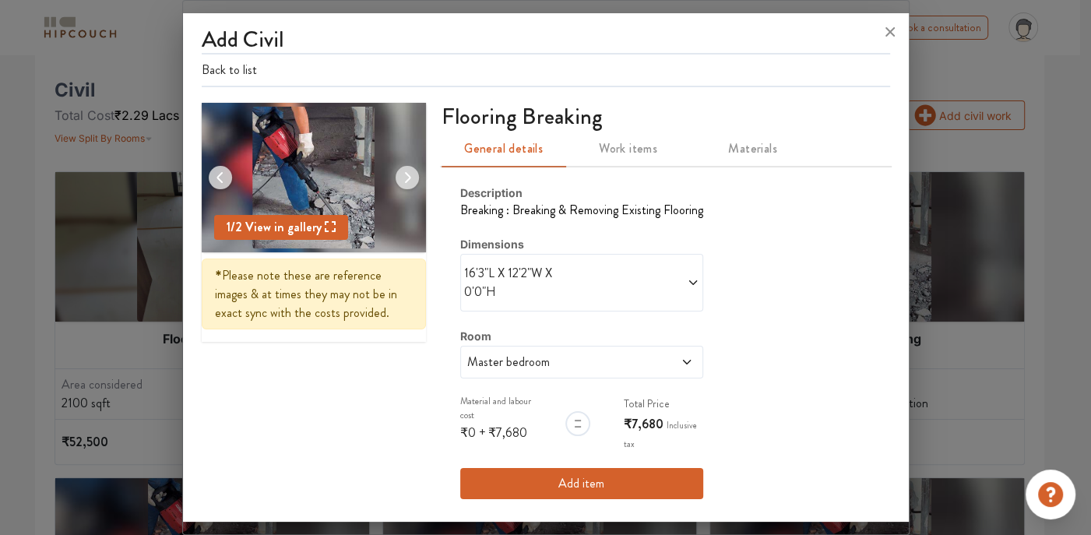
click at [606, 473] on button "Add item" at bounding box center [581, 483] width 243 height 31
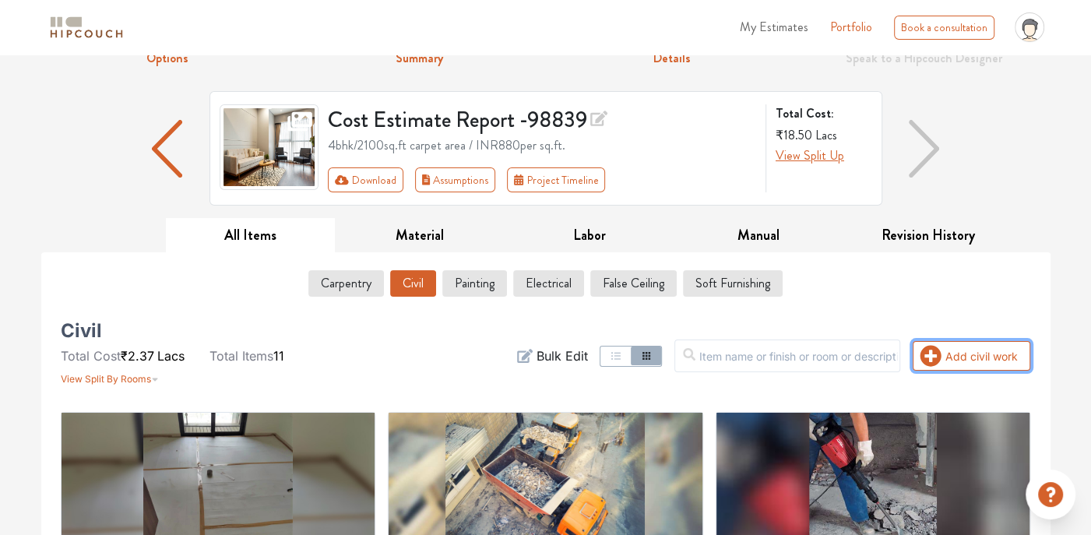
scroll to position [156, 0]
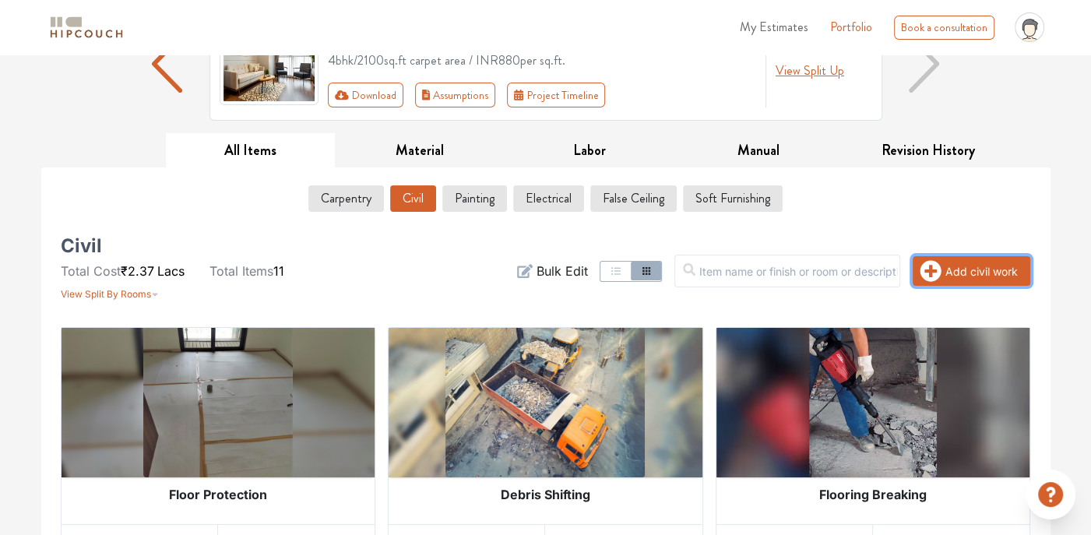
click at [945, 271] on button "Add civil work" at bounding box center [971, 271] width 118 height 30
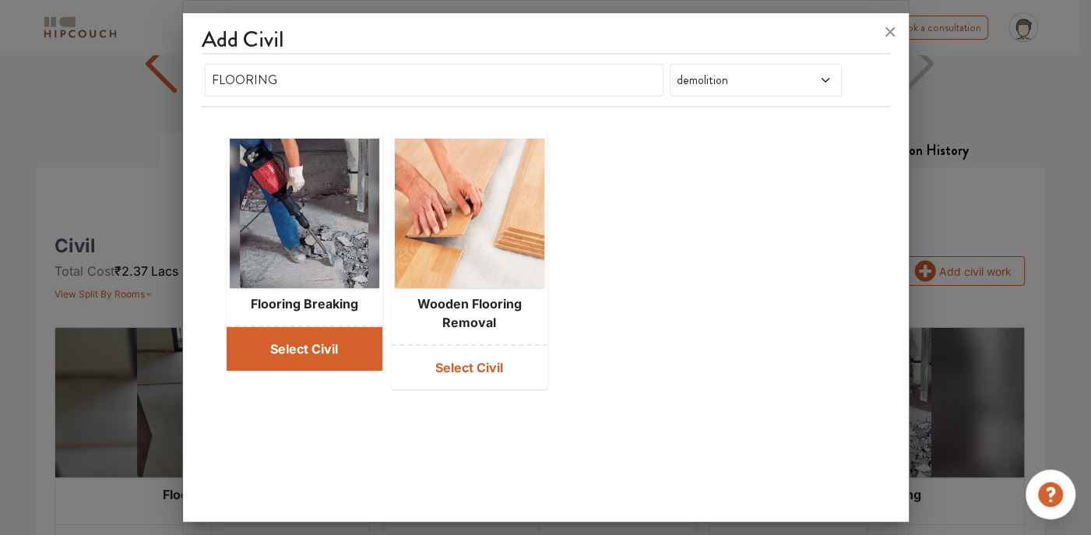
click at [365, 358] on button "Select Civil" at bounding box center [305, 349] width 156 height 44
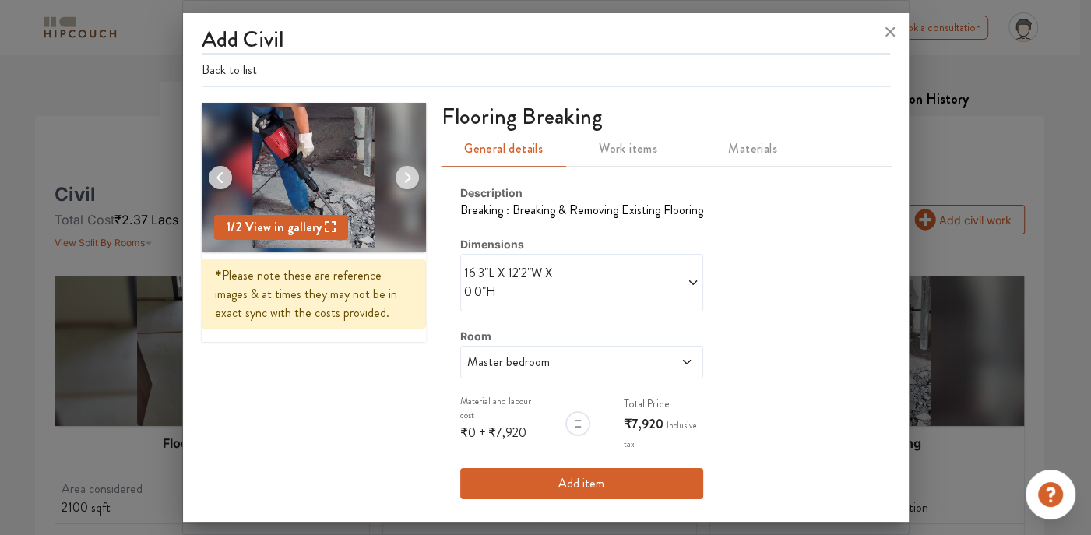
scroll to position [234, 0]
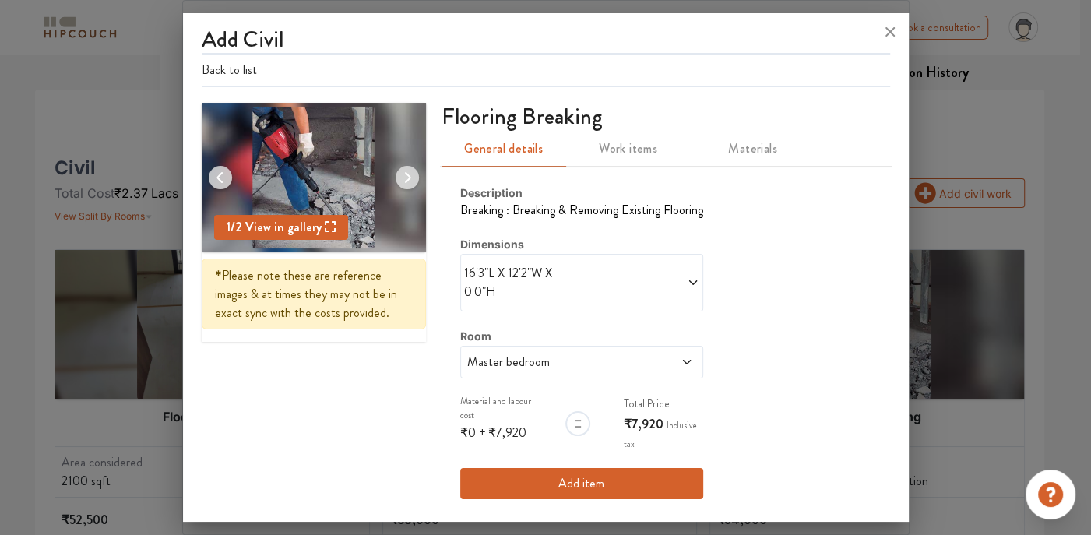
click at [646, 358] on span at bounding box center [663, 362] width 57 height 19
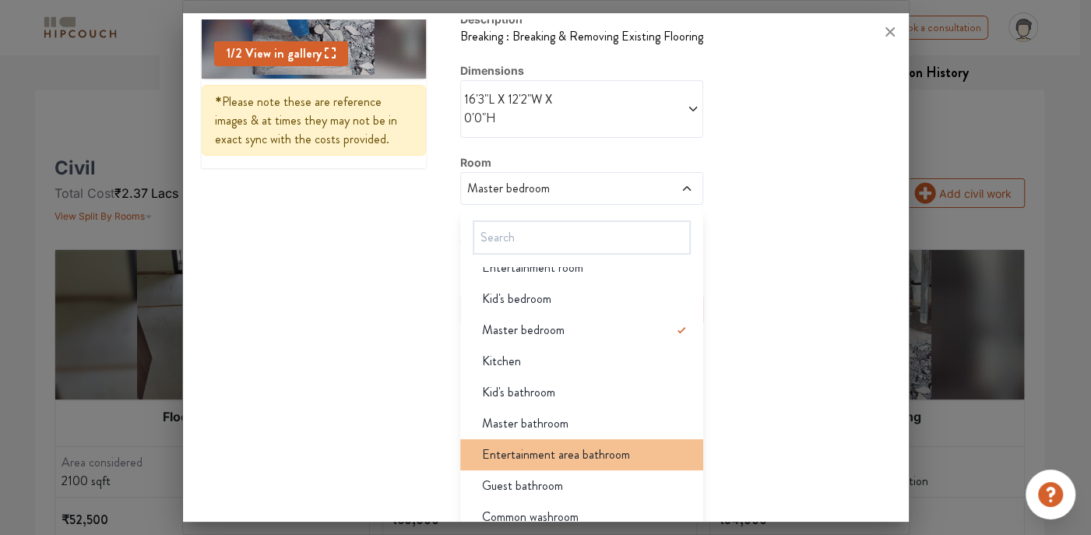
scroll to position [184, 0]
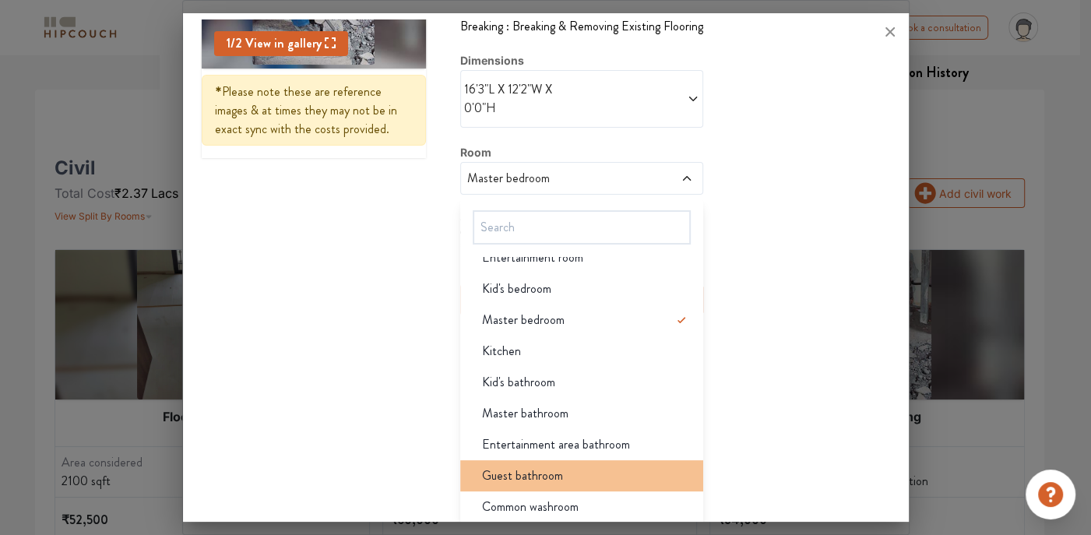
click at [537, 476] on span "Guest bathroom" at bounding box center [522, 475] width 81 height 19
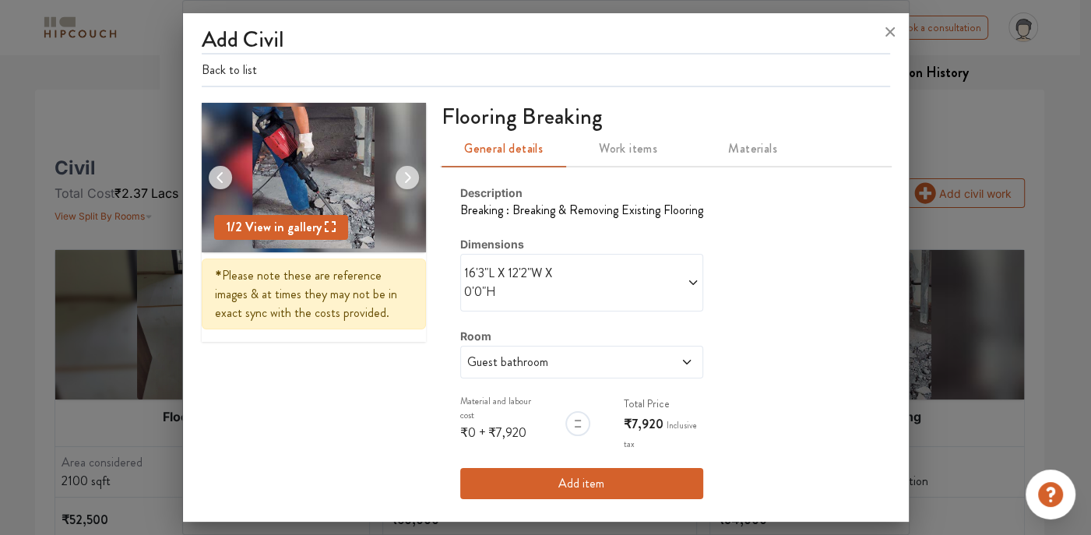
click at [665, 270] on span at bounding box center [641, 282] width 118 height 37
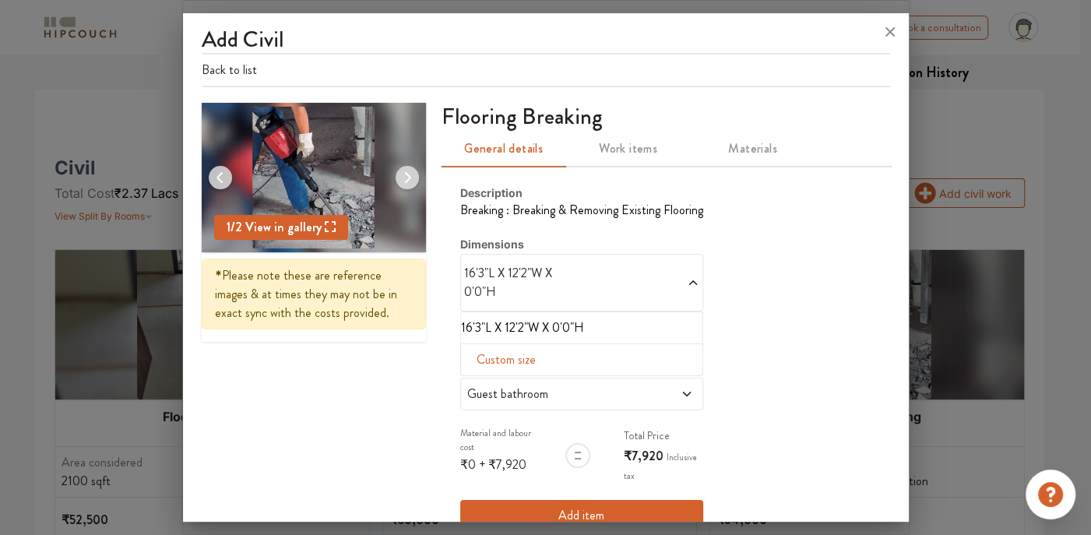
scroll to position [32, 0]
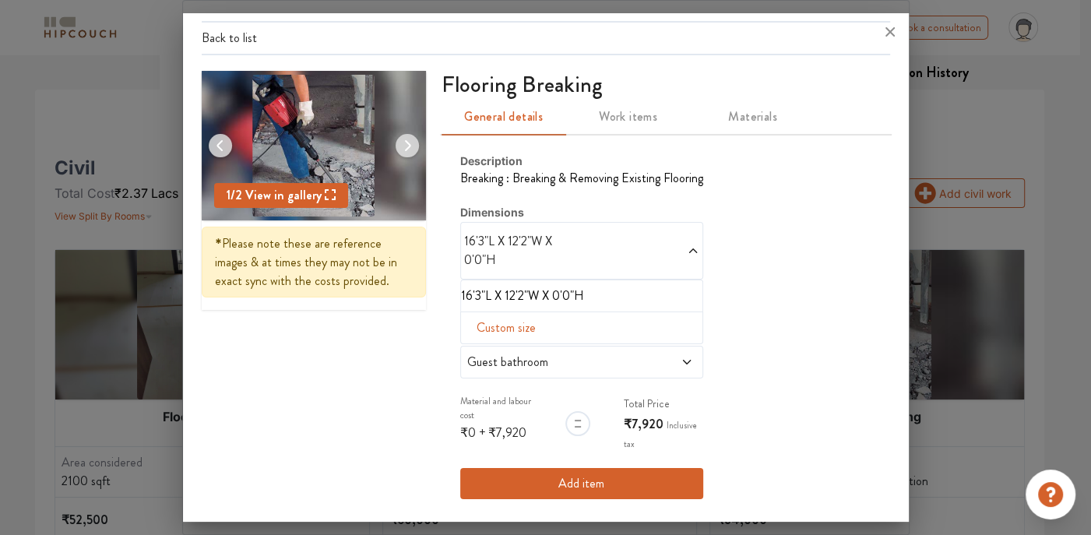
click at [489, 333] on span "Custom size" at bounding box center [506, 327] width 72 height 31
click at [486, 357] on input "text" at bounding box center [485, 353] width 25 height 30
type input "8"
click at [534, 357] on input "text" at bounding box center [541, 353] width 25 height 30
type input "5"
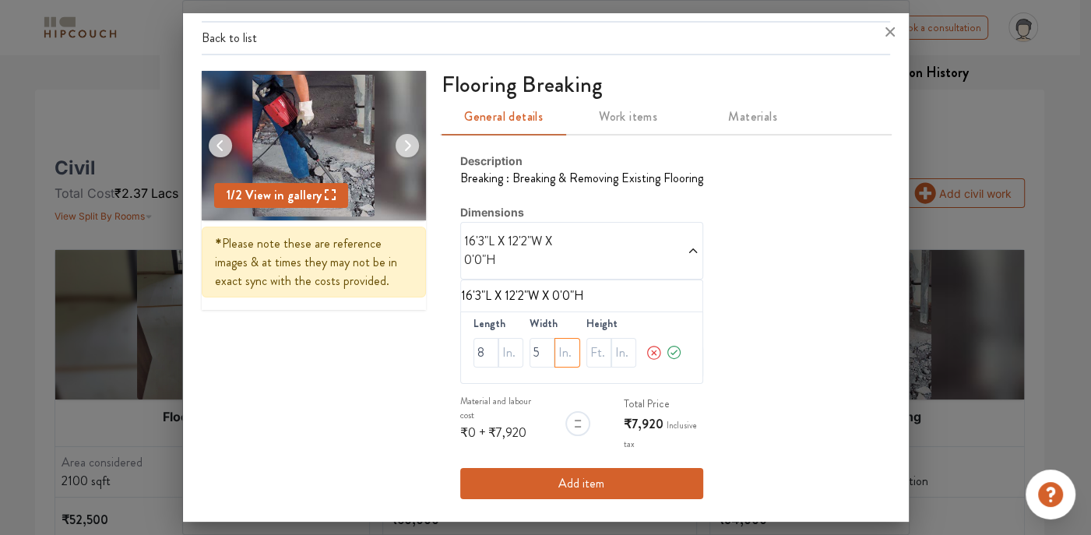
click at [554, 349] on input "text" at bounding box center [566, 353] width 25 height 30
type input "2"
click at [666, 349] on icon at bounding box center [674, 352] width 17 height 31
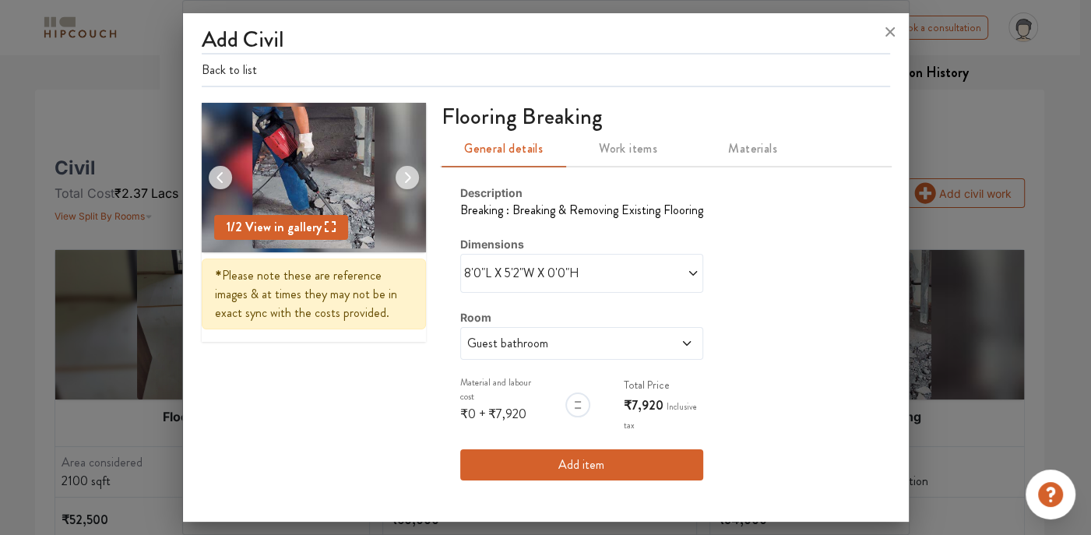
click at [596, 459] on button "Add item" at bounding box center [581, 464] width 243 height 31
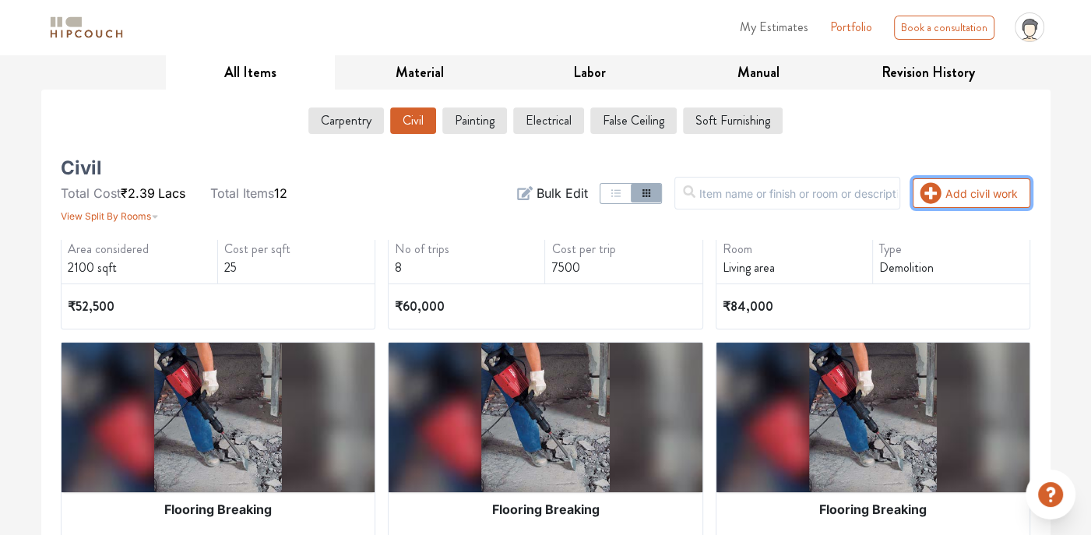
scroll to position [234, 0]
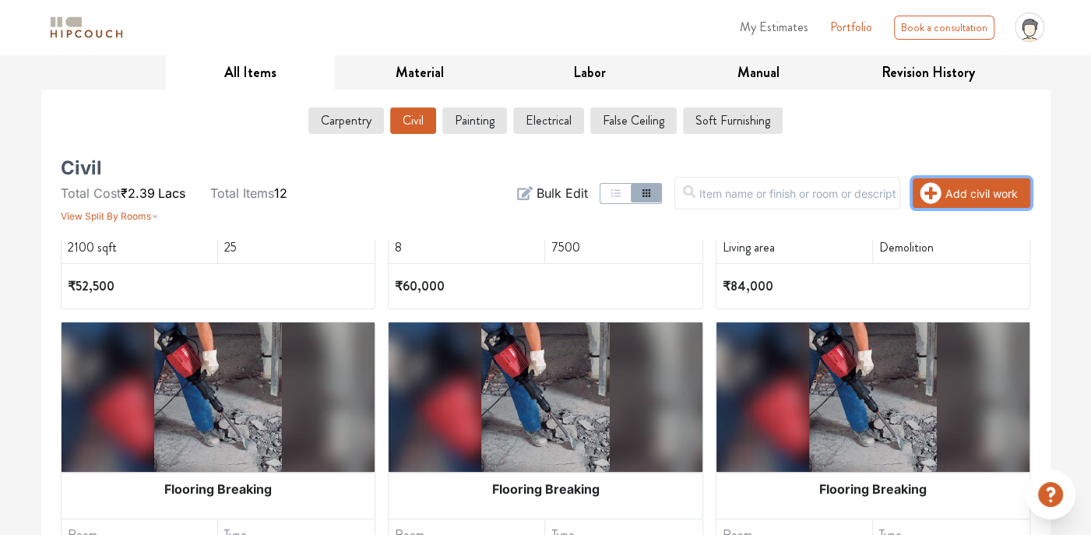
click at [935, 190] on icon "button" at bounding box center [930, 193] width 22 height 22
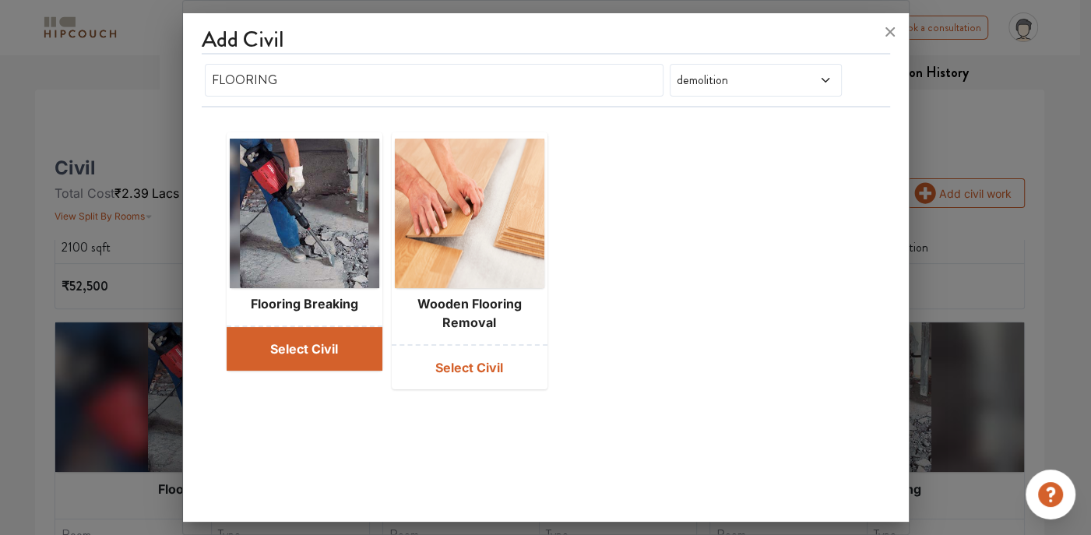
click at [280, 329] on button "Select Civil" at bounding box center [305, 349] width 156 height 44
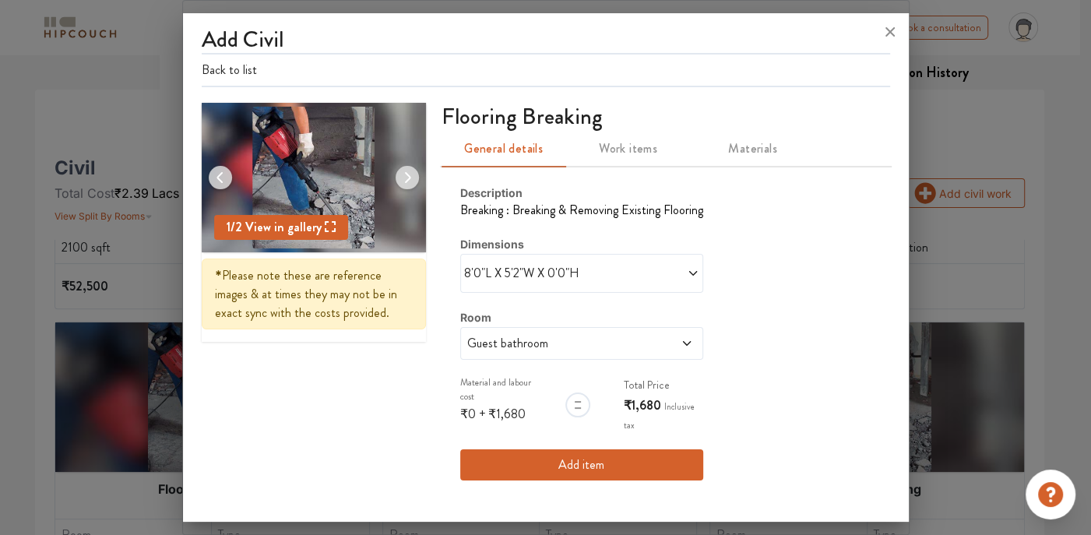
click at [643, 258] on div "8'0"L X 5'2"W X 0'0"H" at bounding box center [581, 273] width 243 height 39
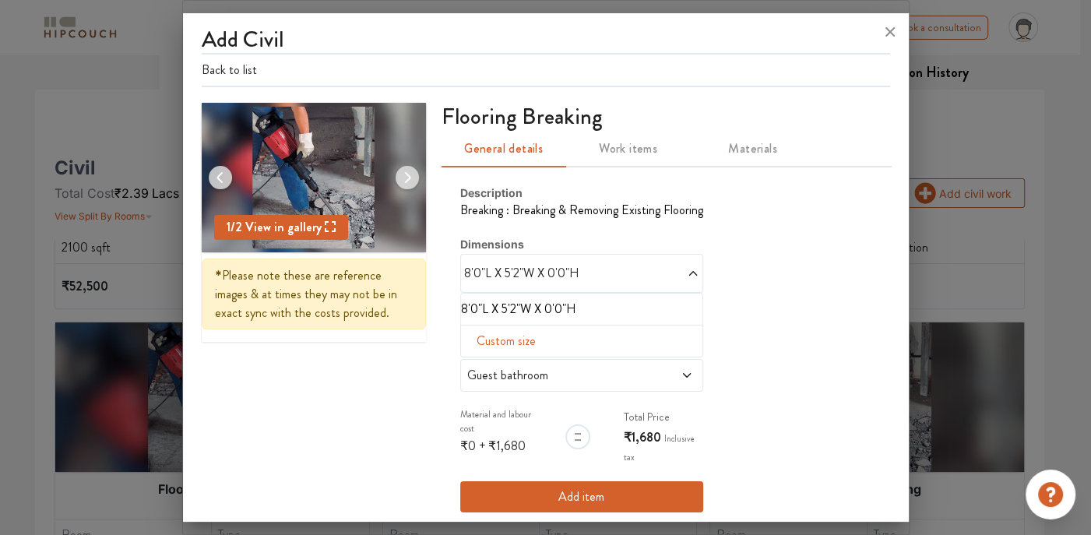
click at [512, 342] on span "Custom size" at bounding box center [506, 340] width 72 height 31
click at [478, 361] on input "text" at bounding box center [485, 366] width 25 height 30
type input "8"
click at [506, 360] on input "text" at bounding box center [510, 366] width 25 height 30
click at [535, 367] on input "text" at bounding box center [541, 366] width 25 height 30
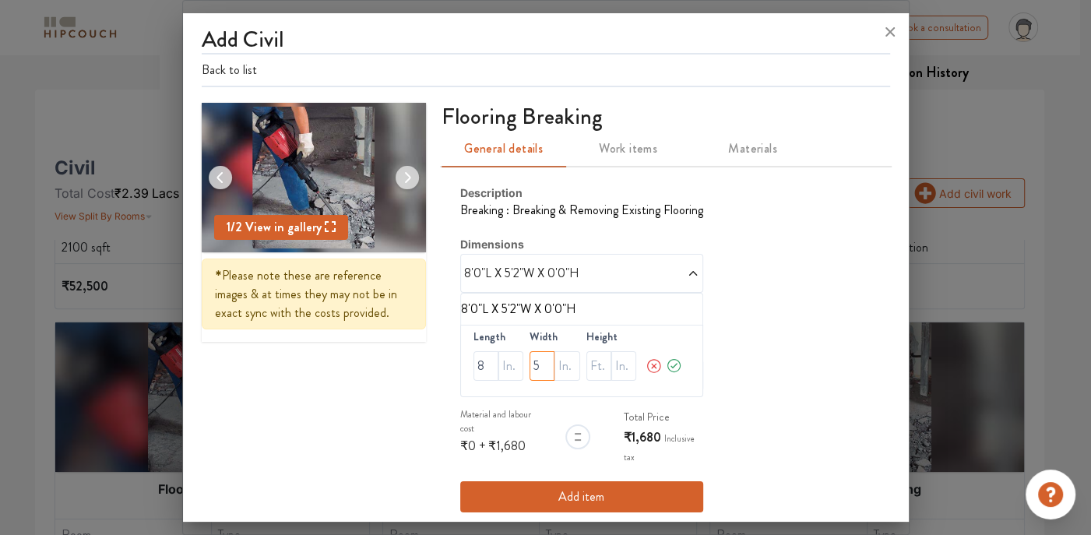
type input "5"
click at [573, 362] on input "text" at bounding box center [566, 366] width 25 height 30
type input "6"
click at [667, 364] on icon at bounding box center [674, 365] width 17 height 31
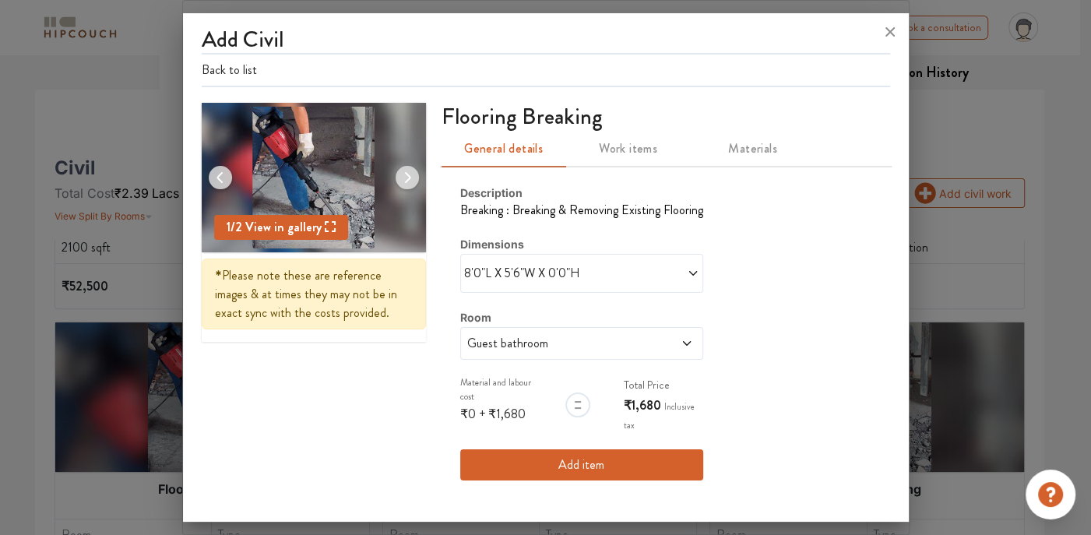
click at [578, 461] on button "Add item" at bounding box center [581, 464] width 243 height 31
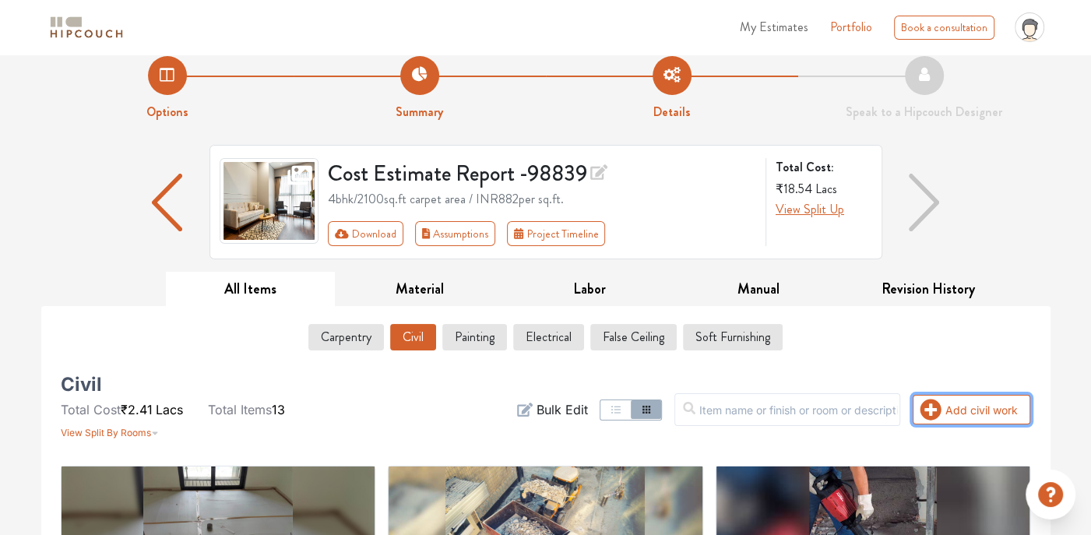
scroll to position [16, 0]
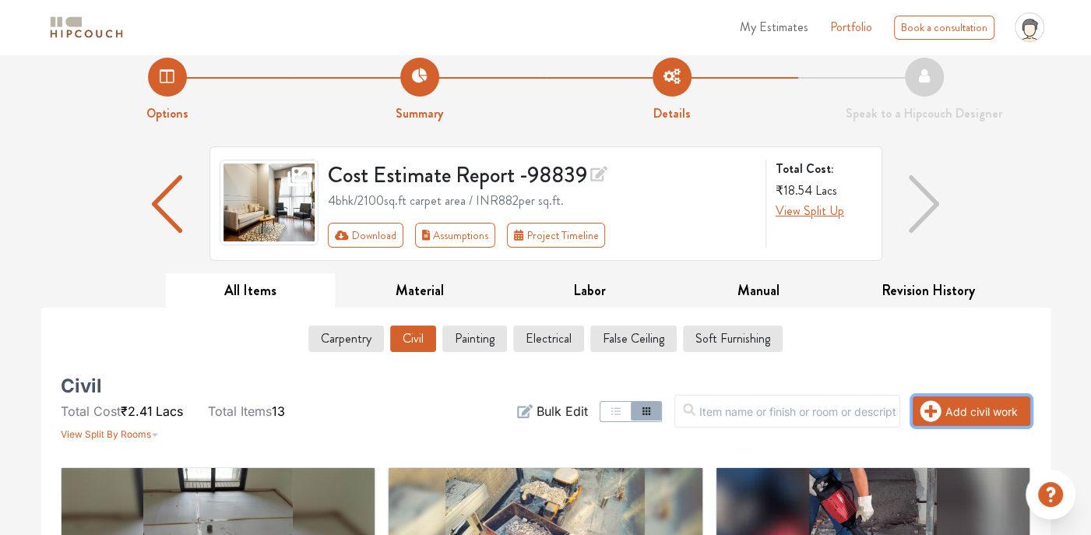
click at [932, 416] on icon "button" at bounding box center [930, 411] width 21 height 21
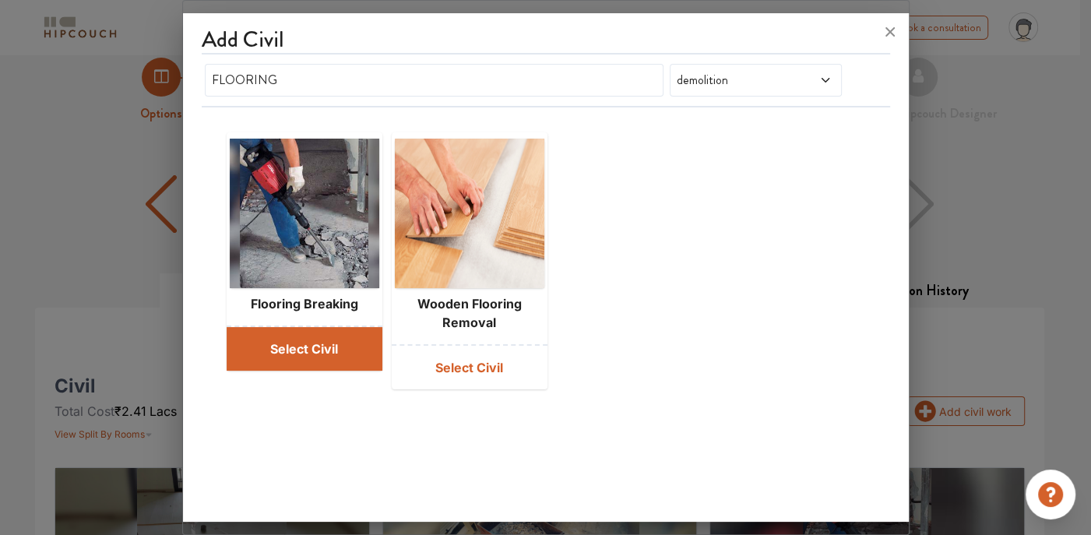
click at [326, 336] on button "Select Civil" at bounding box center [305, 349] width 156 height 44
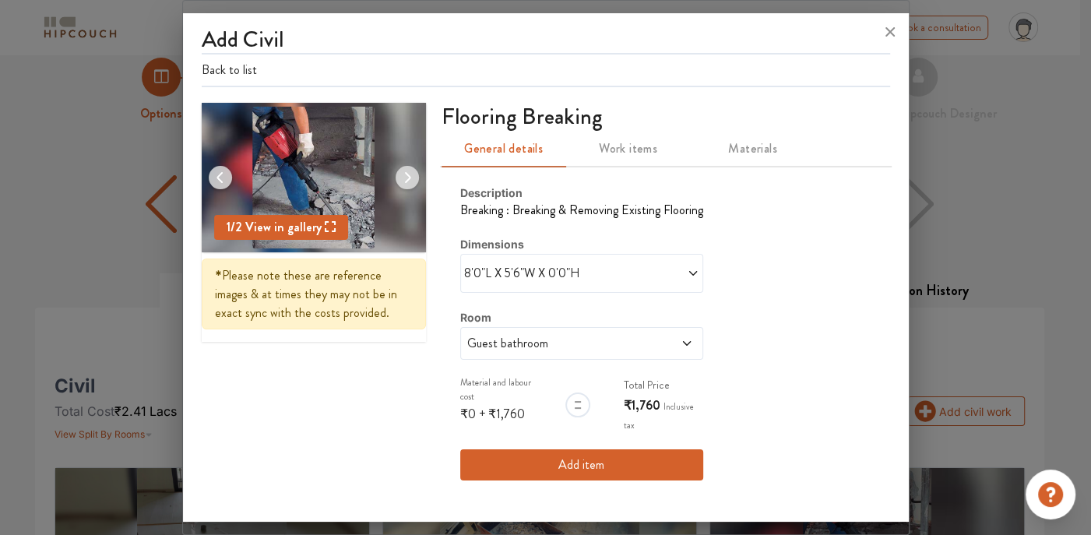
click at [592, 343] on span "Guest bathroom" at bounding box center [550, 343] width 172 height 19
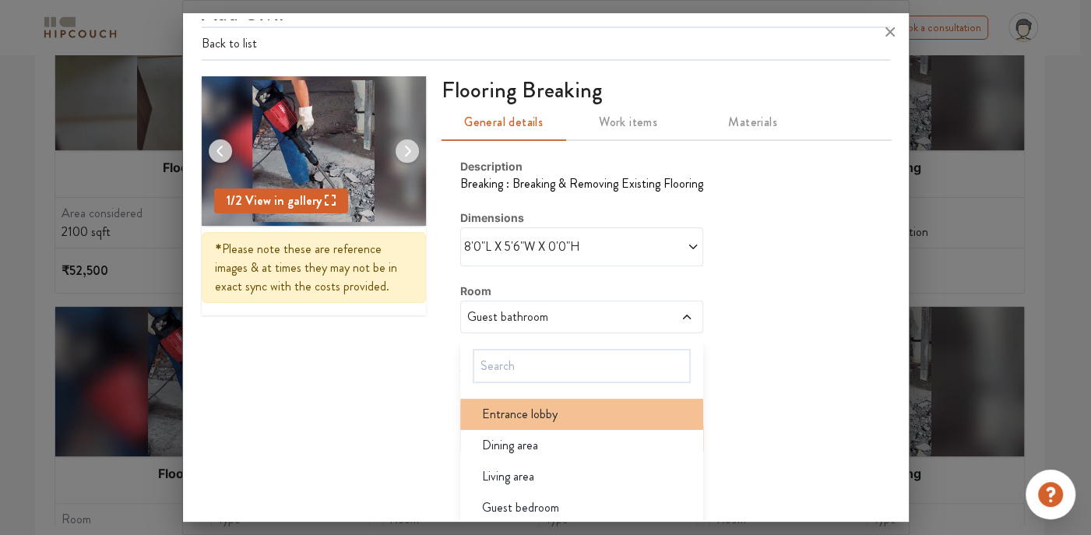
scroll to position [9, 0]
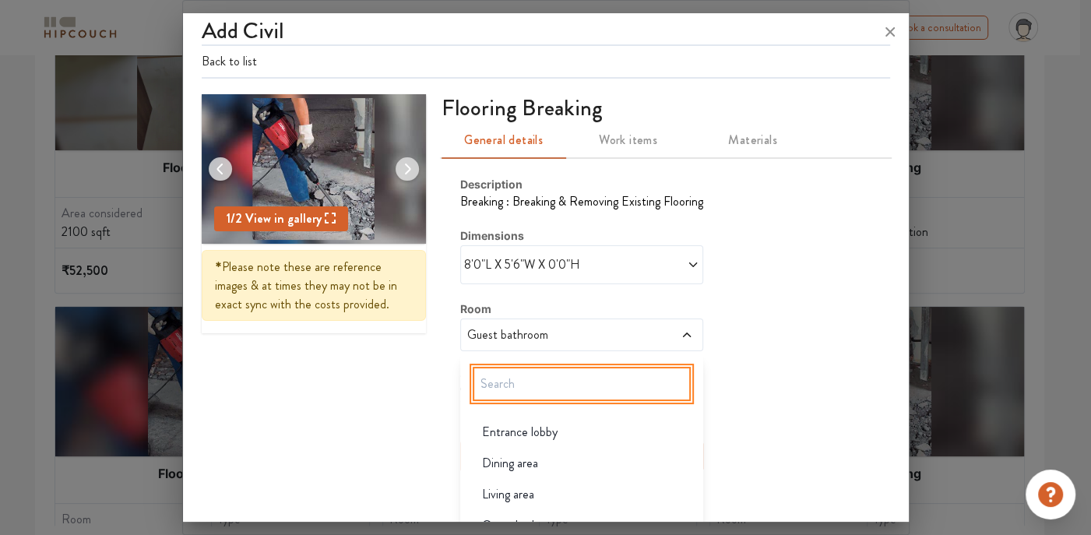
click at [506, 379] on input "text" at bounding box center [582, 384] width 218 height 34
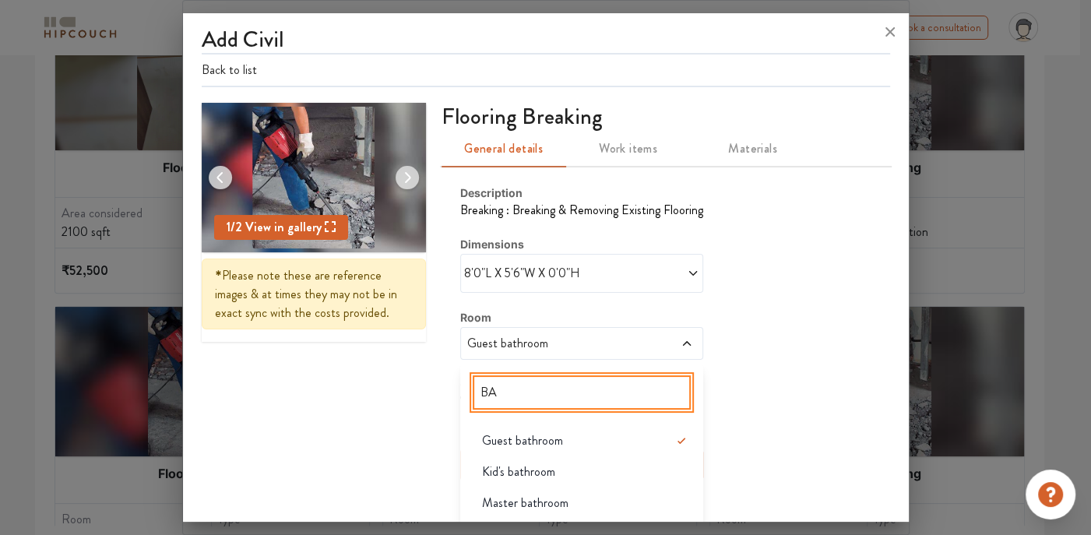
type input "B"
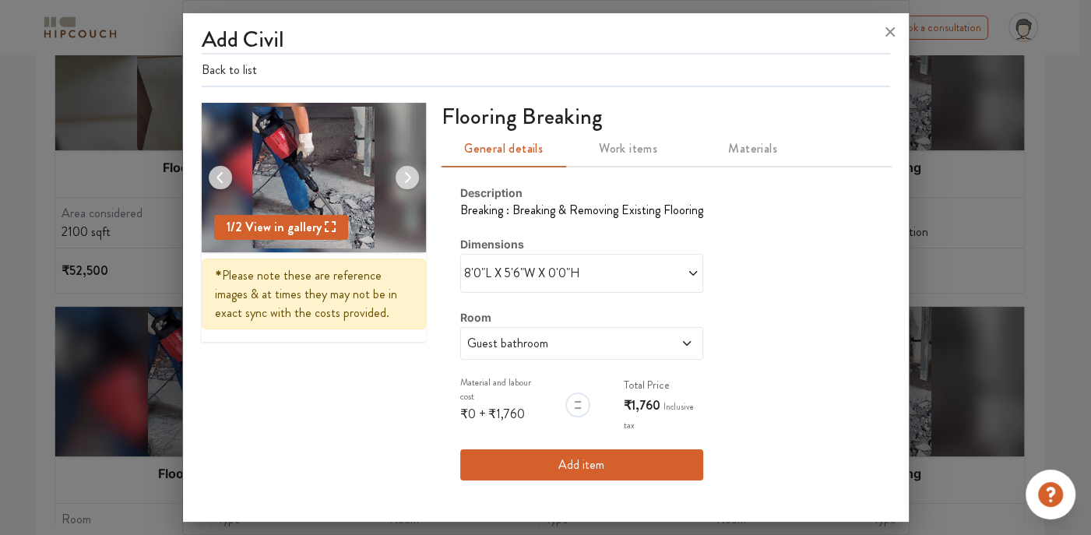
click at [566, 340] on span "Guest bathroom" at bounding box center [550, 343] width 172 height 19
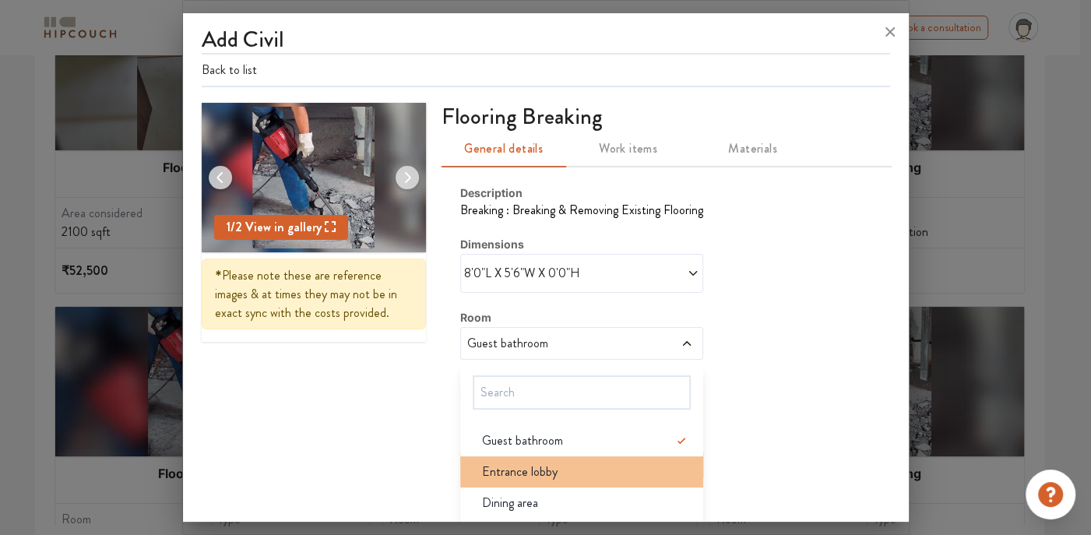
click at [542, 462] on span "Entrance lobby" at bounding box center [520, 471] width 76 height 19
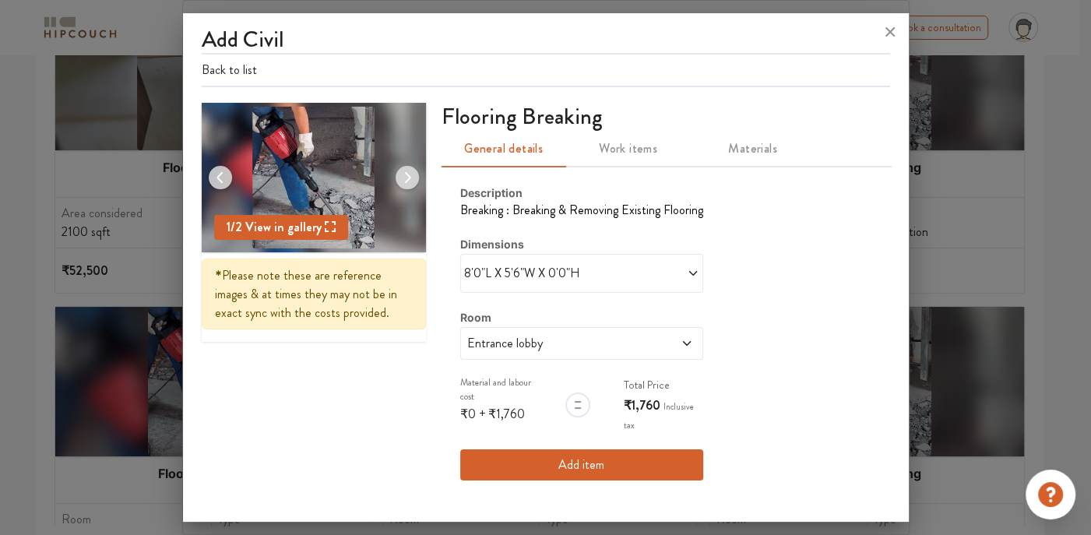
click at [588, 272] on span at bounding box center [641, 273] width 118 height 19
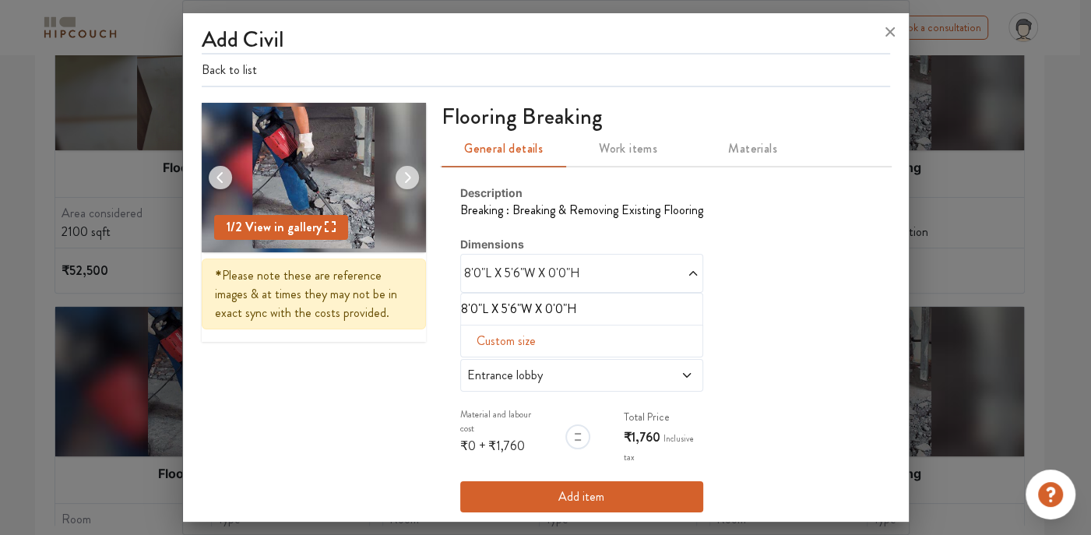
click at [499, 336] on span "Custom size" at bounding box center [506, 340] width 72 height 31
click at [488, 367] on input "text" at bounding box center [485, 366] width 25 height 30
type input "5"
drag, startPoint x: 513, startPoint y: 361, endPoint x: 505, endPoint y: 367, distance: 9.5
click at [512, 360] on input "text" at bounding box center [510, 366] width 25 height 30
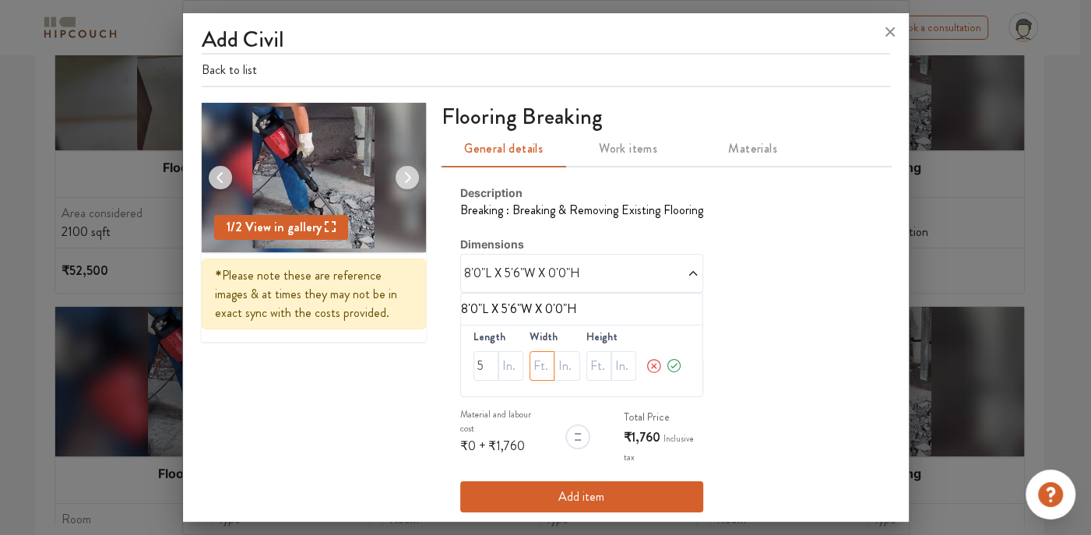
click at [532, 367] on input "text" at bounding box center [541, 366] width 25 height 30
type input "11"
click at [670, 365] on icon at bounding box center [674, 365] width 17 height 31
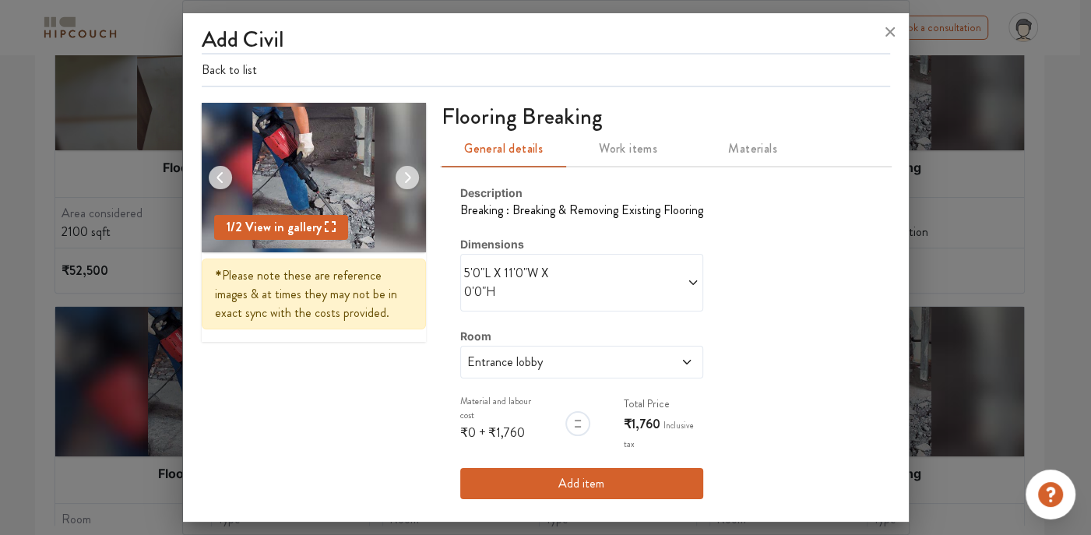
click at [583, 468] on button "Add item" at bounding box center [581, 483] width 243 height 31
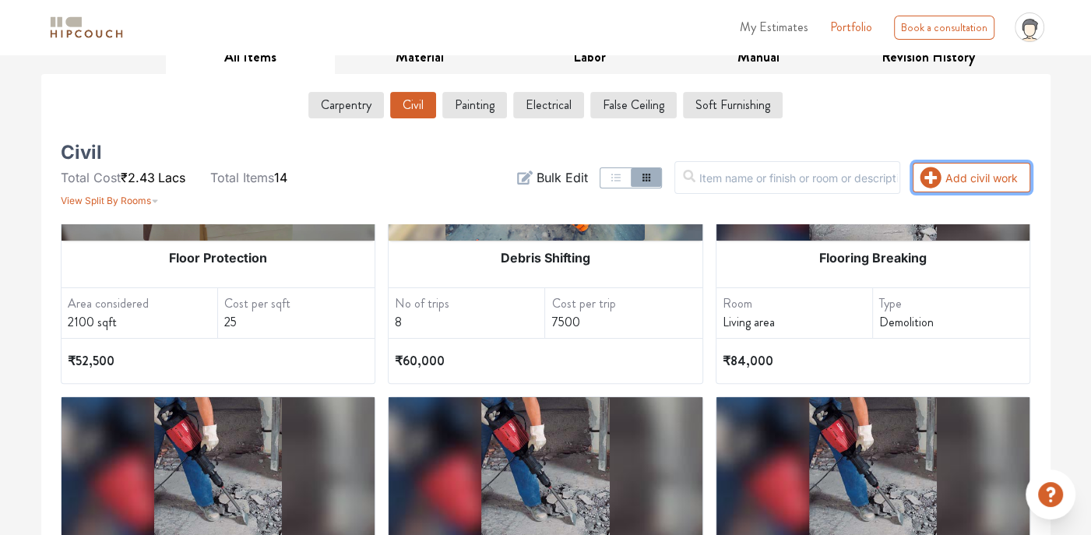
scroll to position [129, 0]
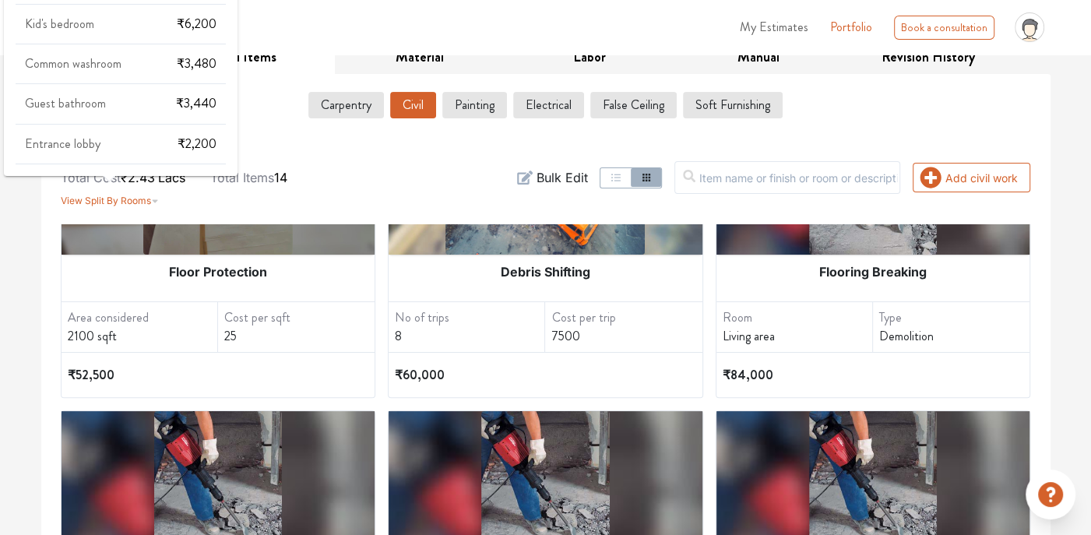
click at [152, 196] on icon "button" at bounding box center [155, 196] width 8 height 19
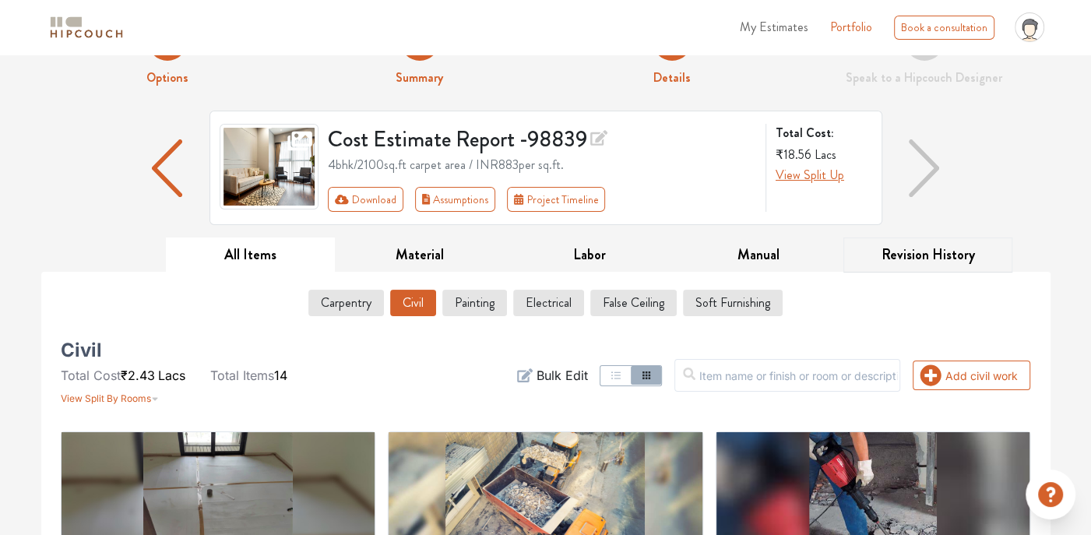
scroll to position [78, 0]
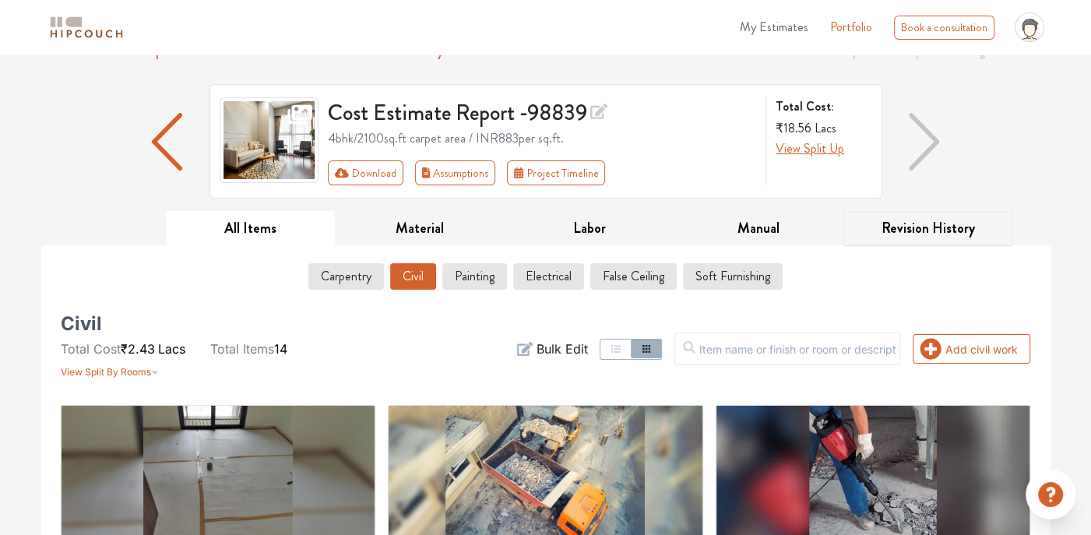
click at [925, 227] on button "Revision History" at bounding box center [928, 228] width 170 height 35
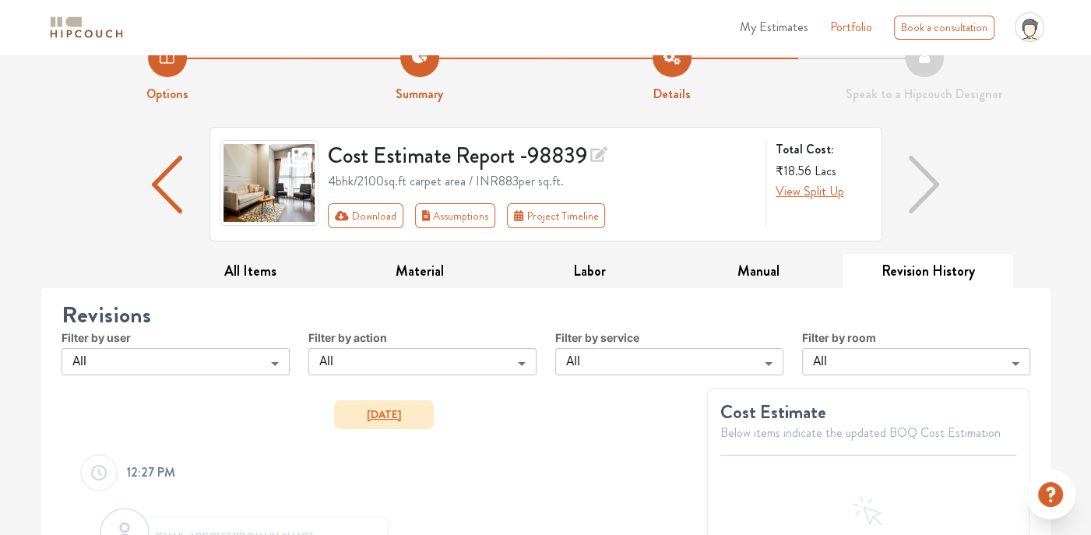
scroll to position [0, 0]
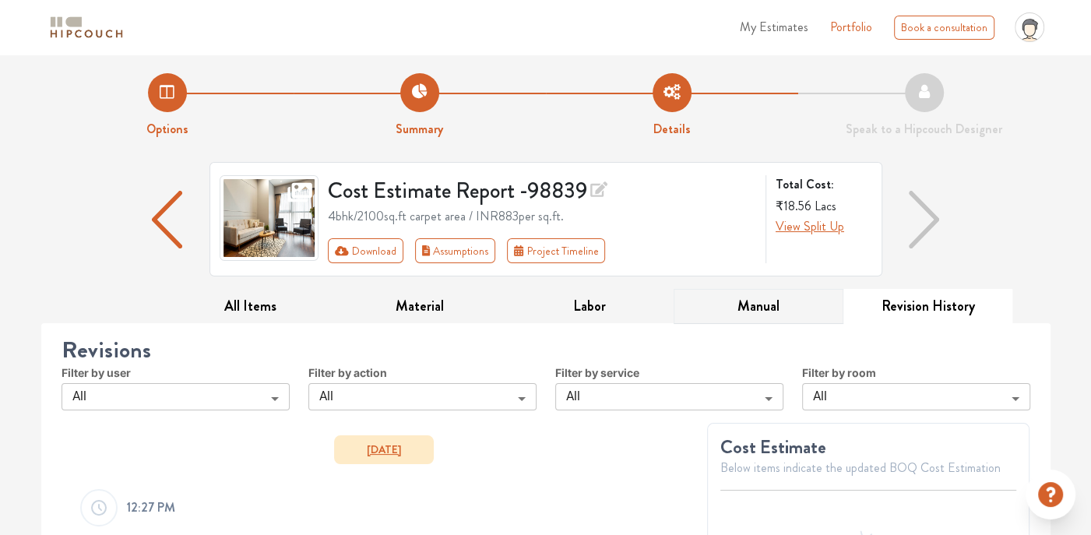
click at [778, 302] on button "Manual" at bounding box center [758, 306] width 170 height 35
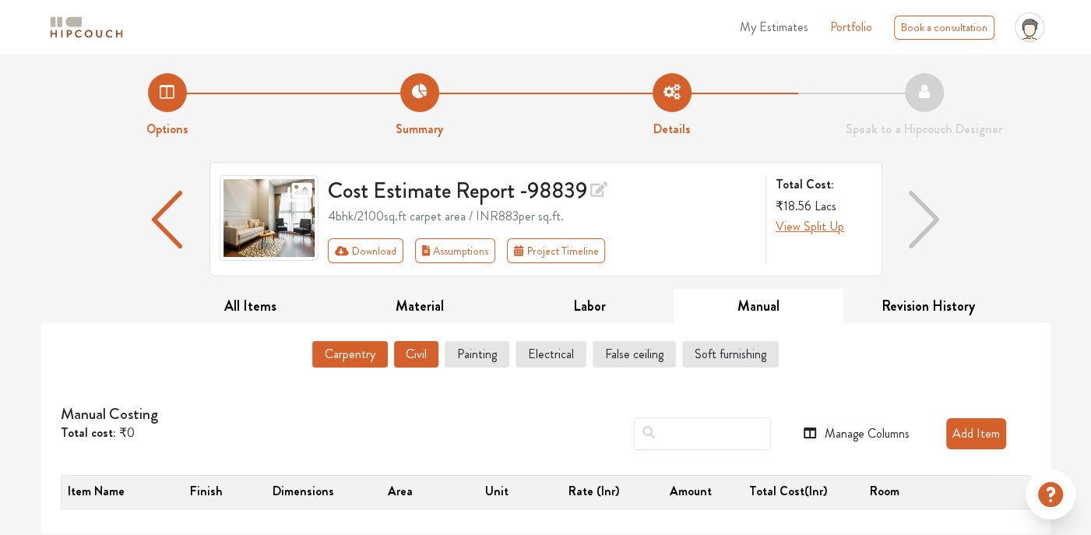
click at [406, 360] on button "Civil" at bounding box center [416, 354] width 44 height 26
click at [975, 431] on button "Add Item" at bounding box center [976, 433] width 60 height 31
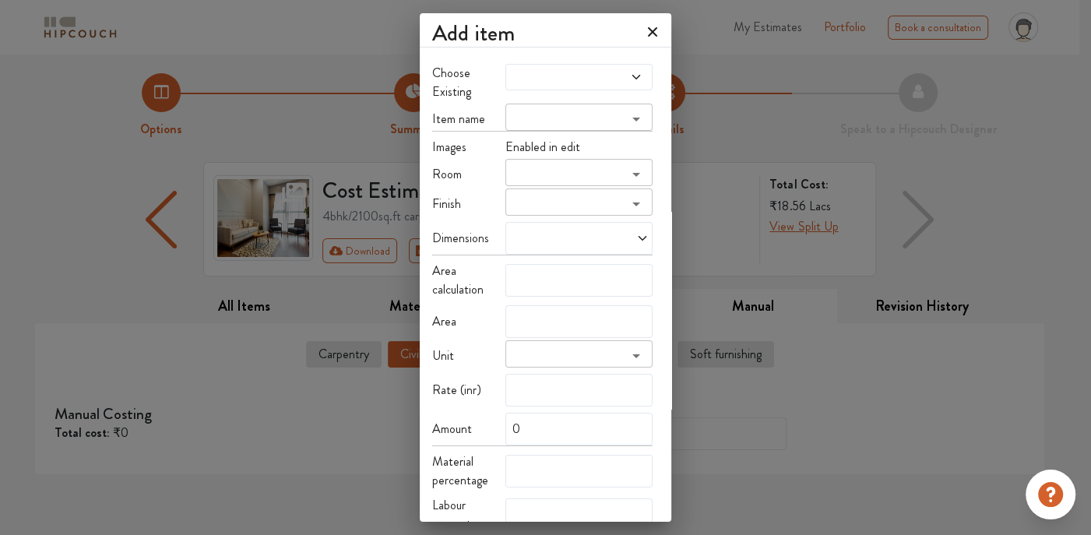
click at [634, 80] on icon at bounding box center [636, 77] width 12 height 12
click at [711, 132] on div "Add item Choose Existing Item name ​ Images Enabled in edit Room ​ Finish ​ Dim…" at bounding box center [545, 267] width 1091 height 535
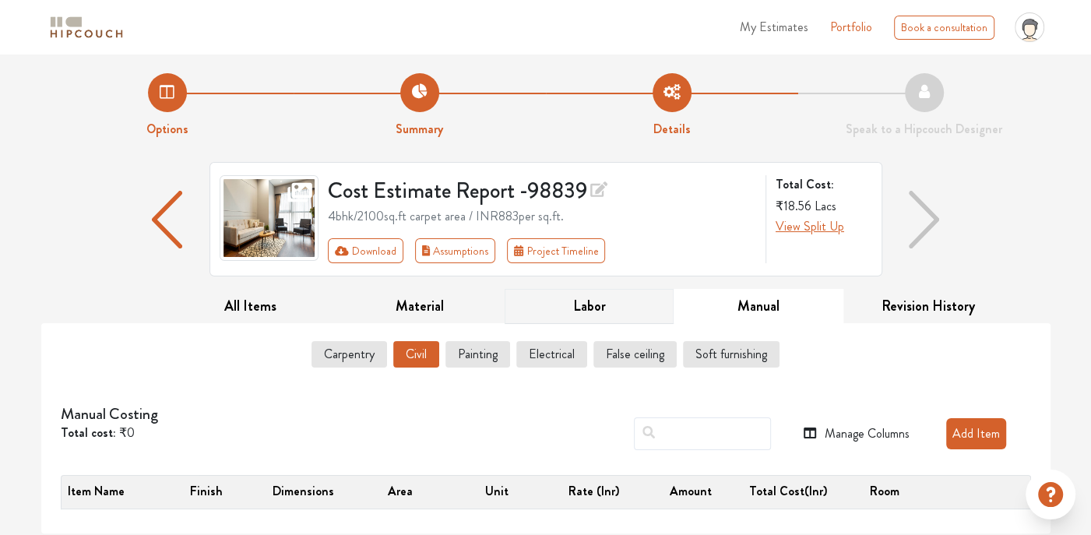
click at [597, 302] on button "Labor" at bounding box center [589, 306] width 170 height 35
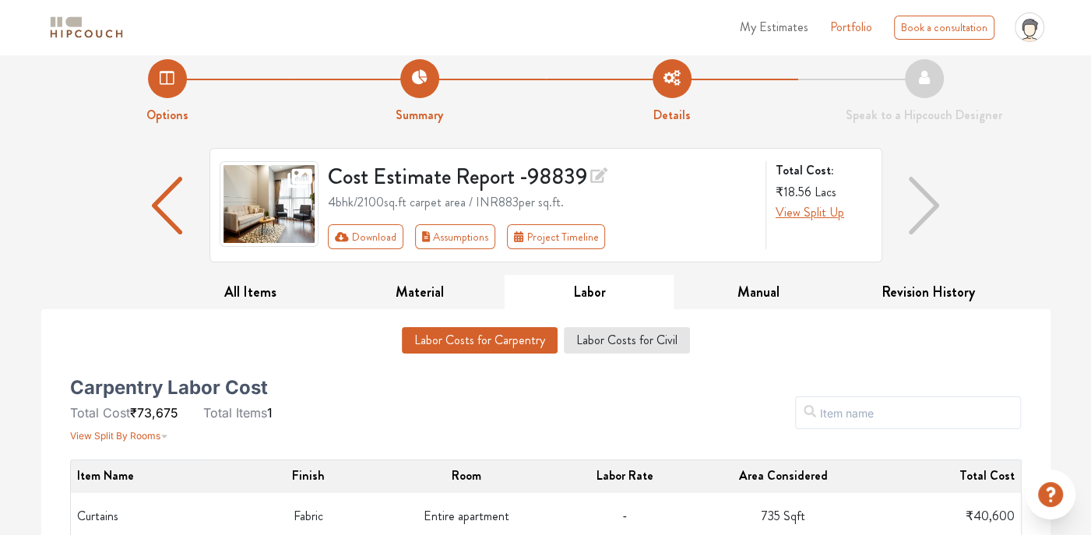
scroll to position [40, 0]
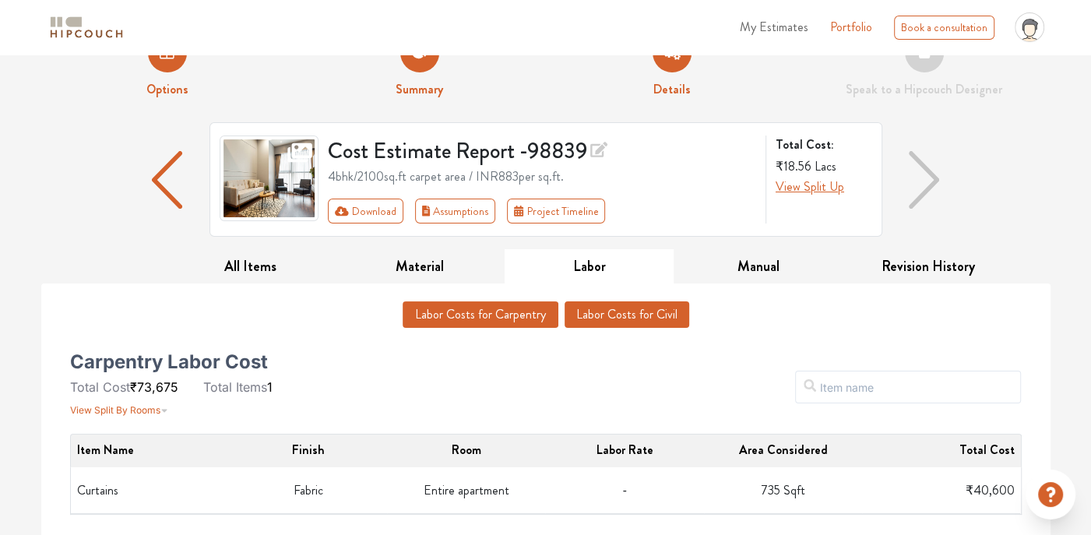
click at [586, 315] on button "Labor Costs for Civil" at bounding box center [626, 314] width 125 height 26
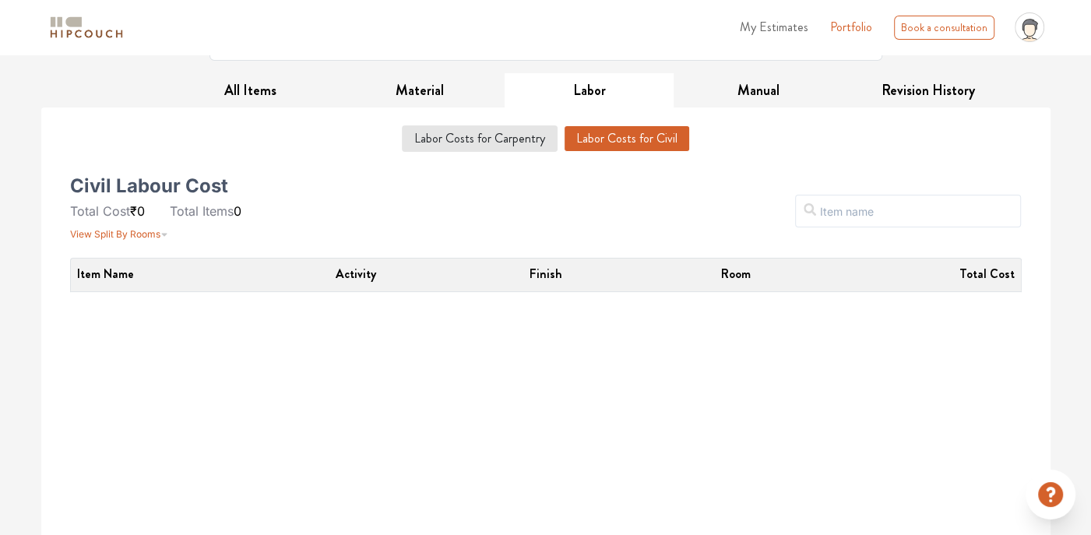
scroll to position [259, 0]
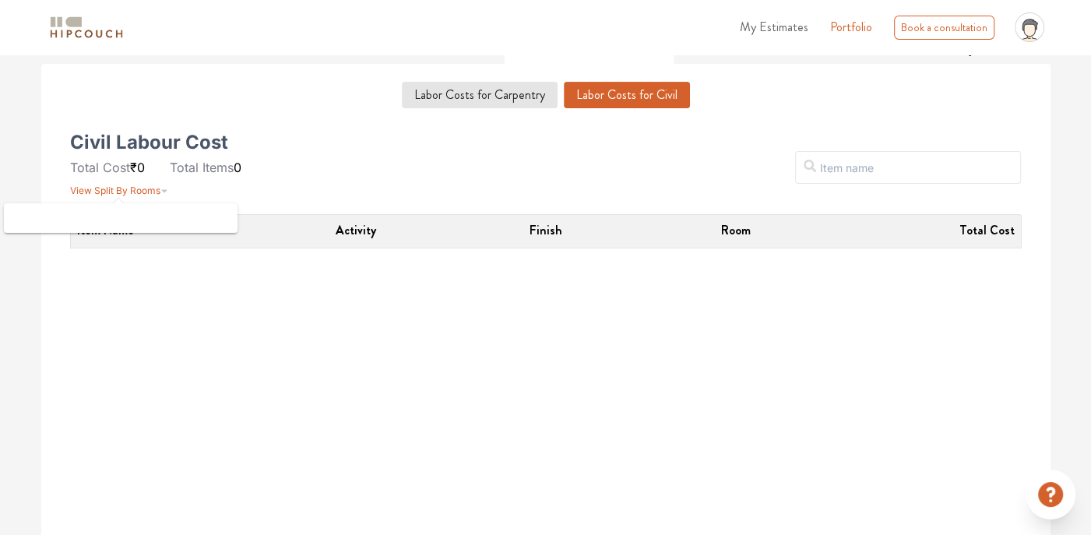
click at [132, 188] on span "View Split By Rooms" at bounding box center [115, 190] width 90 height 12
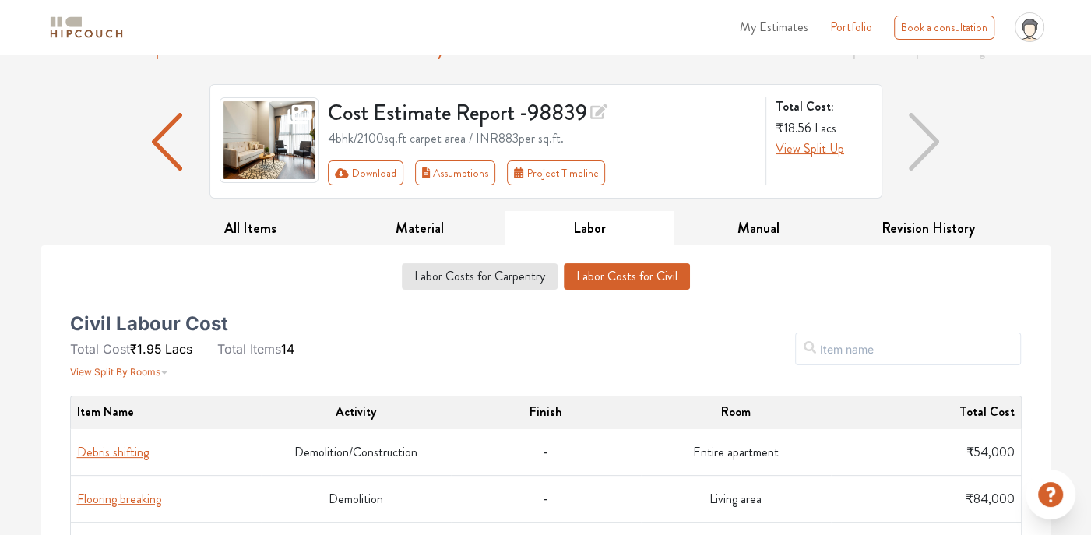
scroll to position [156, 0]
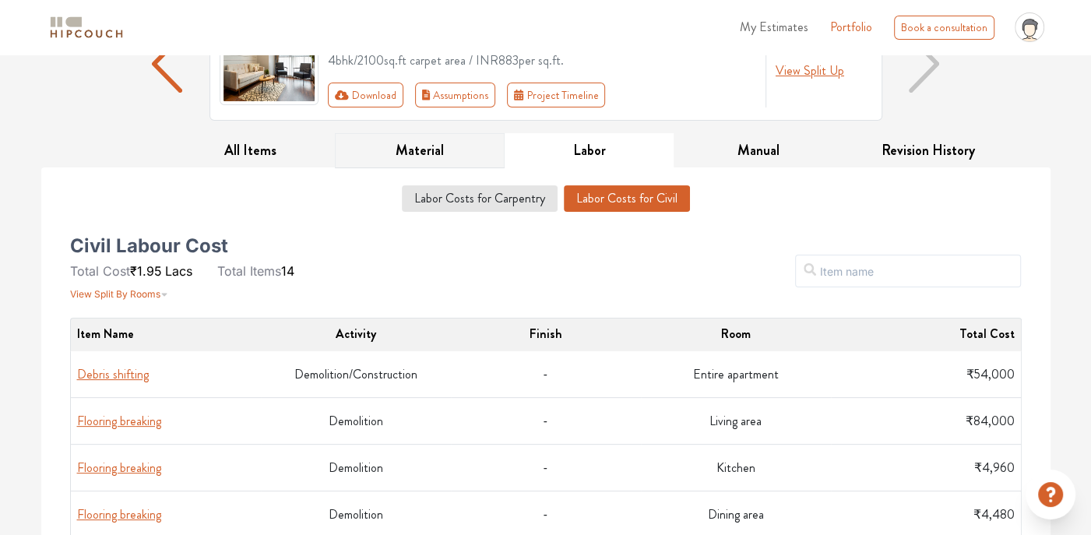
click at [427, 150] on button "Material" at bounding box center [420, 150] width 170 height 35
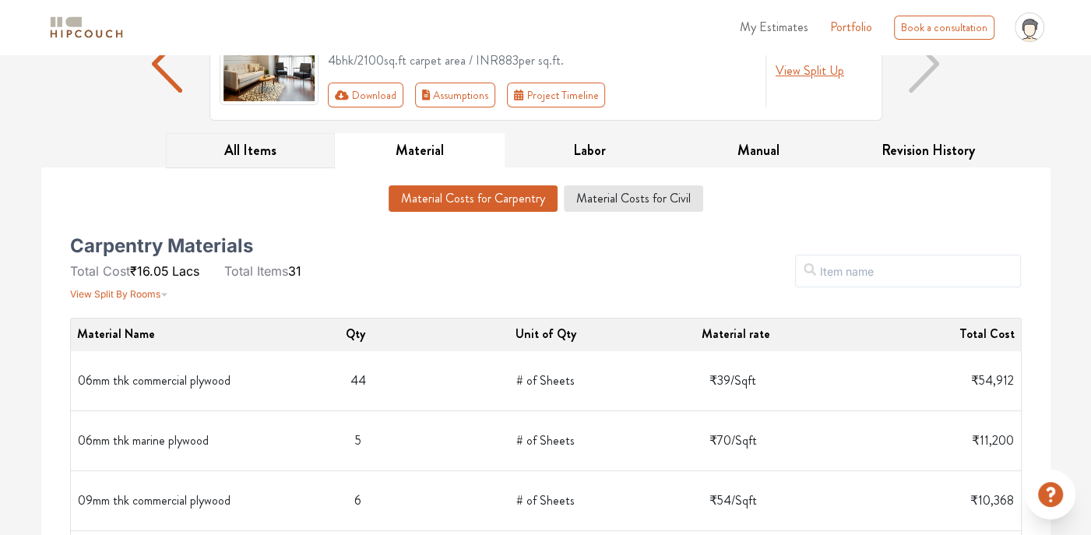
click at [279, 155] on button "All Items" at bounding box center [251, 150] width 170 height 35
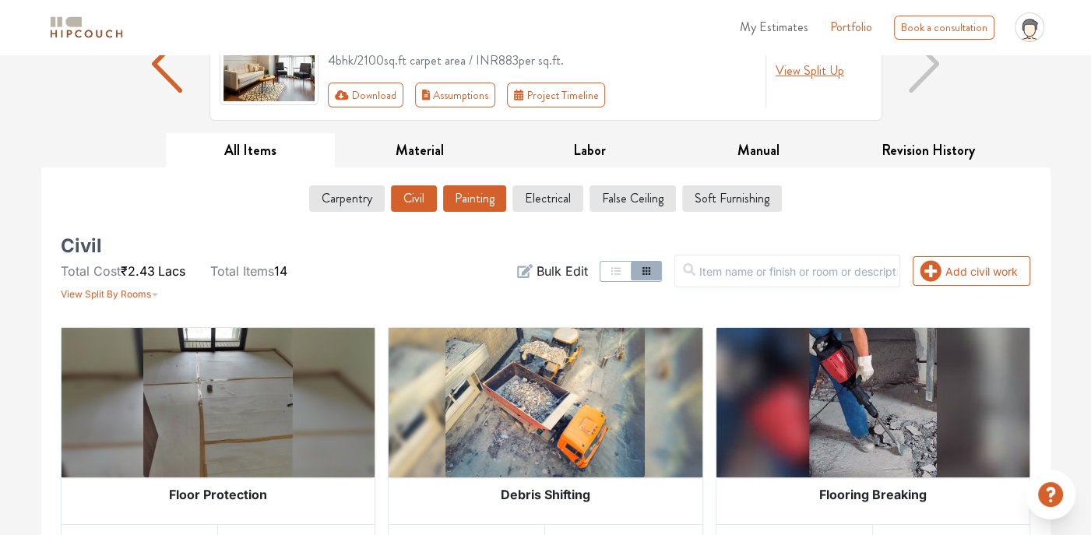
click at [459, 202] on button "Painting" at bounding box center [474, 198] width 63 height 26
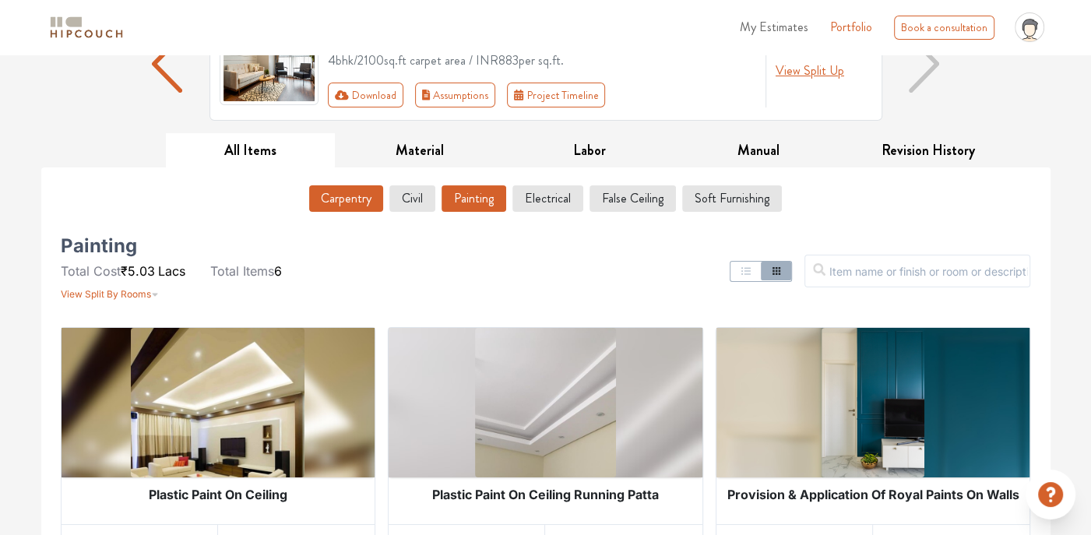
click at [340, 205] on button "Carpentry" at bounding box center [346, 198] width 74 height 26
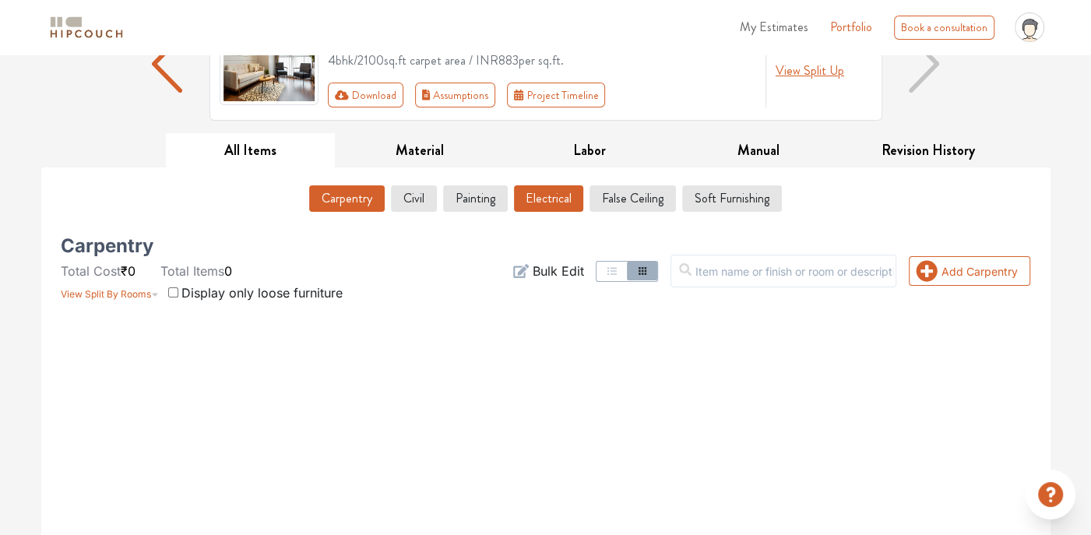
click at [566, 198] on button "Electrical" at bounding box center [548, 198] width 69 height 26
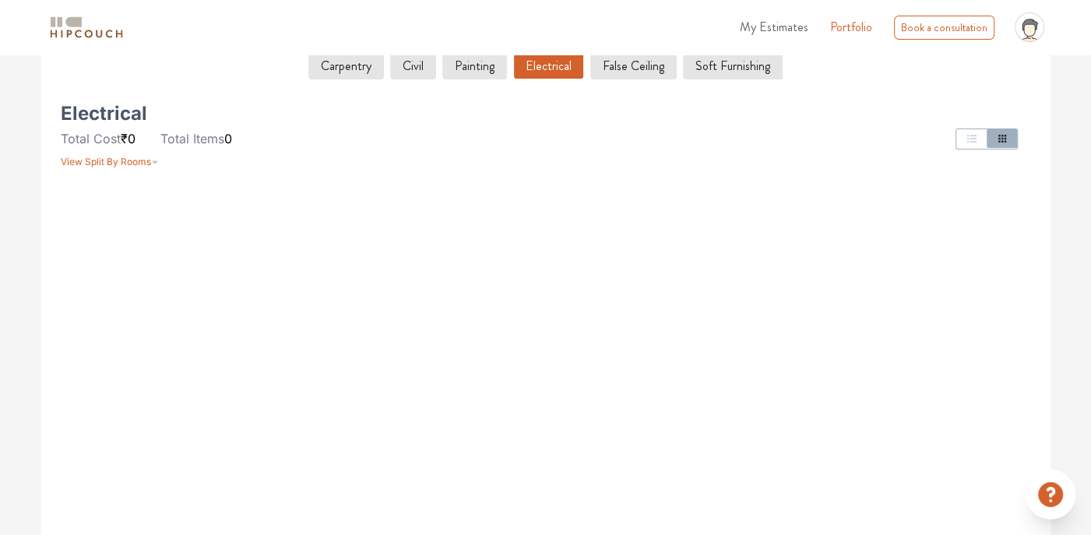
scroll to position [78, 0]
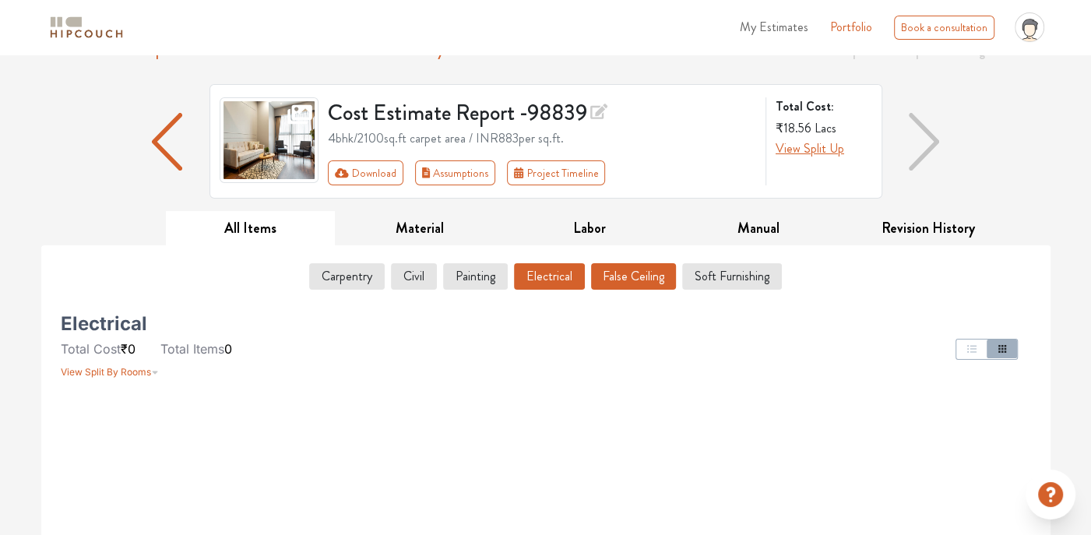
click at [634, 278] on button "False Ceiling" at bounding box center [633, 276] width 85 height 26
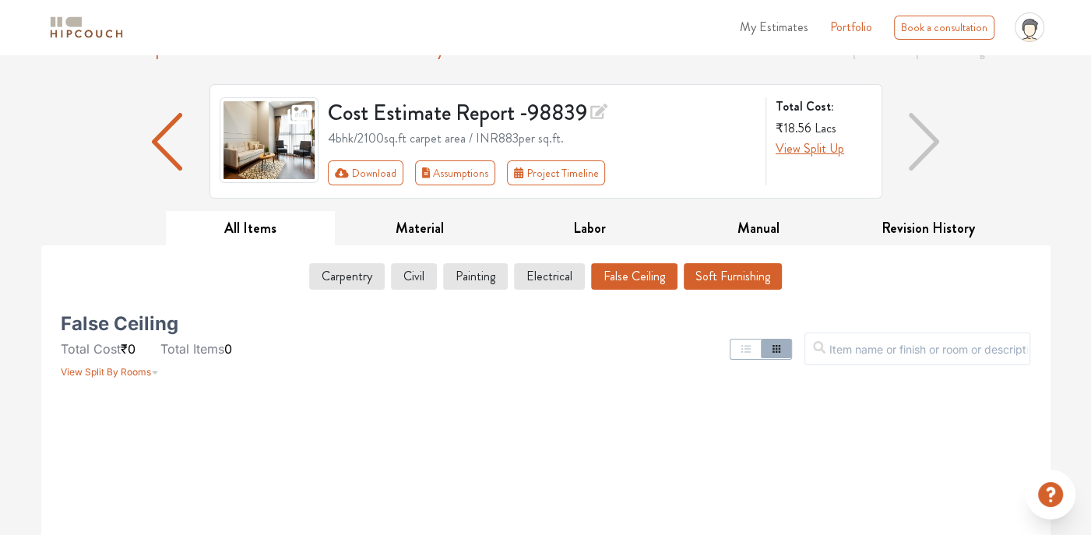
click at [699, 280] on button "Soft Furnishing" at bounding box center [732, 276] width 98 height 26
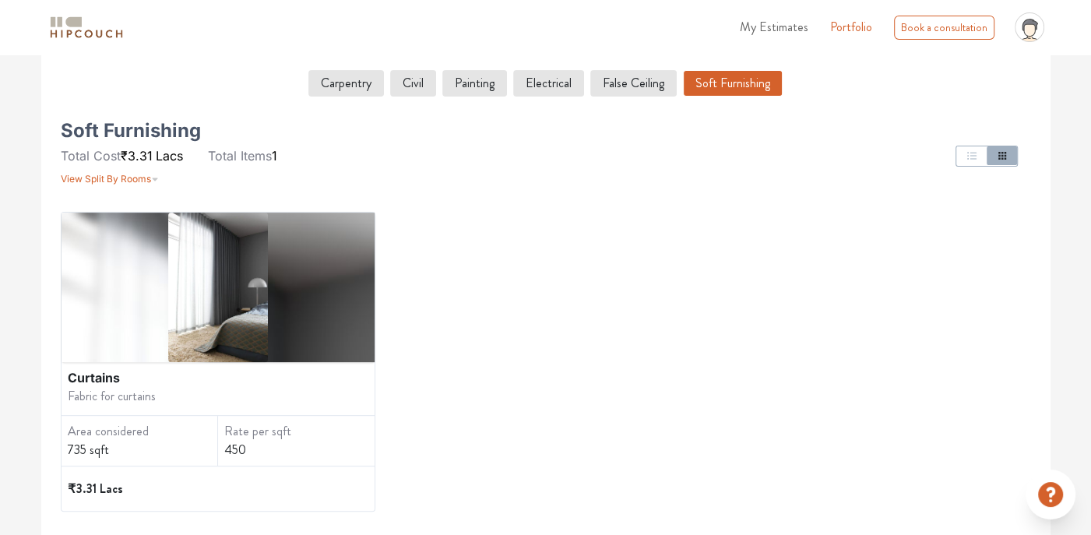
scroll to position [234, 0]
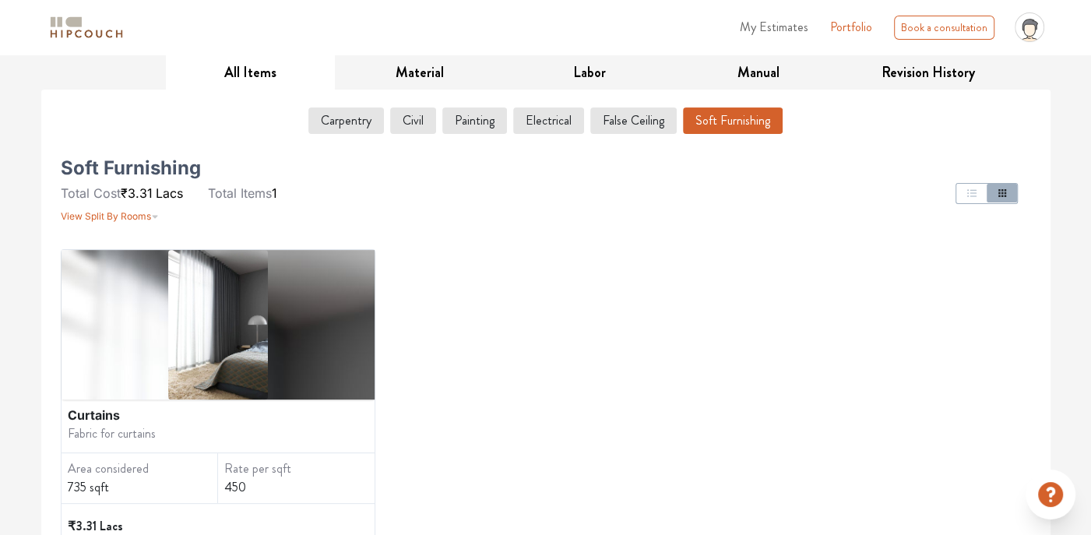
drag, startPoint x: 335, startPoint y: 328, endPoint x: 450, endPoint y: 373, distance: 123.7
click at [450, 373] on div "Curtains Fabric for curtains Area considered 735 sqft Rate per sqft 450 ₹3.31 L…" at bounding box center [546, 399] width 970 height 300
click at [337, 354] on div at bounding box center [218, 324] width 314 height 149
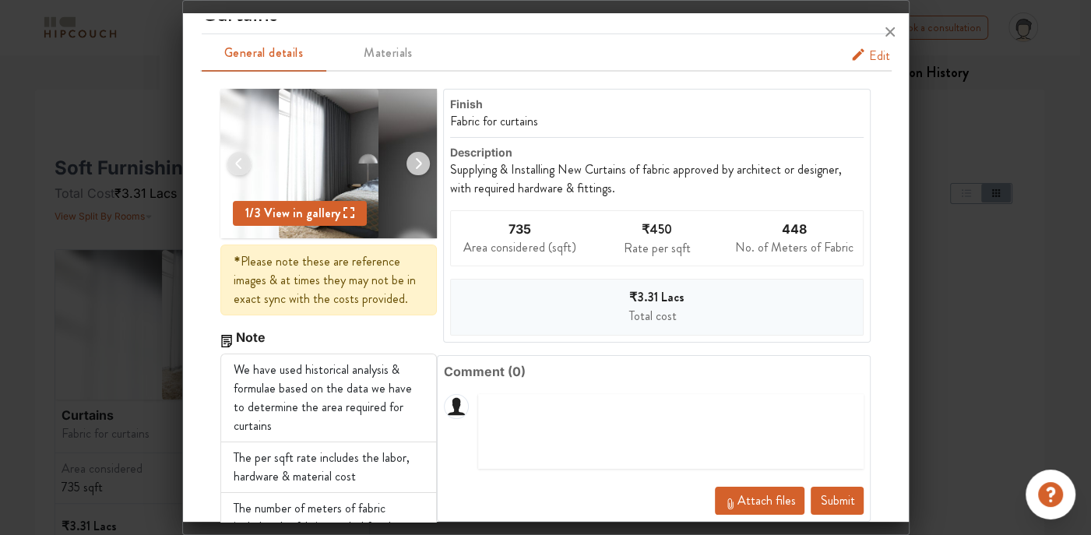
scroll to position [0, 0]
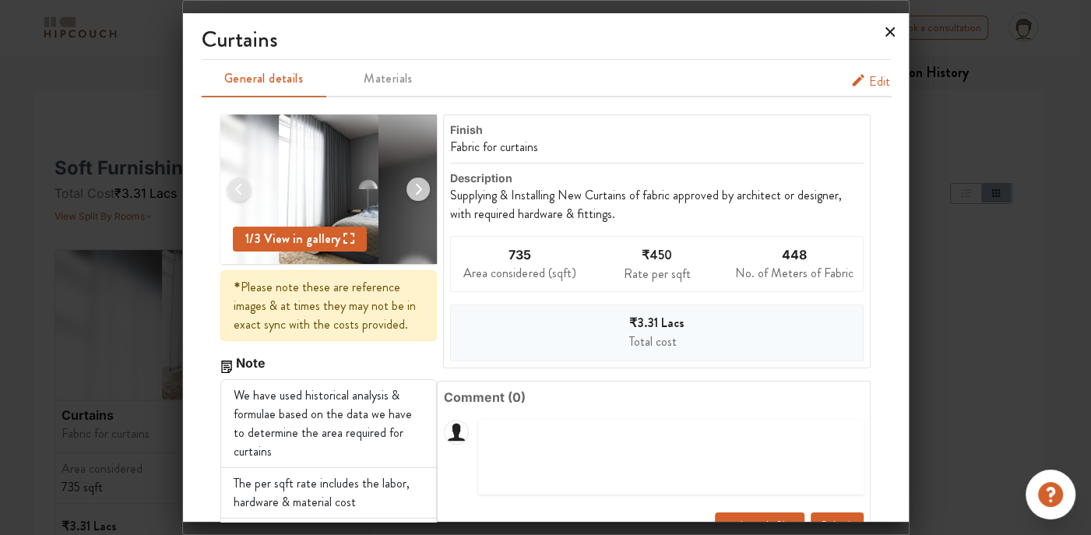
click at [884, 31] on icon at bounding box center [889, 31] width 25 height 25
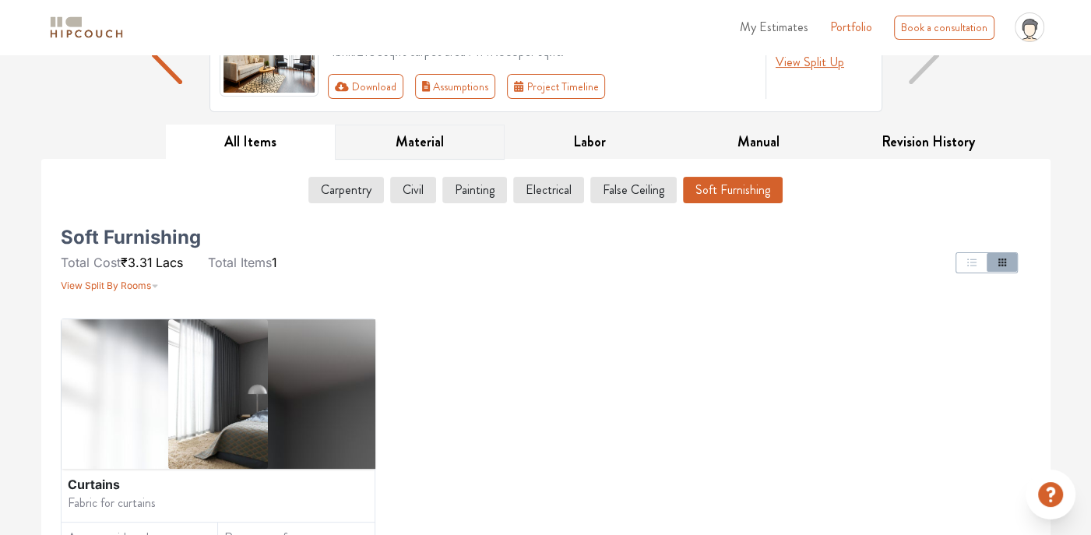
scroll to position [78, 0]
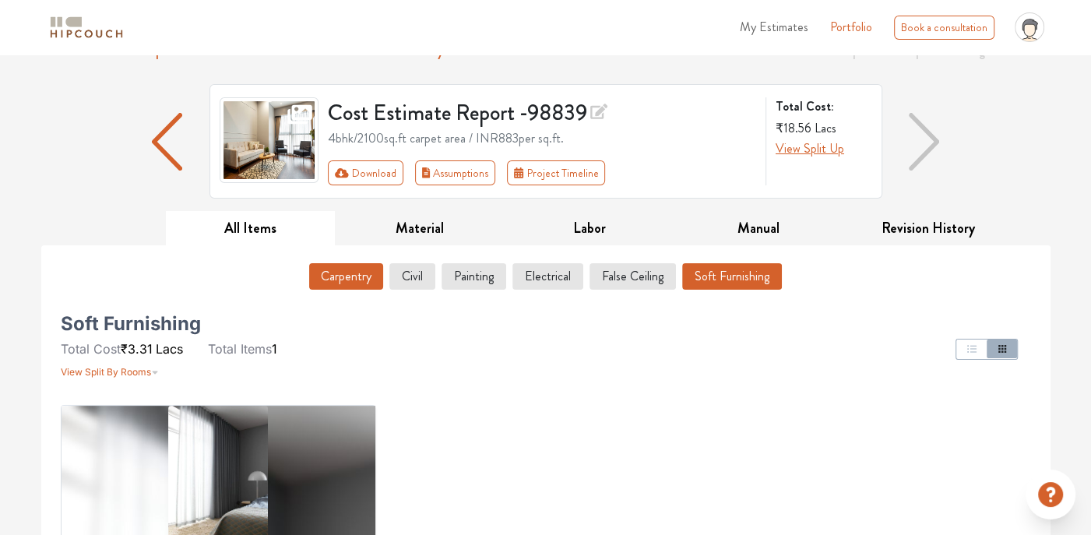
click at [350, 280] on button "Carpentry" at bounding box center [346, 276] width 74 height 26
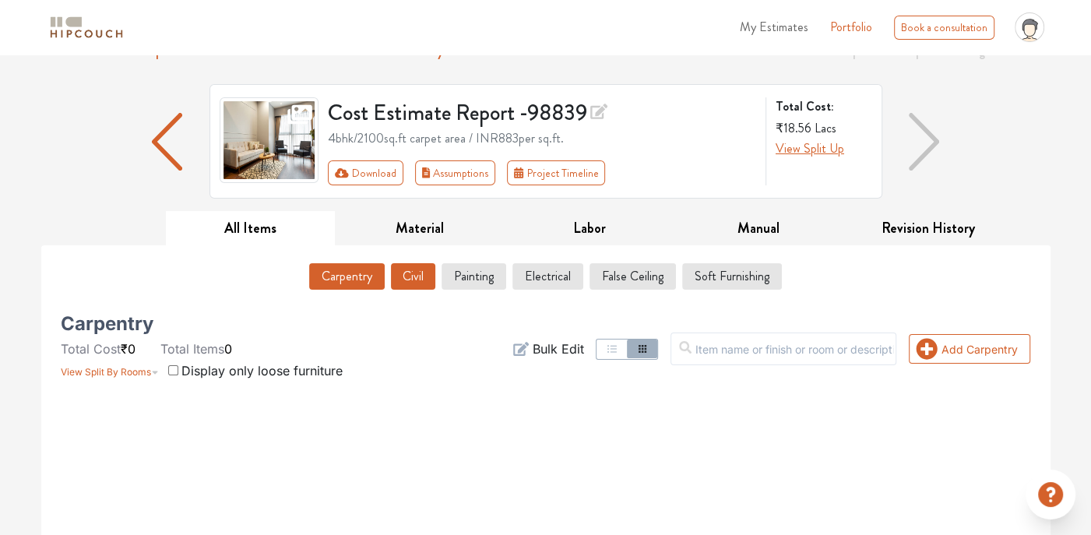
click at [426, 273] on button "Civil" at bounding box center [413, 276] width 44 height 26
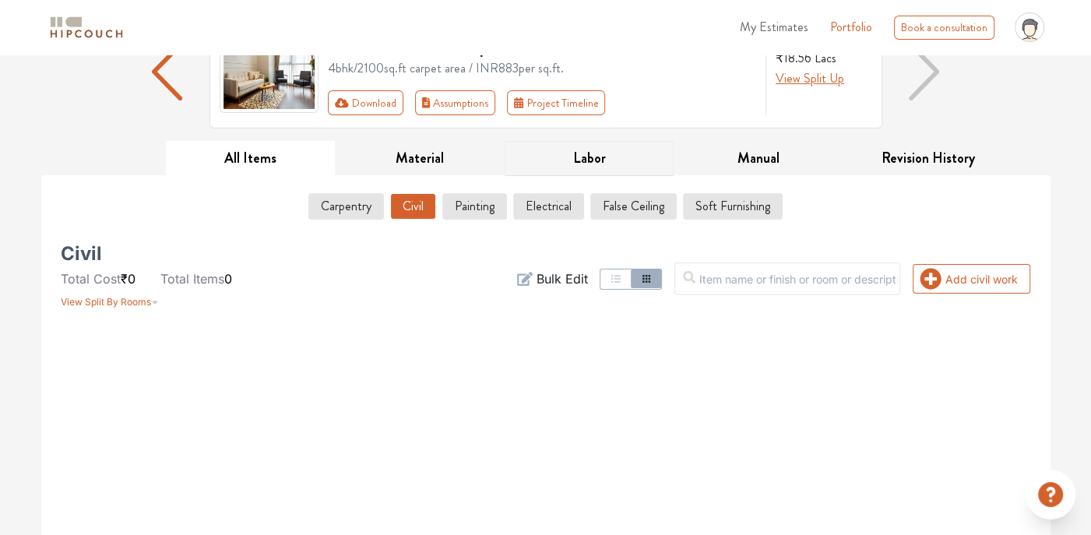
scroll to position [156, 0]
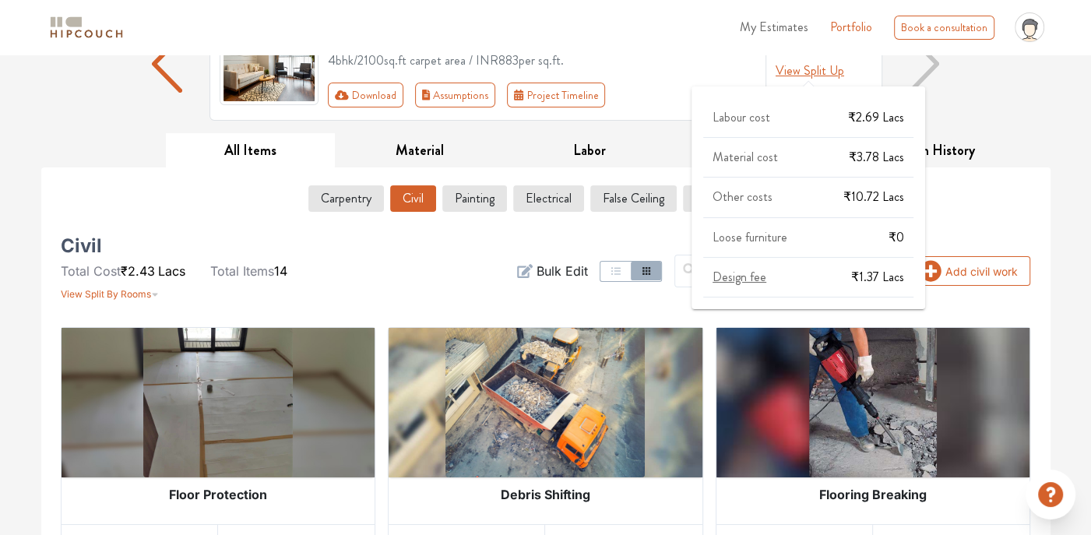
click at [809, 73] on span "View Split Up" at bounding box center [809, 70] width 69 height 18
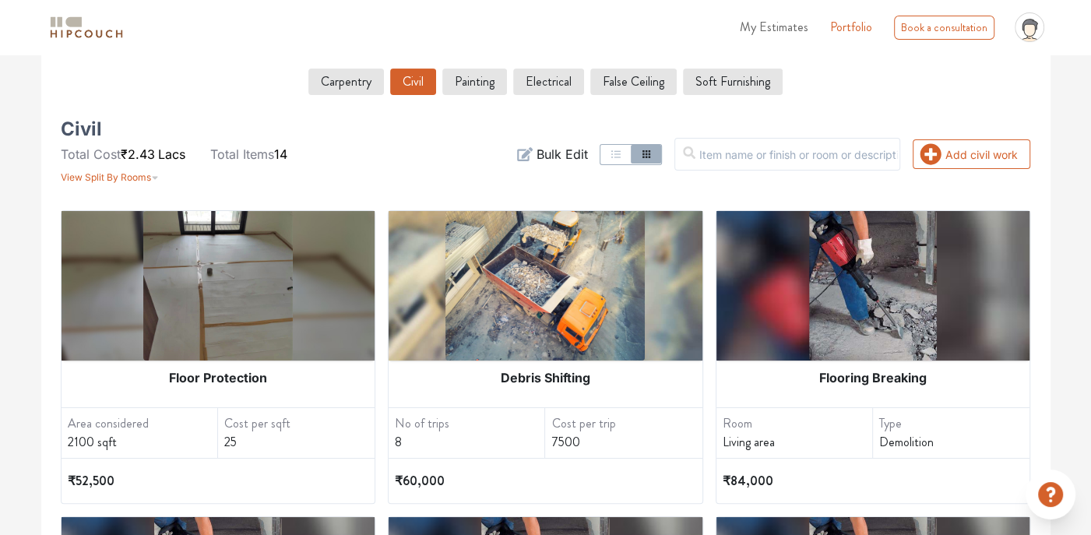
scroll to position [0, 0]
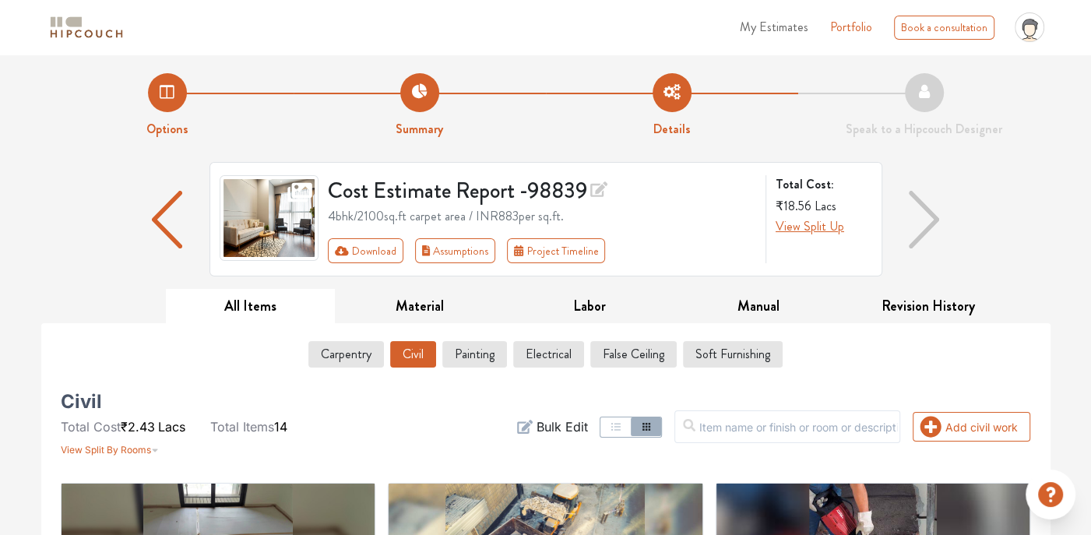
click at [156, 215] on img "button" at bounding box center [167, 220] width 31 height 58
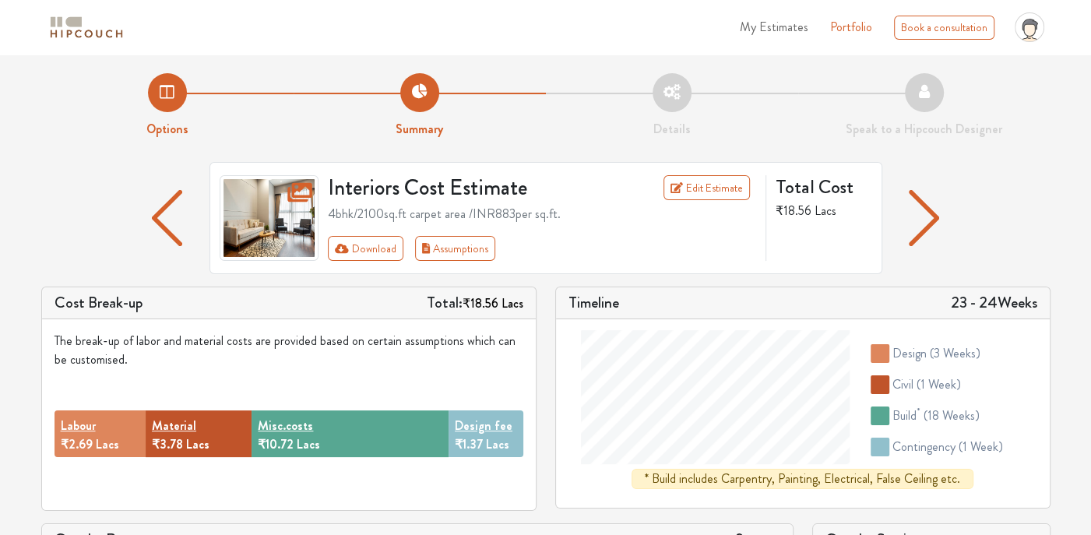
click at [662, 102] on li "Details" at bounding box center [672, 105] width 252 height 65
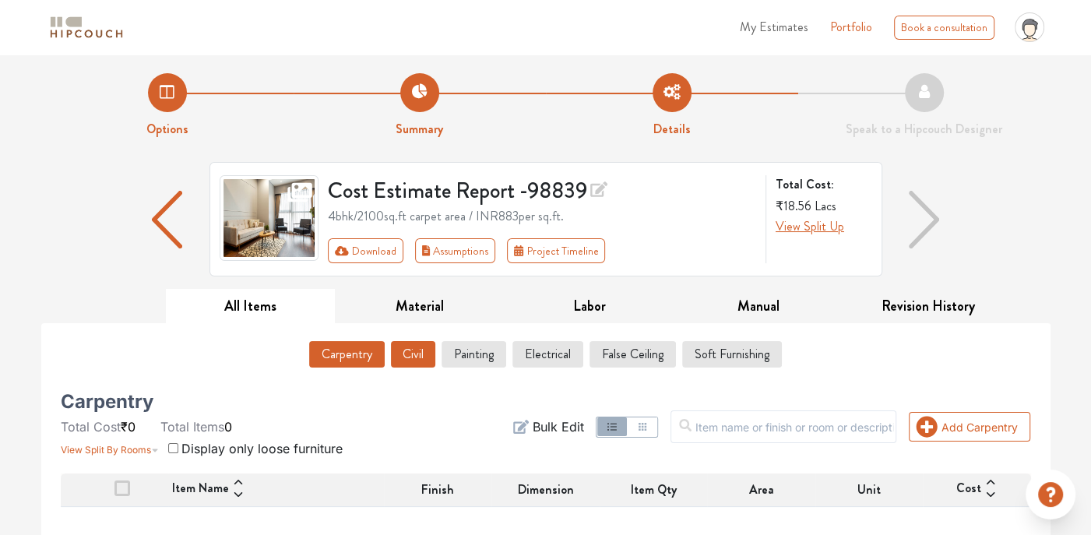
click at [417, 351] on button "Civil" at bounding box center [413, 354] width 44 height 26
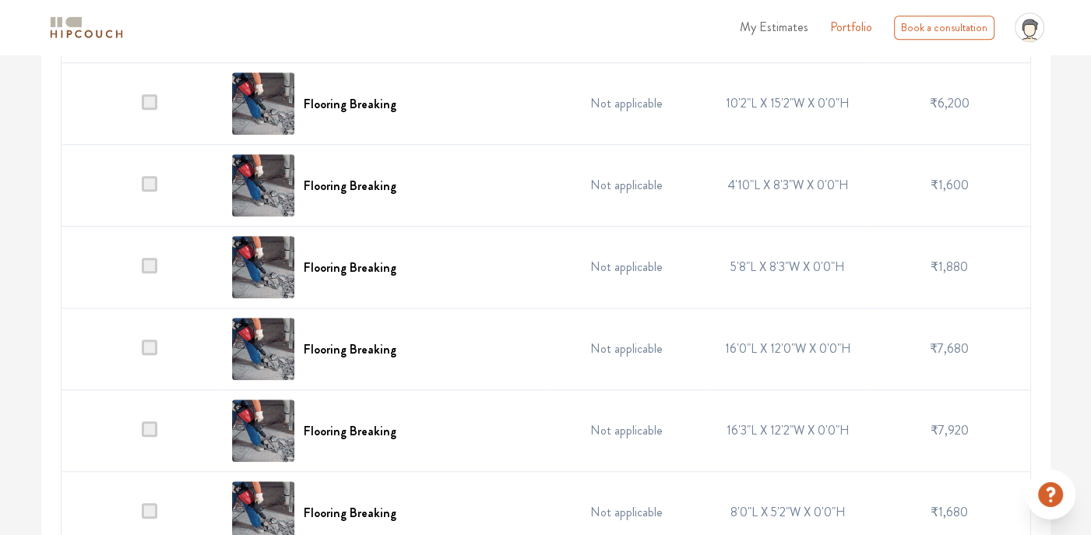
scroll to position [1123, 0]
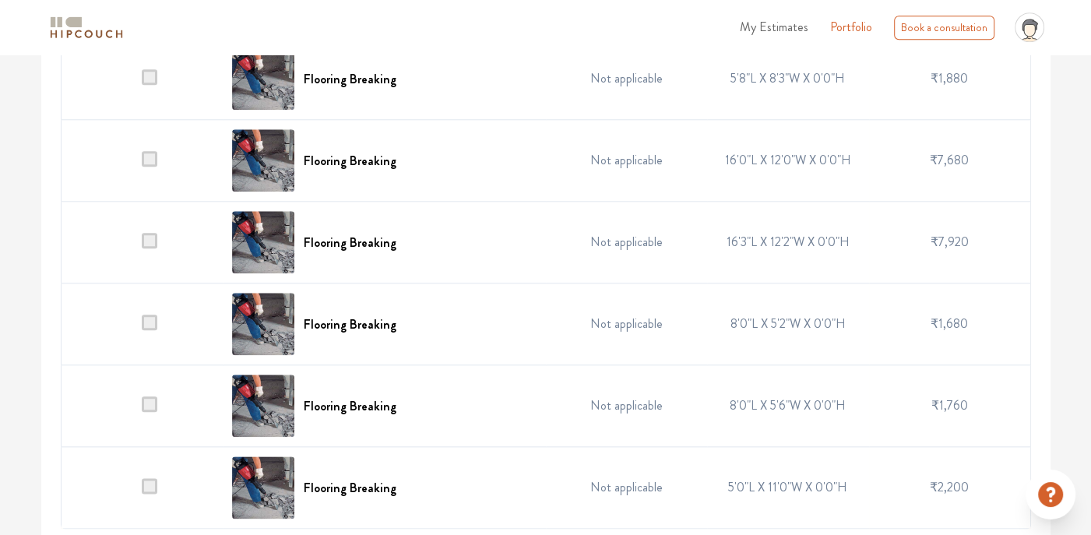
click at [550, 182] on td "Not applicable" at bounding box center [627, 161] width 162 height 82
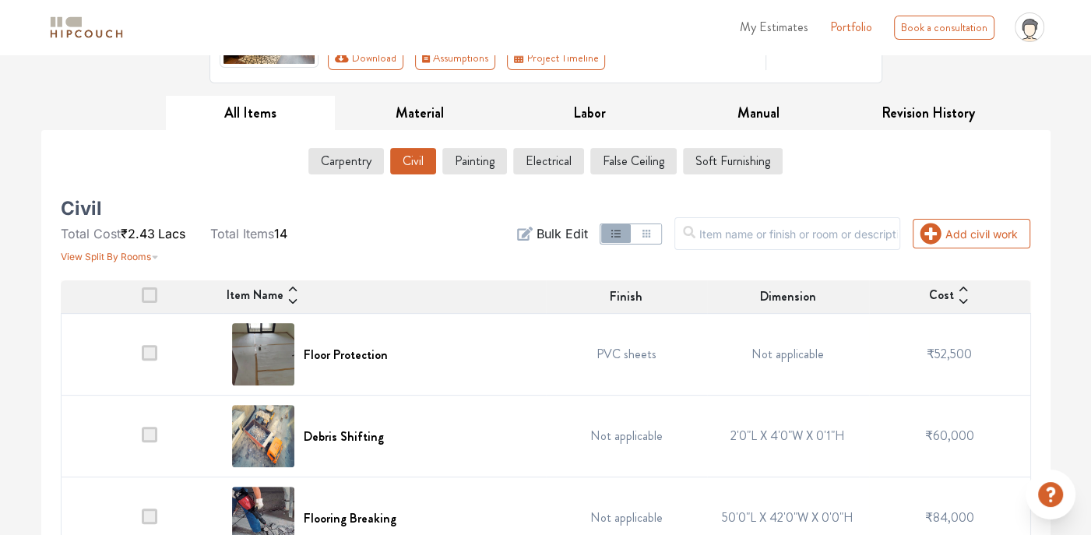
scroll to position [0, 0]
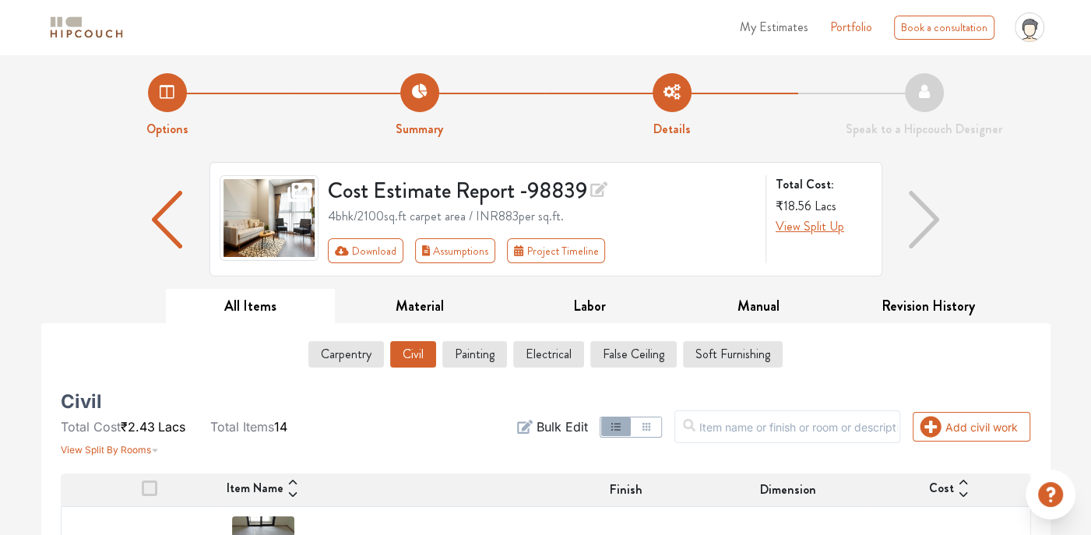
click at [419, 102] on li "Summary" at bounding box center [419, 105] width 252 height 65
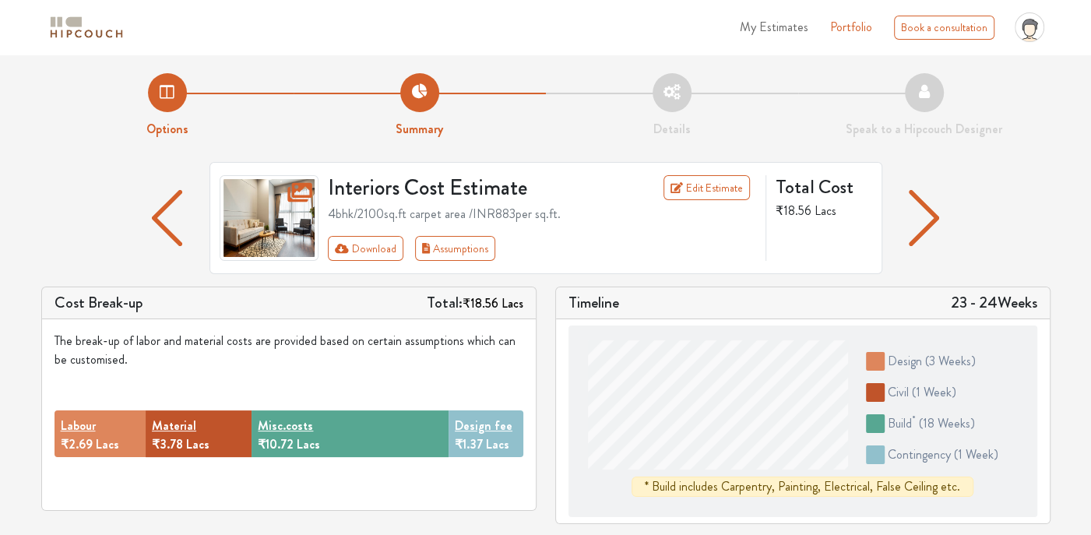
click at [168, 114] on li "Options" at bounding box center [167, 105] width 252 height 65
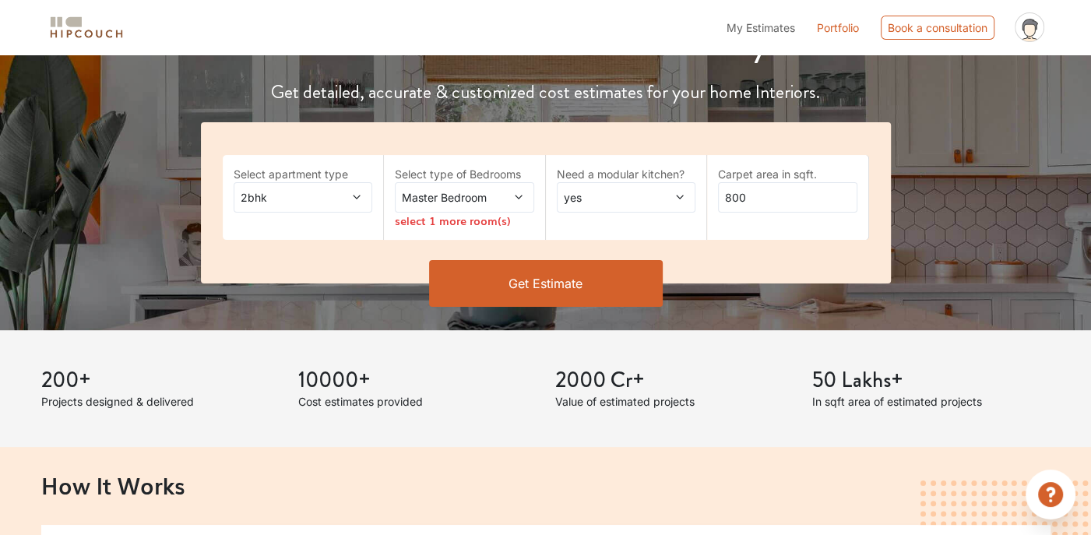
scroll to position [234, 0]
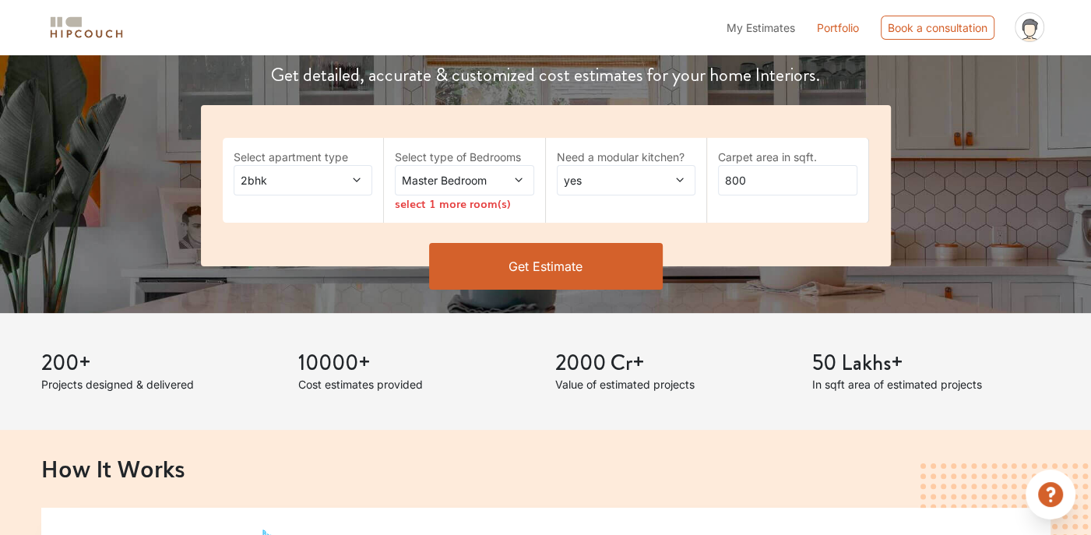
click at [343, 189] on div "2bhk" at bounding box center [303, 180] width 139 height 30
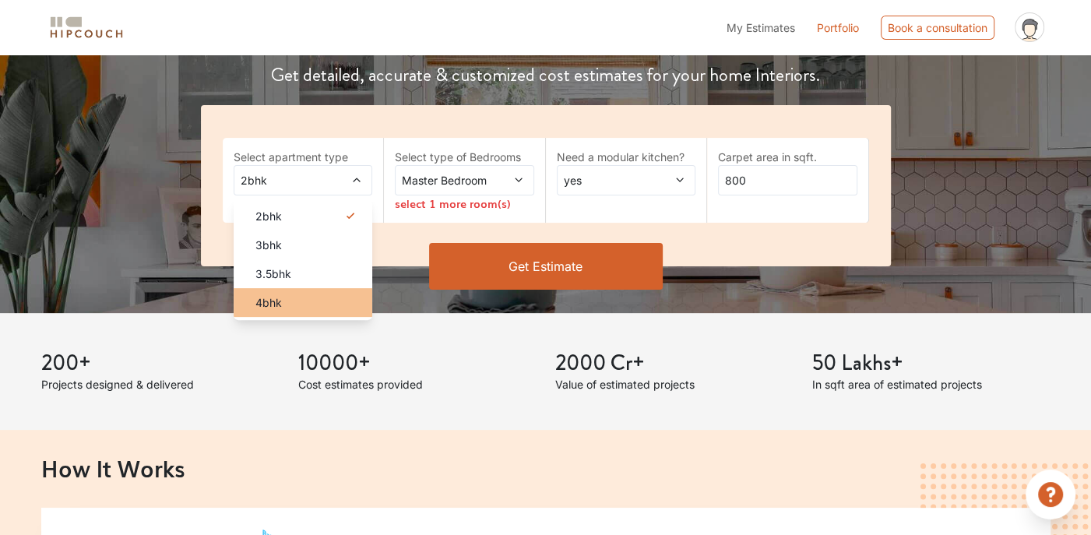
click at [294, 300] on div "4bhk" at bounding box center [308, 302] width 130 height 16
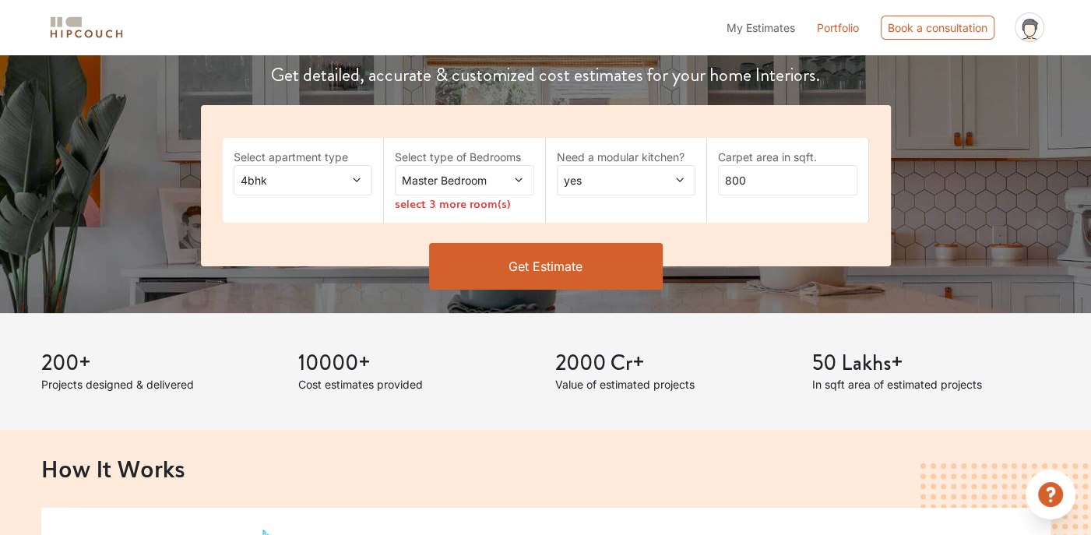
click at [447, 187] on div "Master Bedroom" at bounding box center [464, 180] width 139 height 30
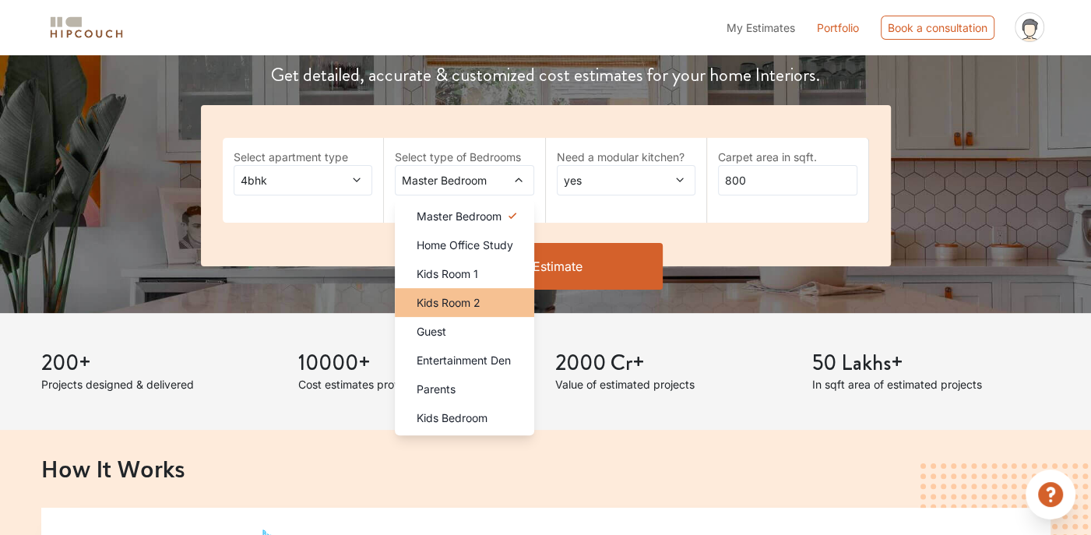
click at [487, 298] on div "Kids Room 2" at bounding box center [469, 302] width 130 height 16
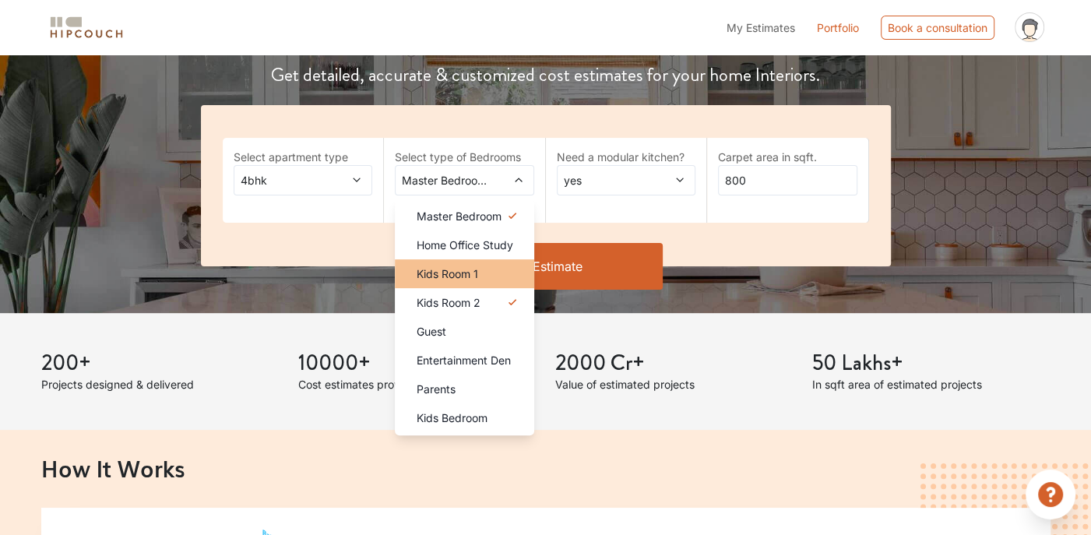
click at [487, 277] on div "Kids Room 1" at bounding box center [469, 273] width 130 height 16
click at [613, 179] on span "yes" at bounding box center [606, 180] width 93 height 16
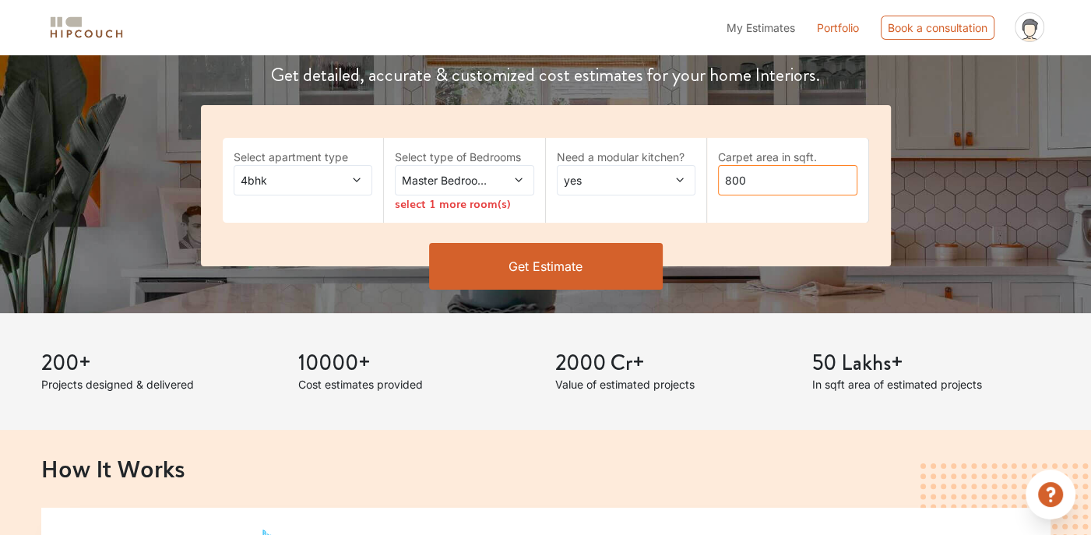
drag, startPoint x: 740, startPoint y: 178, endPoint x: 748, endPoint y: 177, distance: 8.6
click at [747, 177] on input "800" at bounding box center [787, 180] width 139 height 30
click at [765, 184] on input "800" at bounding box center [787, 180] width 139 height 30
click at [757, 189] on input "800" at bounding box center [787, 180] width 139 height 30
type input "8"
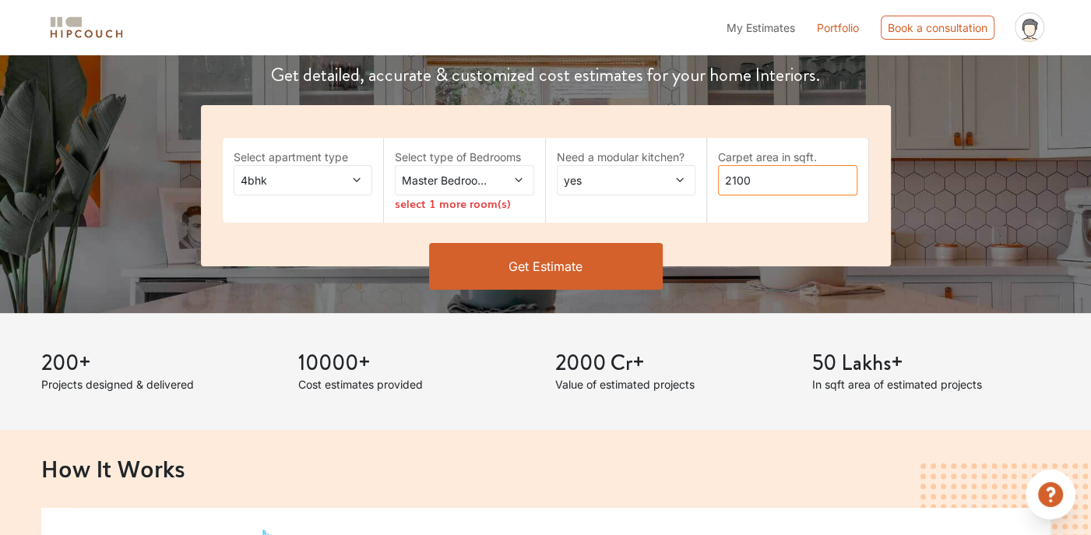
type input "2100"
click at [550, 259] on button "Get Estimate" at bounding box center [546, 266] width 234 height 47
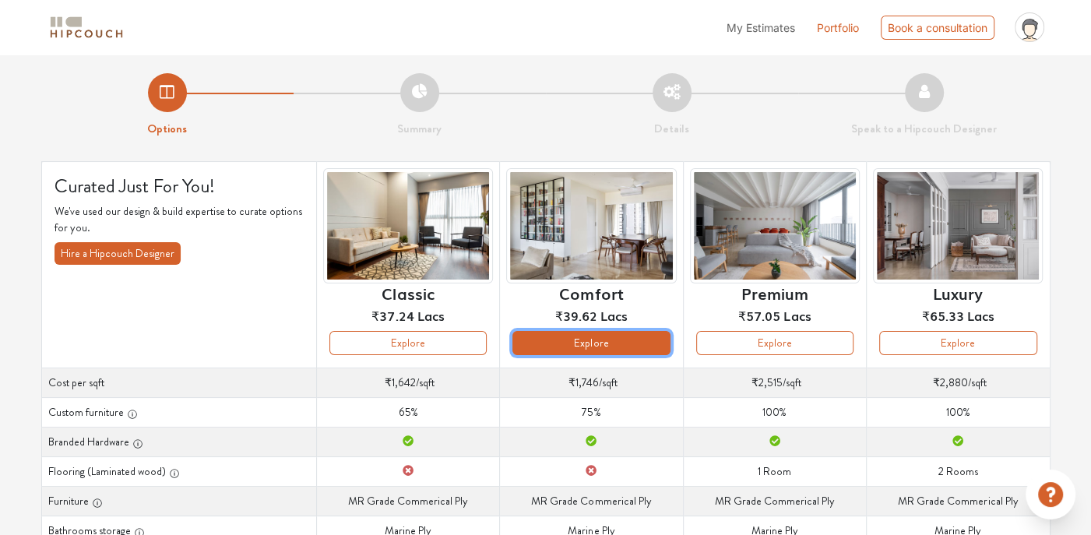
click at [590, 338] on button "Explore" at bounding box center [590, 343] width 157 height 24
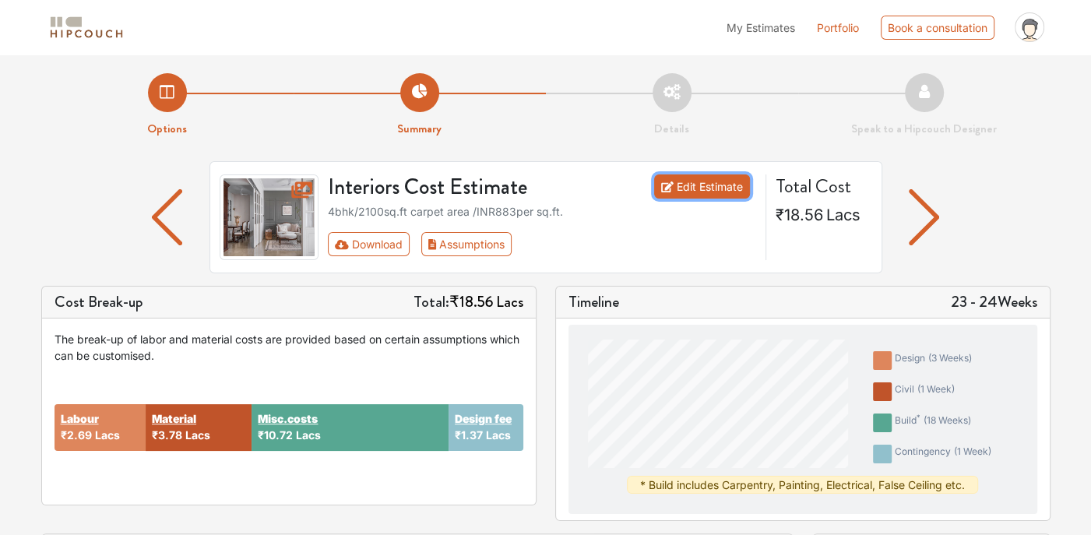
click at [709, 185] on link "Edit Estimate" at bounding box center [702, 186] width 96 height 24
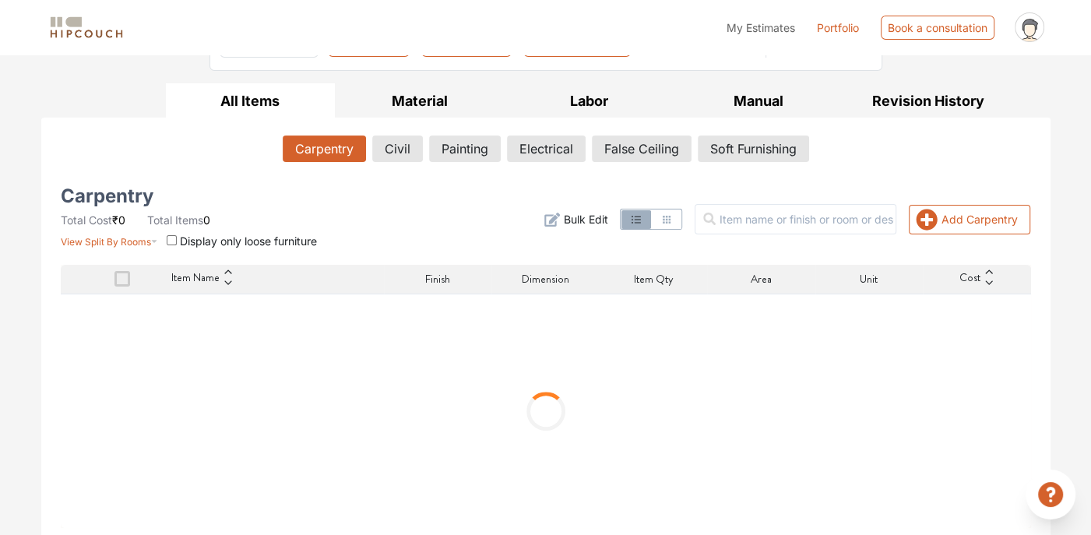
scroll to position [206, 0]
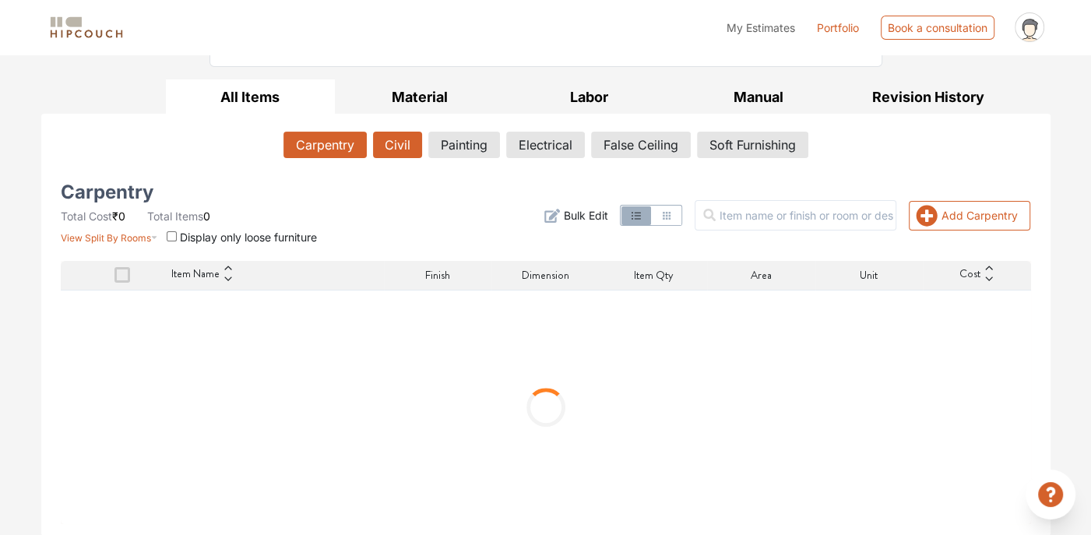
click at [395, 150] on button "Civil" at bounding box center [397, 145] width 49 height 26
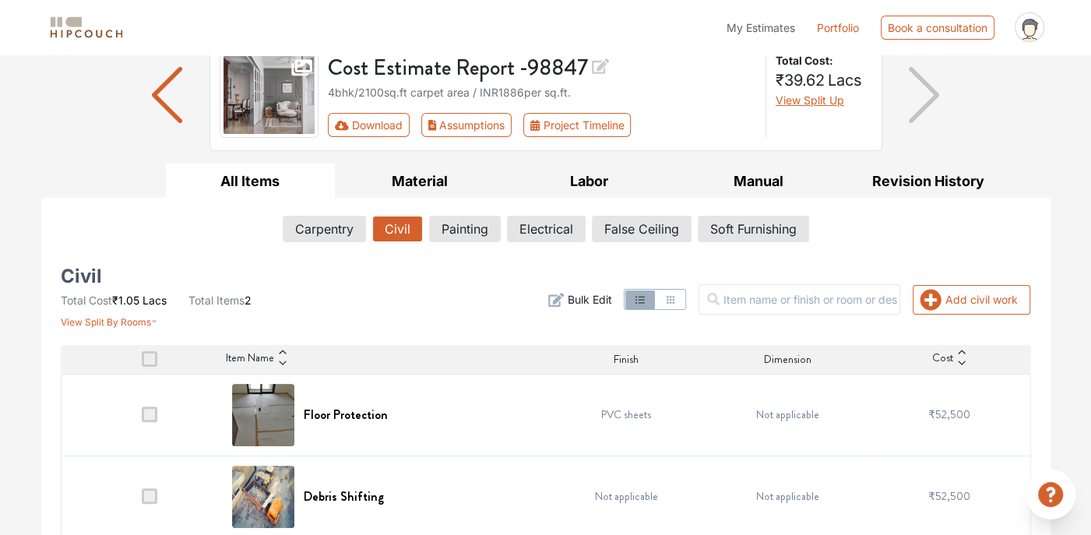
scroll to position [135, 0]
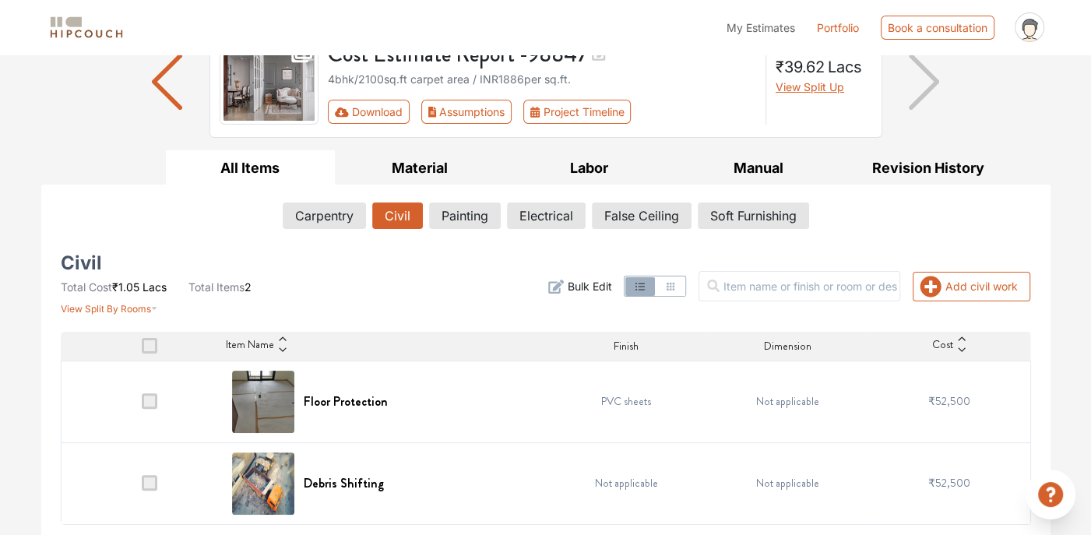
click at [139, 340] on th at bounding box center [142, 347] width 162 height 30
click at [147, 347] on span at bounding box center [150, 346] width 16 height 16
click at [142, 350] on input "checkbox" at bounding box center [142, 350] width 0 height 0
click at [737, 211] on button "Soft Furnishing" at bounding box center [753, 215] width 110 height 26
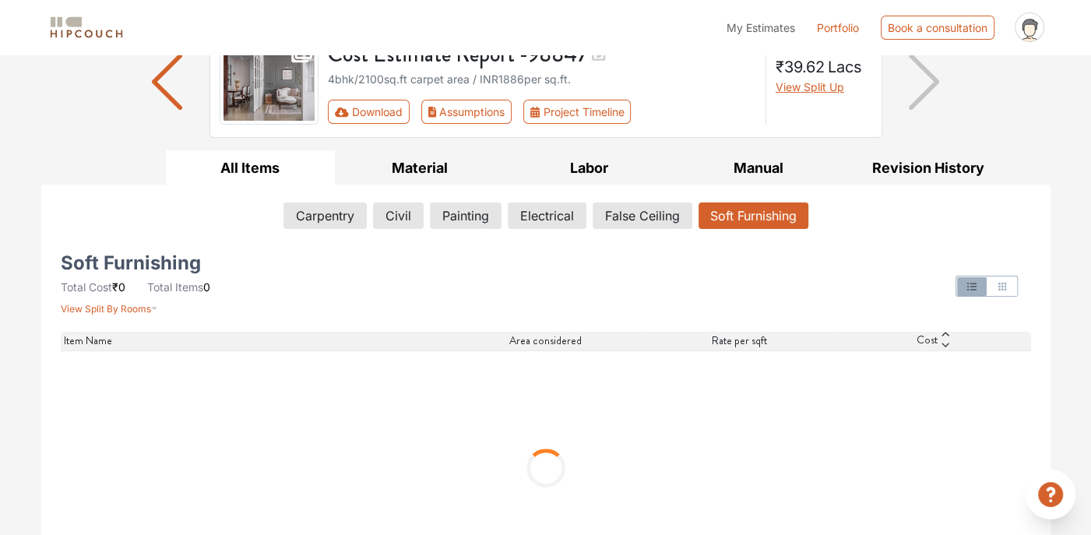
scroll to position [44, 0]
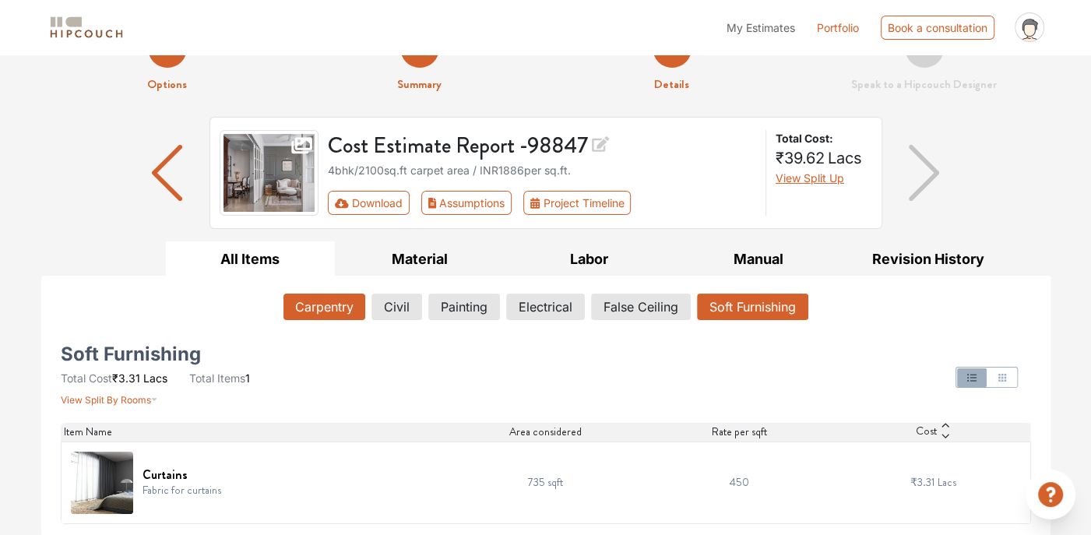
click at [353, 312] on button "Carpentry" at bounding box center [324, 306] width 82 height 26
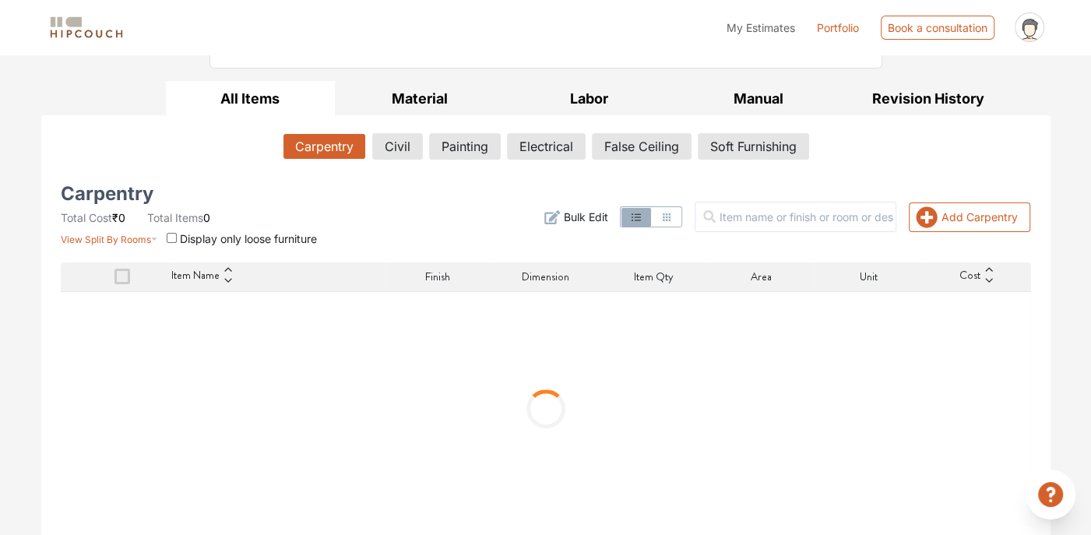
scroll to position [206, 0]
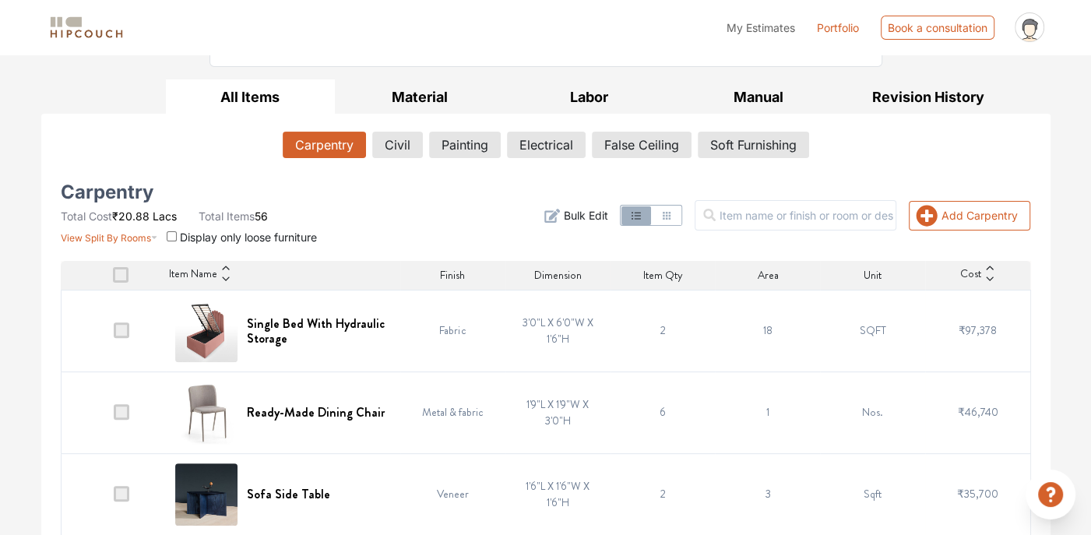
click at [121, 273] on span at bounding box center [121, 275] width 16 height 16
click at [113, 279] on input "checkbox" at bounding box center [113, 279] width 0 height 0
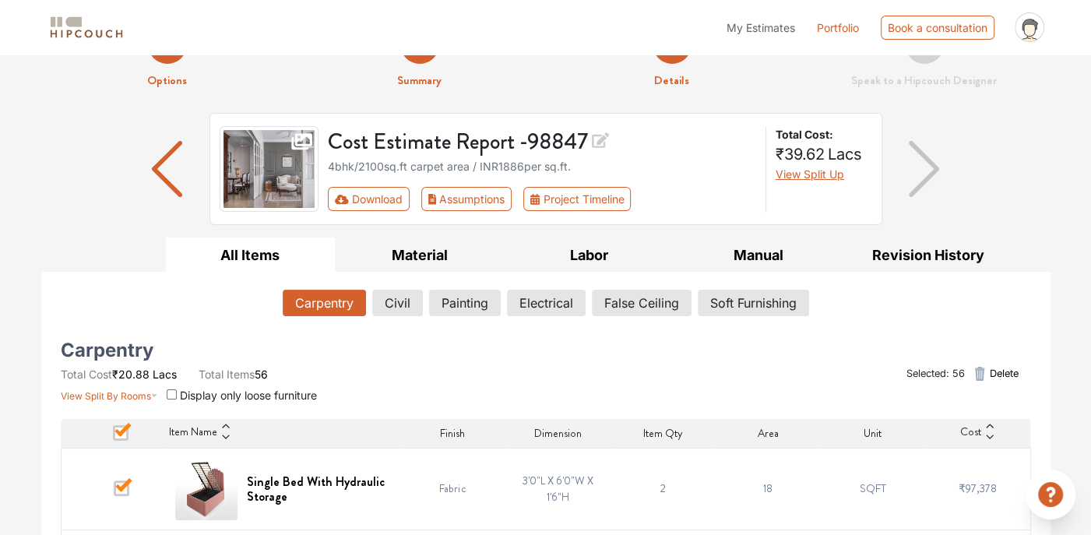
scroll to position [23, 0]
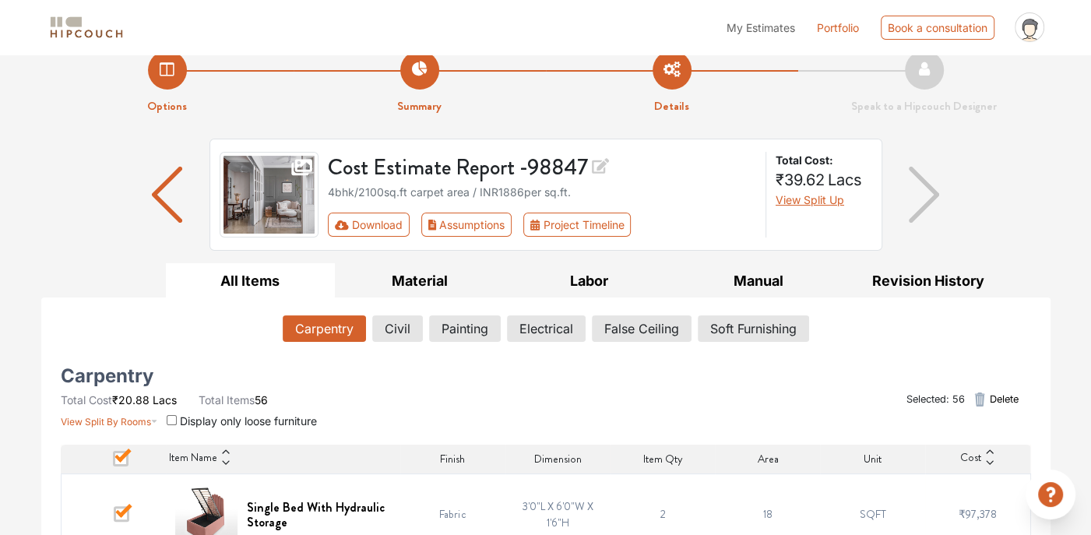
click at [173, 418] on input "checkbox" at bounding box center [172, 420] width 10 height 10
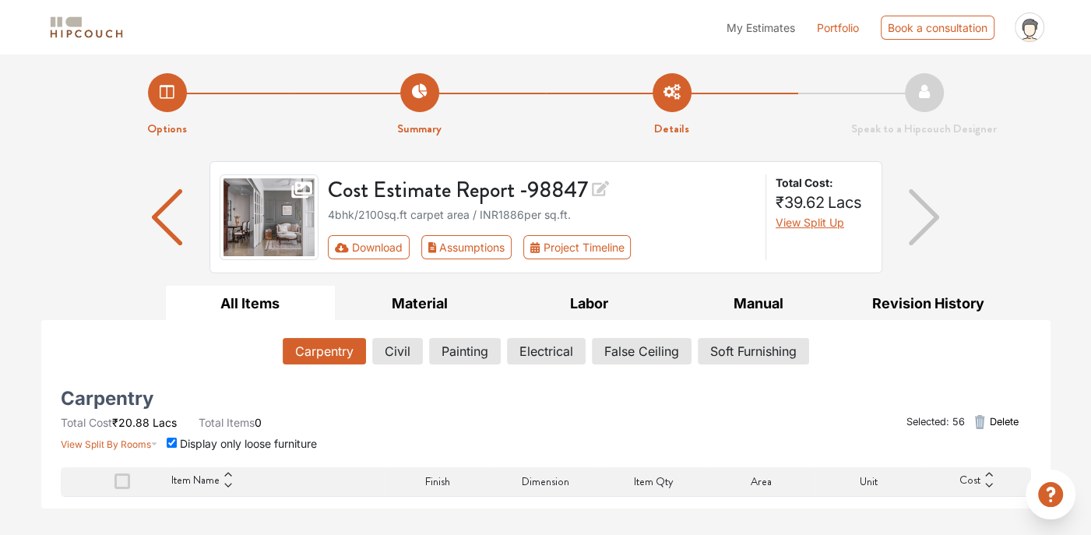
click at [172, 441] on input "checkbox" at bounding box center [172, 442] width 10 height 10
checkbox input "false"
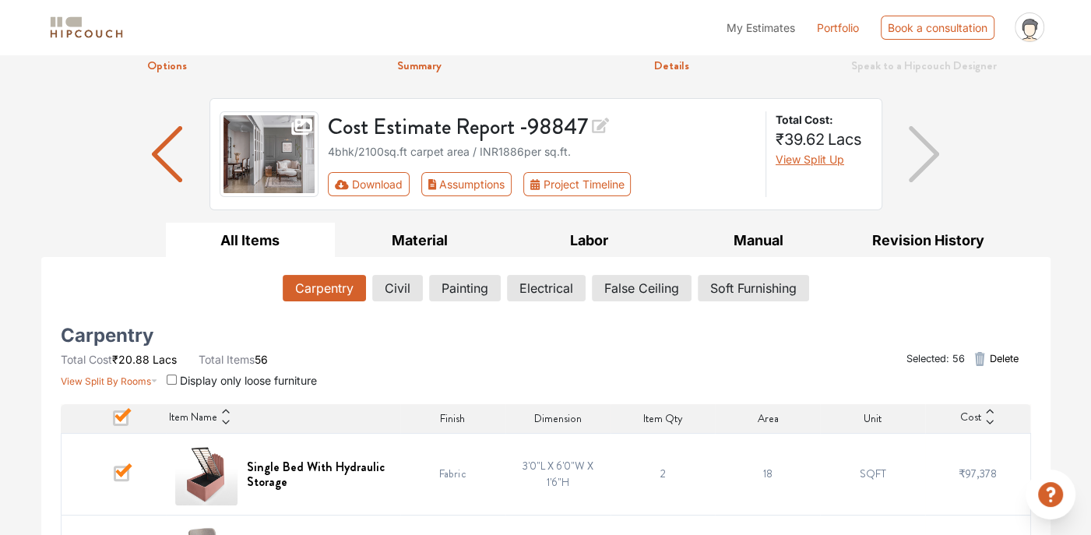
scroll to position [156, 0]
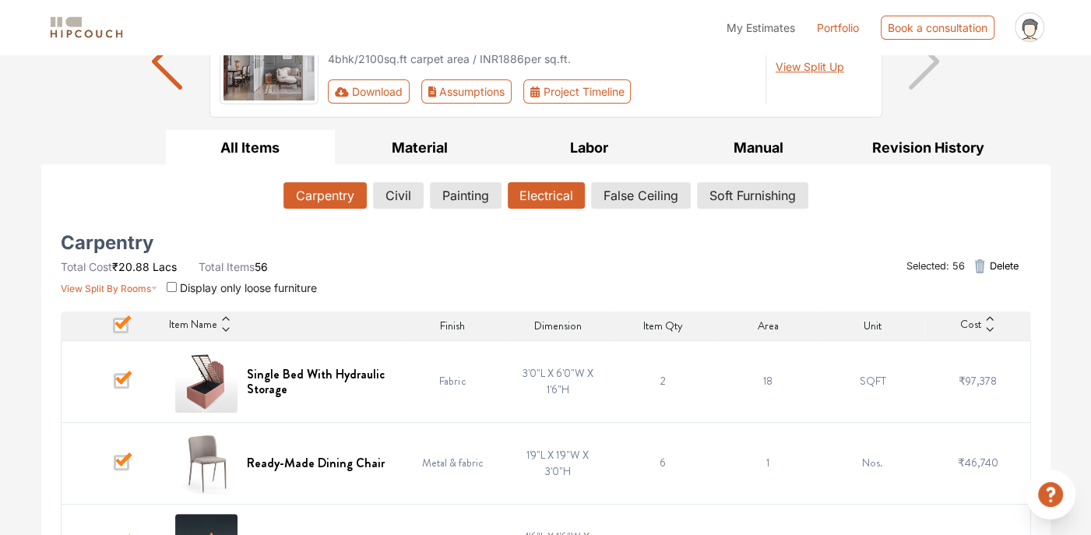
click at [567, 195] on button "Electrical" at bounding box center [546, 195] width 77 height 26
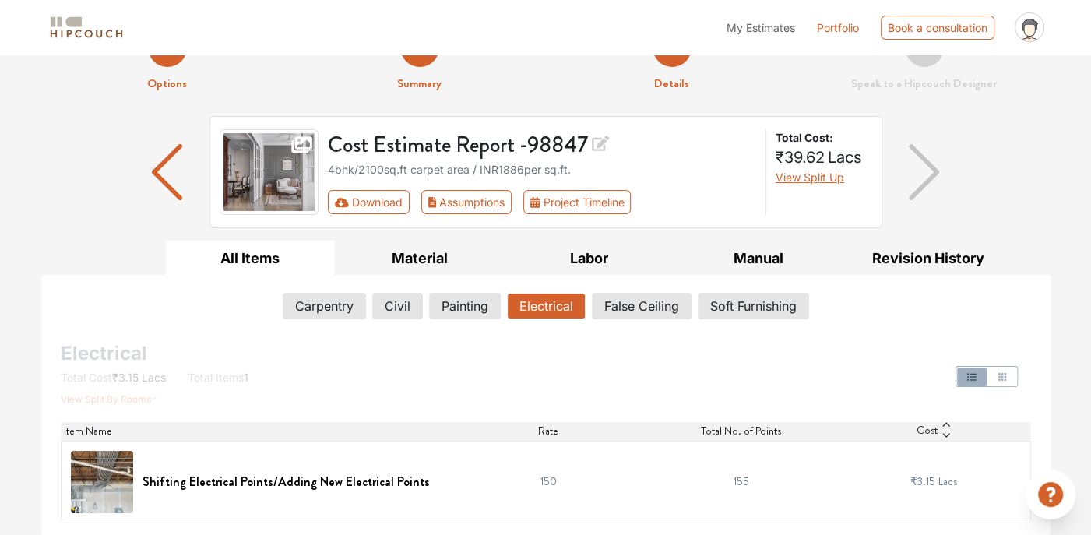
scroll to position [44, 0]
